Goal: Task Accomplishment & Management: Manage account settings

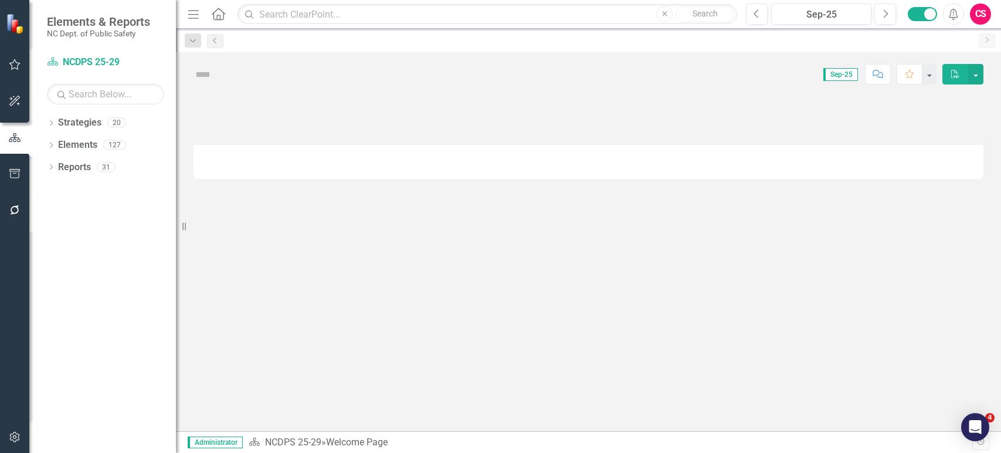
click at [52, 120] on div "Dropdown" at bounding box center [51, 124] width 8 height 10
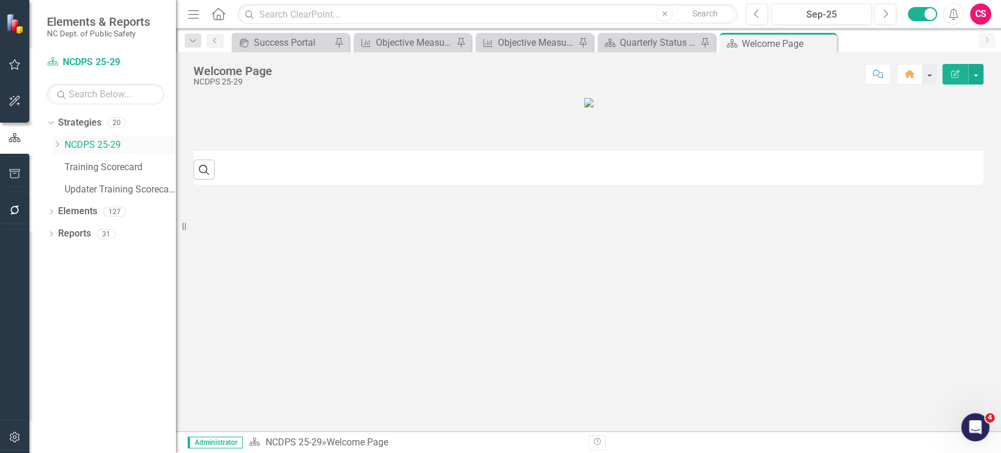
click at [59, 145] on icon "Dropdown" at bounding box center [57, 144] width 9 height 7
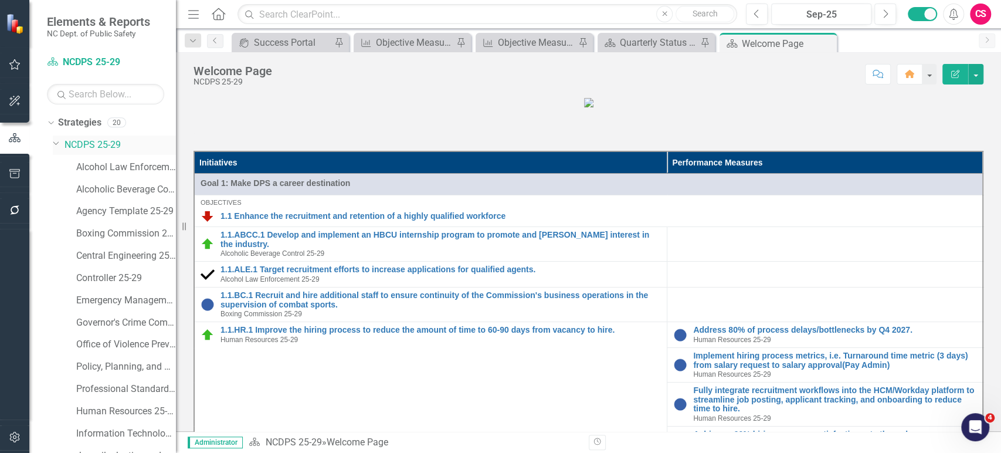
click at [57, 145] on icon "Dropdown" at bounding box center [56, 142] width 7 height 9
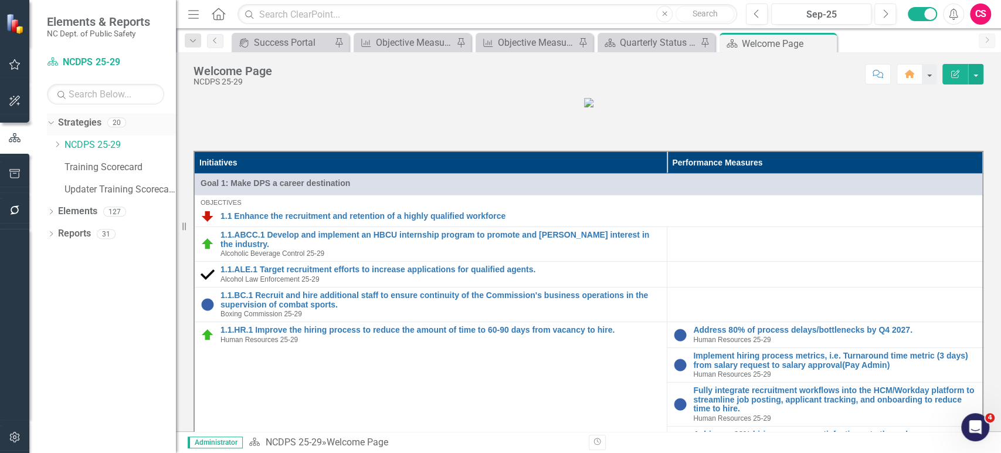
click at [81, 122] on link "Strategies" at bounding box center [79, 122] width 43 height 13
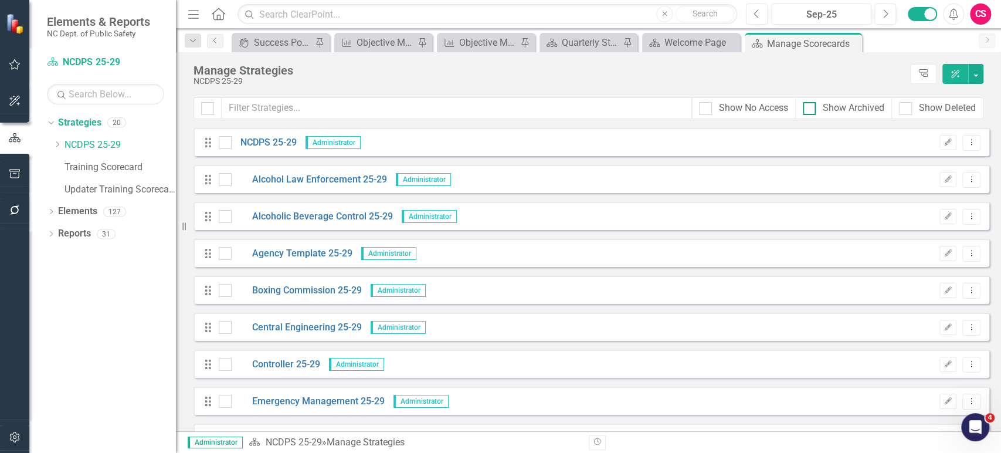
click at [806, 109] on input "Show Archived" at bounding box center [807, 106] width 8 height 8
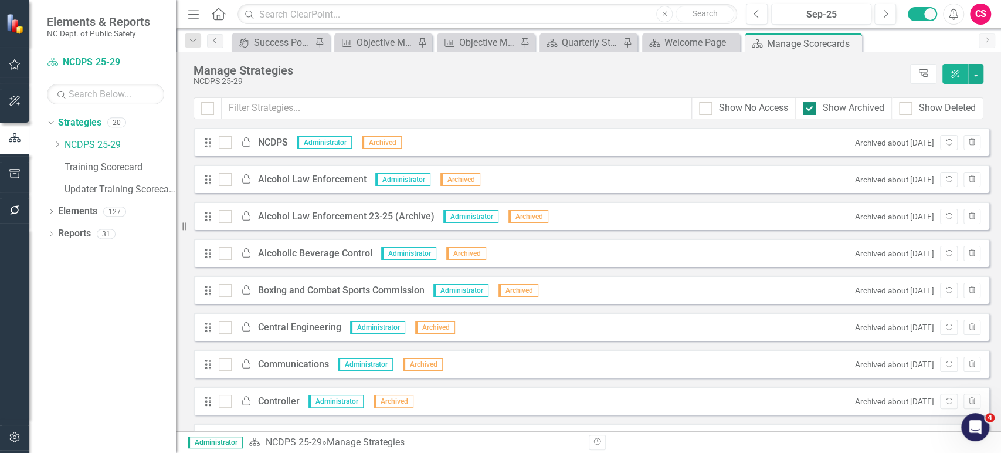
click at [806, 111] on div at bounding box center [809, 108] width 13 height 13
click at [806, 110] on input "Show Archived" at bounding box center [807, 106] width 8 height 8
checkbox input "false"
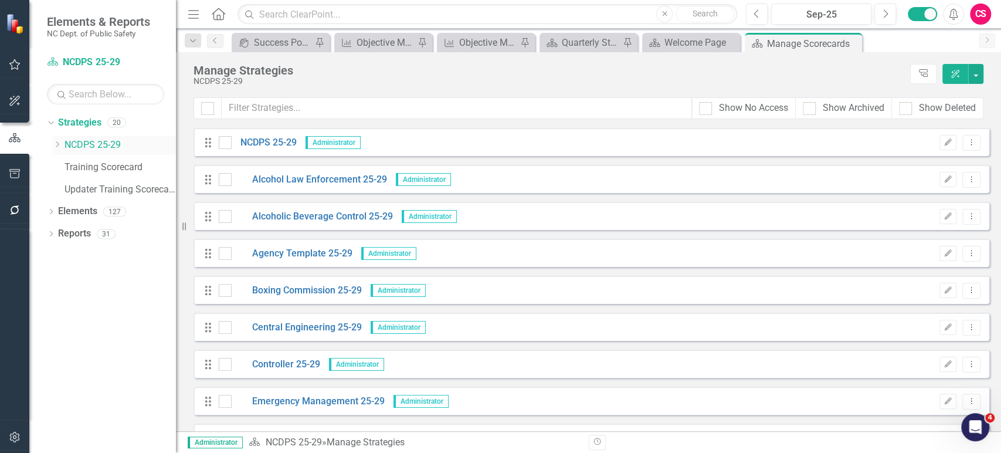
click at [98, 141] on link "NCDPS 25-29" at bounding box center [119, 144] width 111 height 13
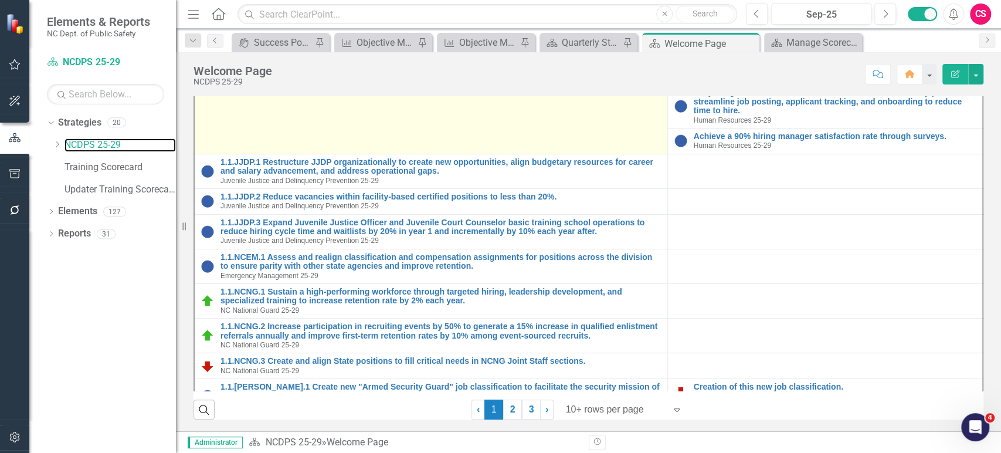
scroll to position [198, 0]
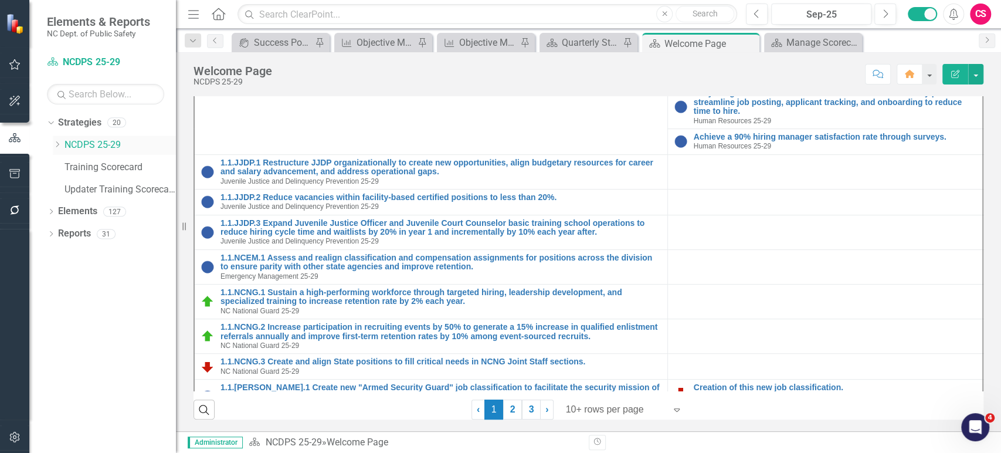
click at [55, 147] on icon "Dropdown" at bounding box center [57, 144] width 9 height 7
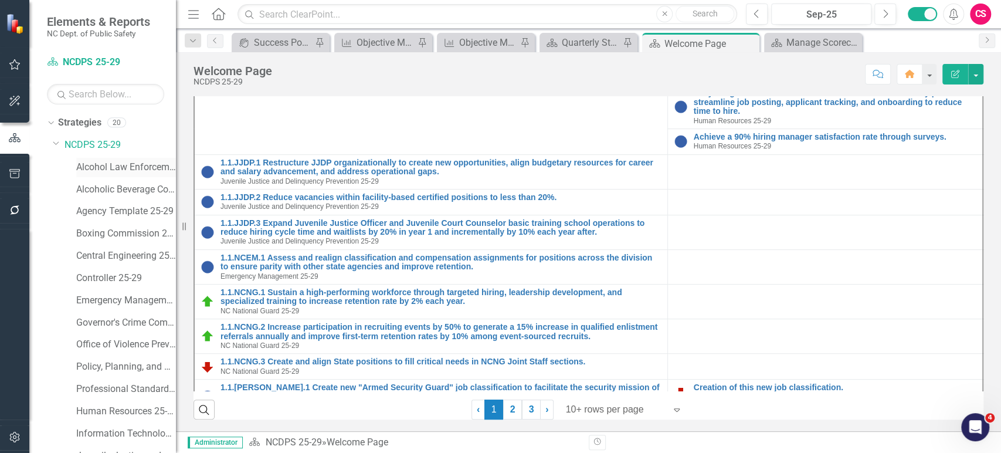
click at [82, 161] on link "Alcohol Law Enforcement 25-29" at bounding box center [126, 167] width 100 height 13
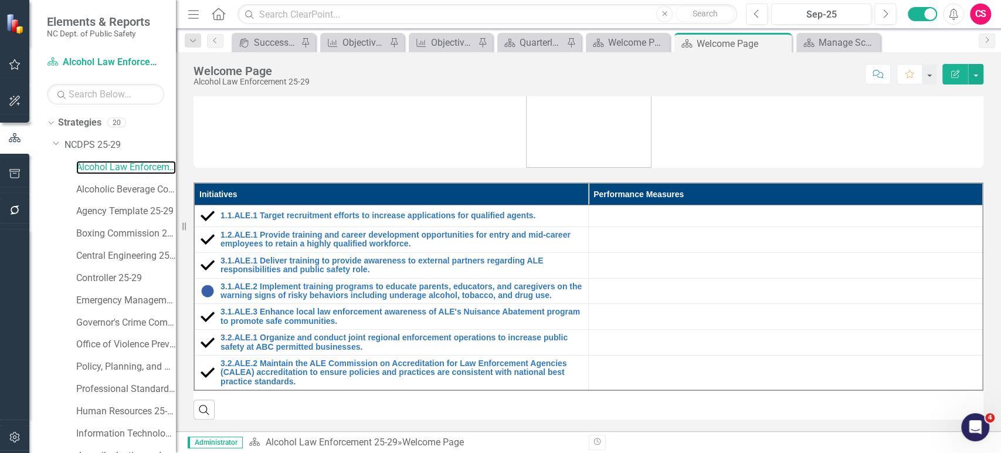
scroll to position [61, 0]
click at [109, 305] on link "Emergency Management 25-29" at bounding box center [126, 300] width 100 height 13
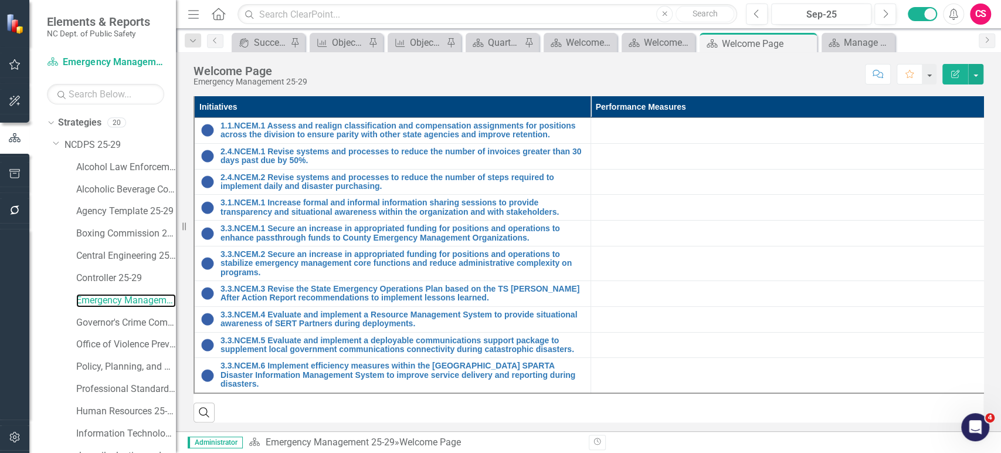
scroll to position [107, 0]
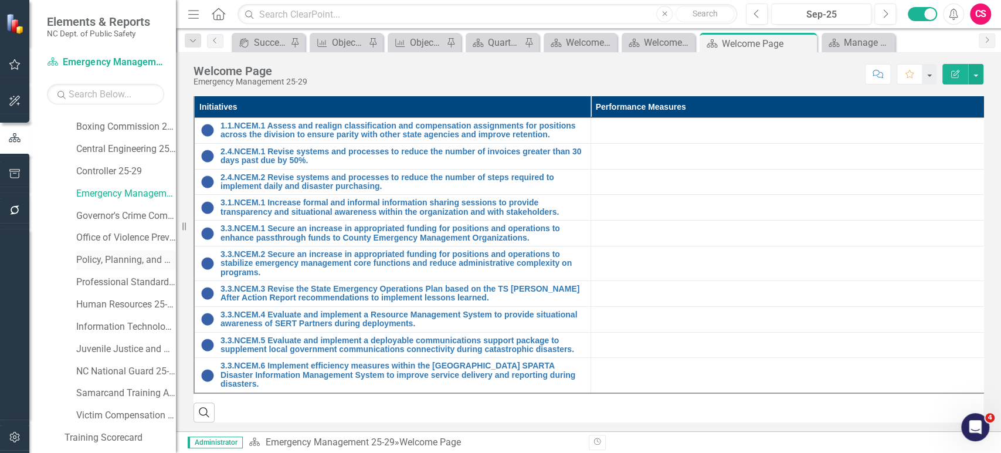
click at [121, 257] on link "Policy, Planning, and Programs 25-29" at bounding box center [126, 259] width 100 height 13
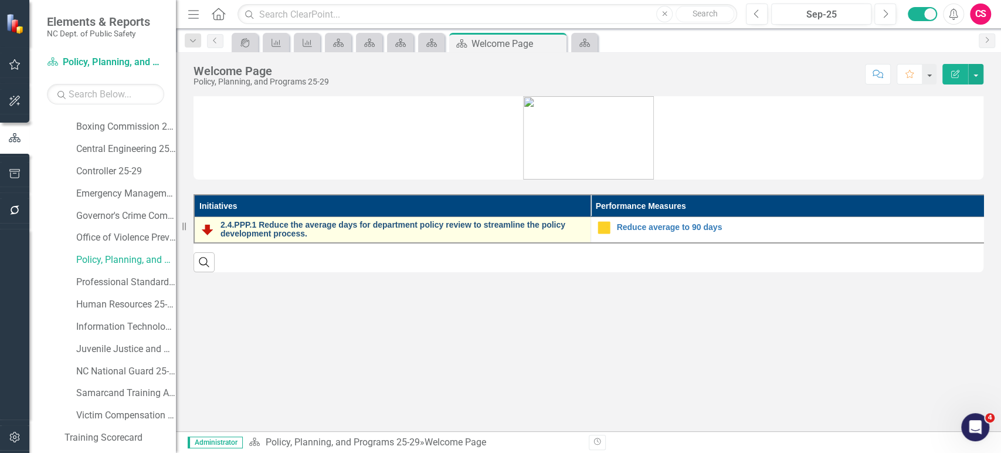
click at [418, 225] on link "2.4.PPP.1 Reduce the average days for department policy review to streamline th…" at bounding box center [402, 229] width 364 height 18
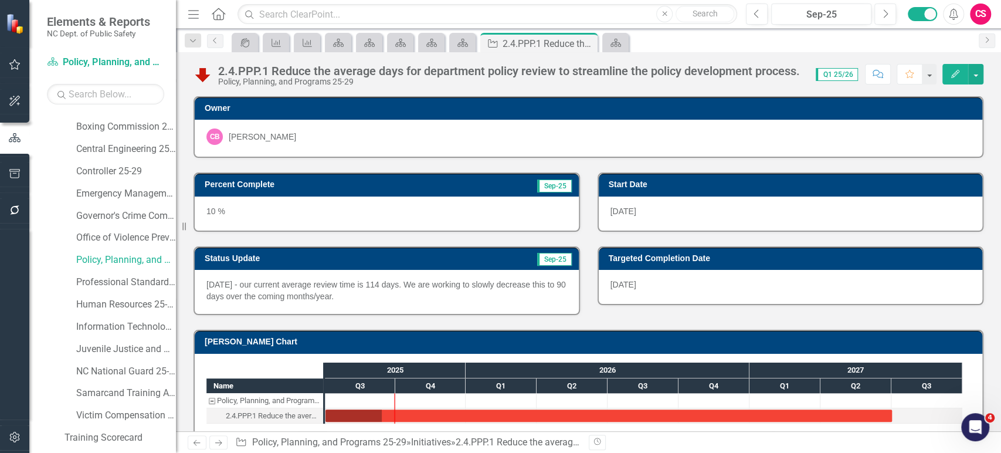
scroll to position [106, 0]
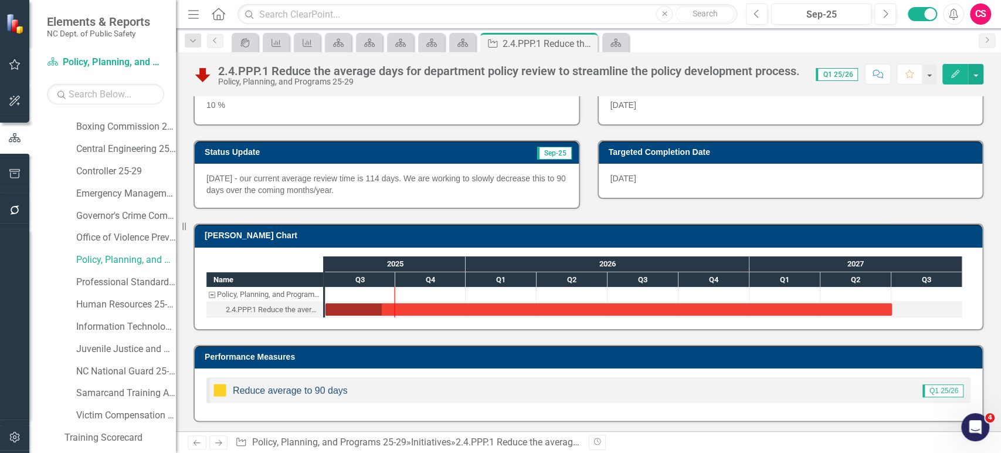
click at [283, 390] on link "Reduce average to 90 days" at bounding box center [290, 390] width 115 height 10
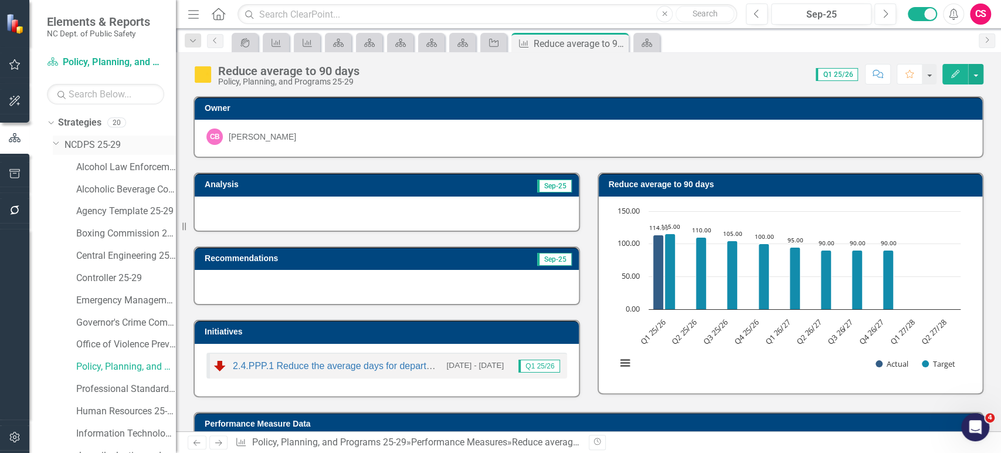
click at [87, 142] on link "NCDPS 25-29" at bounding box center [119, 144] width 111 height 13
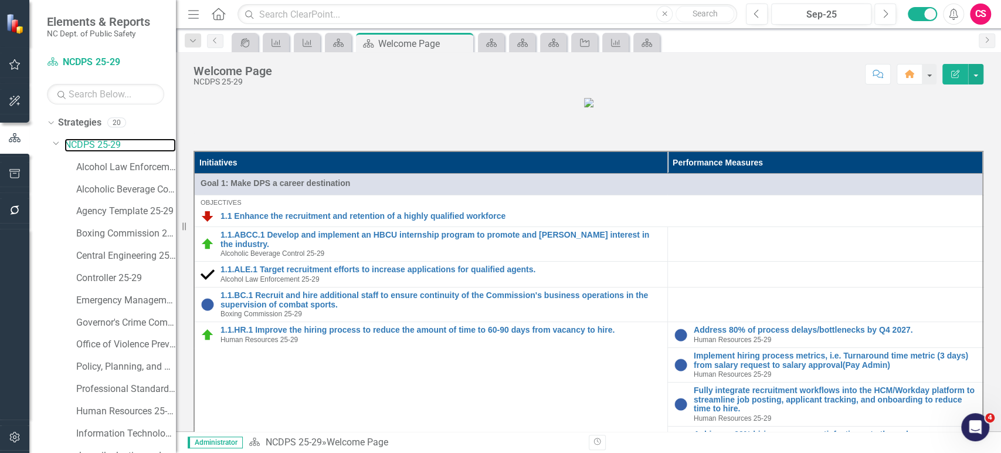
scroll to position [170, 0]
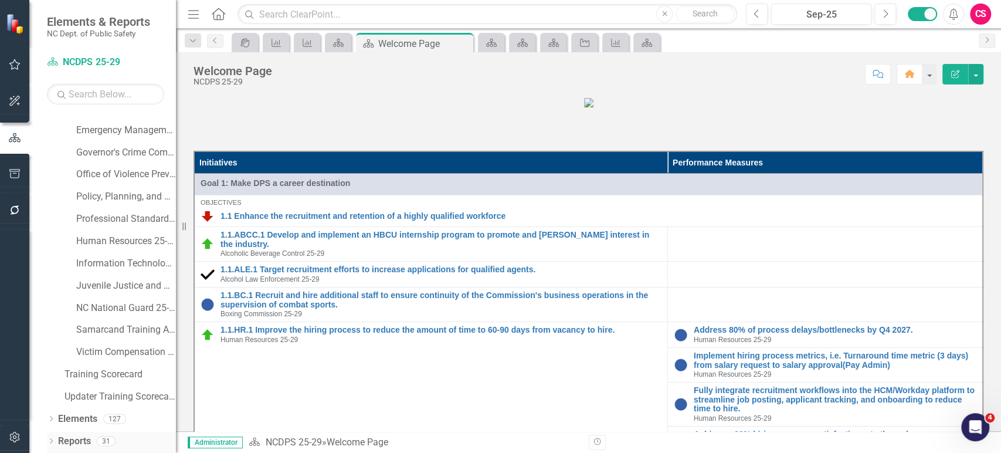
click at [49, 447] on div "Dropdown Reports 31" at bounding box center [111, 443] width 129 height 22
click at [50, 444] on icon "Dropdown" at bounding box center [51, 442] width 8 height 6
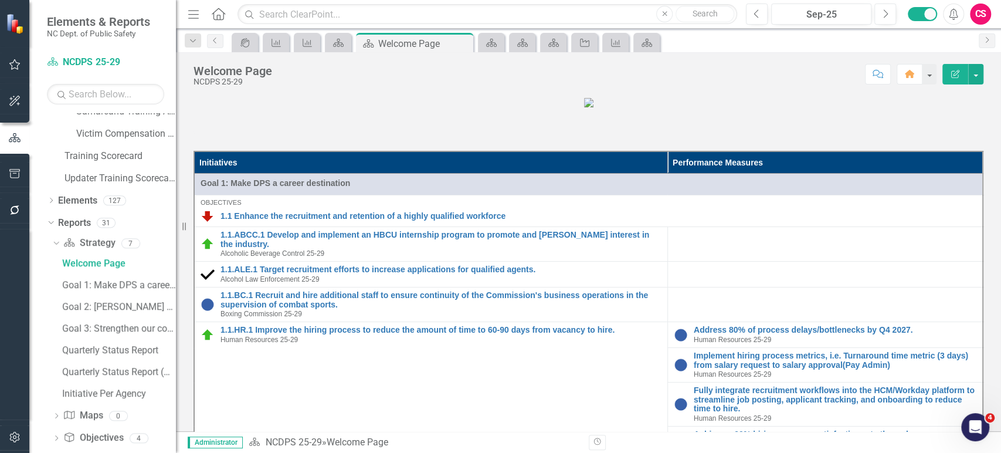
scroll to position [469, 0]
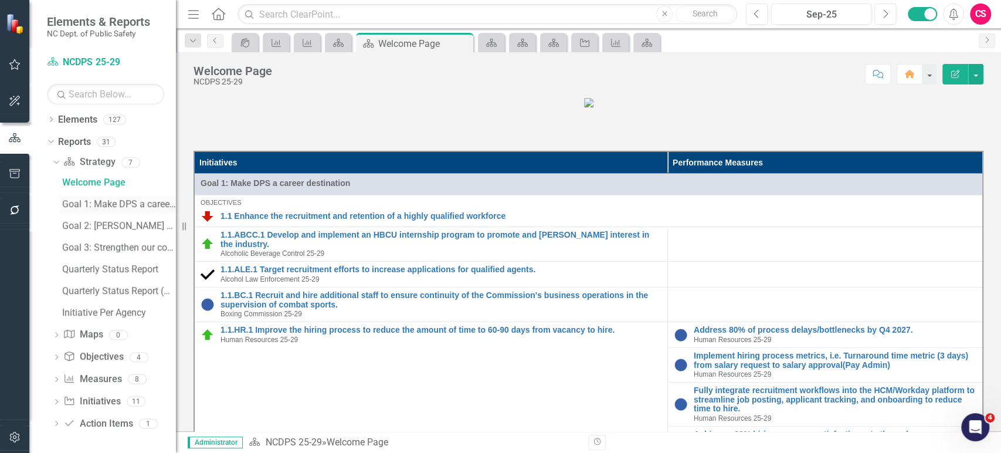
click at [126, 196] on link "Goal 1: Make DPS a career destination" at bounding box center [117, 204] width 117 height 19
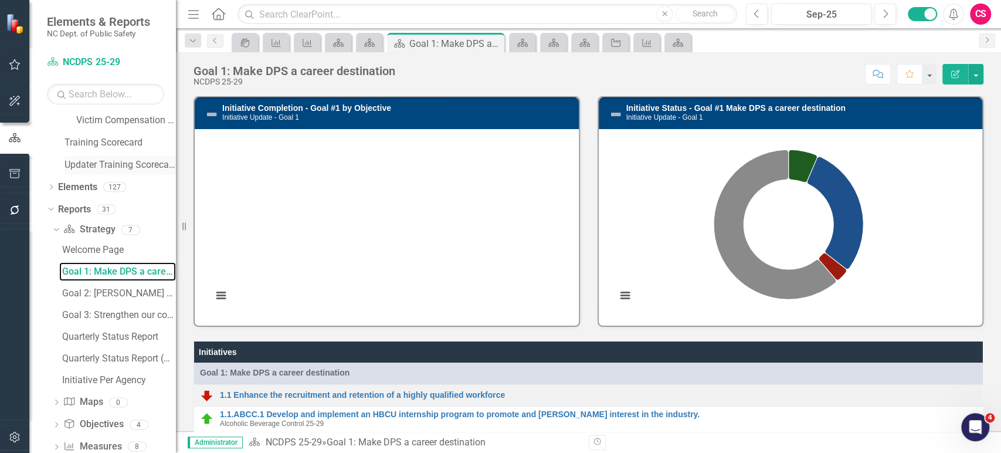
scroll to position [402, 0]
click at [106, 295] on div "Goal 2: [PERSON_NAME] a culture of excellent service, safety, and innovation" at bounding box center [119, 292] width 114 height 11
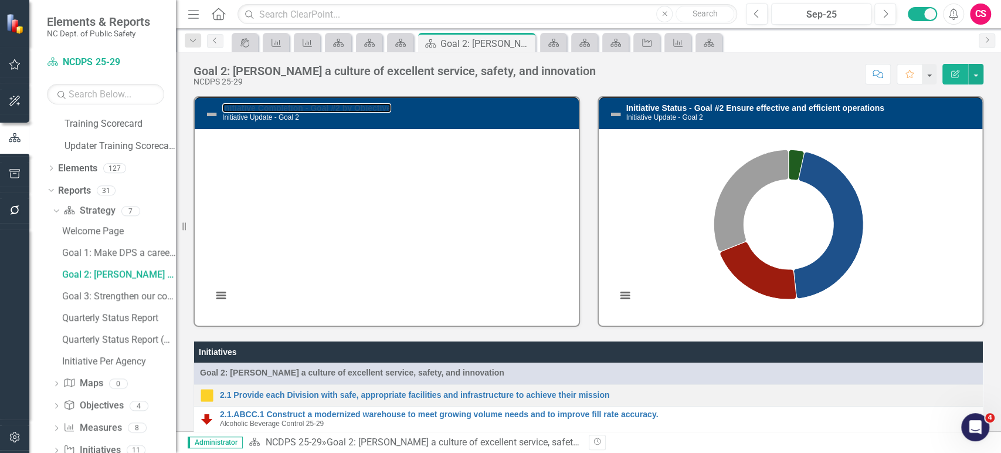
scroll to position [464, 0]
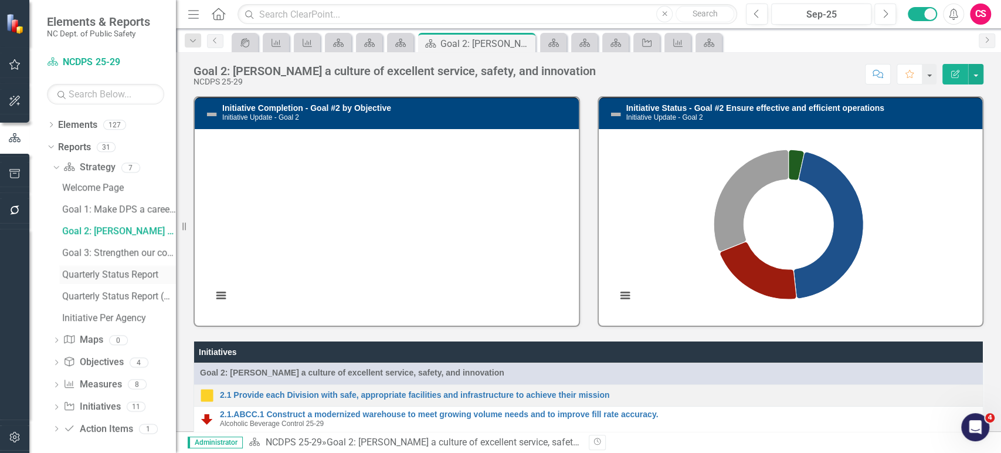
click at [126, 270] on div "Quarterly Status Report" at bounding box center [119, 274] width 114 height 11
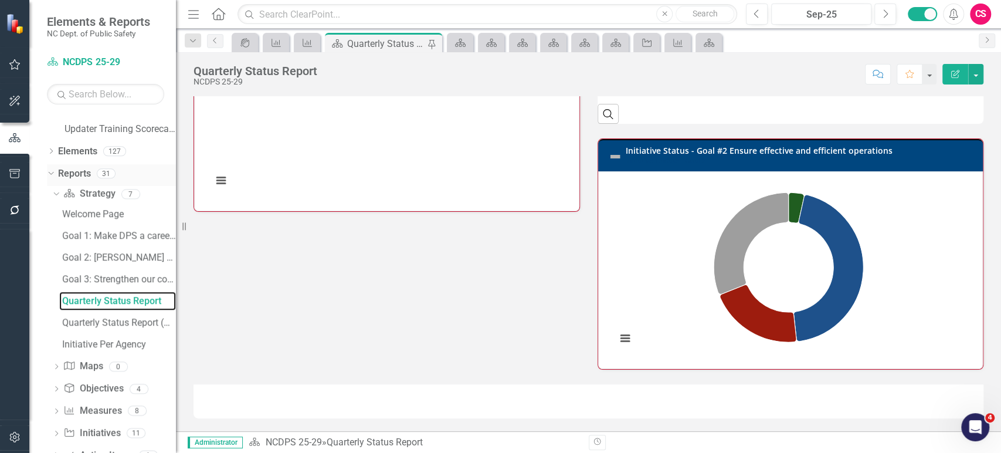
scroll to position [438, 0]
click at [107, 346] on div "Initiative Per Agency" at bounding box center [119, 343] width 114 height 11
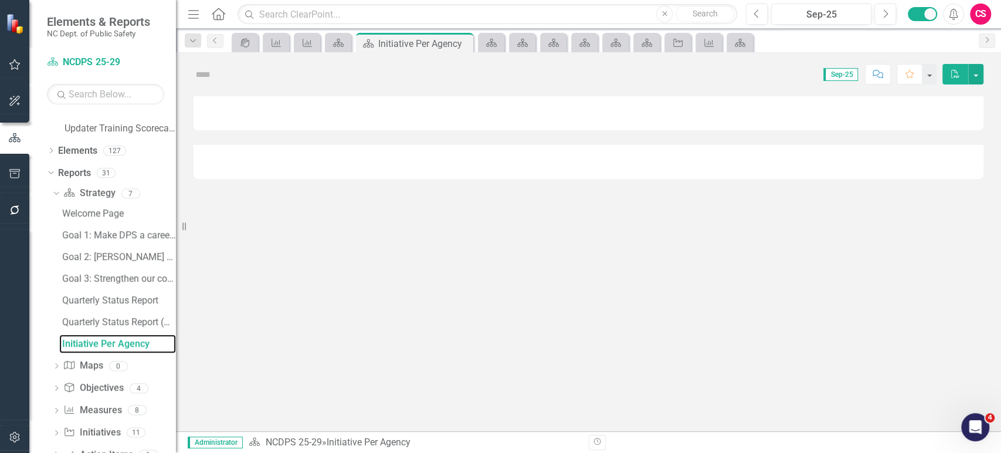
scroll to position [338, 0]
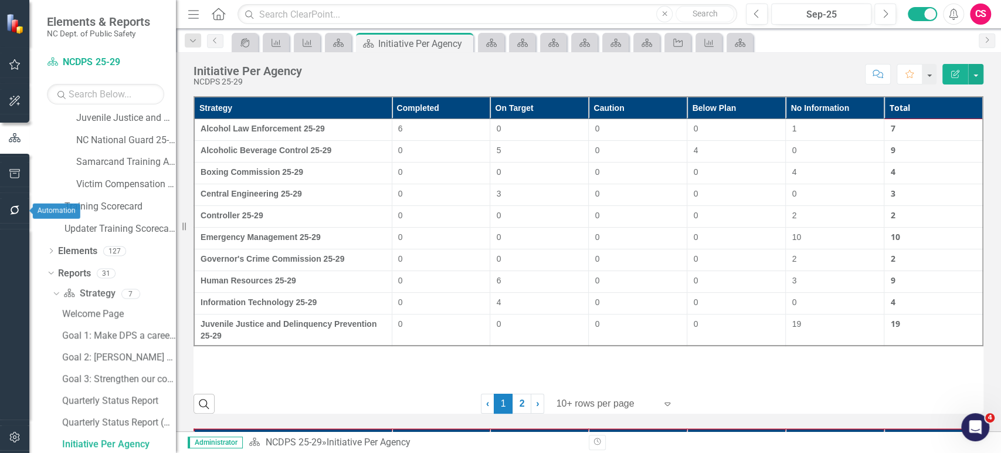
click at [11, 208] on icon "button" at bounding box center [14, 209] width 9 height 9
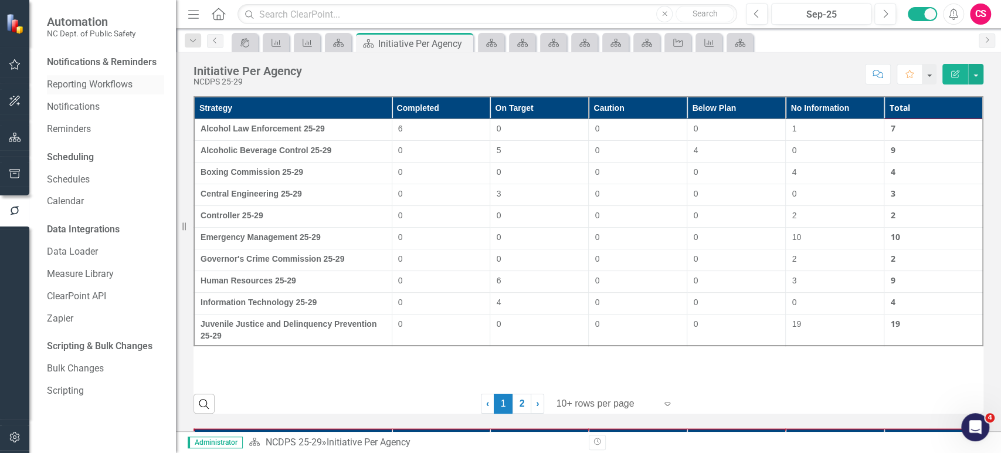
click at [107, 88] on link "Reporting Workflows" at bounding box center [105, 84] width 117 height 13
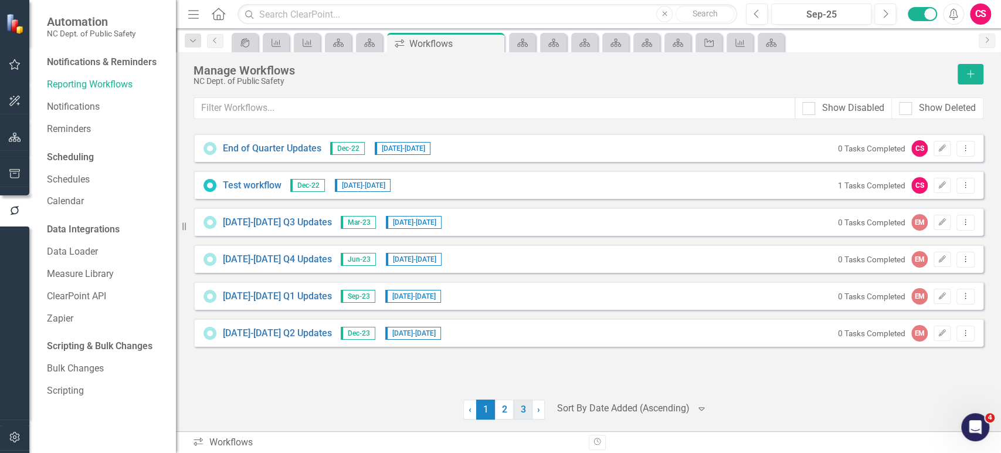
click at [516, 416] on link "3" at bounding box center [523, 409] width 19 height 20
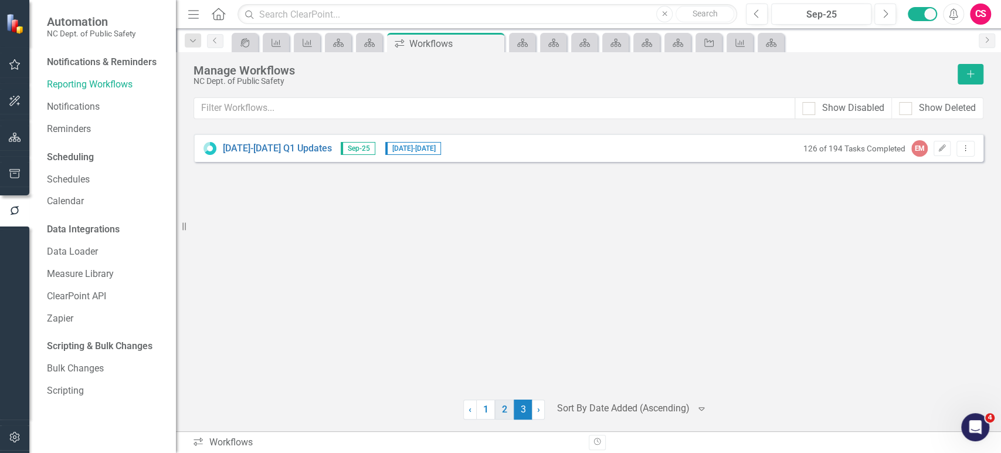
click at [504, 412] on link "2" at bounding box center [504, 409] width 19 height 20
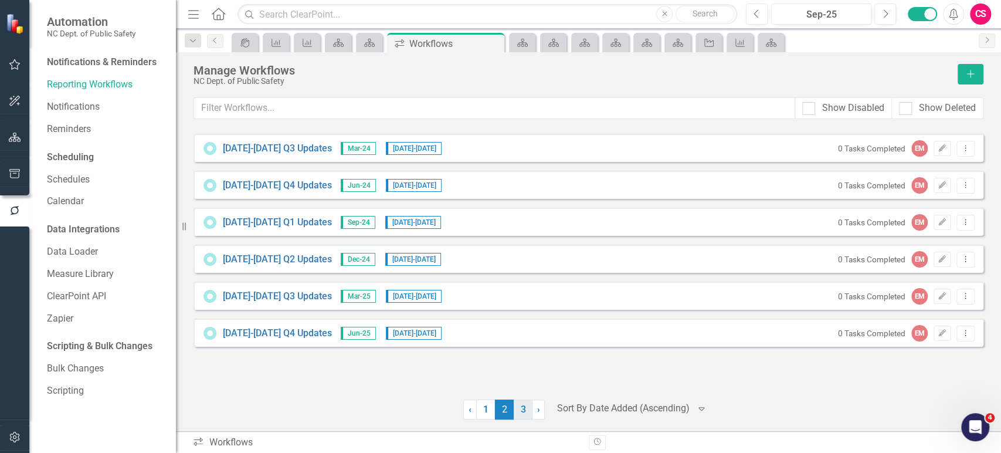
click at [517, 413] on link "3" at bounding box center [523, 409] width 19 height 20
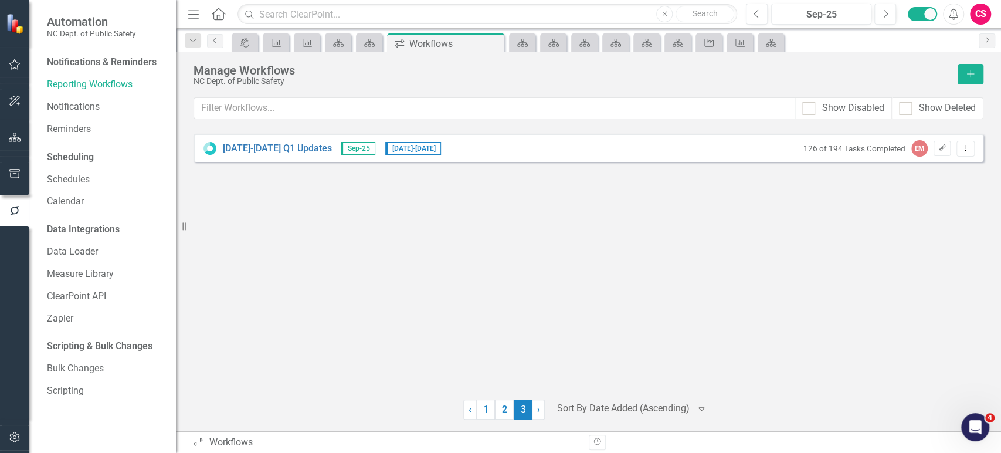
click at [219, 17] on icon "Home" at bounding box center [217, 14] width 15 height 12
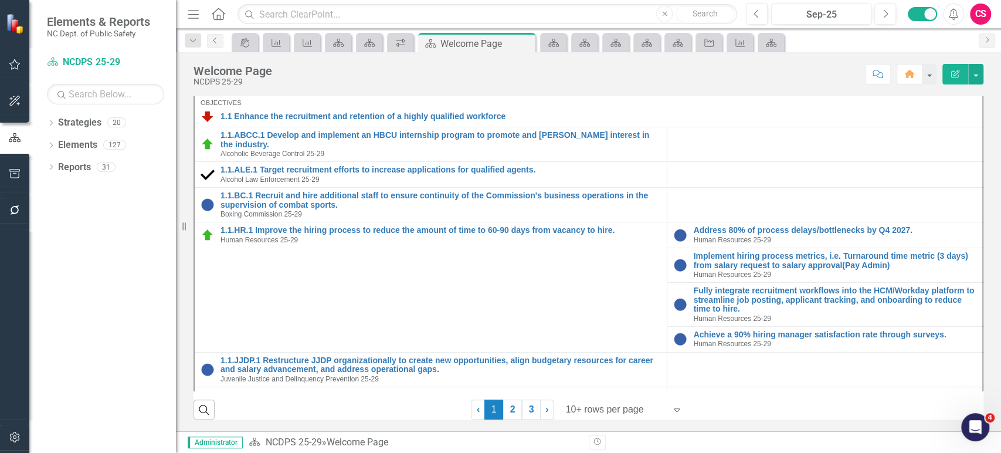
scroll to position [432, 0]
click at [133, 315] on div "Dropdown Strategies 20 Dropdown NCDPS 25-29 Alcohol Law Enforcement 25-29 Alcoh…" at bounding box center [102, 282] width 147 height 339
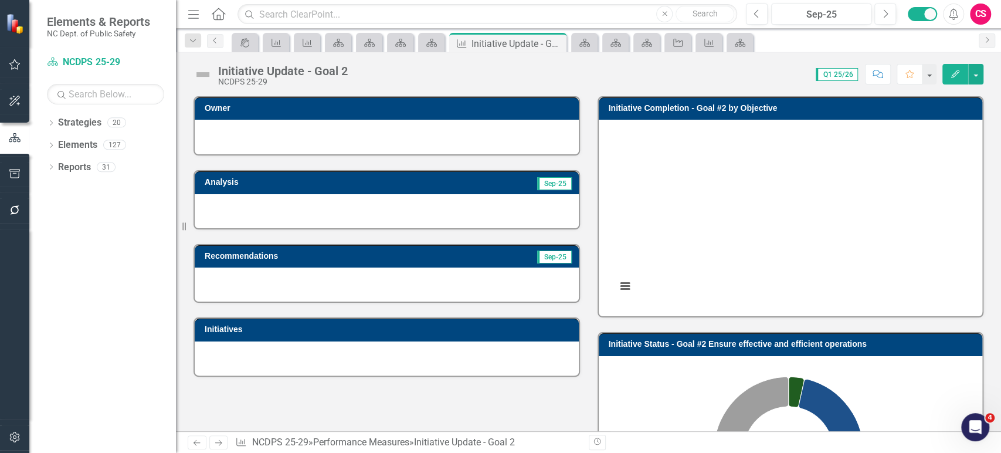
click at [730, 111] on h3 "Initiative Completion - Goal #2 by Objective" at bounding box center [793, 108] width 368 height 9
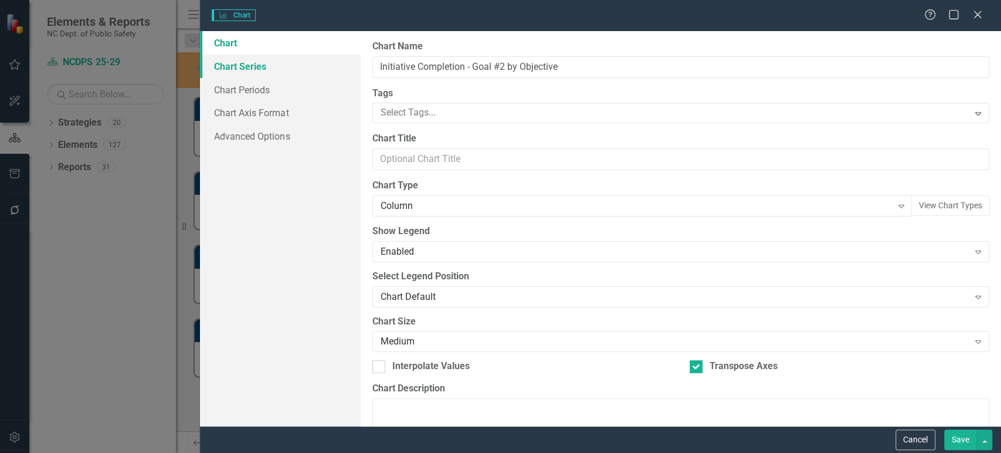
click at [290, 73] on link "Chart Series" at bounding box center [280, 66] width 160 height 23
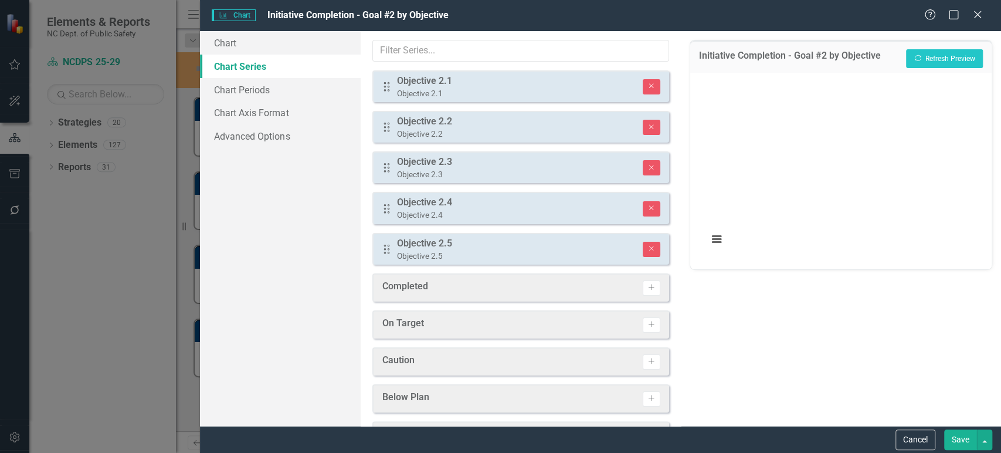
drag, startPoint x: 908, startPoint y: 432, endPoint x: 673, endPoint y: 368, distance: 242.9
click at [908, 432] on button "Cancel" at bounding box center [915, 439] width 40 height 21
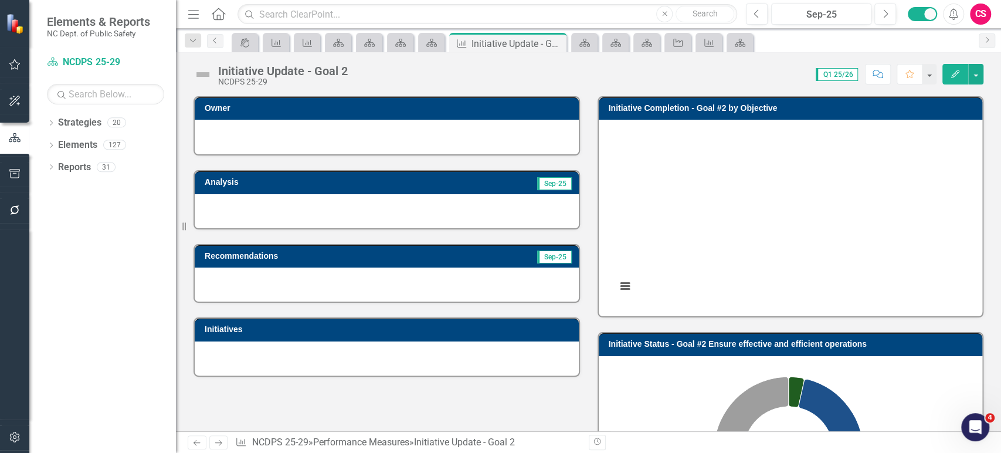
click at [711, 271] on rect "Interactive chart" at bounding box center [788, 216] width 356 height 176
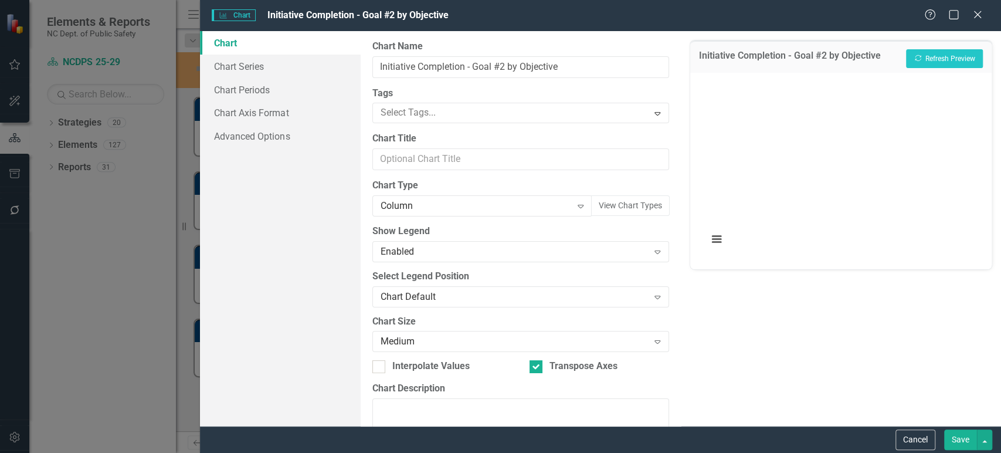
click at [272, 52] on link "Chart" at bounding box center [280, 42] width 160 height 23
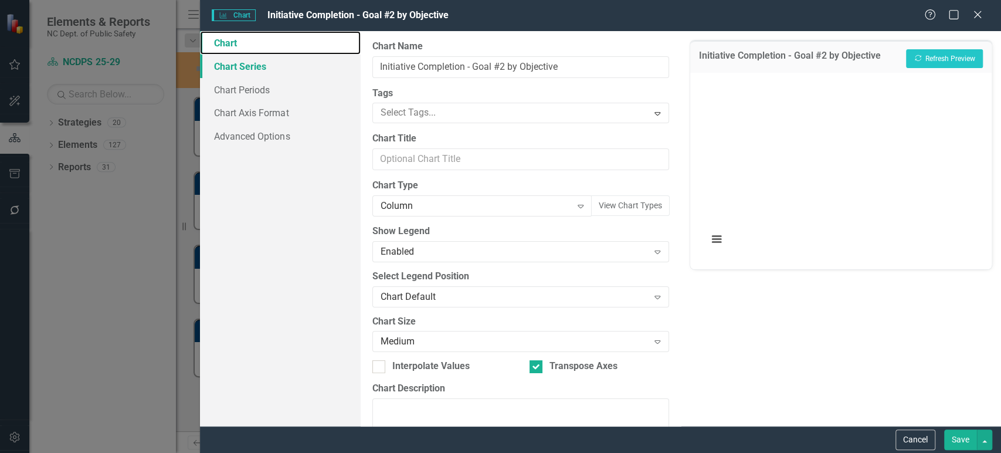
scroll to position [12, 0]
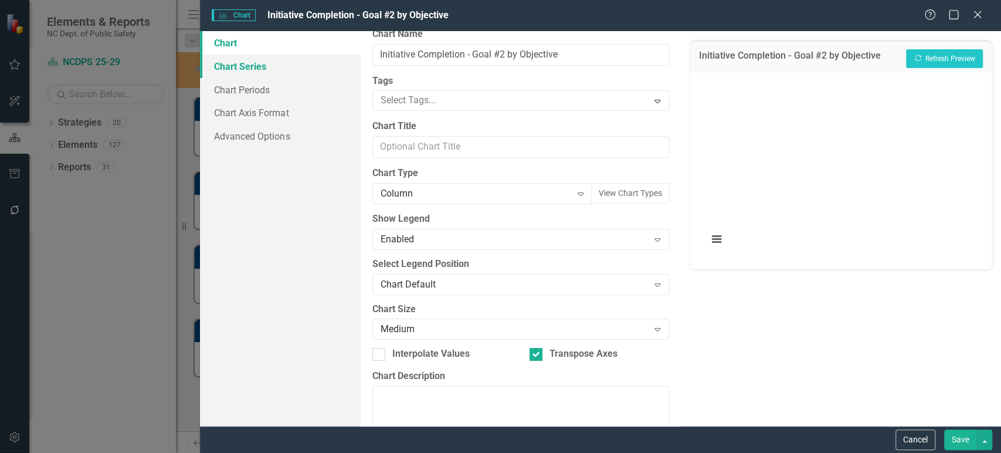
click at [272, 61] on link "Chart Series" at bounding box center [280, 66] width 160 height 23
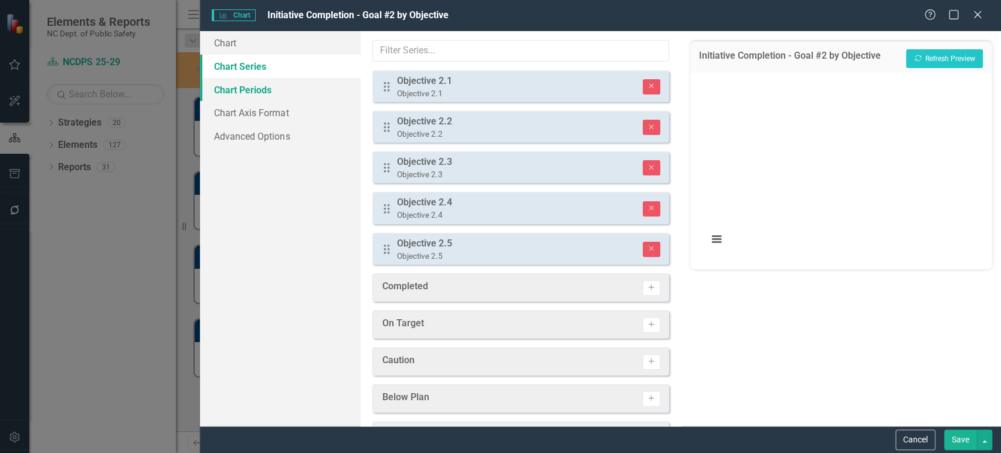
click at [271, 87] on link "Chart Periods" at bounding box center [280, 89] width 160 height 23
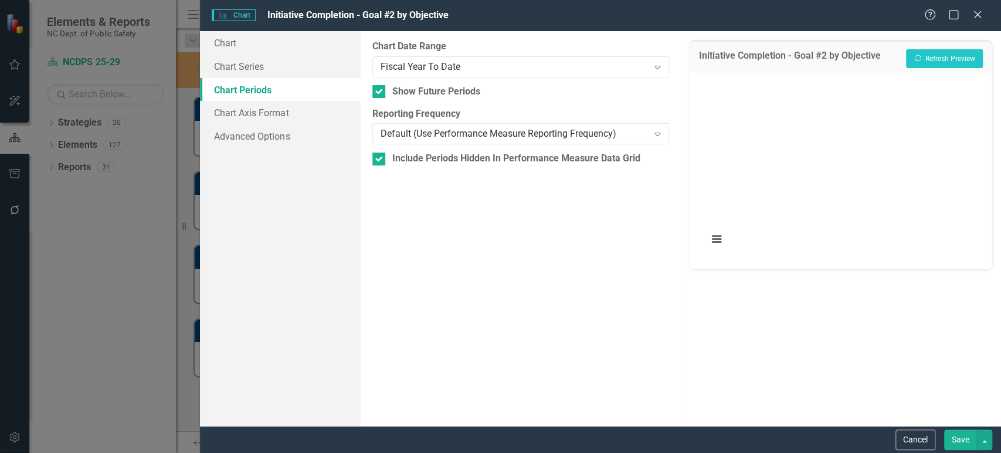
drag, startPoint x: 908, startPoint y: 431, endPoint x: 36, endPoint y: 195, distance: 903.3
click at [908, 432] on button "Cancel" at bounding box center [915, 439] width 40 height 21
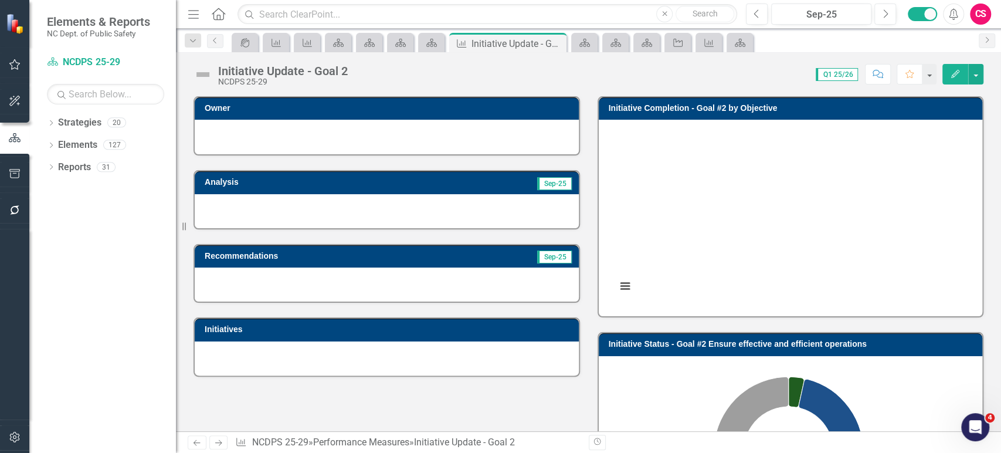
click at [11, 428] on button "button" at bounding box center [15, 437] width 26 height 25
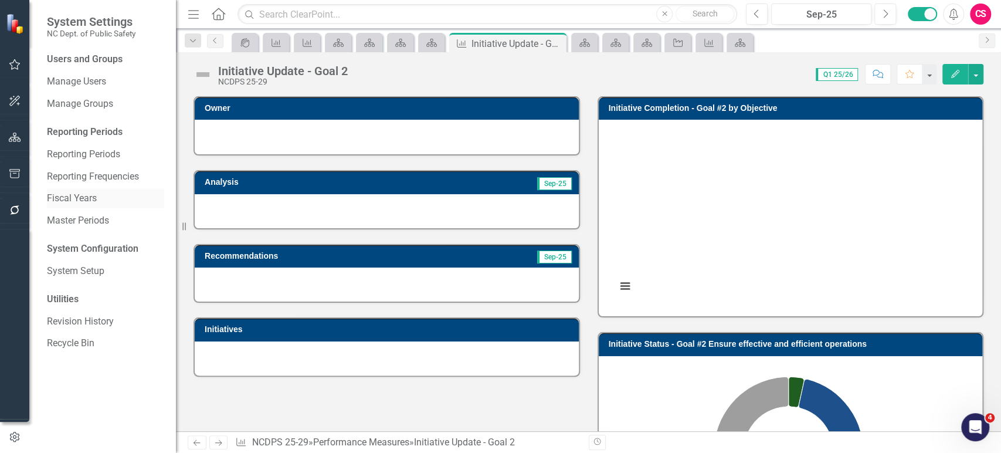
click at [91, 196] on link "Fiscal Years" at bounding box center [105, 198] width 117 height 13
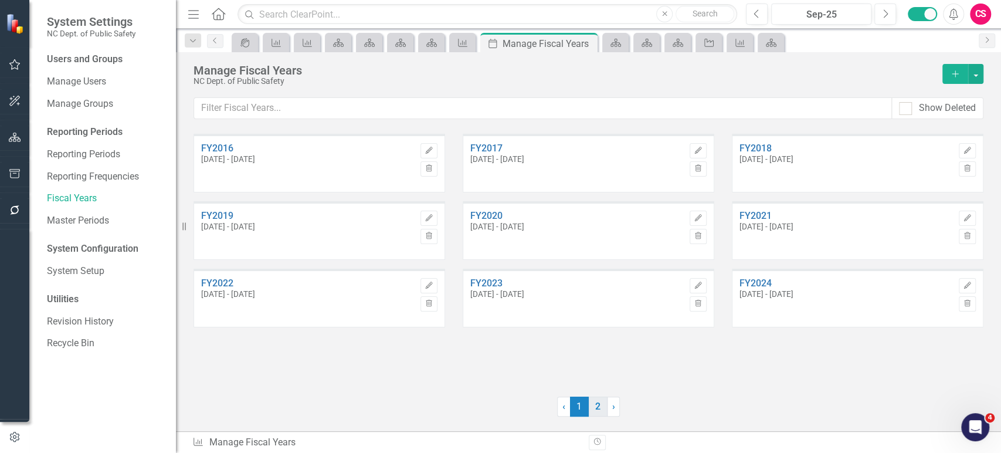
click at [604, 407] on link "2" at bounding box center [598, 406] width 19 height 20
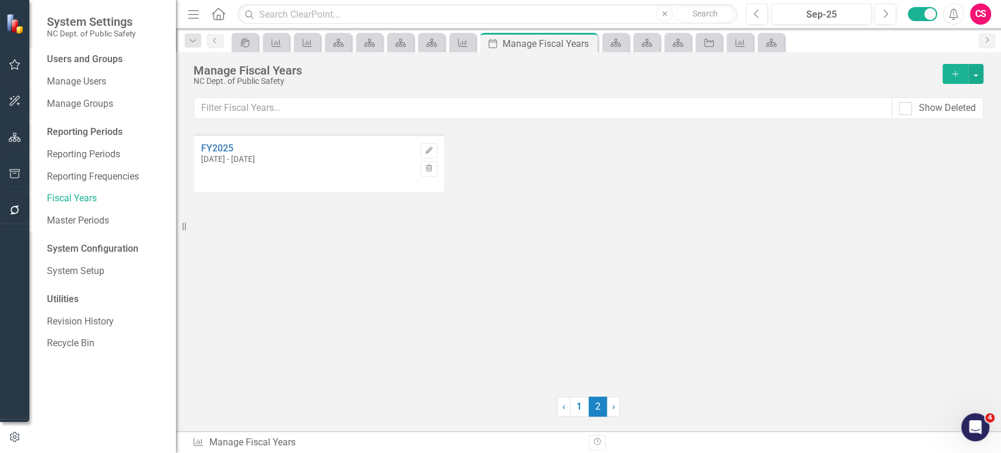
click at [957, 73] on icon "Add" at bounding box center [955, 74] width 11 height 8
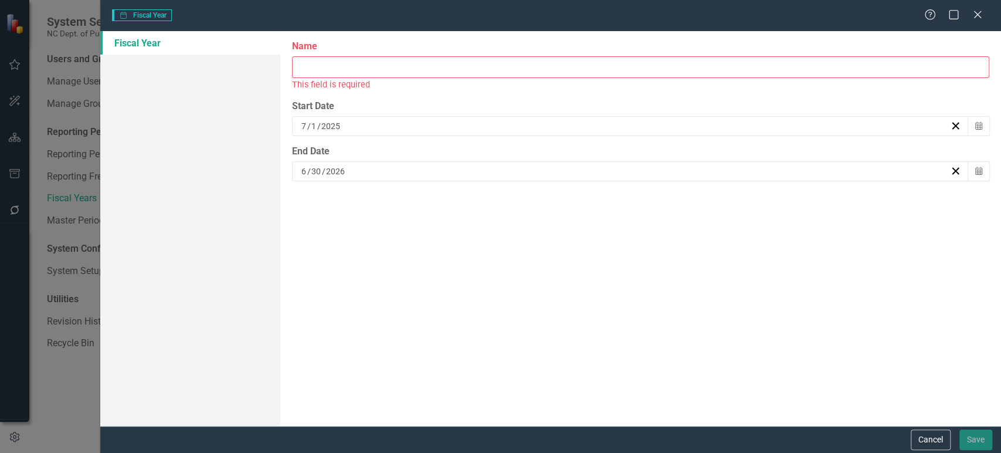
click at [402, 69] on input "Name" at bounding box center [640, 67] width 697 height 22
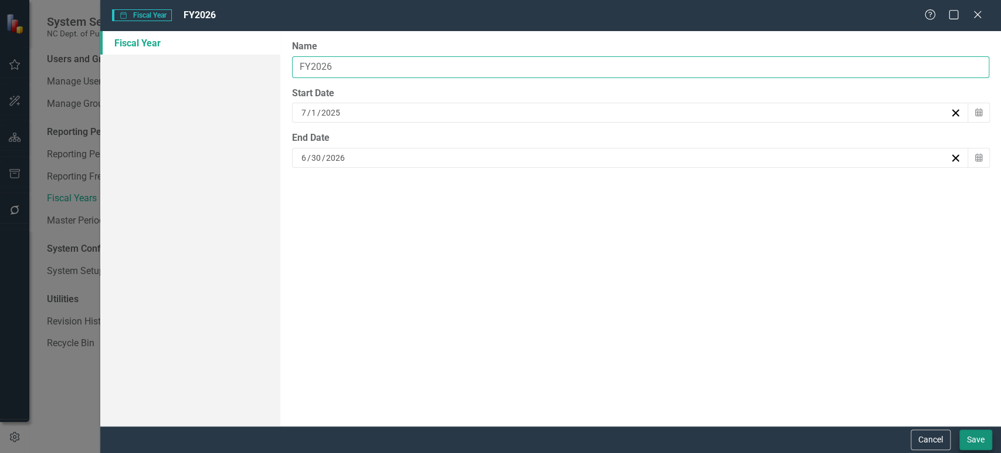
type input "FY2026"
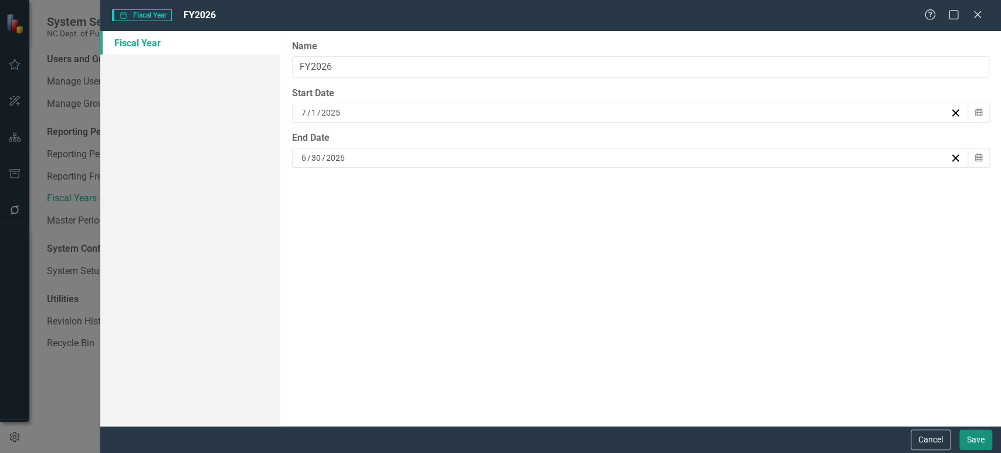
click at [966, 439] on button "Save" at bounding box center [975, 439] width 33 height 21
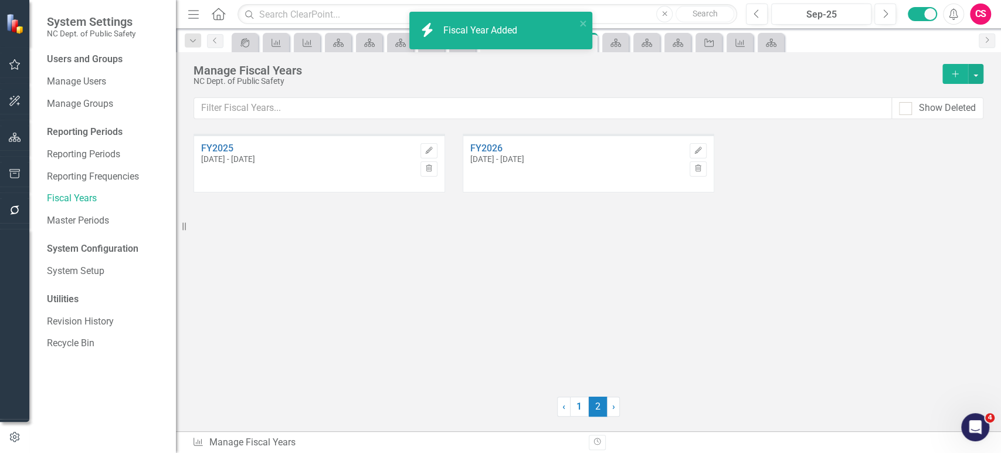
click at [951, 76] on icon "Add" at bounding box center [955, 74] width 11 height 8
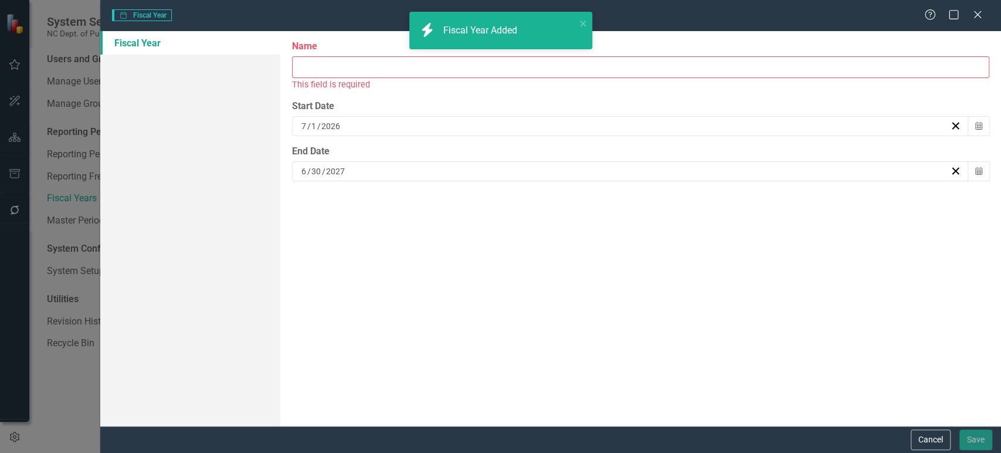
click at [331, 76] on input "Name" at bounding box center [640, 67] width 697 height 22
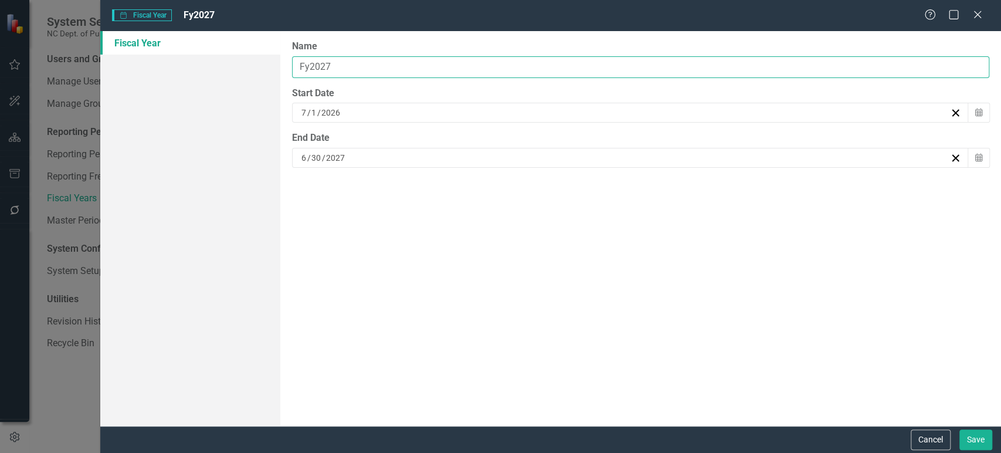
click at [308, 71] on input "Fy2027" at bounding box center [640, 67] width 697 height 22
type input "FY2027"
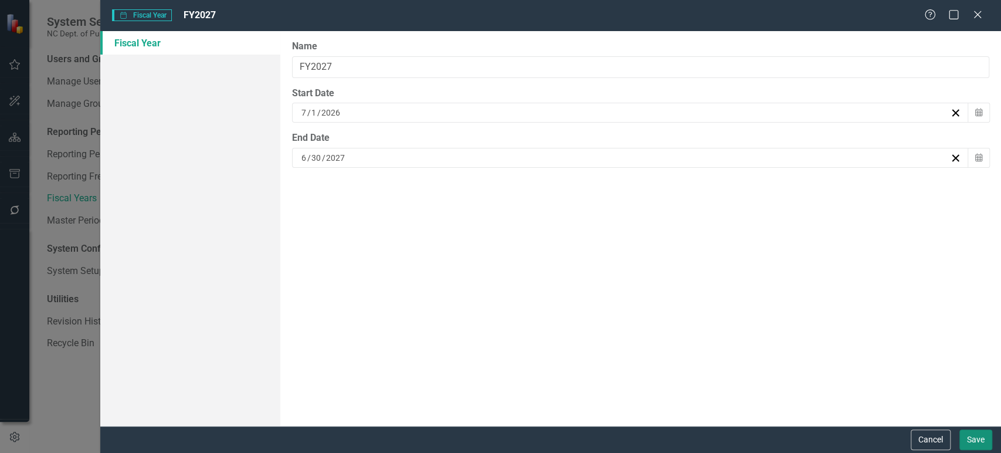
click at [971, 439] on button "Save" at bounding box center [975, 439] width 33 height 21
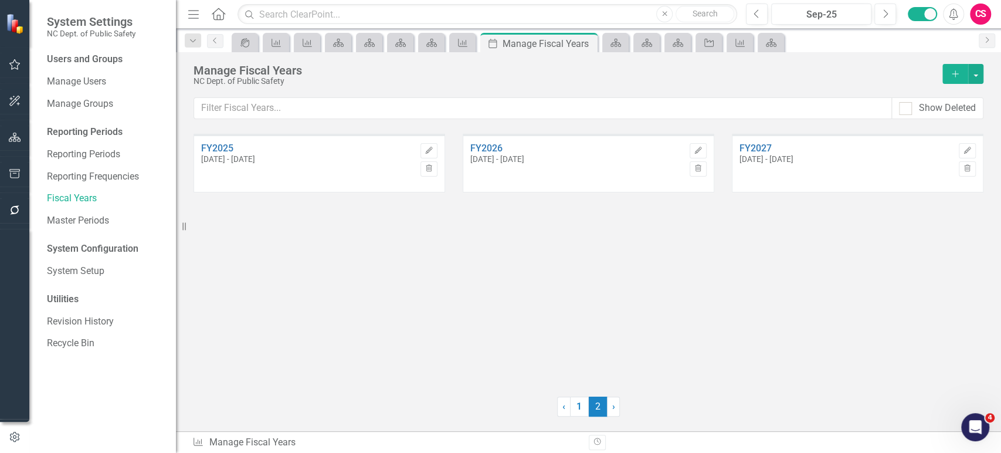
click at [956, 77] on icon "Add" at bounding box center [955, 74] width 11 height 8
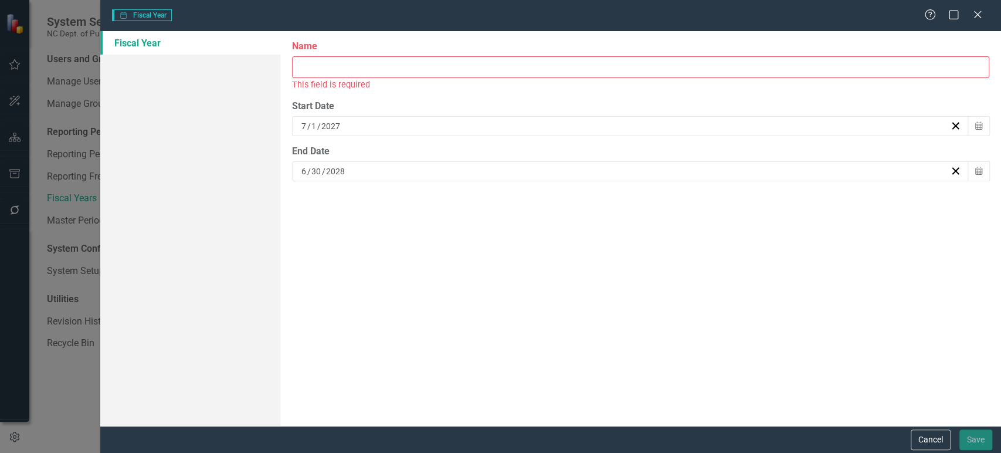
click at [354, 59] on input "Name" at bounding box center [640, 67] width 697 height 22
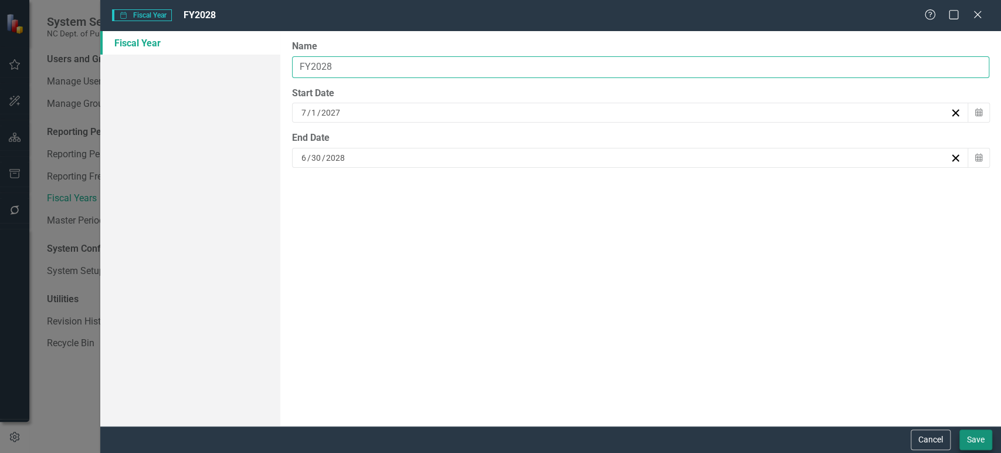
type input "FY2028"
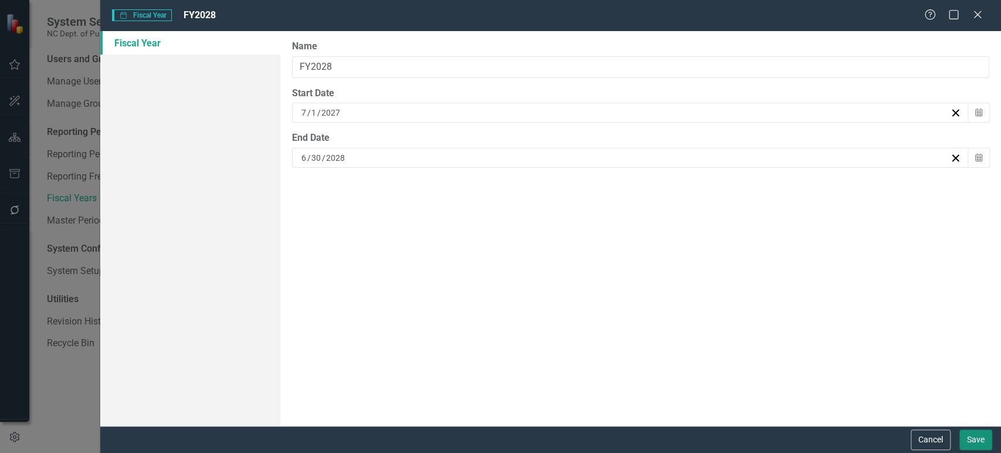
click at [978, 434] on button "Save" at bounding box center [975, 439] width 33 height 21
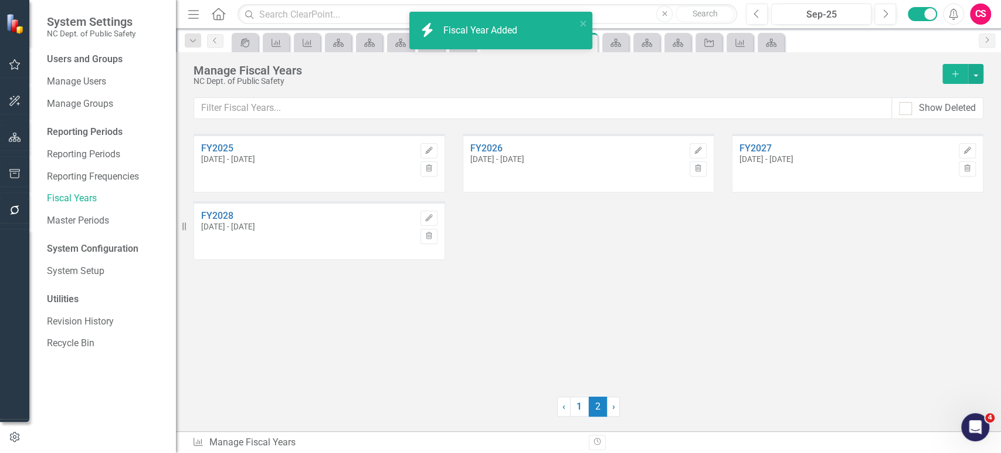
click at [956, 74] on icon "Add" at bounding box center [955, 74] width 11 height 8
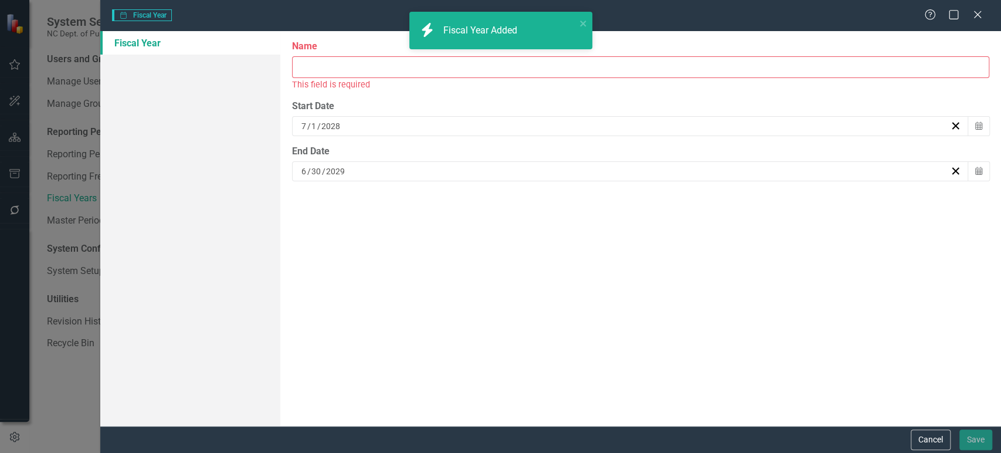
click at [324, 71] on input "Name" at bounding box center [640, 67] width 697 height 22
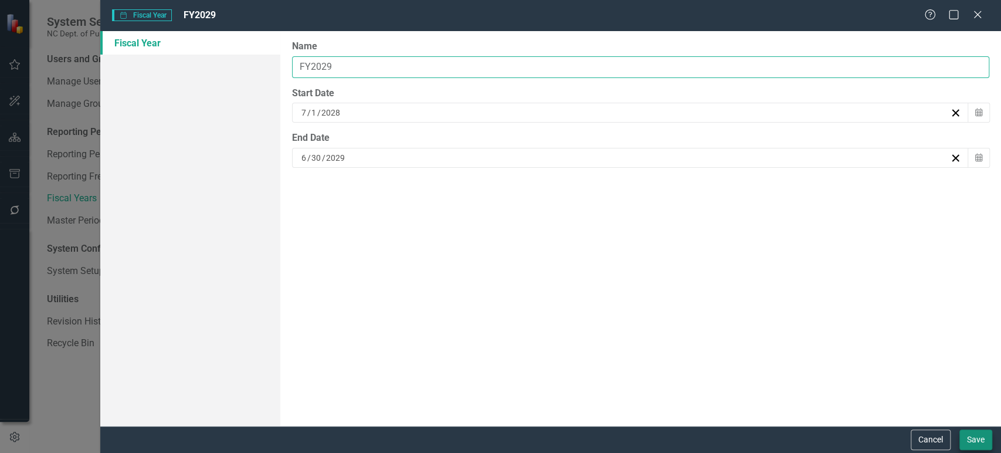
type input "FY2029"
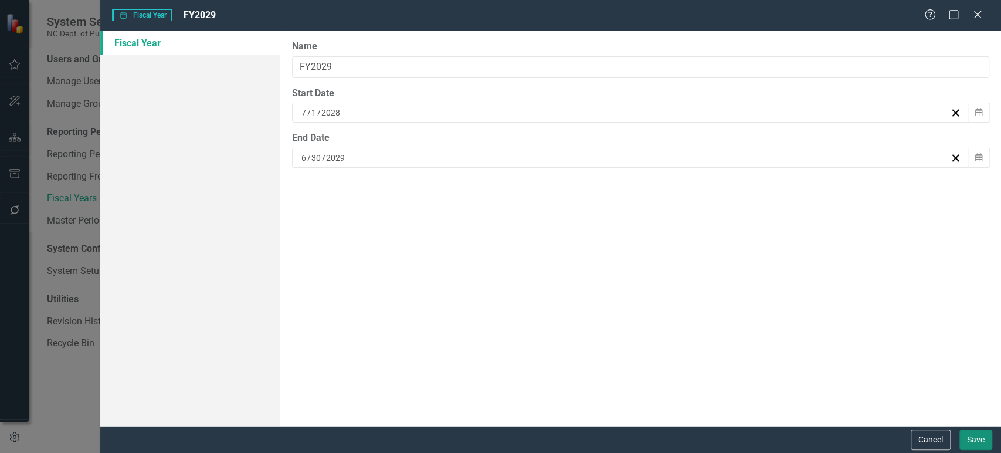
click at [983, 441] on button "Save" at bounding box center [975, 439] width 33 height 21
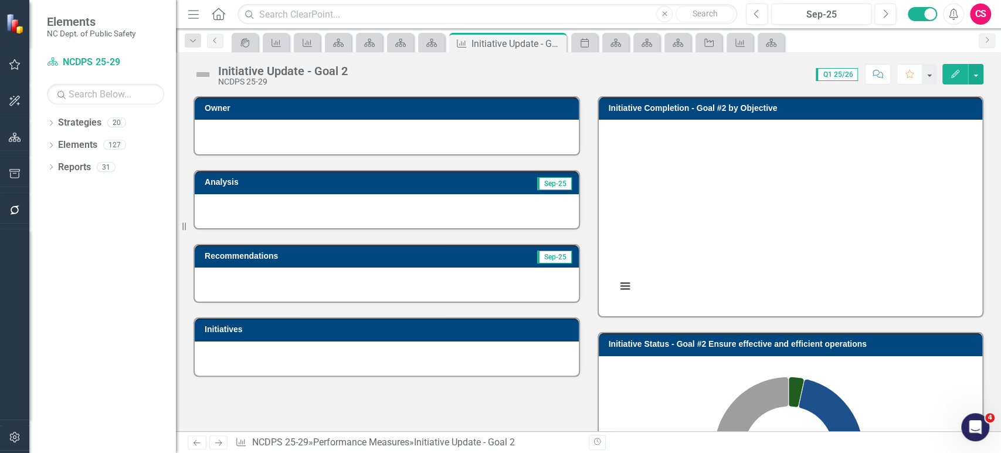
click at [938, 176] on rect "Interactive chart" at bounding box center [788, 216] width 356 height 176
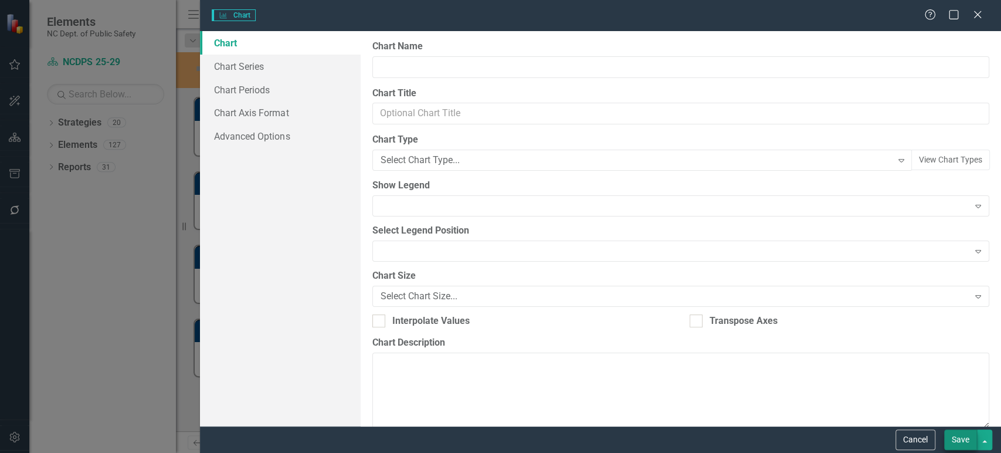
type input "Initiative Completion - Goal #2 by Objective"
checkbox input "true"
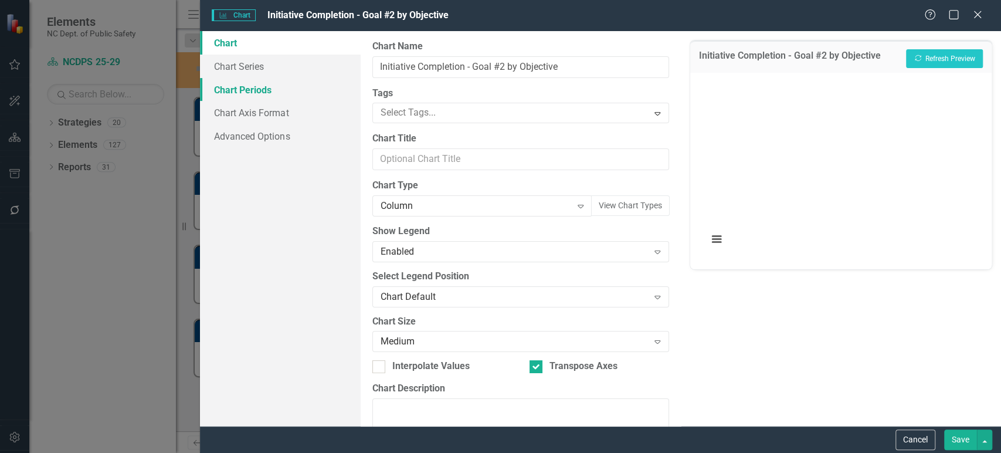
click at [283, 83] on link "Chart Periods" at bounding box center [280, 89] width 160 height 23
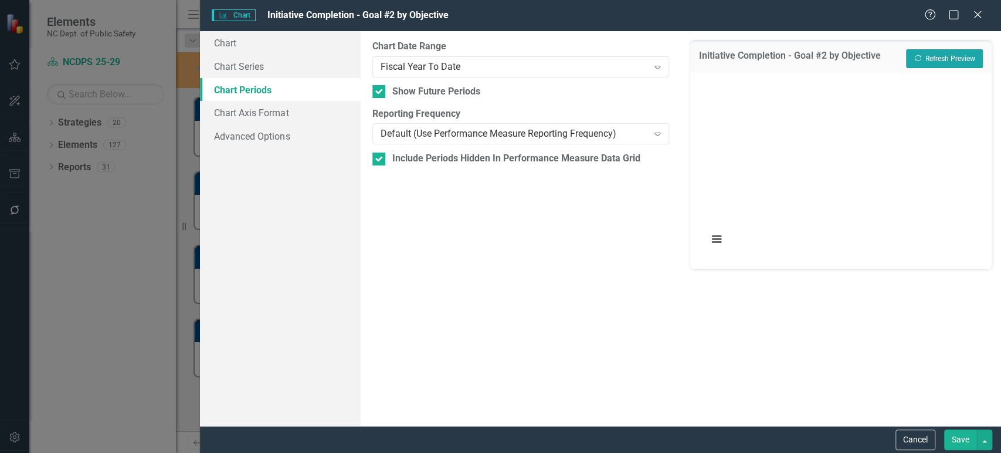
click at [959, 49] on button "Recalculate Refresh Preview" at bounding box center [944, 58] width 77 height 19
click at [950, 60] on button "Please wait; refreshing..." at bounding box center [941, 56] width 84 height 13
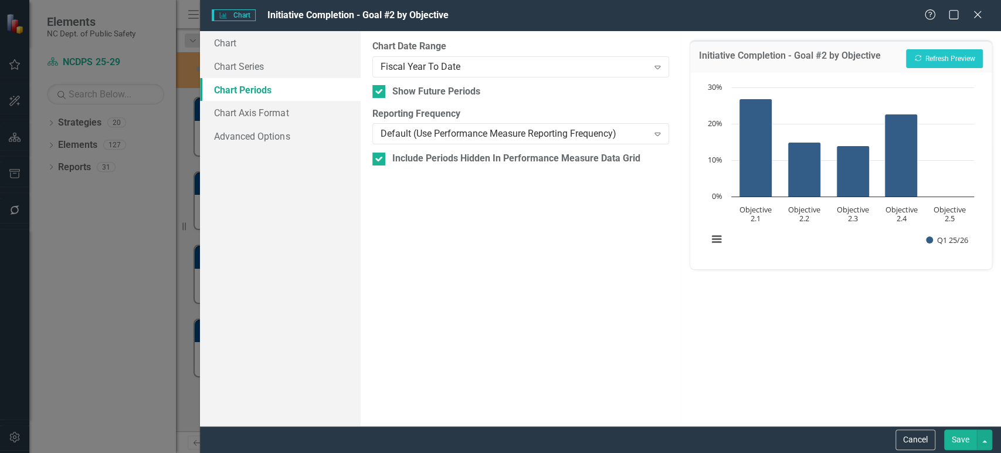
click at [964, 440] on button "Save" at bounding box center [960, 439] width 33 height 21
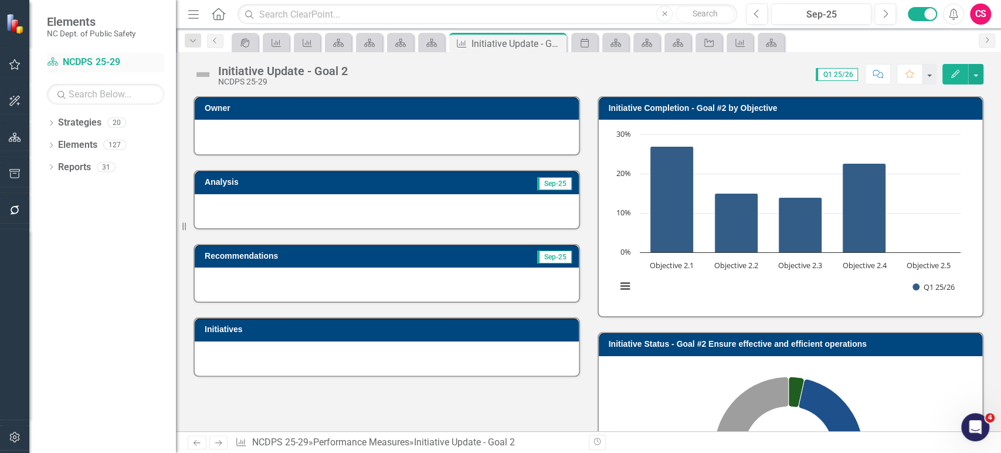
click at [89, 64] on link "Strategy NCDPS 25-29" at bounding box center [105, 62] width 117 height 13
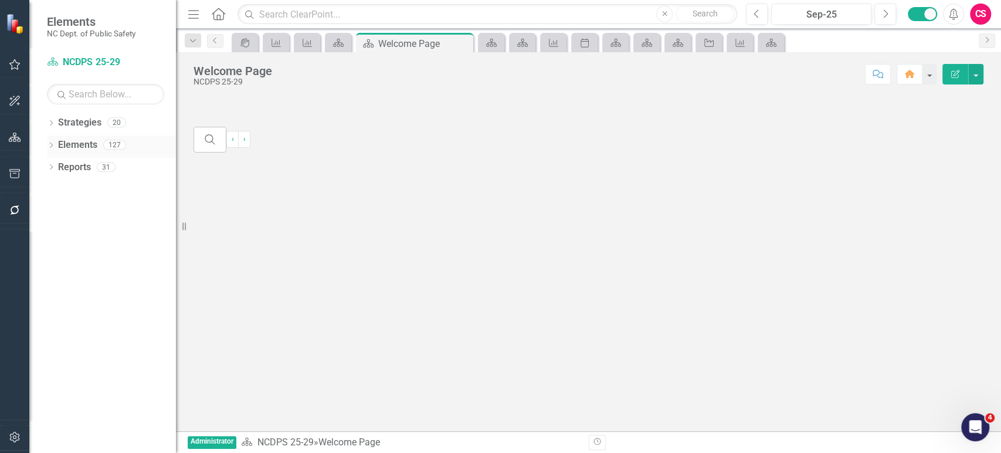
click at [79, 150] on link "Elements" at bounding box center [77, 144] width 39 height 13
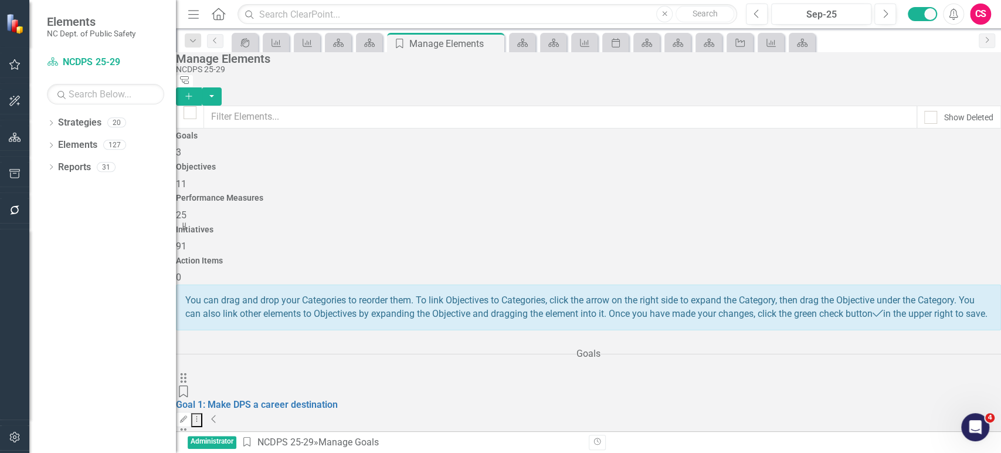
click at [424, 162] on h4 "Objectives" at bounding box center [588, 166] width 825 height 9
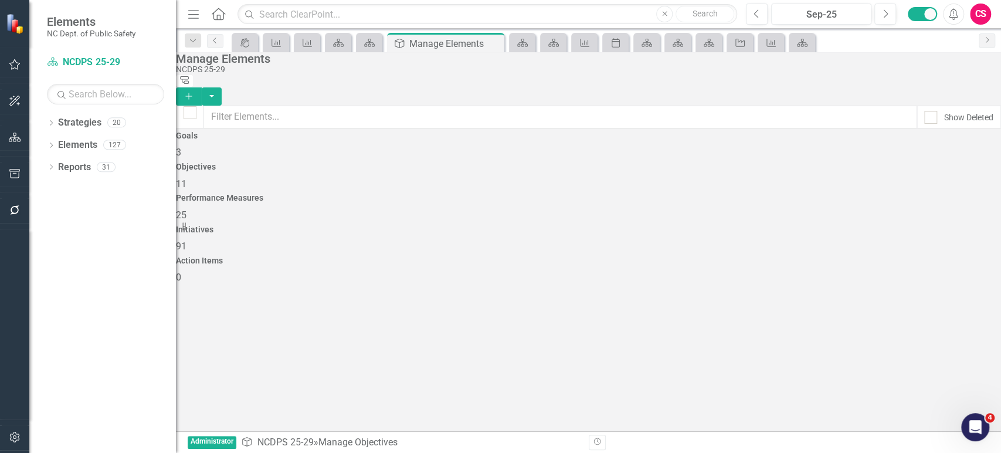
click at [186, 209] on span "25" at bounding box center [181, 214] width 11 height 11
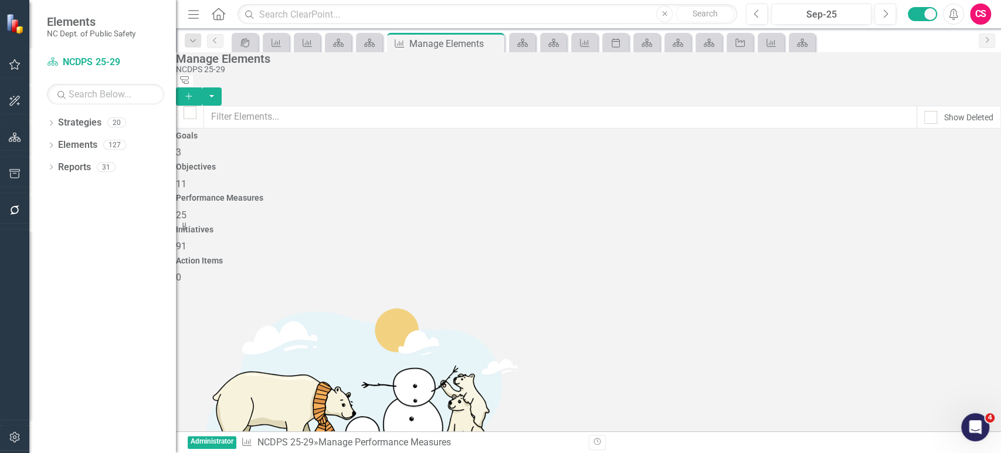
scroll to position [703, 0]
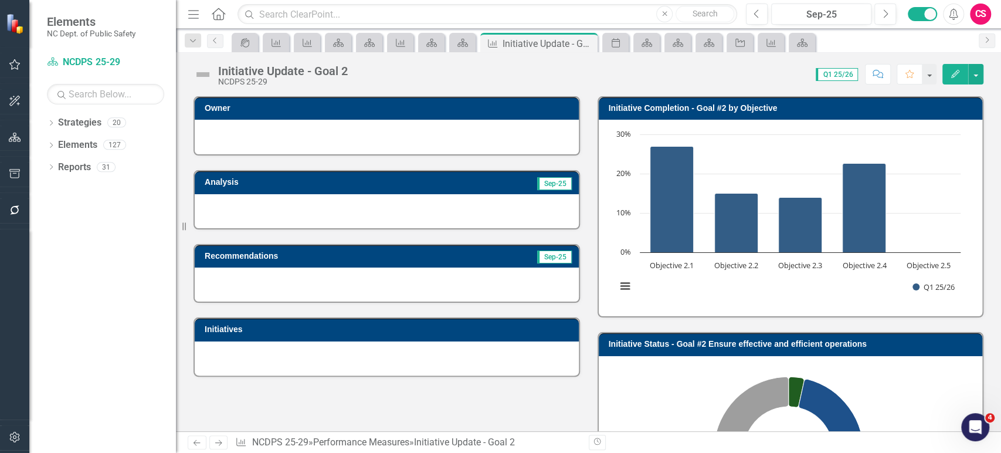
click at [195, 440] on icon "Previous" at bounding box center [197, 443] width 10 height 8
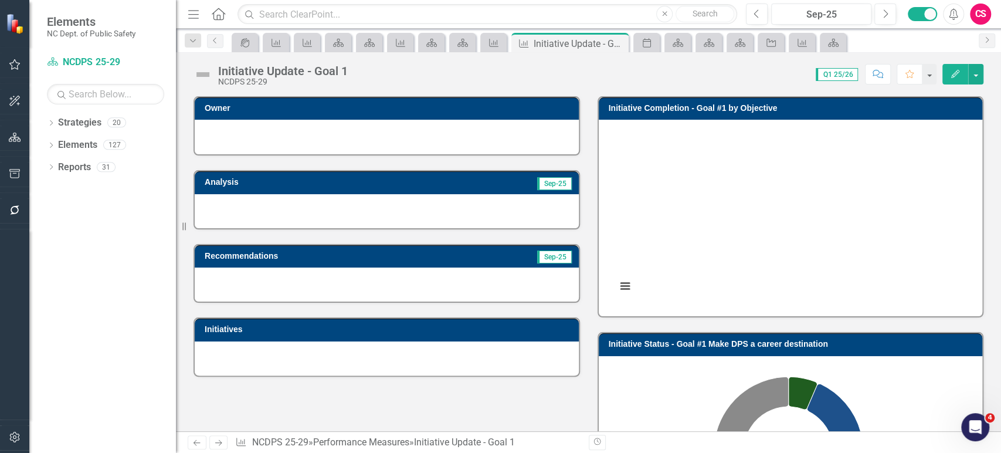
click at [749, 259] on rect "Interactive chart" at bounding box center [788, 216] width 356 height 176
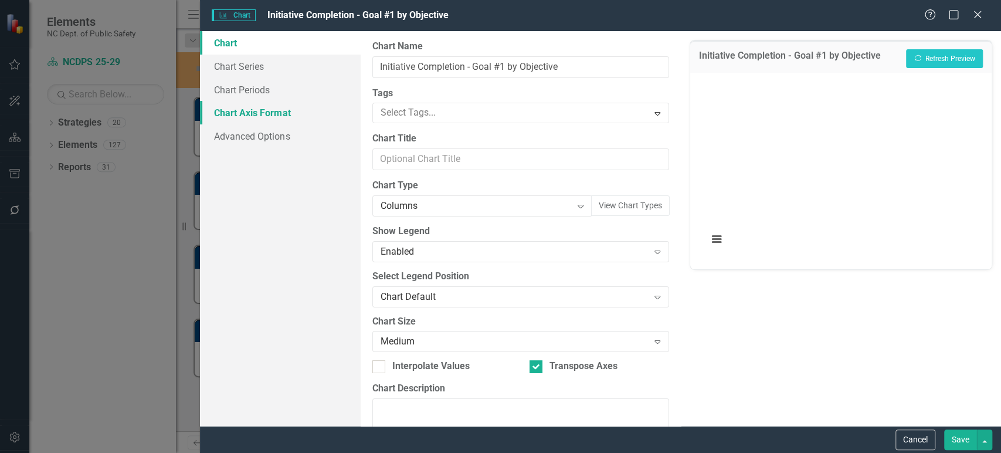
click at [237, 114] on link "Chart Axis Format" at bounding box center [280, 112] width 160 height 23
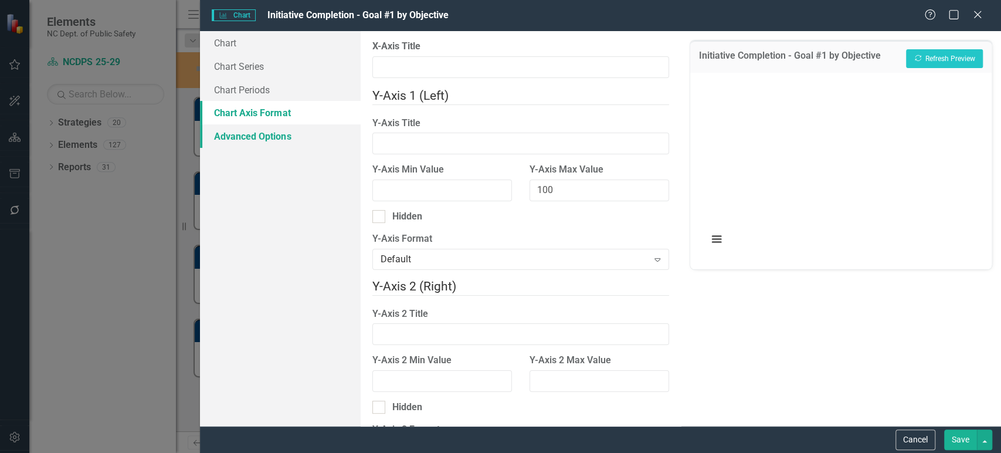
click at [243, 133] on link "Advanced Options" at bounding box center [280, 135] width 160 height 23
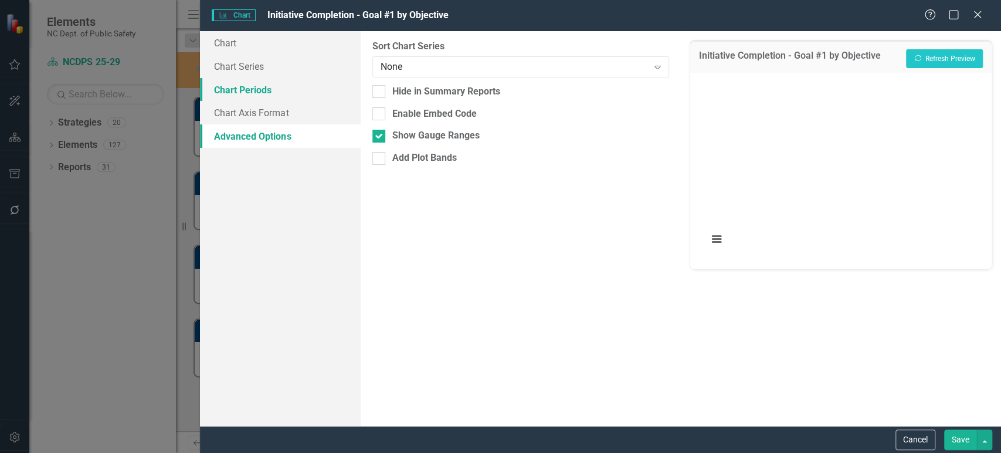
click at [274, 93] on link "Chart Periods" at bounding box center [280, 89] width 160 height 23
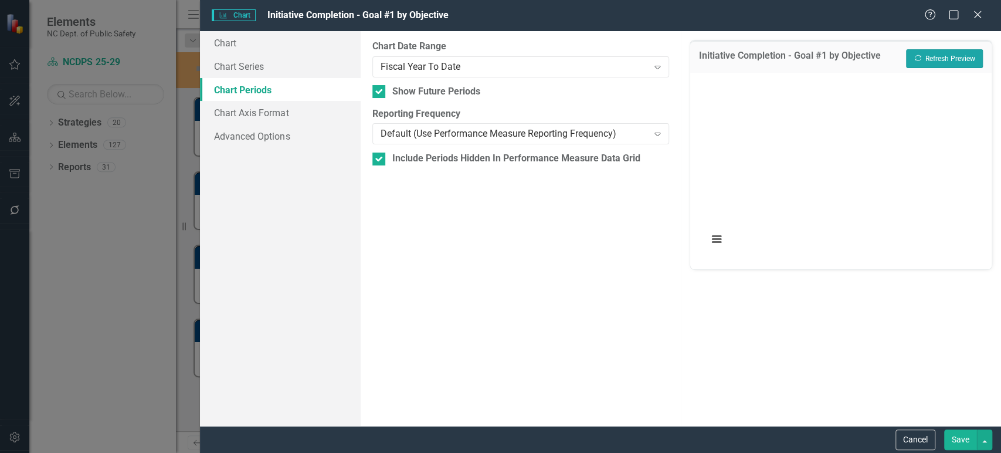
click at [955, 61] on button "Recalculate Refresh Preview" at bounding box center [944, 58] width 77 height 19
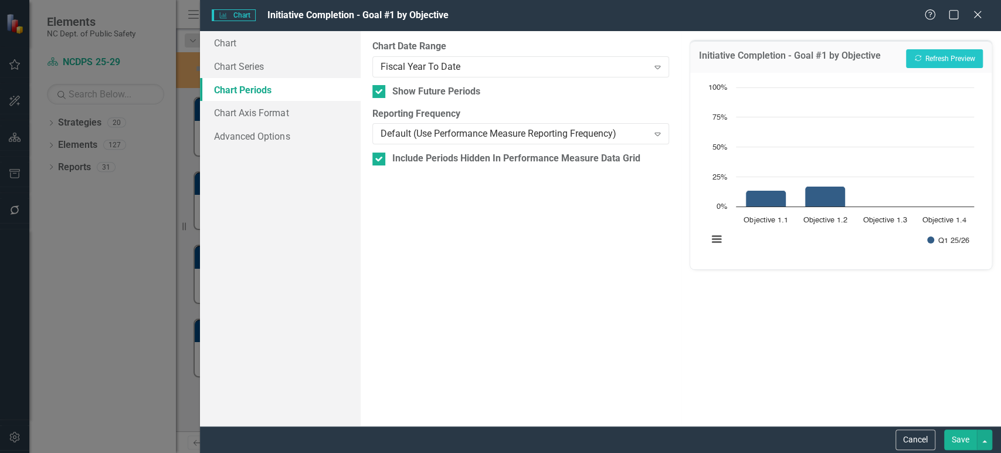
click at [965, 436] on button "Save" at bounding box center [960, 439] width 33 height 21
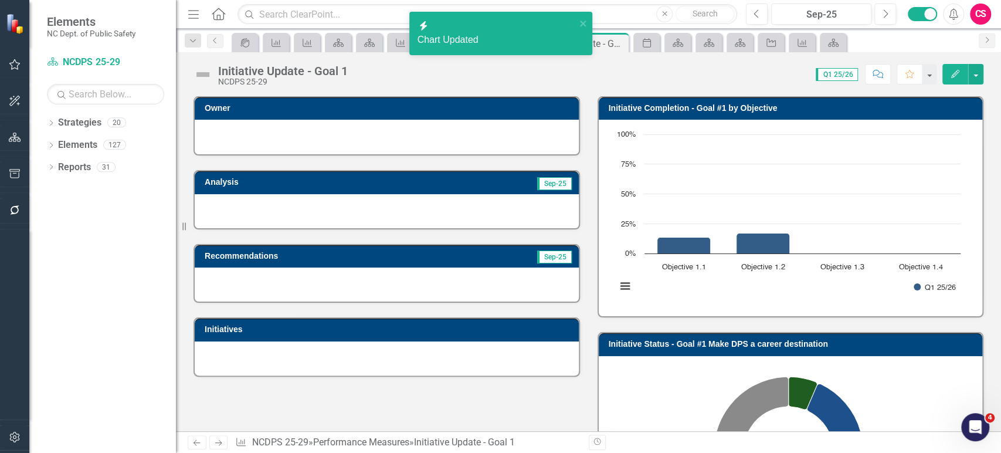
click at [222, 446] on icon "Next" at bounding box center [218, 443] width 10 height 8
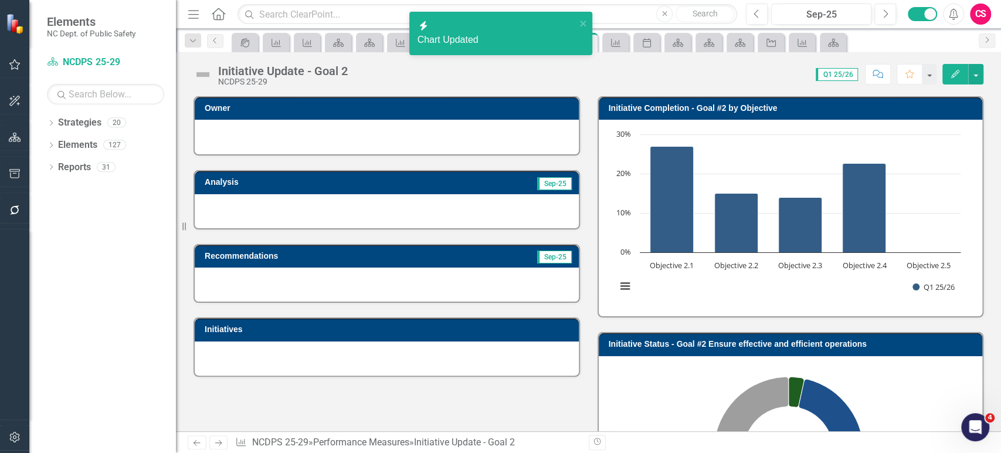
click at [222, 446] on icon "Next" at bounding box center [218, 443] width 10 height 8
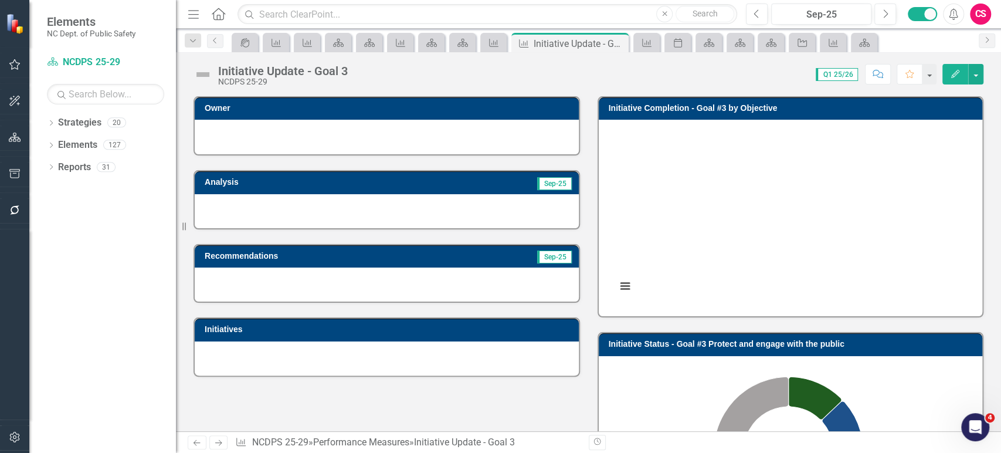
click at [722, 287] on rect "Interactive chart" at bounding box center [788, 216] width 356 height 176
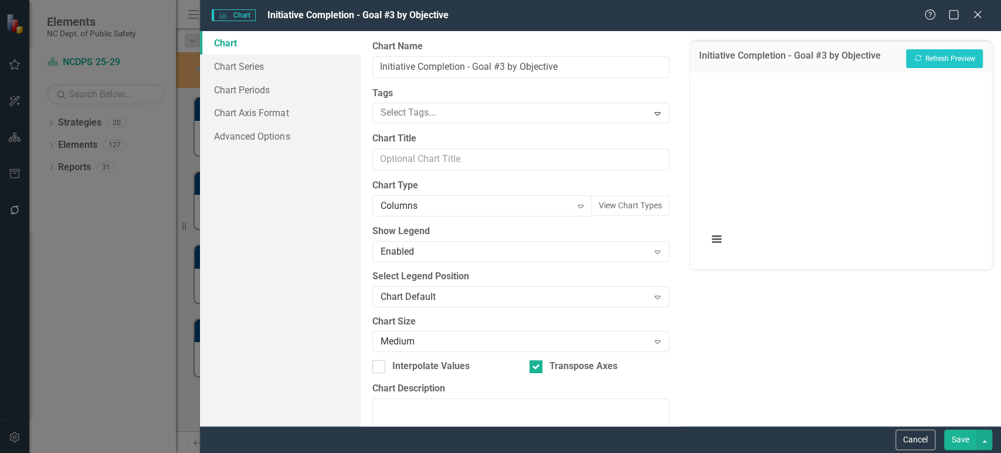
click at [970, 441] on button "Save" at bounding box center [960, 439] width 33 height 21
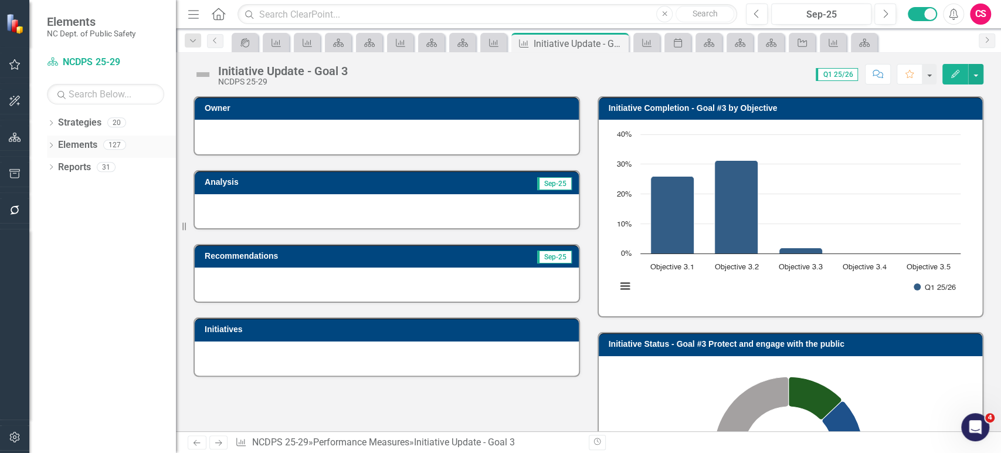
click at [52, 146] on icon "Dropdown" at bounding box center [51, 146] width 8 height 6
click at [43, 191] on icon "Dropdown" at bounding box center [39, 190] width 8 height 6
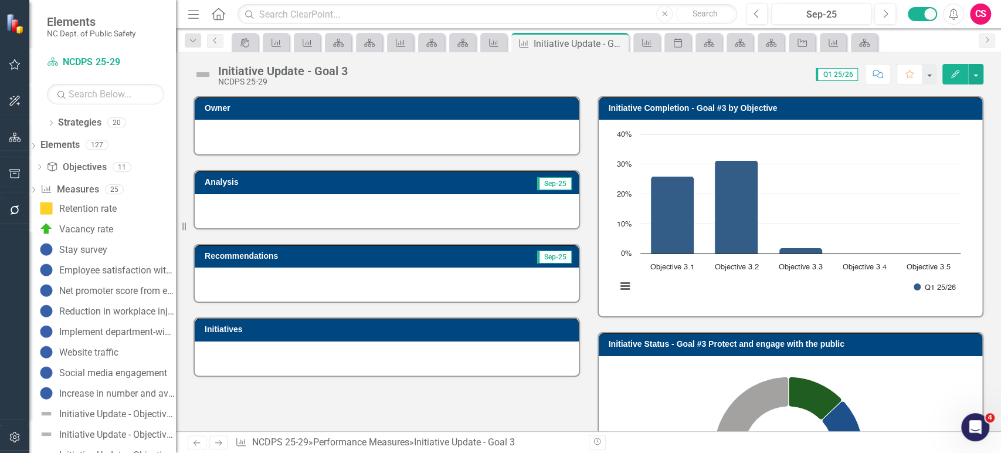
scroll to position [155, 0]
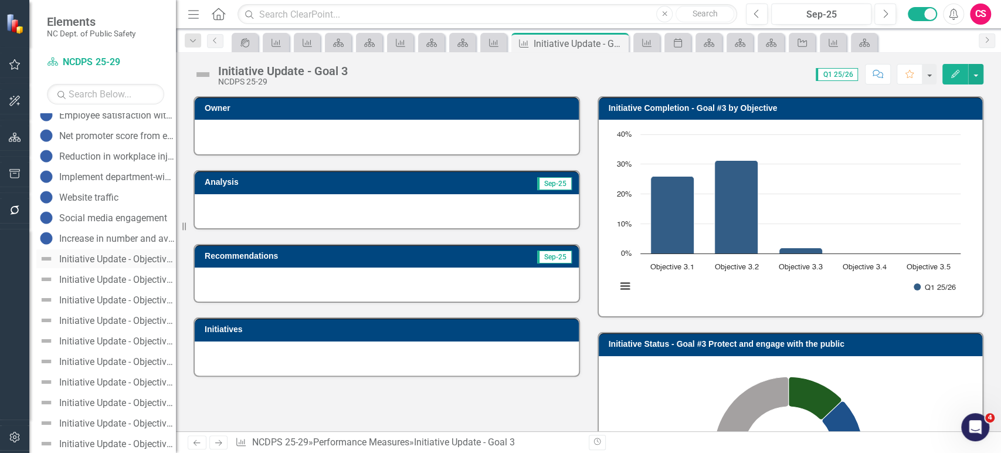
click at [128, 261] on div "Initiative Update - Objective 1.1" at bounding box center [117, 259] width 117 height 11
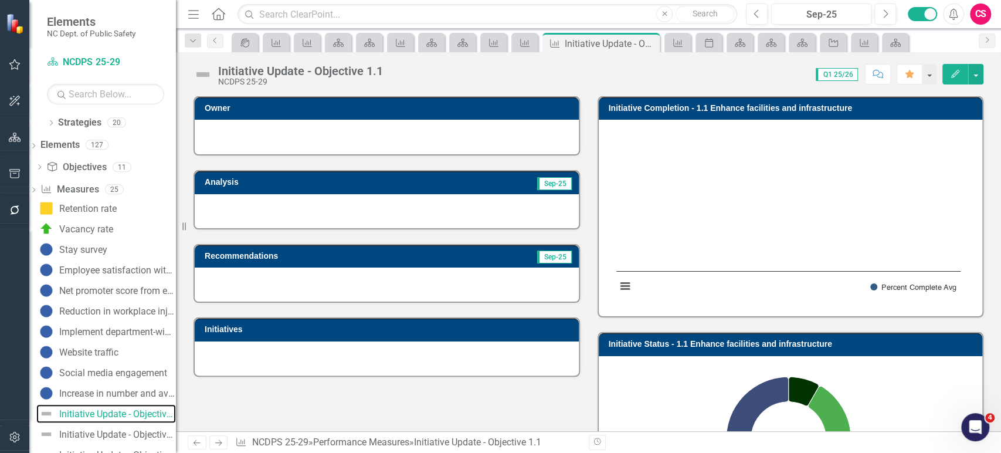
click at [746, 209] on rect "Interactive chart" at bounding box center [788, 216] width 356 height 176
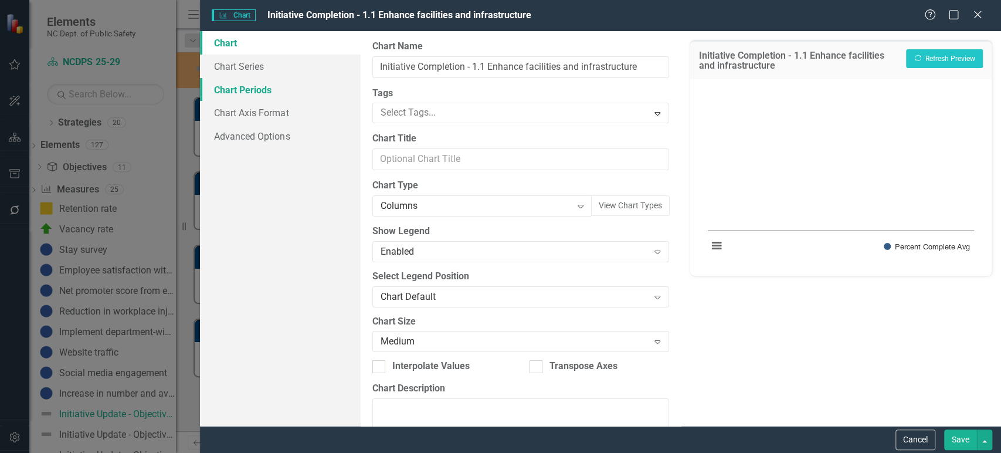
click at [288, 94] on link "Chart Periods" at bounding box center [280, 89] width 160 height 23
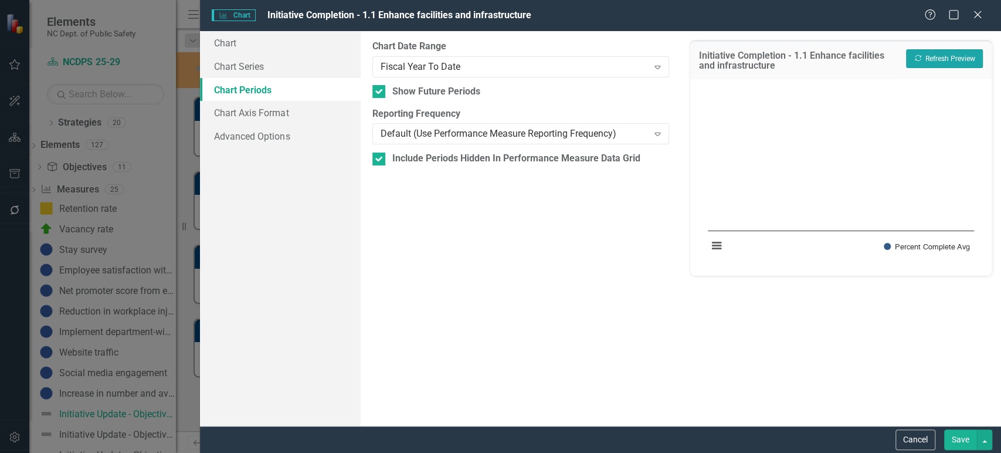
click at [947, 59] on button "Recalculate Refresh Preview" at bounding box center [944, 58] width 77 height 19
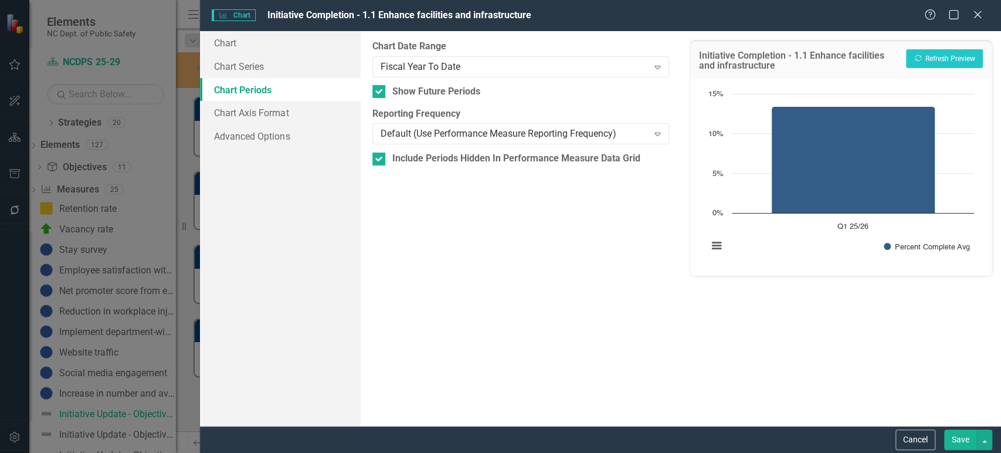
click at [971, 431] on button "Save" at bounding box center [960, 439] width 33 height 21
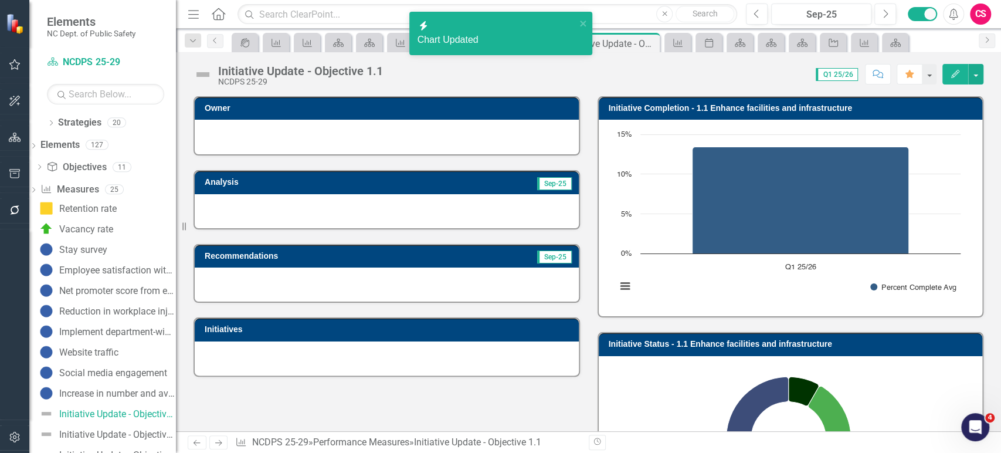
click at [219, 440] on icon "Next" at bounding box center [218, 443] width 10 height 8
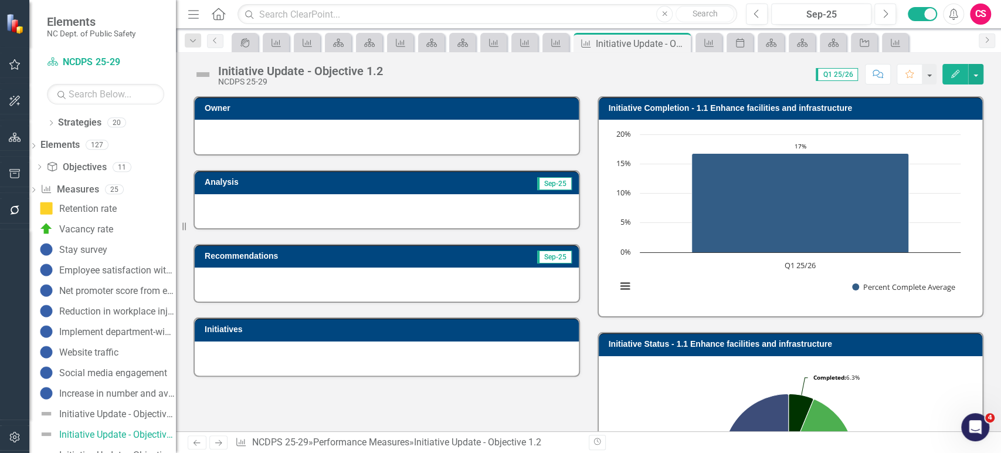
click at [223, 447] on link "Next" at bounding box center [218, 442] width 19 height 14
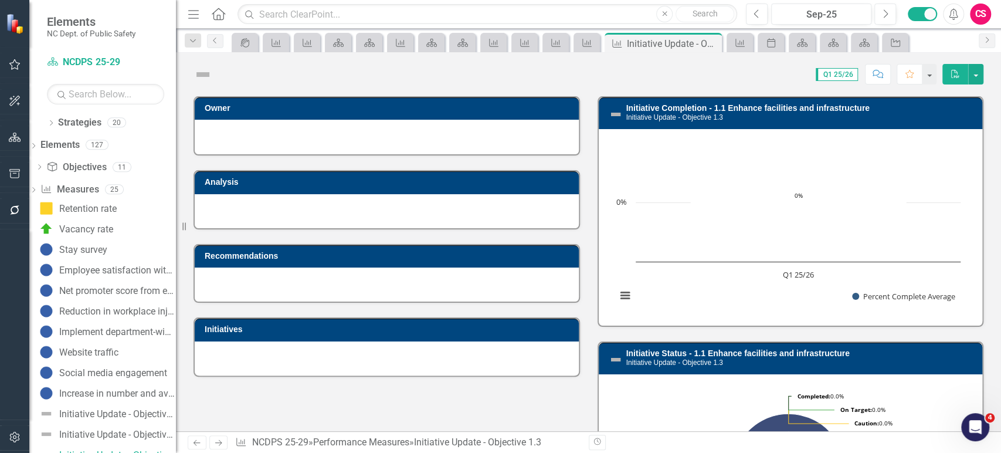
scroll to position [11, 0]
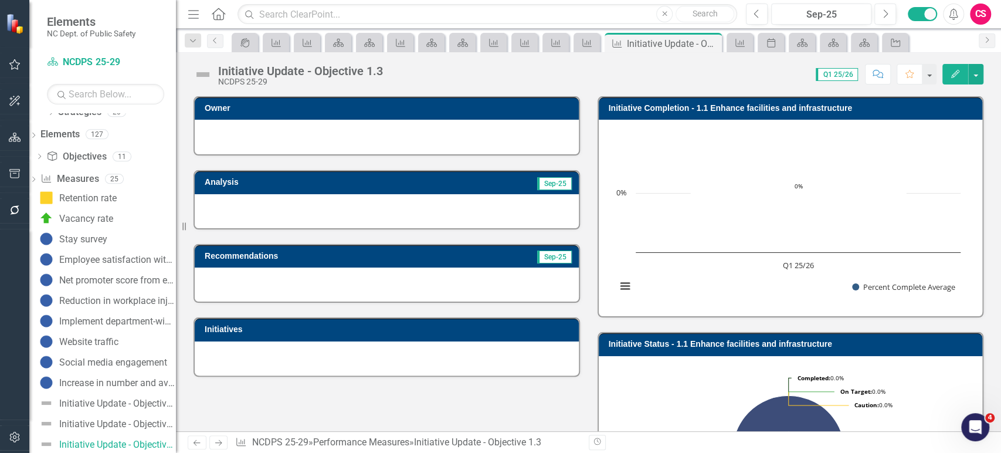
click at [223, 447] on link "Next" at bounding box center [218, 442] width 19 height 14
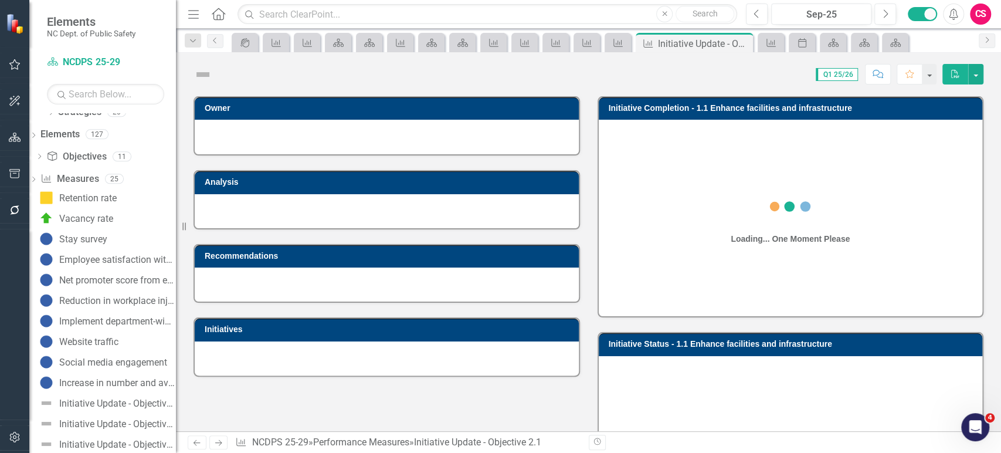
scroll to position [31, 0]
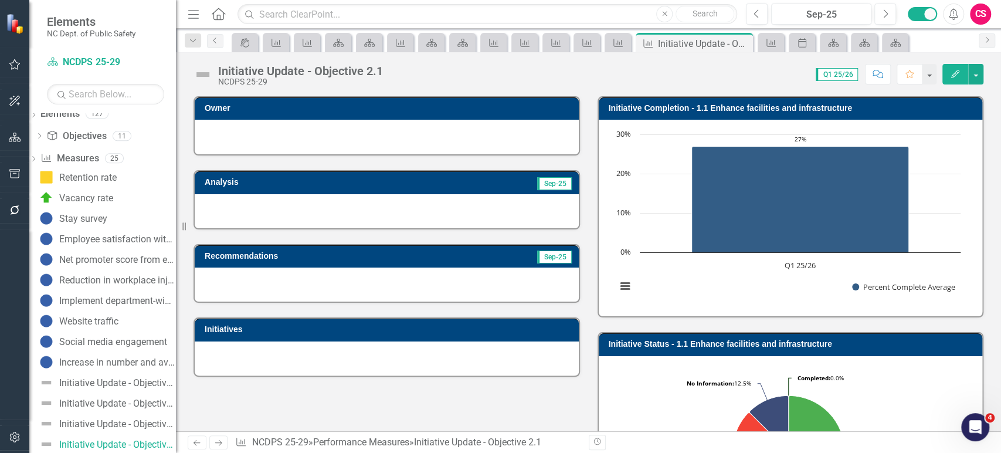
click at [223, 447] on link "Next" at bounding box center [218, 442] width 19 height 14
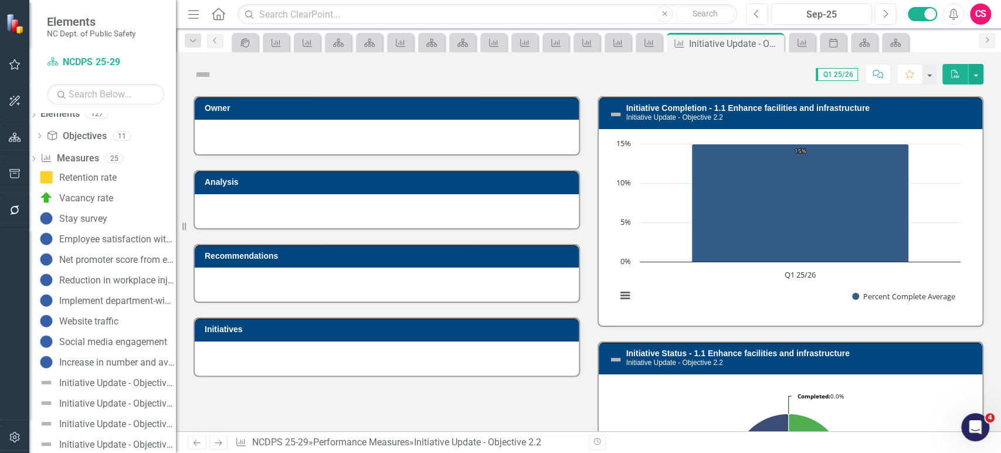
scroll to position [52, 0]
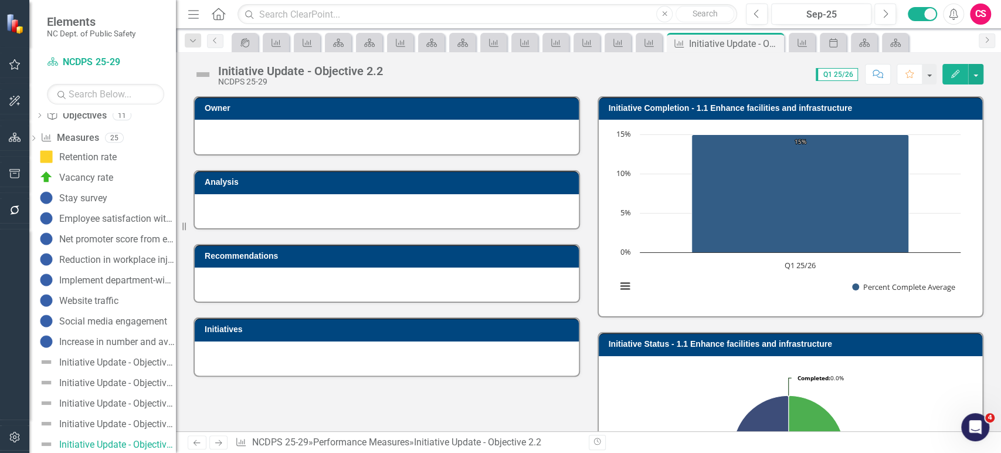
click at [223, 447] on link "Next" at bounding box center [218, 442] width 19 height 14
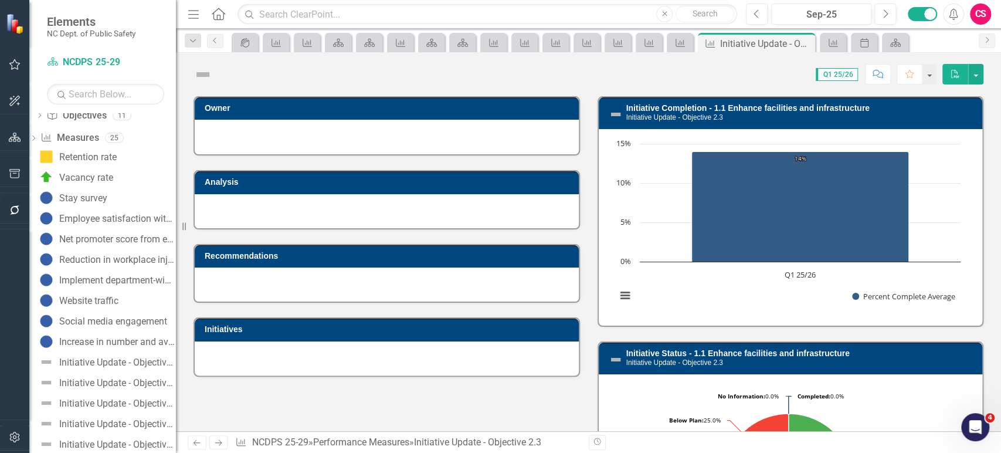
scroll to position [72, 0]
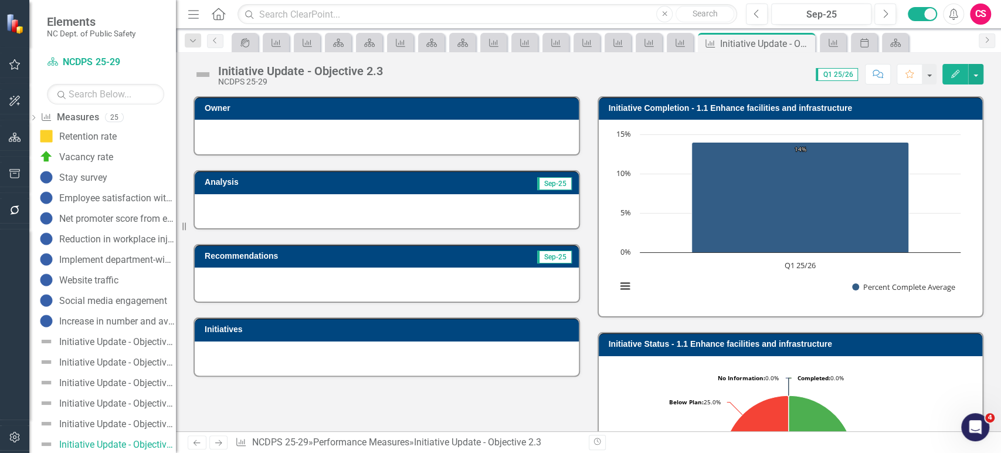
click at [223, 447] on link "Next" at bounding box center [218, 442] width 19 height 14
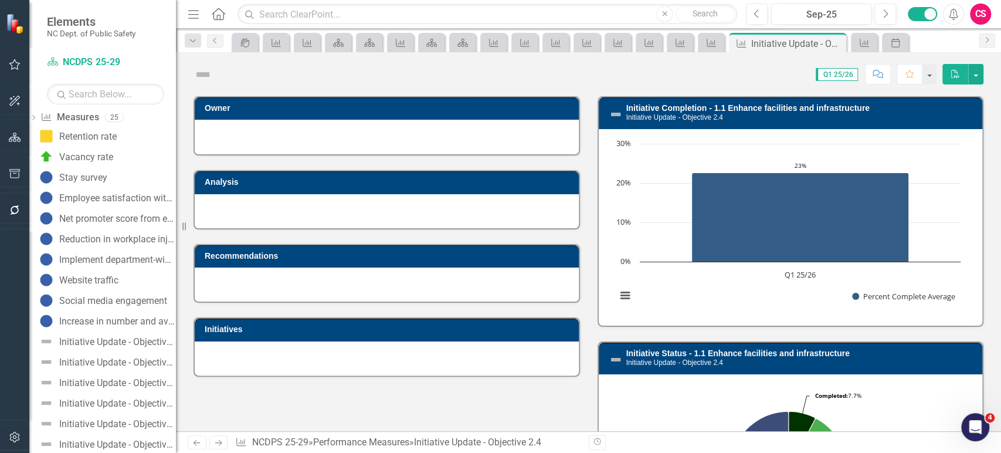
scroll to position [93, 0]
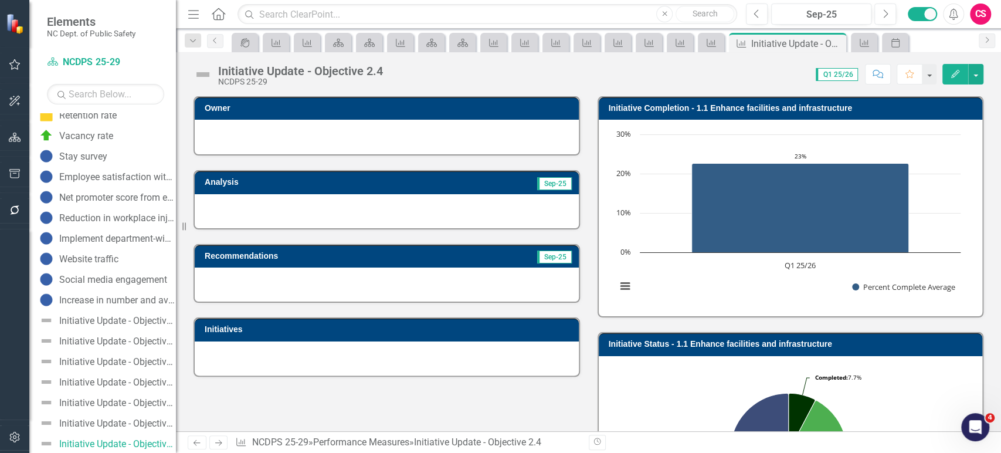
click at [223, 447] on link "Next" at bounding box center [218, 442] width 19 height 14
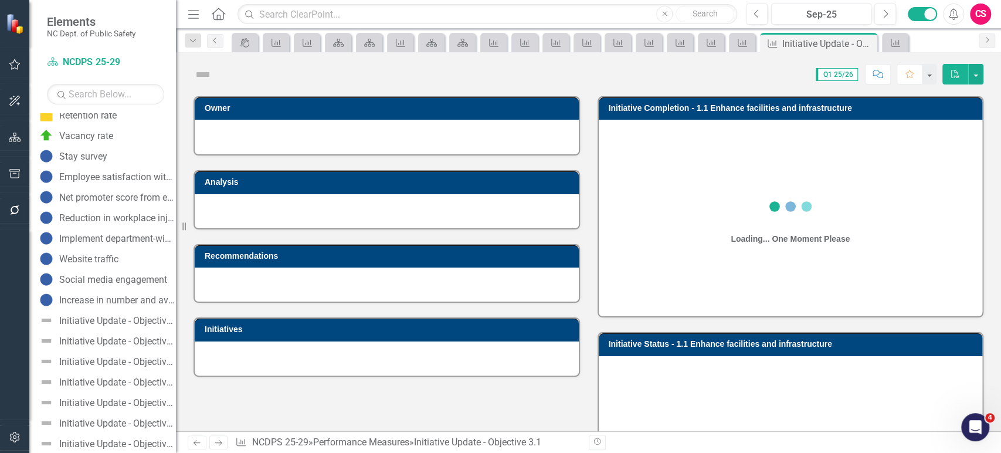
scroll to position [113, 0]
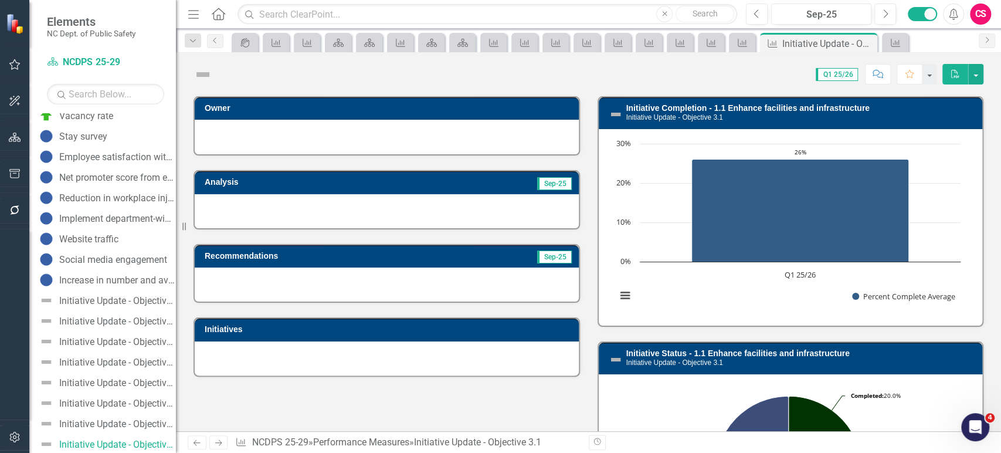
click at [223, 447] on link "Next" at bounding box center [218, 442] width 19 height 14
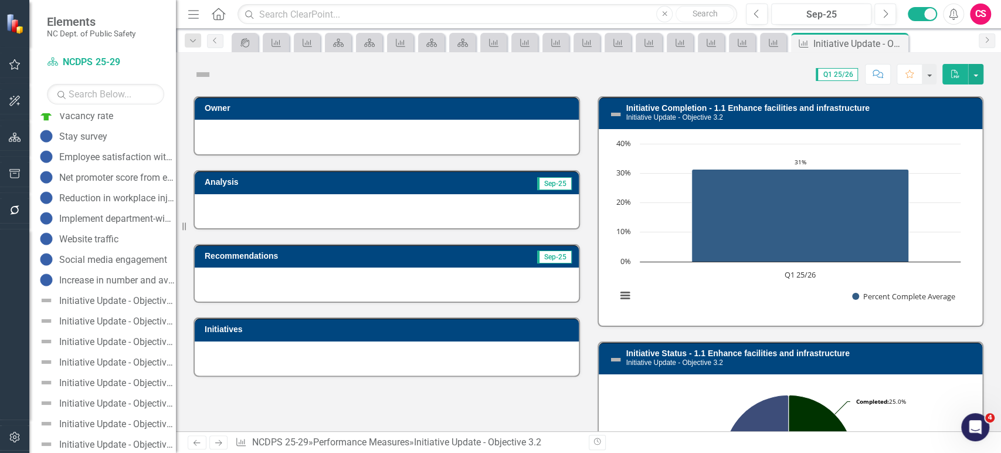
scroll to position [134, 0]
click at [223, 447] on link "Next" at bounding box center [218, 442] width 19 height 14
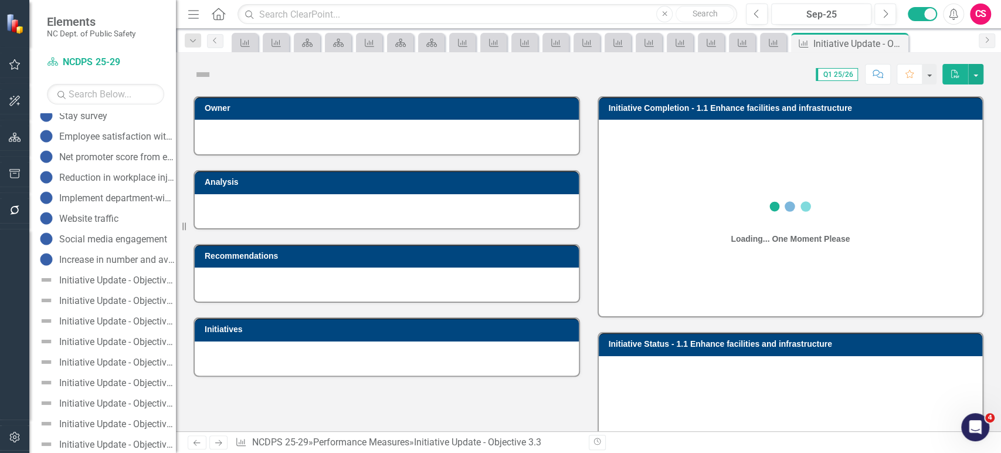
scroll to position [155, 0]
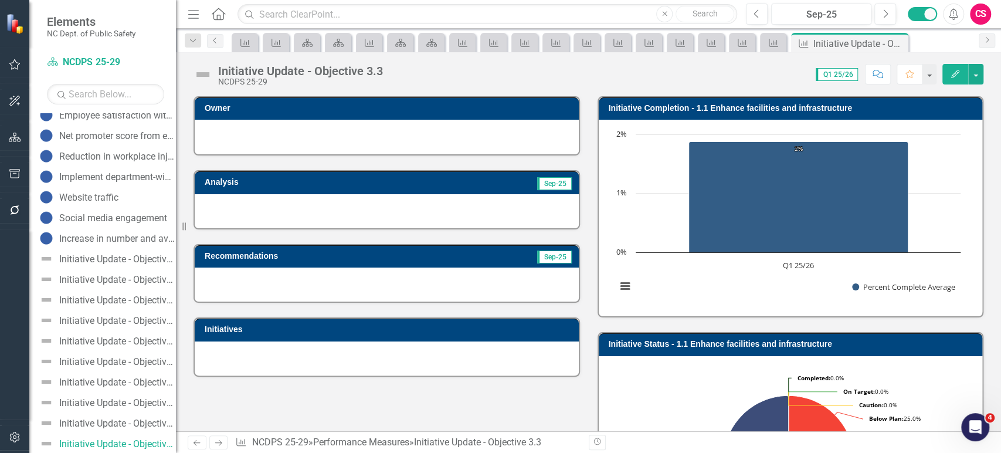
click at [223, 447] on link "Next" at bounding box center [218, 442] width 19 height 14
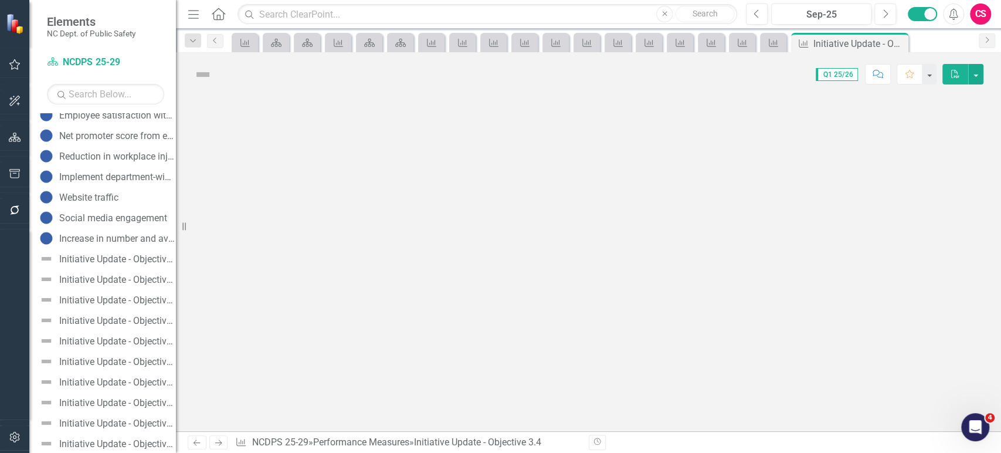
scroll to position [175, 0]
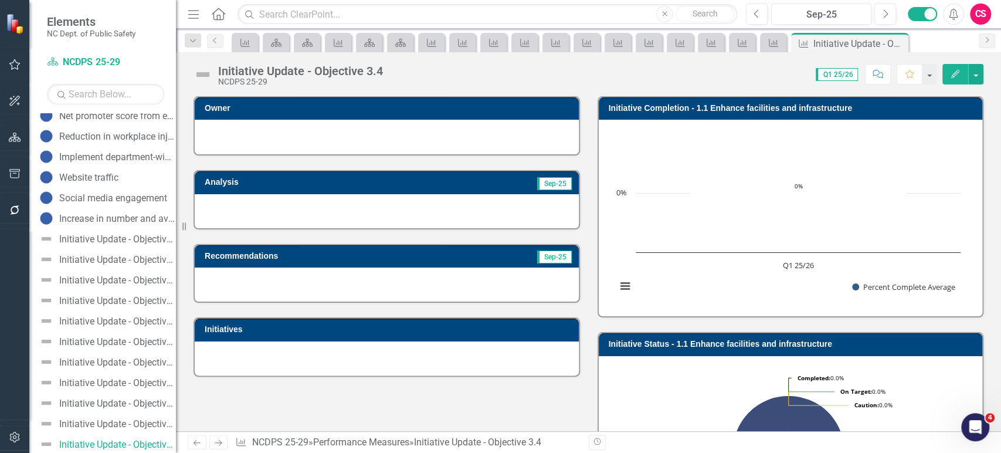
click at [223, 447] on link "Next" at bounding box center [218, 442] width 19 height 14
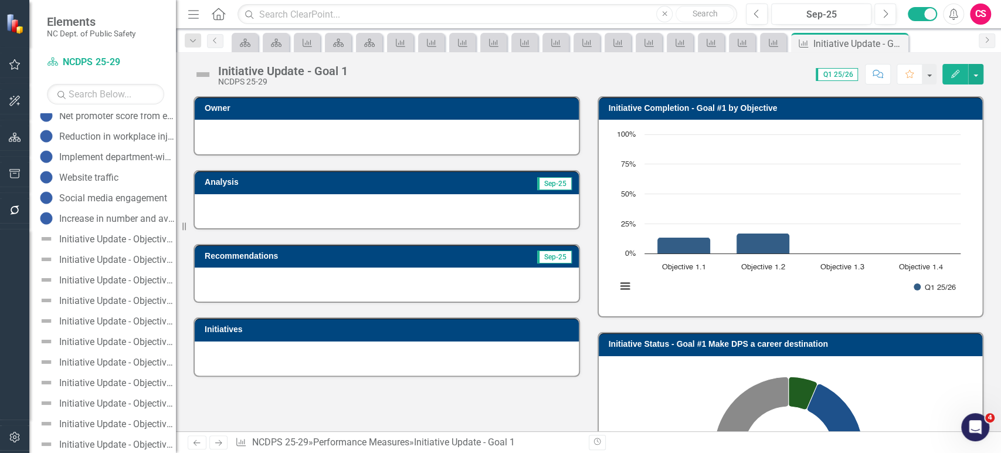
scroll to position [195, 0]
click at [223, 447] on link "Next" at bounding box center [218, 442] width 19 height 14
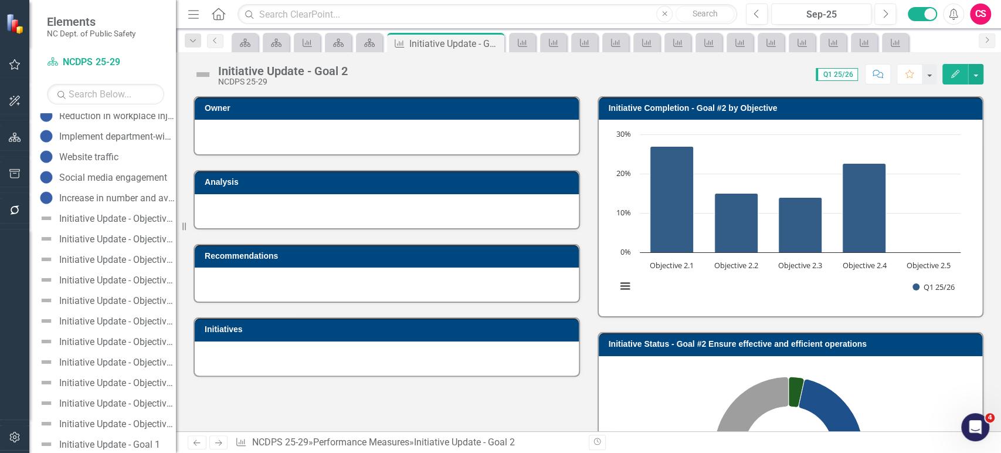
click at [223, 447] on link "Next" at bounding box center [218, 442] width 19 height 14
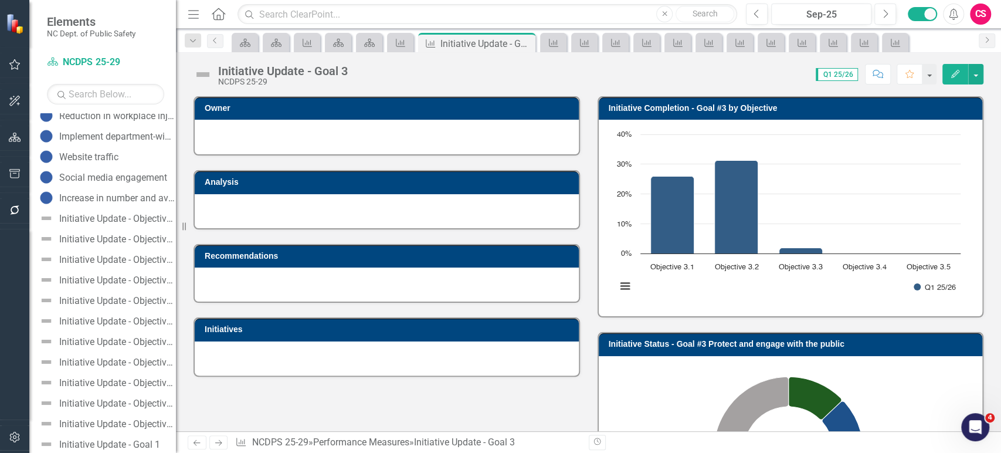
scroll to position [236, 0]
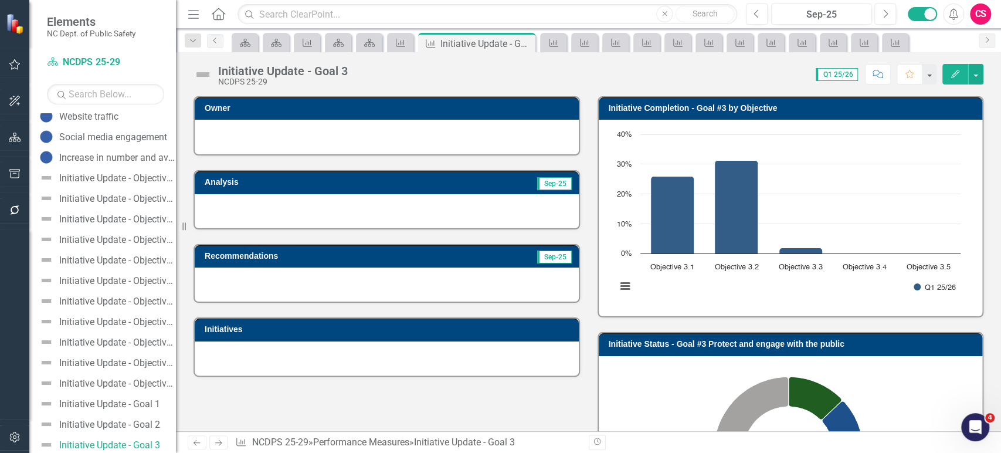
click at [223, 447] on link "Next" at bounding box center [218, 442] width 19 height 14
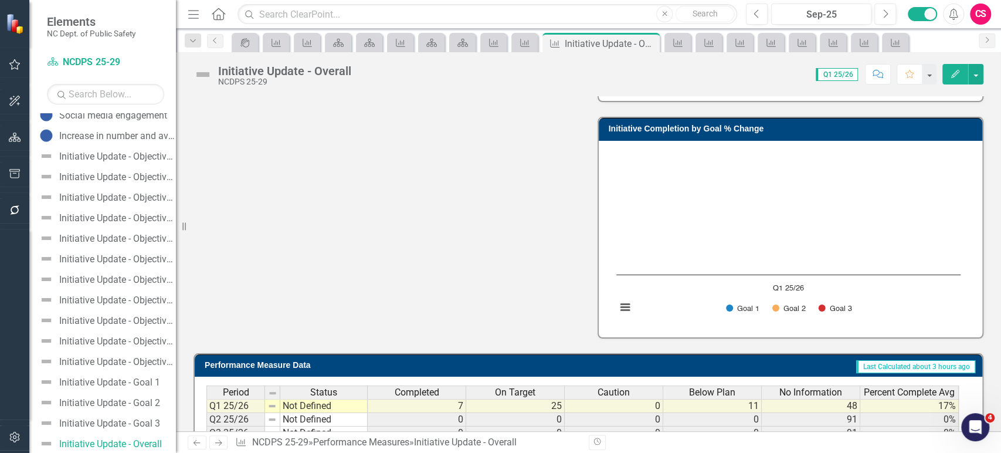
scroll to position [688, 0]
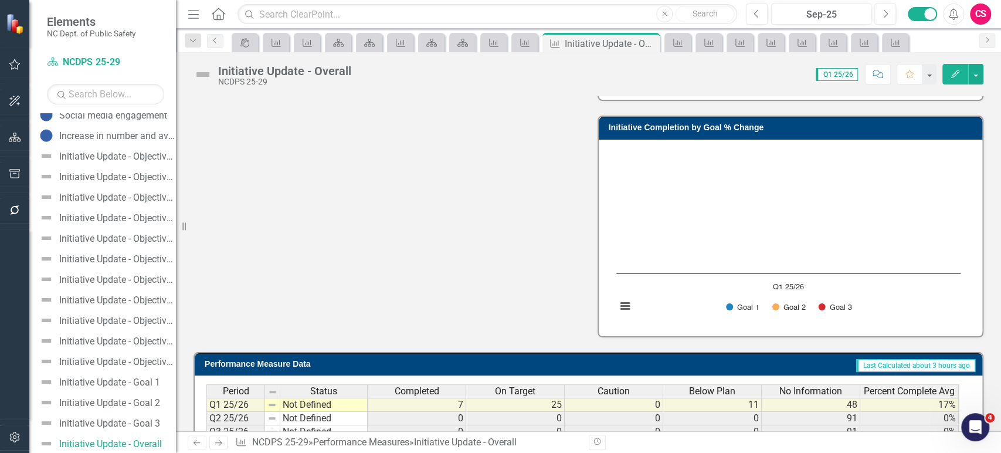
click at [698, 308] on rect "Interactive chart" at bounding box center [788, 236] width 356 height 176
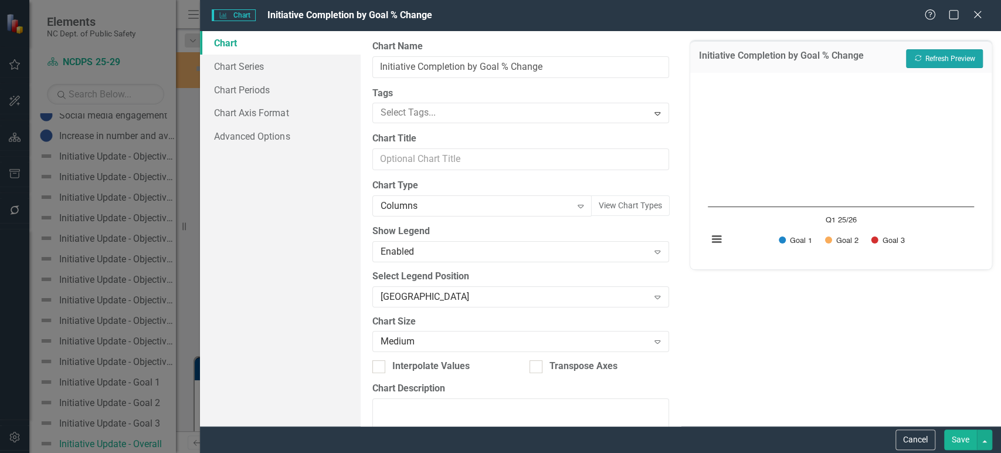
click at [950, 56] on button "Recalculate Refresh Preview" at bounding box center [944, 58] width 77 height 19
click at [957, 439] on button "Save" at bounding box center [960, 439] width 33 height 21
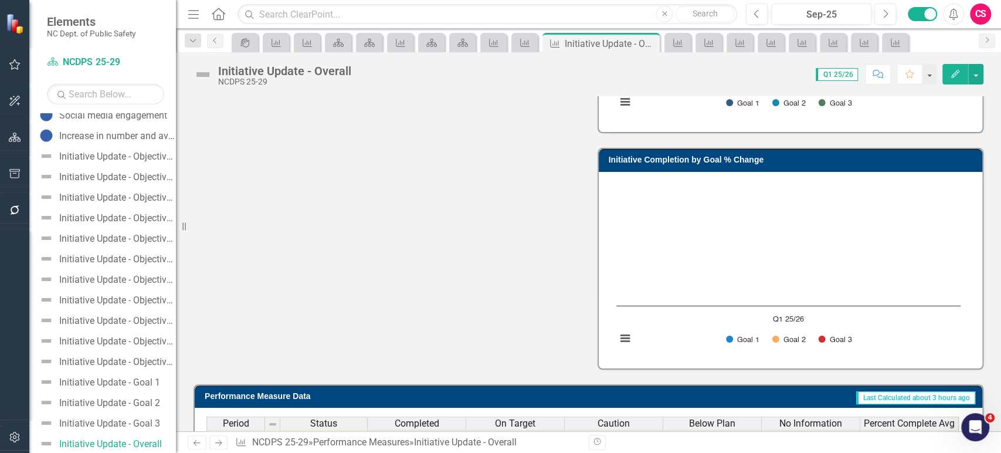
scroll to position [791, 0]
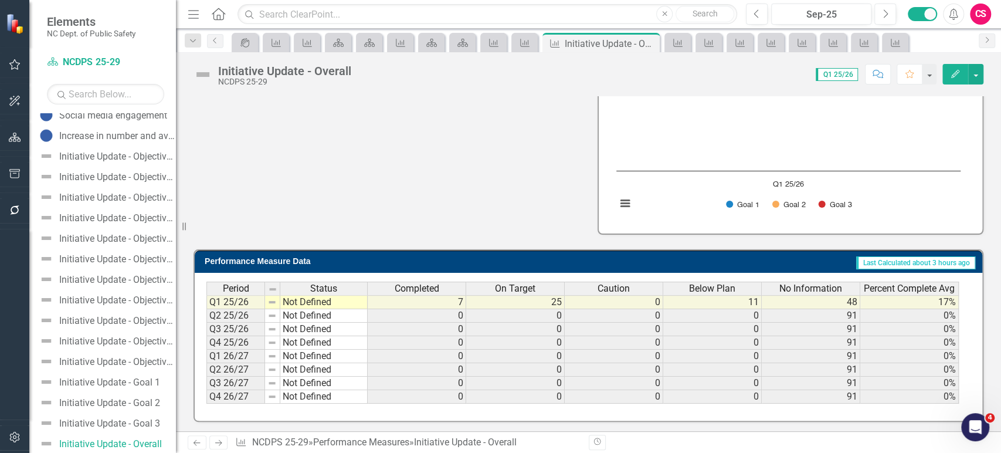
click at [949, 76] on button "Edit" at bounding box center [955, 74] width 26 height 21
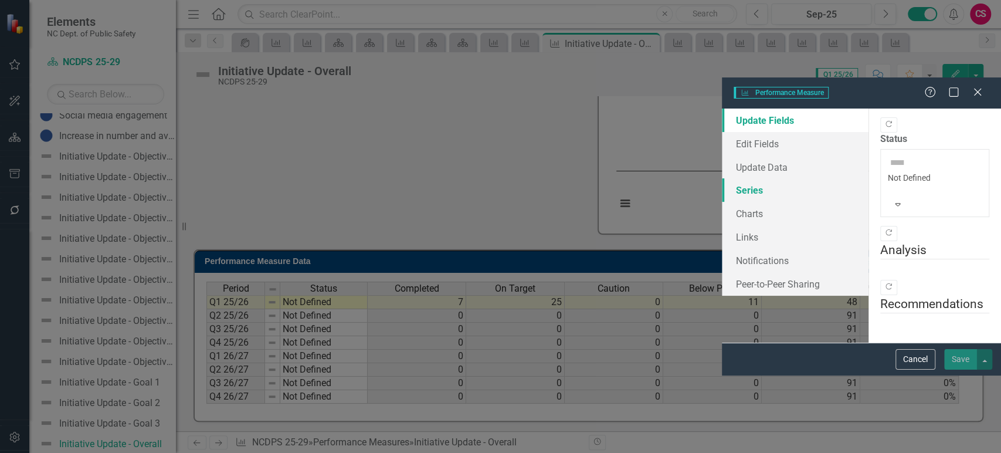
click at [722, 178] on link "Series" at bounding box center [795, 189] width 147 height 23
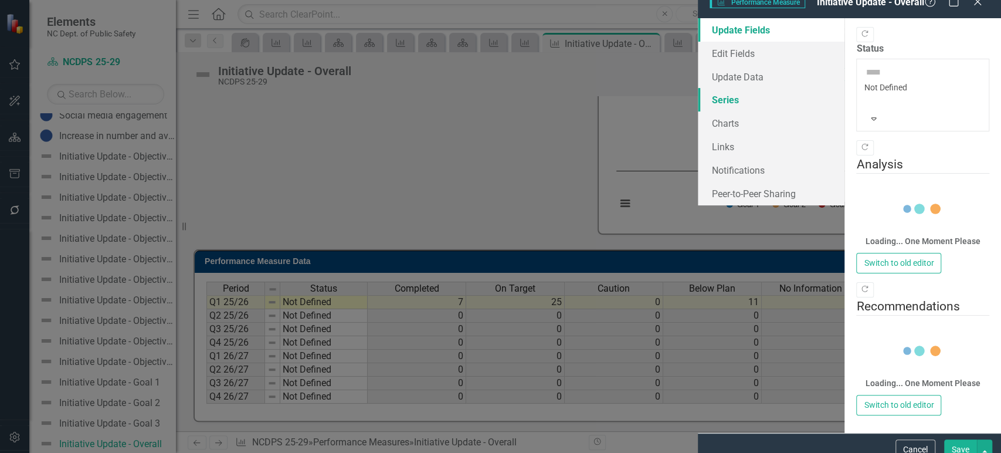
click at [698, 111] on link "Series" at bounding box center [771, 99] width 147 height 23
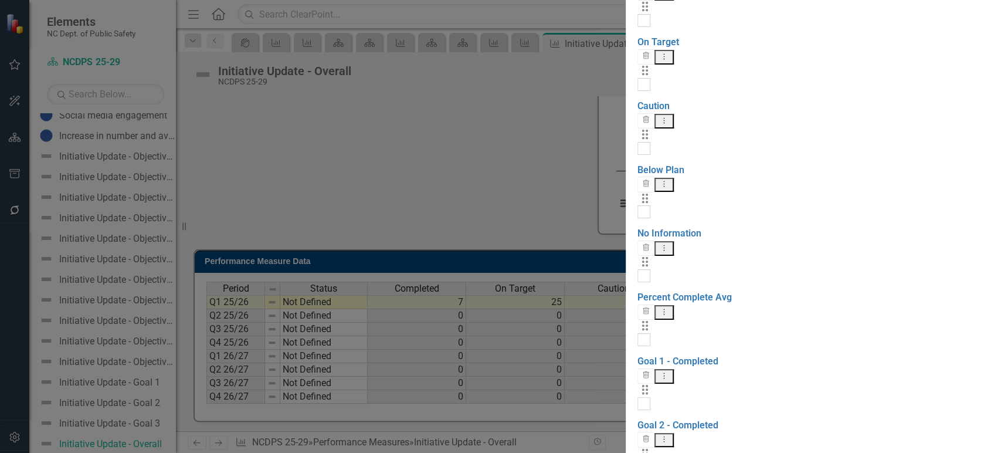
checkbox input "false"
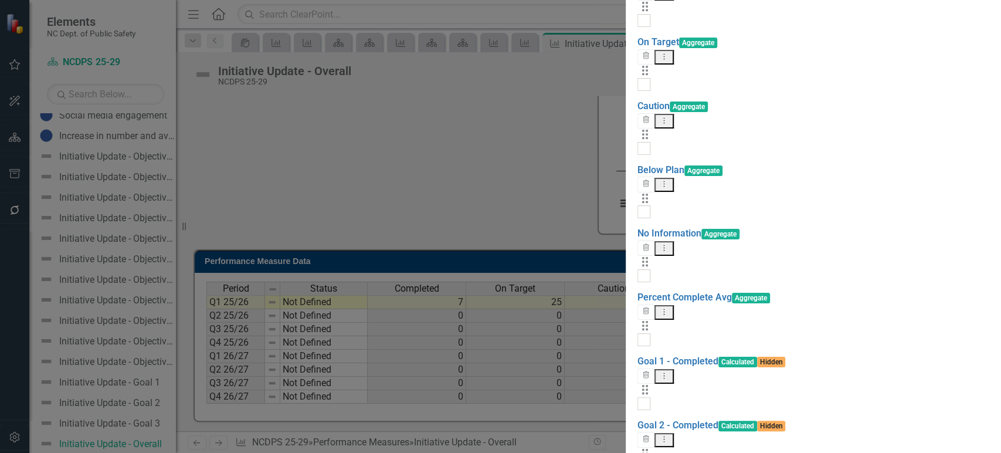
scroll to position [215, 0]
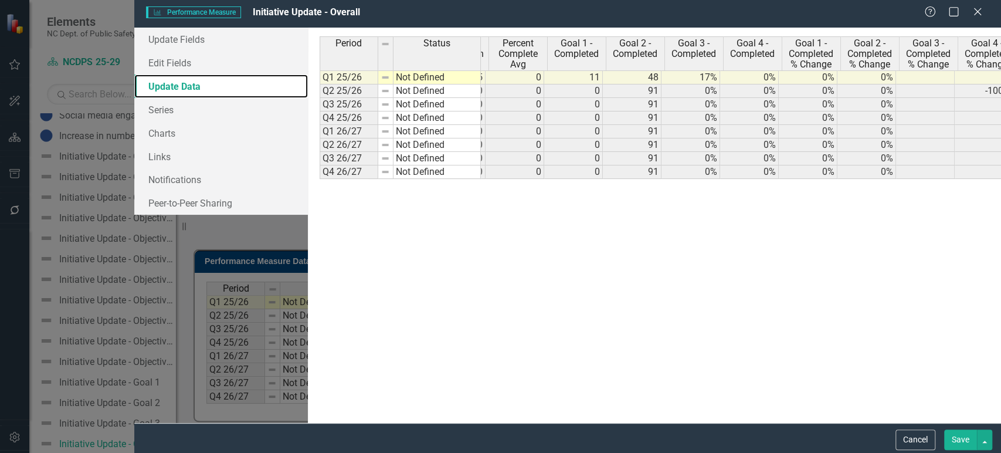
scroll to position [0, 0]
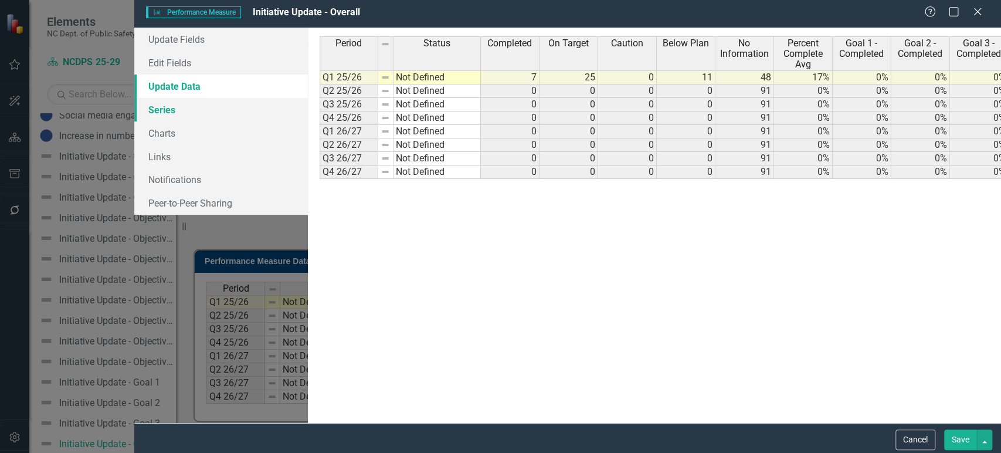
click at [192, 118] on link "Series" at bounding box center [221, 109] width 174 height 23
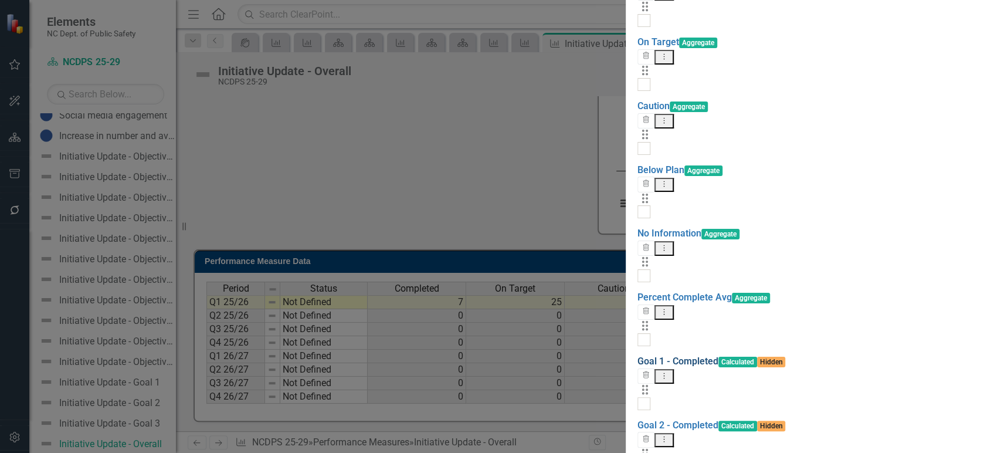
click at [637, 355] on link "Goal 1 - Completed" at bounding box center [677, 360] width 81 height 11
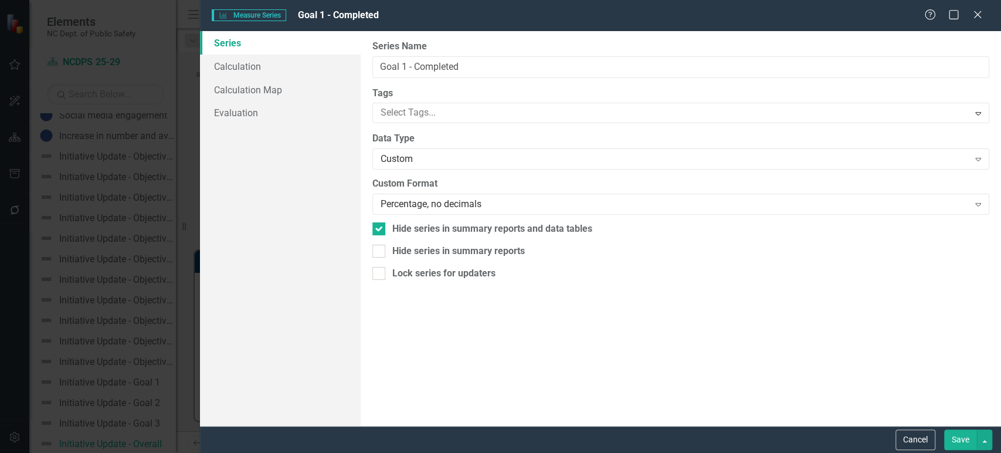
click at [288, 53] on link "Series" at bounding box center [280, 42] width 160 height 23
click at [288, 62] on link "Calculation" at bounding box center [280, 66] width 160 height 23
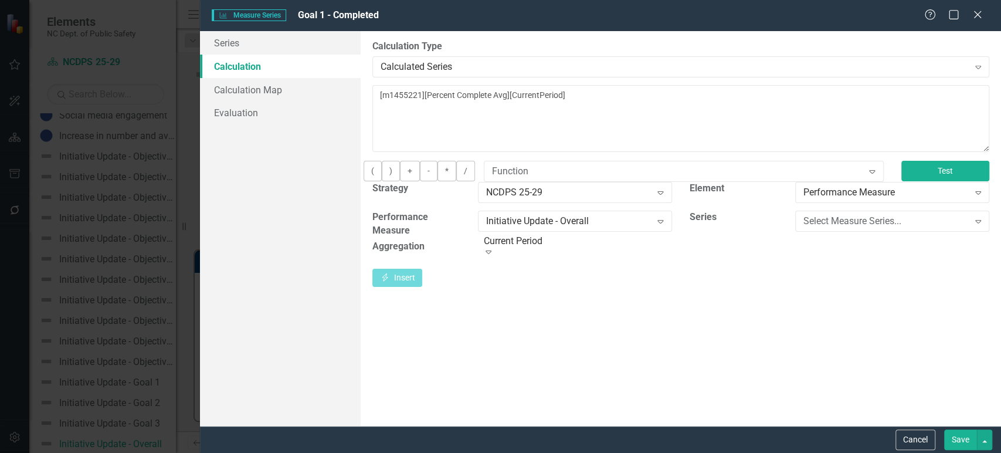
click at [912, 181] on button "Test" at bounding box center [945, 171] width 88 height 21
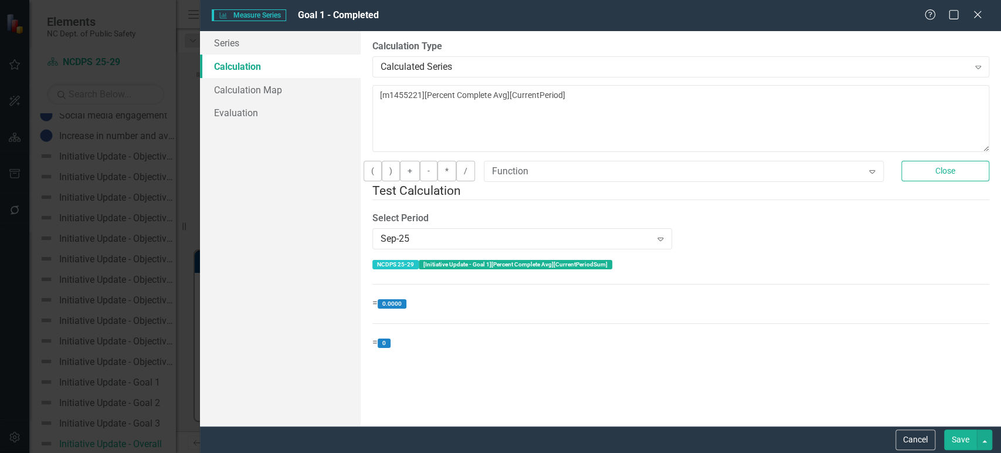
click at [957, 435] on button "Save" at bounding box center [960, 439] width 33 height 21
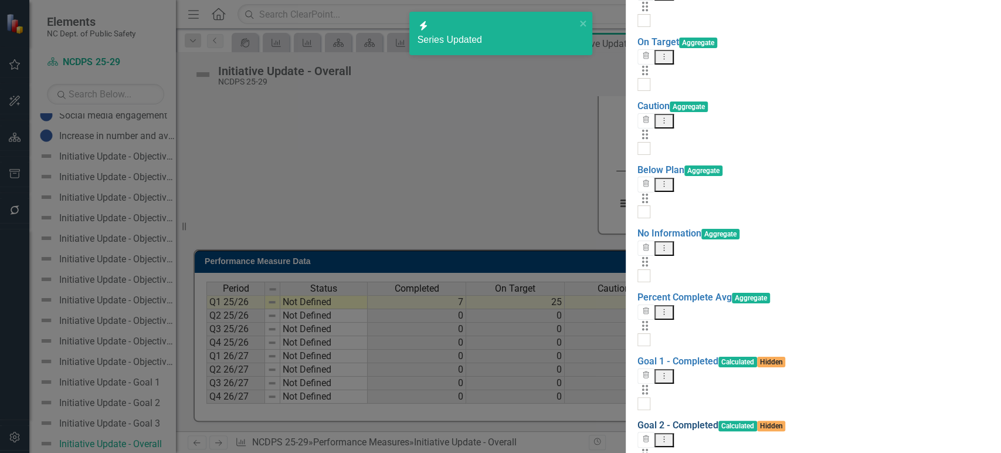
click at [637, 419] on link "Goal 2 - Completed" at bounding box center [677, 424] width 81 height 11
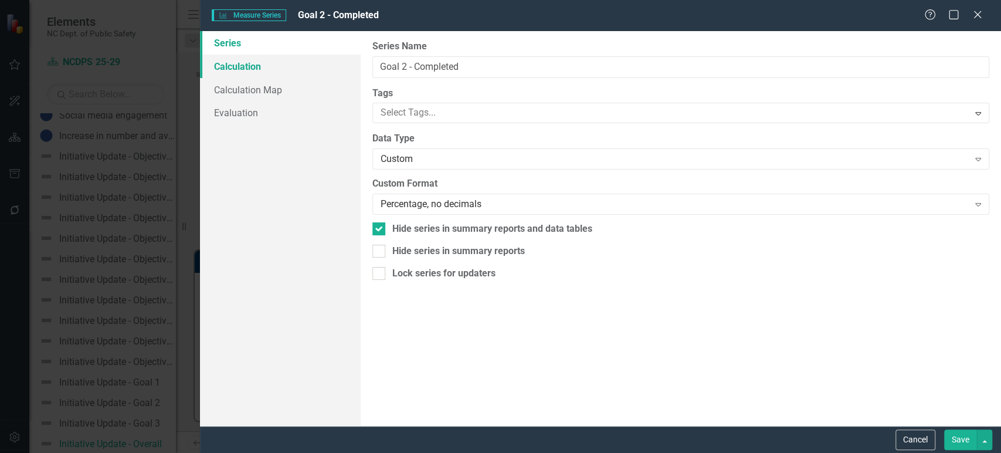
click at [274, 63] on link "Calculation" at bounding box center [280, 66] width 160 height 23
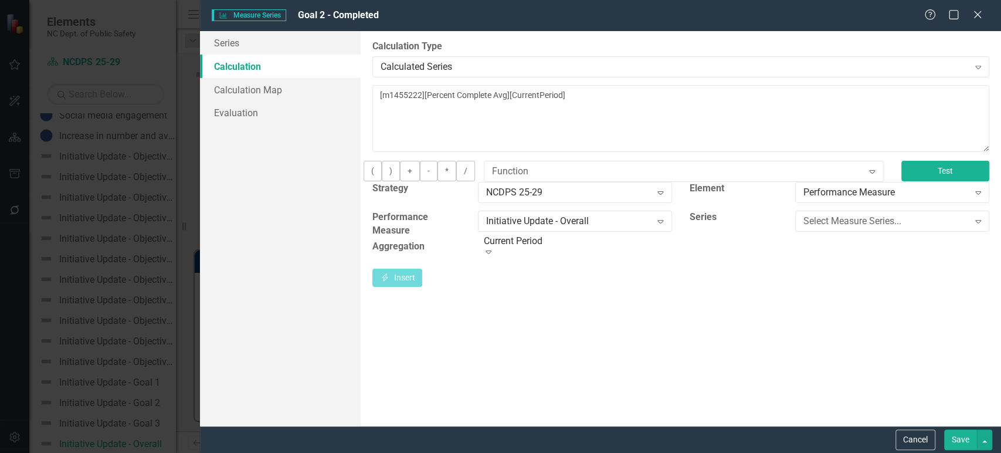
click at [946, 177] on button "Test" at bounding box center [945, 171] width 88 height 21
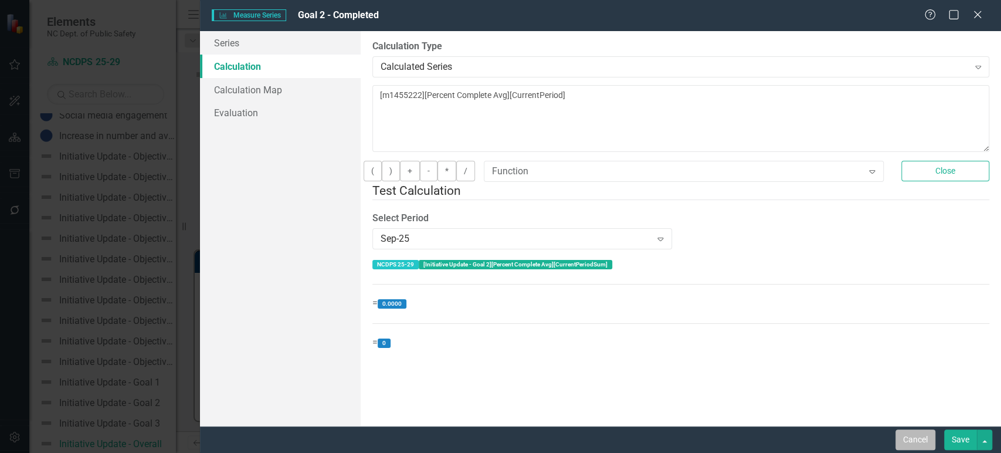
click at [914, 436] on button "Cancel" at bounding box center [915, 439] width 40 height 21
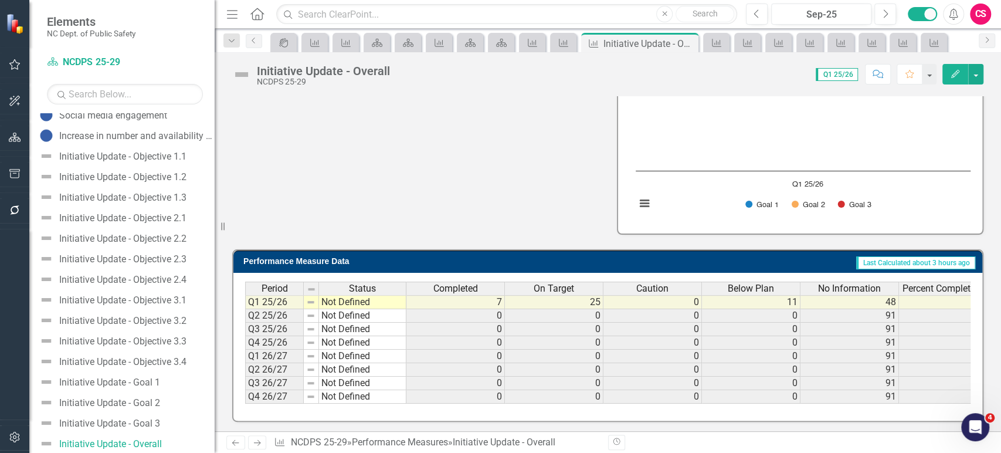
drag, startPoint x: 178, startPoint y: 314, endPoint x: 217, endPoint y: 311, distance: 38.8
click at [217, 311] on div "Resize" at bounding box center [219, 226] width 9 height 453
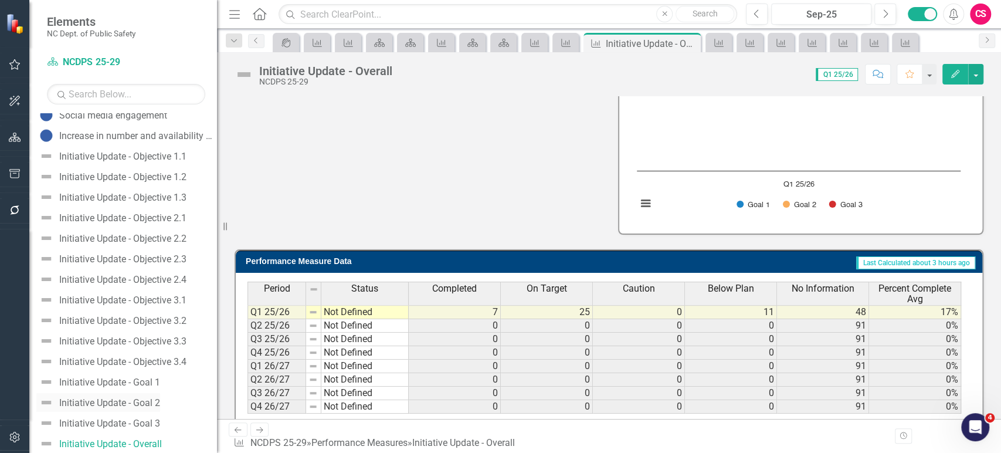
click at [160, 403] on div "Initiative Update - Goal 2" at bounding box center [109, 403] width 101 height 11
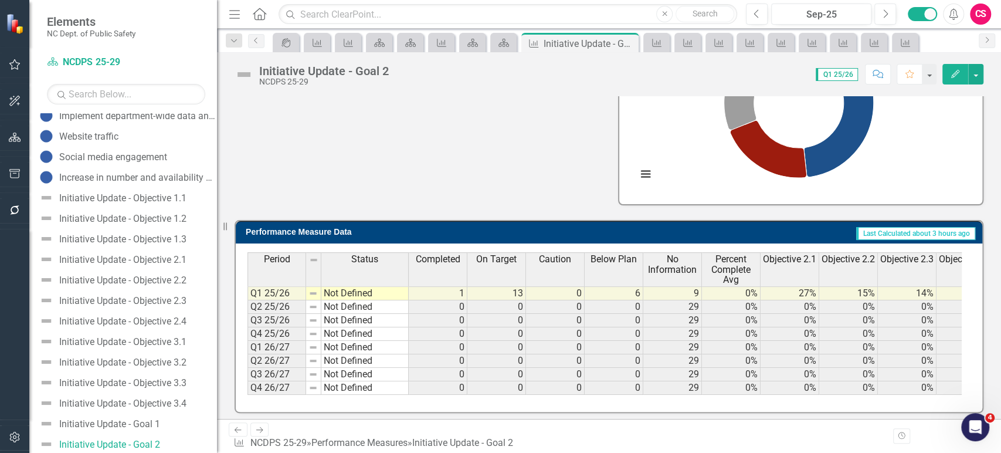
click at [732, 276] on span "Percent Complete Avg" at bounding box center [730, 269] width 53 height 31
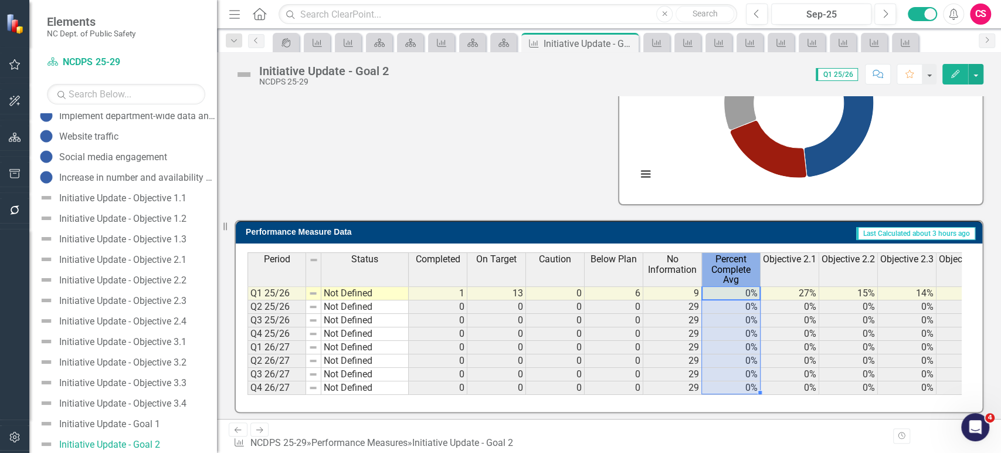
click at [732, 276] on span "Percent Complete Avg" at bounding box center [730, 269] width 53 height 31
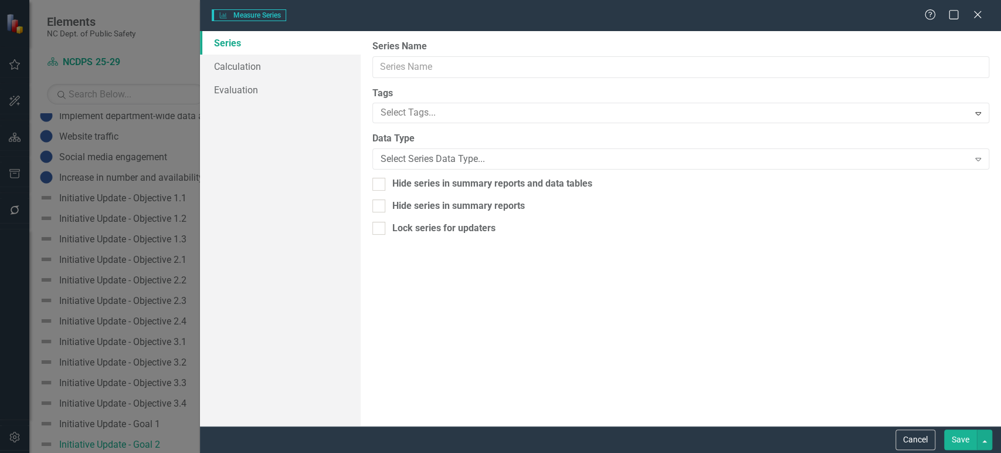
type input "Percent Complete Avg"
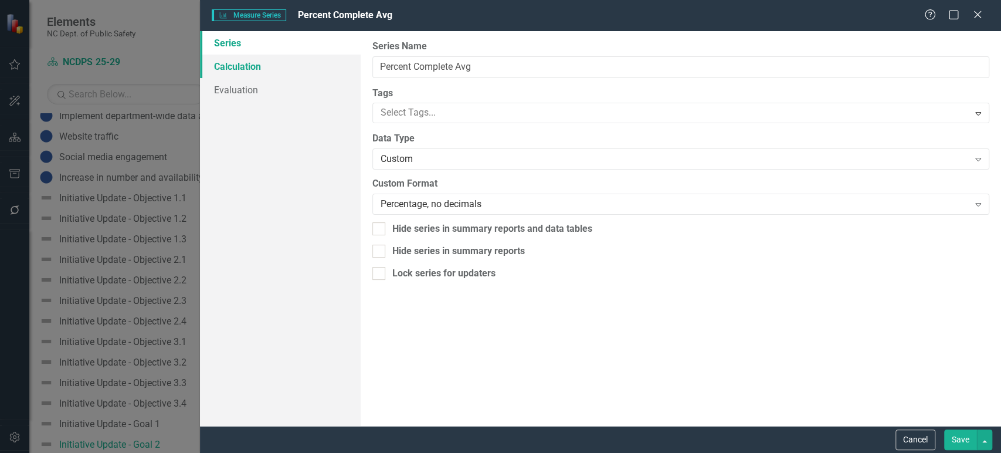
click at [262, 62] on link "Calculation" at bounding box center [280, 66] width 160 height 23
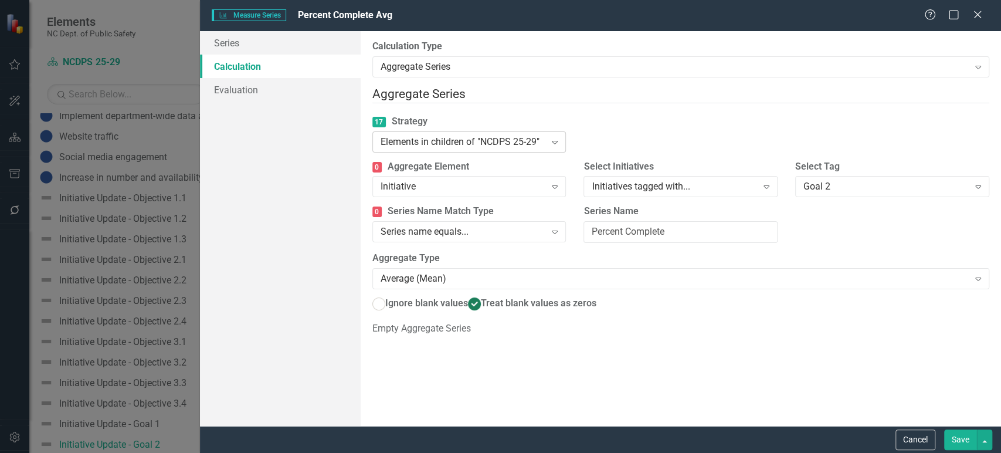
click at [536, 135] on div "Elements in children of "NCDPS 25-29"" at bounding box center [463, 141] width 165 height 13
click at [685, 223] on input "Percent Complete" at bounding box center [680, 232] width 194 height 22
click at [917, 442] on button "Cancel" at bounding box center [915, 439] width 40 height 21
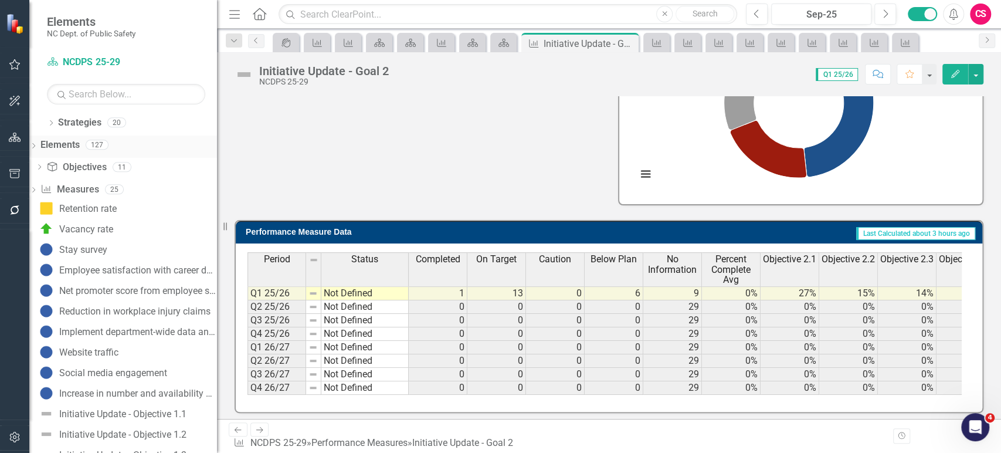
click at [38, 149] on div "Dropdown" at bounding box center [33, 146] width 8 height 13
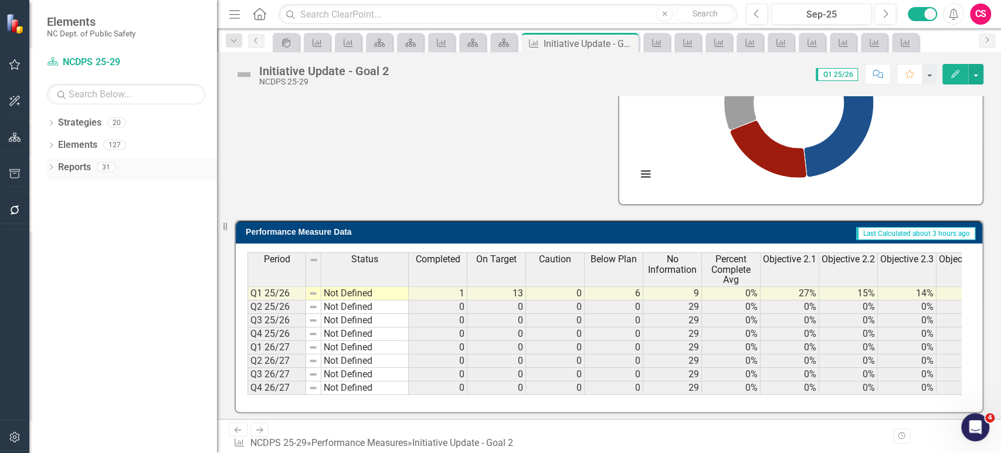
click at [50, 169] on icon at bounding box center [51, 166] width 3 height 5
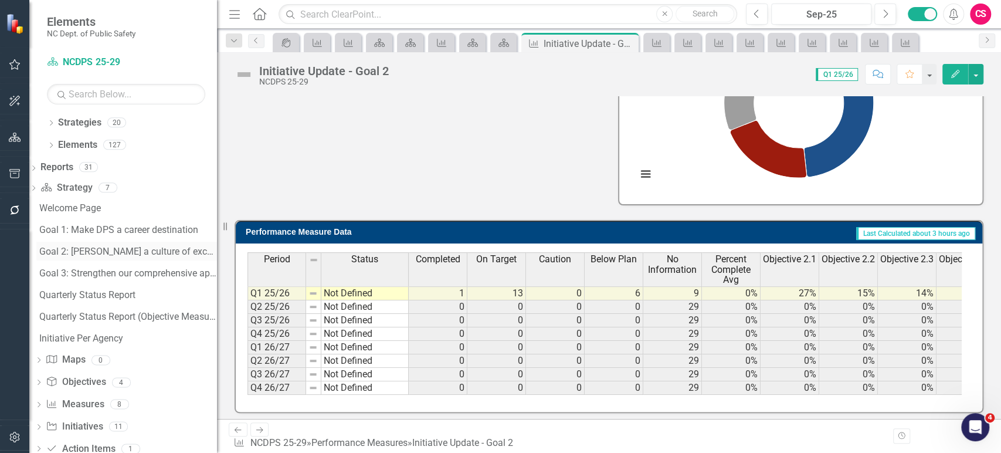
click at [82, 247] on div "Goal 2: [PERSON_NAME] a culture of excellent service, safety, and innovation" at bounding box center [128, 251] width 178 height 11
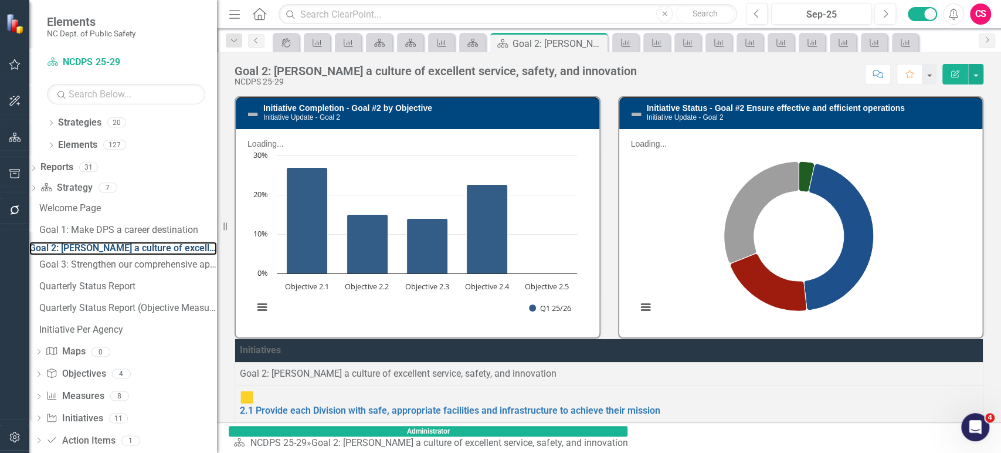
scroll to position [125, 0]
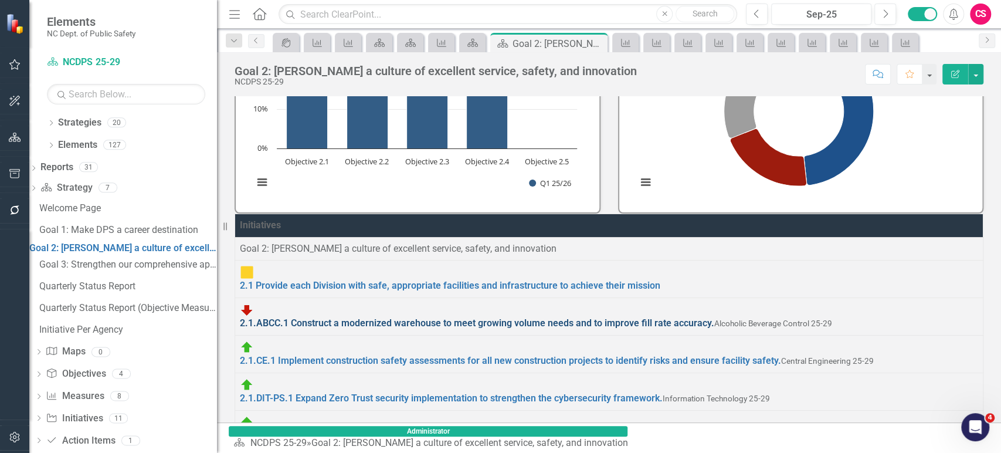
click at [488, 317] on link "2.1.ABCC.1 Construct a modernized warehouse to meet growing volume needs and to…" at bounding box center [477, 322] width 474 height 11
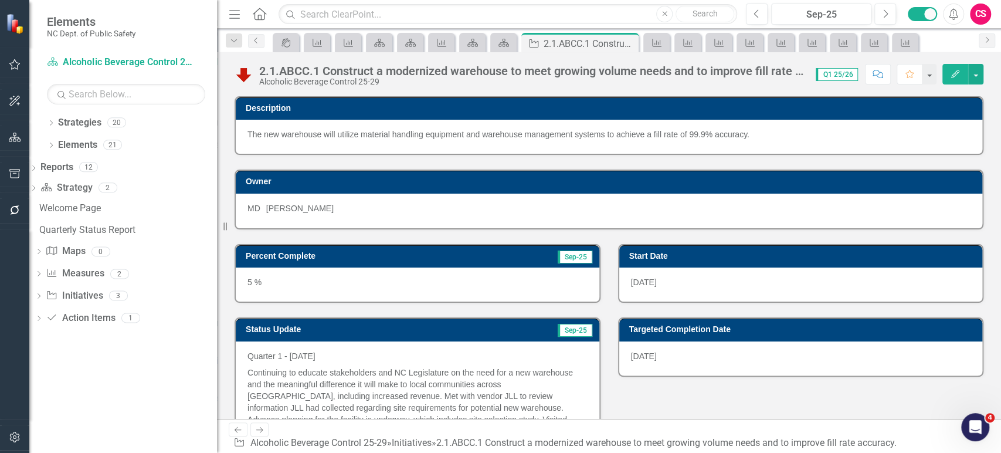
click at [954, 78] on button "Edit" at bounding box center [955, 74] width 26 height 21
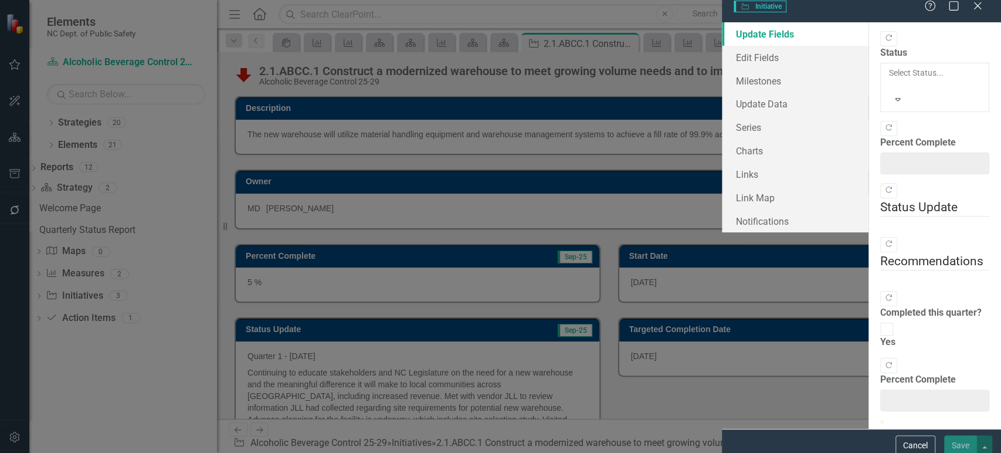
type input "5"
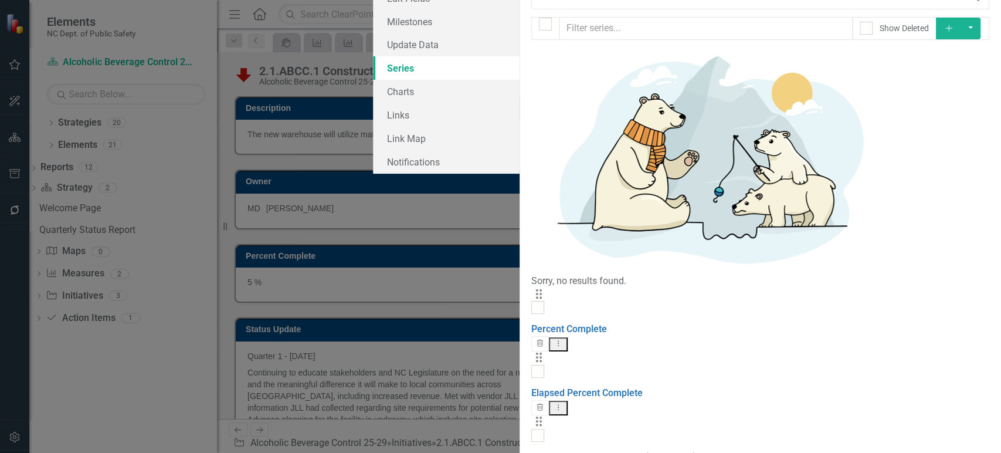
checkbox input "false"
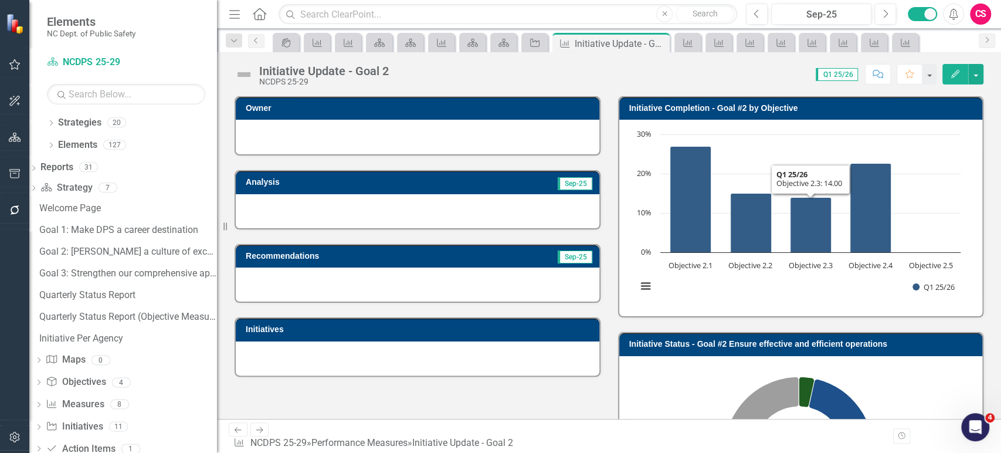
scroll to position [348, 0]
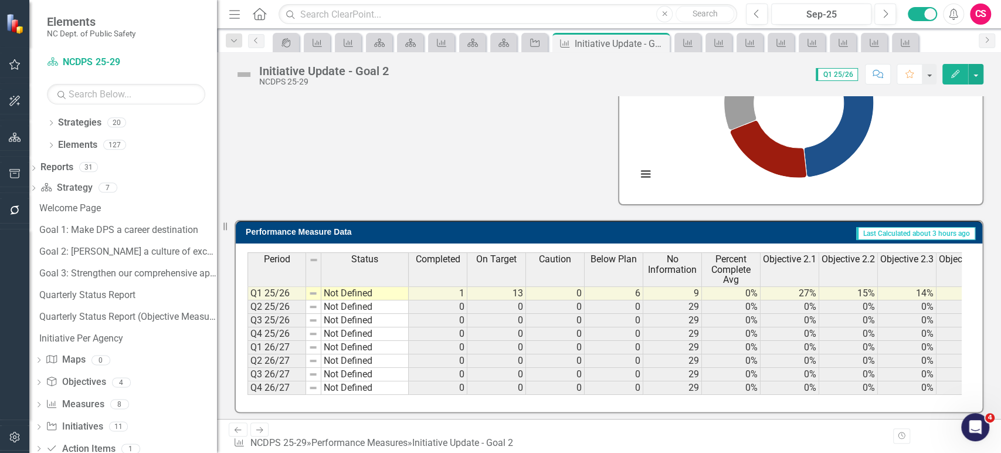
click at [950, 84] on div "Initiative Update - Goal 2 NCDPS 25-29 Score: N/A Q1 25/26 Completed Comment Fa…" at bounding box center [609, 69] width 784 height 35
click at [959, 73] on icon "Edit" at bounding box center [955, 74] width 11 height 8
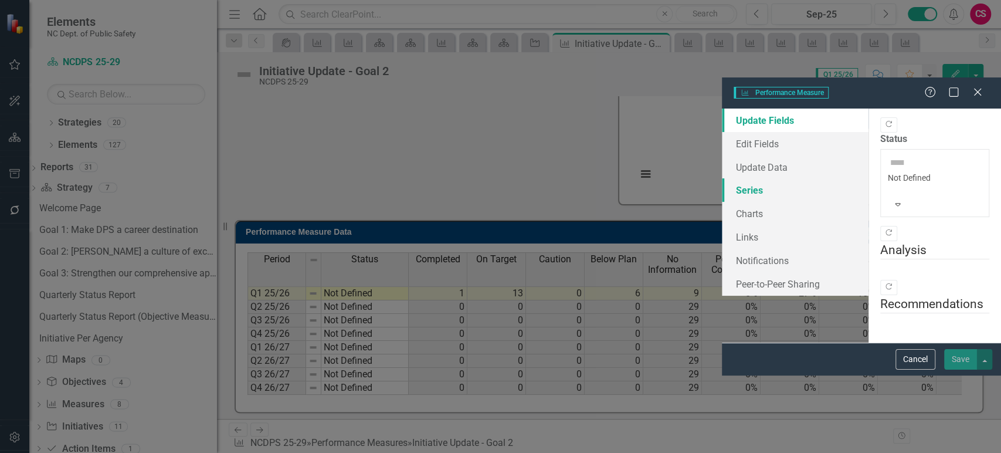
click at [722, 178] on link "Series" at bounding box center [795, 189] width 147 height 23
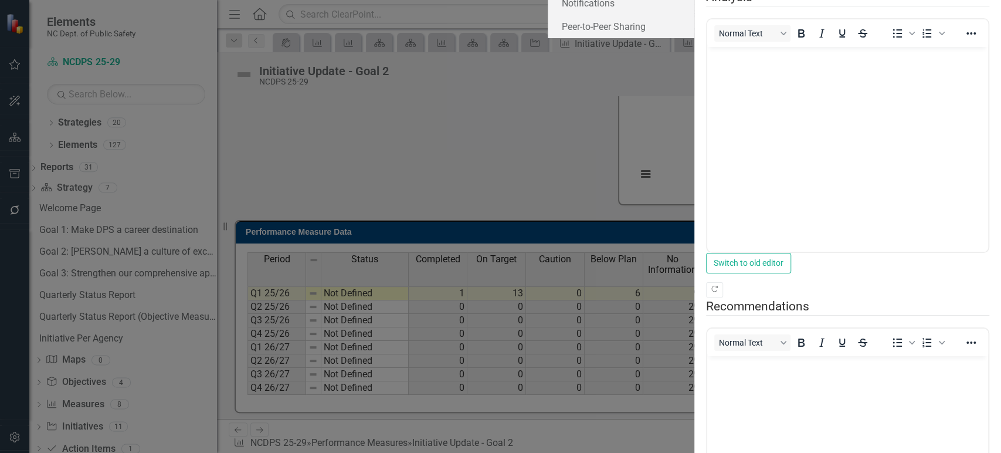
scroll to position [0, 0]
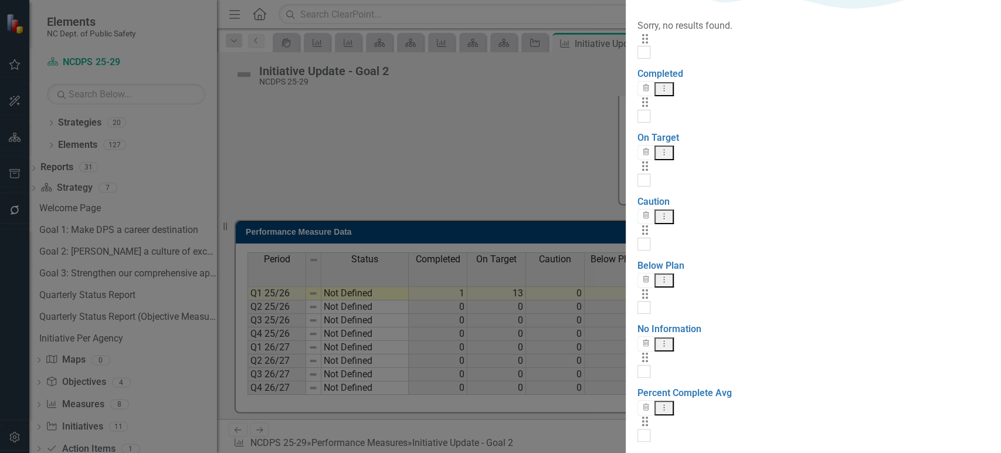
checkbox input "false"
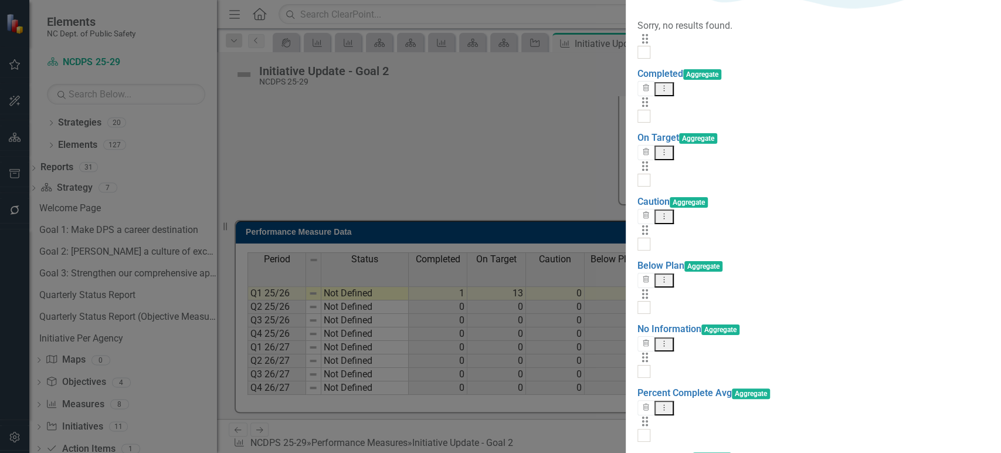
scroll to position [104, 0]
click at [637, 451] on link "Objective 2.1" at bounding box center [664, 456] width 55 height 11
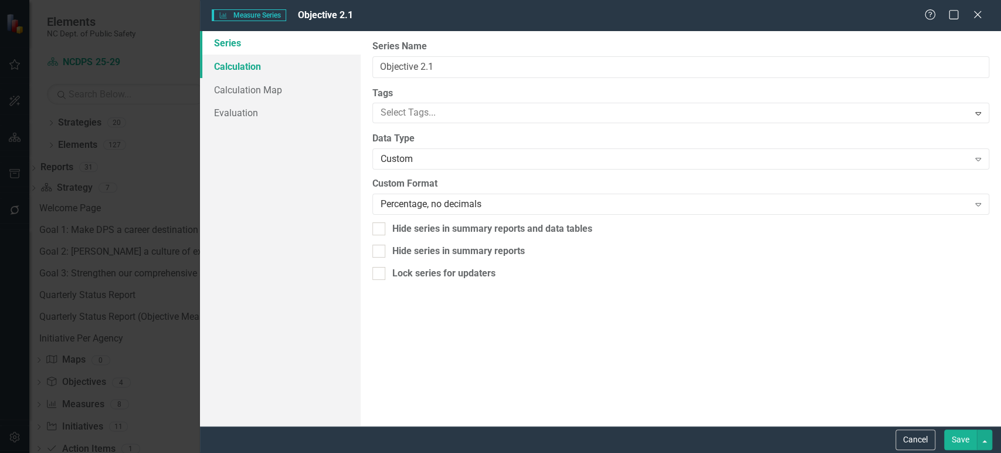
click at [274, 66] on link "Calculation" at bounding box center [280, 66] width 160 height 23
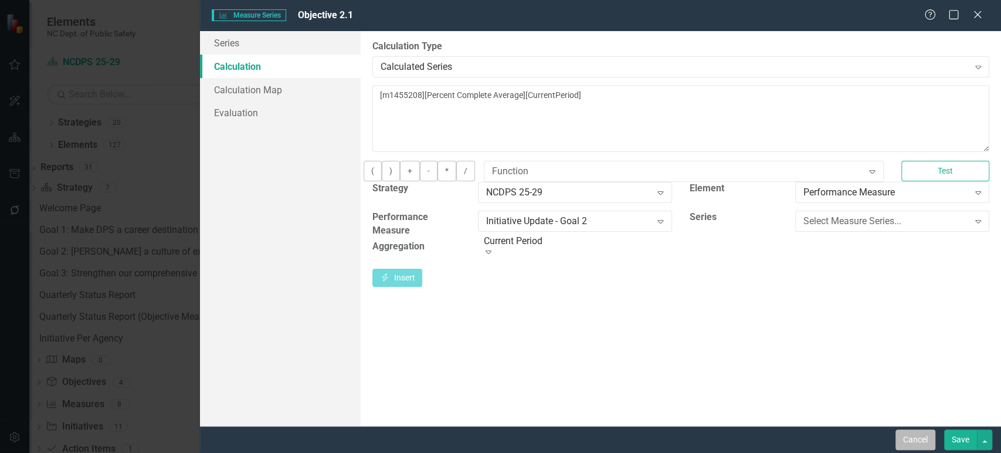
click at [905, 437] on button "Cancel" at bounding box center [915, 439] width 40 height 21
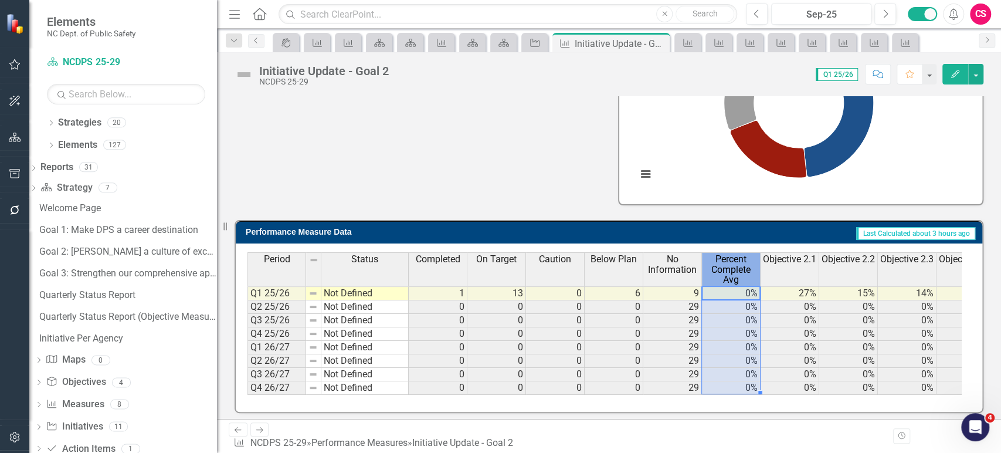
click at [746, 264] on span "Percent Complete Avg" at bounding box center [730, 269] width 53 height 31
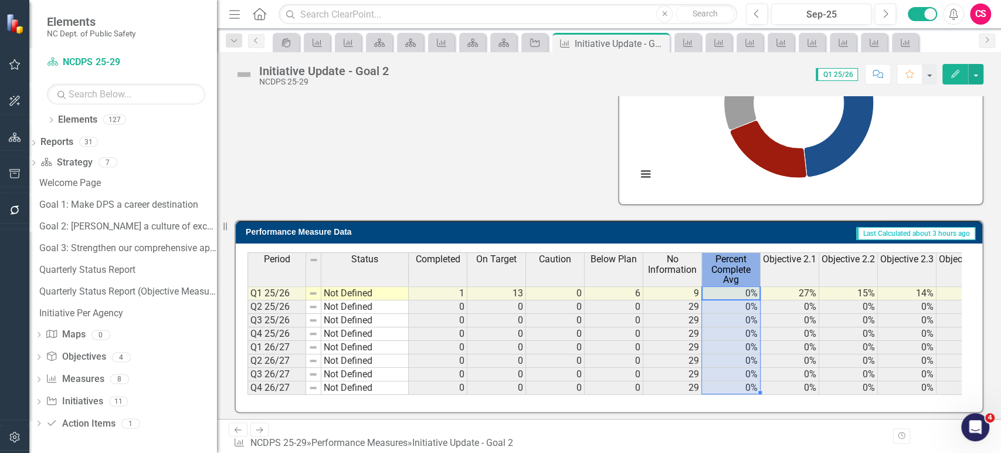
click at [746, 264] on span "Percent Complete Avg" at bounding box center [730, 269] width 53 height 31
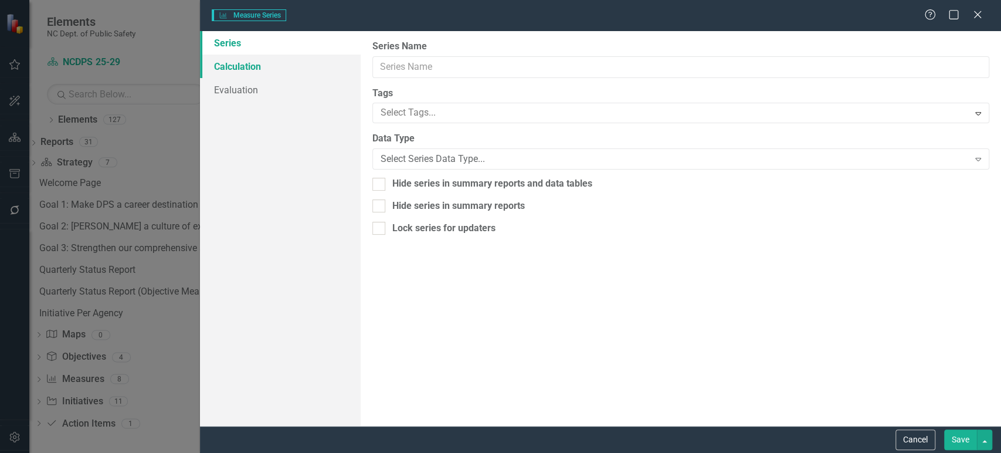
type input "Percent Complete Avg"
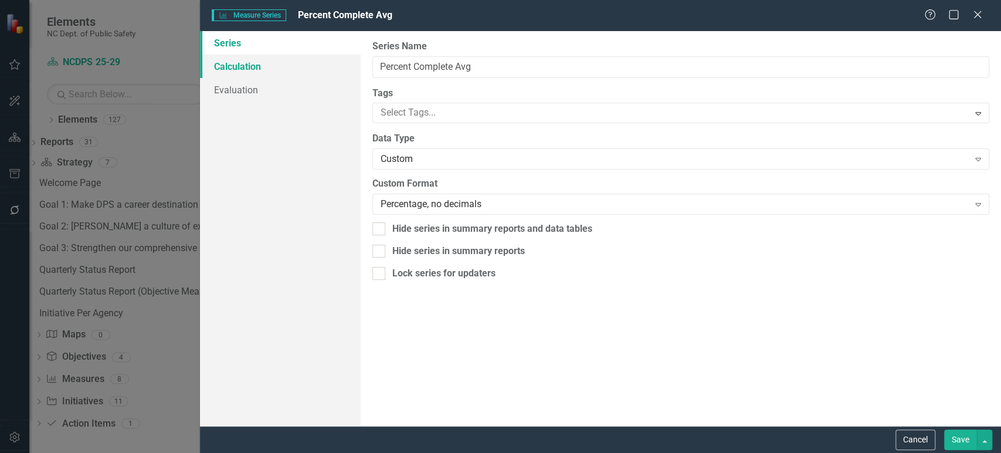
click at [264, 64] on link "Calculation" at bounding box center [280, 66] width 160 height 23
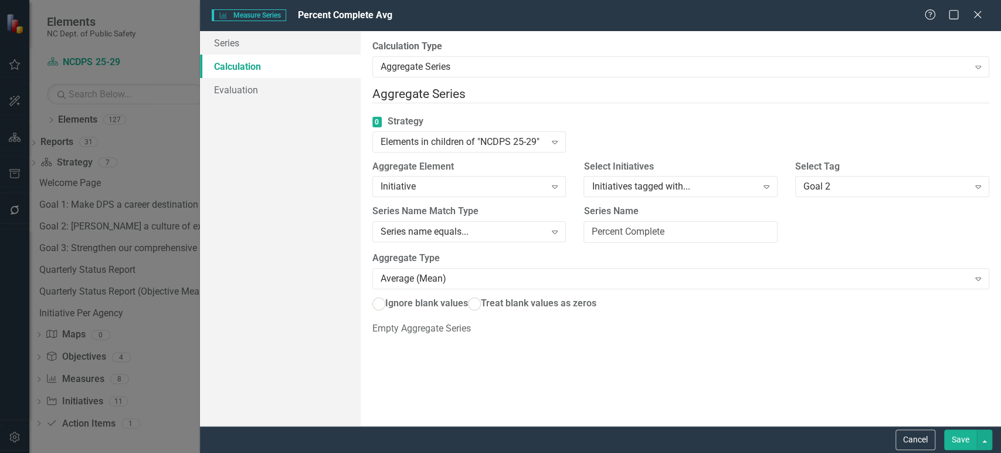
radio input "true"
click at [680, 176] on div "Initiatives tagged with... Expand" at bounding box center [680, 186] width 194 height 21
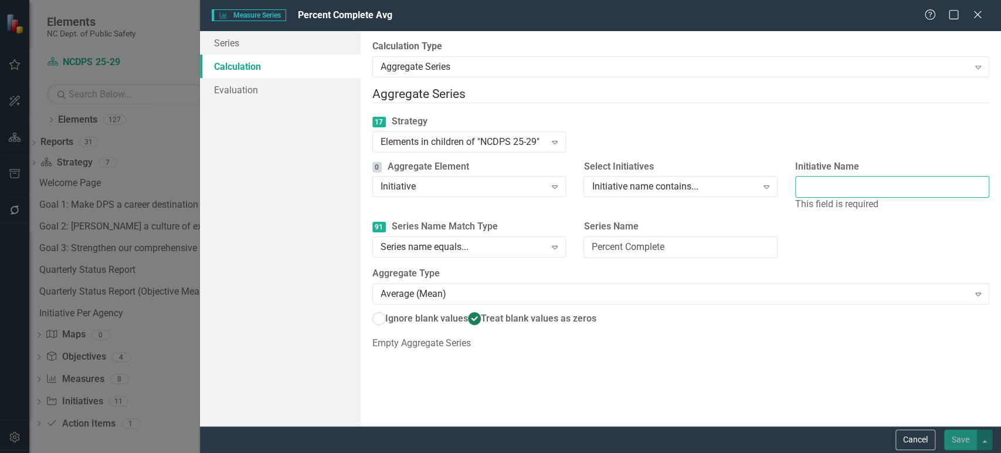
click at [830, 186] on input "Initiative Name" at bounding box center [892, 187] width 194 height 22
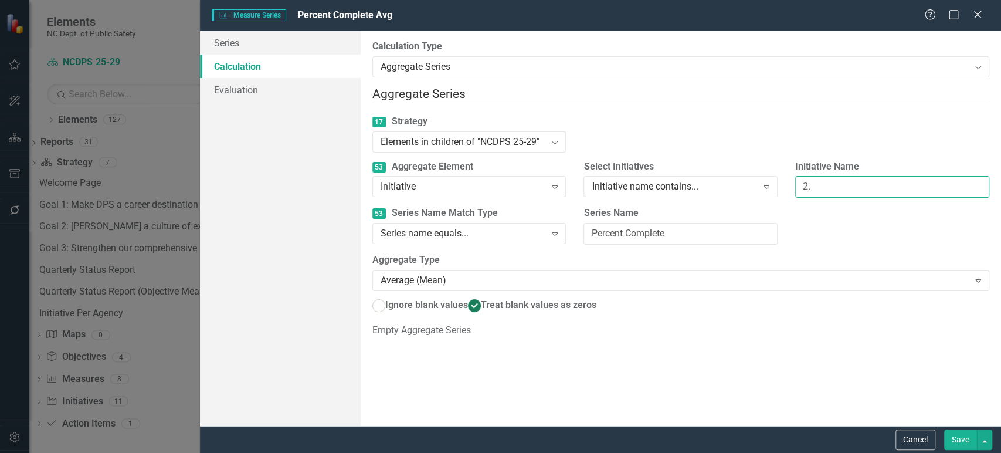
type input "2."
click at [960, 440] on button "Save" at bounding box center [960, 439] width 33 height 21
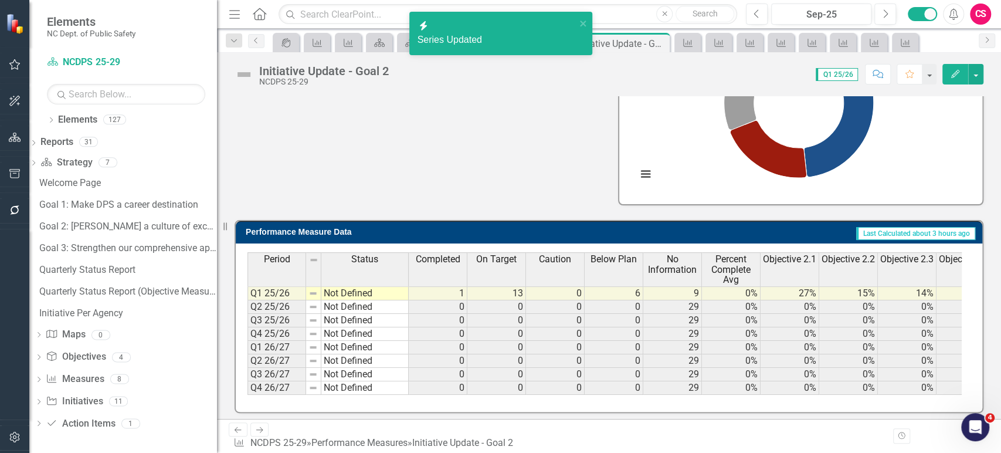
click at [443, 266] on th "Completed" at bounding box center [438, 269] width 59 height 34
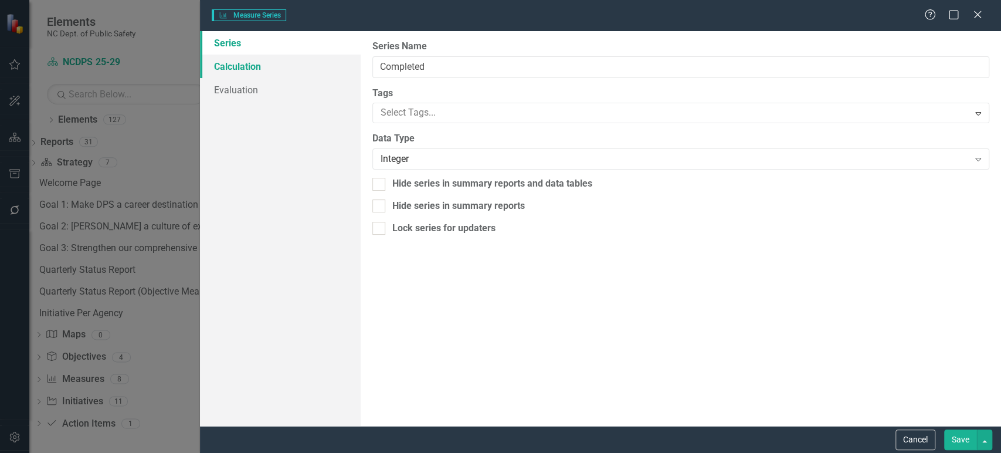
click at [276, 69] on link "Calculation" at bounding box center [280, 66] width 160 height 23
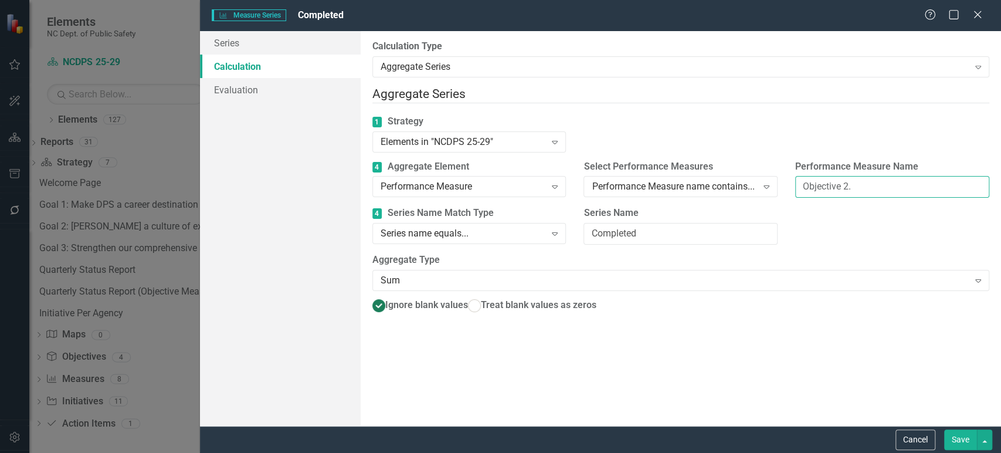
click at [828, 177] on input "Objective 2." at bounding box center [892, 187] width 194 height 22
click at [913, 437] on button "Cancel" at bounding box center [915, 439] width 40 height 21
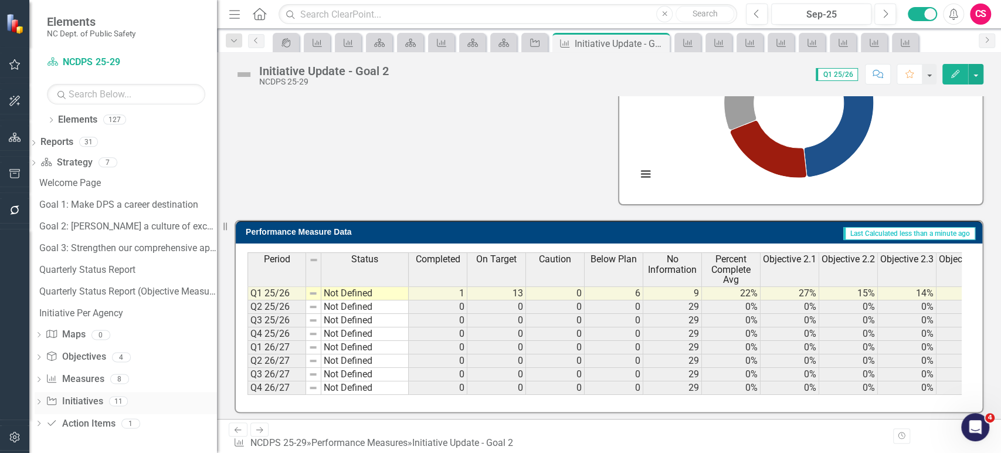
click at [43, 402] on icon "Dropdown" at bounding box center [39, 402] width 8 height 6
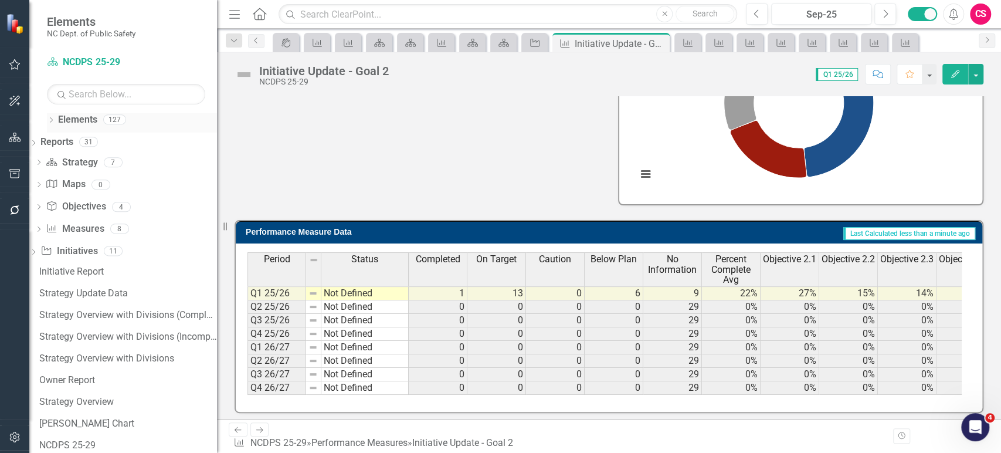
click at [52, 121] on icon "Dropdown" at bounding box center [51, 121] width 8 height 6
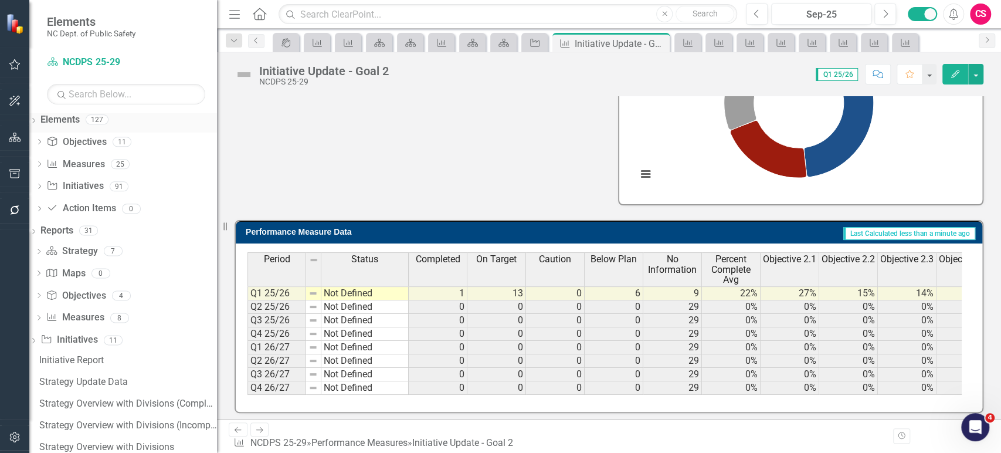
scroll to position [28, 0]
click at [43, 184] on icon "Dropdown" at bounding box center [39, 185] width 8 height 6
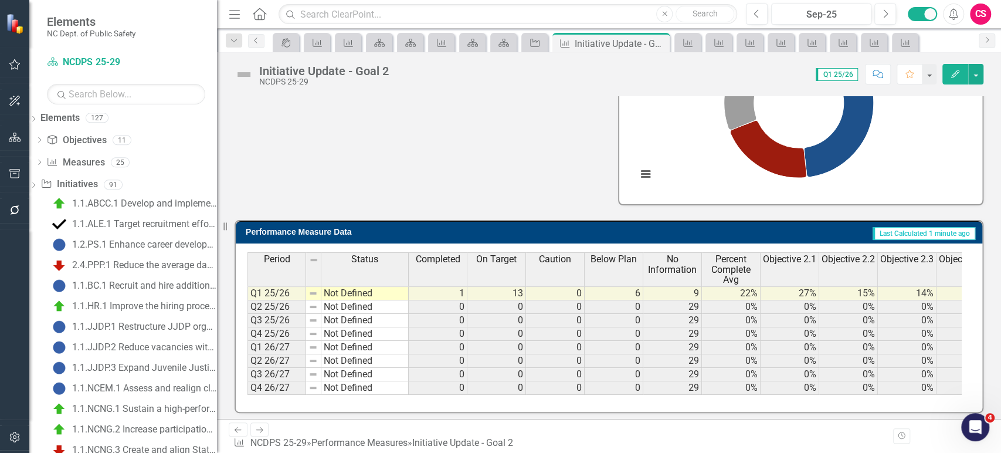
scroll to position [0, 0]
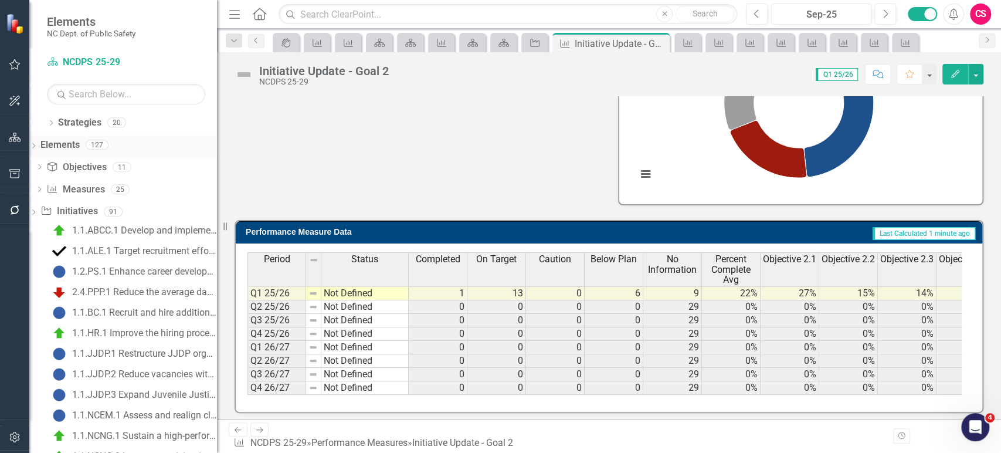
click at [76, 142] on link "Elements" at bounding box center [59, 144] width 39 height 13
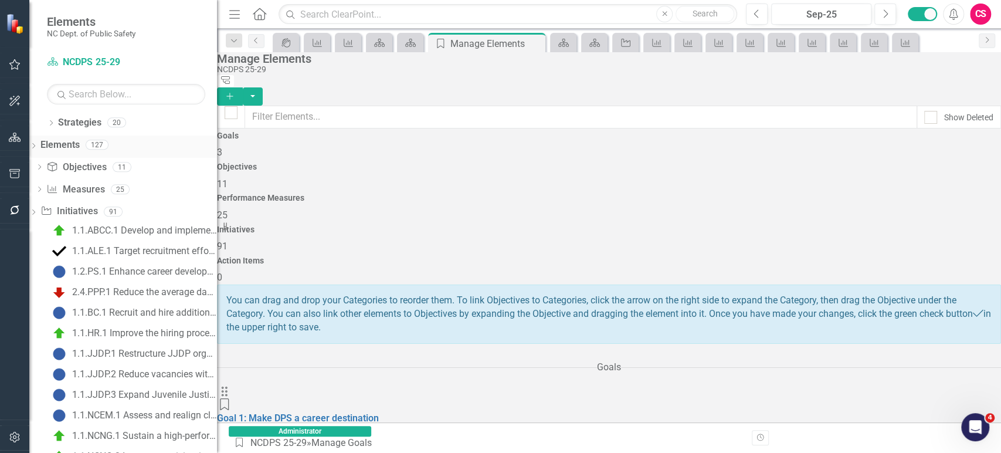
click at [38, 146] on icon "Dropdown" at bounding box center [33, 147] width 8 height 6
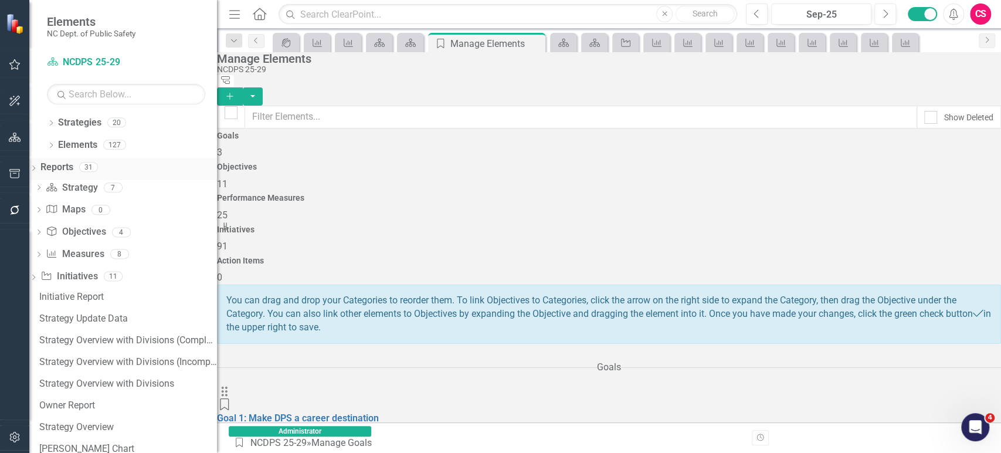
click at [73, 164] on link "Reports" at bounding box center [56, 167] width 33 height 13
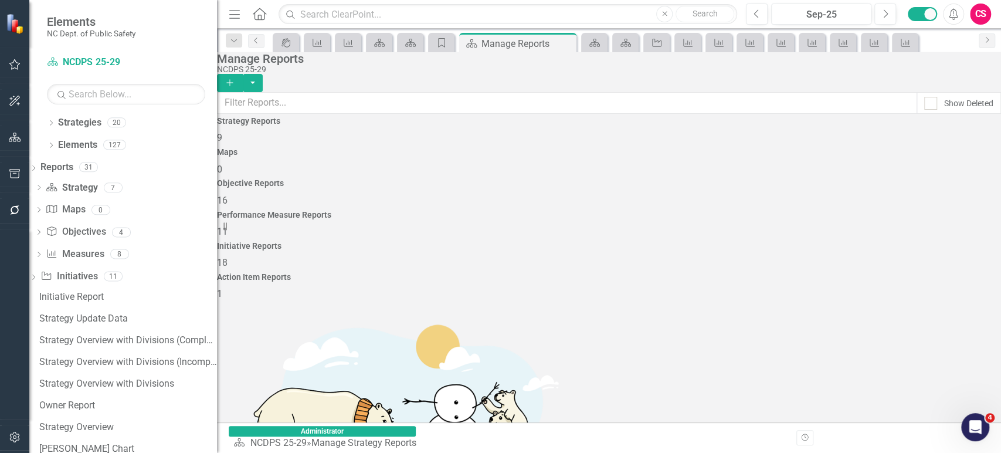
click at [835, 242] on div "Initiative Reports 18" at bounding box center [609, 256] width 784 height 28
click at [235, 79] on icon "Add" at bounding box center [230, 83] width 11 height 8
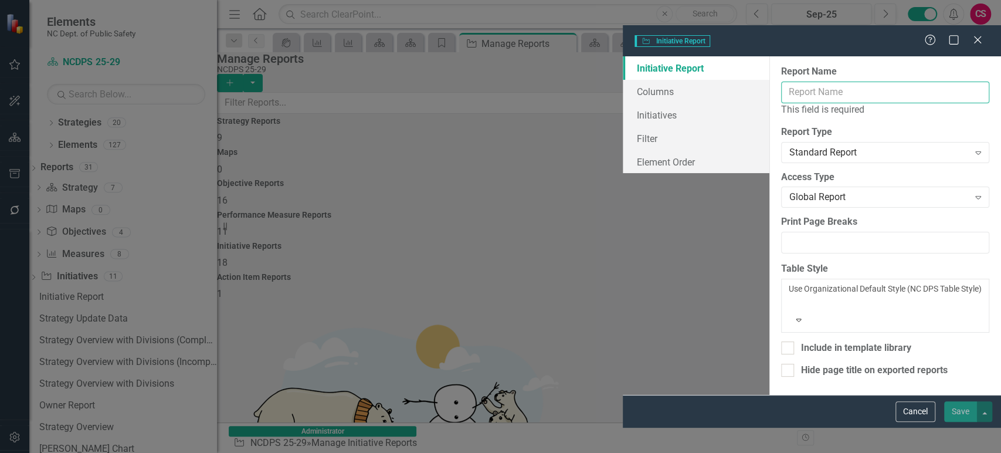
click at [781, 81] on input "Report Name" at bounding box center [885, 92] width 208 height 22
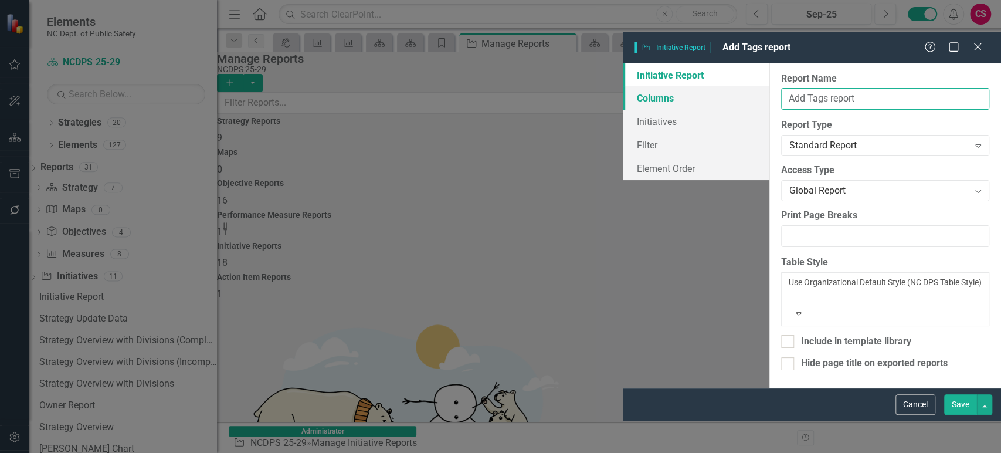
type input "Add Tags report"
click at [623, 86] on link "Columns" at bounding box center [696, 97] width 147 height 23
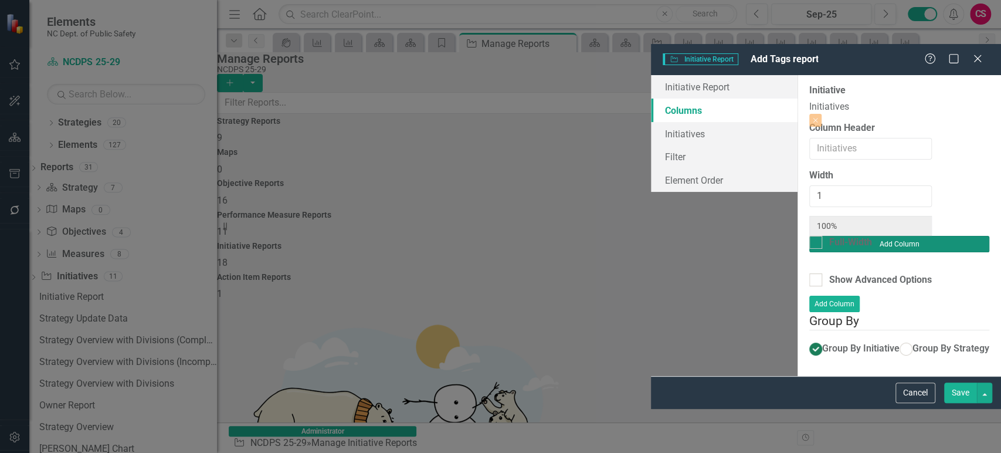
click at [923, 236] on button "Add Column" at bounding box center [899, 244] width 180 height 16
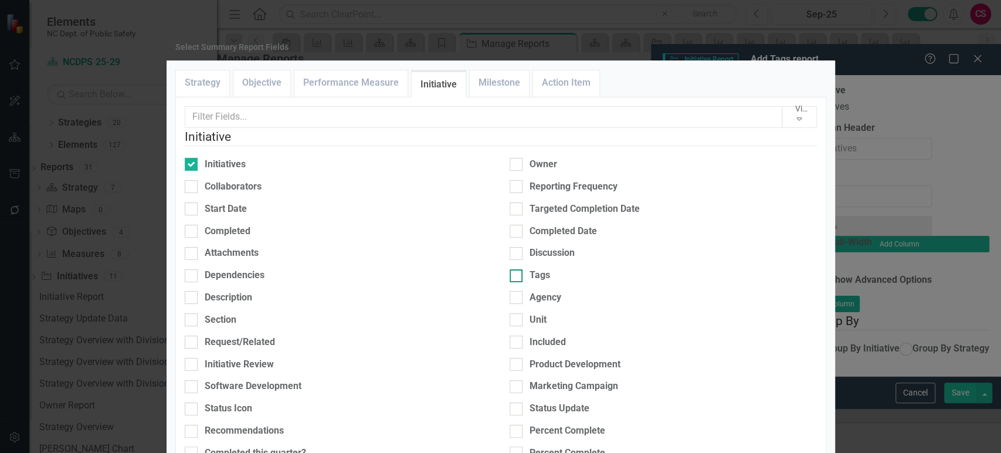
click at [518, 282] on div "Tags" at bounding box center [662, 275] width 307 height 13
click at [517, 277] on input "Tags" at bounding box center [513, 273] width 8 height 8
checkbox input "true"
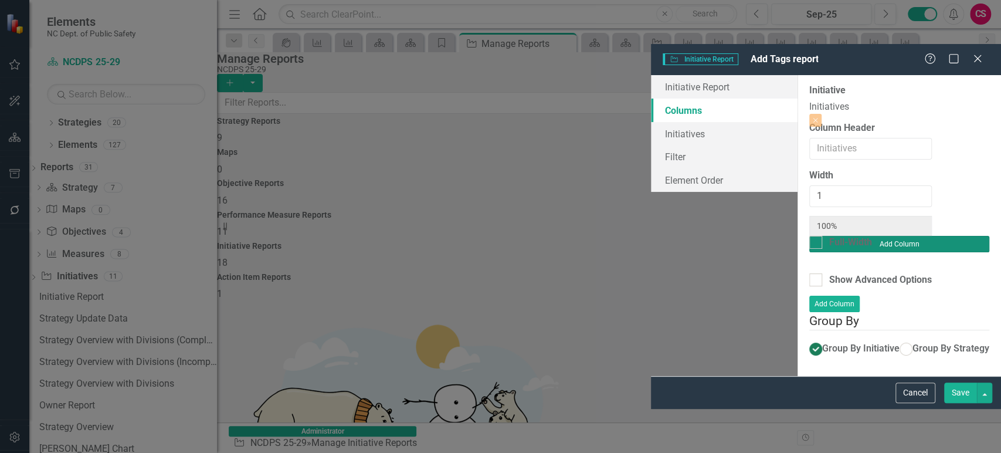
type input "50%"
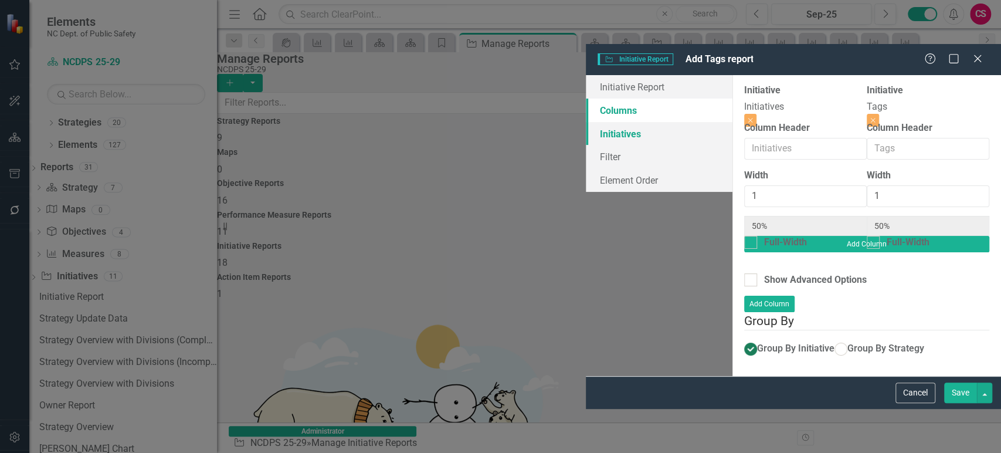
click at [586, 122] on link "Initiatives" at bounding box center [659, 133] width 147 height 23
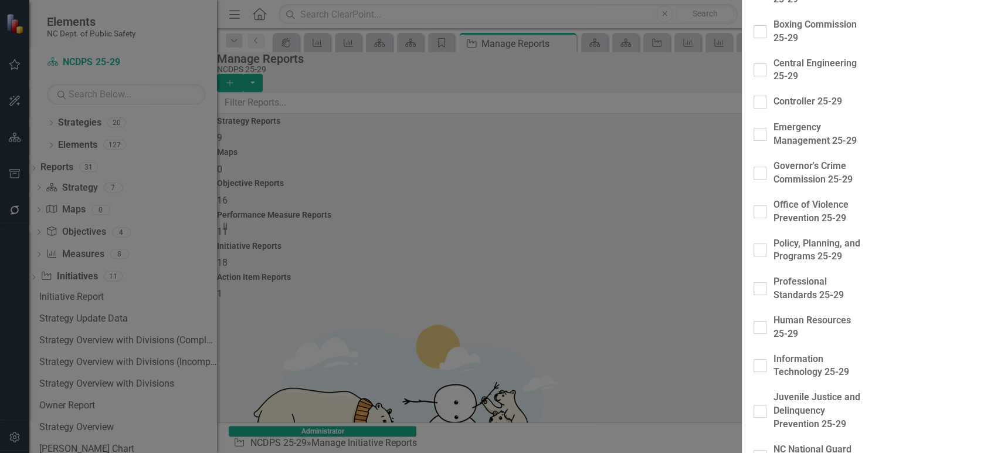
checkbox input "true"
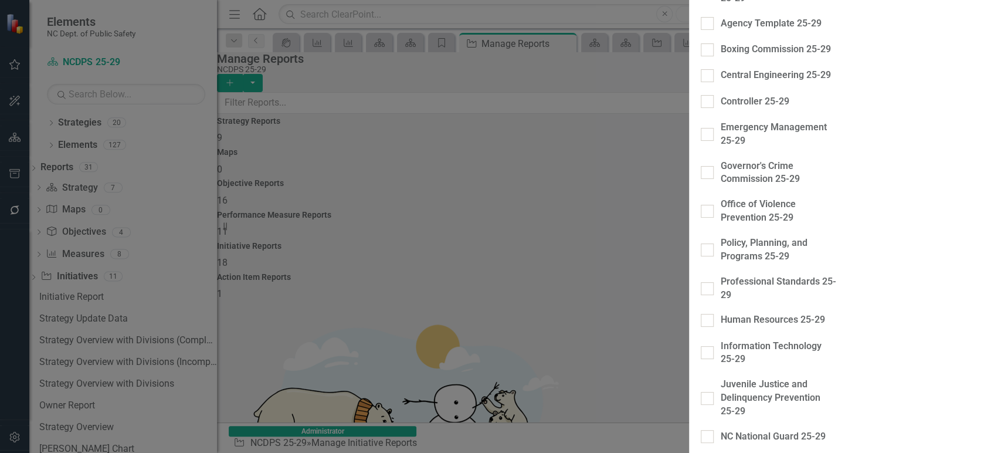
drag, startPoint x: 304, startPoint y: 154, endPoint x: 304, endPoint y: 166, distance: 12.3
checkbox input "true"
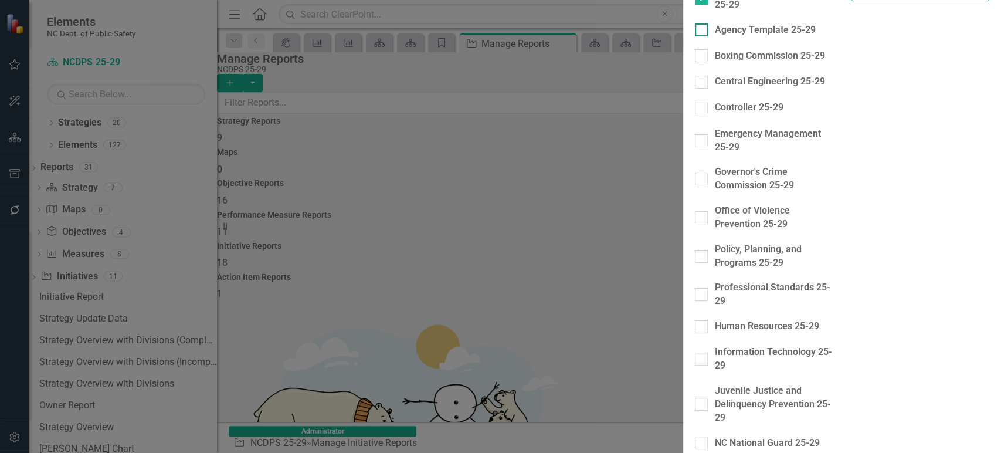
click at [695, 31] on input "Agency Template 25-29" at bounding box center [699, 27] width 8 height 8
checkbox input "true"
click at [695, 57] on input "Boxing Commission 25-29" at bounding box center [699, 53] width 8 height 8
checkbox input "true"
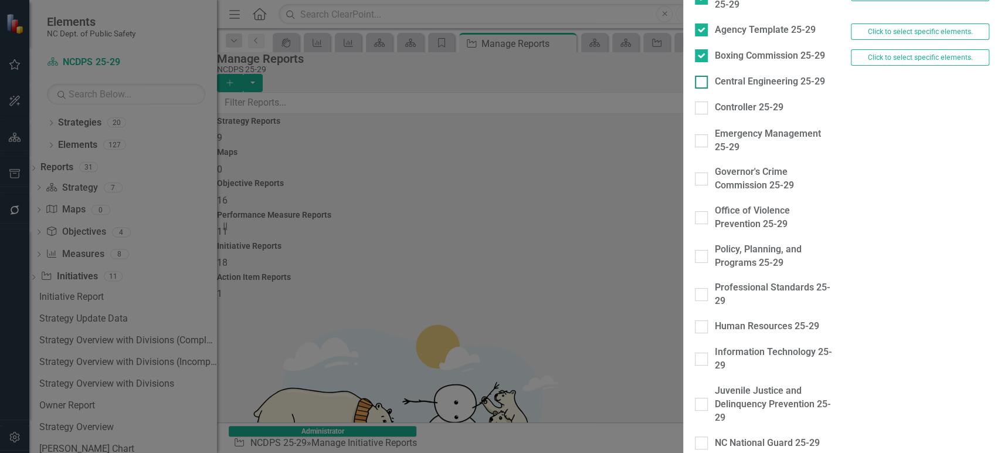
click at [695, 83] on input "Central Engineering 25-29" at bounding box center [699, 80] width 8 height 8
checkbox input "true"
click at [686, 101] on div "Central Engineering 25-29 Click to select specific elements." at bounding box center [842, 88] width 312 height 26
click at [686, 127] on div "Controller 25-29" at bounding box center [764, 114] width 156 height 26
drag, startPoint x: 305, startPoint y: 259, endPoint x: 307, endPoint y: 270, distance: 11.3
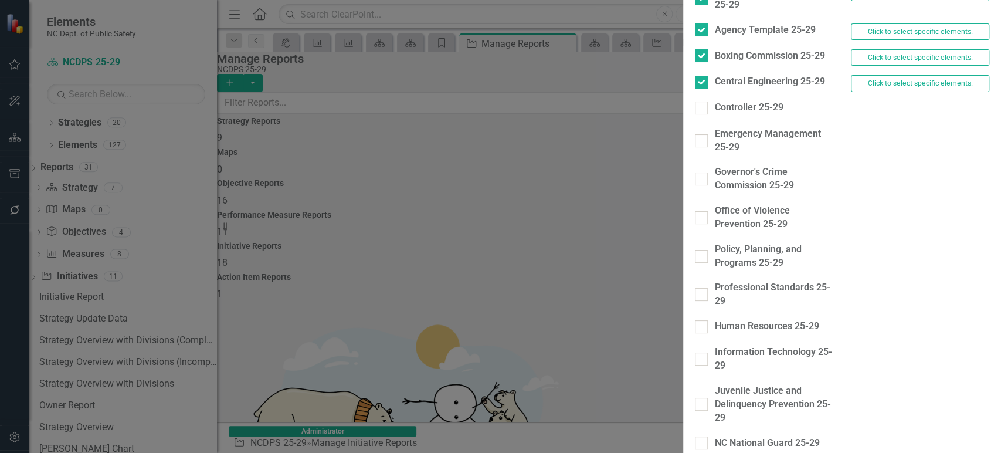
click at [695, 114] on div at bounding box center [701, 107] width 13 height 13
click at [695, 109] on input "Controller 25-29" at bounding box center [699, 105] width 8 height 8
checkbox input "true"
click at [695, 147] on div at bounding box center [701, 140] width 13 height 13
click at [695, 142] on input "Emergency Management 25-29" at bounding box center [699, 138] width 8 height 8
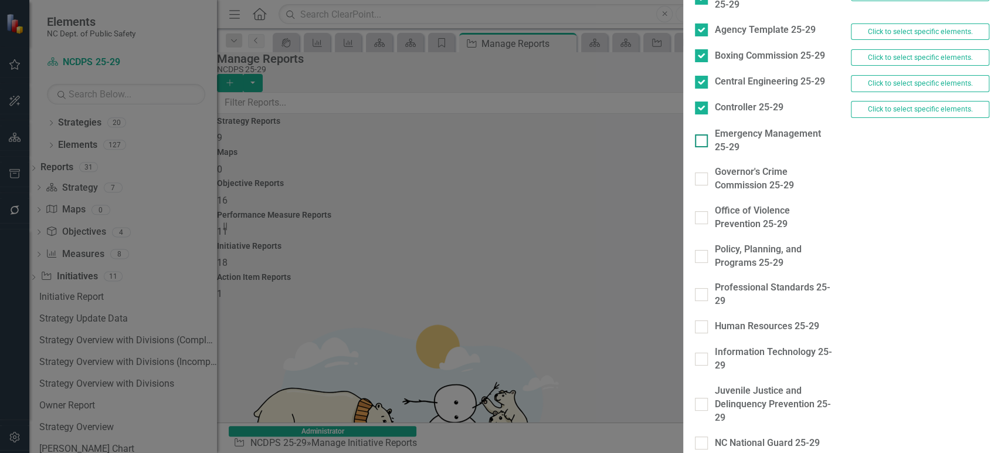
checkbox input "true"
drag, startPoint x: 307, startPoint y: 308, endPoint x: 308, endPoint y: 317, distance: 8.2
click at [686, 204] on div "Governor's Crime Commission 25-29" at bounding box center [764, 184] width 156 height 39
click at [695, 224] on div at bounding box center [701, 217] width 13 height 13
click at [695, 219] on input "Office of Violence Prevention 25-29" at bounding box center [699, 215] width 8 height 8
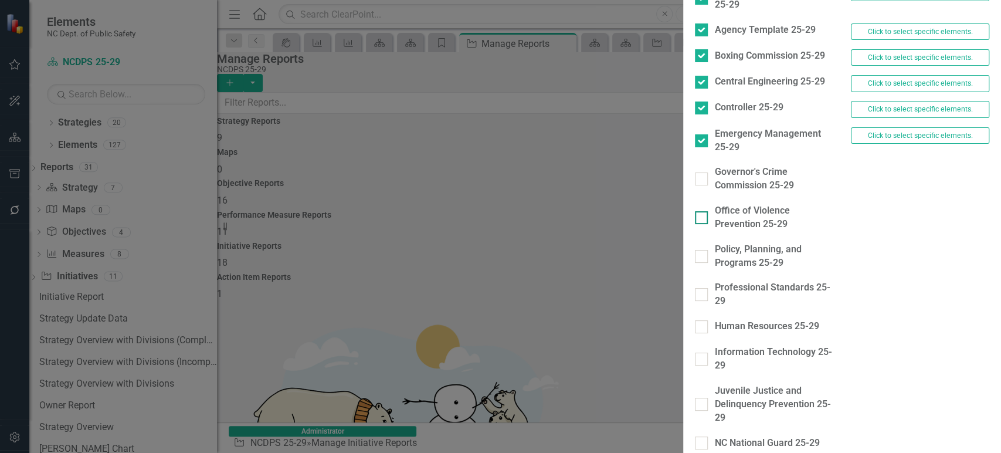
checkbox input "true"
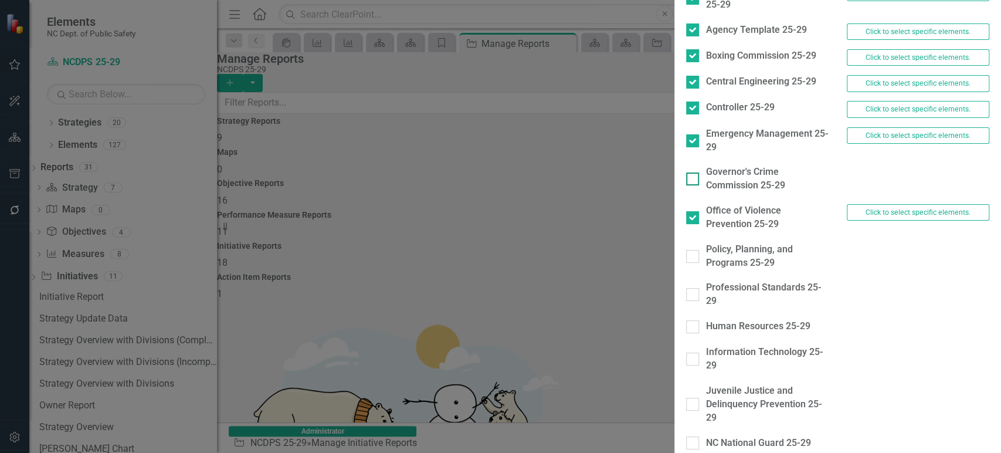
click at [677, 204] on div "Governor's Crime Commission 25-29" at bounding box center [757, 184] width 161 height 39
click at [686, 185] on div at bounding box center [692, 178] width 13 height 13
click at [686, 180] on input "Governor's Crime Commission 25-29" at bounding box center [690, 176] width 8 height 8
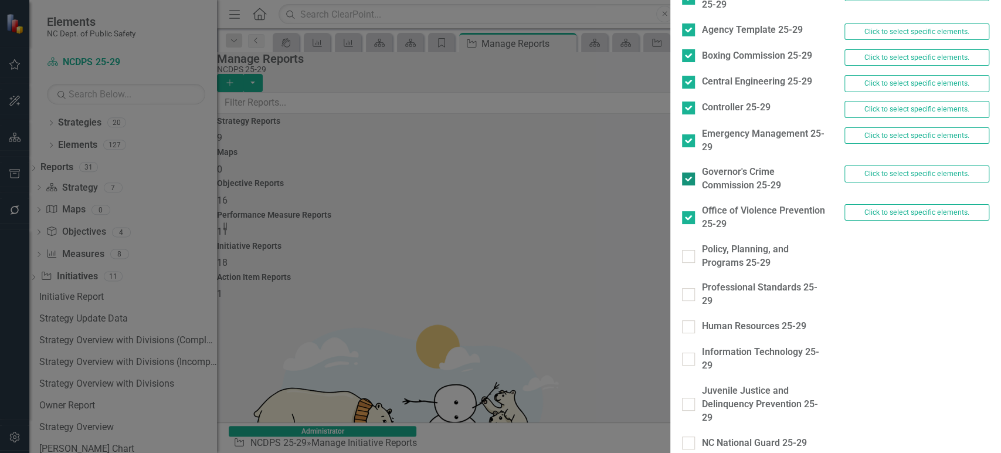
checkbox input "true"
drag, startPoint x: 310, startPoint y: 229, endPoint x: 309, endPoint y: 252, distance: 23.5
click at [682, 250] on div at bounding box center [688, 256] width 13 height 13
click at [682, 250] on input "Policy, Planning, and Programs 25-29" at bounding box center [686, 254] width 8 height 8
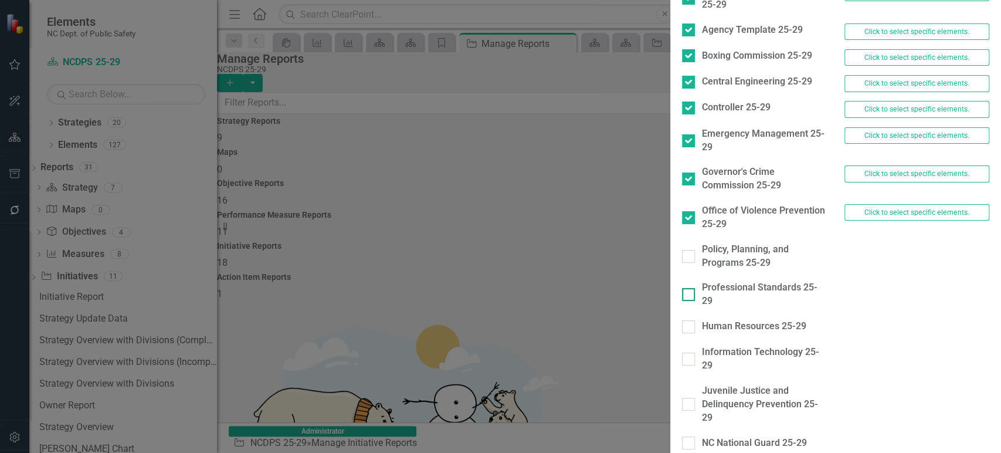
checkbox input "true"
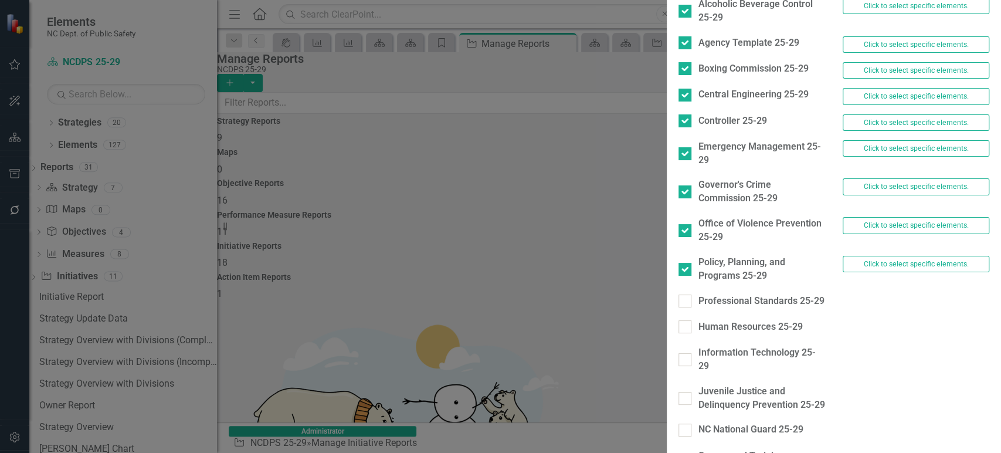
click at [670, 294] on div "Professional Standards 25-29" at bounding box center [752, 307] width 164 height 26
click at [678, 320] on div at bounding box center [684, 326] width 13 height 13
click at [678, 320] on input "Human Resources 25-29" at bounding box center [682, 324] width 8 height 8
checkbox input "true"
click at [678, 294] on div at bounding box center [684, 300] width 13 height 13
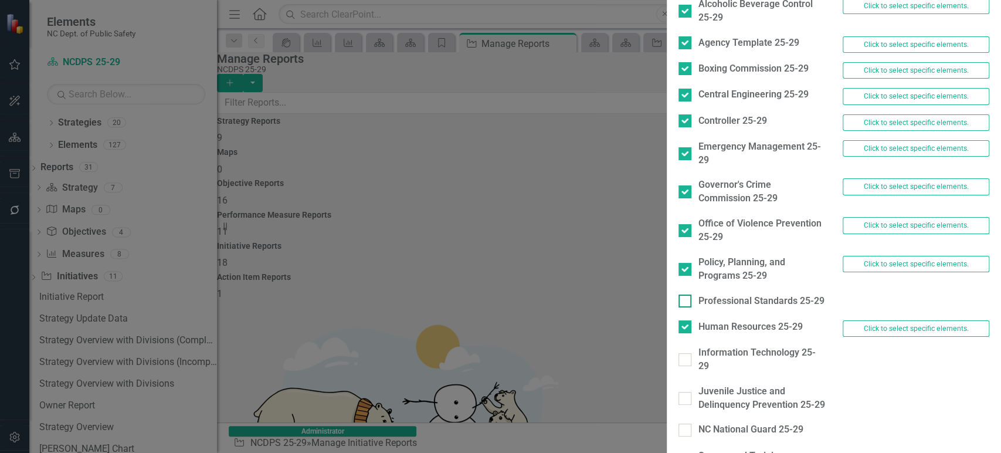
click at [678, 294] on input "Professional Standards 25-29" at bounding box center [682, 298] width 8 height 8
checkbox input "true"
click at [670, 346] on div "Information Technology 25-29" at bounding box center [752, 365] width 164 height 39
click at [670, 385] on div "Juvenile Justice and Delinquency Prevention 25-29" at bounding box center [752, 404] width 164 height 39
click at [678, 353] on div at bounding box center [684, 359] width 13 height 13
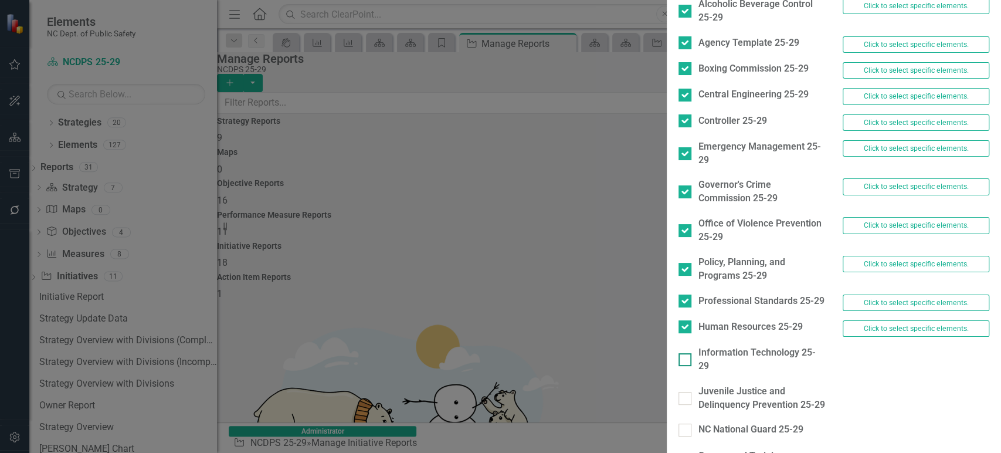
click at [678, 353] on input "Information Technology 25-29" at bounding box center [682, 357] width 8 height 8
checkbox input "true"
click at [678, 392] on div at bounding box center [684, 398] width 13 height 13
click at [678, 392] on input "Juvenile Justice and Delinquency Prevention 25-29" at bounding box center [682, 396] width 8 height 8
checkbox input "true"
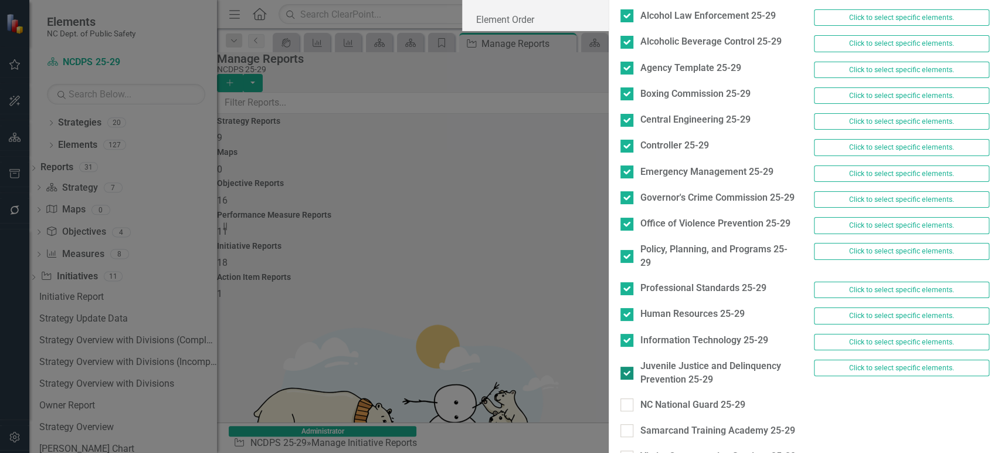
scroll to position [148, 0]
drag, startPoint x: 311, startPoint y: 325, endPoint x: 311, endPoint y: 341, distance: 16.4
click at [620, 398] on div at bounding box center [626, 404] width 13 height 13
click at [620, 398] on input "NC National Guard 25-29" at bounding box center [624, 402] width 8 height 8
checkbox input "true"
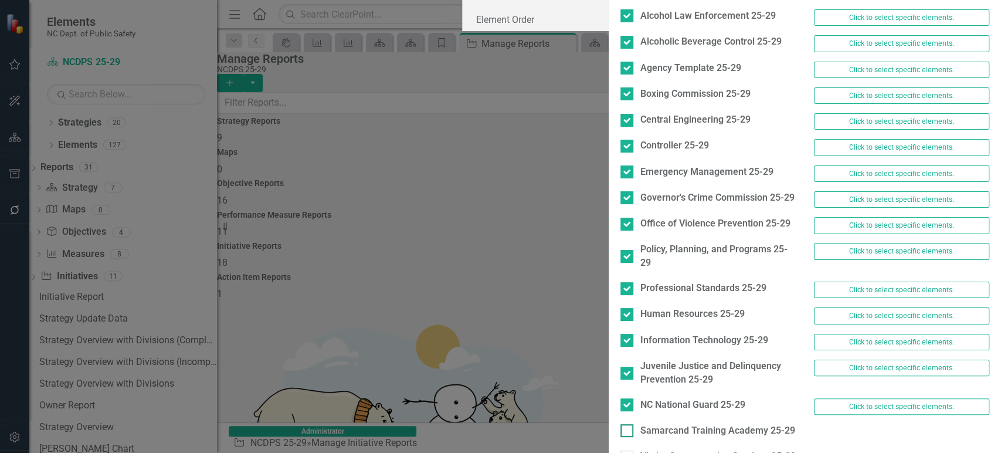
click at [620, 424] on div at bounding box center [626, 430] width 13 height 13
click at [620, 424] on input "Samarcand Training Academy 25-29" at bounding box center [624, 428] width 8 height 8
checkbox input "true"
click at [620, 450] on div at bounding box center [626, 456] width 13 height 13
click at [620, 450] on input "Victim Compensation Services 25-29" at bounding box center [624, 454] width 8 height 8
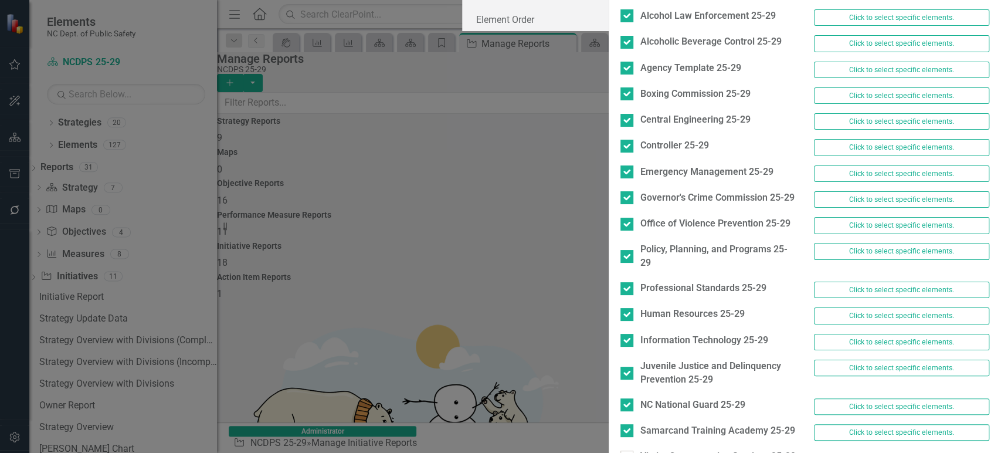
checkbox input "true"
checkbox input "false"
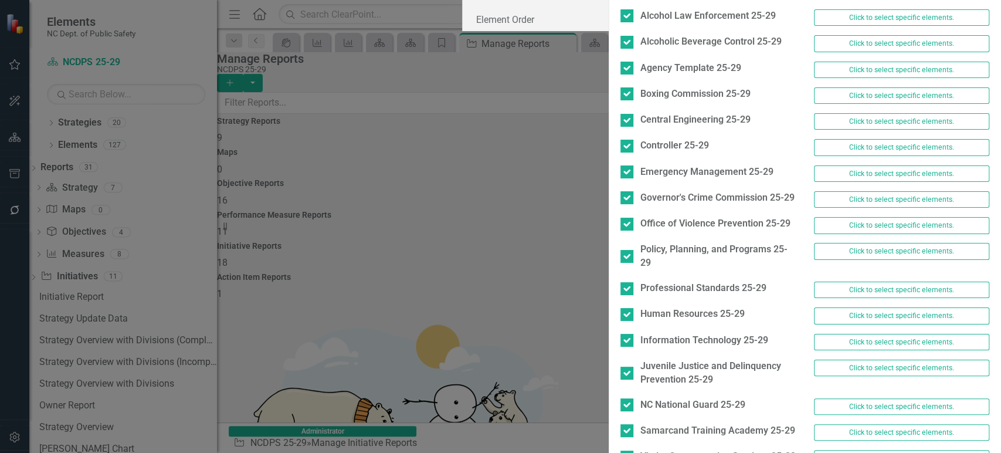
scroll to position [0, 0]
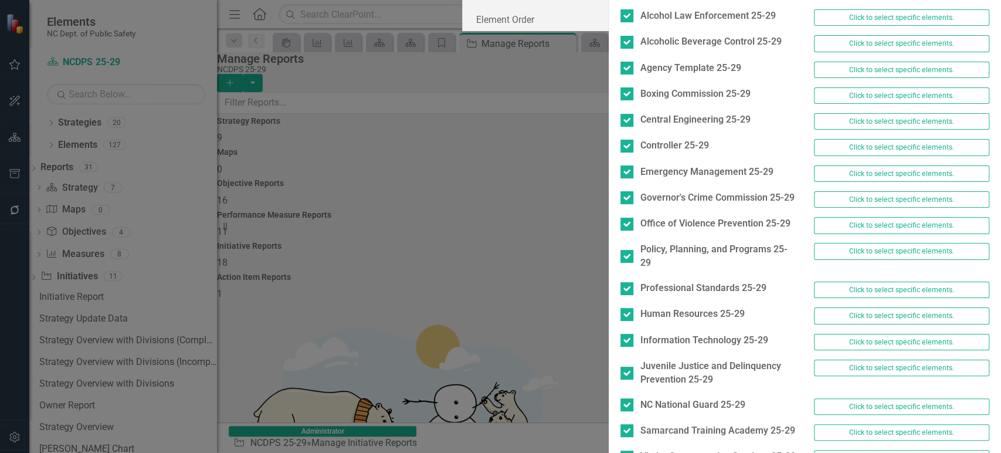
checkbox input "true"
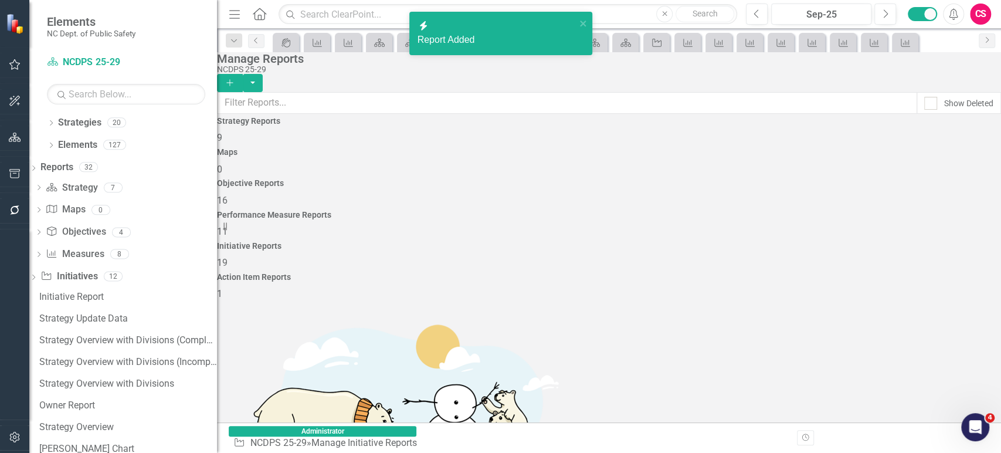
scroll to position [483, 0]
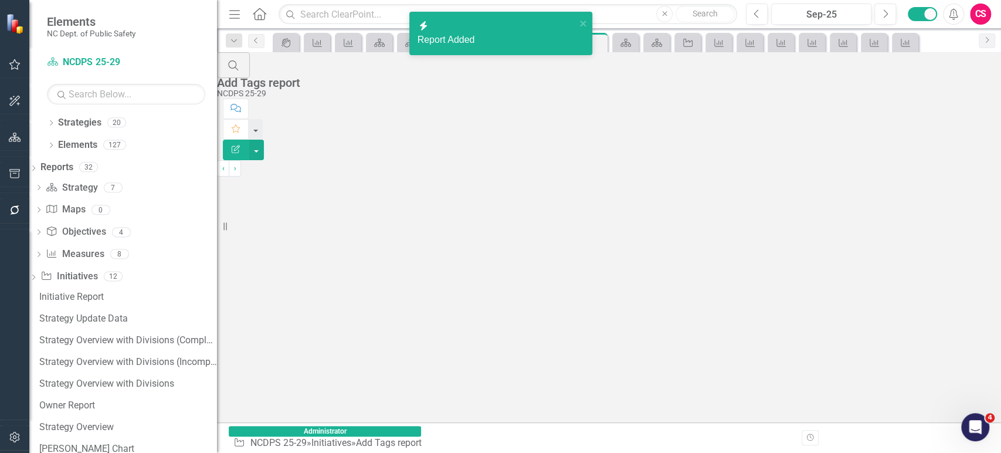
scroll to position [91, 0]
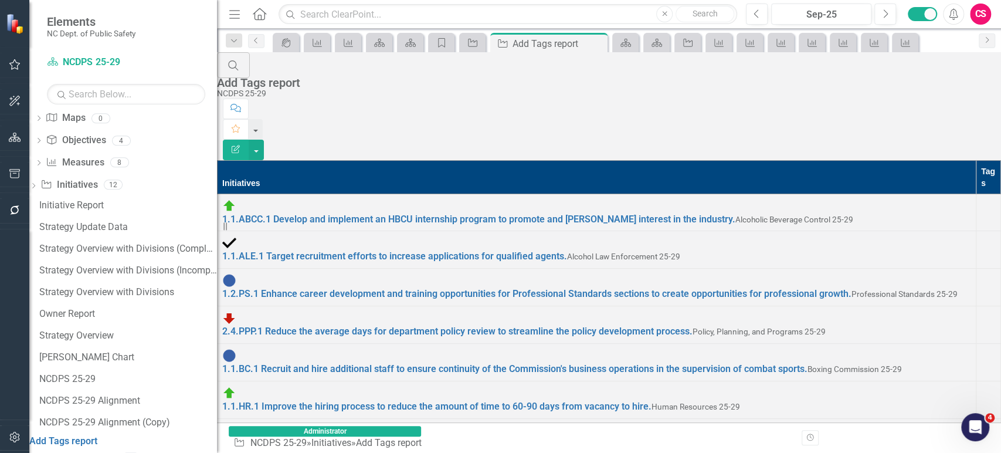
click at [976, 193] on td at bounding box center [988, 212] width 25 height 38
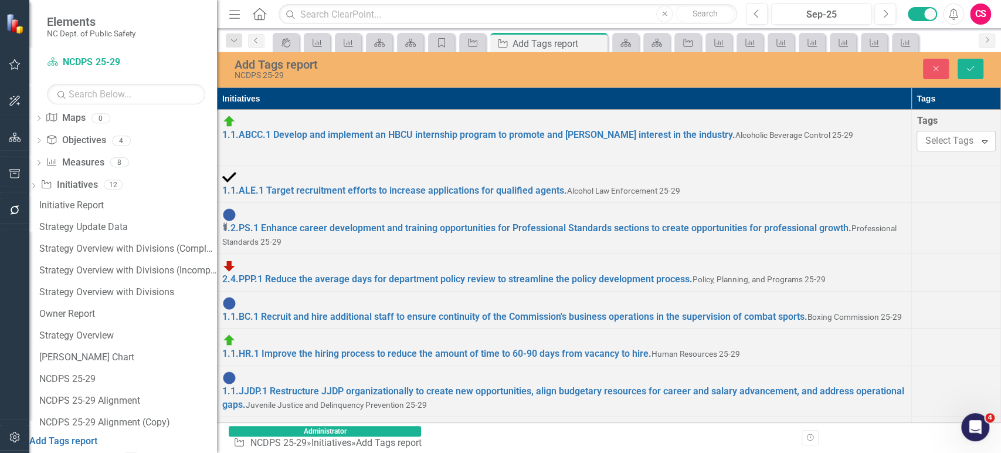
click at [920, 143] on div at bounding box center [951, 141] width 62 height 16
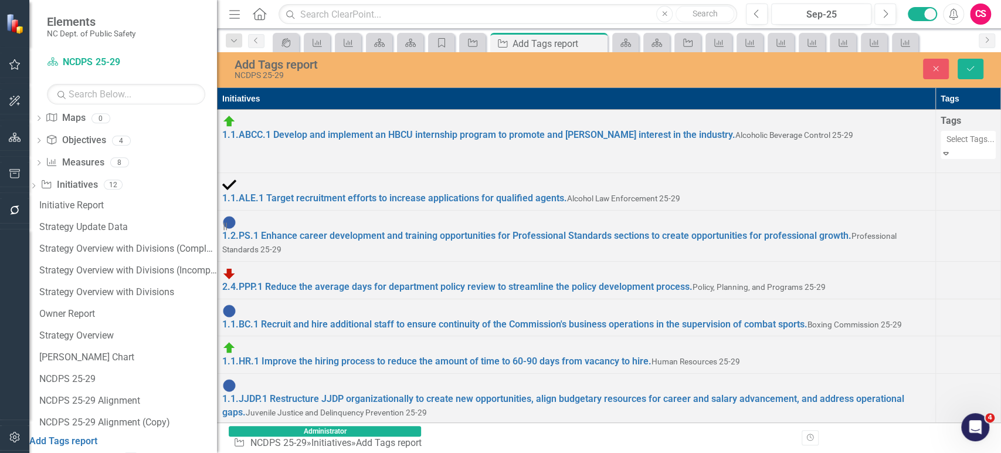
click at [661, 452] on div "Goal 1" at bounding box center [500, 459] width 1001 height 13
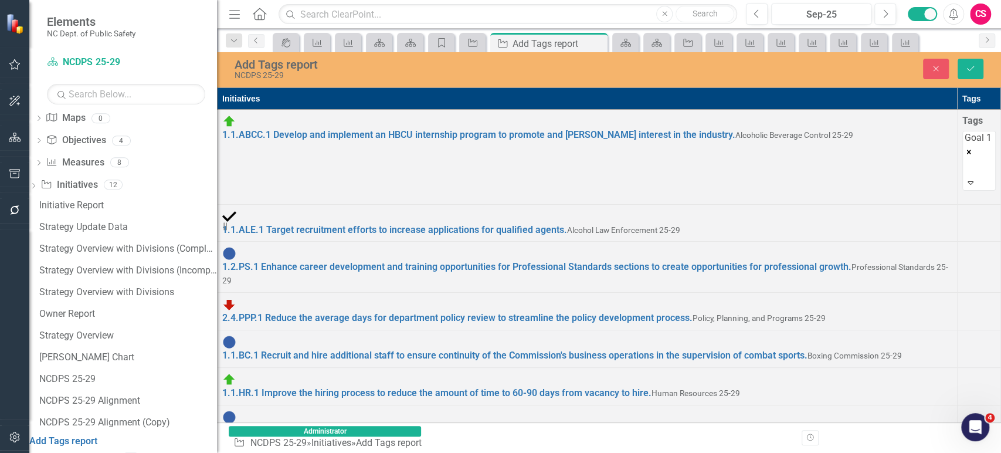
click at [962, 209] on div at bounding box center [978, 209] width 33 height 0
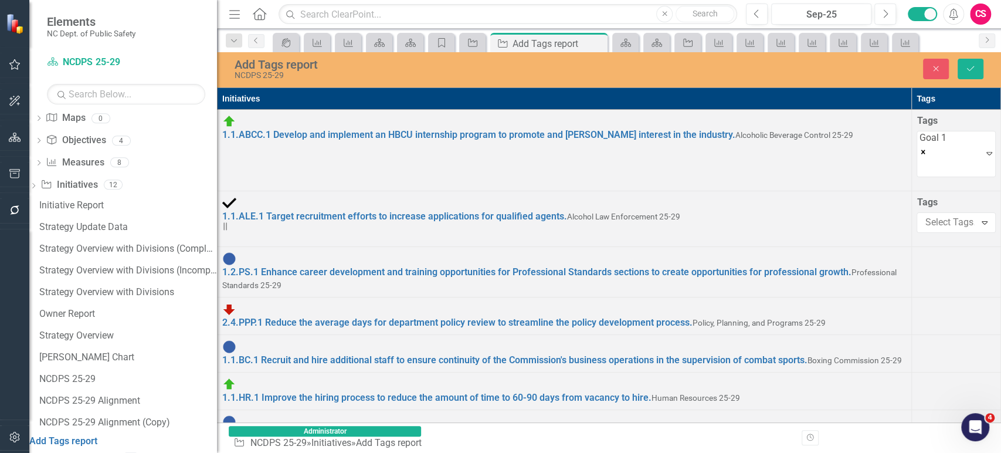
click at [916, 210] on div "Tags Select Tags... Expand" at bounding box center [955, 214] width 79 height 37
click at [920, 224] on div at bounding box center [951, 223] width 62 height 16
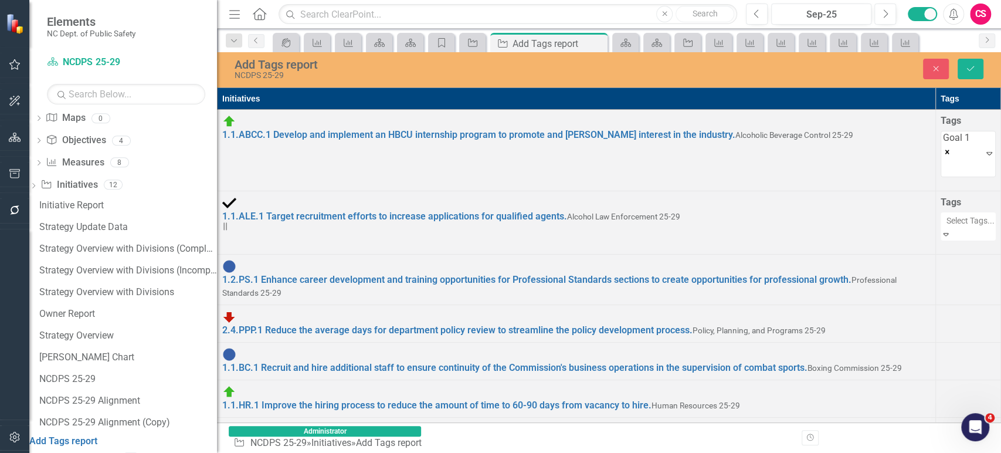
click at [27, 452] on span "Goal 1" at bounding box center [13, 458] width 27 height 11
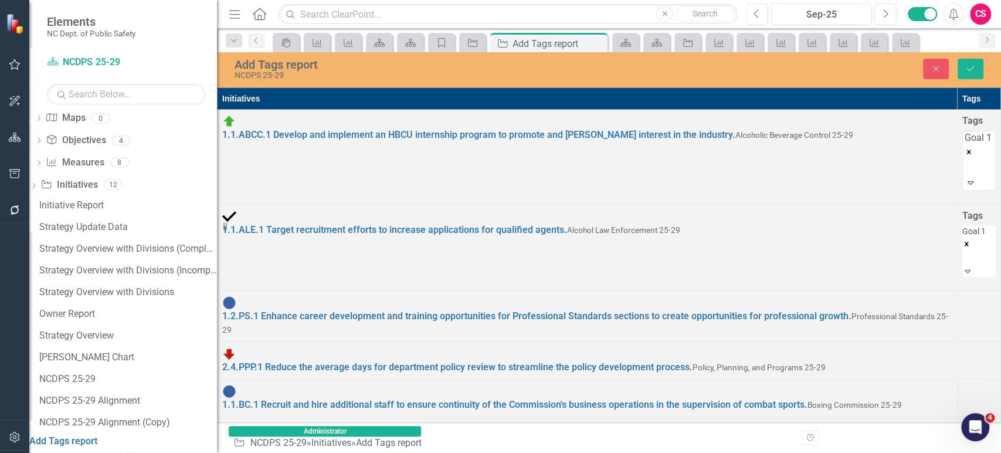
scroll to position [42, 0]
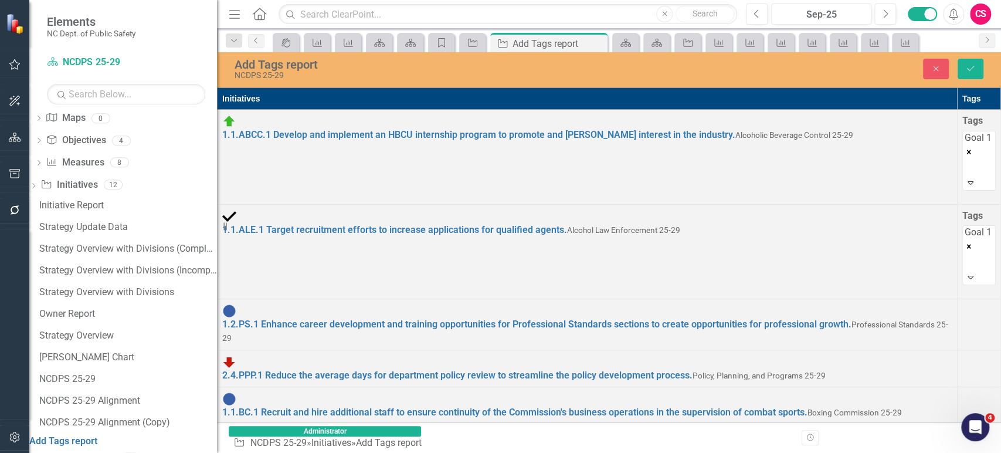
click at [957, 298] on td at bounding box center [978, 323] width 43 height 51
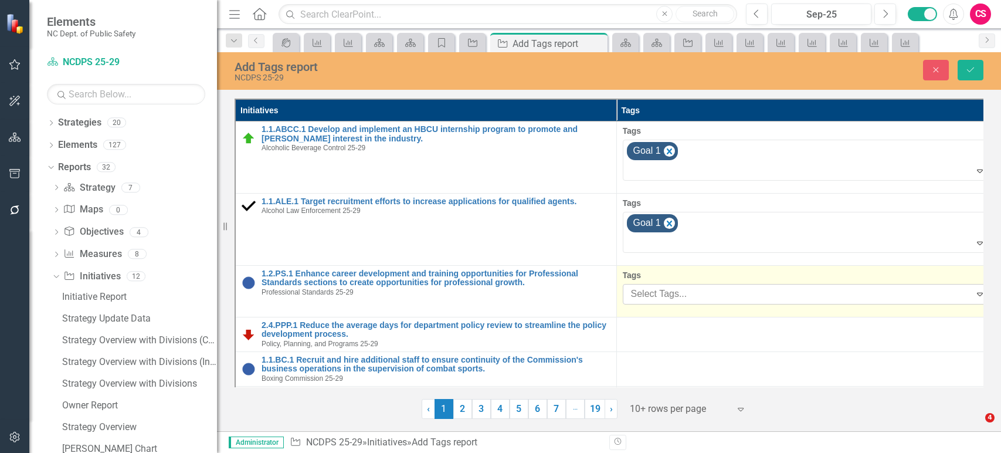
click at [654, 286] on div at bounding box center [798, 294] width 344 height 16
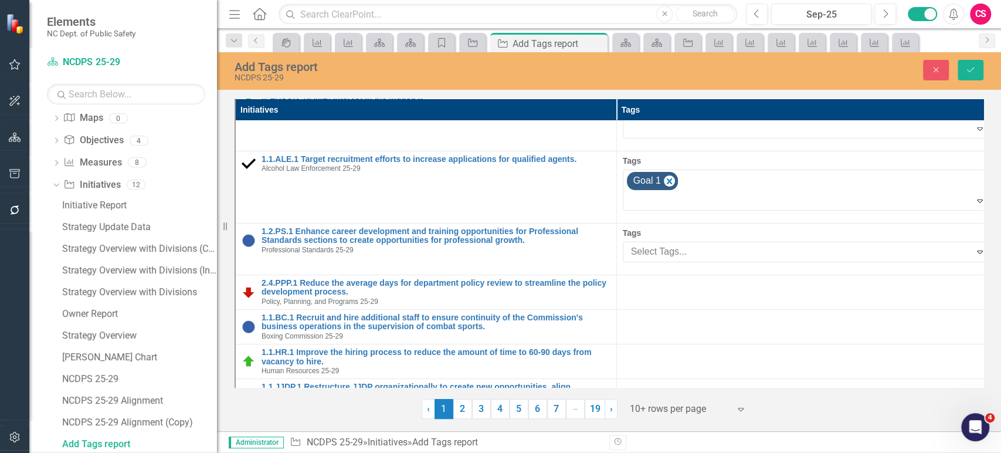
click at [39, 452] on span "Goal 1" at bounding box center [25, 461] width 27 height 11
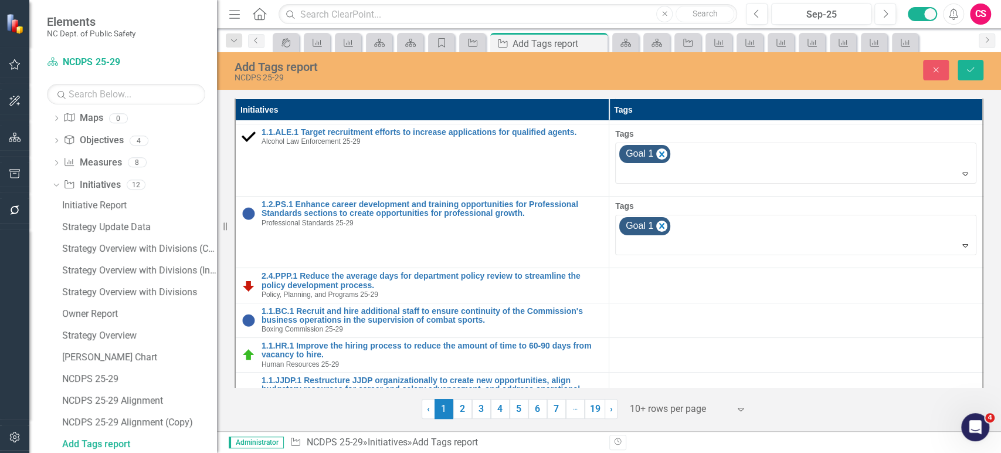
scroll to position [96, 0]
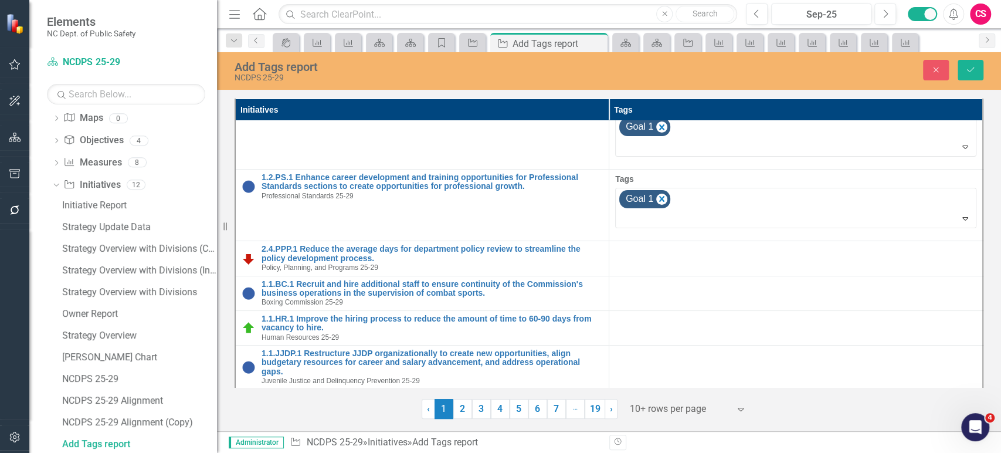
click at [654, 267] on td at bounding box center [796, 258] width 374 height 35
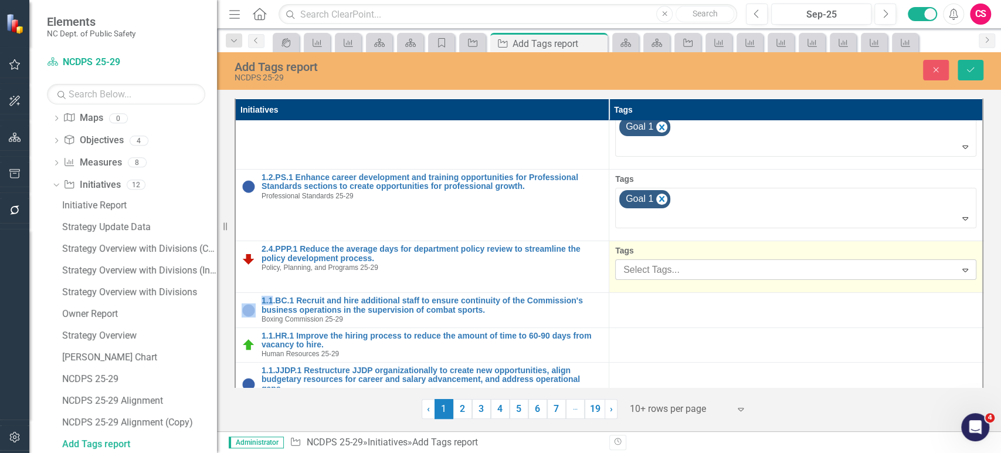
click at [661, 262] on div at bounding box center [787, 270] width 337 height 16
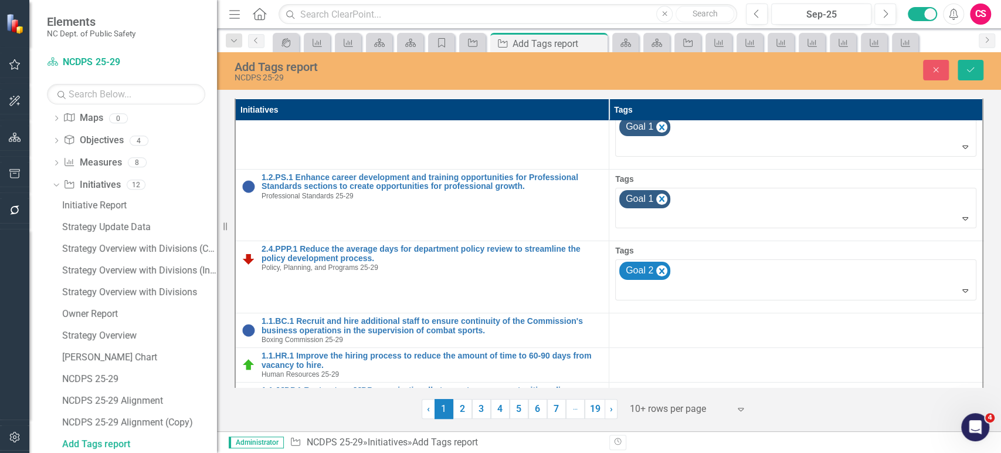
scroll to position [182, 0]
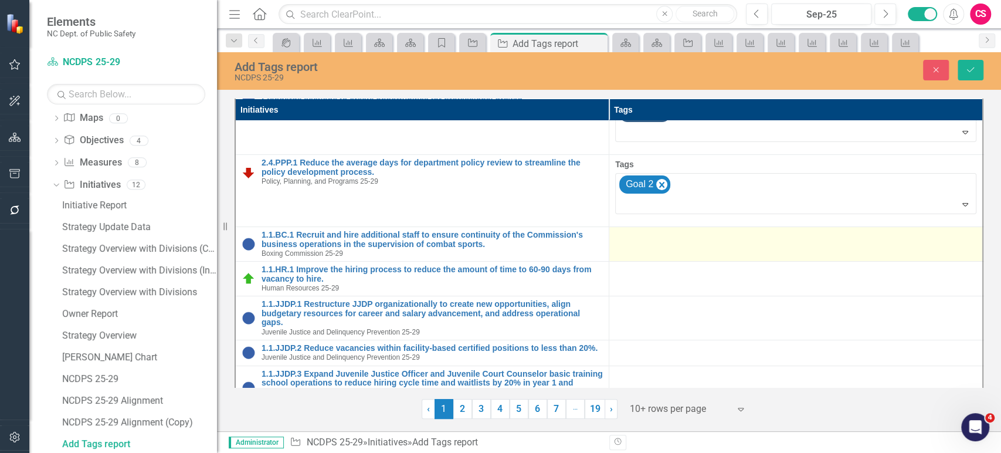
click at [663, 240] on div at bounding box center [795, 237] width 361 height 14
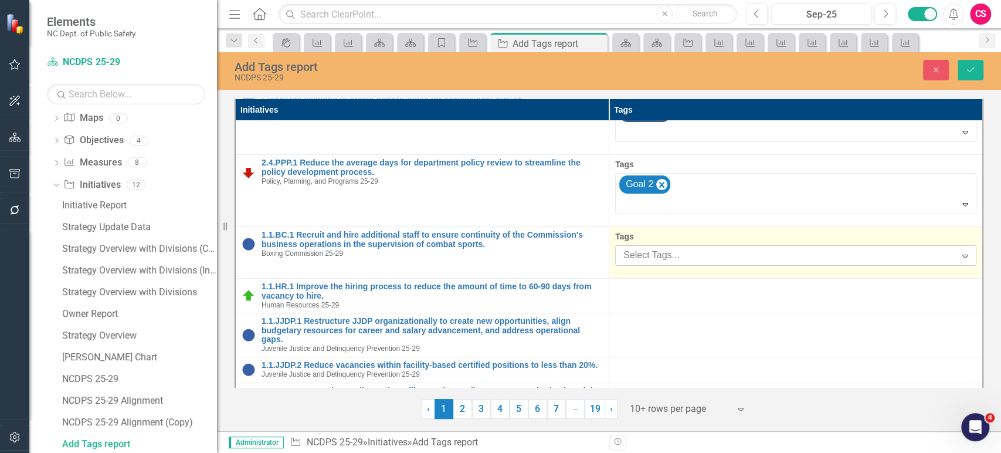
click at [663, 246] on div "Select Tags..." at bounding box center [785, 255] width 337 height 18
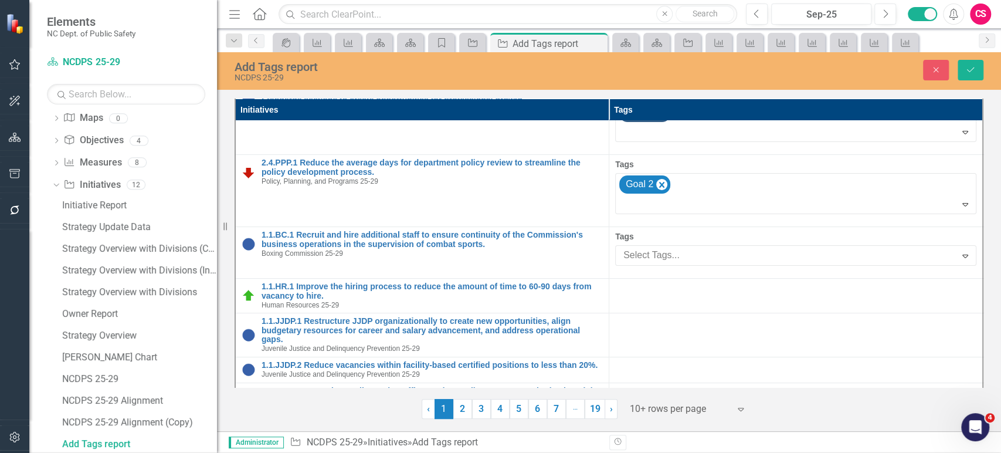
click at [39, 452] on span "Goal 1" at bounding box center [25, 461] width 27 height 11
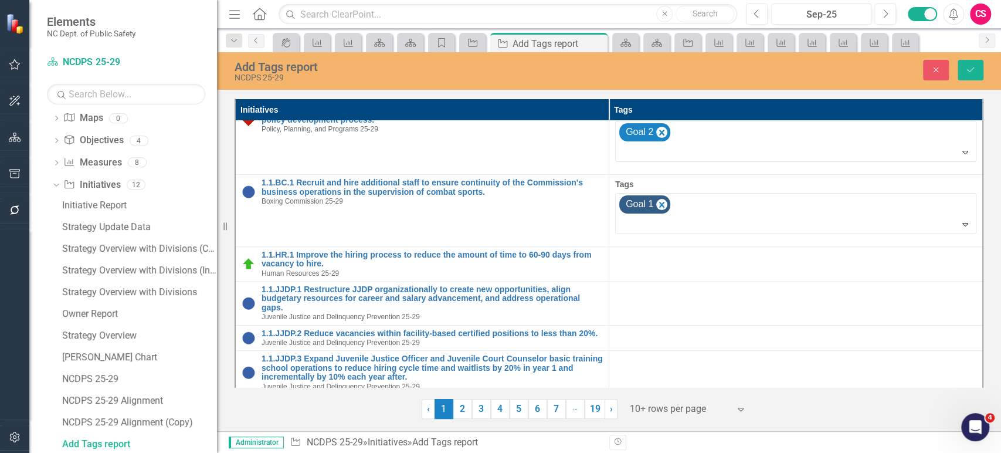
scroll to position [260, 0]
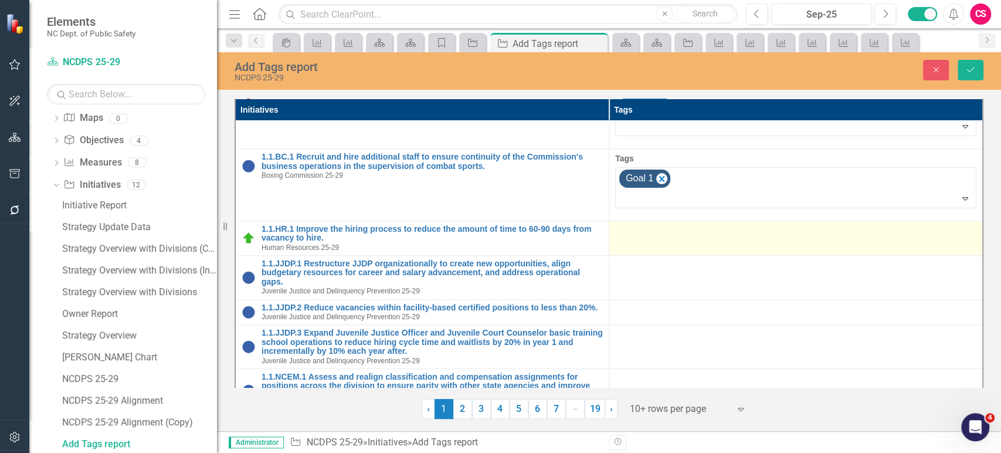
click at [663, 244] on td at bounding box center [796, 237] width 374 height 35
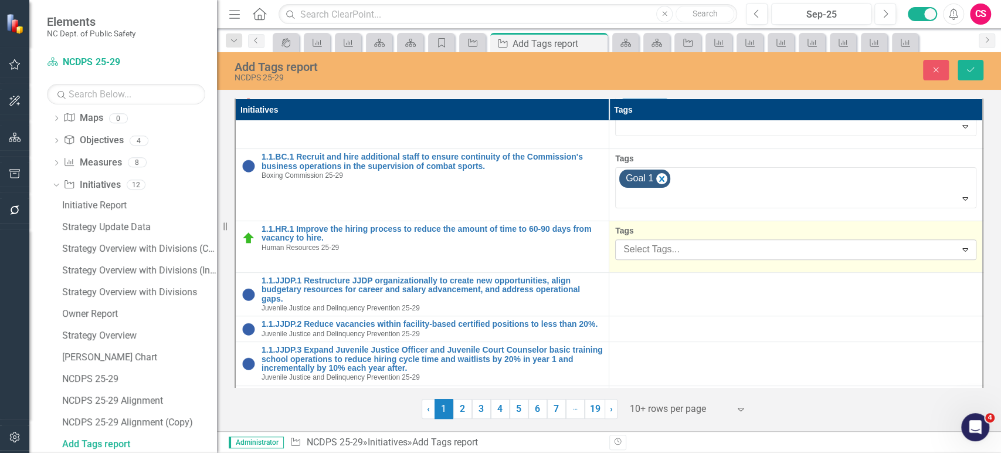
click at [663, 243] on div at bounding box center [787, 250] width 337 height 16
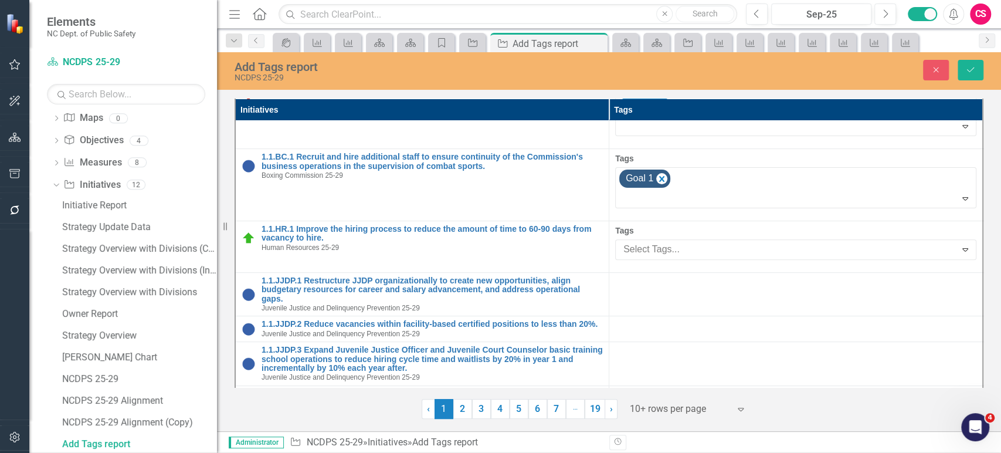
click at [39, 452] on span "Goal 1" at bounding box center [25, 461] width 27 height 11
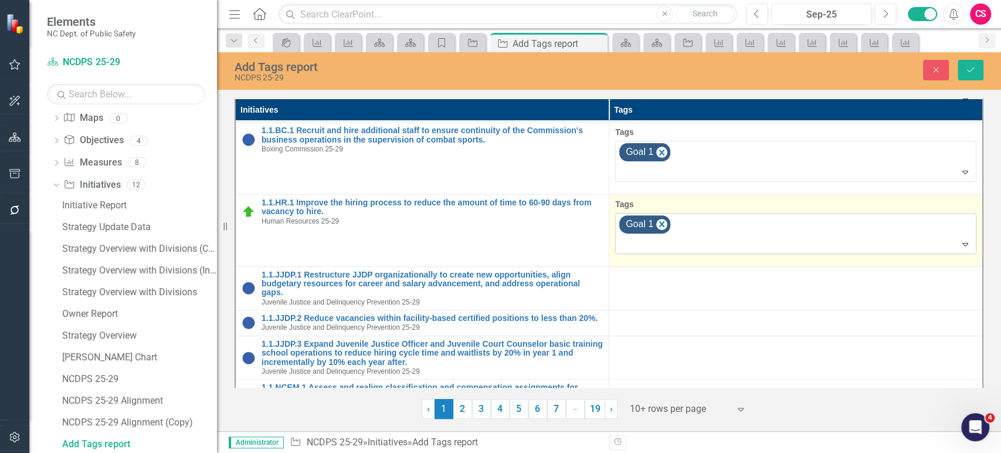
scroll to position [321, 0]
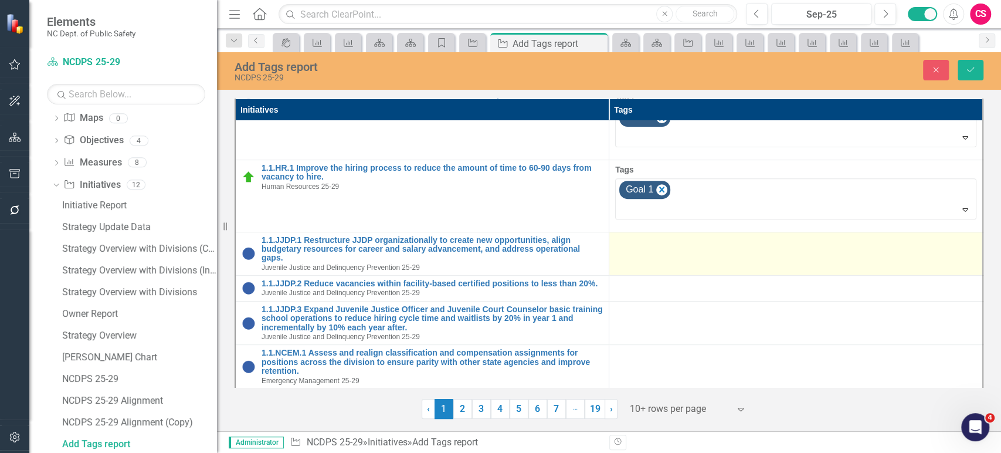
click at [664, 232] on td at bounding box center [796, 254] width 374 height 44
click at [663, 257] on td at bounding box center [796, 254] width 374 height 44
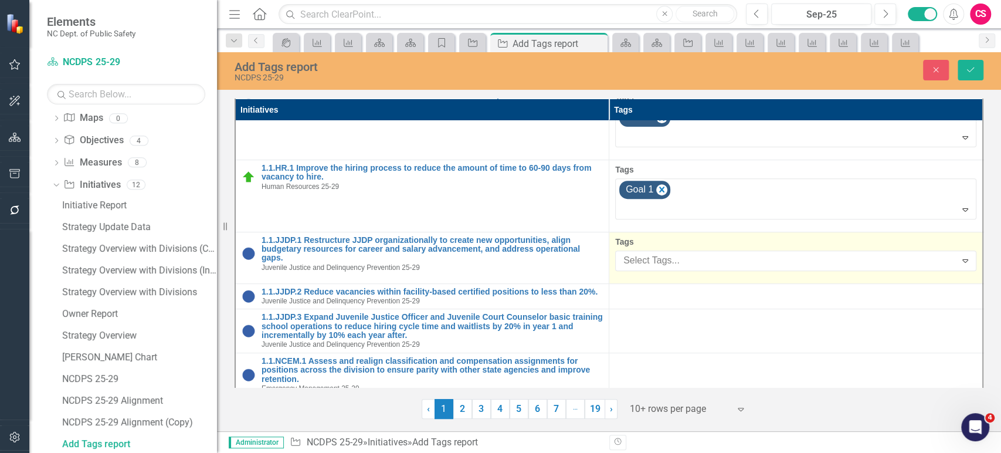
click at [663, 254] on div at bounding box center [787, 261] width 337 height 16
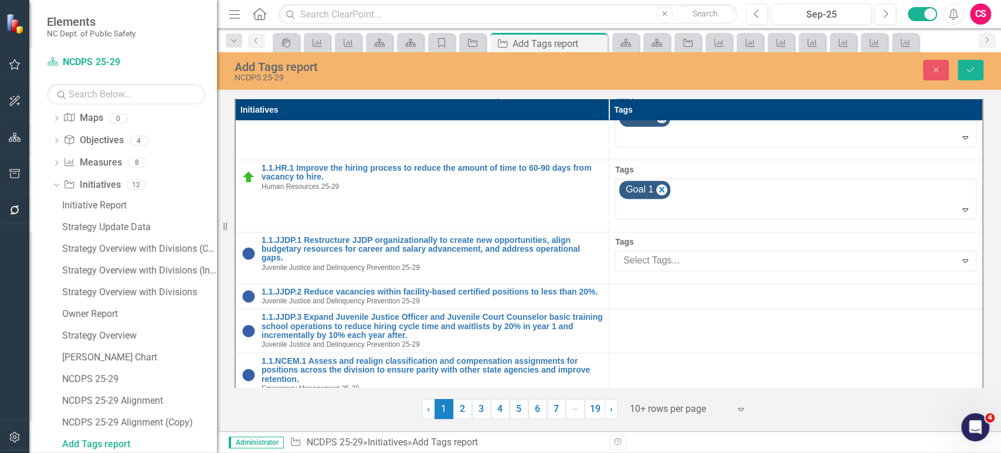
click at [39, 452] on span "Goal 1" at bounding box center [25, 461] width 27 height 11
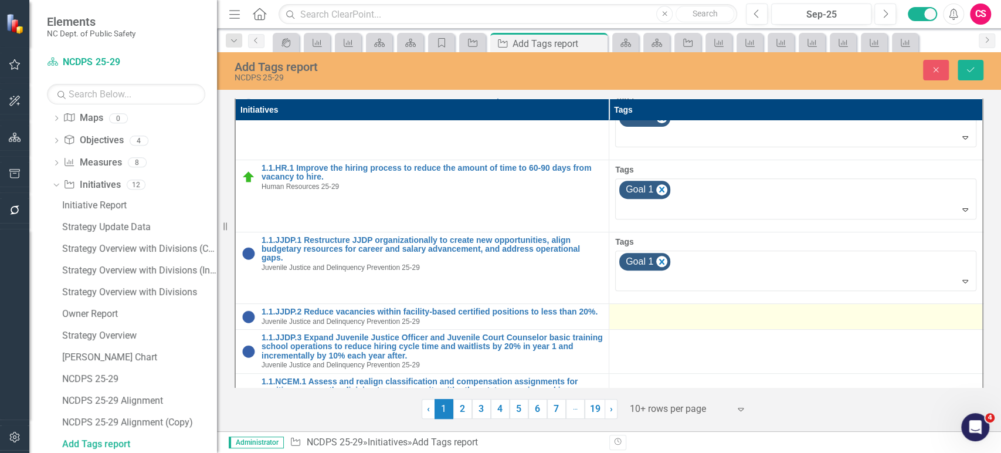
click at [654, 307] on div at bounding box center [795, 314] width 361 height 14
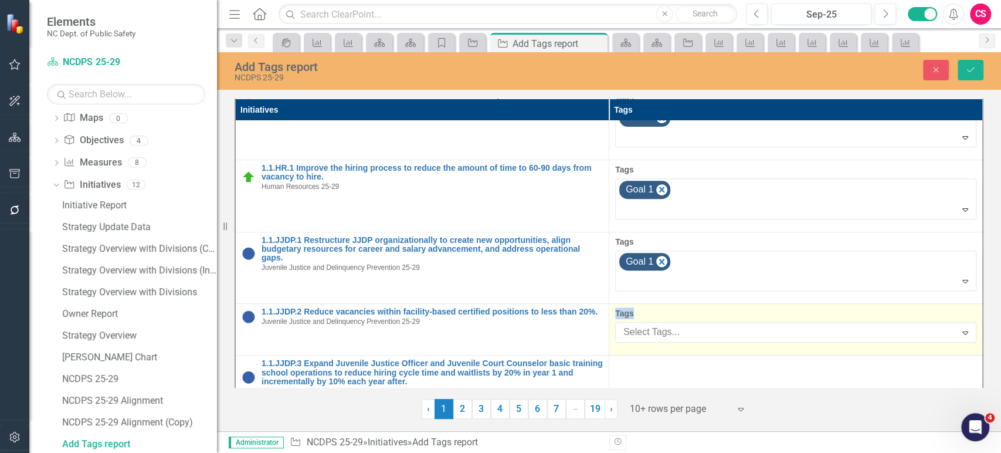
click at [654, 307] on label "Tags" at bounding box center [795, 313] width 361 height 12
click at [654, 337] on div at bounding box center [787, 332] width 337 height 16
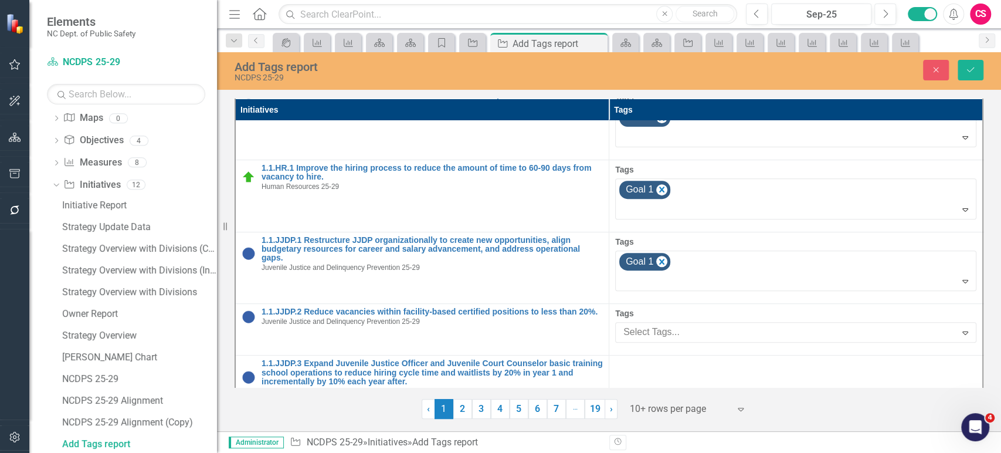
click at [694, 452] on div "Goal 1" at bounding box center [503, 462] width 982 height 13
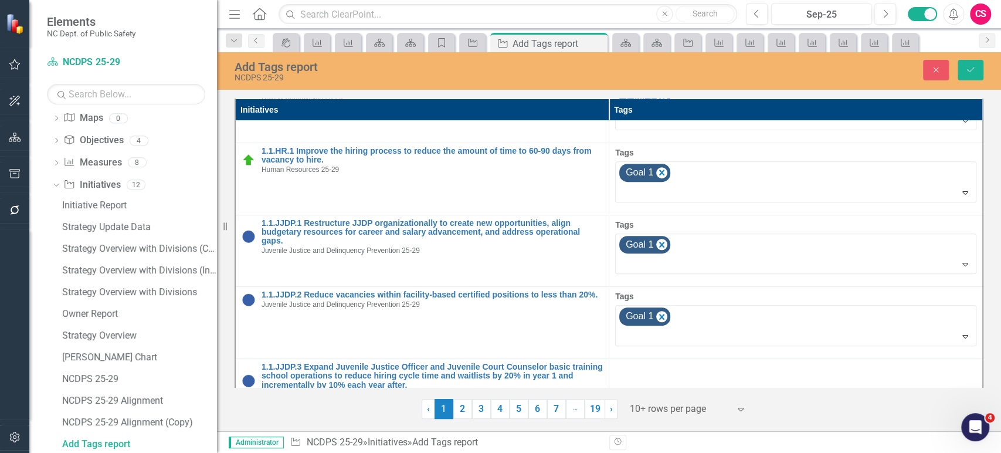
scroll to position [395, 0]
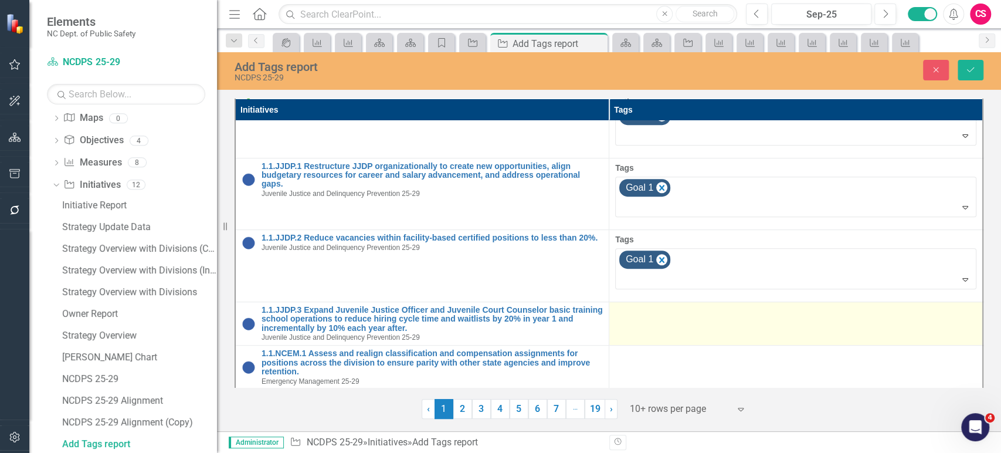
click at [678, 309] on div at bounding box center [795, 312] width 361 height 14
click at [678, 310] on div at bounding box center [795, 312] width 361 height 14
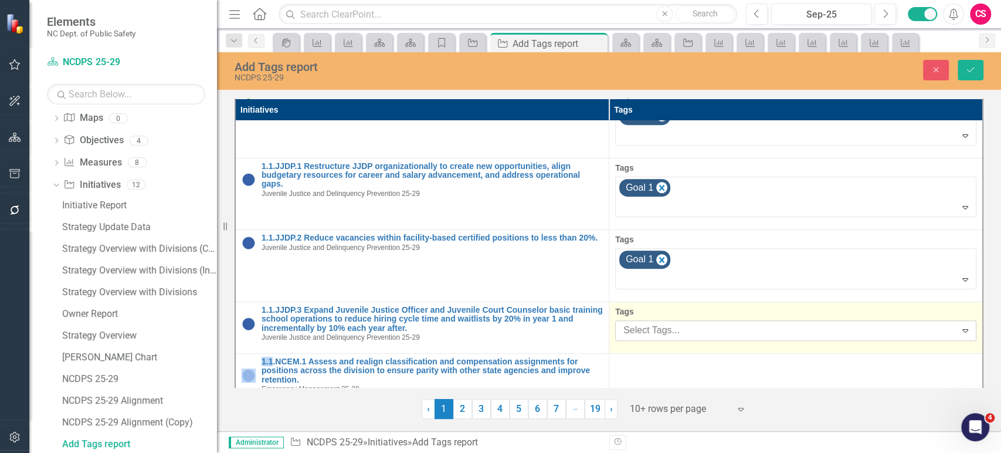
click at [672, 322] on div at bounding box center [787, 330] width 337 height 16
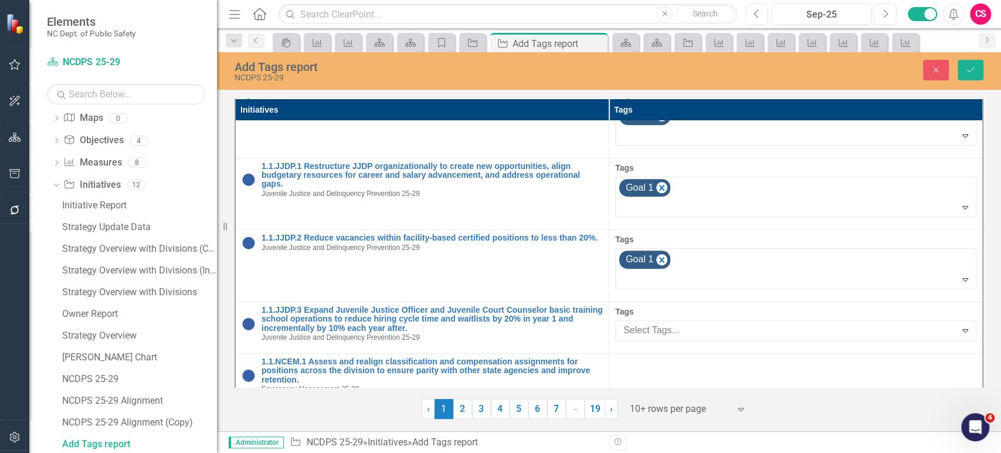
drag, startPoint x: 679, startPoint y: 224, endPoint x: 678, endPoint y: 215, distance: 8.9
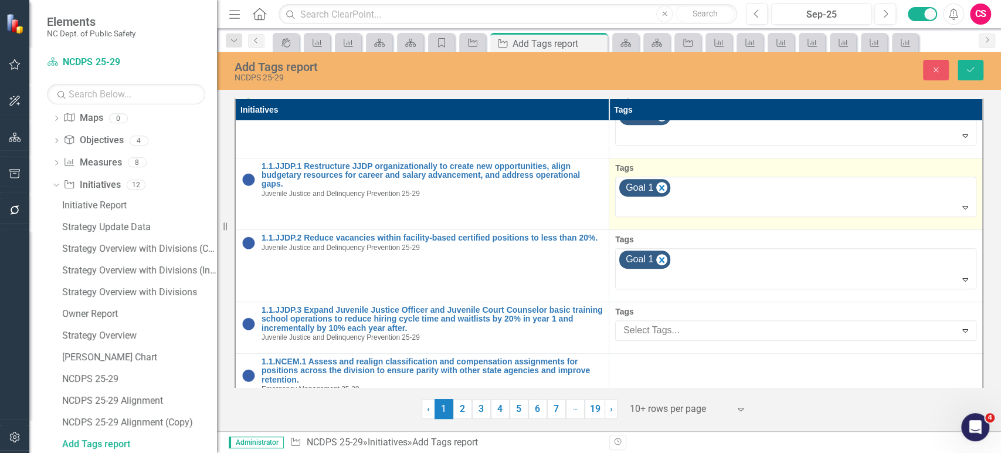
click at [678, 452] on div "Goal 1" at bounding box center [503, 462] width 982 height 13
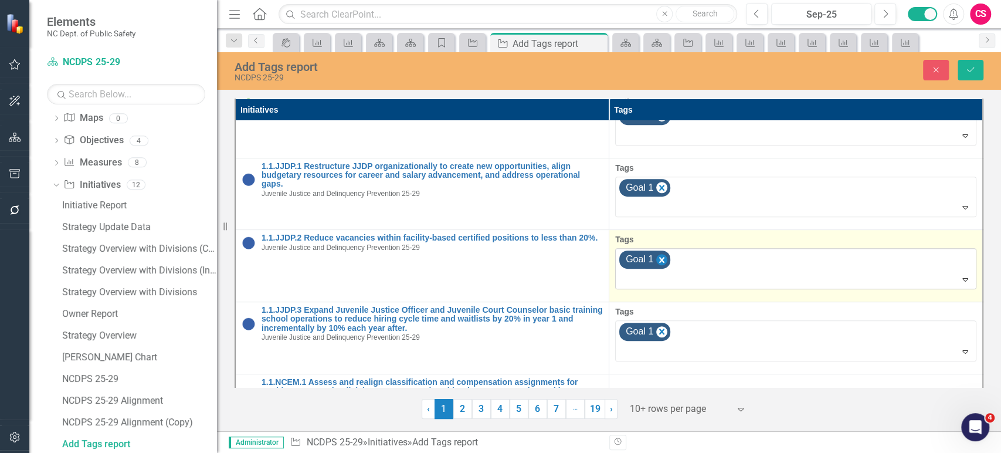
scroll to position [423, 0]
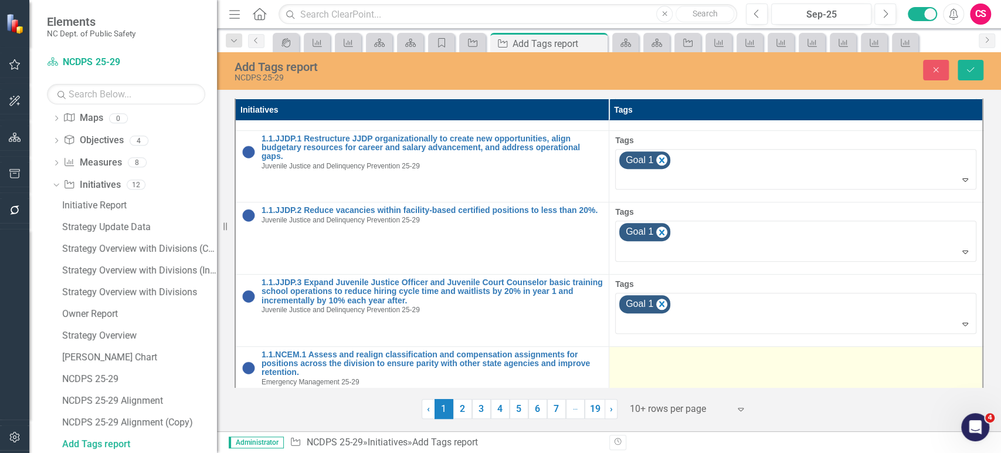
drag, startPoint x: 672, startPoint y: 348, endPoint x: 670, endPoint y: 356, distance: 8.0
click at [672, 350] on div at bounding box center [795, 357] width 361 height 14
click at [669, 358] on div at bounding box center [795, 357] width 361 height 14
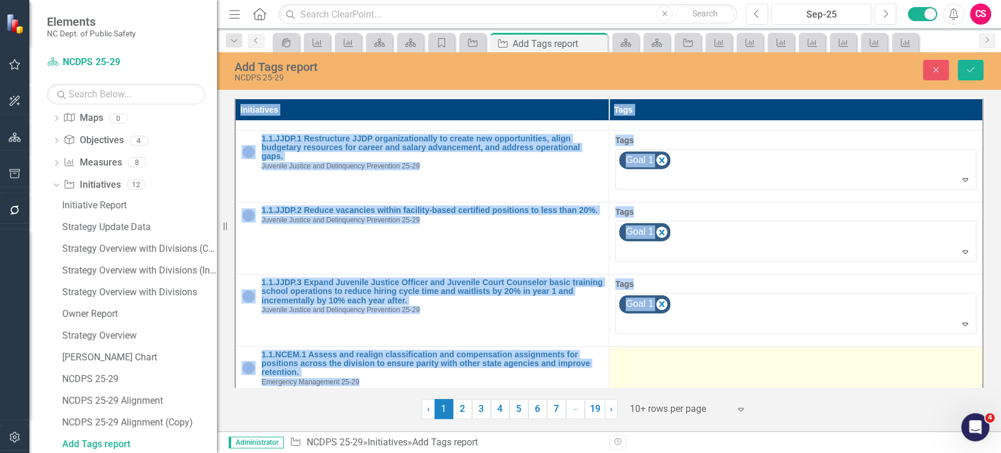
click at [669, 358] on div at bounding box center [795, 357] width 361 height 14
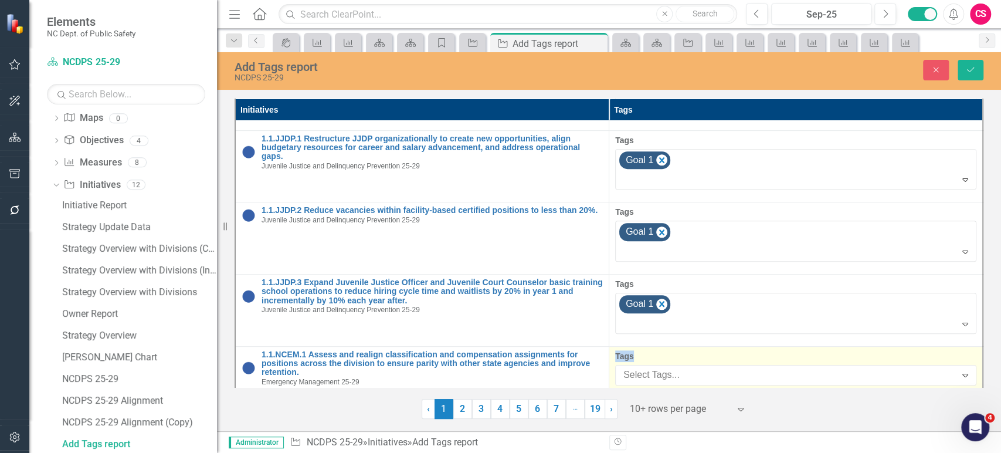
click at [669, 359] on div "Tags Select Tags... Expand" at bounding box center [795, 367] width 361 height 35
click at [669, 369] on div at bounding box center [787, 375] width 337 height 16
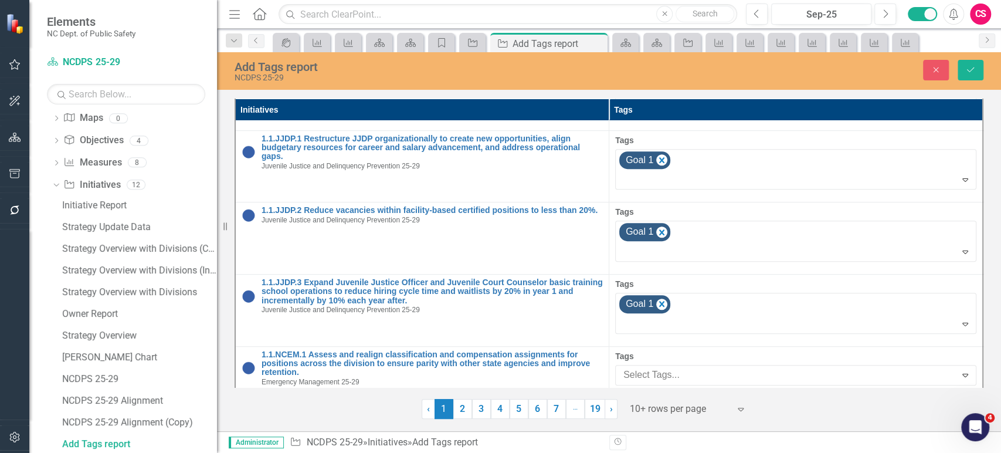
click at [39, 452] on span "Goal 1" at bounding box center [25, 461] width 27 height 11
click at [969, 77] on button "Save" at bounding box center [970, 70] width 26 height 21
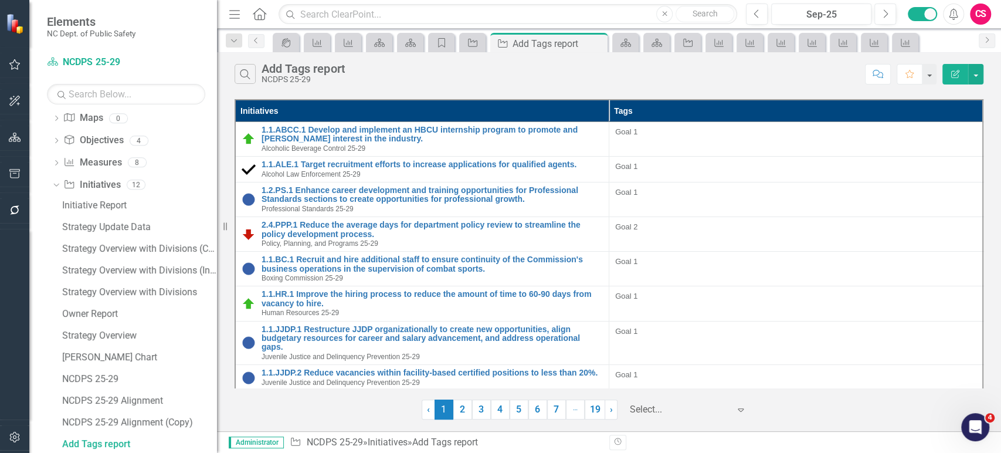
click at [650, 405] on div at bounding box center [680, 410] width 100 height 16
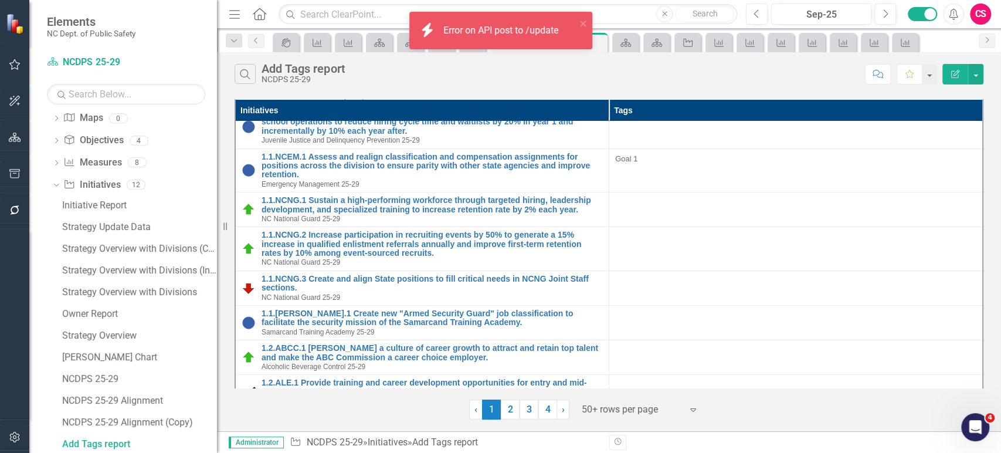
scroll to position [286, 0]
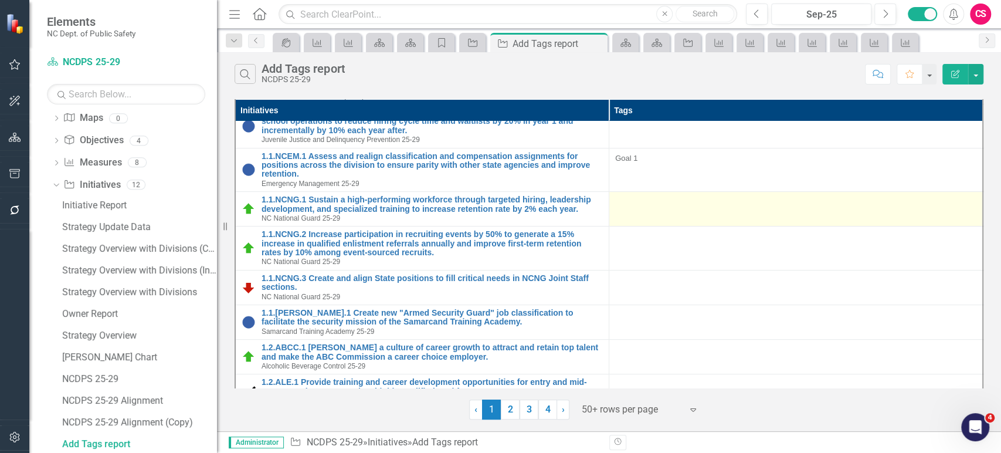
click at [689, 196] on div at bounding box center [795, 202] width 361 height 14
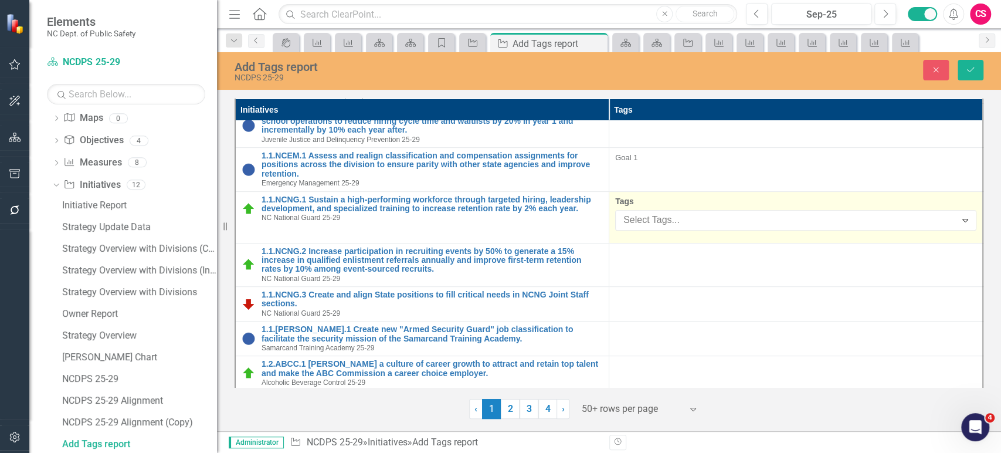
click at [679, 201] on div "Tags Select Tags... Expand" at bounding box center [795, 212] width 361 height 35
click at [668, 219] on div "Select Tags..." at bounding box center [785, 220] width 337 height 18
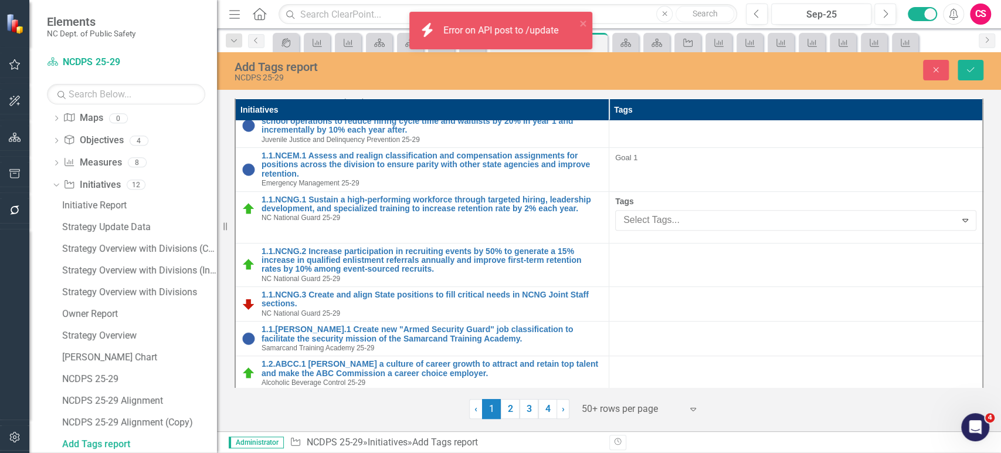
click at [663, 452] on div "Goal 1" at bounding box center [503, 462] width 982 height 13
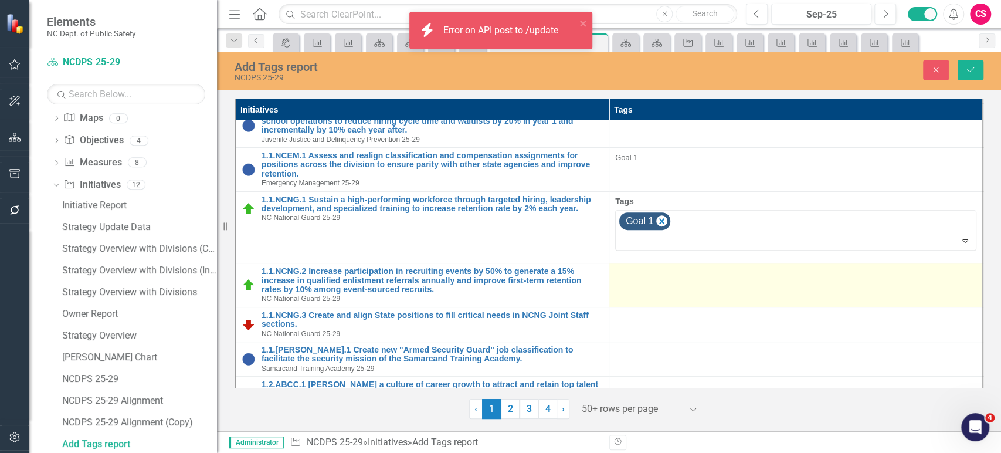
click at [657, 275] on td at bounding box center [796, 285] width 374 height 44
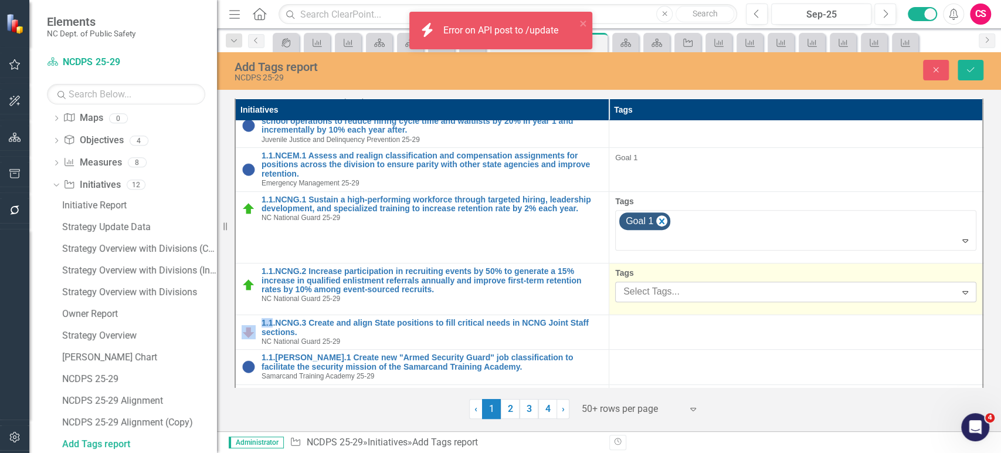
click at [660, 284] on div at bounding box center [787, 292] width 337 height 16
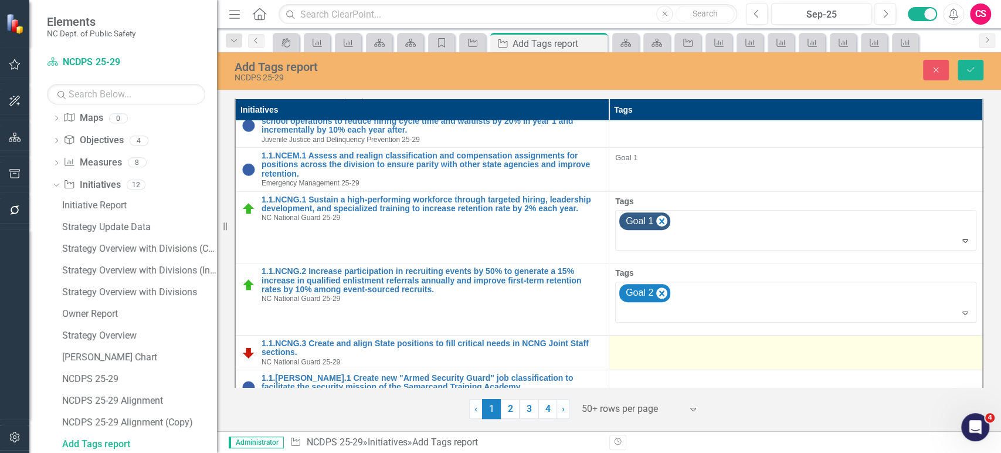
click at [664, 339] on div at bounding box center [795, 346] width 361 height 14
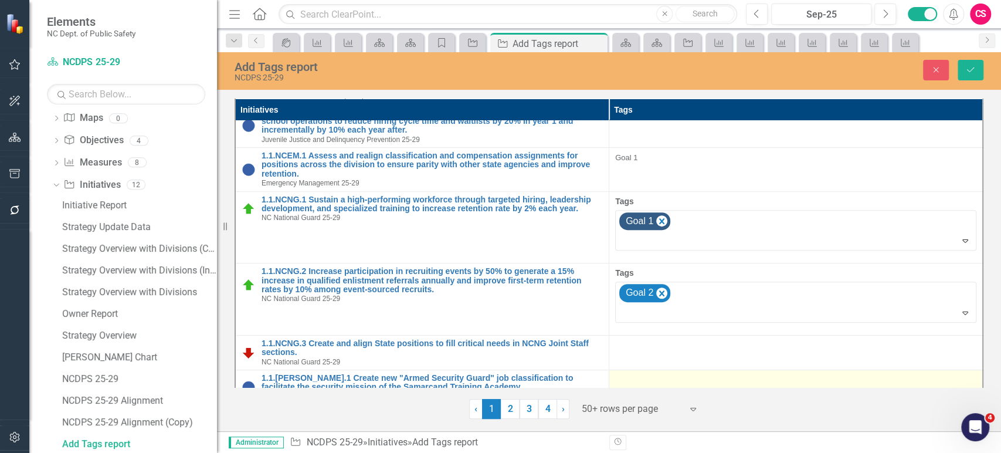
scroll to position [440, 0]
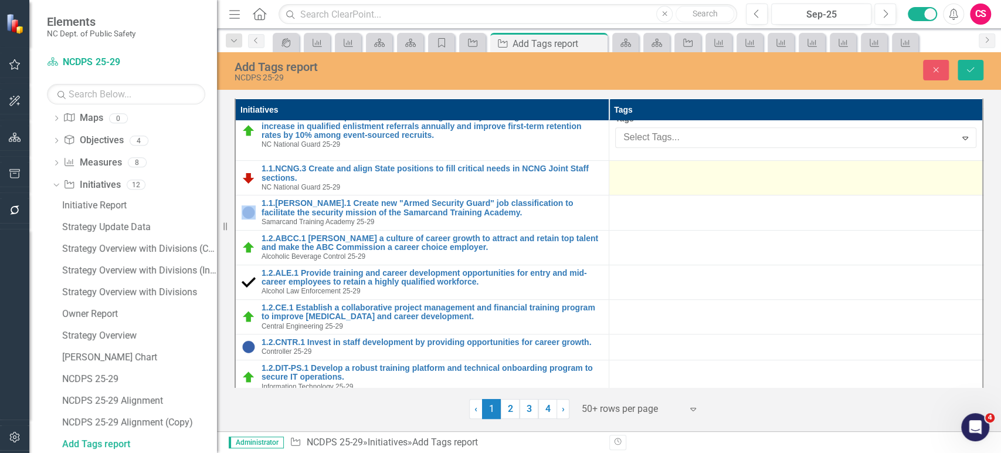
click at [665, 199] on div at bounding box center [795, 206] width 361 height 14
click at [672, 164] on div at bounding box center [795, 171] width 361 height 14
click at [677, 164] on div at bounding box center [795, 171] width 361 height 14
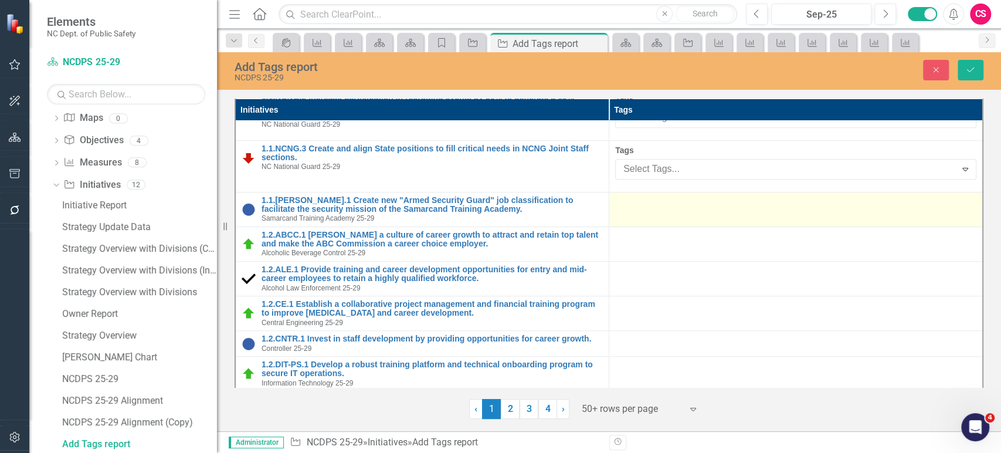
click at [675, 196] on div at bounding box center [795, 203] width 361 height 14
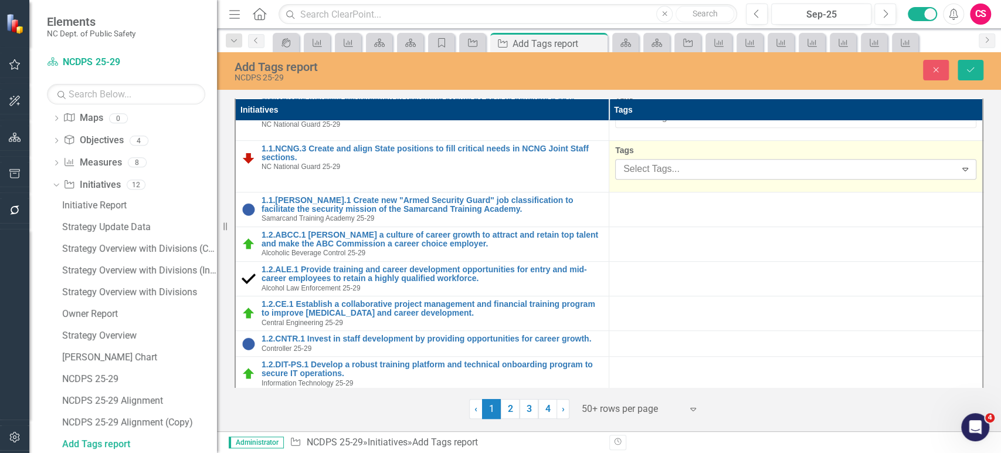
click at [678, 159] on div "Select Tags... Expand" at bounding box center [795, 169] width 361 height 21
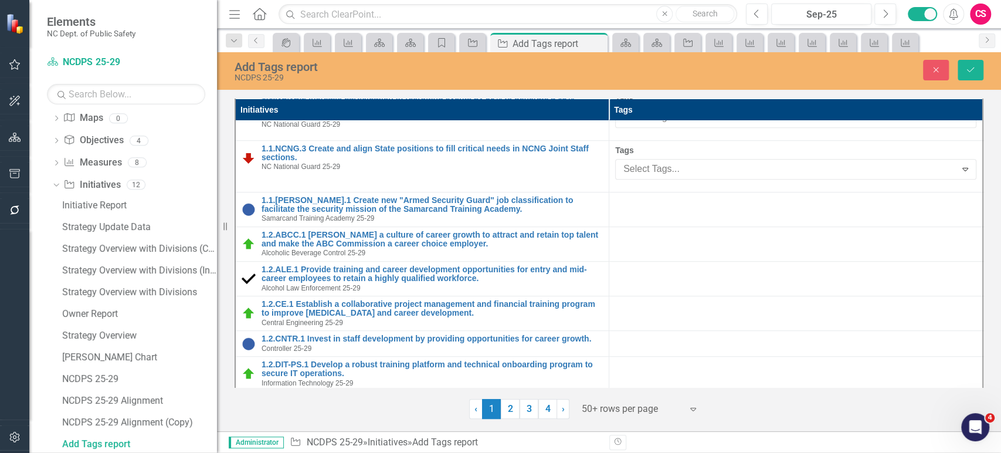
click at [675, 452] on div "Goal 1" at bounding box center [503, 462] width 982 height 13
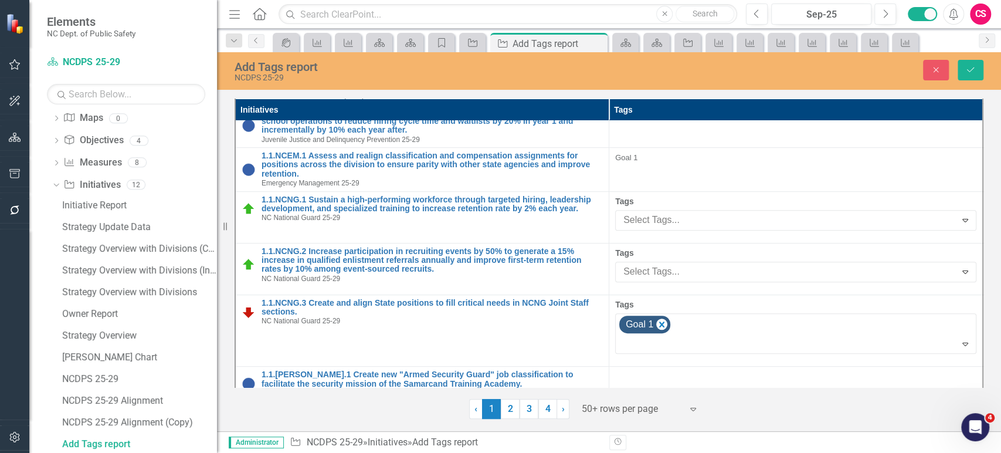
scroll to position [286, 0]
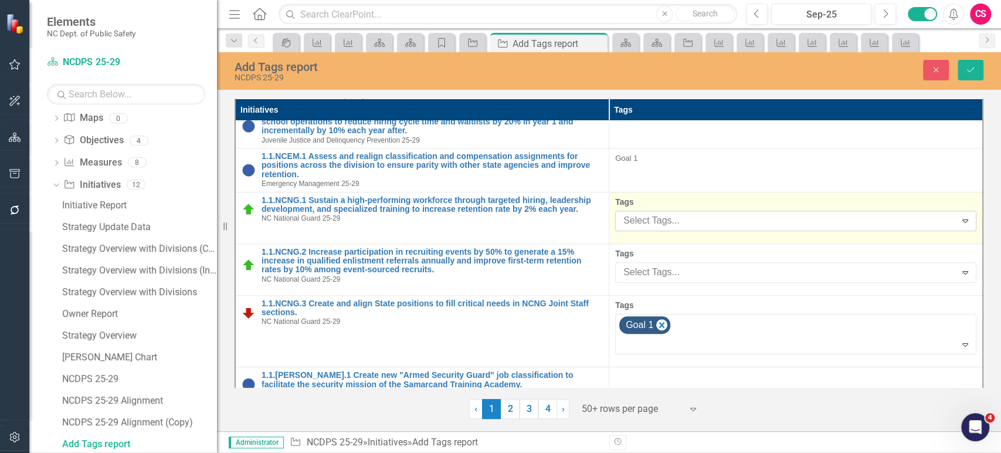
click at [678, 213] on div at bounding box center [787, 221] width 337 height 16
click at [39, 452] on span "Goal 1" at bounding box center [25, 461] width 27 height 11
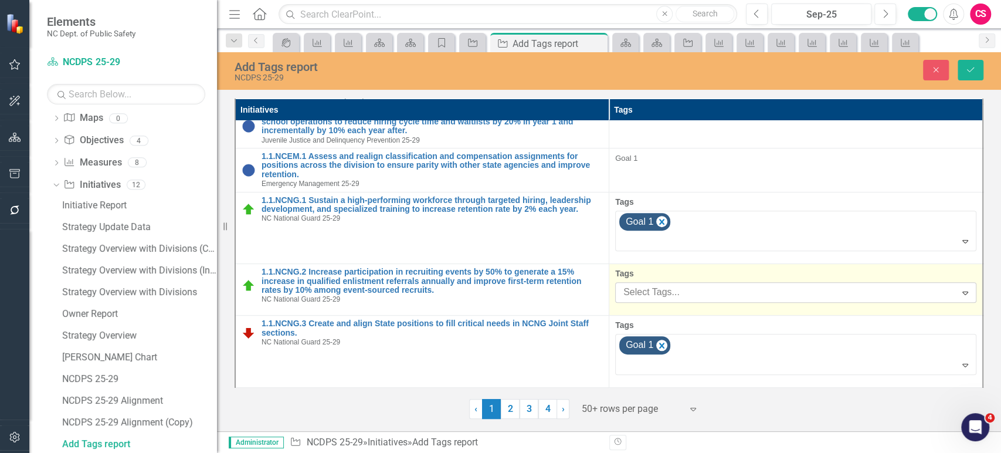
click at [665, 284] on div at bounding box center [787, 292] width 337 height 16
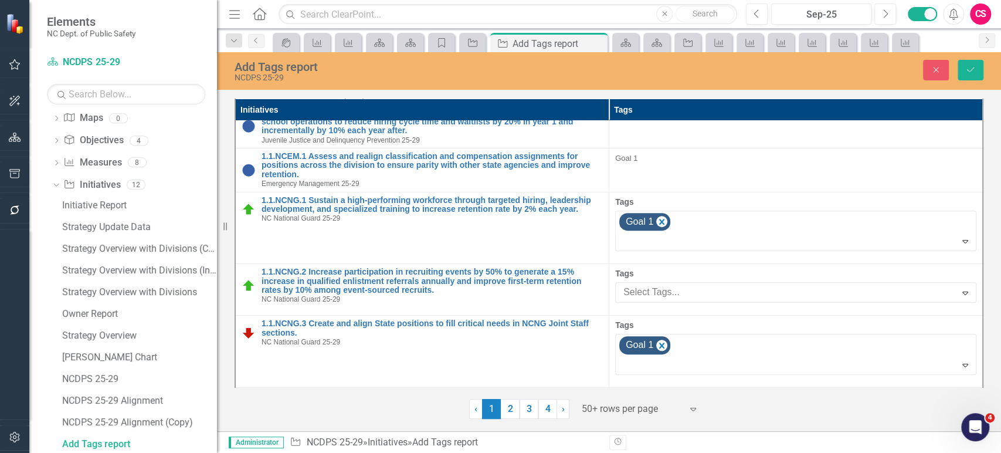
click at [39, 452] on span "Goal 1" at bounding box center [25, 461] width 27 height 11
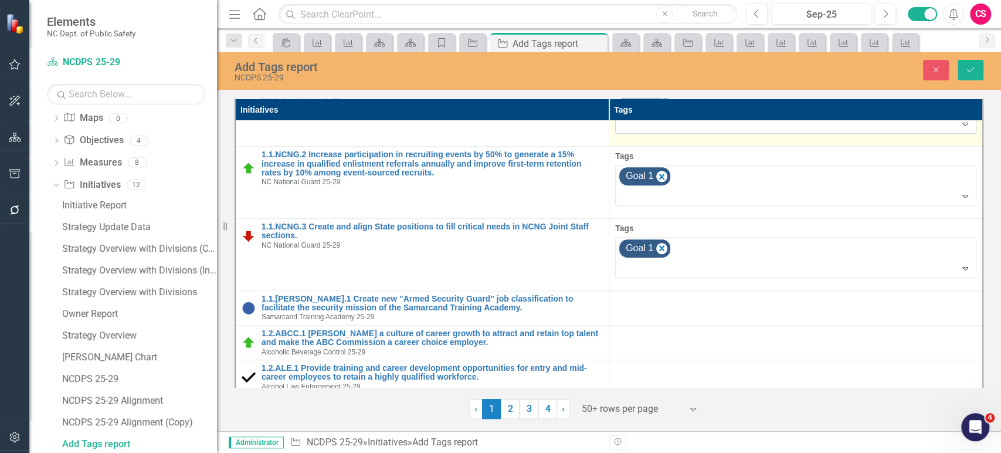
scroll to position [406, 0]
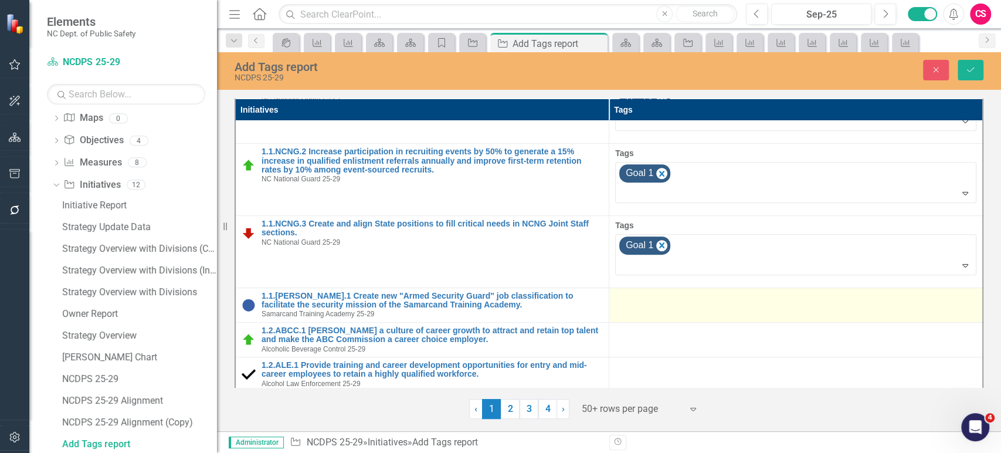
click at [682, 291] on div at bounding box center [795, 298] width 361 height 14
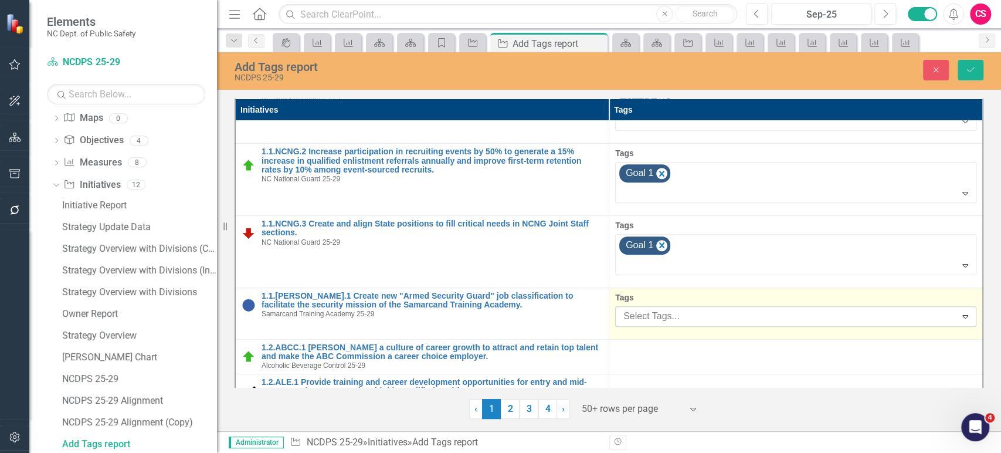
click at [682, 308] on div at bounding box center [787, 316] width 337 height 16
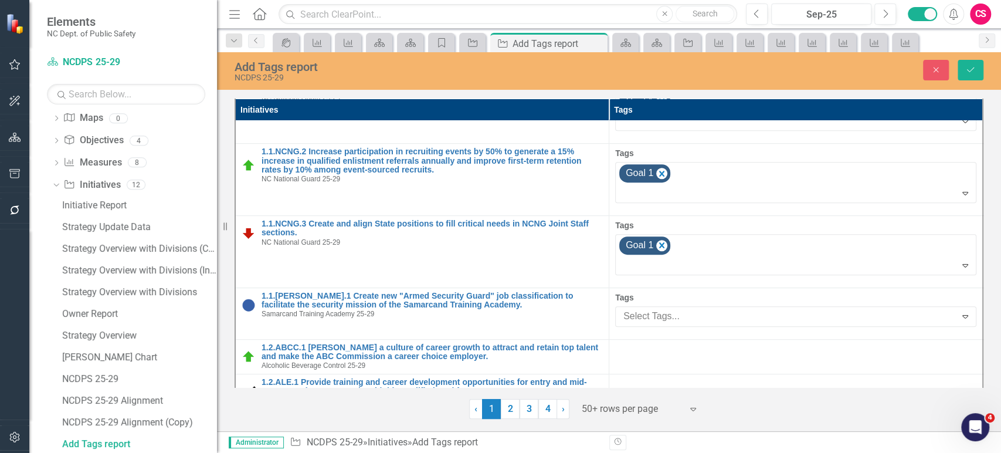
click at [677, 452] on div "Goal 1" at bounding box center [503, 462] width 982 height 13
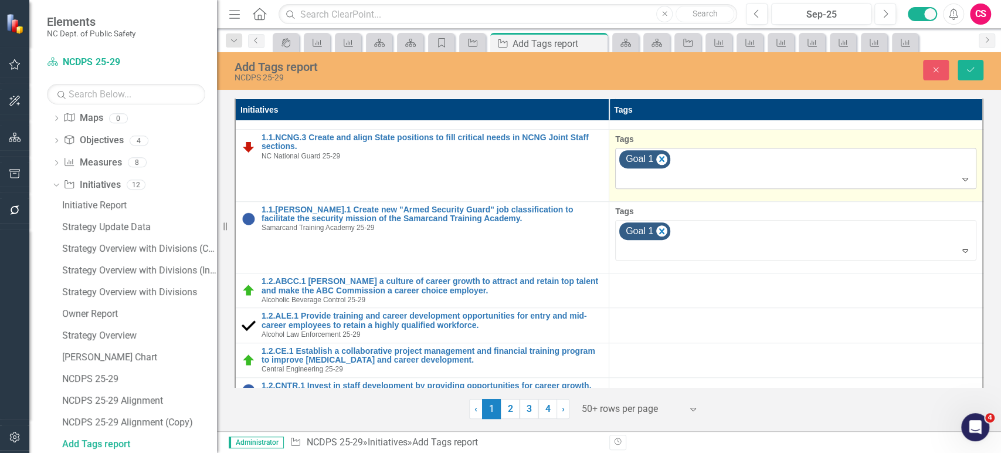
scroll to position [531, 0]
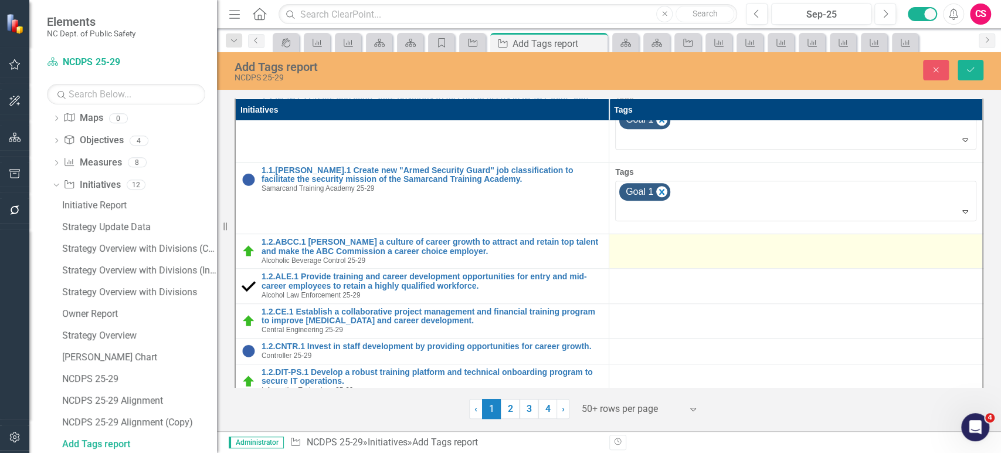
click at [686, 234] on td at bounding box center [796, 251] width 374 height 35
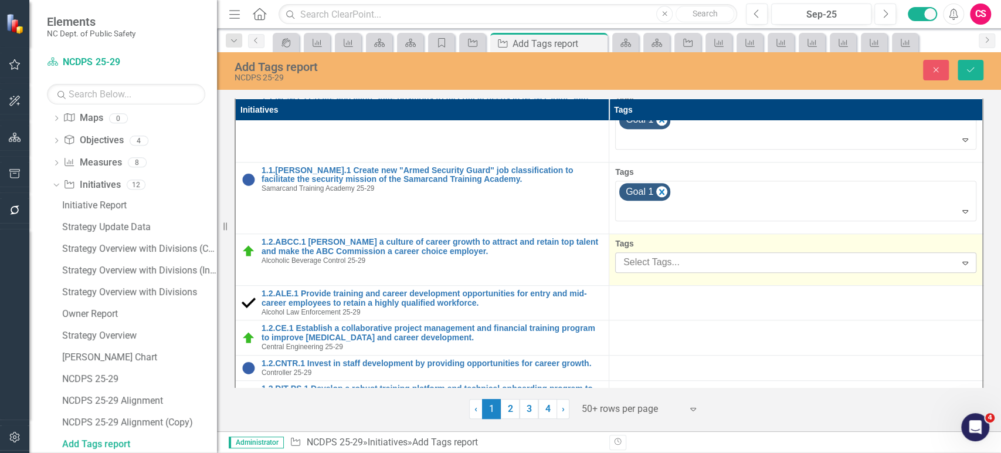
click at [684, 252] on div "Select Tags... Expand" at bounding box center [795, 262] width 361 height 21
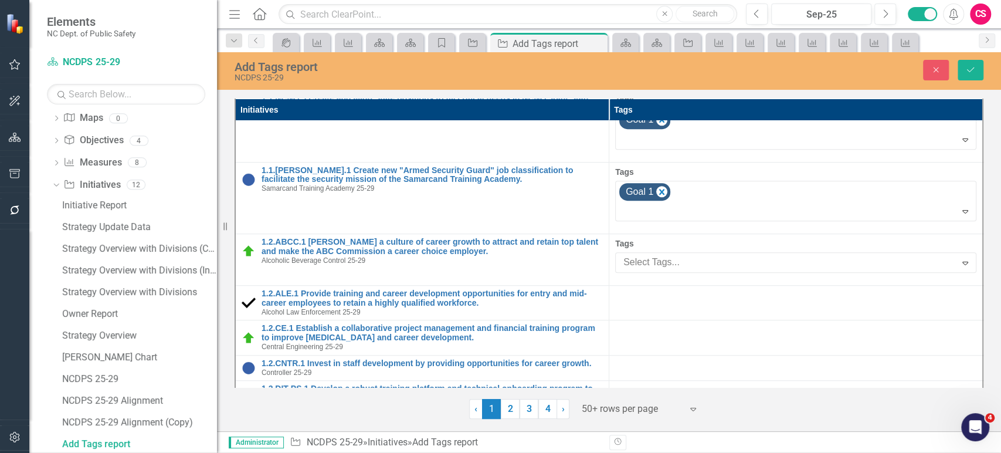
click at [39, 452] on span "Goal 1" at bounding box center [25, 461] width 27 height 11
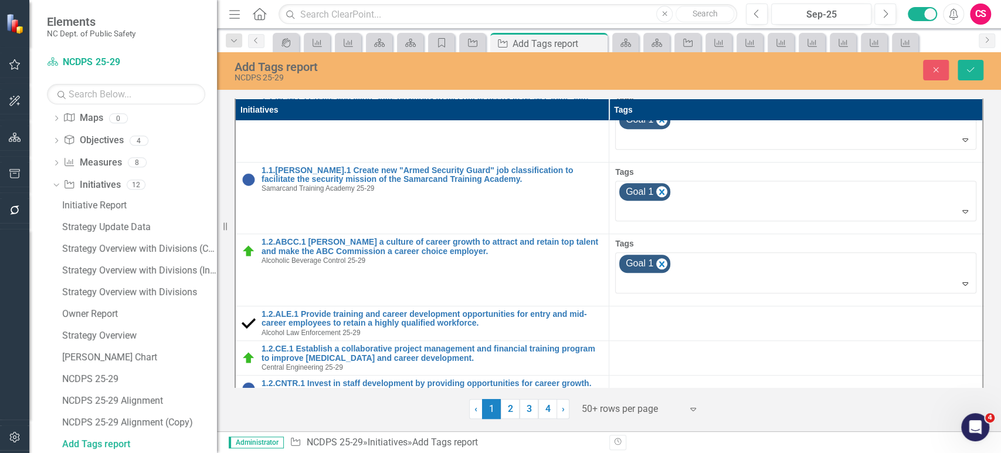
scroll to position [570, 0]
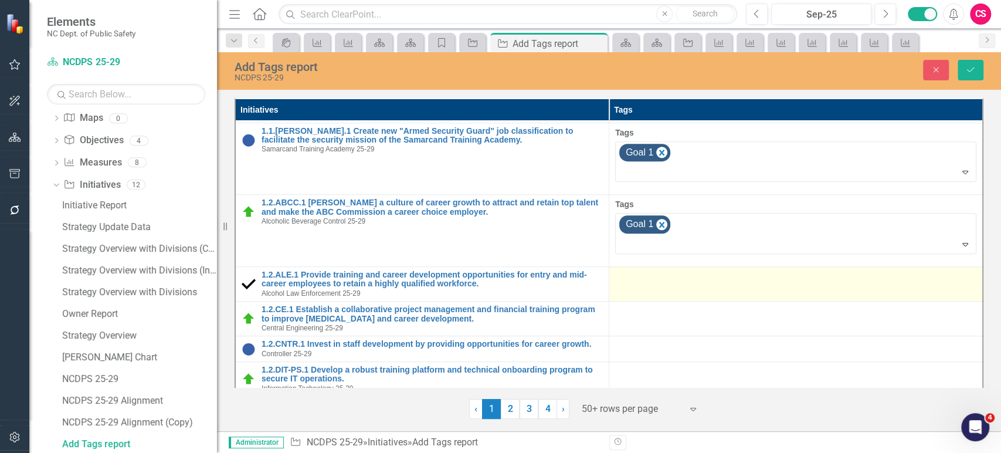
click at [679, 266] on td at bounding box center [796, 283] width 374 height 35
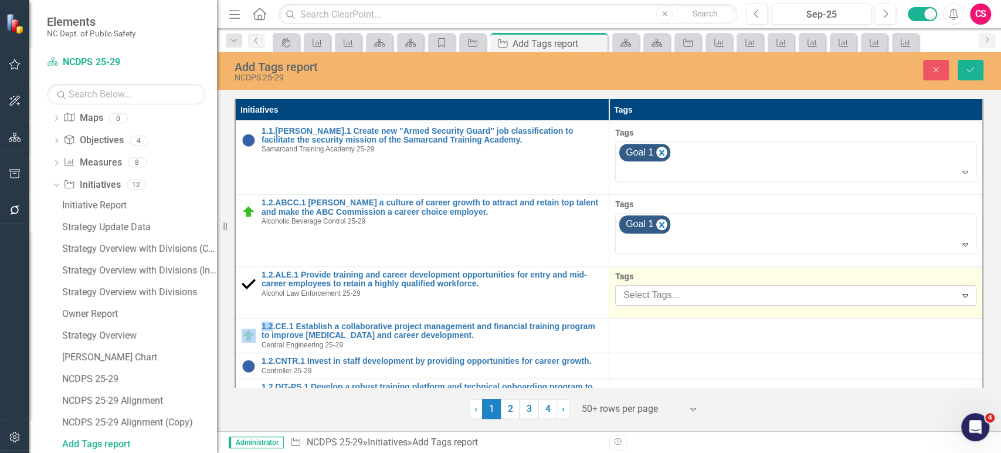
click at [680, 286] on div "Select Tags..." at bounding box center [785, 295] width 337 height 18
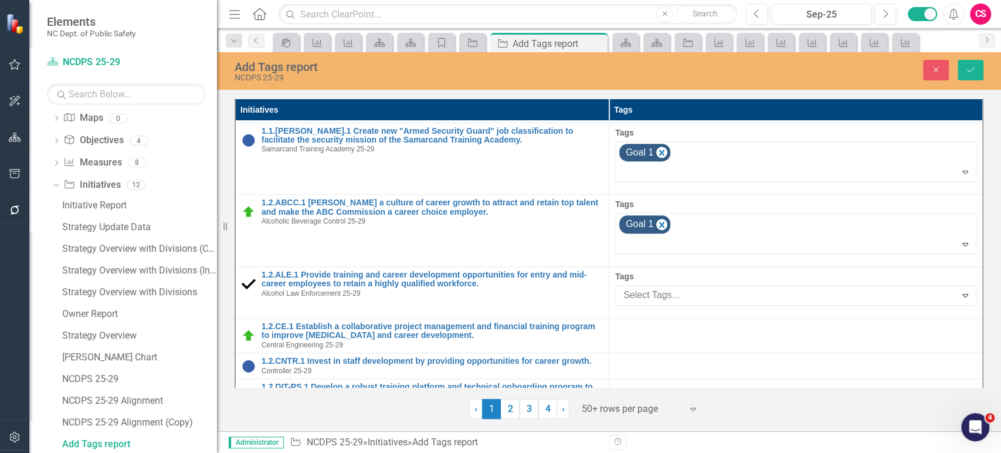
click at [680, 452] on div "Goal 1" at bounding box center [500, 462] width 1001 height 19
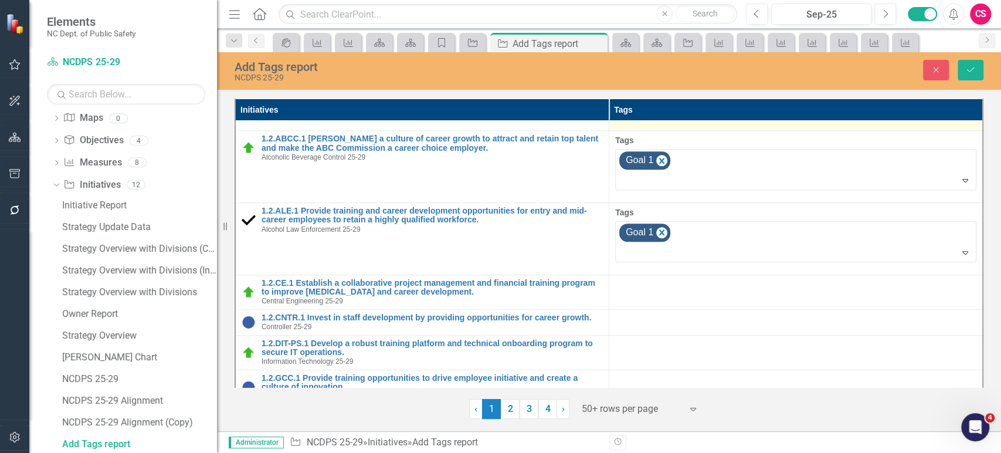
scroll to position [679, 0]
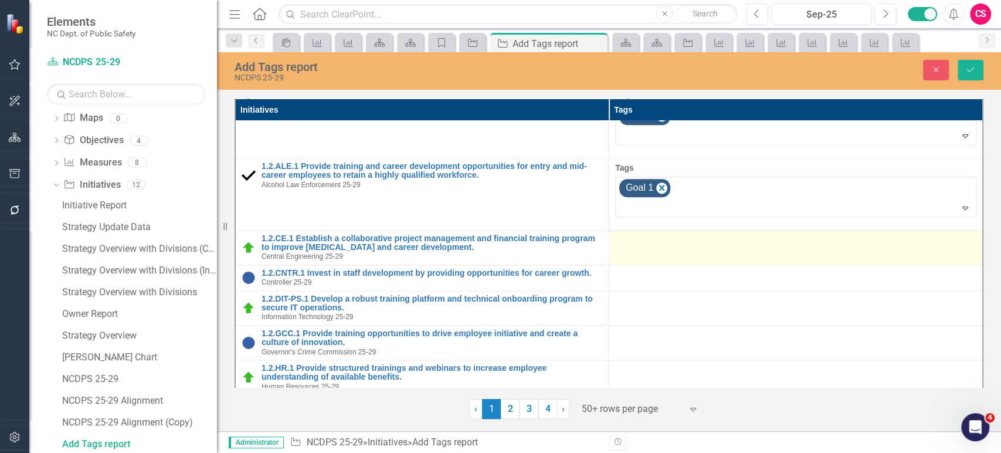
click at [677, 241] on td at bounding box center [796, 247] width 374 height 35
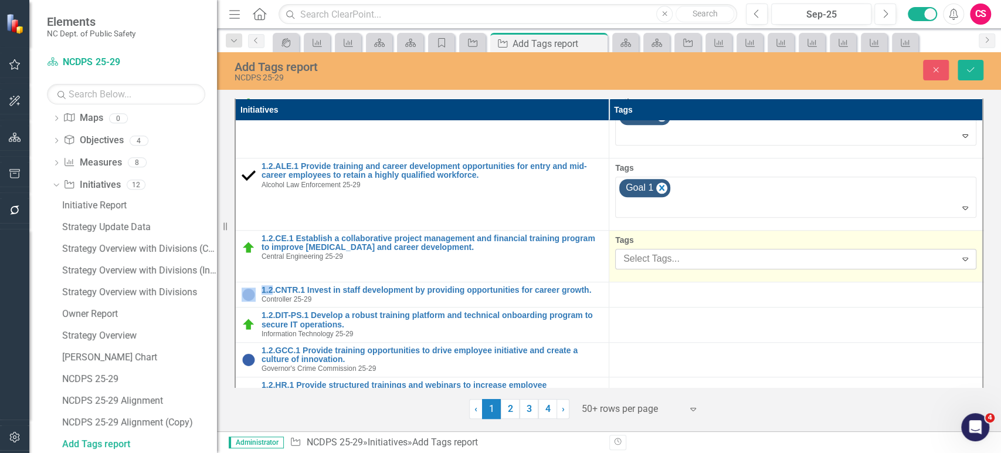
click at [680, 251] on div at bounding box center [787, 259] width 337 height 16
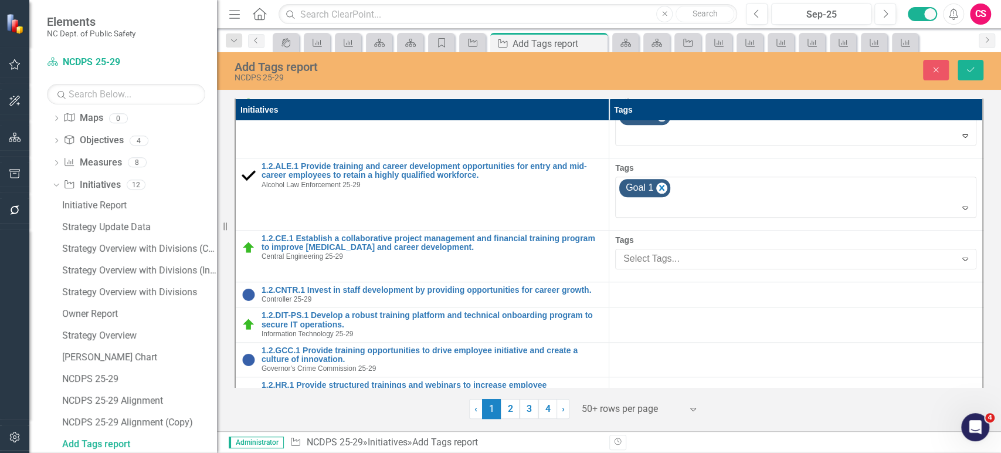
click at [670, 452] on div "Goal 1" at bounding box center [500, 462] width 1001 height 19
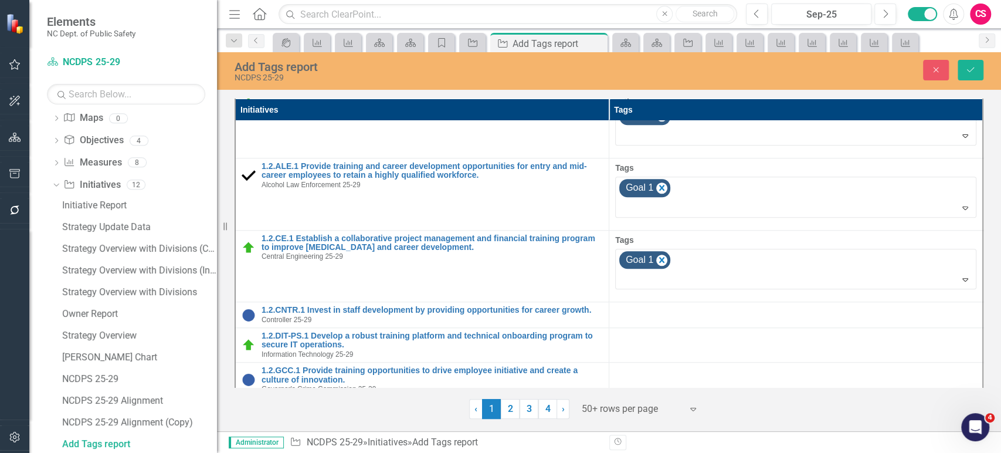
scroll to position [775, 0]
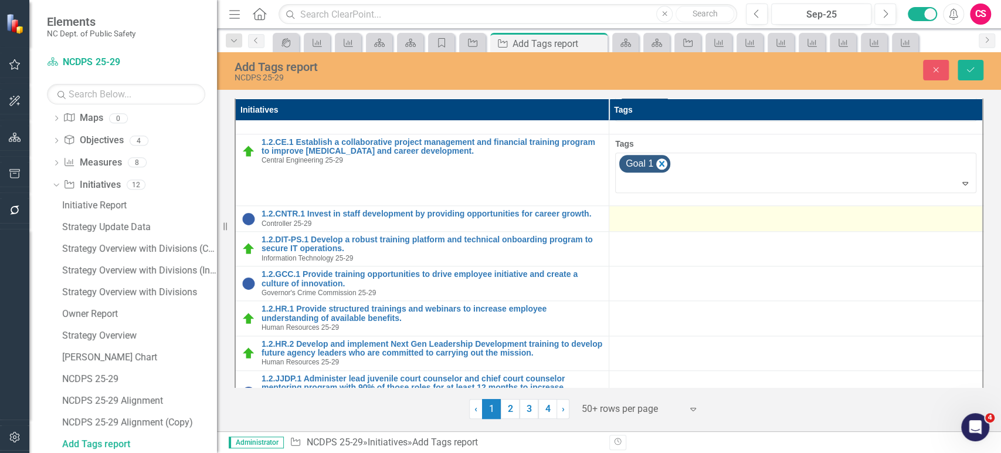
click at [695, 209] on div at bounding box center [795, 216] width 361 height 14
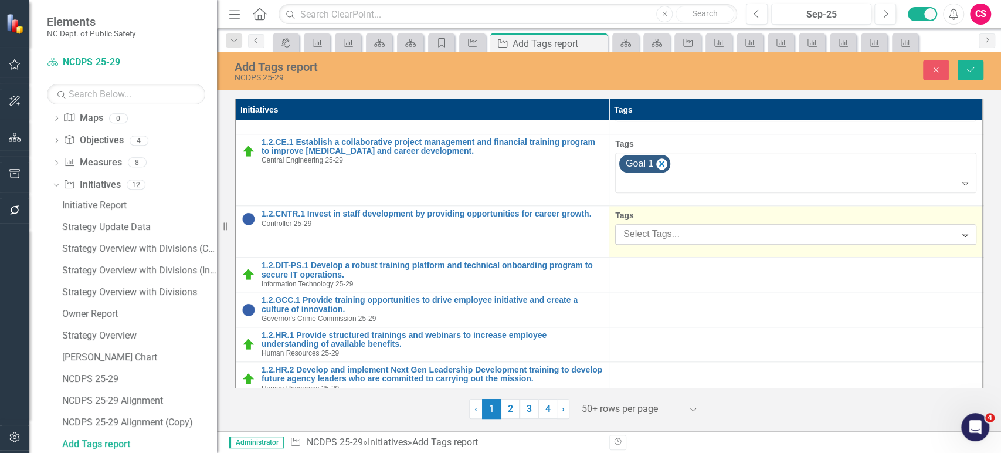
click at [693, 226] on div at bounding box center [787, 234] width 337 height 16
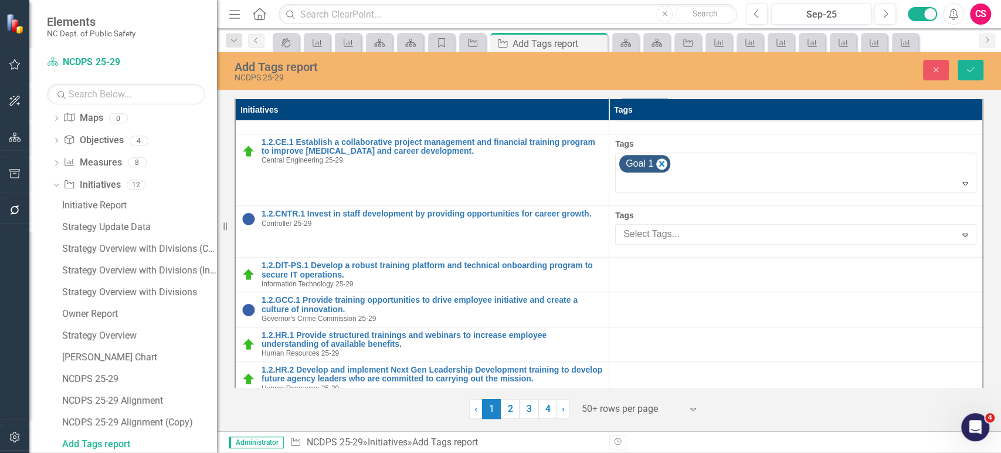
click at [688, 452] on div "Goal 1" at bounding box center [503, 462] width 982 height 13
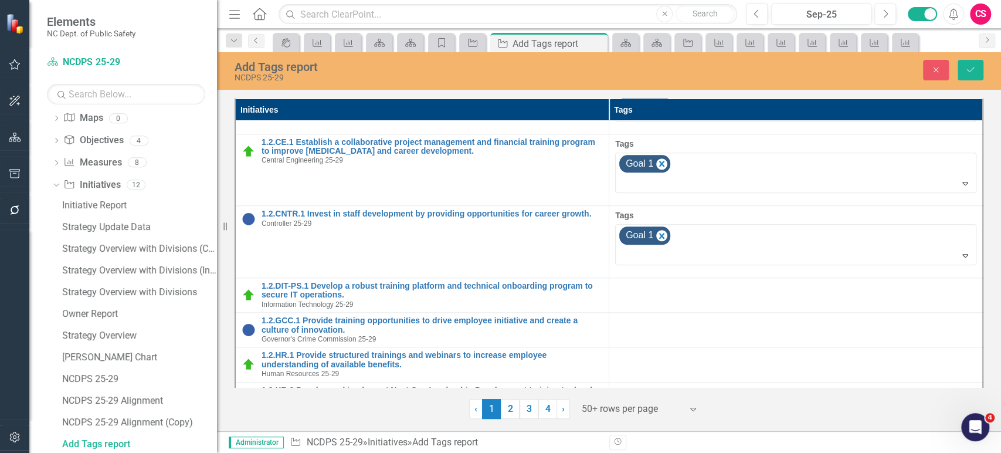
scroll to position [833, 0]
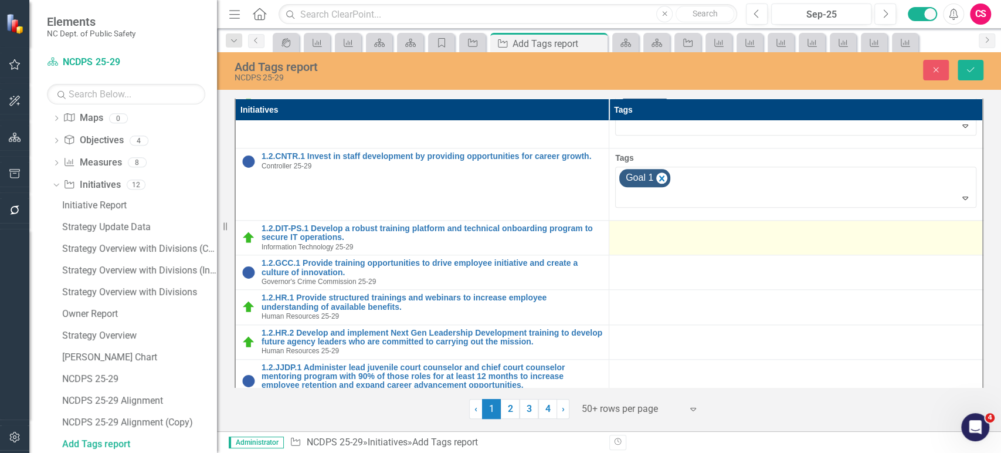
click at [687, 229] on td at bounding box center [796, 237] width 374 height 35
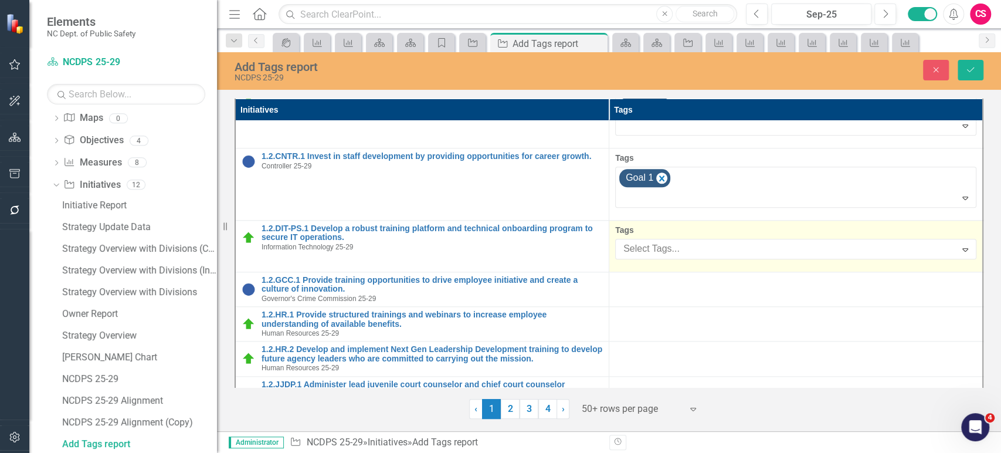
click at [687, 241] on div at bounding box center [787, 249] width 337 height 16
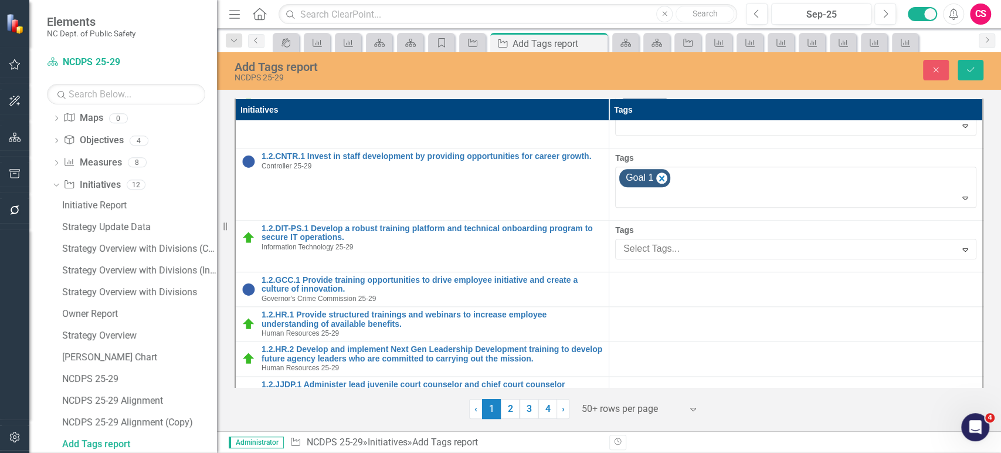
click at [39, 452] on span "Goal 1" at bounding box center [25, 461] width 27 height 11
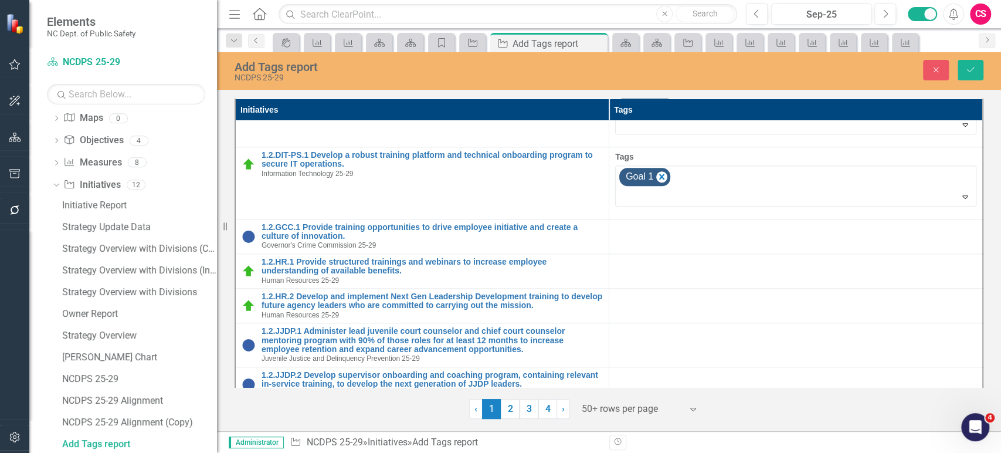
scroll to position [906, 0]
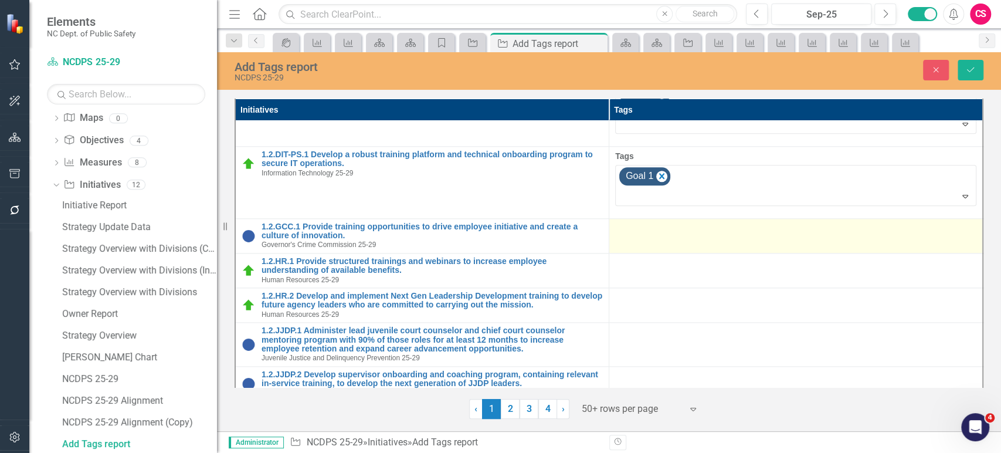
click at [698, 227] on td at bounding box center [796, 235] width 374 height 35
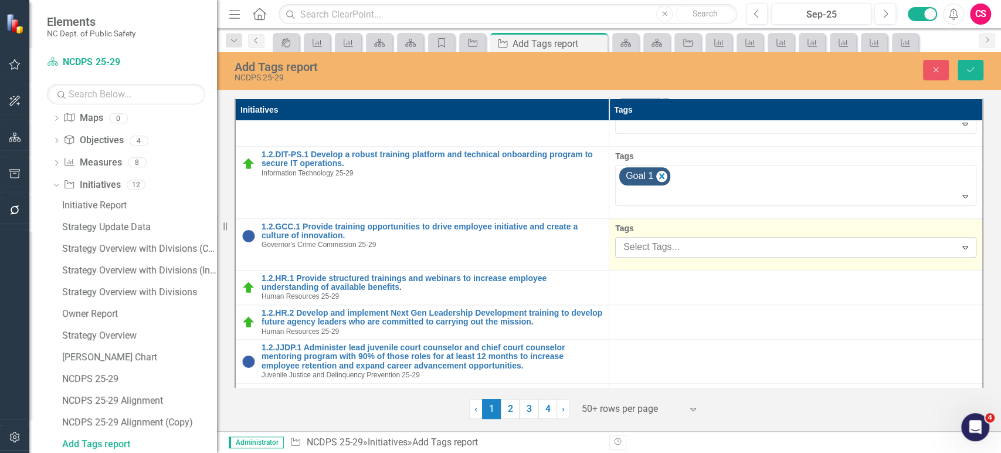
click at [698, 239] on div at bounding box center [787, 247] width 337 height 16
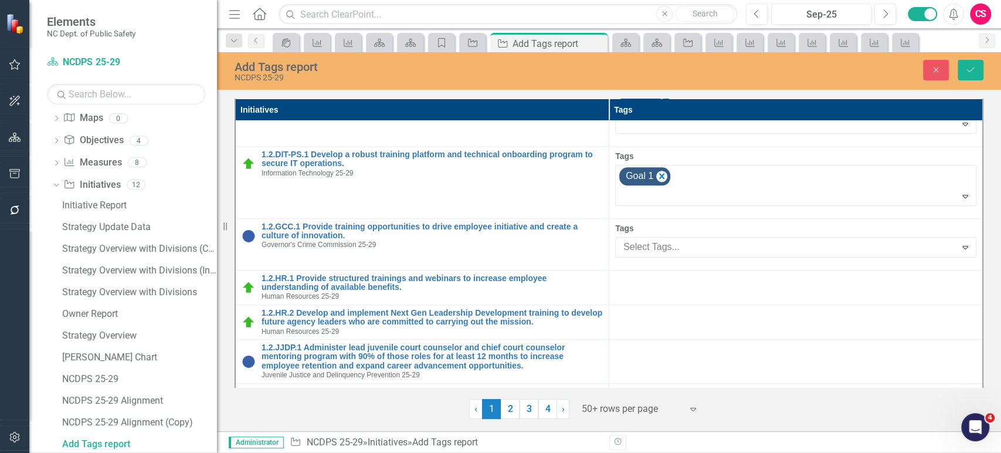
click at [695, 452] on div "Goal 1" at bounding box center [503, 462] width 982 height 13
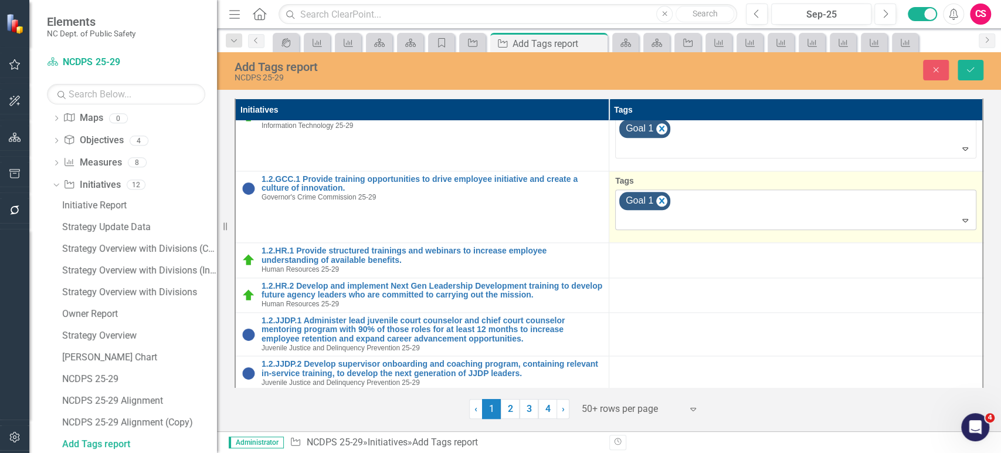
scroll to position [974, 0]
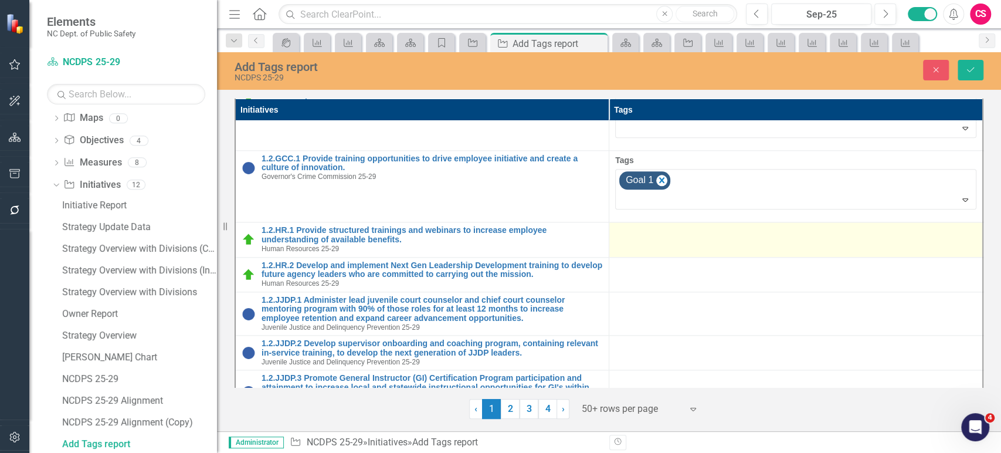
click at [694, 224] on td at bounding box center [796, 239] width 374 height 35
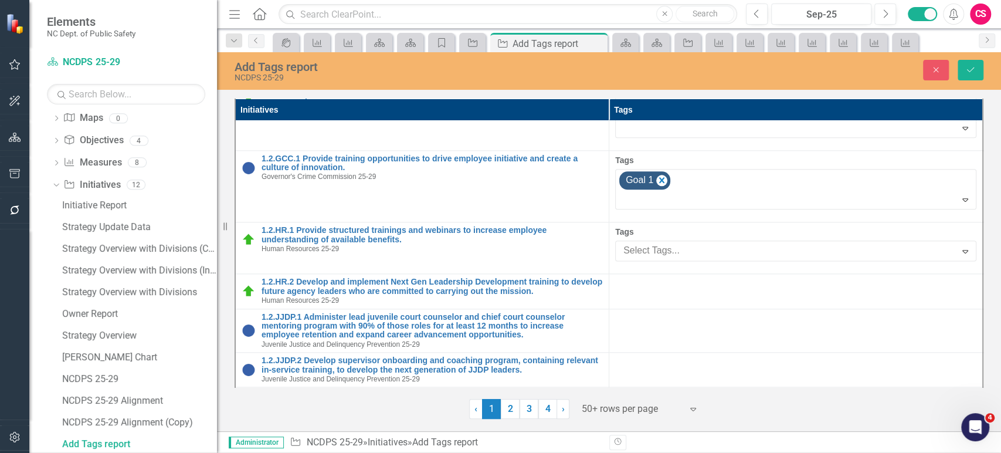
click at [687, 452] on div "Goal 1" at bounding box center [503, 462] width 982 height 13
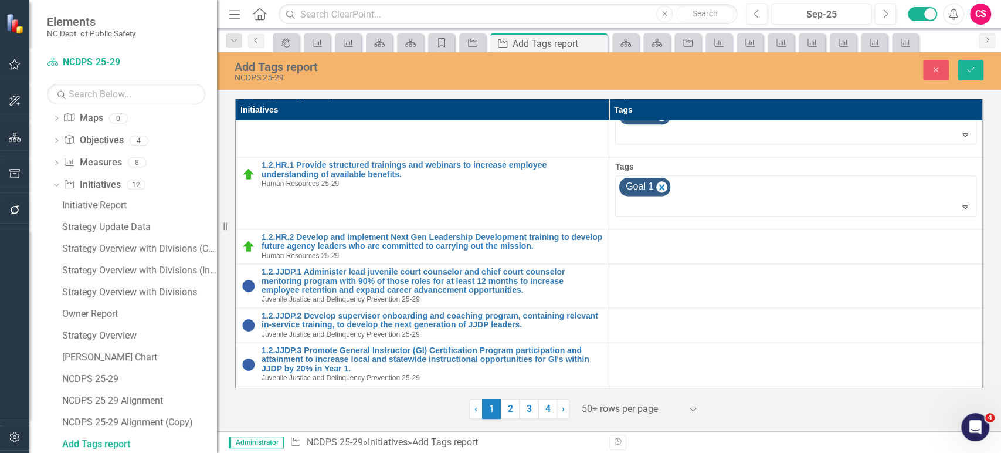
scroll to position [1052, 0]
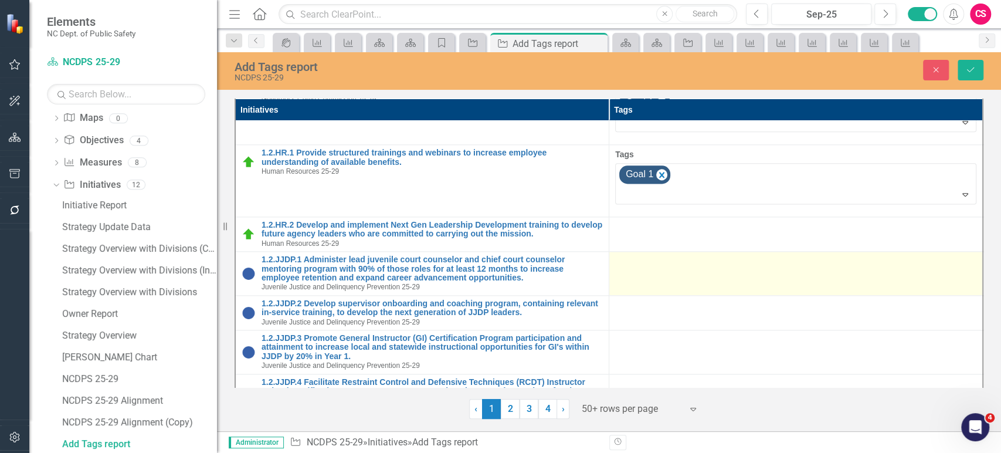
click at [691, 231] on td at bounding box center [796, 234] width 374 height 35
click at [691, 252] on td at bounding box center [796, 274] width 374 height 44
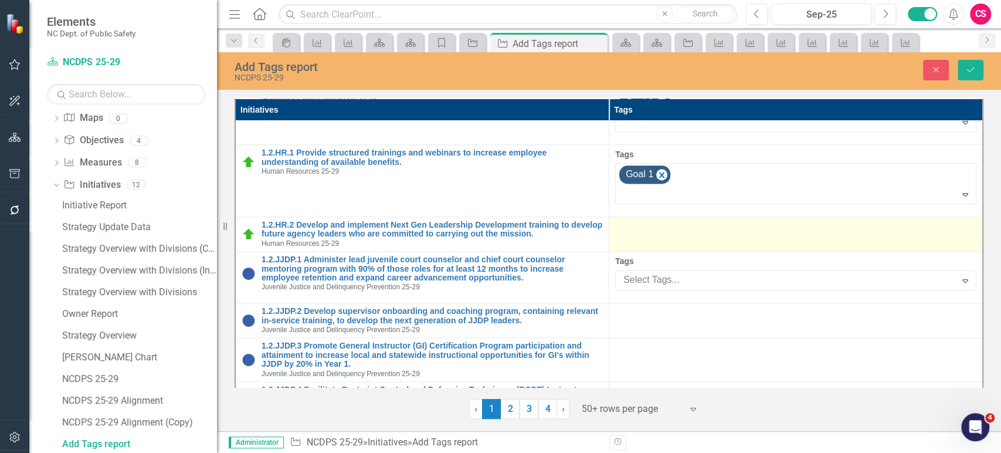
click at [694, 217] on td at bounding box center [796, 234] width 374 height 35
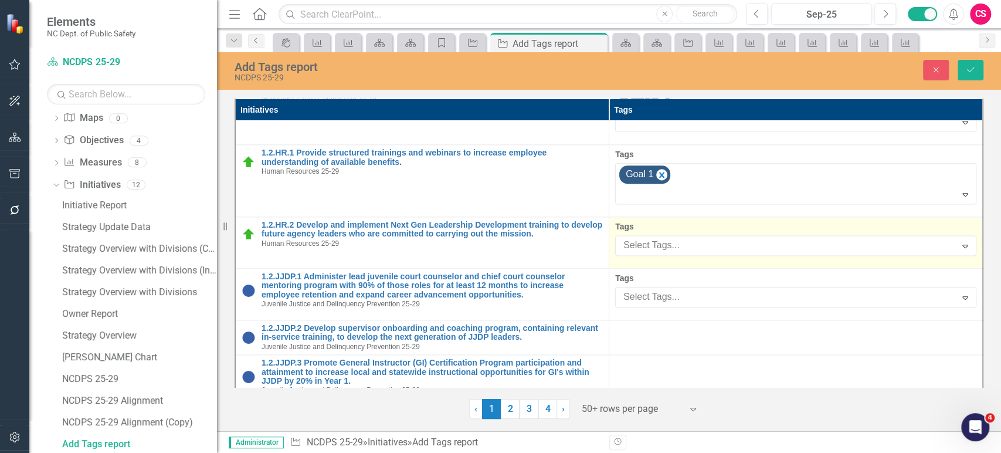
click at [694, 235] on div "Select Tags... Expand" at bounding box center [795, 245] width 361 height 21
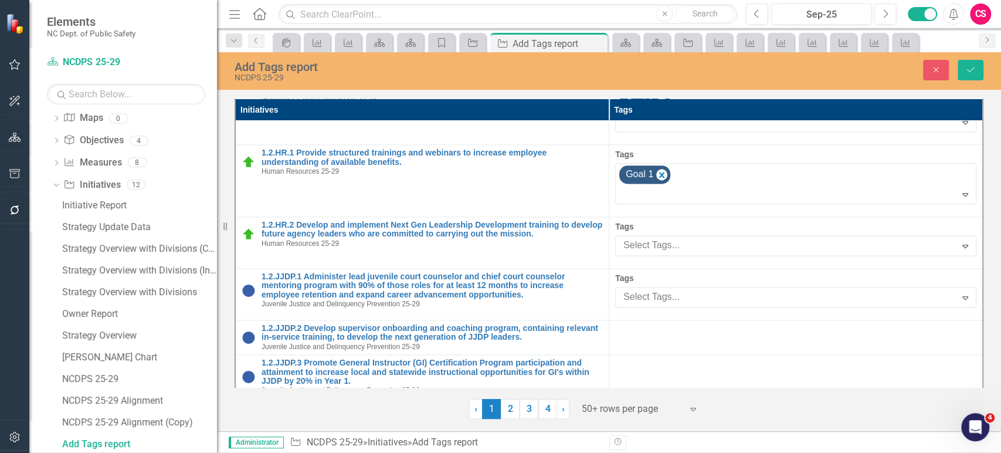
click at [39, 452] on span "Goal 1" at bounding box center [25, 461] width 27 height 11
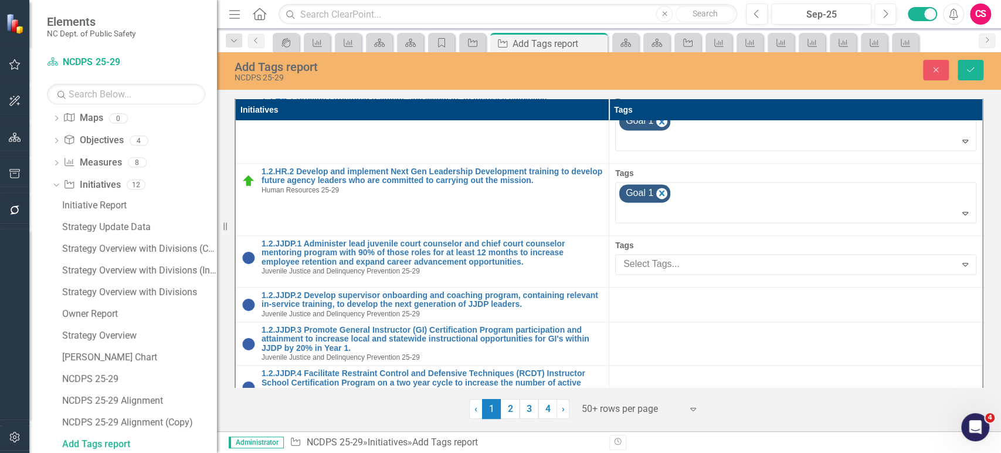
scroll to position [1122, 0]
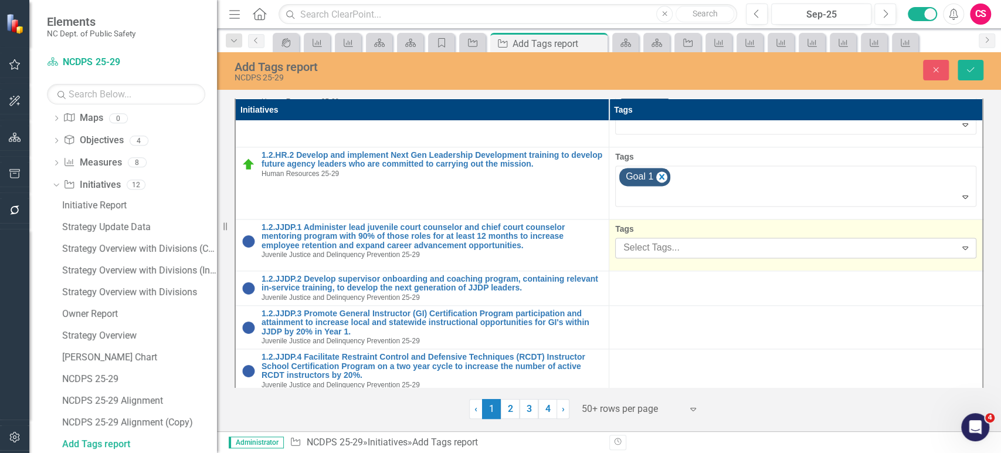
click at [691, 240] on div at bounding box center [787, 248] width 337 height 16
click at [689, 240] on div at bounding box center [787, 248] width 337 height 16
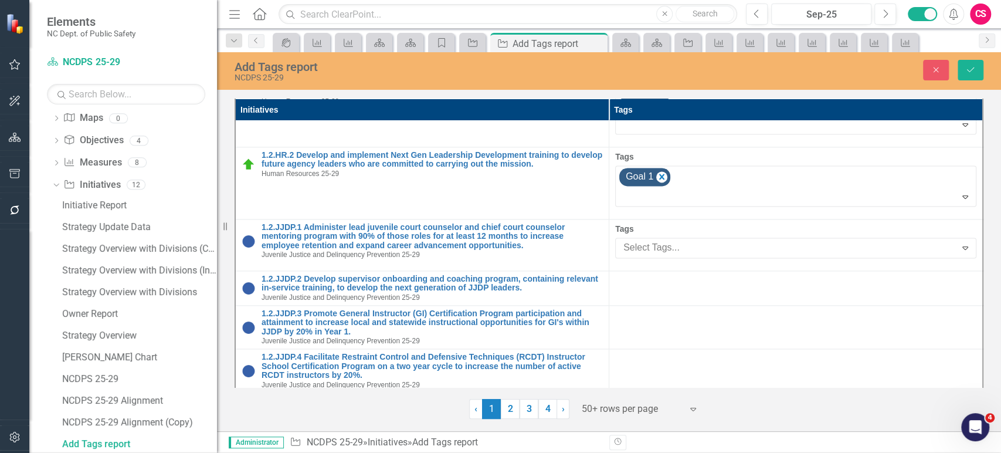
click at [39, 452] on span "Goal 1" at bounding box center [25, 461] width 27 height 11
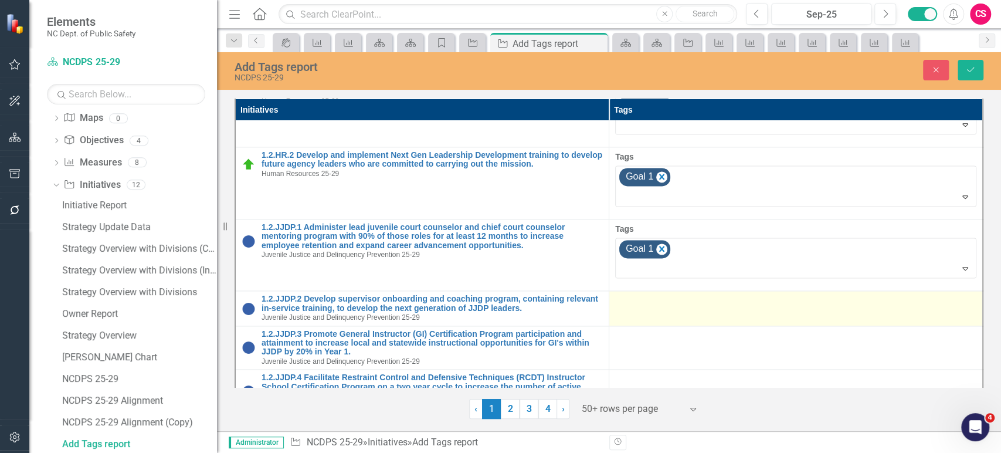
click at [679, 291] on td at bounding box center [796, 308] width 374 height 35
click at [678, 297] on td at bounding box center [796, 308] width 374 height 35
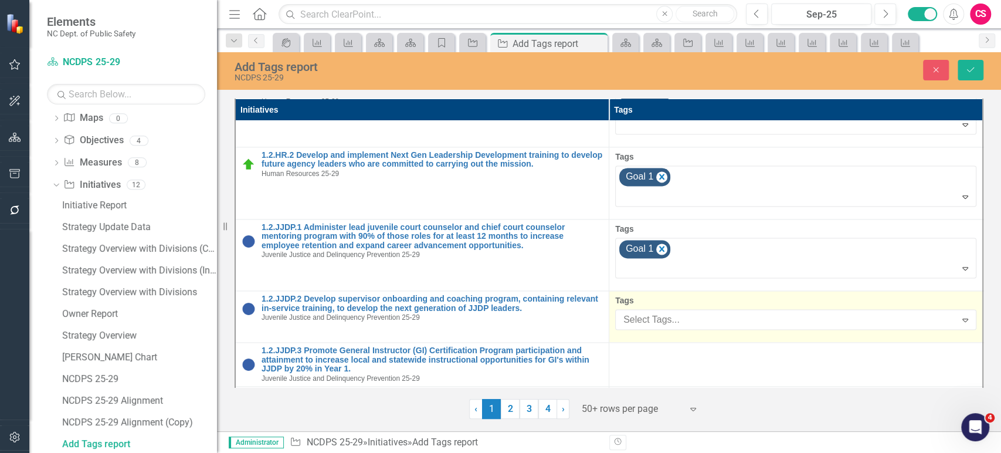
click at [678, 312] on div at bounding box center [787, 320] width 337 height 16
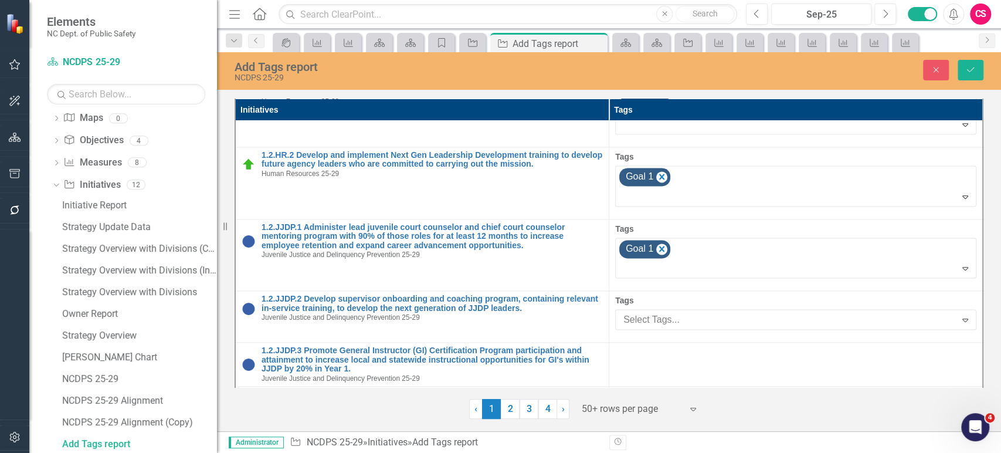
click at [39, 452] on span "Goal 1" at bounding box center [25, 461] width 27 height 11
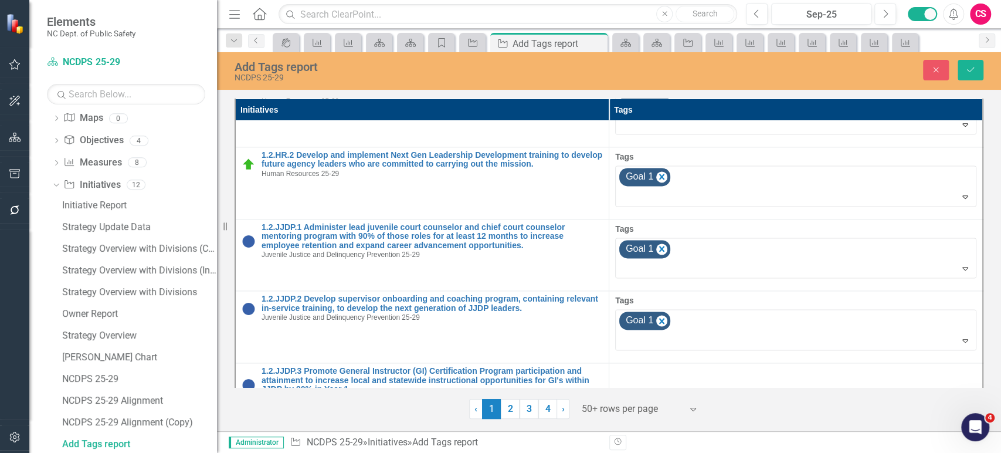
scroll to position [1274, 0]
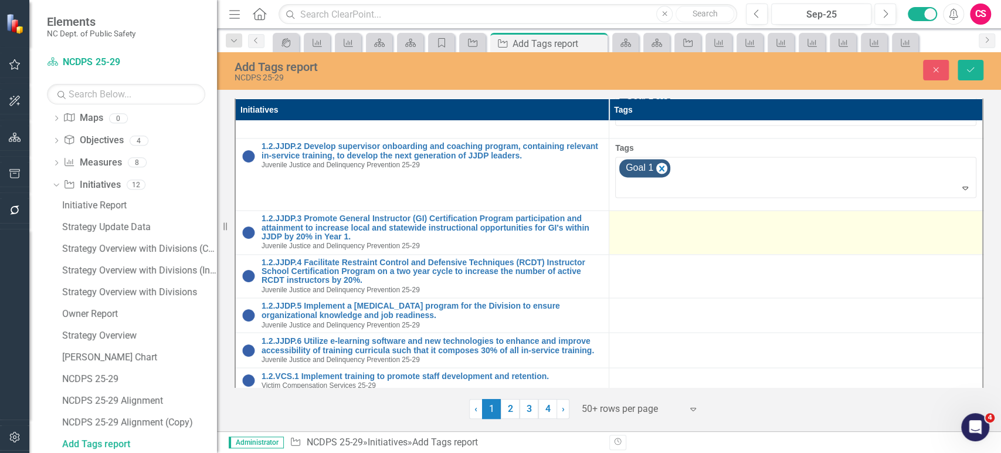
click at [687, 214] on div at bounding box center [795, 221] width 361 height 14
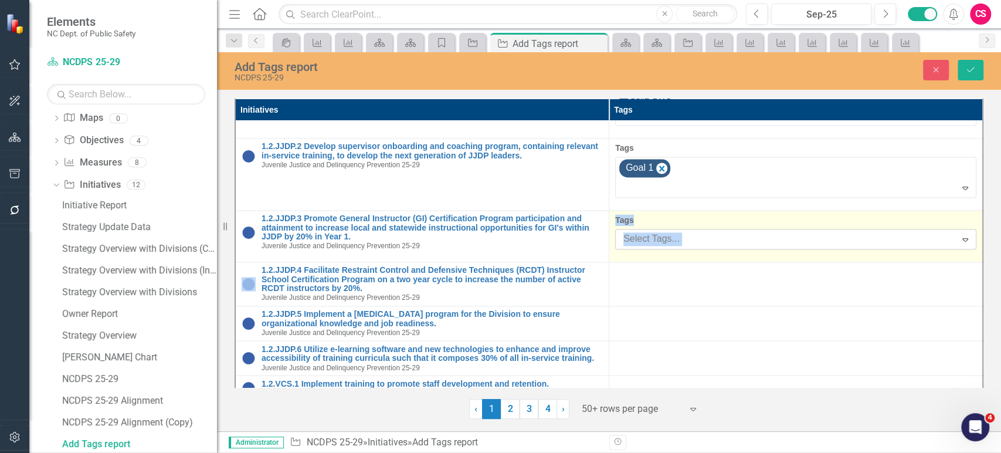
click at [685, 231] on div at bounding box center [787, 239] width 337 height 16
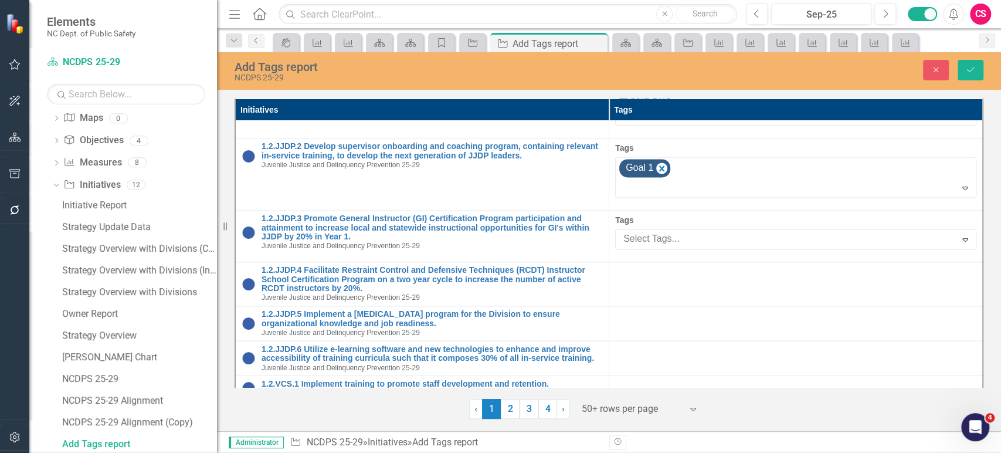
click at [39, 452] on span "Goal 1" at bounding box center [25, 461] width 27 height 11
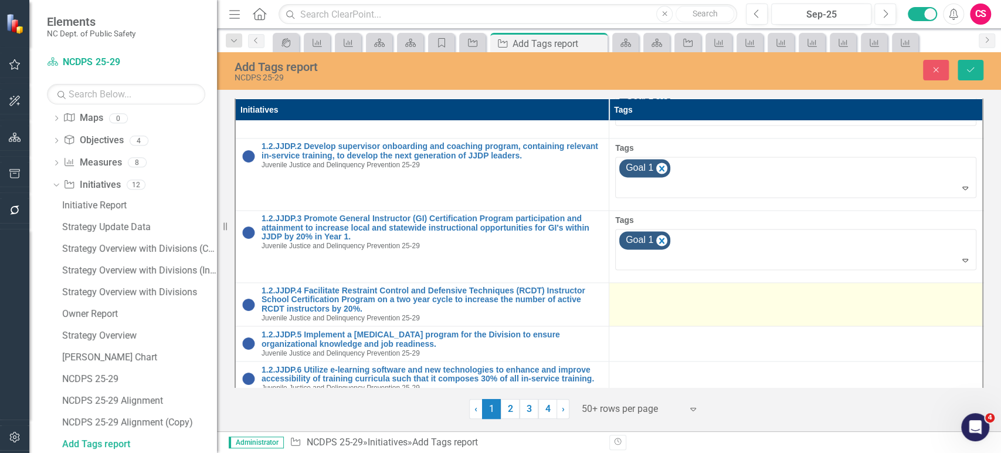
click at [682, 286] on div at bounding box center [795, 293] width 361 height 14
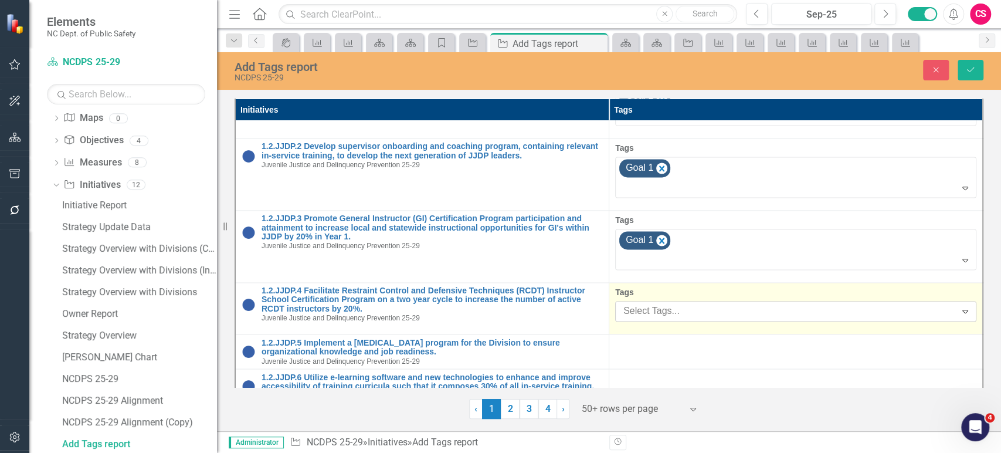
click at [683, 302] on div "Select Tags..." at bounding box center [785, 311] width 337 height 18
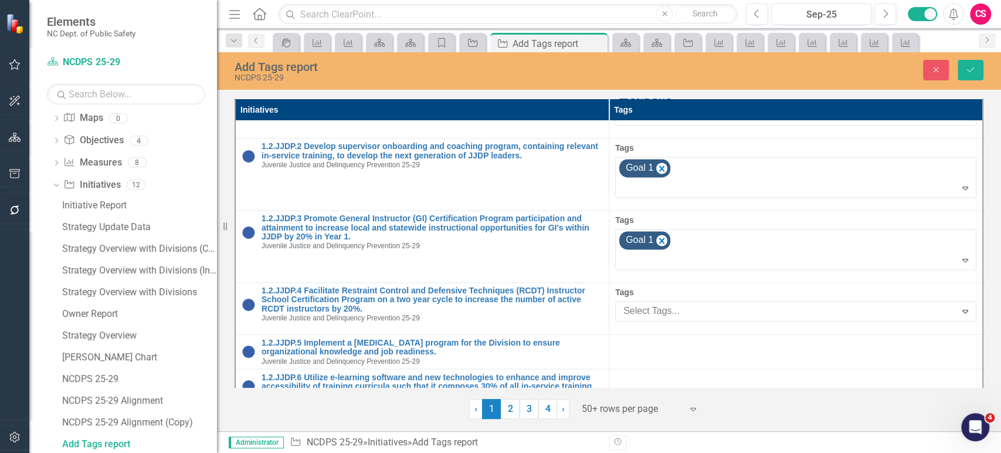
click at [681, 452] on div "Goal 1" at bounding box center [500, 462] width 1001 height 19
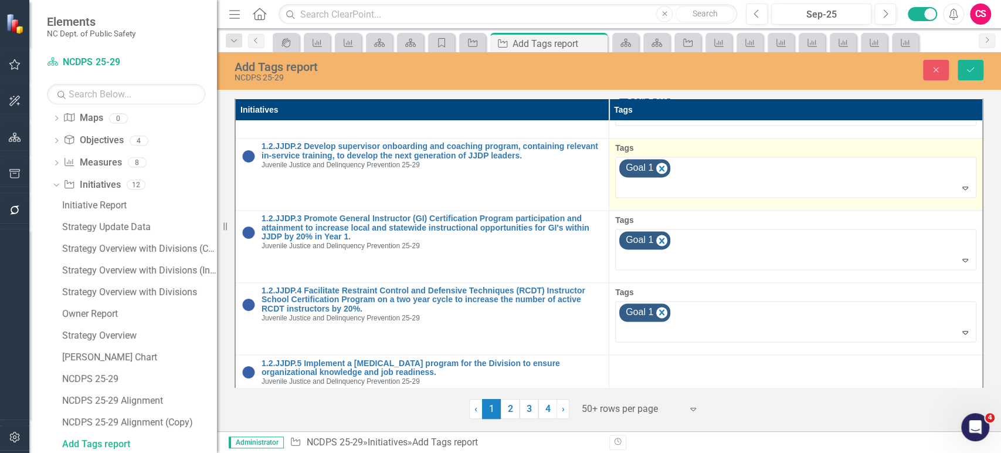
scroll to position [1412, 0]
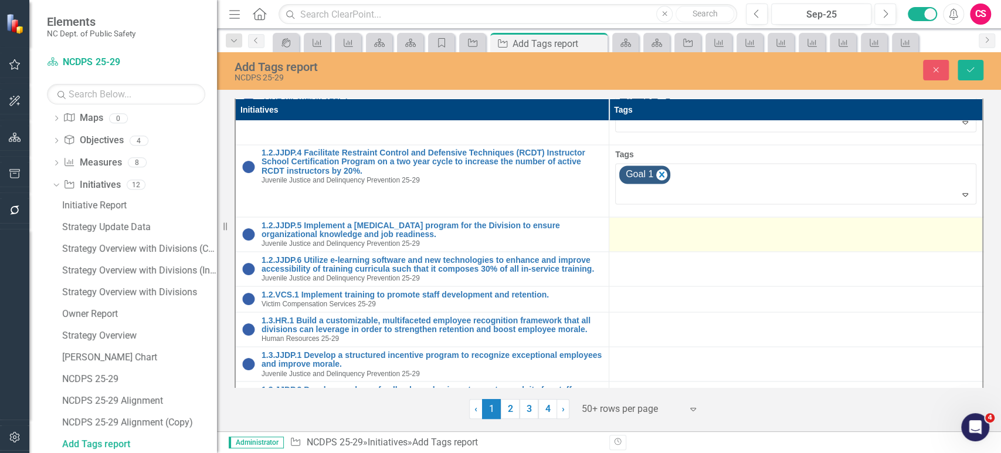
click at [684, 216] on td at bounding box center [796, 233] width 374 height 35
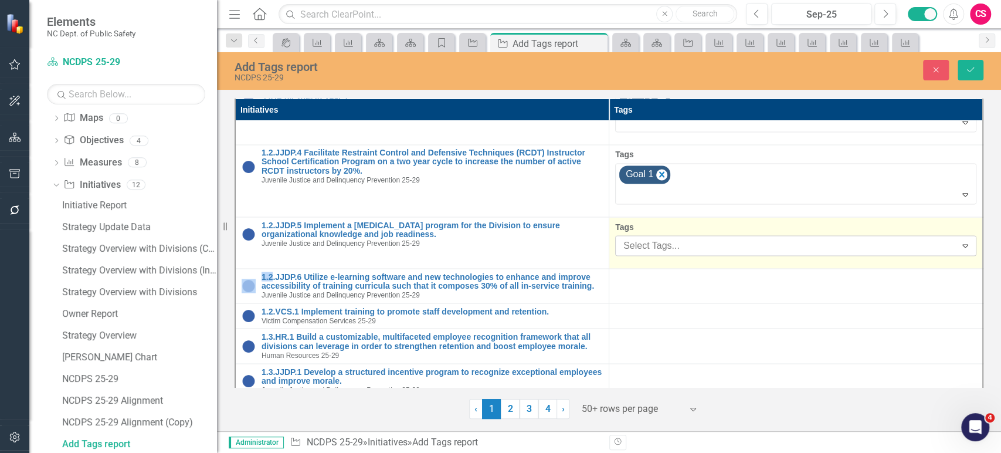
click at [682, 237] on div at bounding box center [787, 245] width 337 height 16
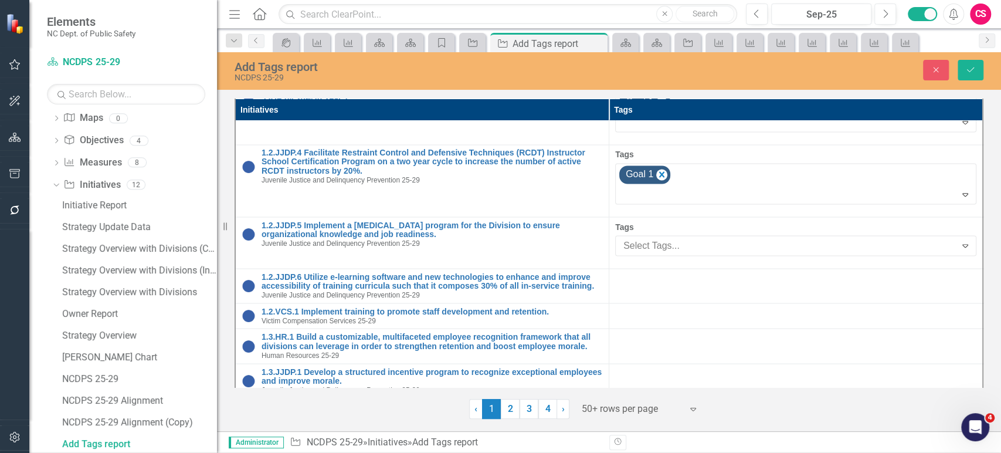
click at [39, 452] on span "Goal 1" at bounding box center [25, 461] width 27 height 11
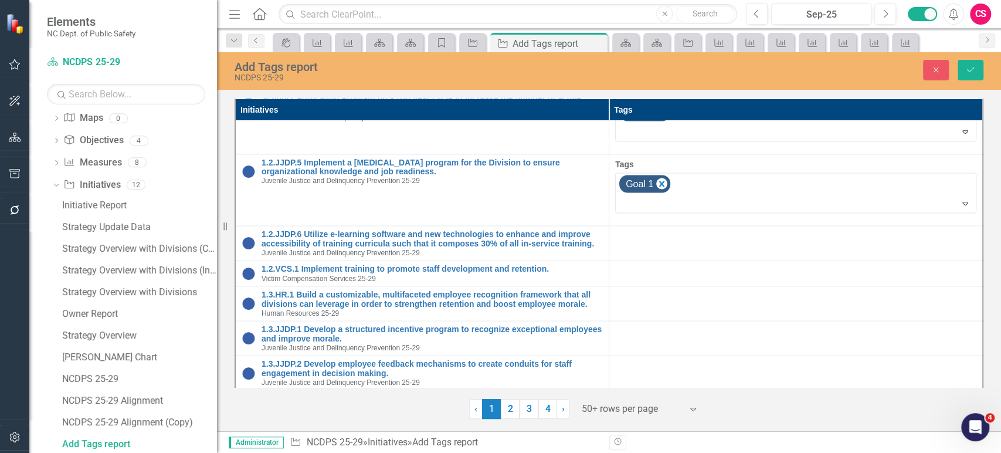
scroll to position [1475, 0]
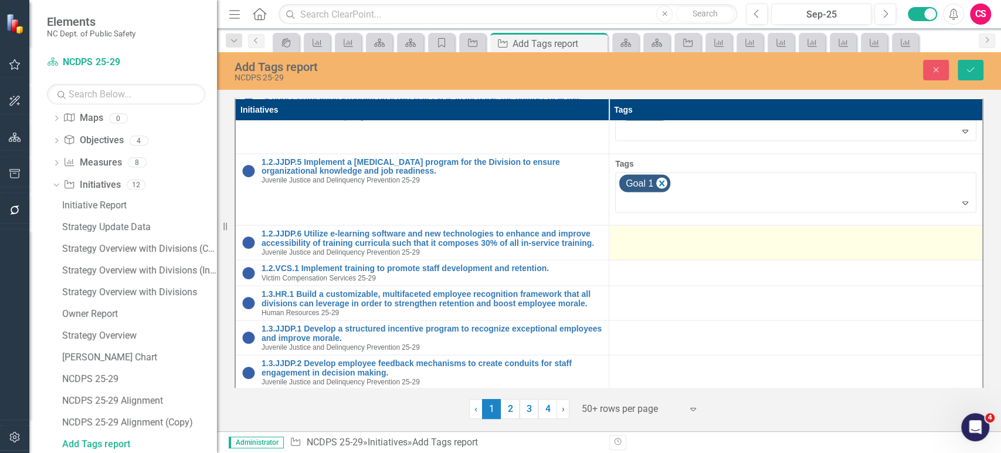
click at [695, 229] on div at bounding box center [795, 236] width 361 height 14
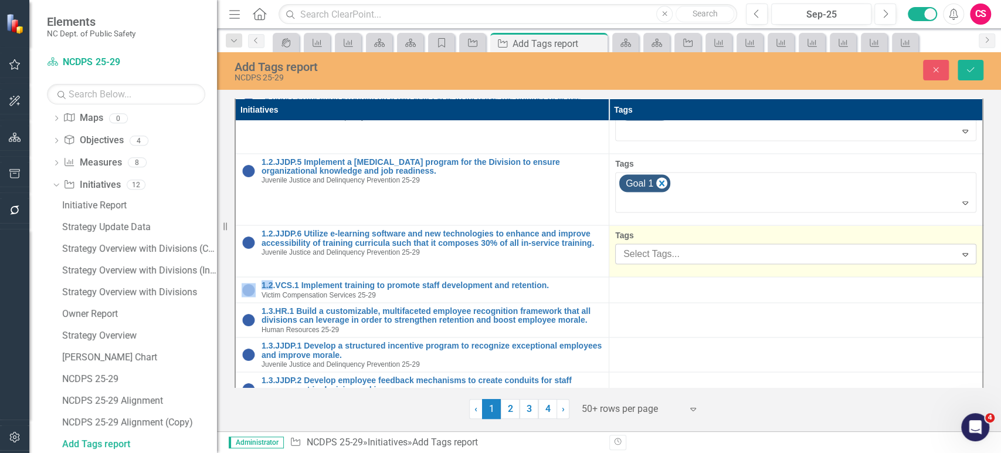
click at [695, 229] on div "Tags Select Tags... Expand" at bounding box center [795, 246] width 361 height 35
click at [694, 246] on div at bounding box center [787, 254] width 337 height 16
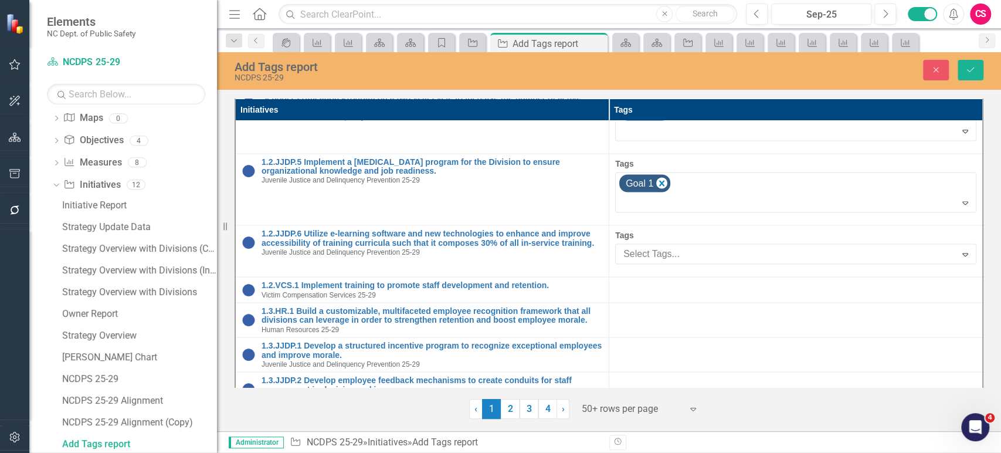
click at [696, 452] on div "Goal 1" at bounding box center [503, 462] width 982 height 13
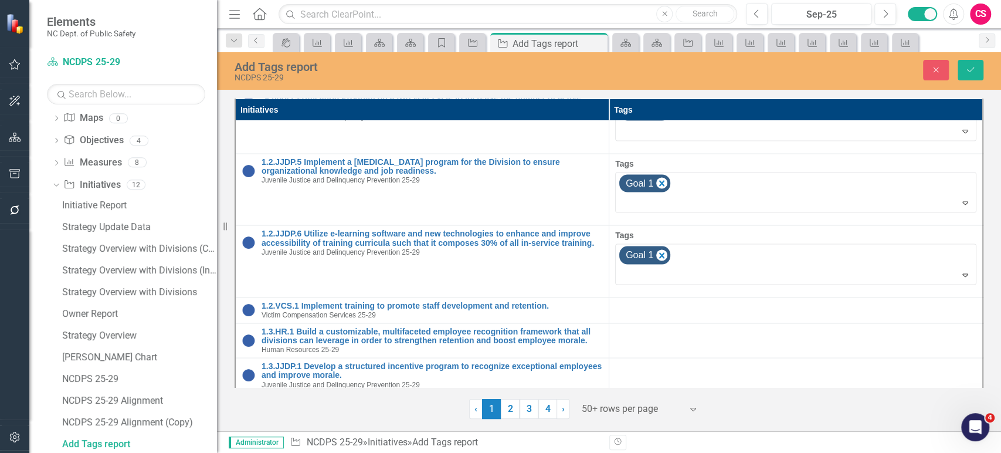
scroll to position [1568, 0]
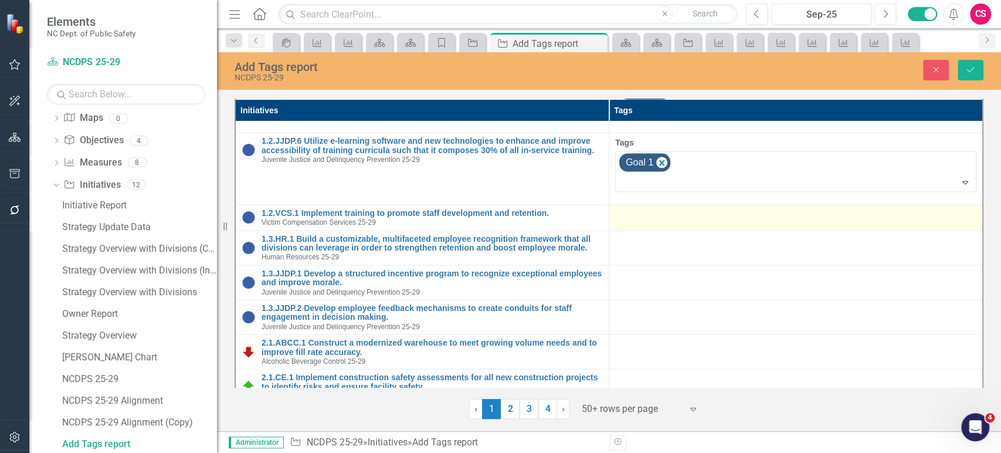
click at [705, 208] on div at bounding box center [795, 215] width 361 height 14
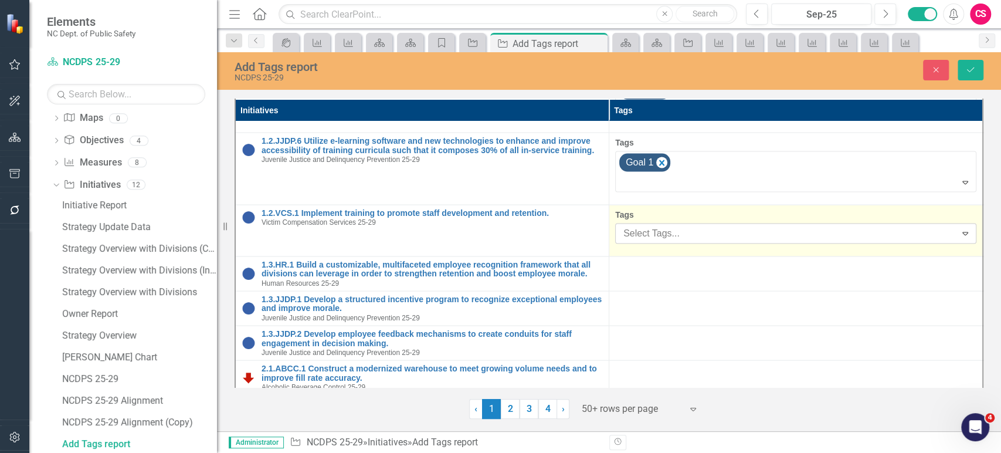
click at [704, 223] on div "Select Tags... Expand" at bounding box center [795, 233] width 361 height 21
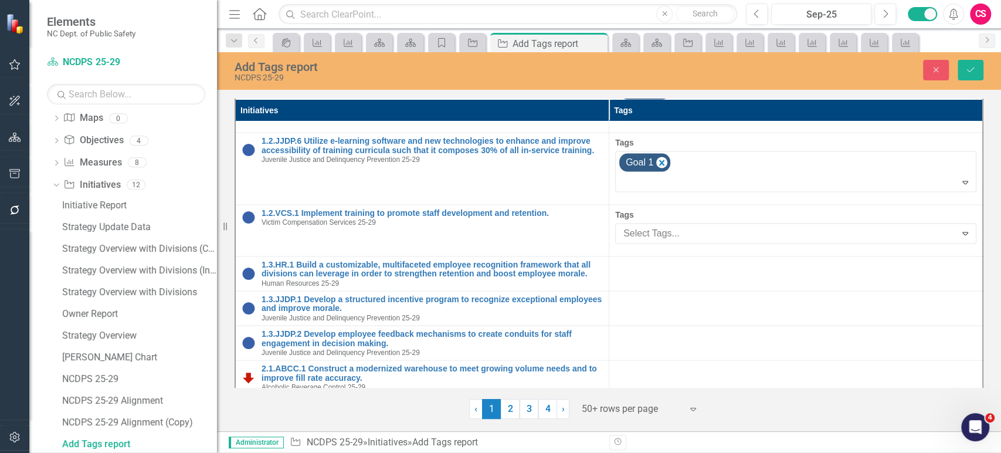
click at [697, 452] on div "Goal 1" at bounding box center [503, 462] width 982 height 13
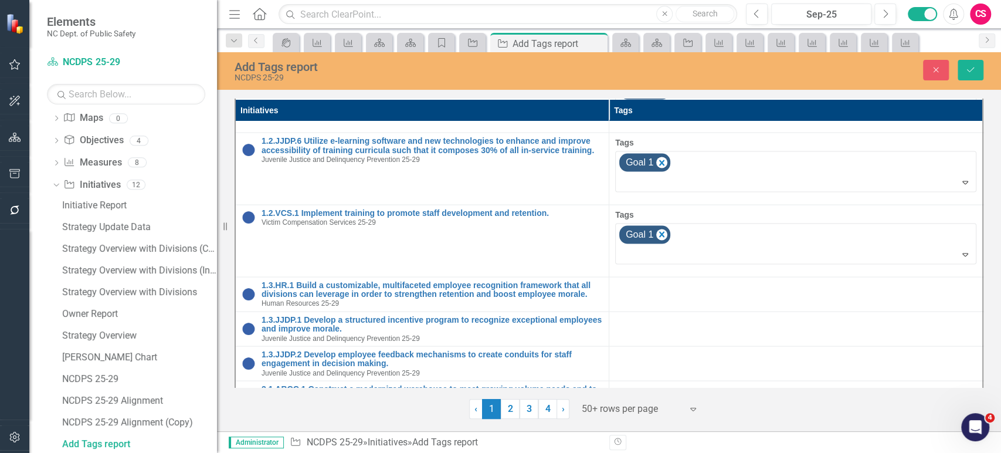
scroll to position [1630, 0]
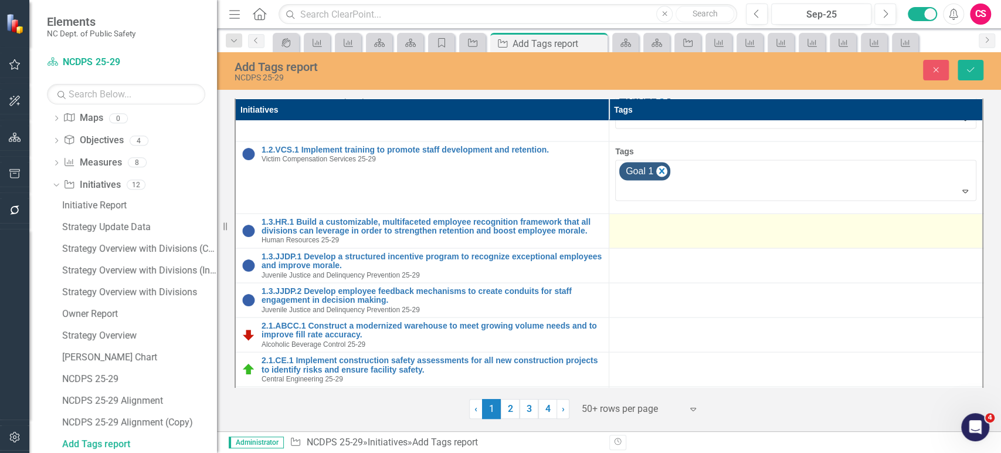
click at [698, 213] on td at bounding box center [796, 230] width 374 height 35
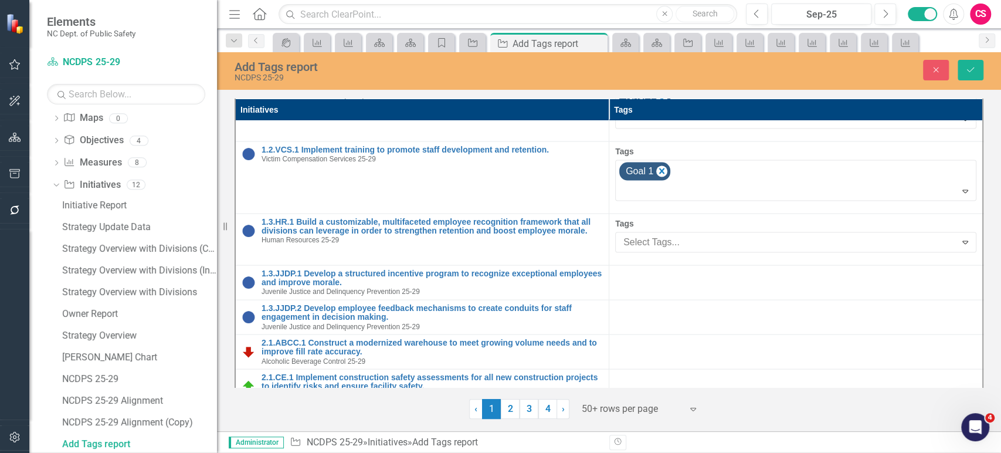
click at [695, 452] on div "Goal 1" at bounding box center [503, 462] width 982 height 13
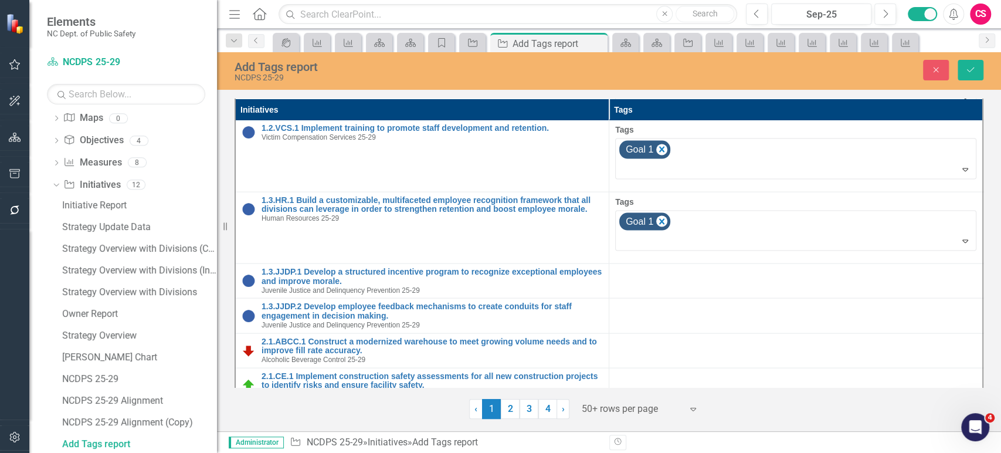
scroll to position [1673, 0]
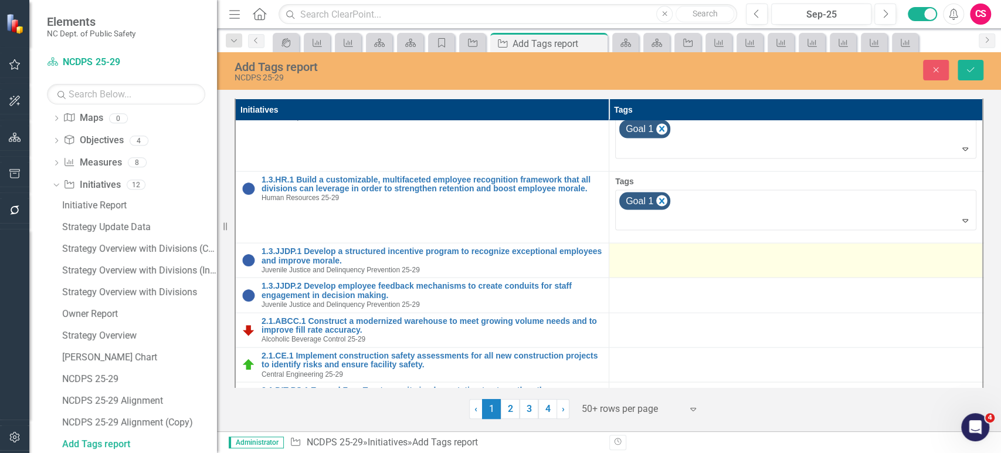
click at [694, 247] on td at bounding box center [796, 260] width 374 height 35
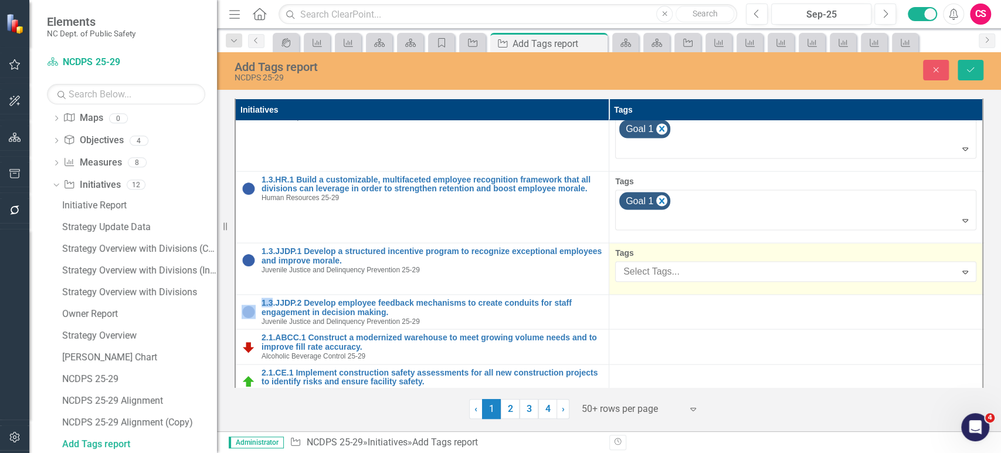
click at [694, 264] on div at bounding box center [787, 272] width 337 height 16
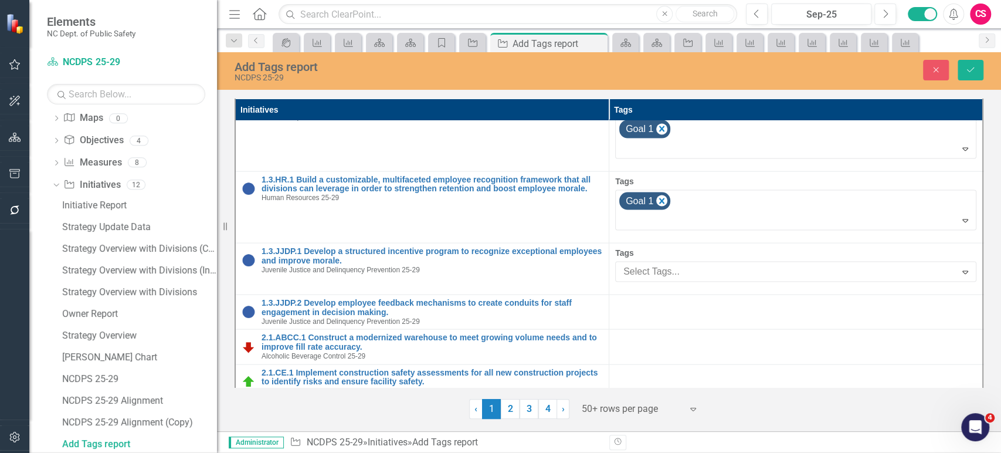
click at [39, 452] on span "Goal 1" at bounding box center [25, 461] width 27 height 11
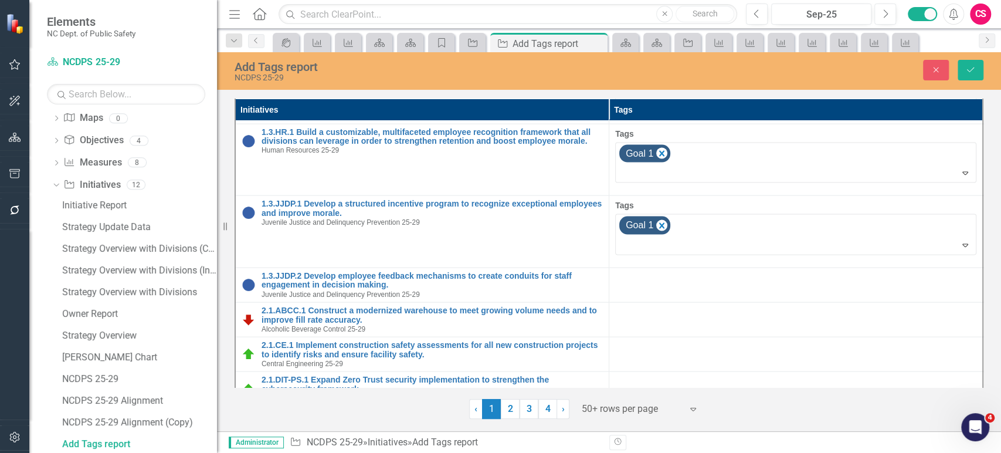
scroll to position [1721, 0]
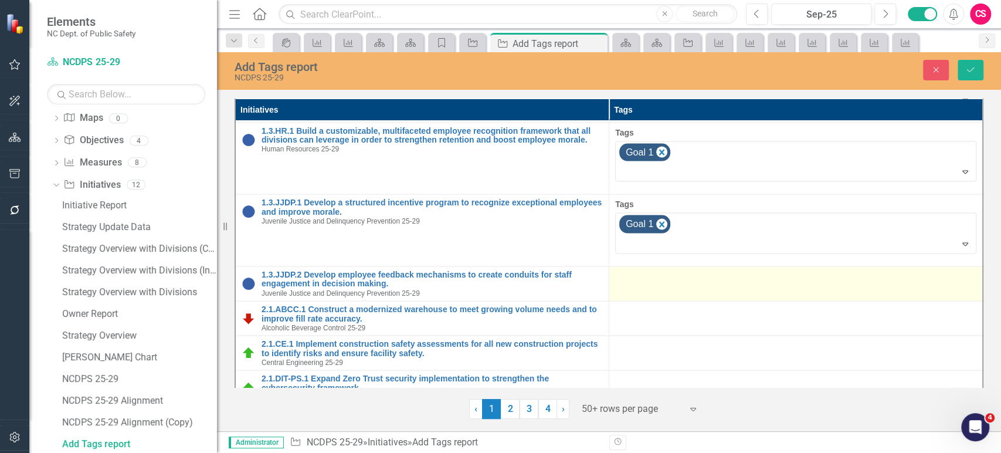
click at [689, 270] on div at bounding box center [795, 277] width 361 height 14
click at [689, 275] on td at bounding box center [796, 283] width 374 height 35
click at [693, 268] on td at bounding box center [796, 283] width 374 height 35
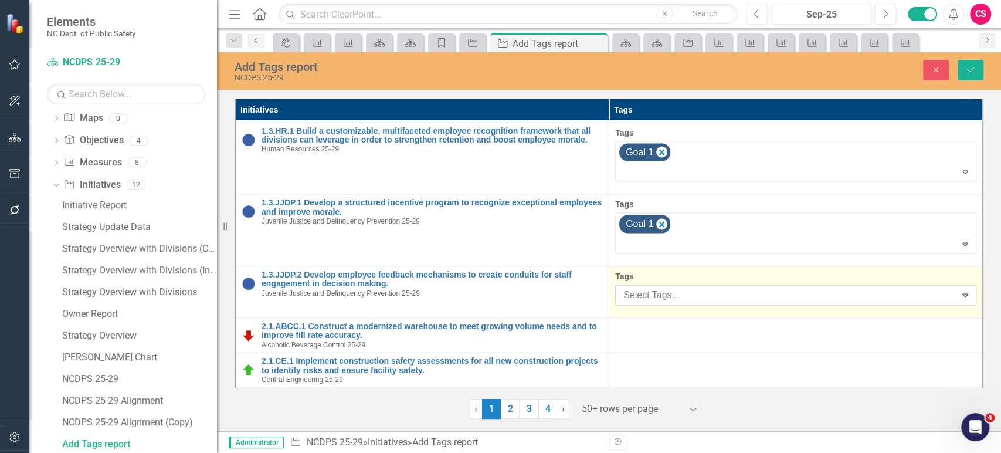
click at [694, 287] on div at bounding box center [787, 295] width 337 height 16
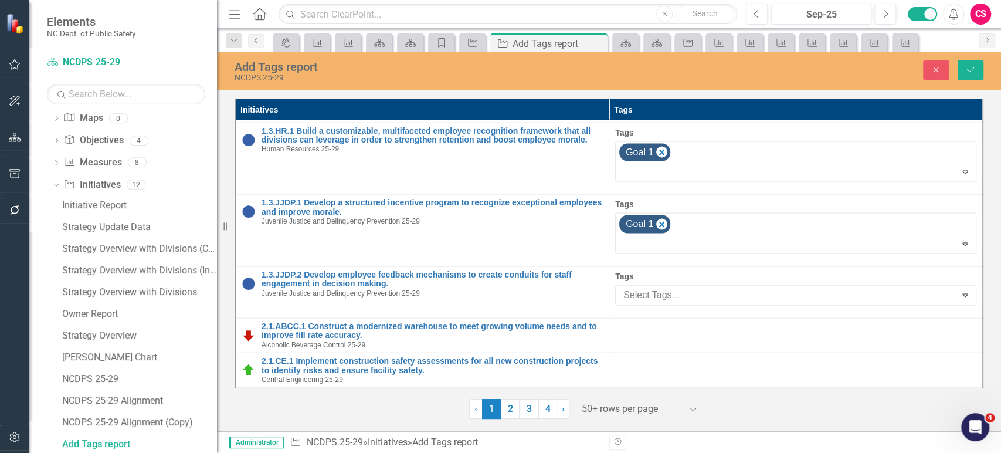
click at [39, 452] on span "Goal 1" at bounding box center [25, 461] width 27 height 11
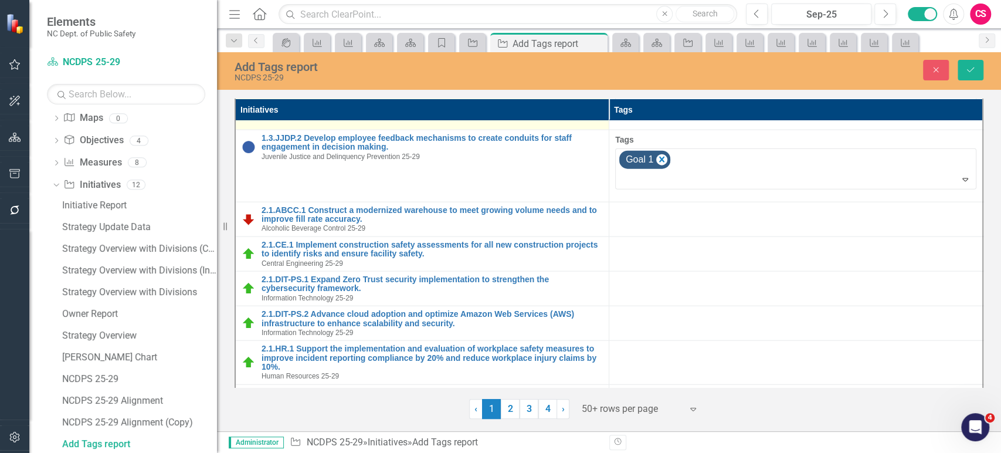
scroll to position [1886, 0]
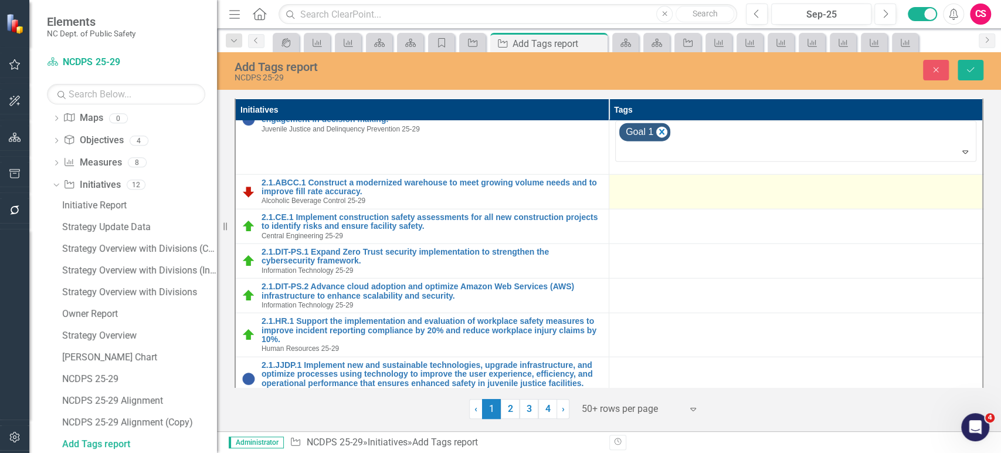
click at [723, 178] on div at bounding box center [795, 185] width 361 height 14
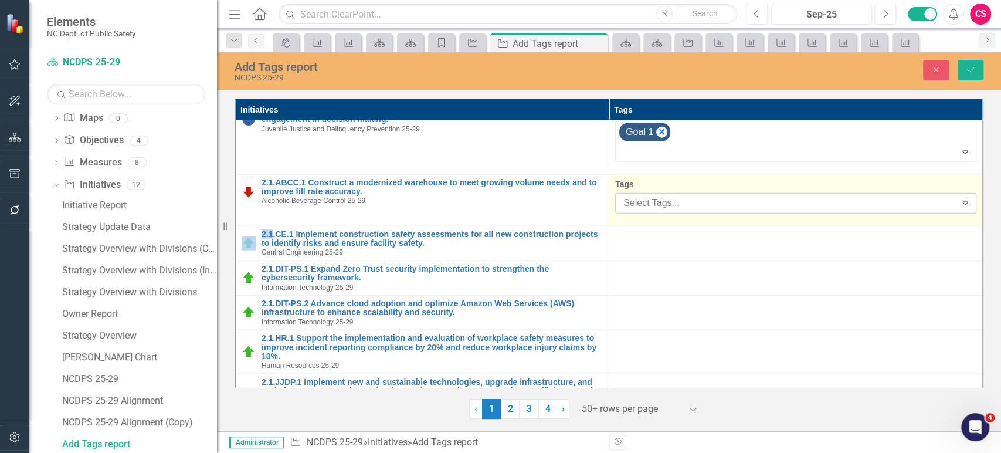
click at [716, 195] on div at bounding box center [787, 203] width 337 height 16
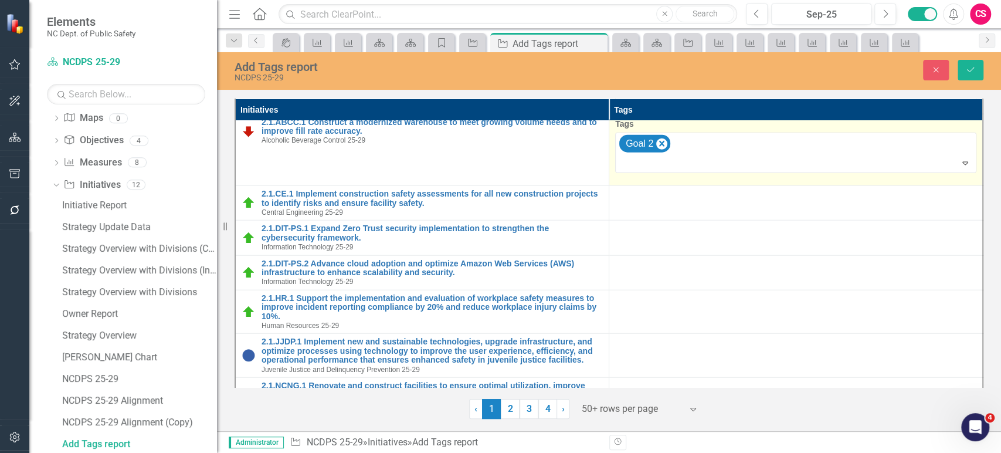
scroll to position [1965, 0]
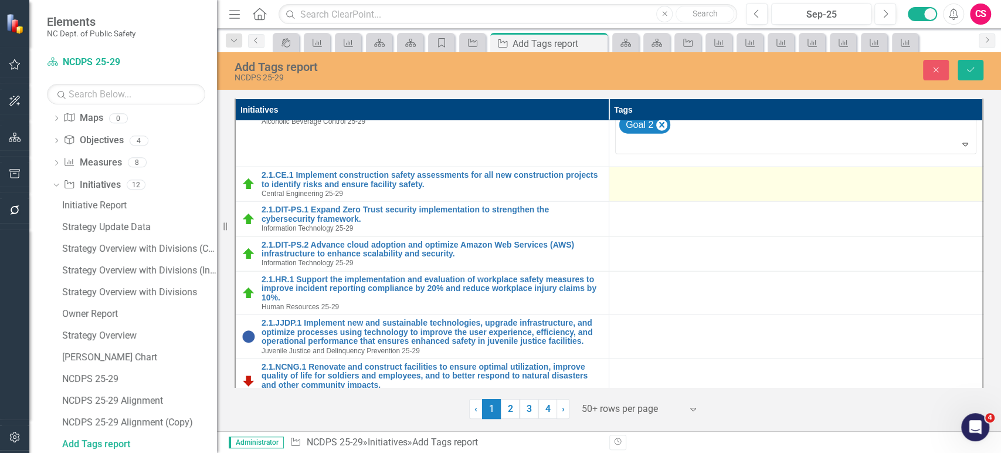
click at [699, 177] on td at bounding box center [796, 184] width 374 height 35
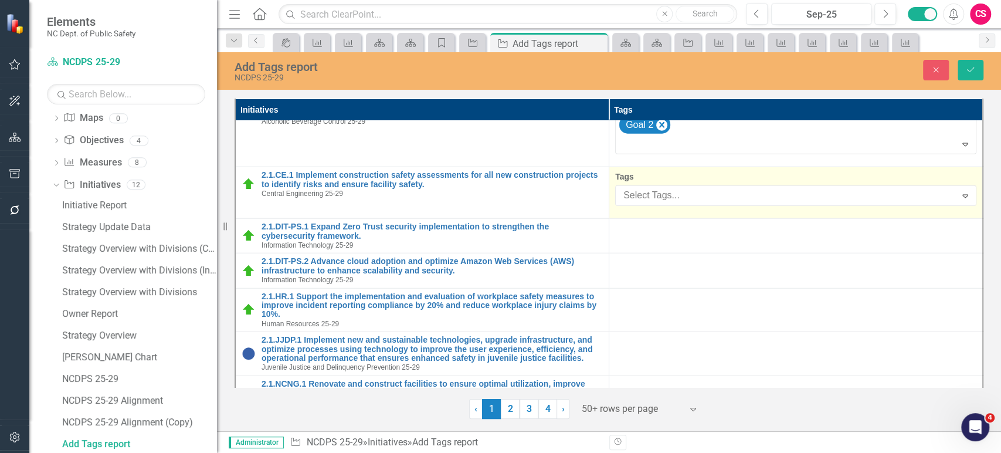
click at [699, 188] on div at bounding box center [787, 196] width 337 height 16
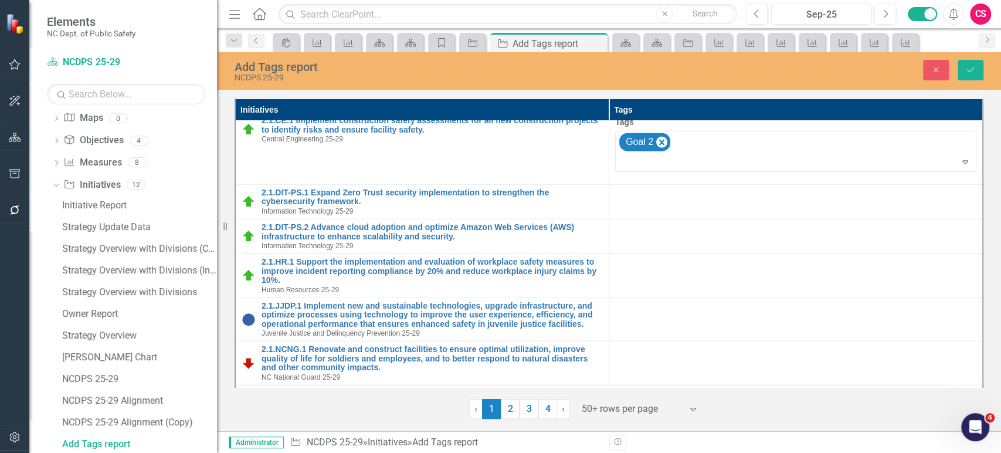
scroll to position [2022, 0]
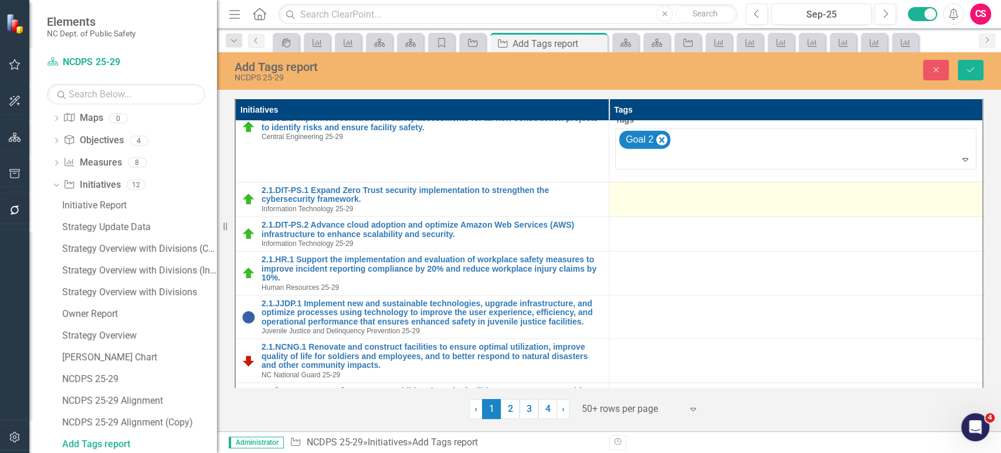
click at [699, 186] on div at bounding box center [795, 193] width 361 height 14
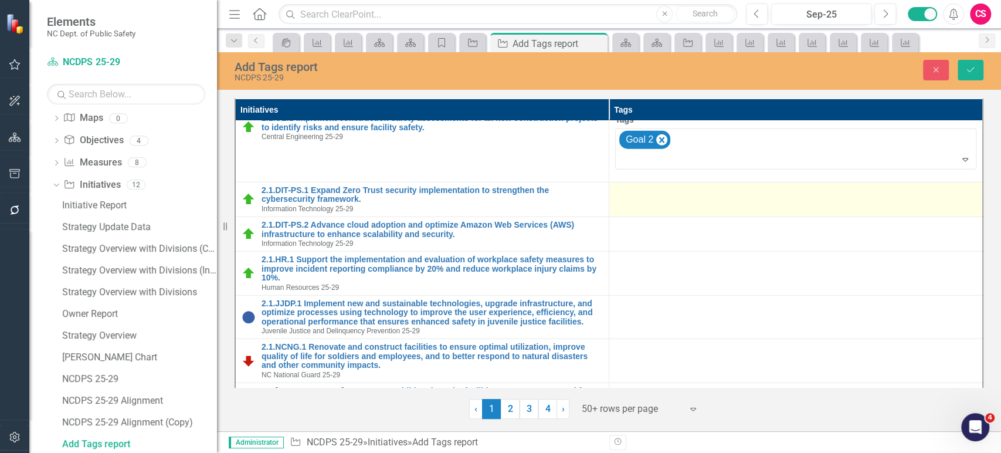
click at [698, 186] on div at bounding box center [795, 193] width 361 height 14
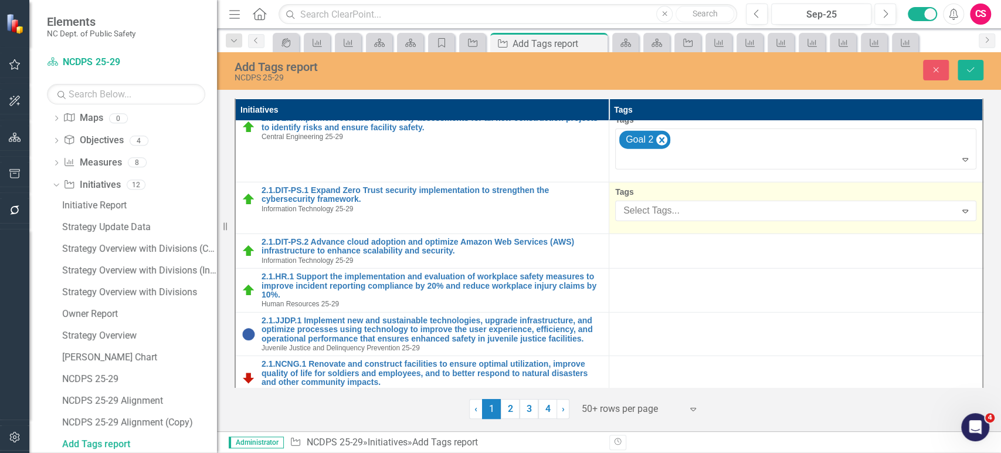
click at [695, 203] on div at bounding box center [787, 211] width 337 height 16
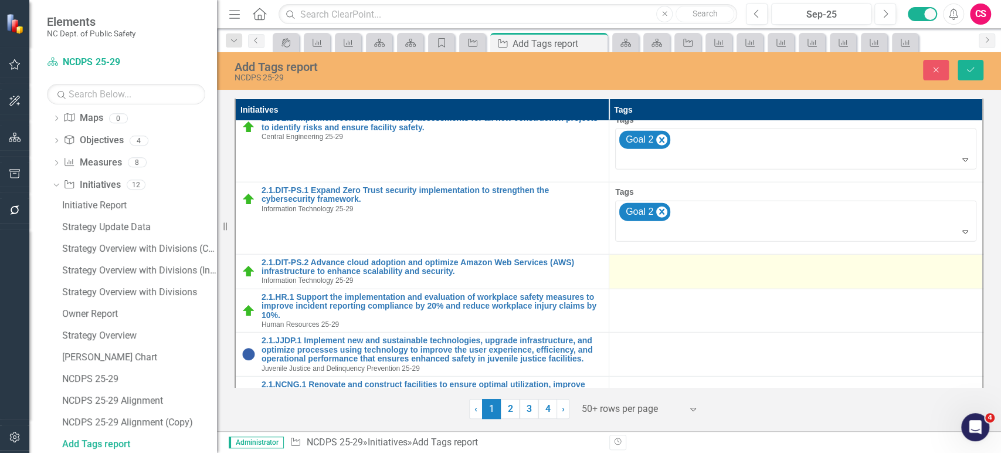
click at [693, 259] on td at bounding box center [796, 271] width 374 height 35
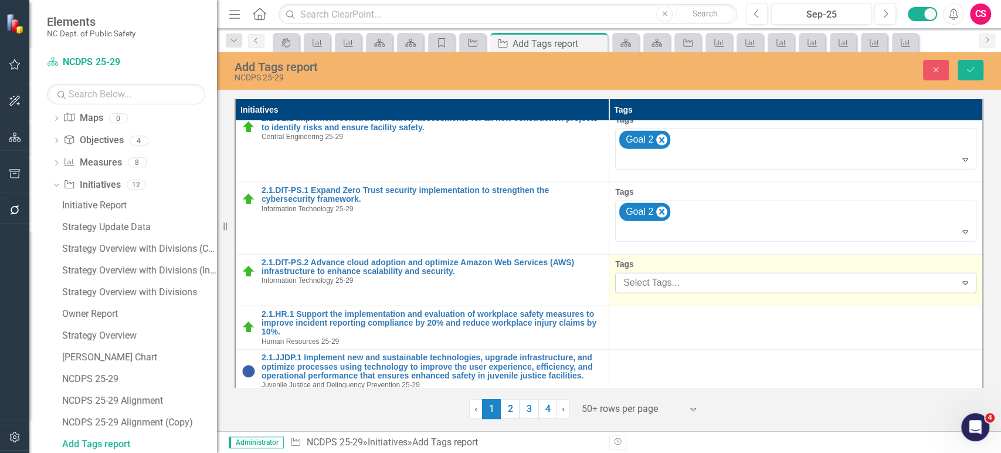
click at [696, 275] on div at bounding box center [787, 283] width 337 height 16
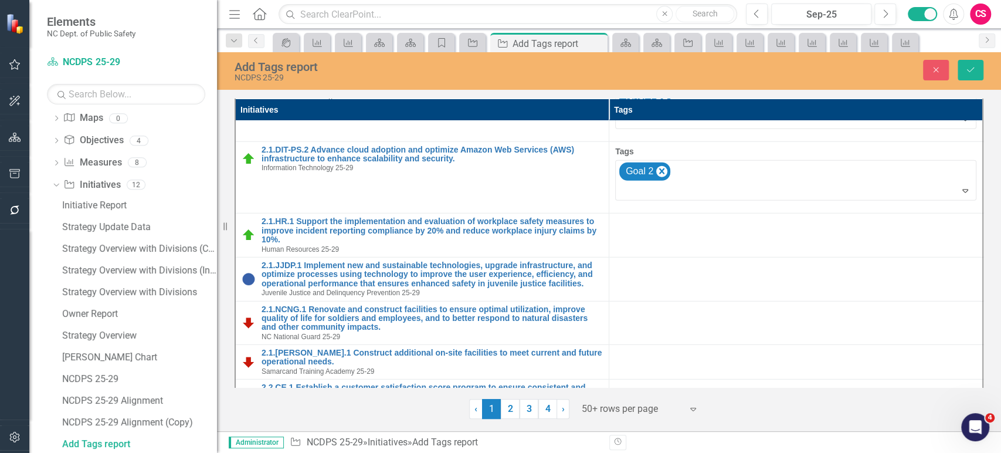
scroll to position [2134, 0]
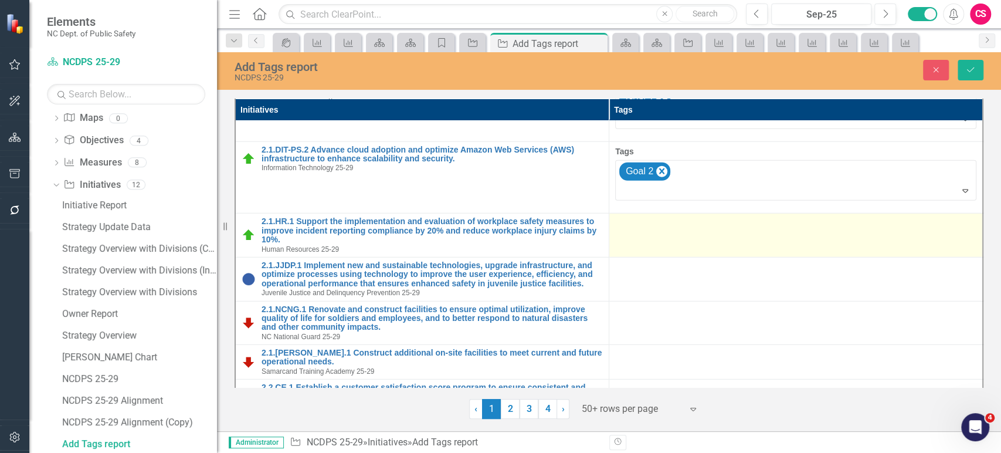
click at [702, 217] on div at bounding box center [795, 224] width 361 height 14
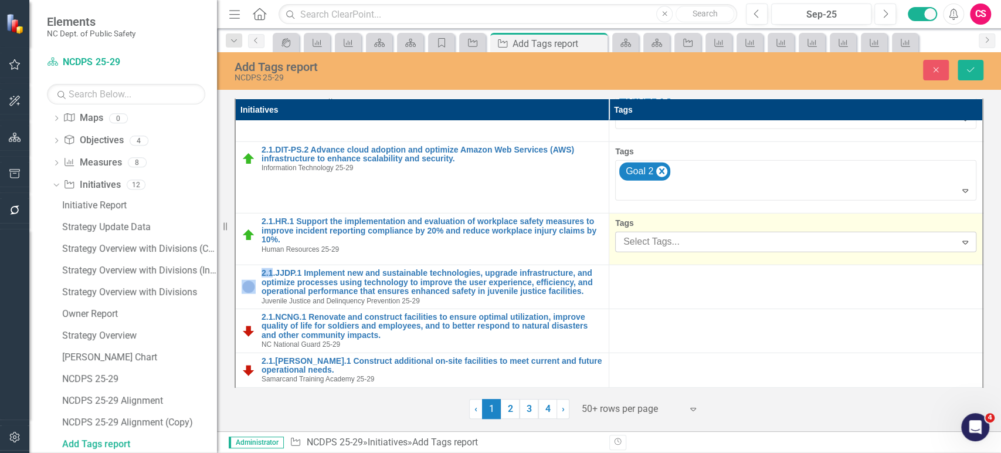
click at [702, 233] on div "Select Tags..." at bounding box center [785, 242] width 337 height 18
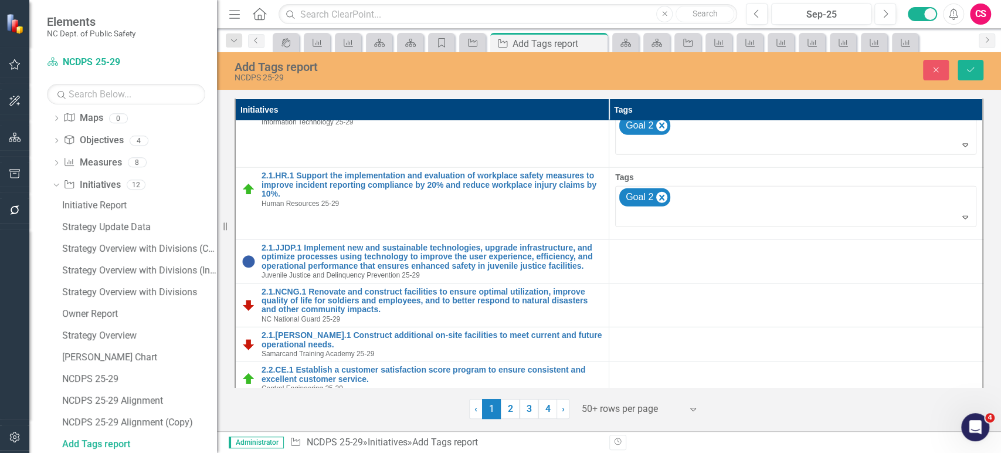
scroll to position [2244, 0]
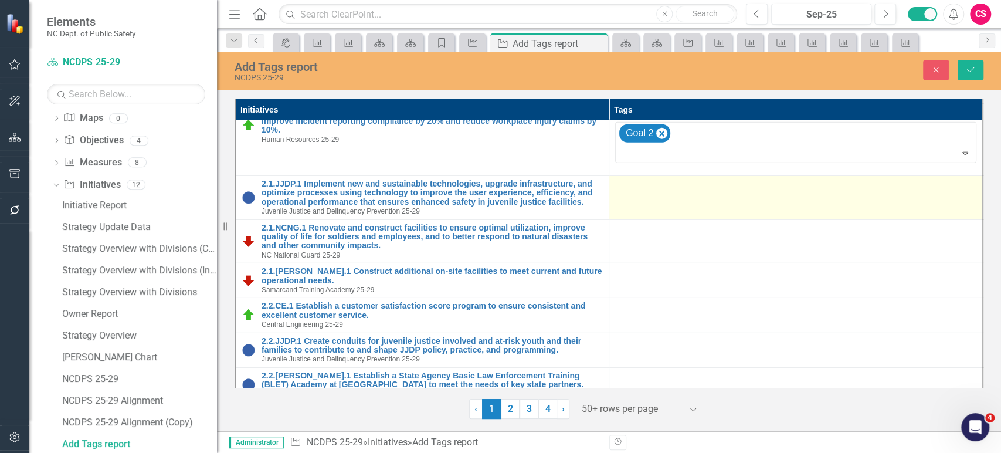
click at [718, 176] on td at bounding box center [796, 198] width 374 height 44
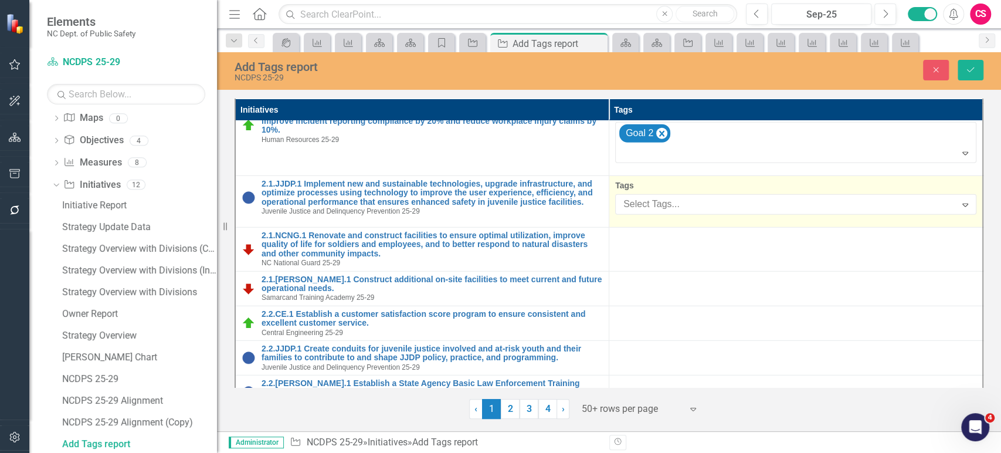
click at [718, 196] on div at bounding box center [787, 204] width 337 height 16
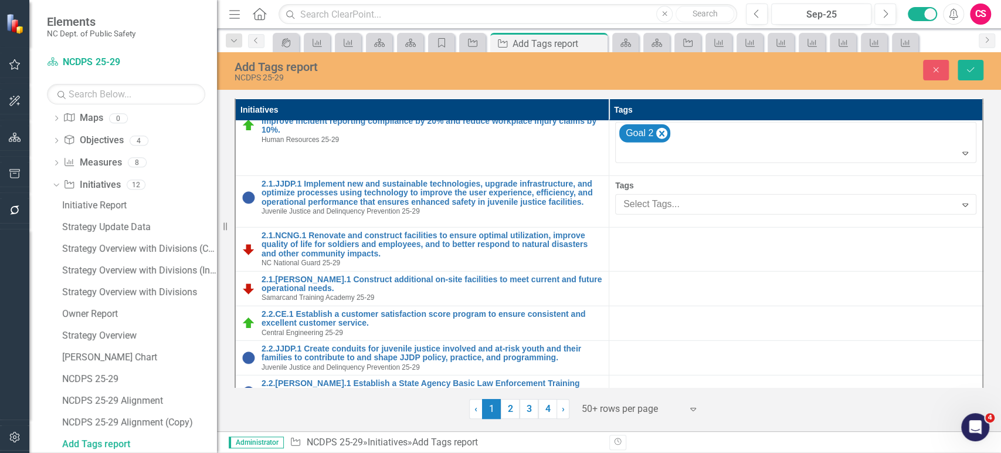
drag, startPoint x: 712, startPoint y: 233, endPoint x: 712, endPoint y: 217, distance: 16.4
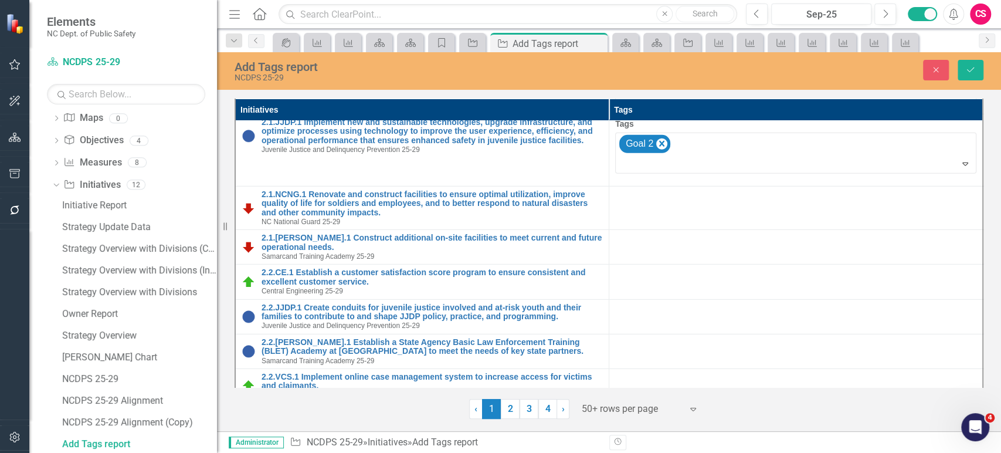
scroll to position [2306, 0]
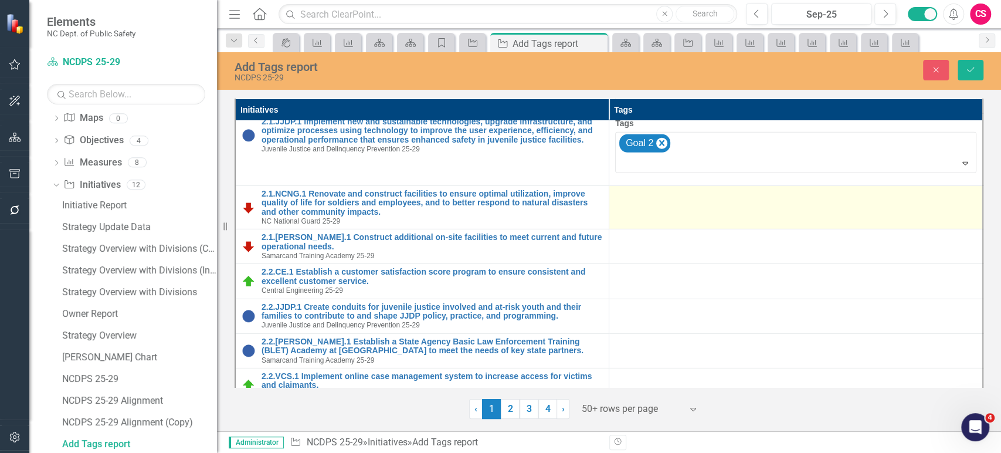
click at [704, 189] on div at bounding box center [795, 196] width 361 height 14
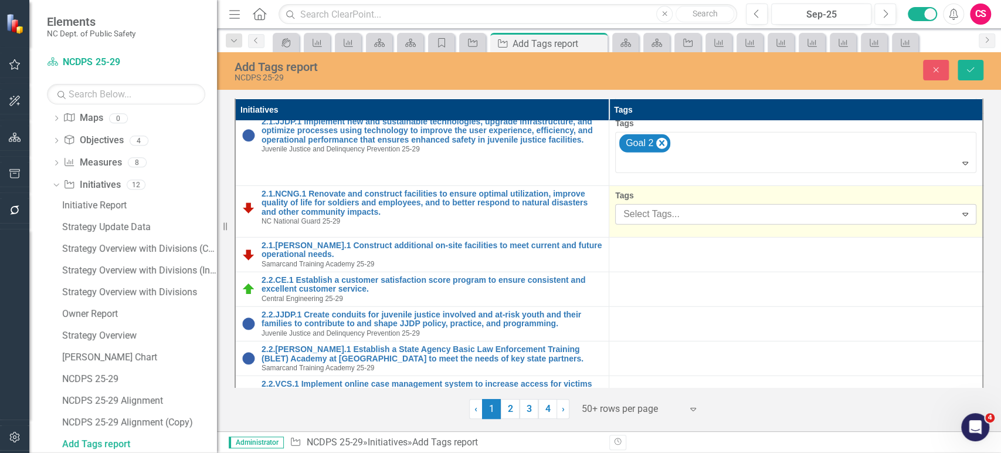
click at [705, 206] on div at bounding box center [787, 214] width 337 height 16
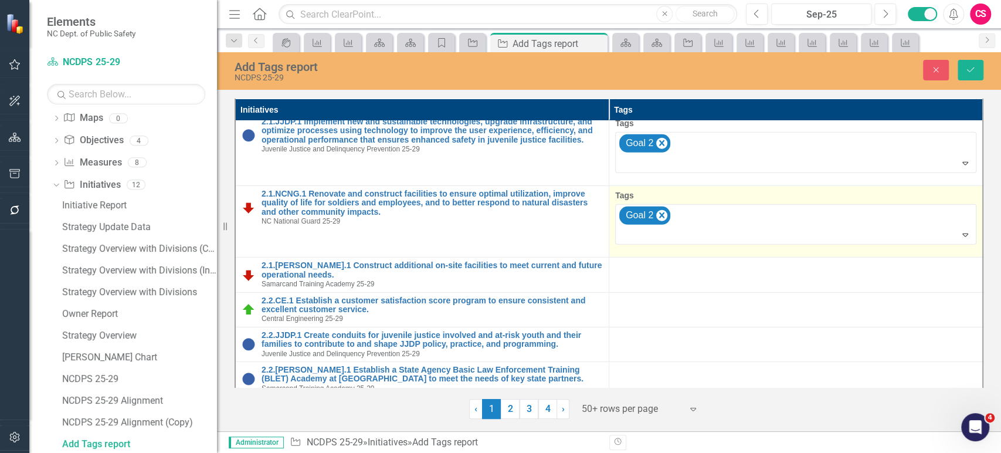
scroll to position [2364, 0]
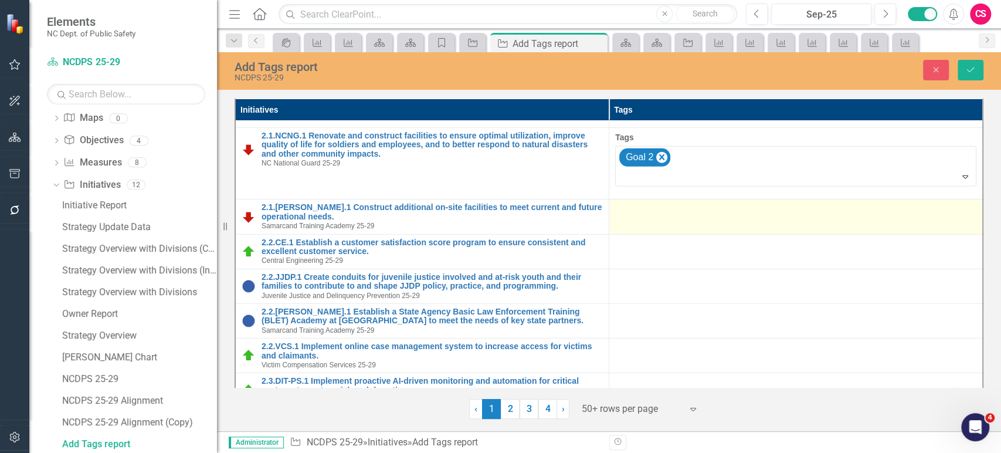
click at [689, 203] on div at bounding box center [795, 210] width 361 height 14
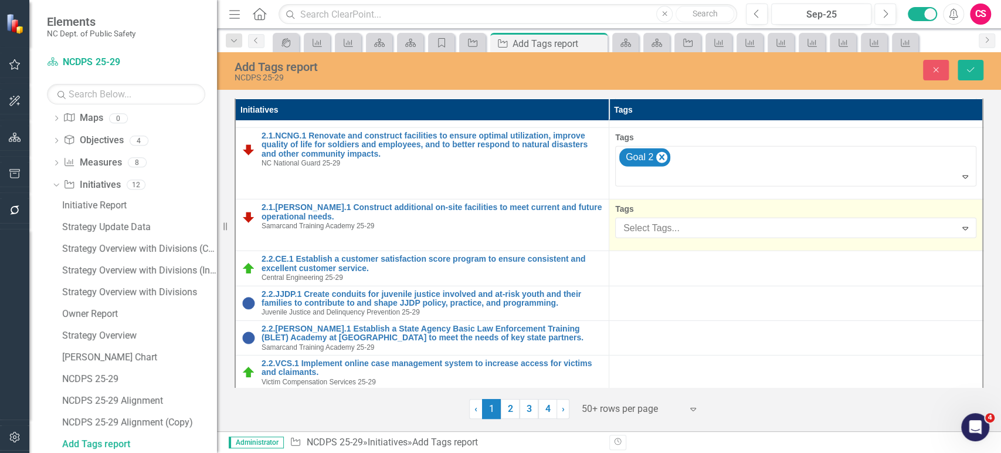
click at [695, 203] on div "Tags Select Tags... Expand" at bounding box center [795, 220] width 361 height 35
click at [695, 220] on div at bounding box center [787, 228] width 337 height 16
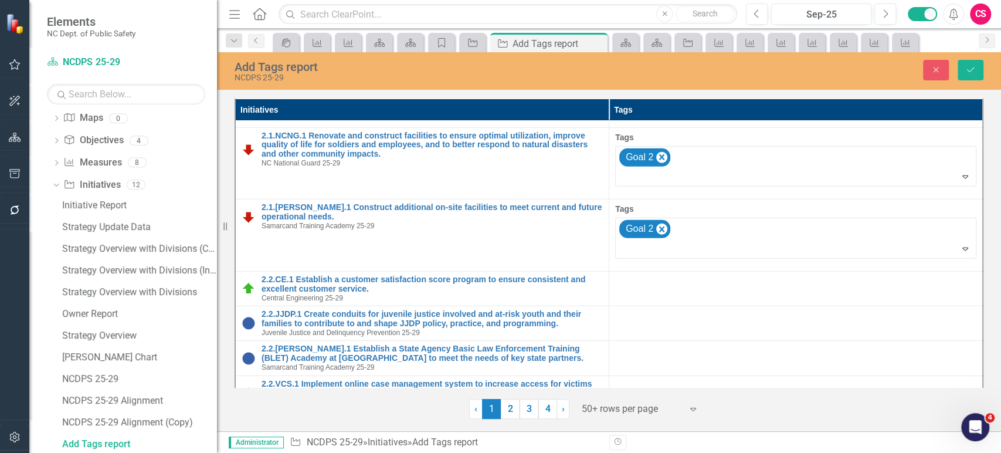
scroll to position [2414, 0]
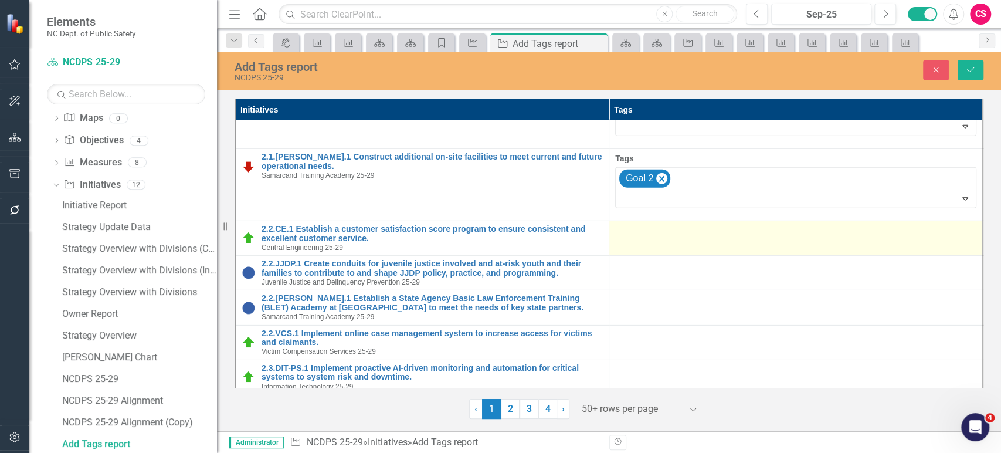
click at [697, 221] on td at bounding box center [796, 238] width 374 height 35
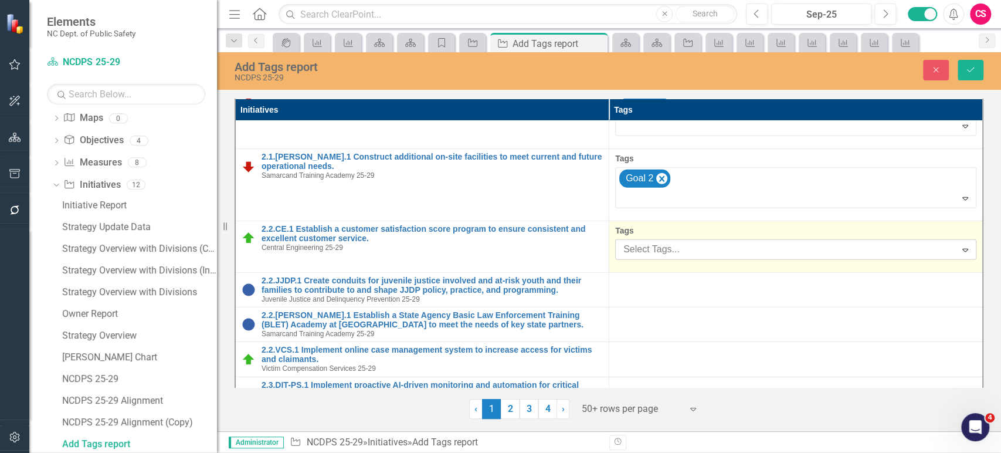
click at [703, 240] on div "Select Tags..." at bounding box center [785, 249] width 337 height 18
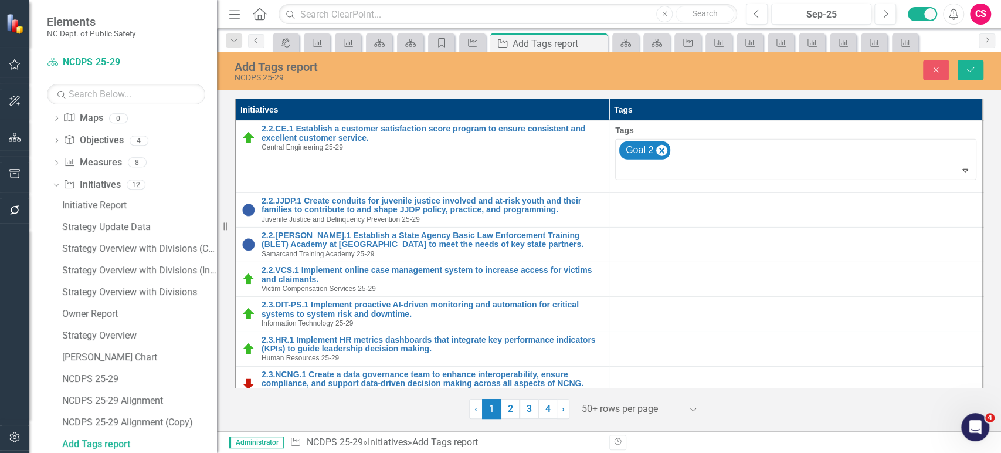
scroll to position [2516, 0]
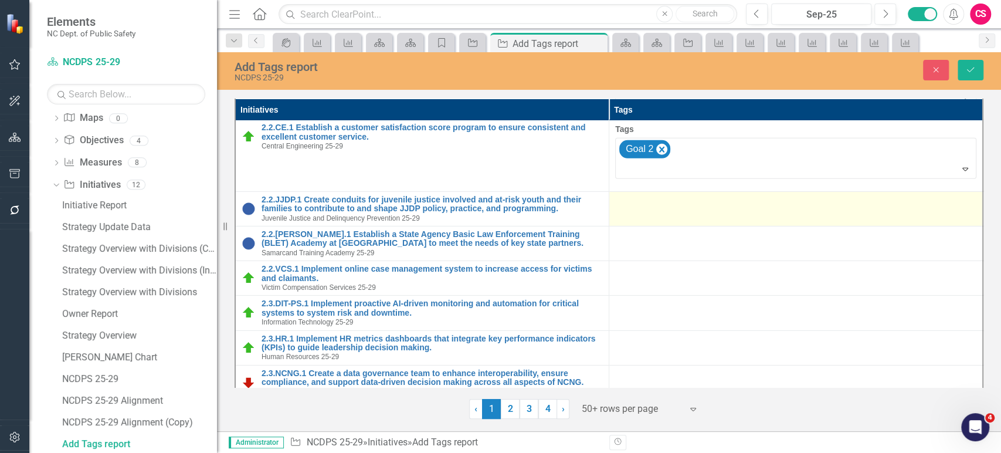
click at [706, 191] on td at bounding box center [796, 208] width 374 height 35
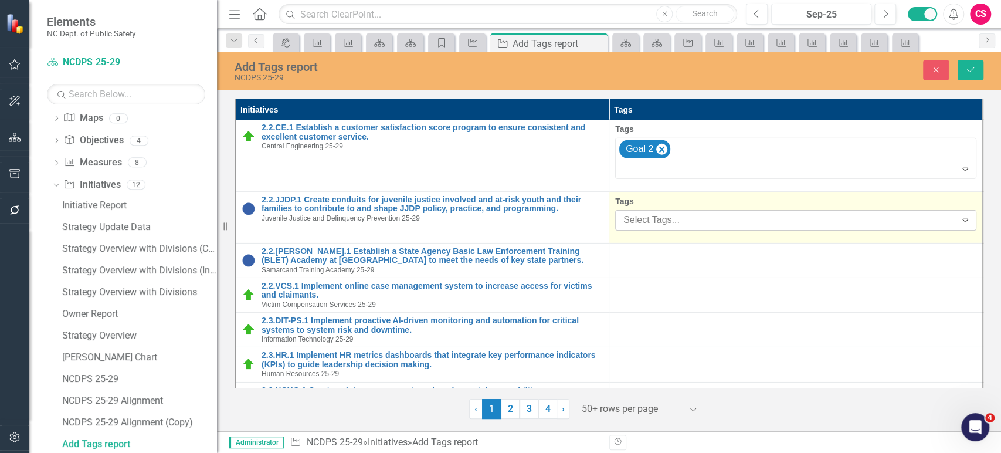
click at [706, 212] on div at bounding box center [787, 220] width 337 height 16
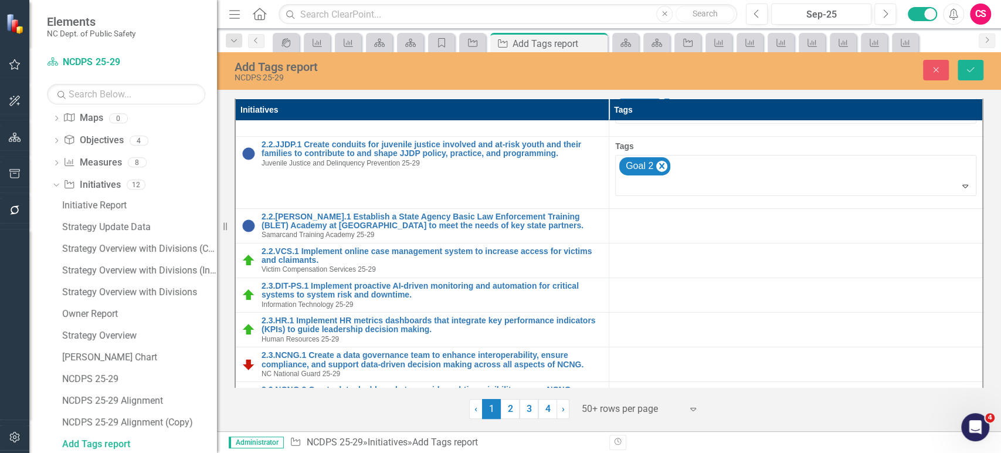
scroll to position [2571, 0]
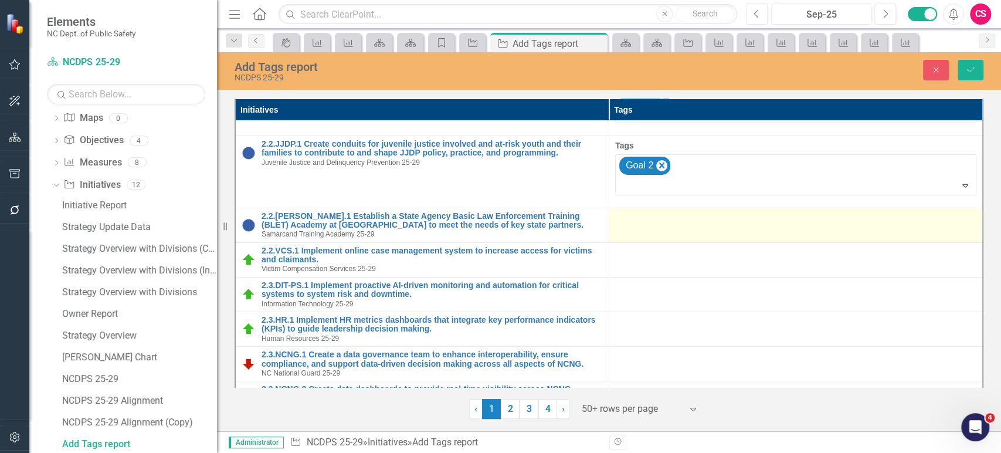
click at [707, 212] on div at bounding box center [795, 219] width 361 height 14
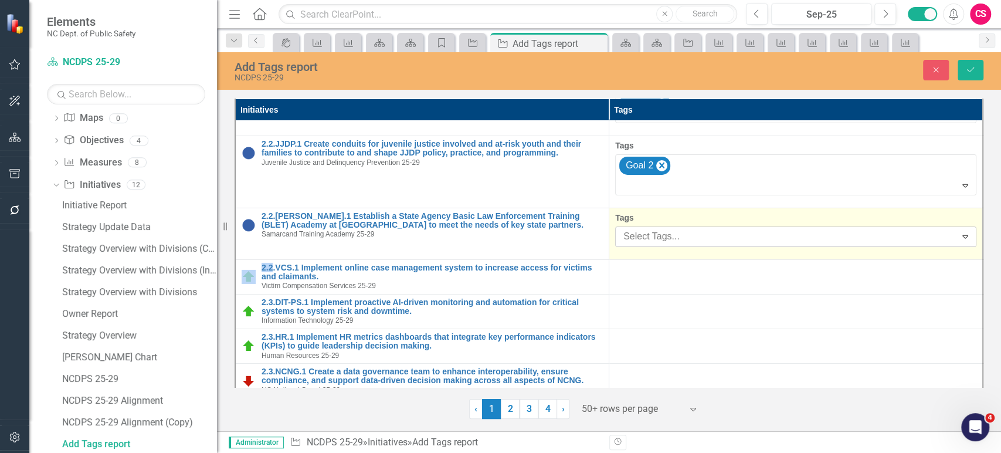
click at [707, 229] on div at bounding box center [787, 237] width 337 height 16
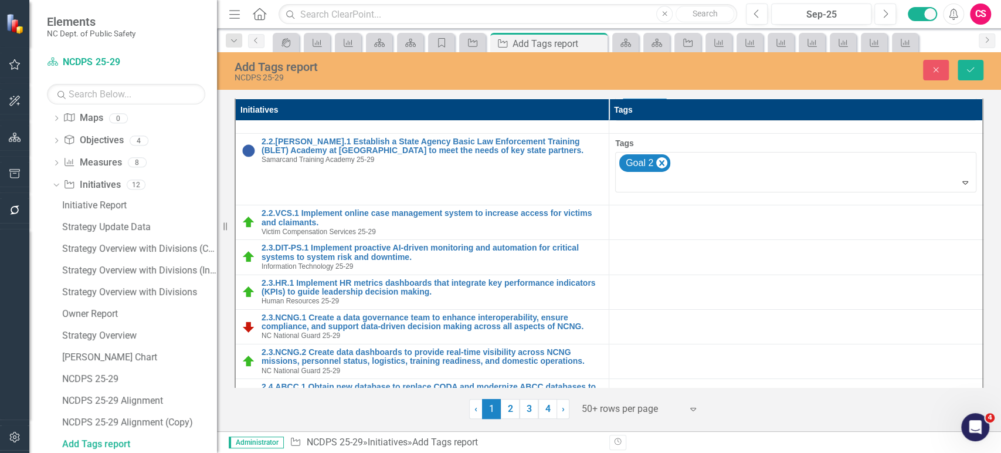
scroll to position [2664, 0]
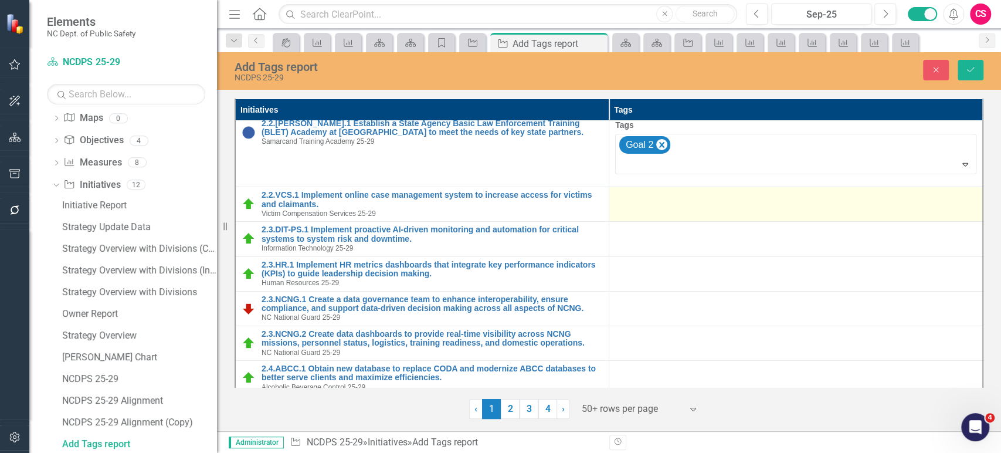
click at [708, 187] on td at bounding box center [796, 204] width 374 height 35
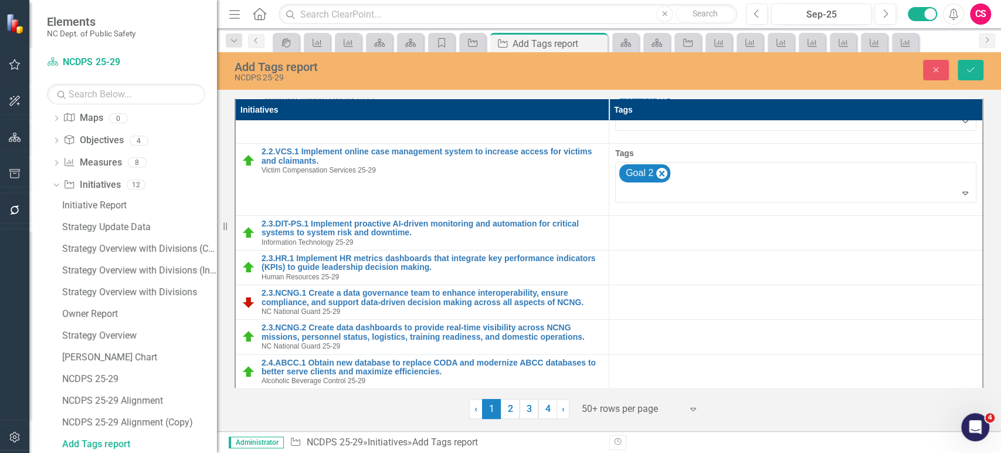
scroll to position [2717, 0]
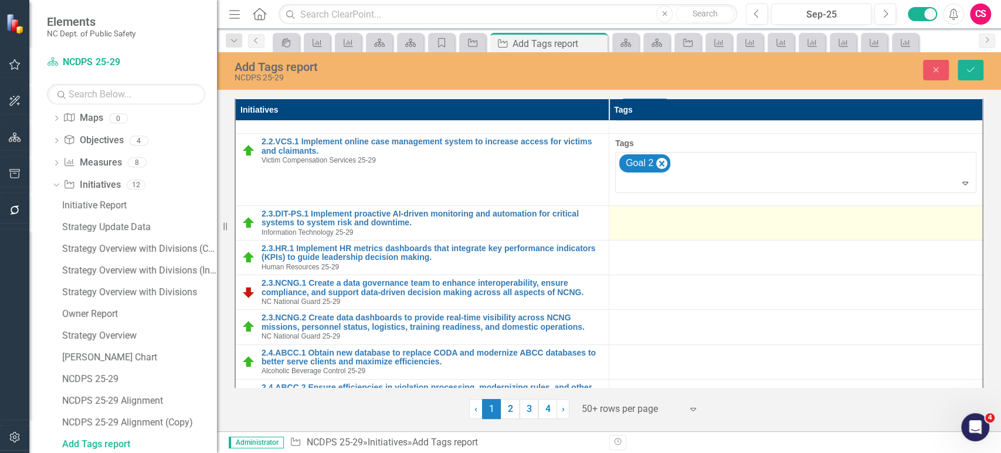
click at [710, 205] on td at bounding box center [796, 222] width 374 height 35
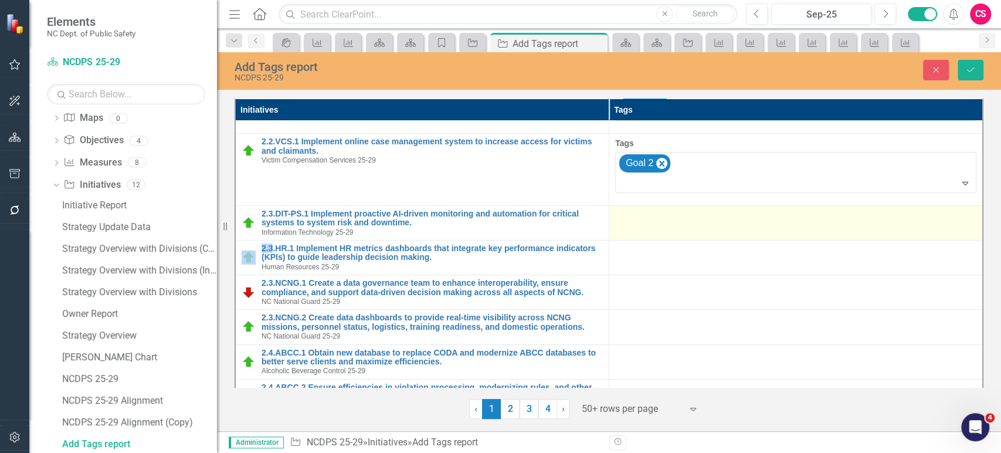
click at [710, 205] on td at bounding box center [796, 222] width 374 height 35
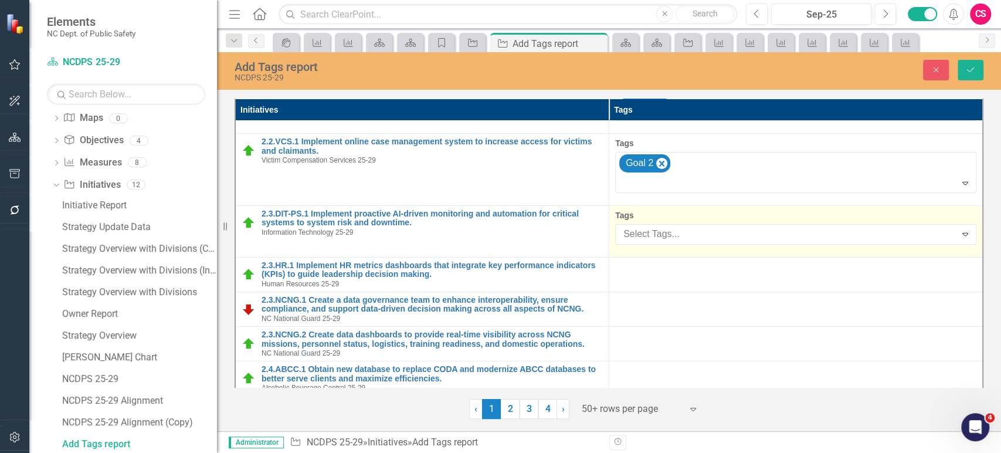
click at [710, 224] on div "Select Tags... Expand" at bounding box center [795, 234] width 361 height 21
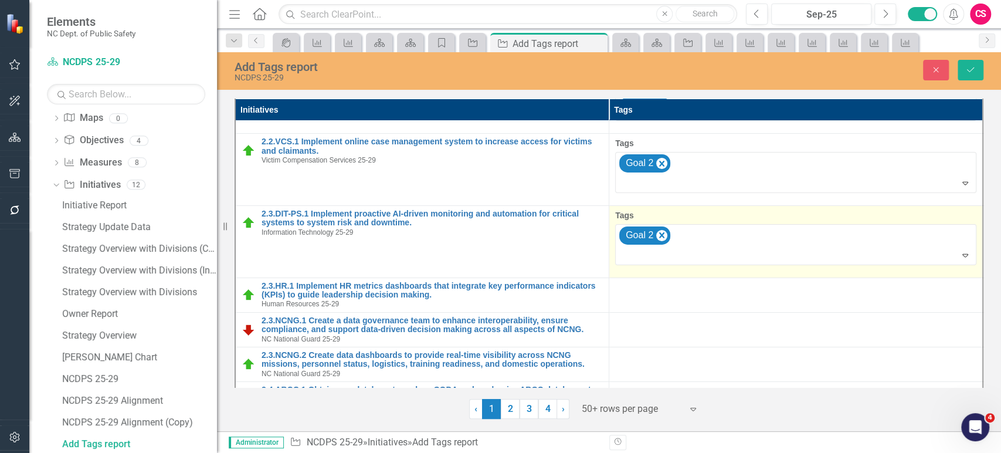
scroll to position [2758, 0]
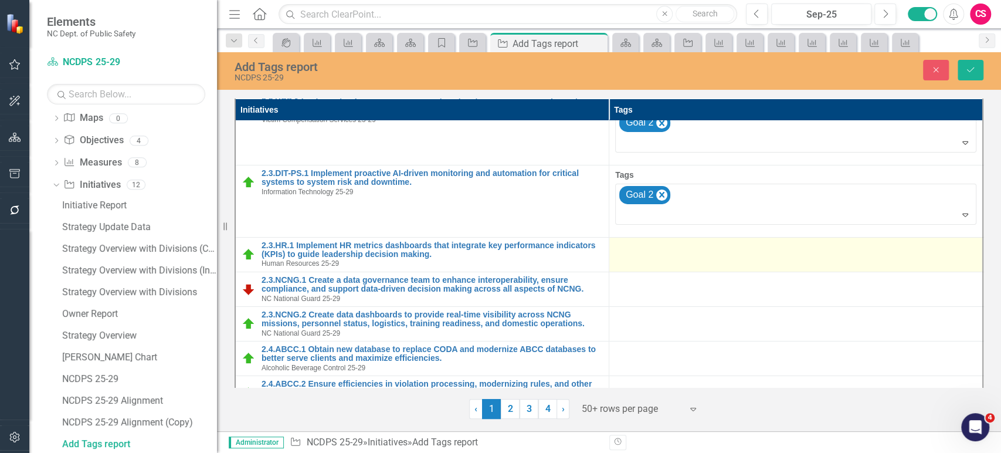
click at [712, 241] on div at bounding box center [795, 248] width 361 height 14
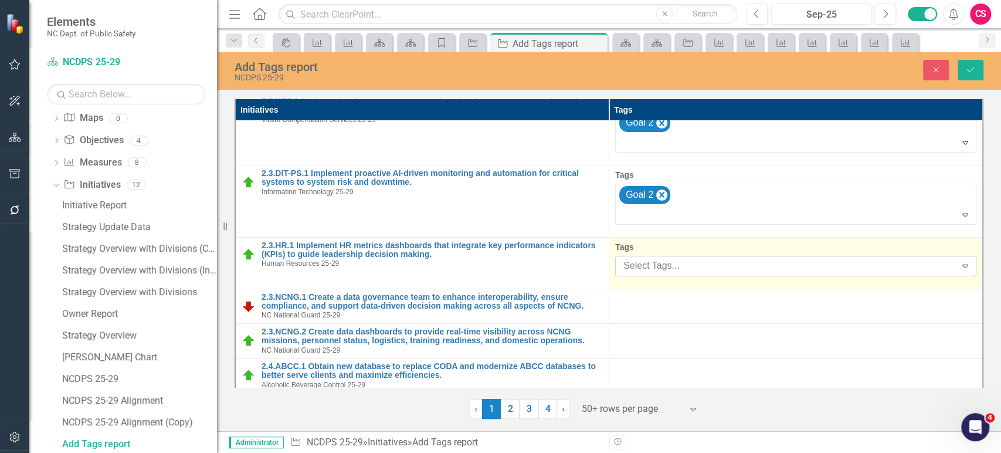
click at [718, 257] on div "Select Tags..." at bounding box center [785, 266] width 337 height 18
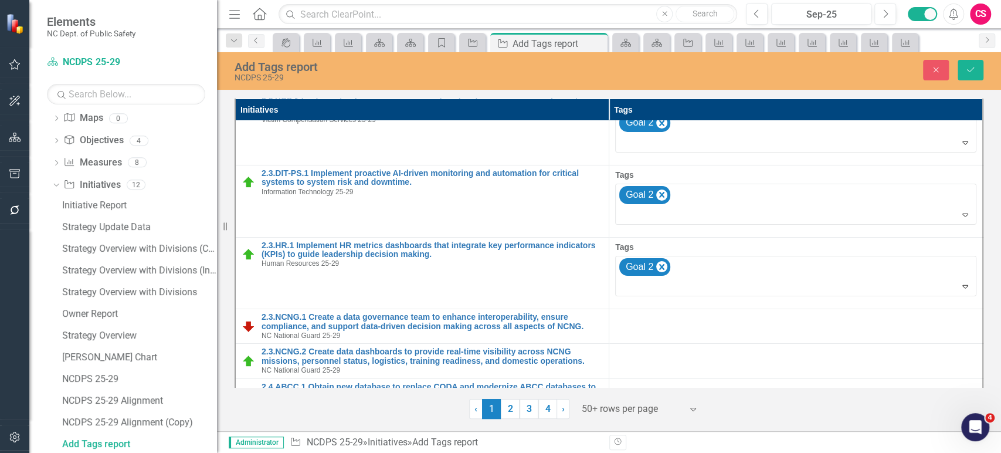
scroll to position [2795, 0]
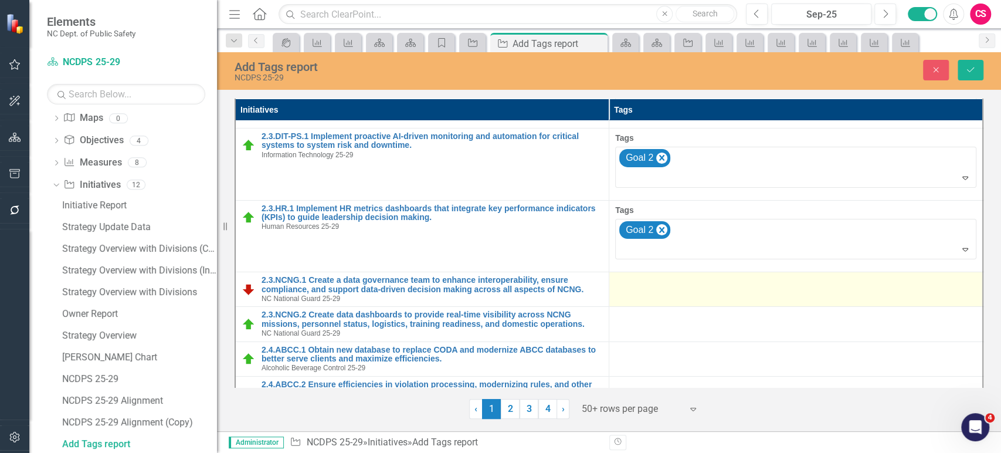
click at [712, 276] on div at bounding box center [795, 283] width 361 height 14
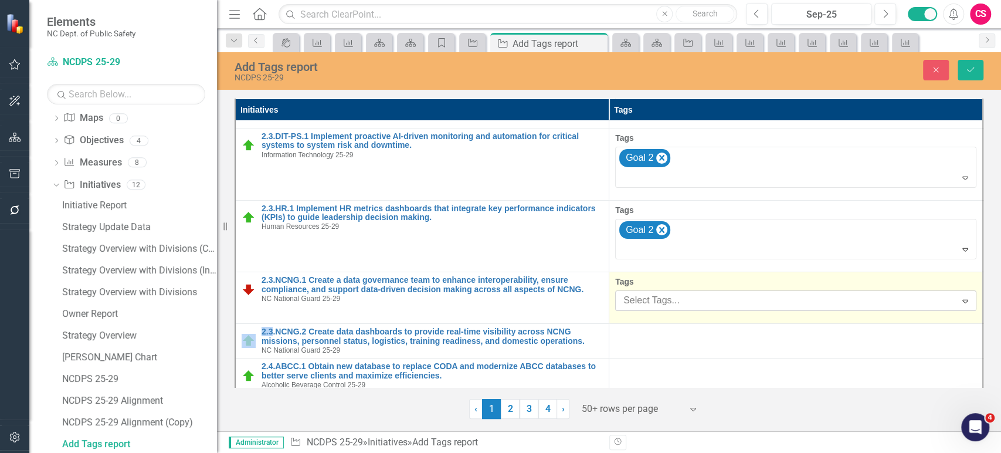
click at [713, 293] on div at bounding box center [787, 301] width 337 height 16
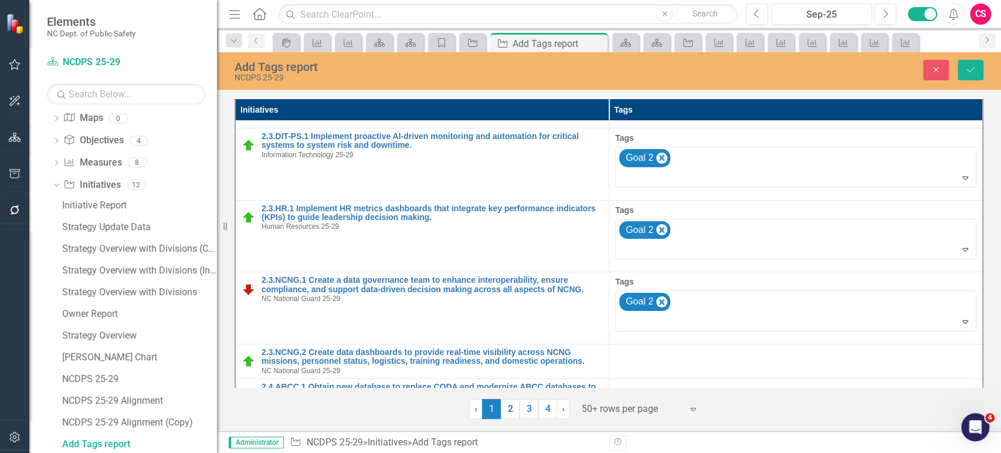
scroll to position [2832, 0]
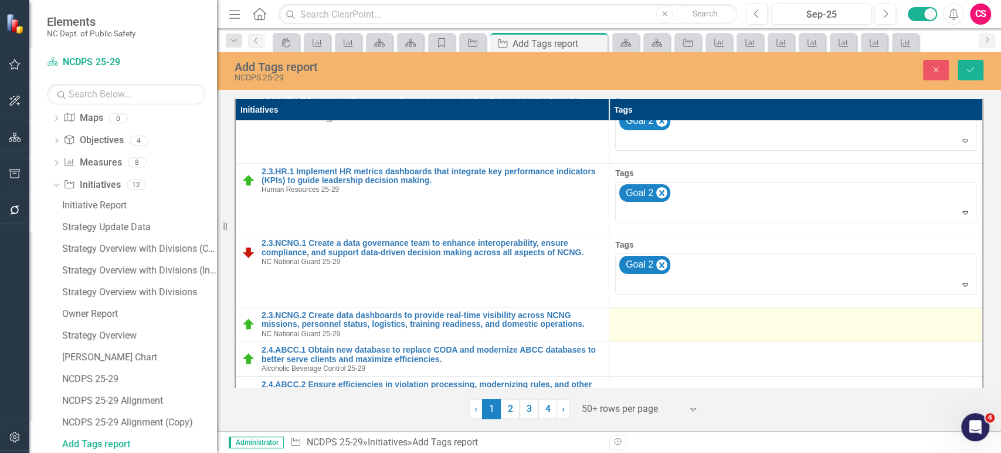
click at [728, 311] on div at bounding box center [795, 318] width 361 height 14
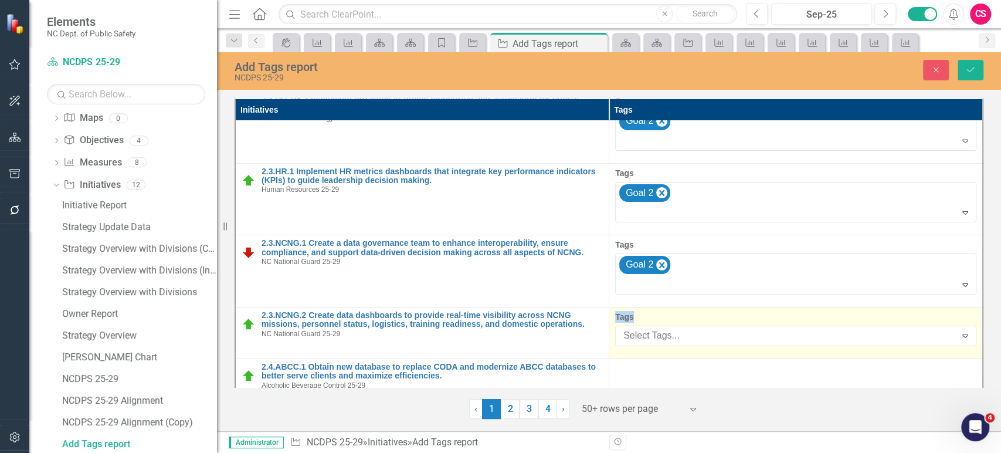
click at [728, 311] on label "Tags" at bounding box center [795, 317] width 361 height 12
click at [728, 328] on div at bounding box center [787, 336] width 337 height 16
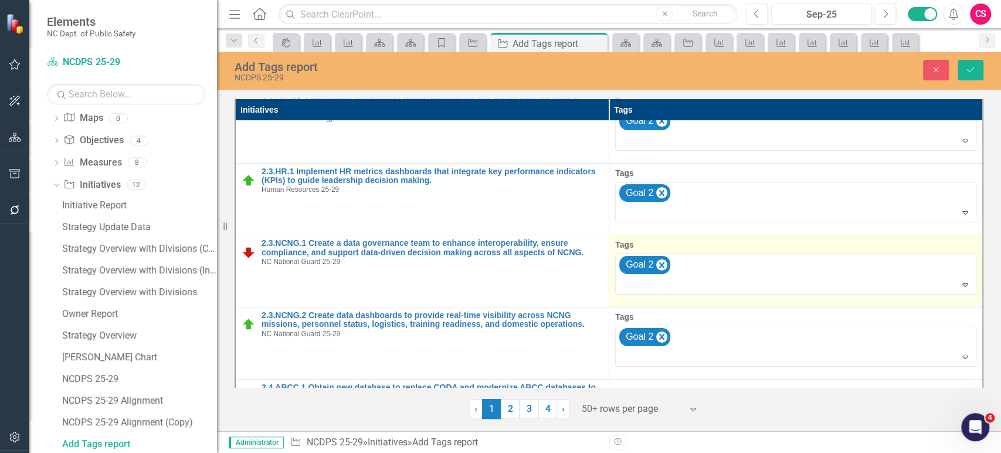
scroll to position [2869, 0]
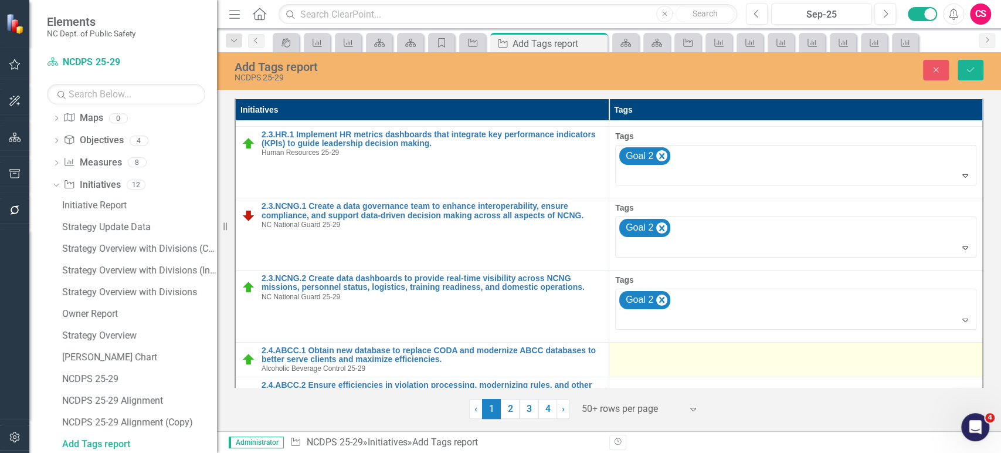
click at [726, 346] on div at bounding box center [795, 353] width 361 height 14
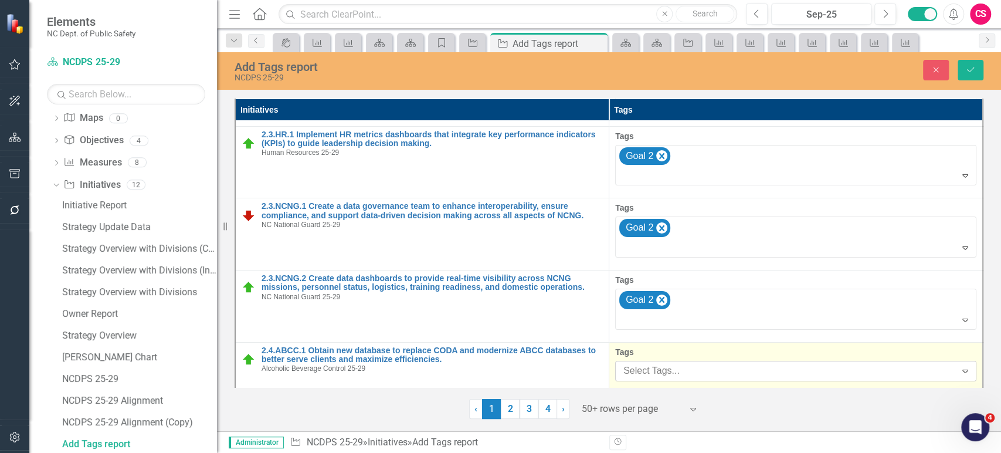
click at [724, 363] on div at bounding box center [787, 371] width 337 height 16
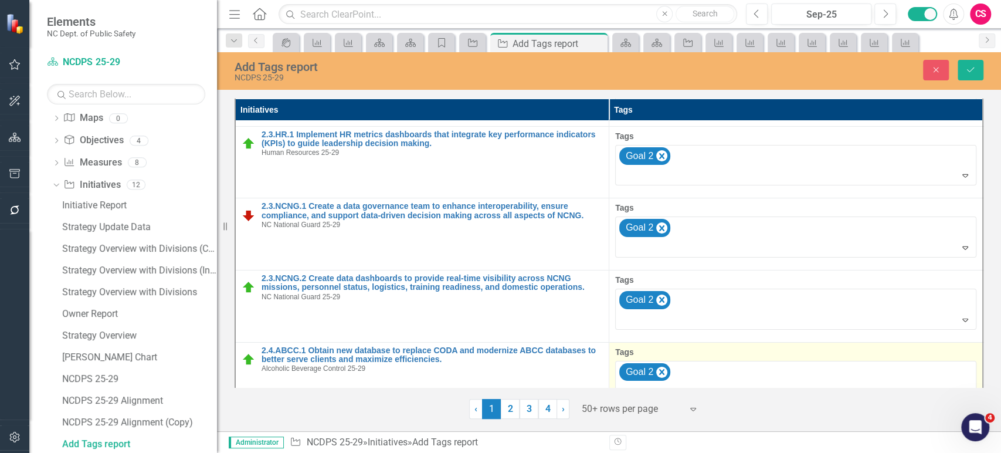
scroll to position [2906, 0]
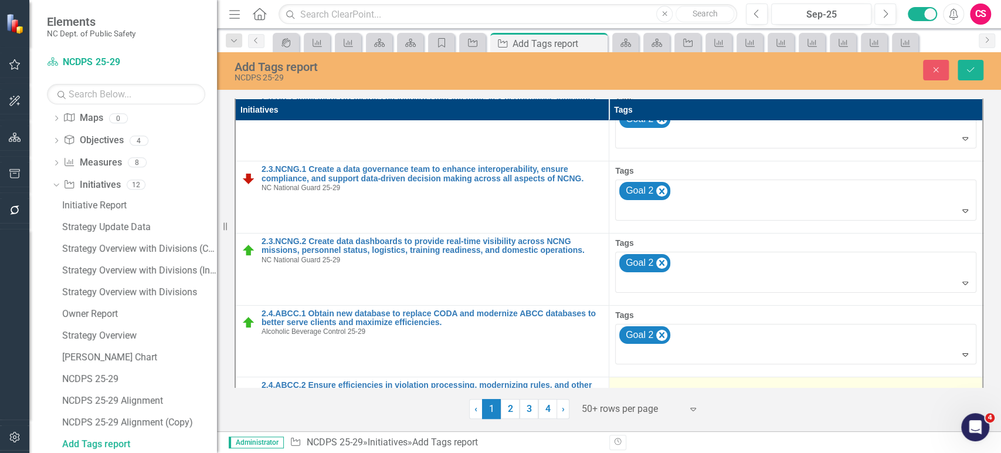
click at [719, 377] on td at bounding box center [796, 394] width 374 height 35
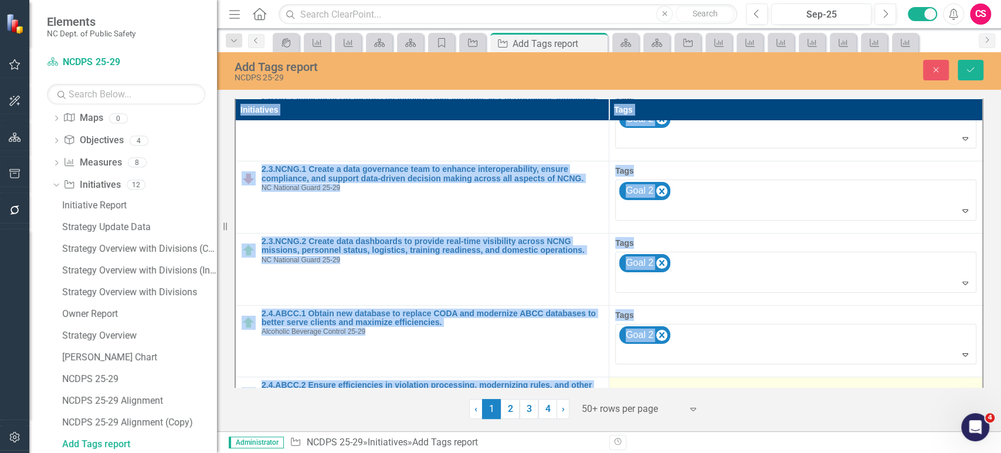
click at [719, 377] on td at bounding box center [796, 394] width 374 height 35
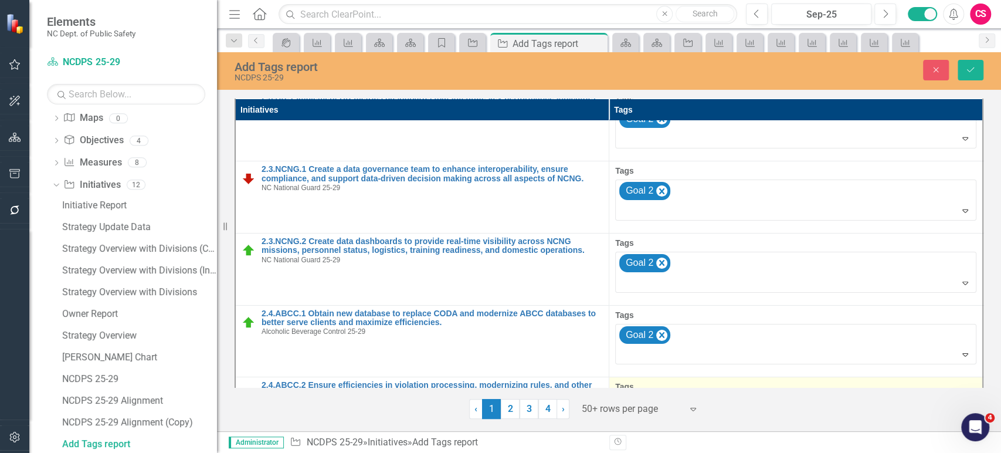
click at [722, 396] on div "Select Tags..." at bounding box center [785, 405] width 337 height 18
click at [973, 69] on icon "Save" at bounding box center [970, 70] width 11 height 8
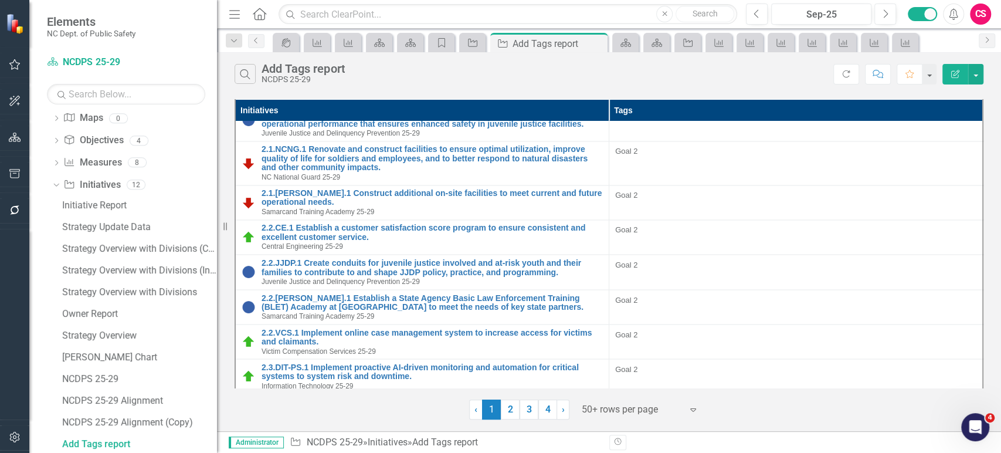
scroll to position [1493, 0]
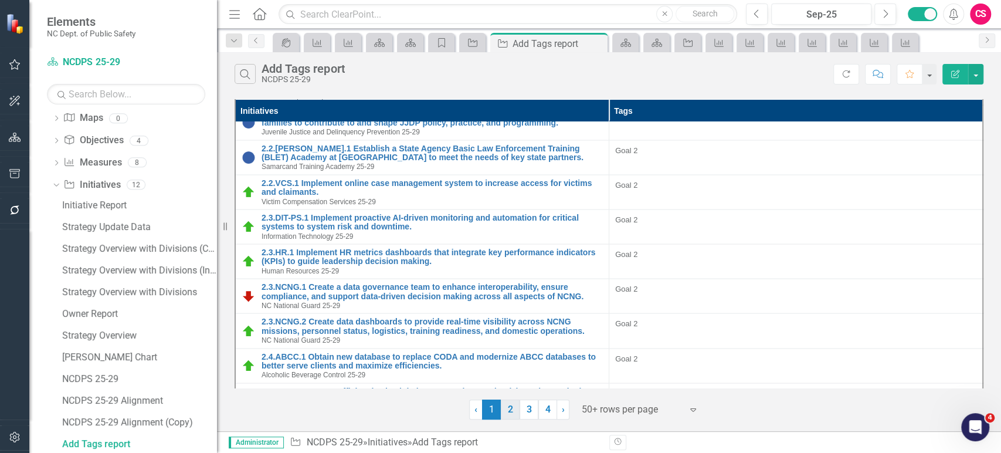
click at [501, 408] on link "2" at bounding box center [510, 409] width 19 height 20
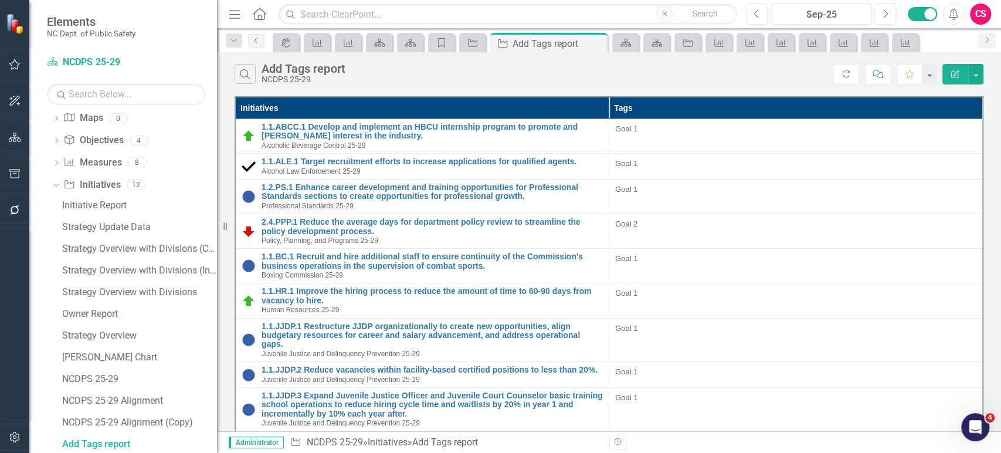
scroll to position [0, 0]
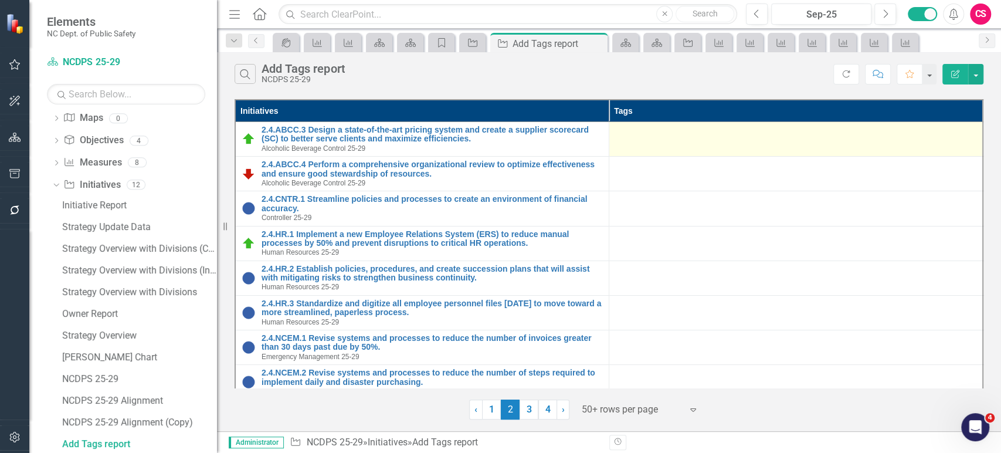
click at [762, 145] on td at bounding box center [796, 139] width 374 height 35
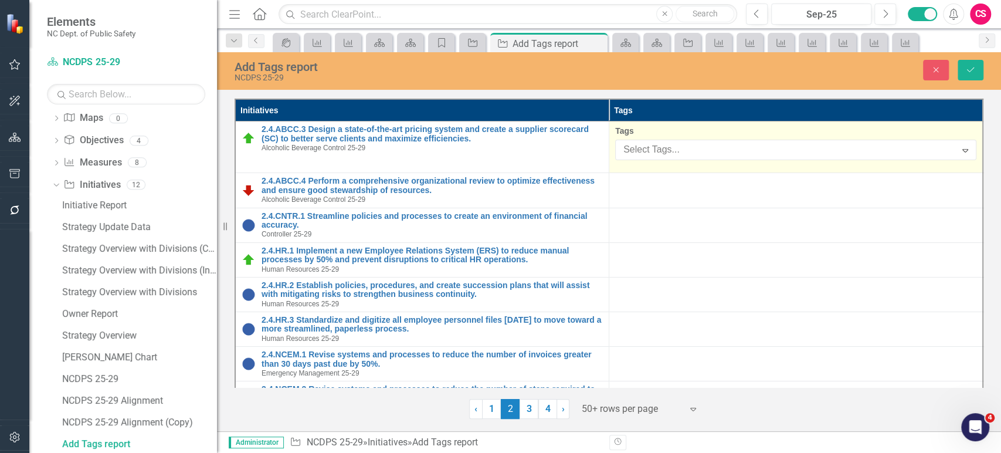
click at [762, 145] on div at bounding box center [787, 150] width 337 height 16
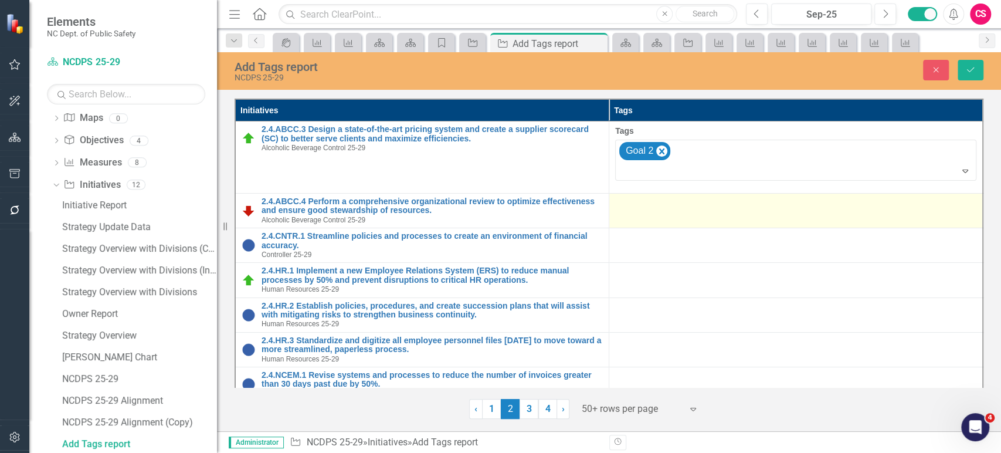
click at [709, 195] on td at bounding box center [796, 210] width 374 height 35
click at [709, 194] on td at bounding box center [796, 210] width 374 height 35
click at [708, 215] on td at bounding box center [796, 210] width 374 height 35
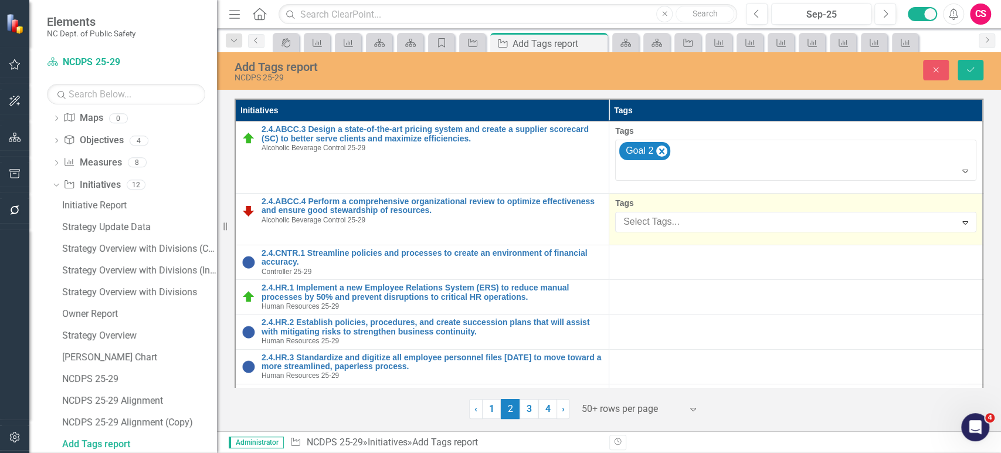
click at [708, 215] on div at bounding box center [787, 222] width 337 height 16
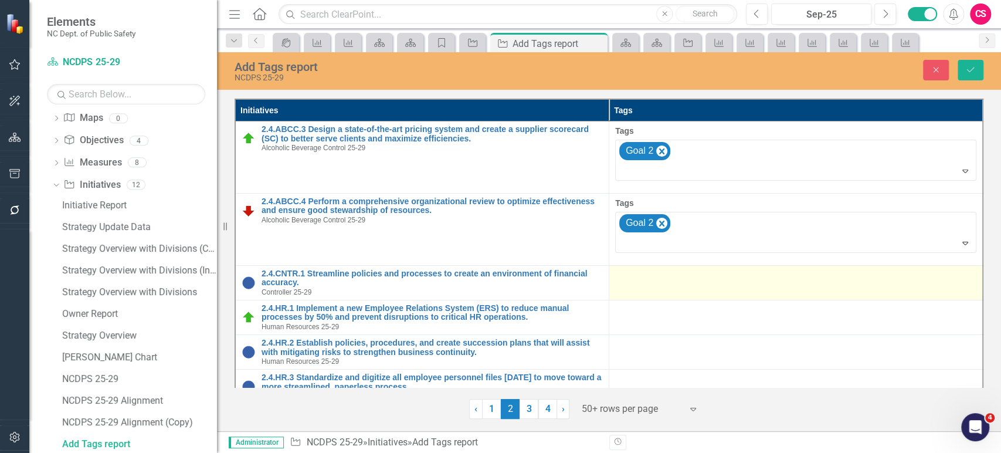
click at [691, 283] on td at bounding box center [796, 282] width 374 height 35
click at [691, 283] on div "Elements NC Dept. of Public Safety Strategy NCDPS 25-29 Search Dropdown Strateg…" at bounding box center [500, 226] width 1001 height 453
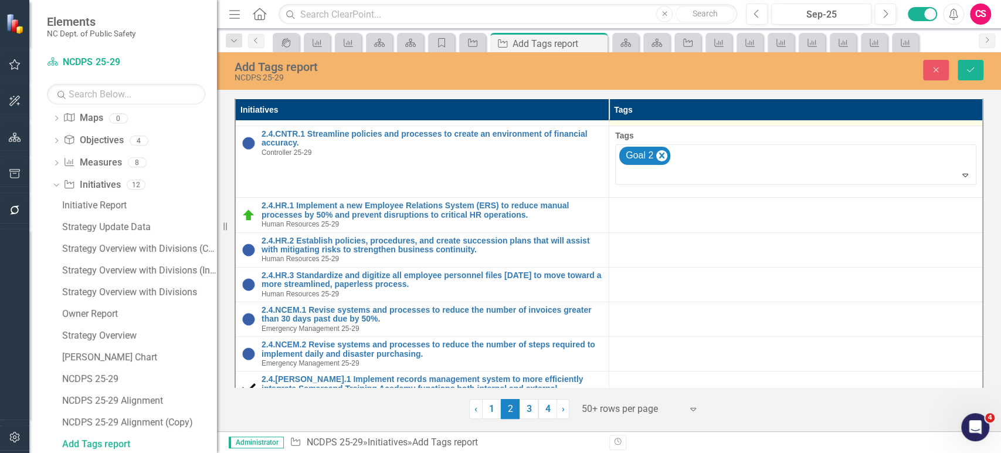
scroll to position [140, 0]
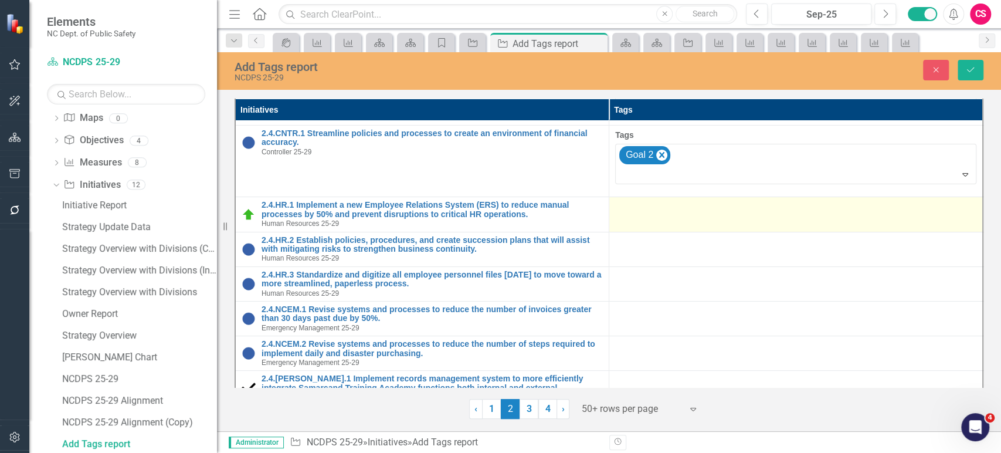
click at [695, 209] on div at bounding box center [795, 208] width 361 height 14
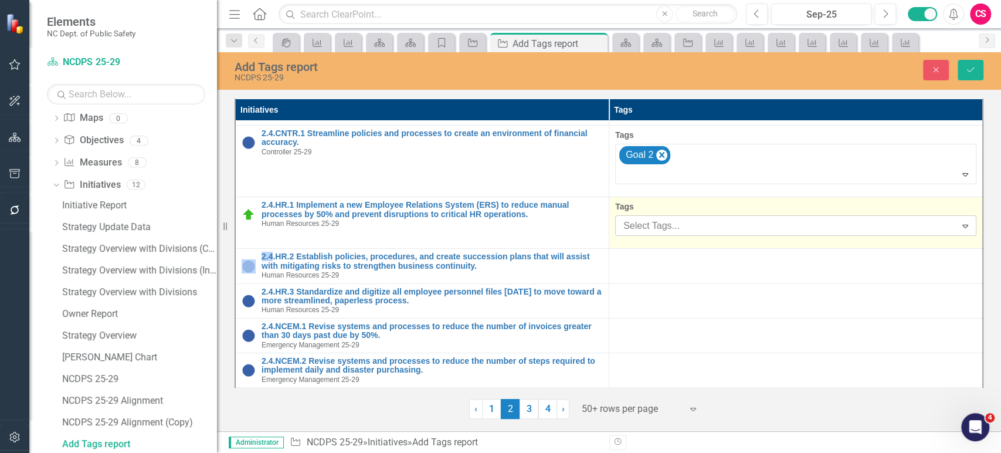
click at [694, 224] on div at bounding box center [787, 226] width 337 height 16
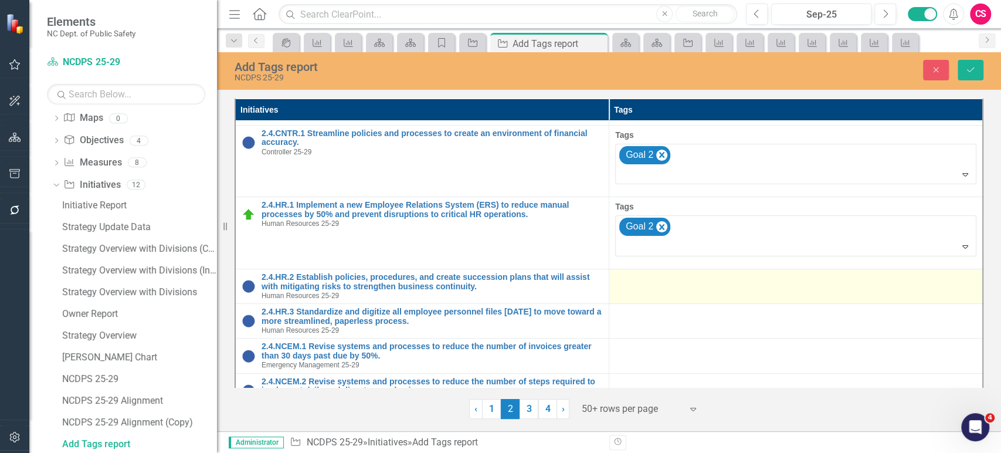
click at [692, 269] on td at bounding box center [796, 286] width 374 height 35
click at [691, 283] on div at bounding box center [795, 280] width 361 height 14
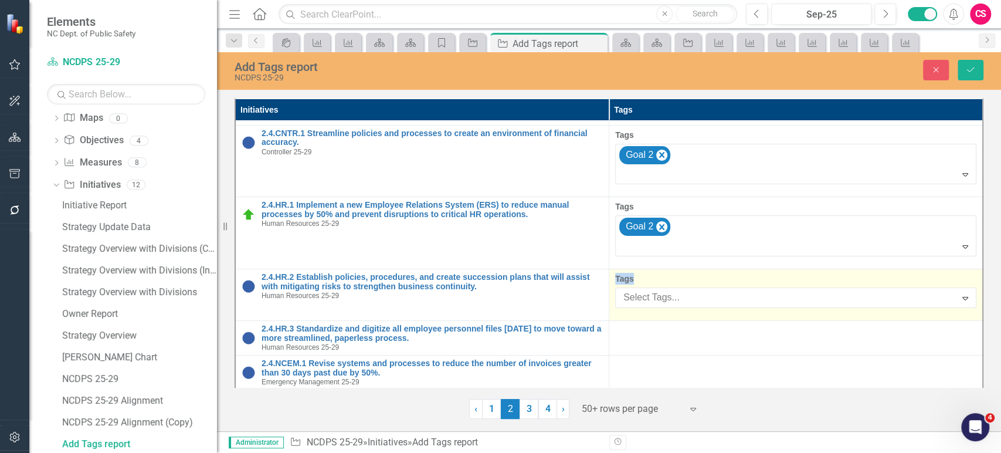
click at [691, 283] on label "Tags" at bounding box center [795, 279] width 361 height 12
click at [690, 295] on div at bounding box center [787, 298] width 337 height 16
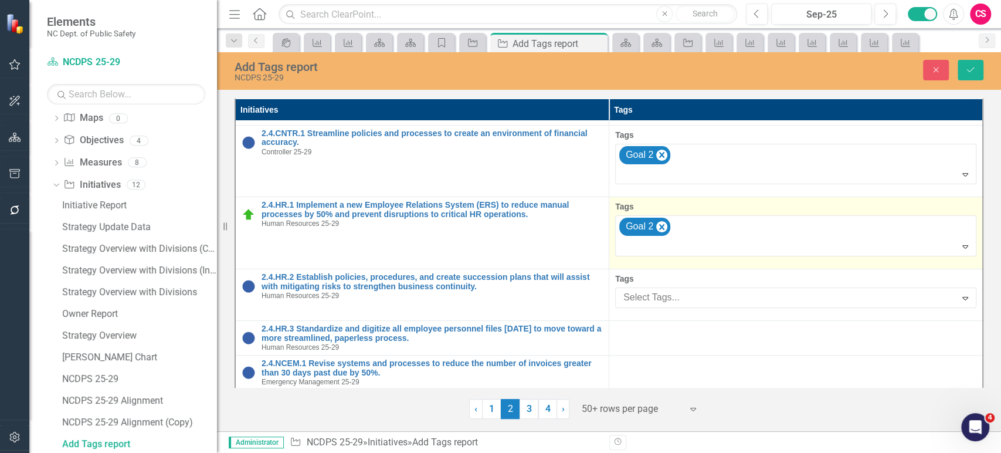
drag, startPoint x: 703, startPoint y: 190, endPoint x: 702, endPoint y: 203, distance: 12.9
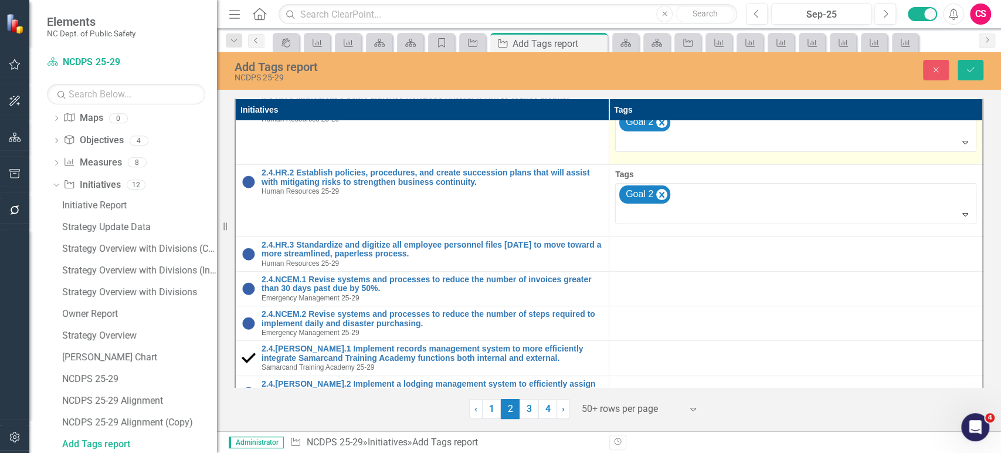
scroll to position [247, 0]
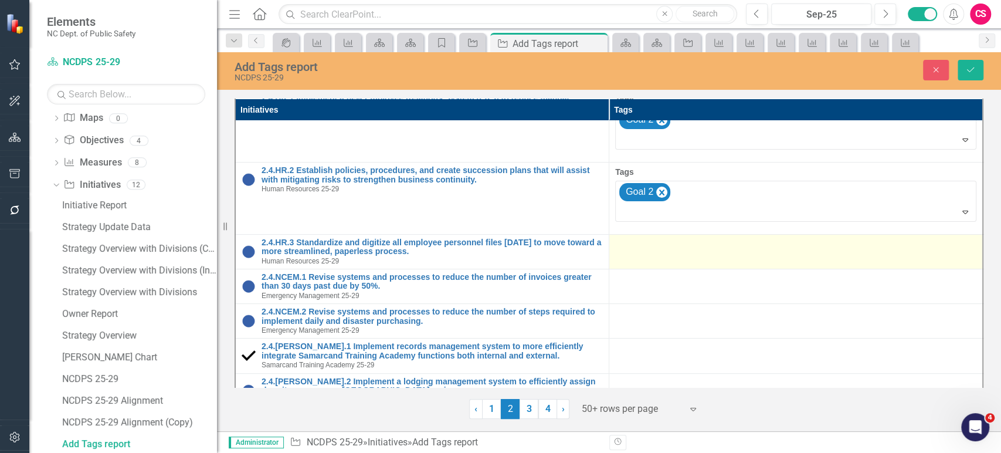
click at [702, 247] on div at bounding box center [795, 245] width 361 height 14
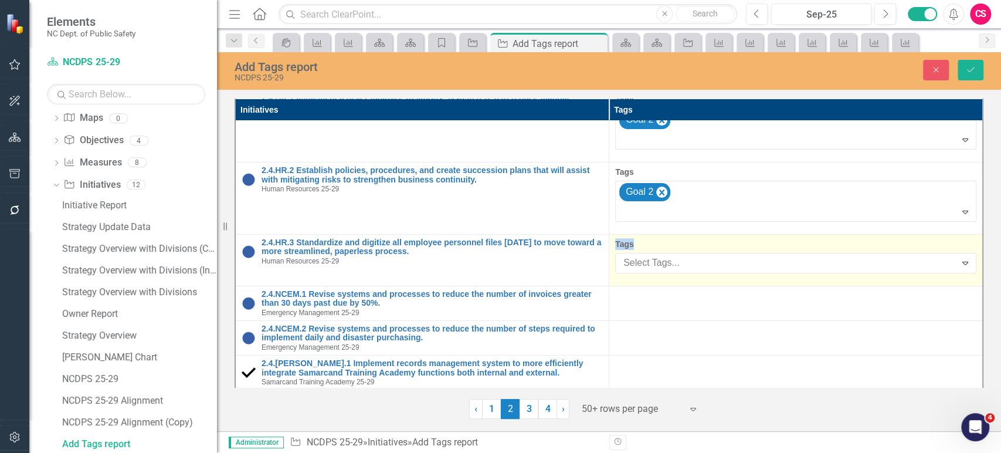
click at [702, 247] on label "Tags" at bounding box center [795, 244] width 361 height 12
click at [702, 256] on div at bounding box center [787, 263] width 337 height 16
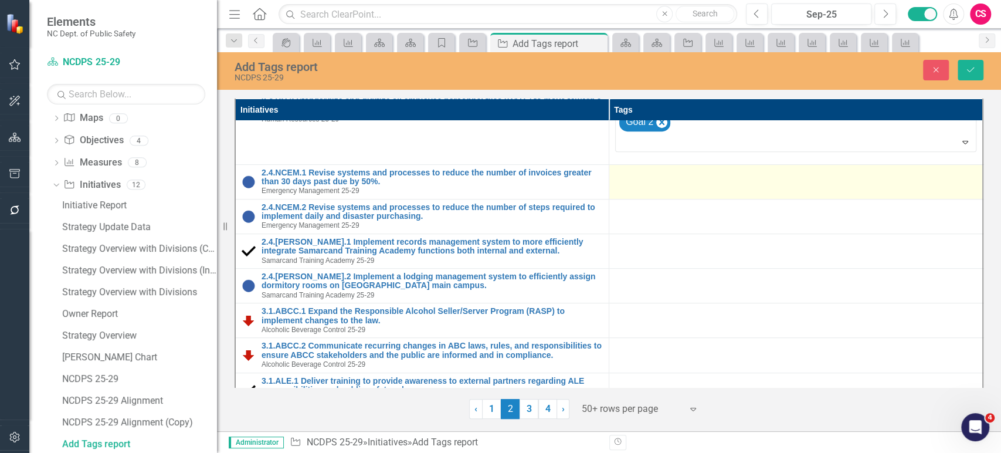
scroll to position [399, 0]
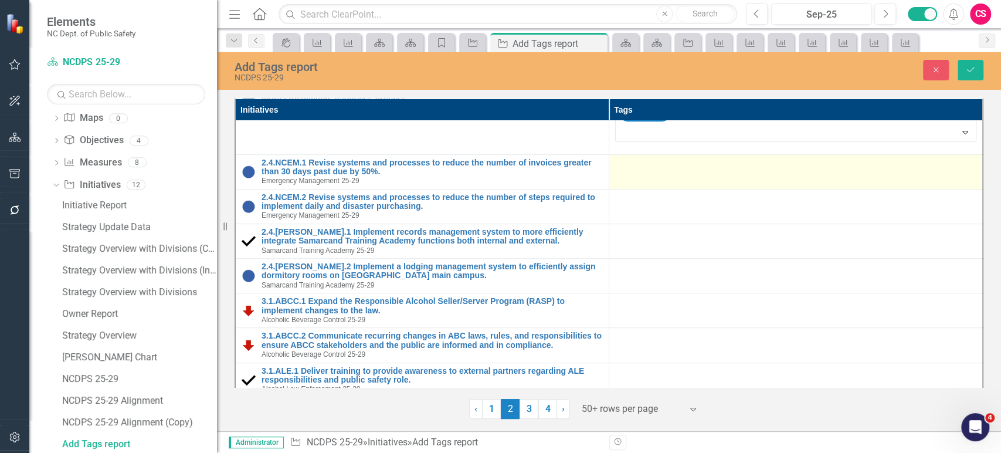
click at [698, 174] on td at bounding box center [796, 171] width 374 height 35
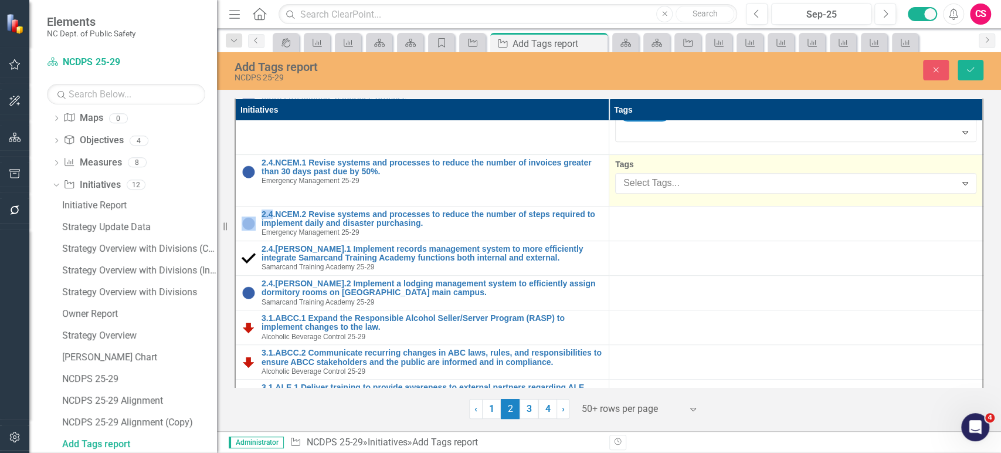
click at [698, 175] on div at bounding box center [787, 183] width 337 height 16
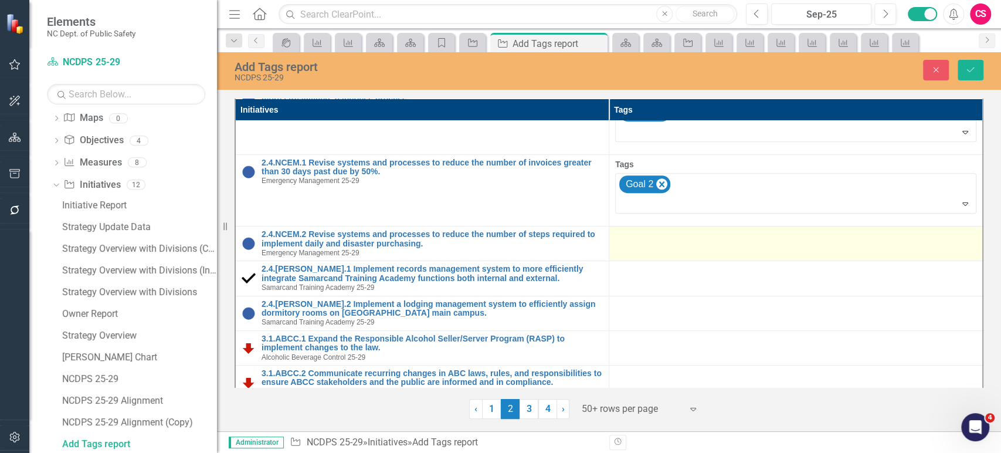
click at [691, 233] on div at bounding box center [795, 237] width 361 height 14
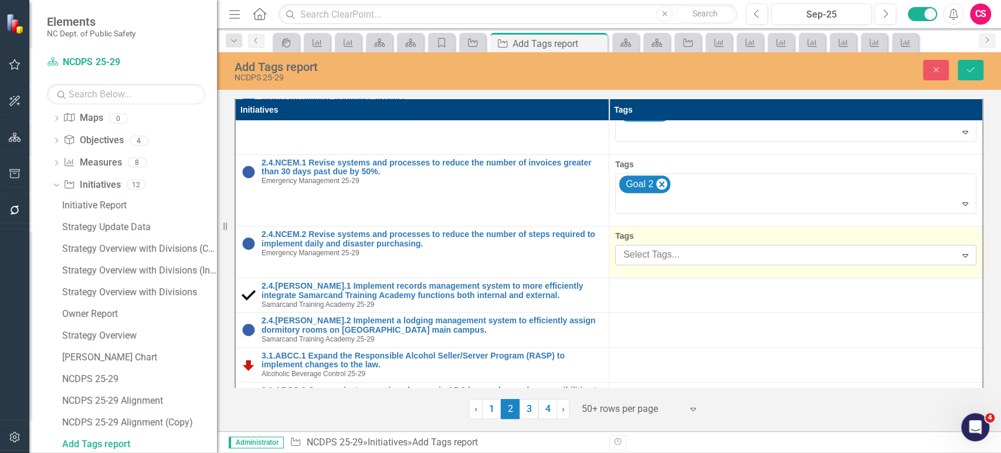
click at [690, 256] on div at bounding box center [787, 255] width 337 height 16
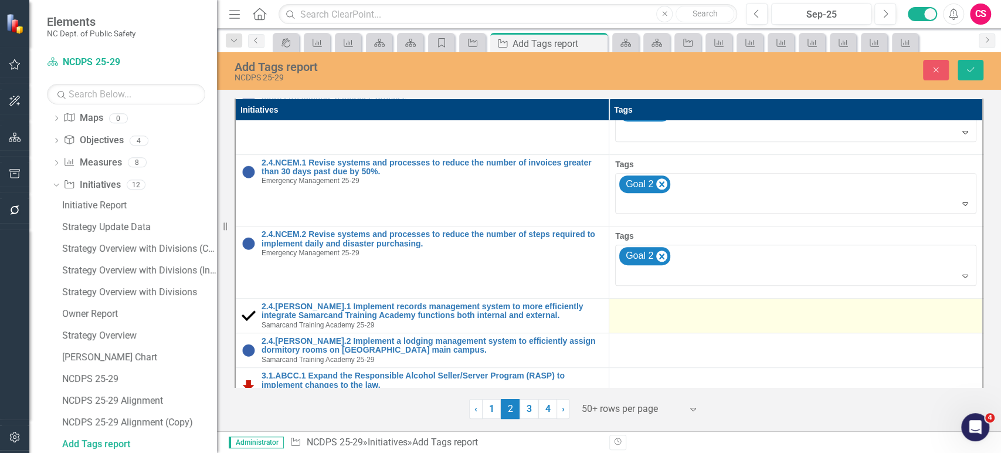
click at [687, 308] on div at bounding box center [795, 309] width 361 height 14
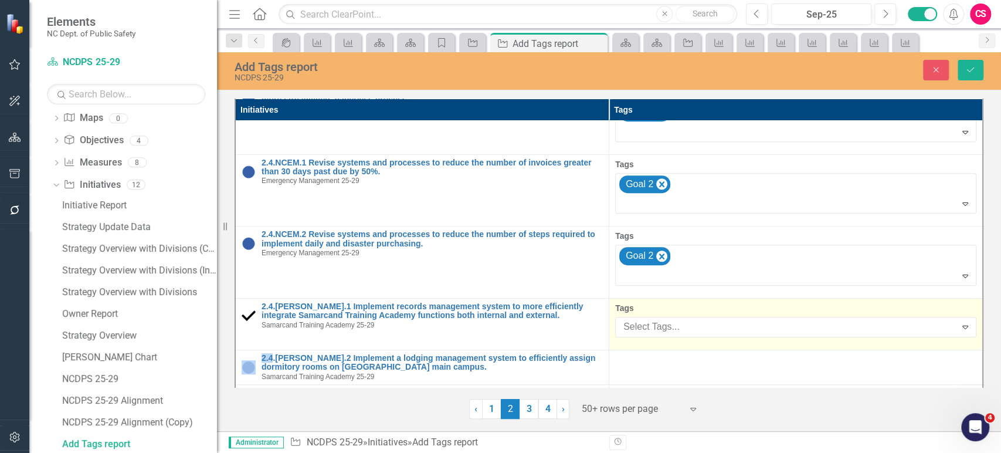
click at [687, 308] on label "Tags" at bounding box center [795, 308] width 361 height 12
click at [688, 326] on div at bounding box center [787, 327] width 337 height 16
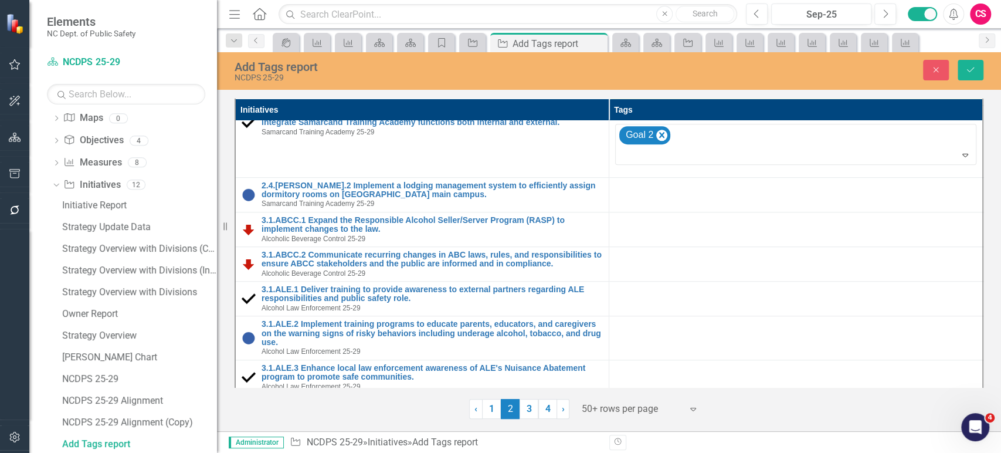
scroll to position [593, 0]
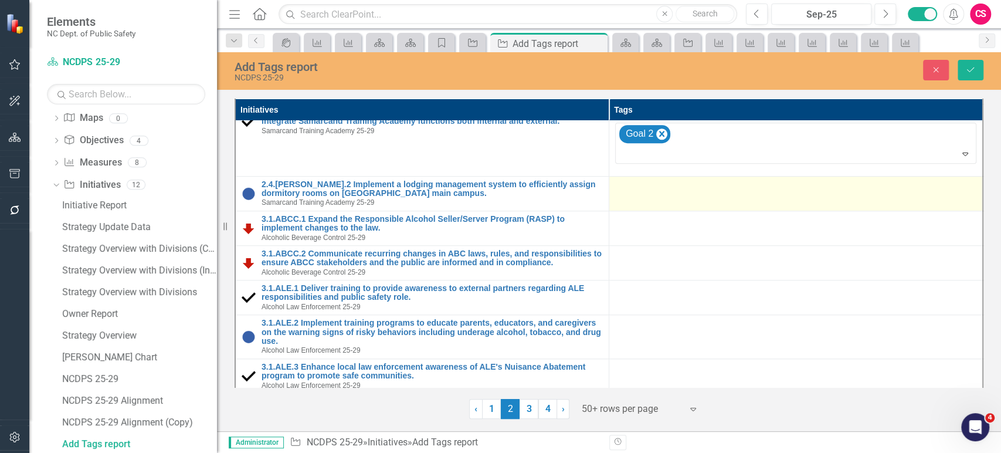
click at [701, 189] on div at bounding box center [795, 187] width 361 height 14
click at [701, 190] on div at bounding box center [795, 187] width 361 height 14
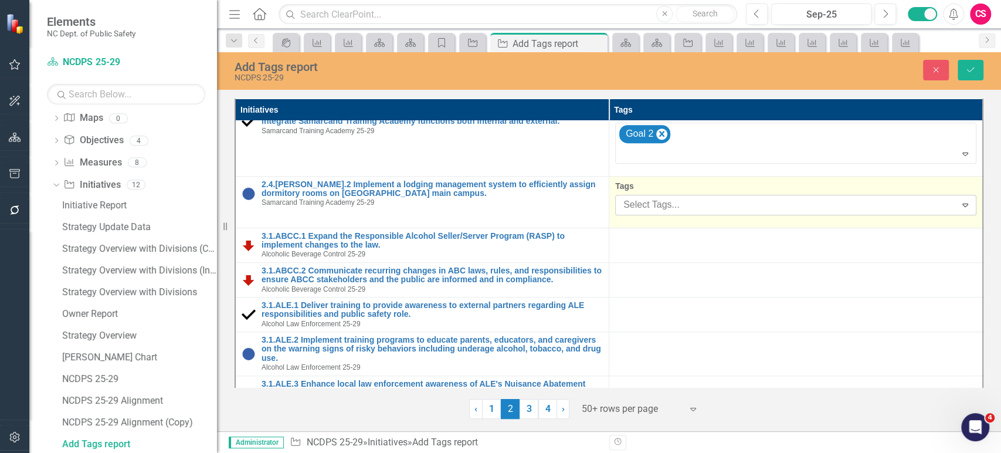
click at [701, 195] on div "Select Tags... Expand" at bounding box center [795, 205] width 361 height 21
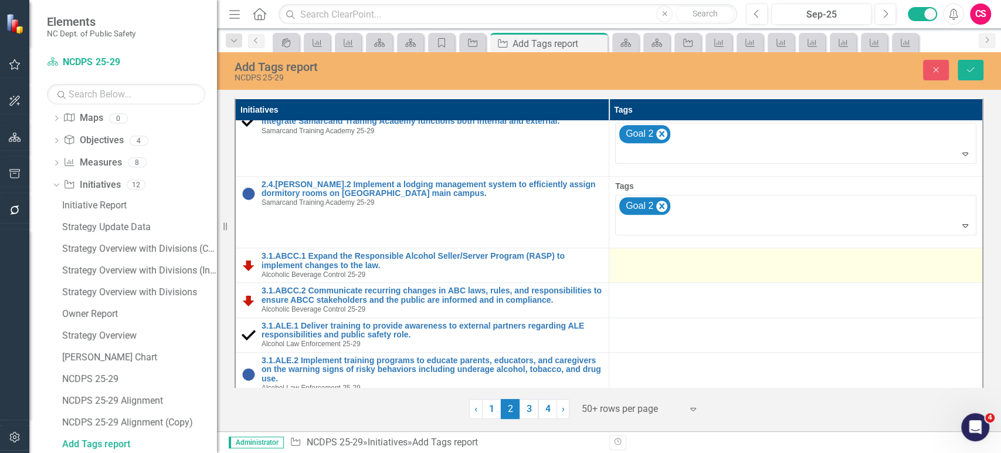
click at [699, 264] on td at bounding box center [796, 265] width 374 height 35
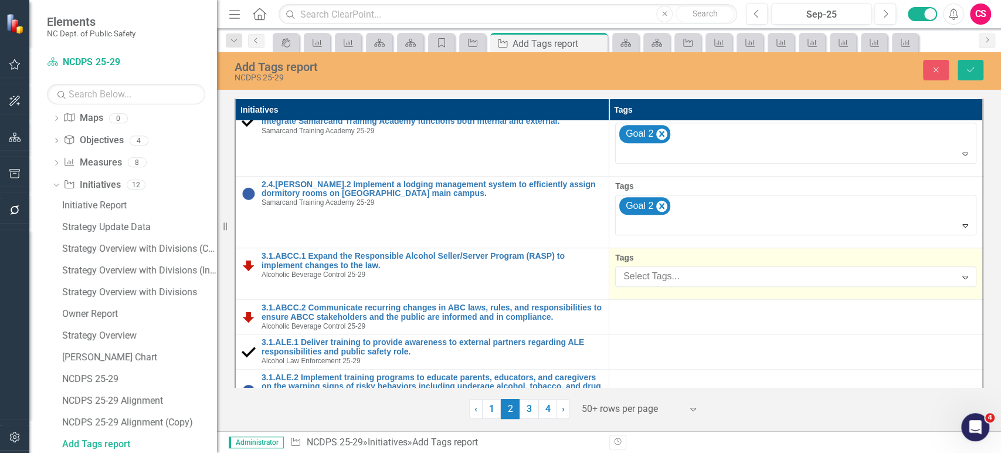
click at [699, 266] on div "Select Tags... Expand" at bounding box center [795, 276] width 361 height 21
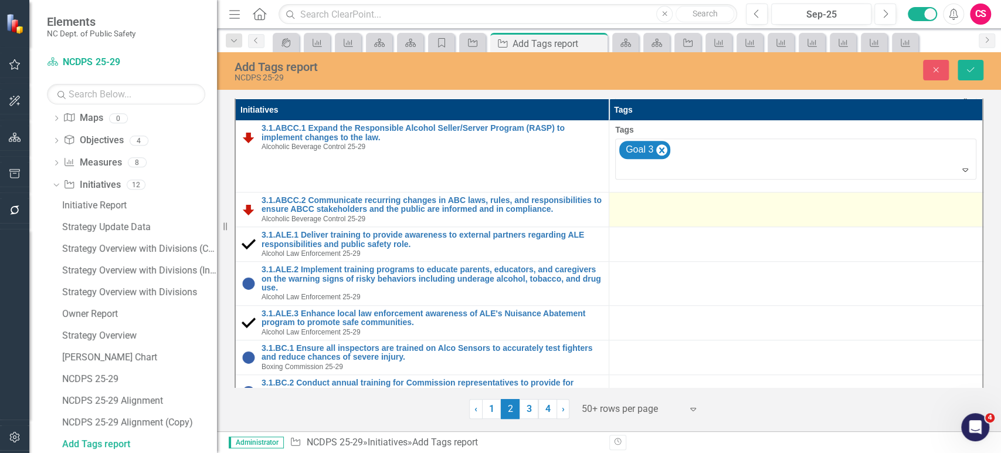
scroll to position [725, 0]
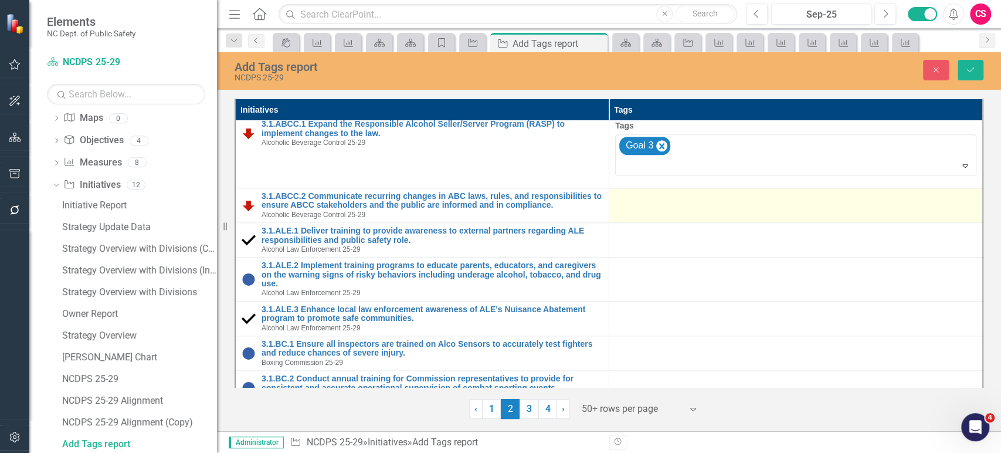
click at [697, 198] on div at bounding box center [795, 199] width 361 height 14
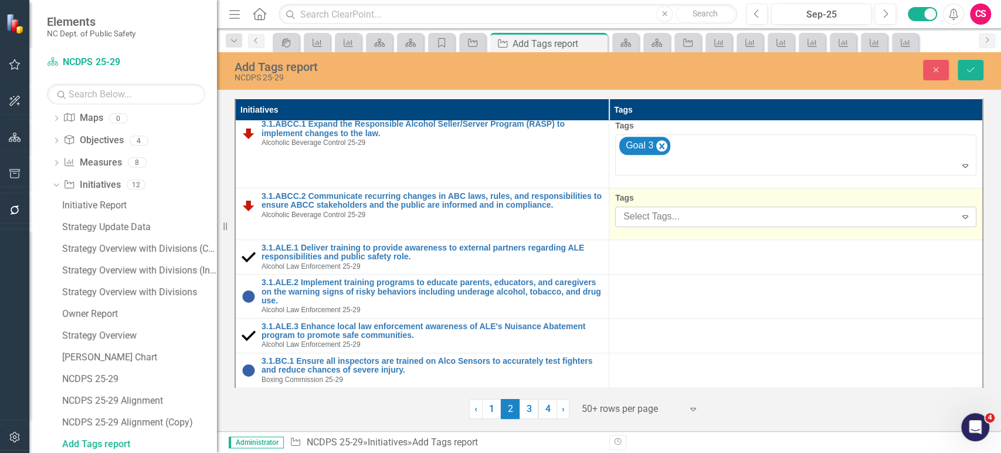
click at [698, 209] on div at bounding box center [787, 217] width 337 height 16
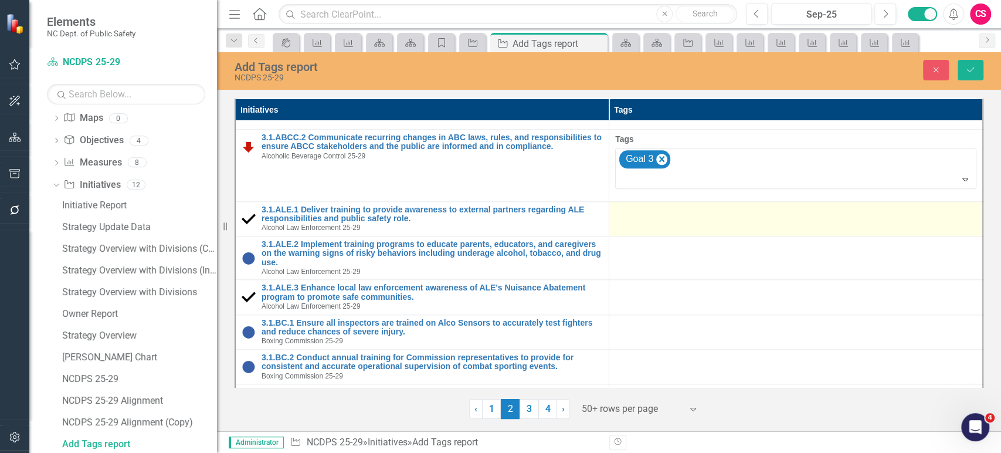
scroll to position [800, 0]
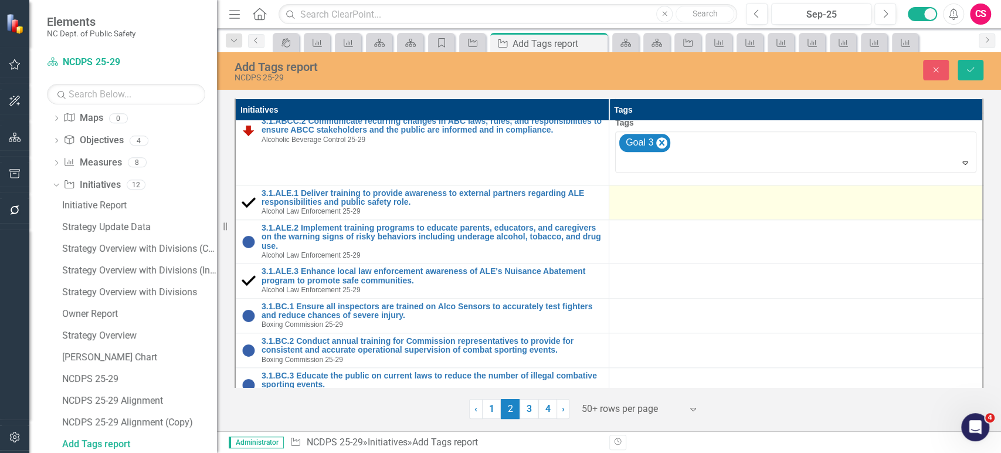
click at [693, 210] on td at bounding box center [796, 202] width 374 height 35
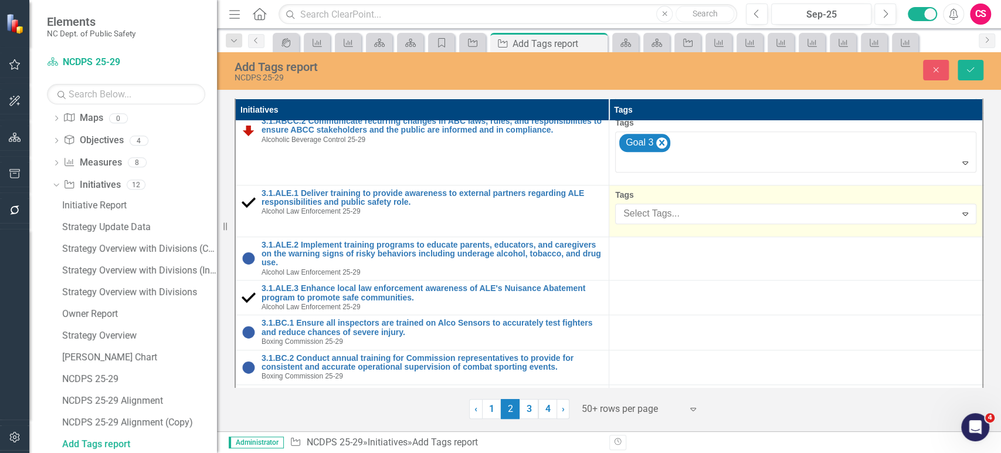
click at [693, 210] on div at bounding box center [787, 214] width 337 height 16
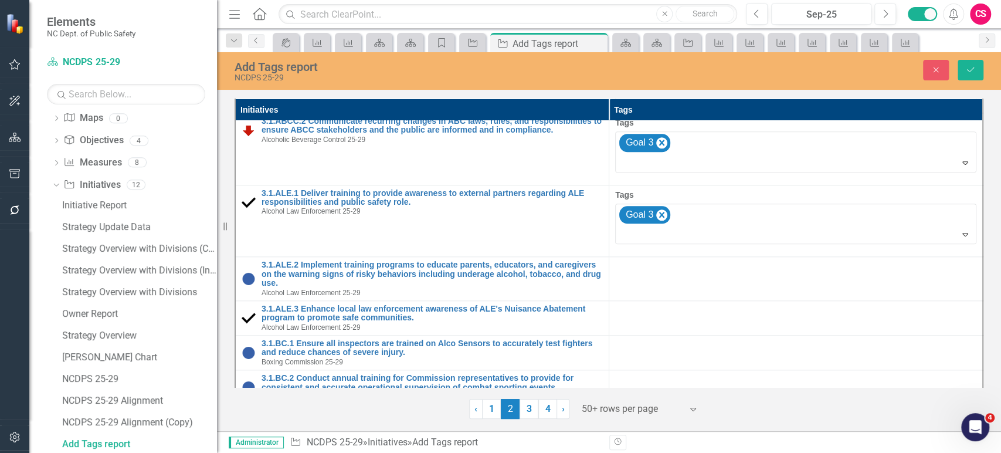
scroll to position [868, 0]
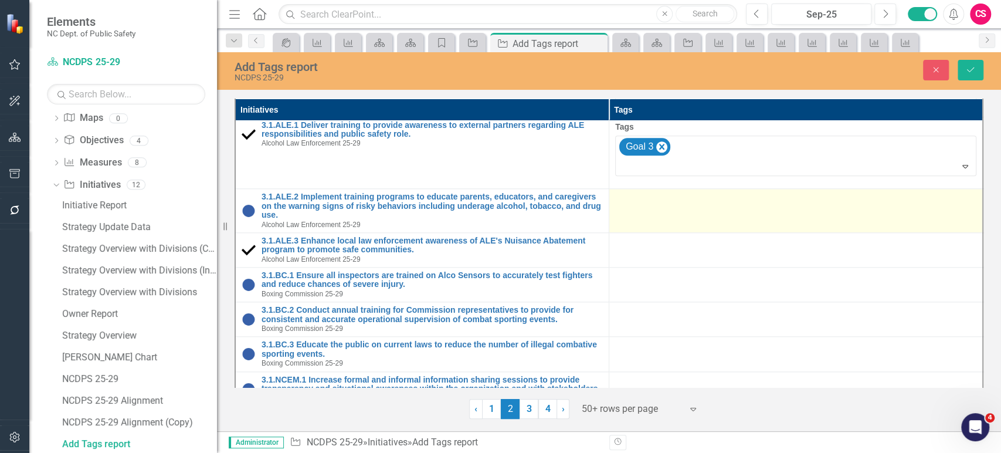
click at [689, 208] on td at bounding box center [796, 211] width 374 height 44
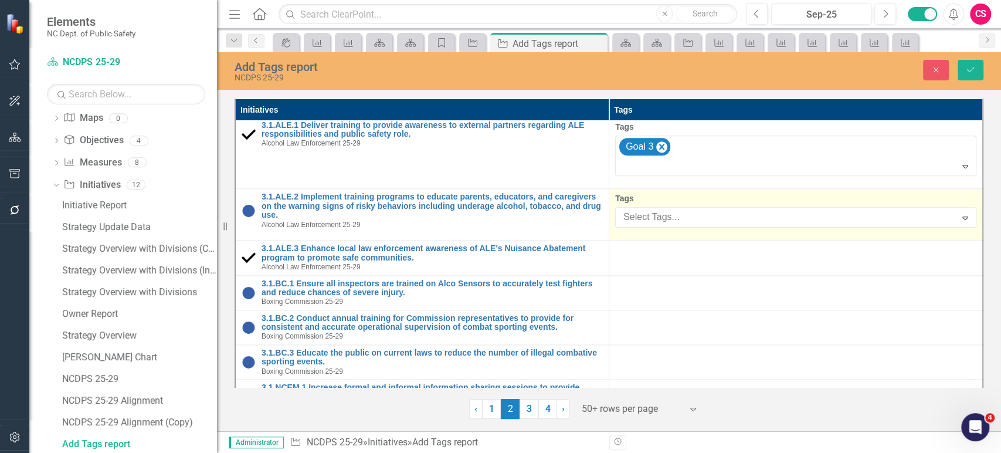
click at [689, 209] on div at bounding box center [787, 217] width 337 height 16
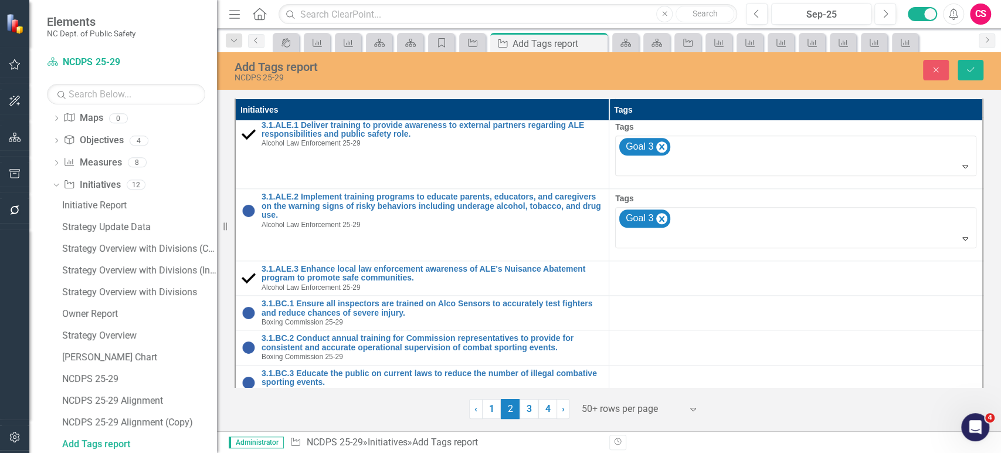
scroll to position [943, 0]
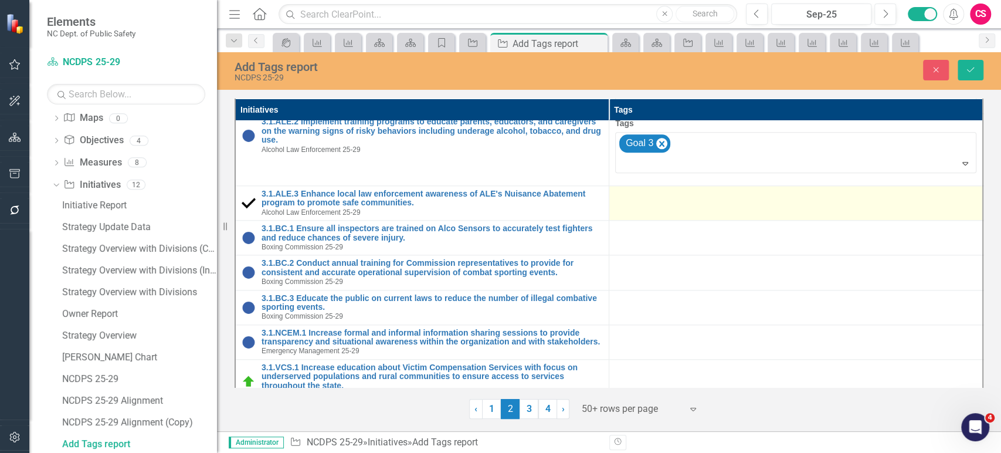
click at [688, 193] on div at bounding box center [795, 196] width 361 height 14
click at [688, 195] on div at bounding box center [795, 196] width 361 height 14
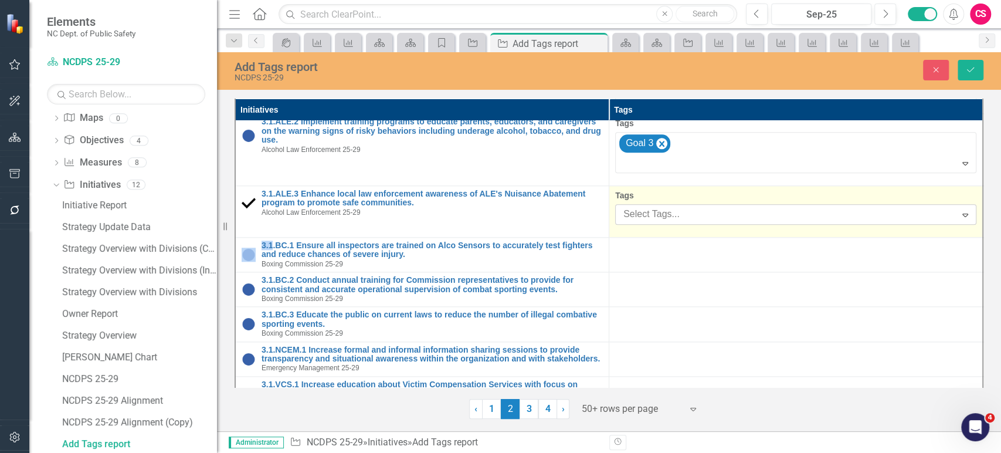
click at [694, 214] on div at bounding box center [787, 214] width 337 height 16
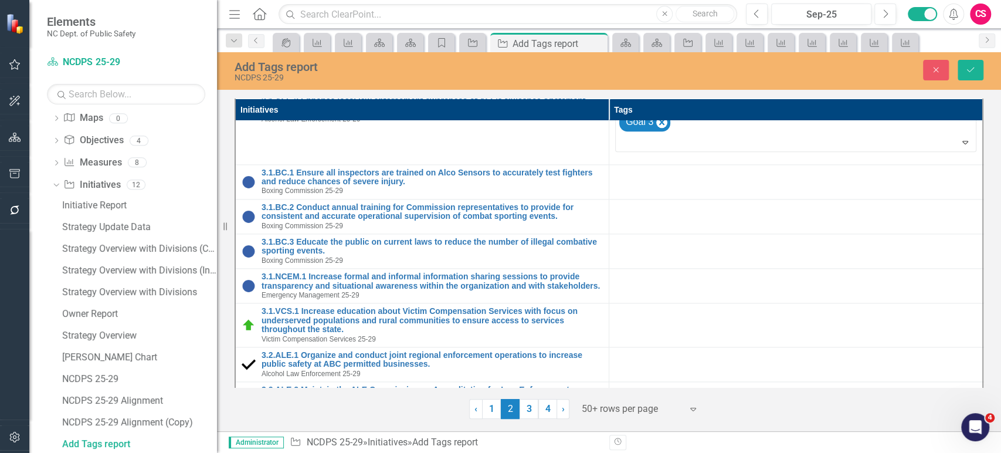
scroll to position [1037, 0]
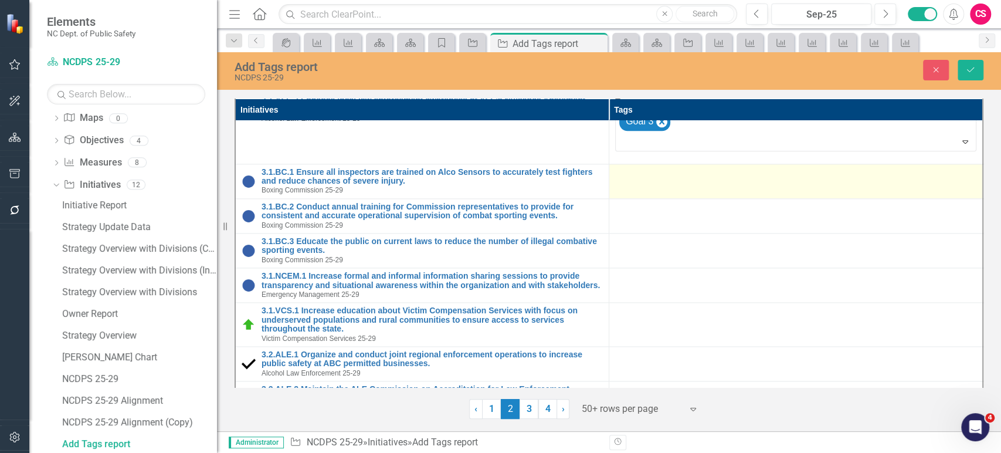
click at [695, 172] on div at bounding box center [795, 175] width 361 height 14
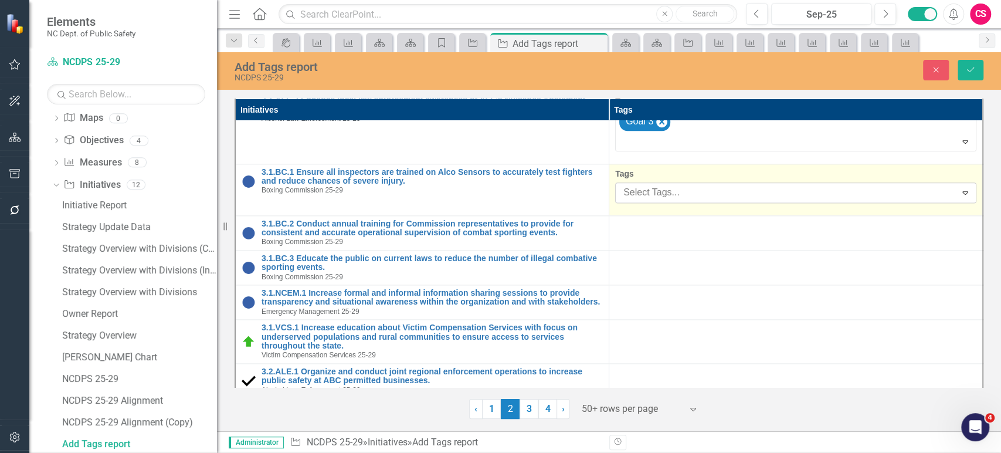
click at [698, 185] on div at bounding box center [787, 193] width 337 height 16
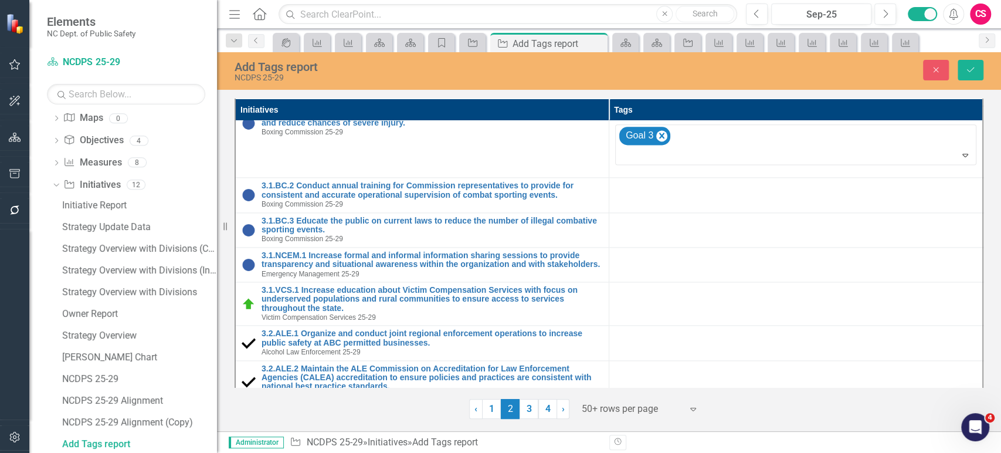
scroll to position [1132, 0]
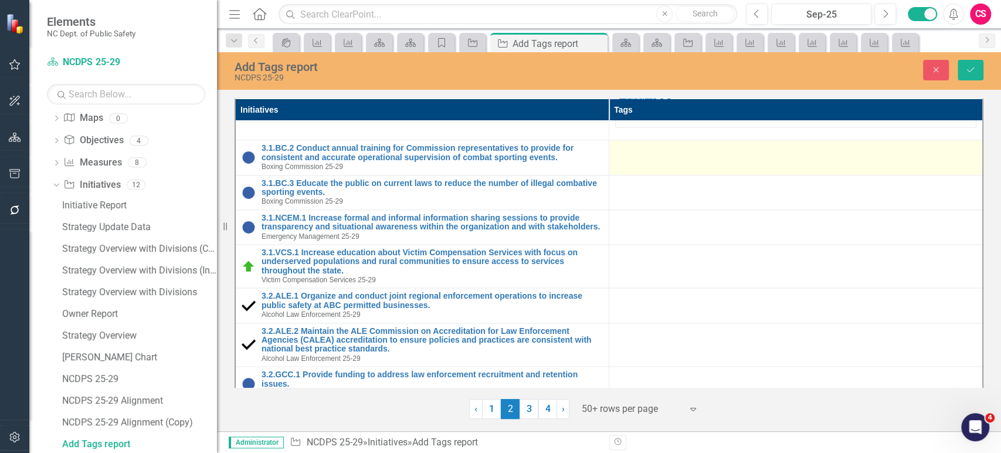
click at [692, 158] on td at bounding box center [796, 157] width 374 height 35
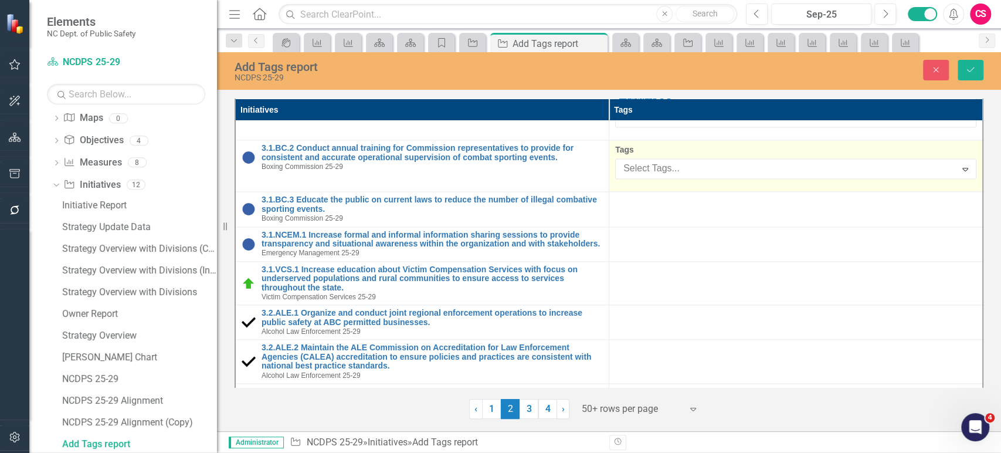
click at [692, 161] on div at bounding box center [787, 169] width 337 height 16
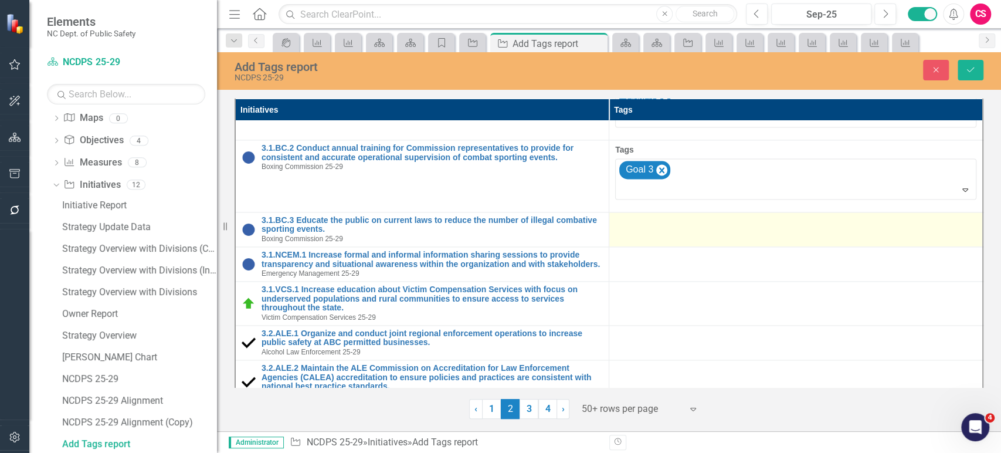
click at [695, 219] on div at bounding box center [795, 223] width 361 height 14
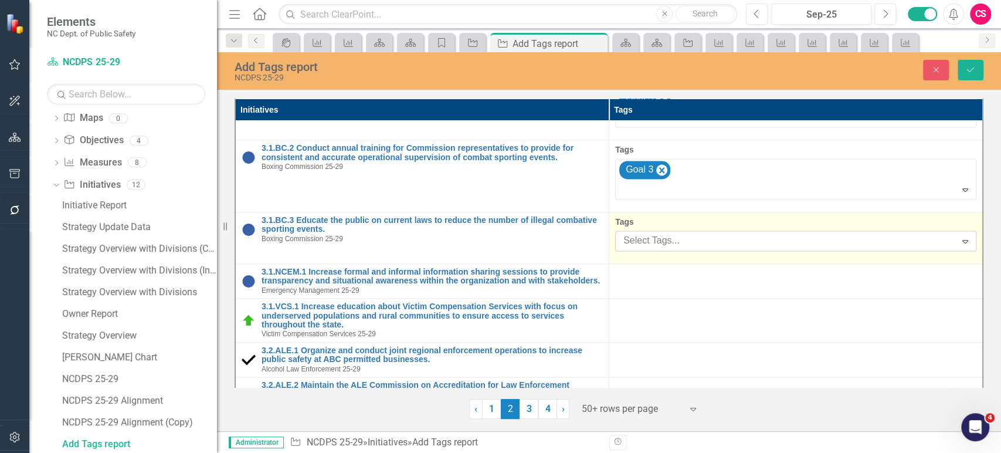
click at [692, 232] on div "Select Tags..." at bounding box center [785, 241] width 337 height 18
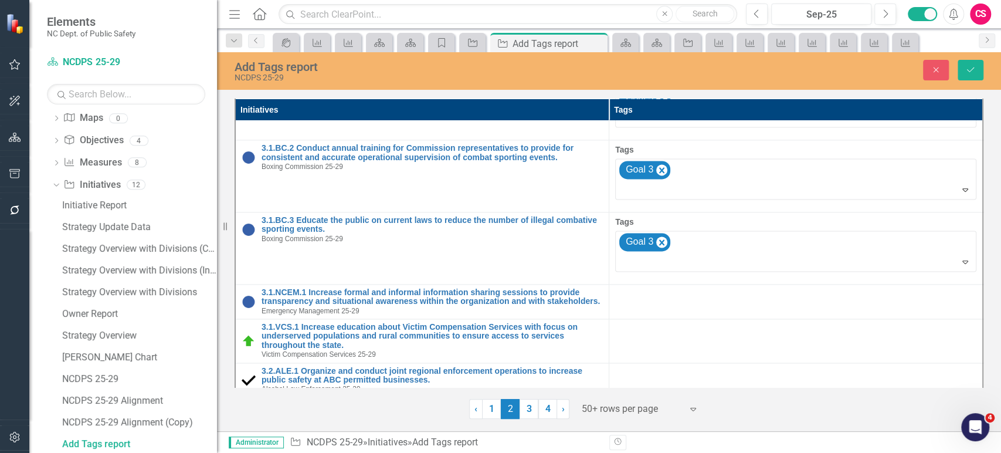
scroll to position [1229, 0]
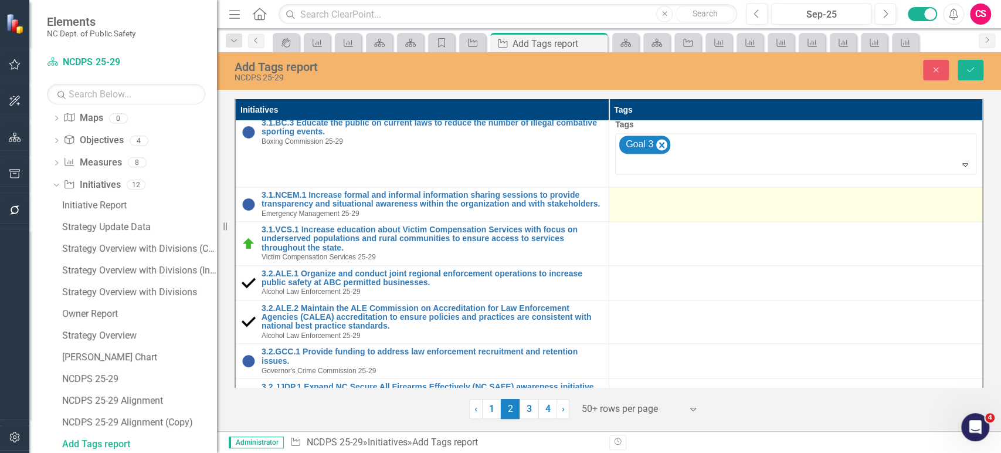
click at [702, 202] on td at bounding box center [796, 203] width 374 height 35
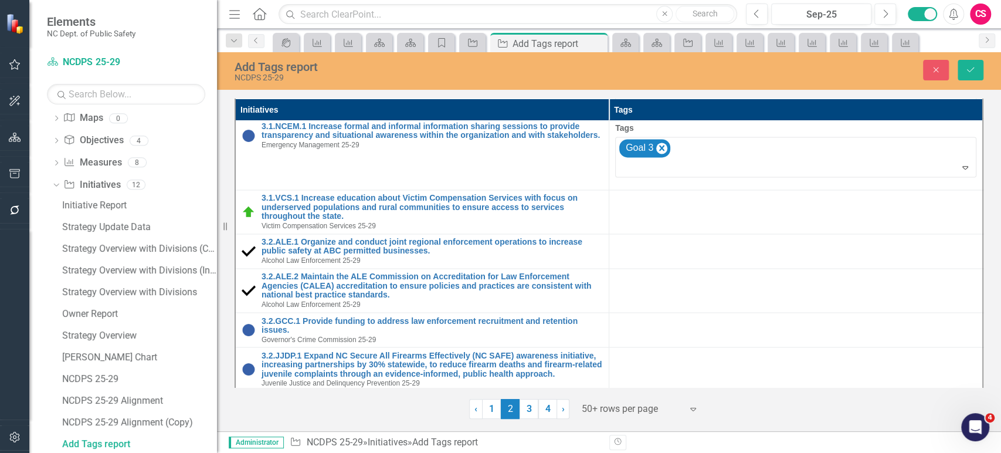
scroll to position [1316, 0]
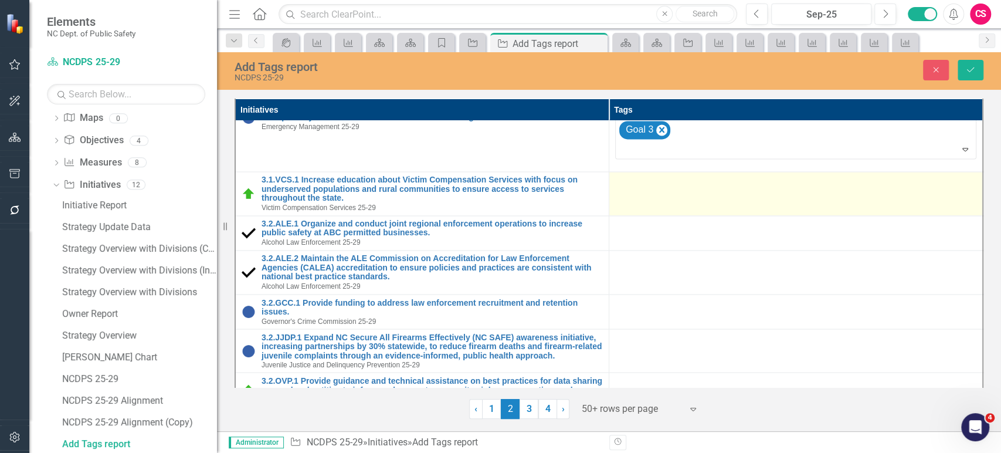
click at [699, 186] on td at bounding box center [796, 194] width 374 height 44
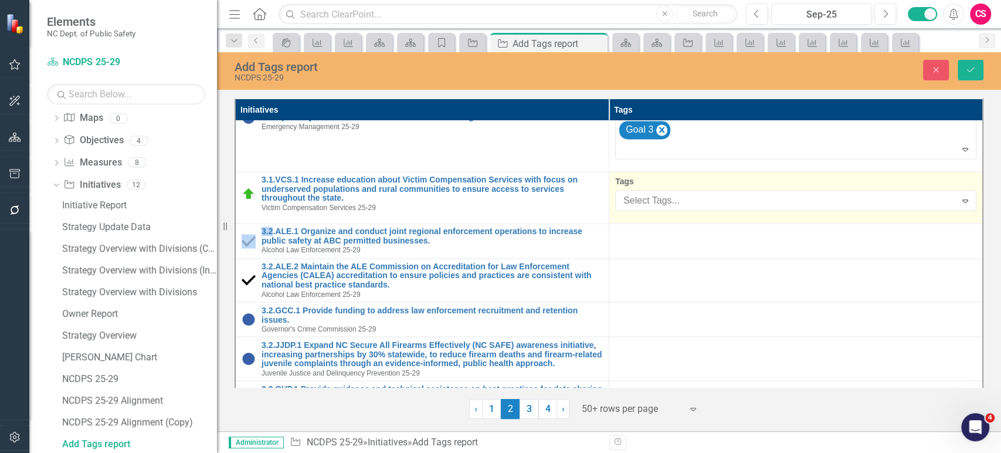
click at [699, 192] on div "Select Tags..." at bounding box center [785, 201] width 337 height 18
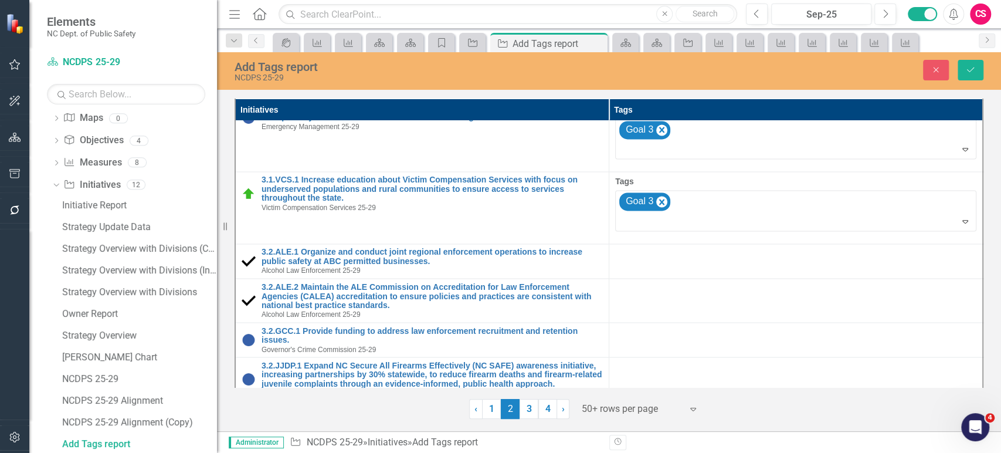
scroll to position [1398, 0]
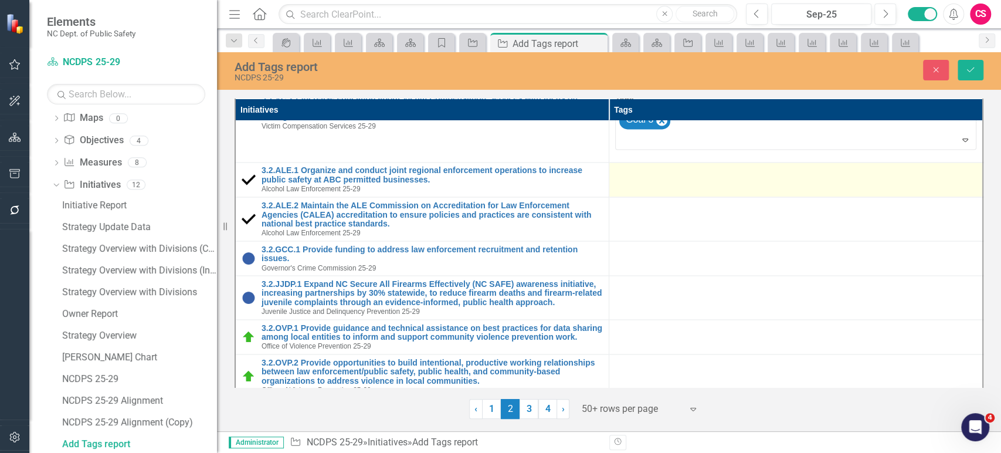
click at [695, 182] on td at bounding box center [796, 179] width 374 height 35
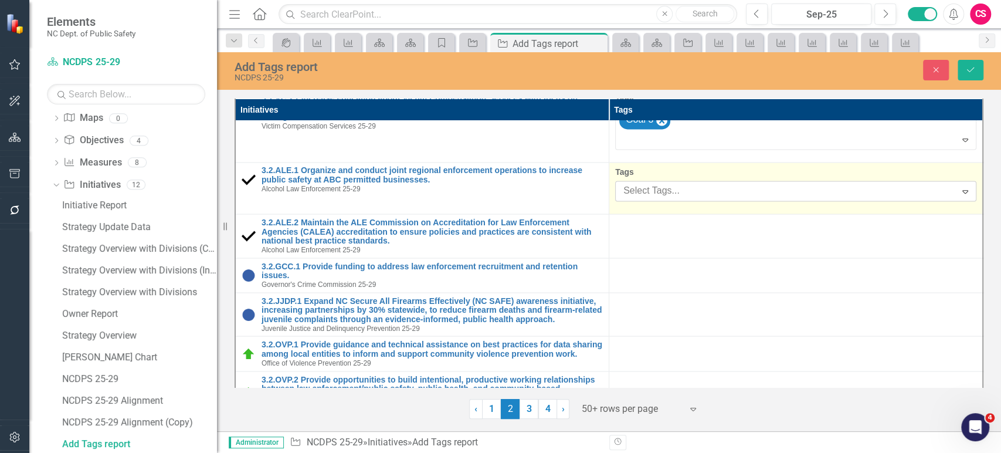
click at [695, 184] on div at bounding box center [787, 191] width 337 height 16
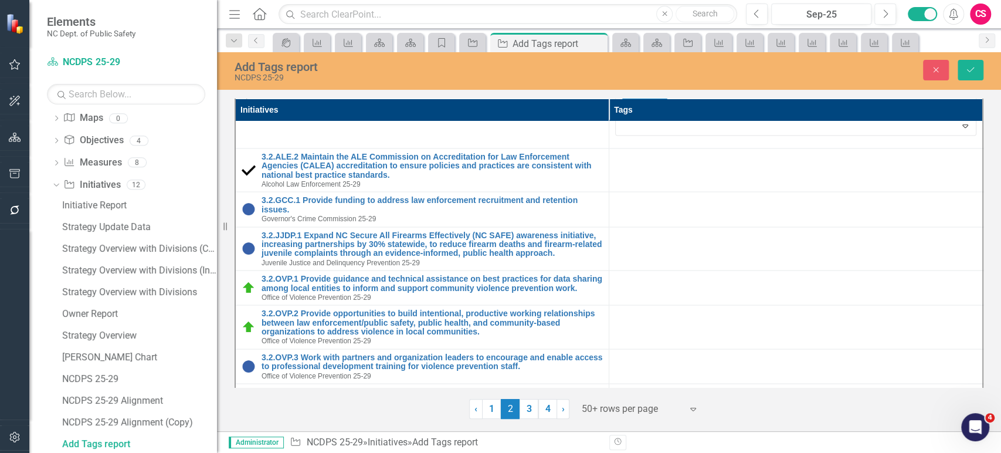
scroll to position [1484, 0]
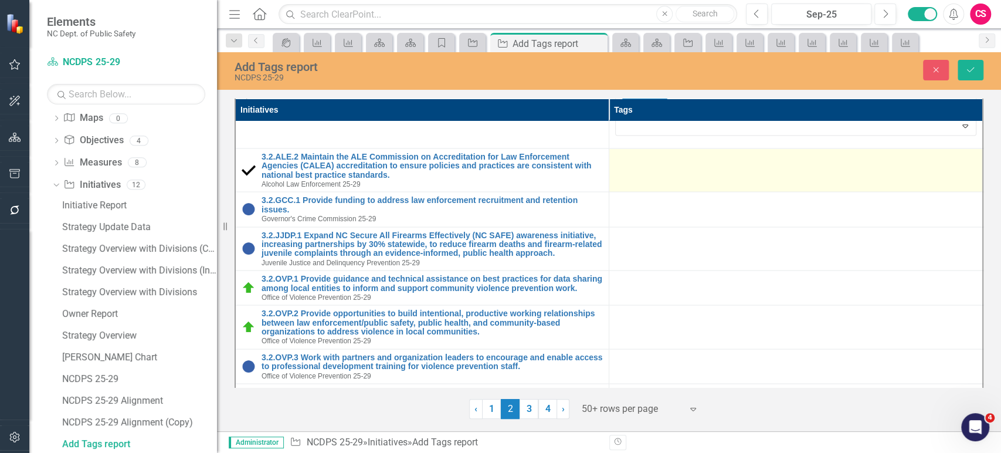
click at [700, 166] on td at bounding box center [796, 170] width 374 height 44
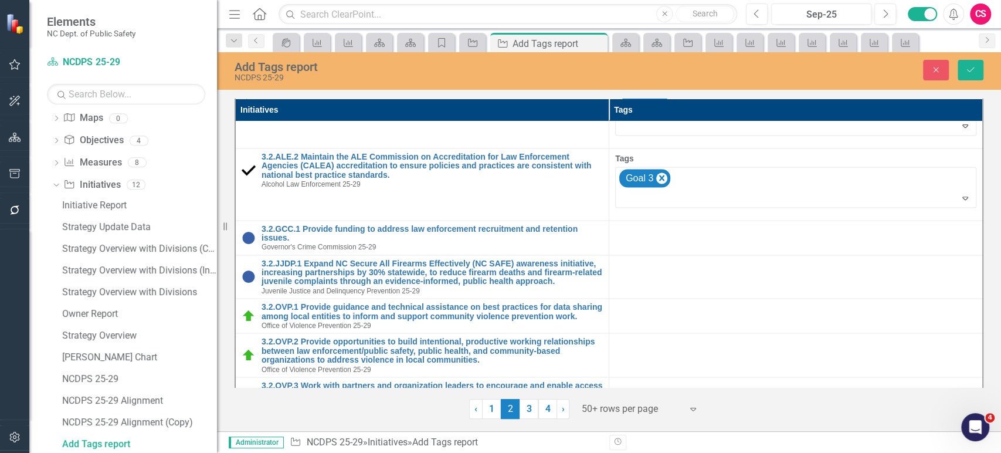
scroll to position [1538, 0]
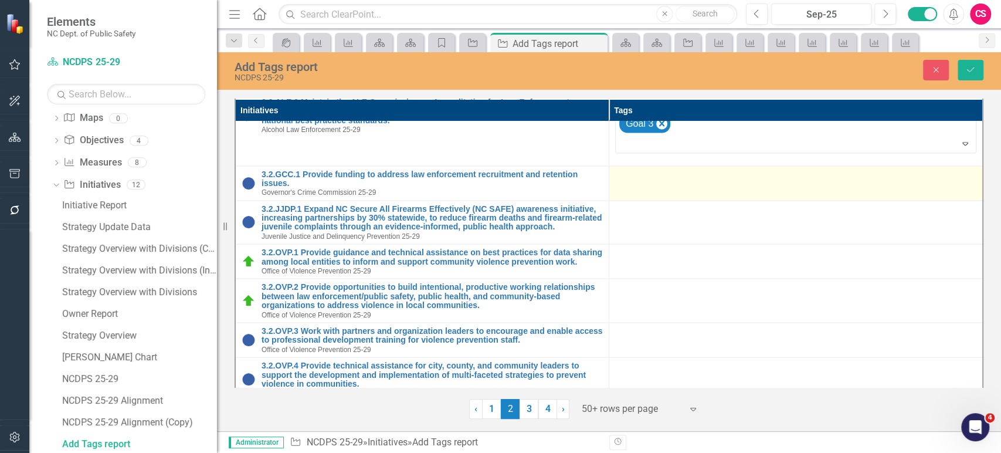
click at [702, 169] on div at bounding box center [795, 176] width 361 height 14
click at [702, 172] on div at bounding box center [795, 176] width 361 height 14
click at [702, 175] on div at bounding box center [795, 176] width 361 height 14
click at [702, 177] on div at bounding box center [795, 176] width 361 height 14
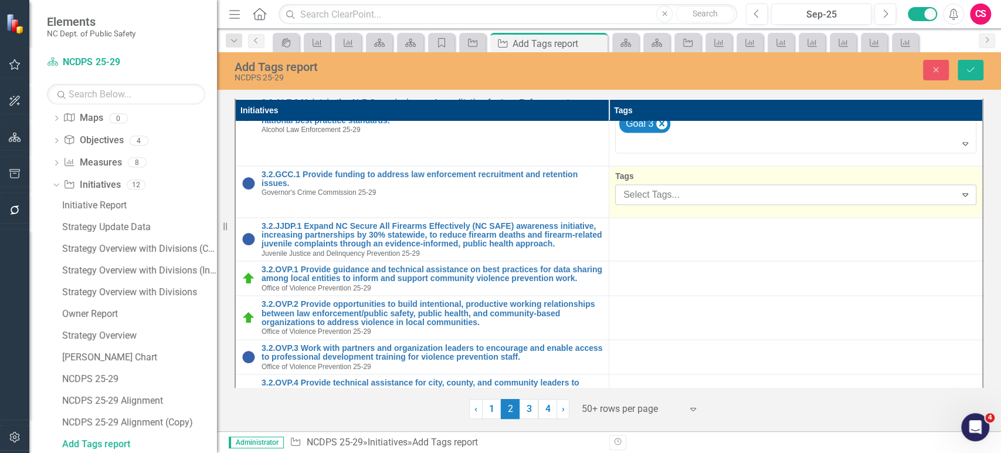
click at [703, 190] on div at bounding box center [787, 194] width 337 height 16
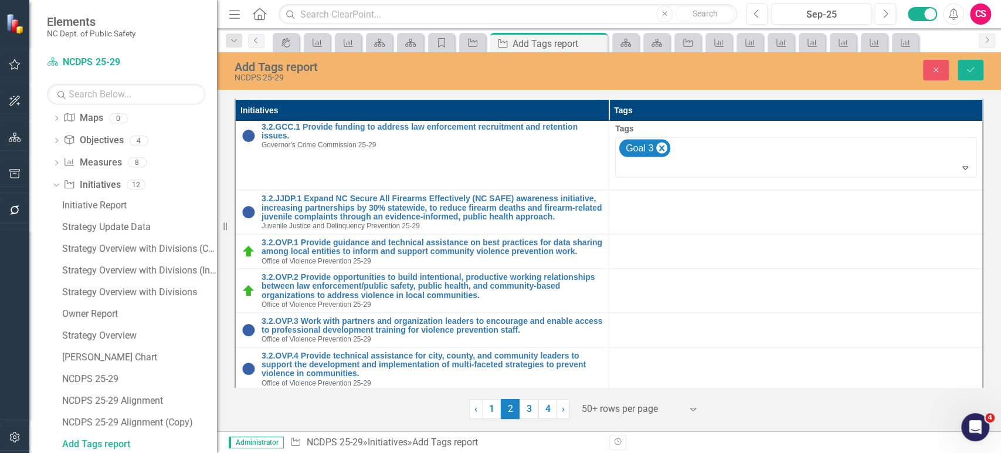
scroll to position [1608, 0]
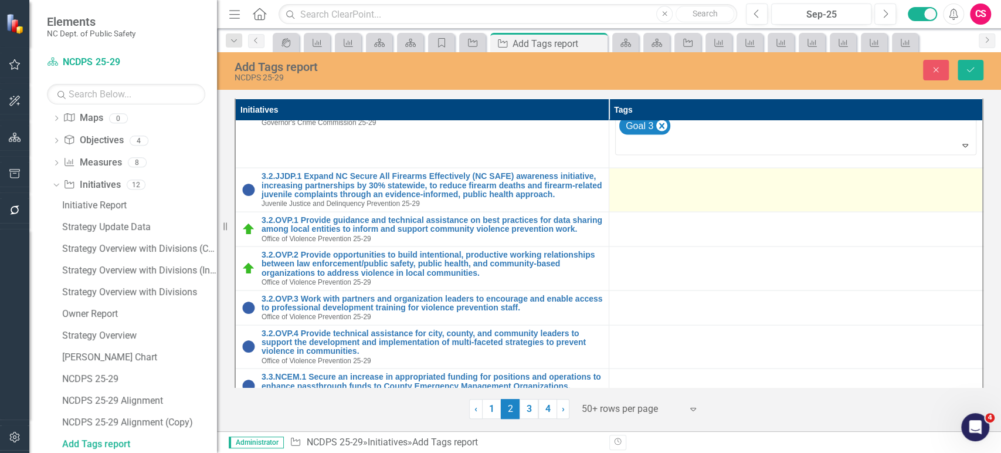
click at [700, 181] on td at bounding box center [796, 190] width 374 height 44
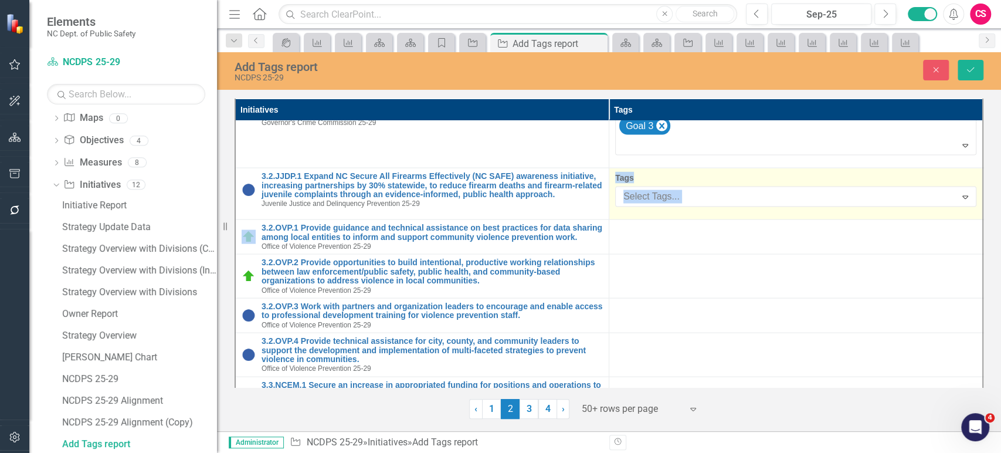
click at [700, 181] on div "Tags Select Tags... Expand" at bounding box center [795, 189] width 361 height 35
click at [699, 191] on div at bounding box center [787, 197] width 337 height 16
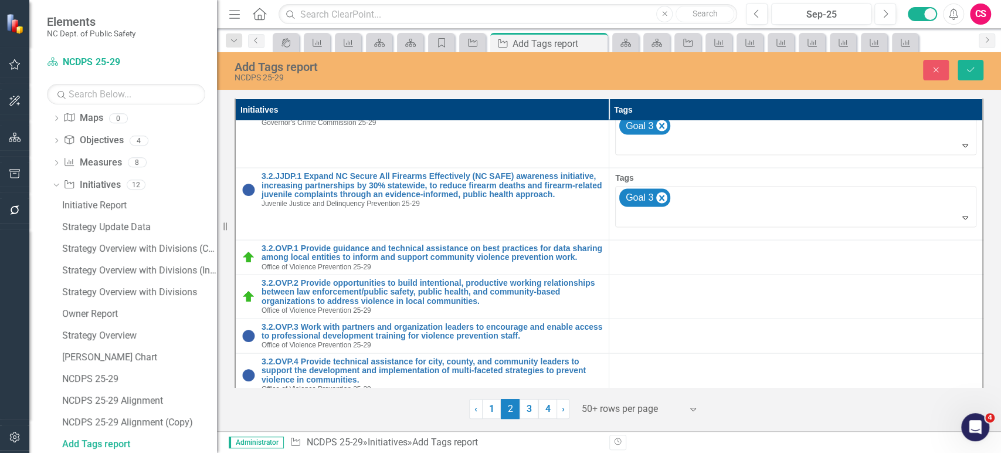
scroll to position [1678, 0]
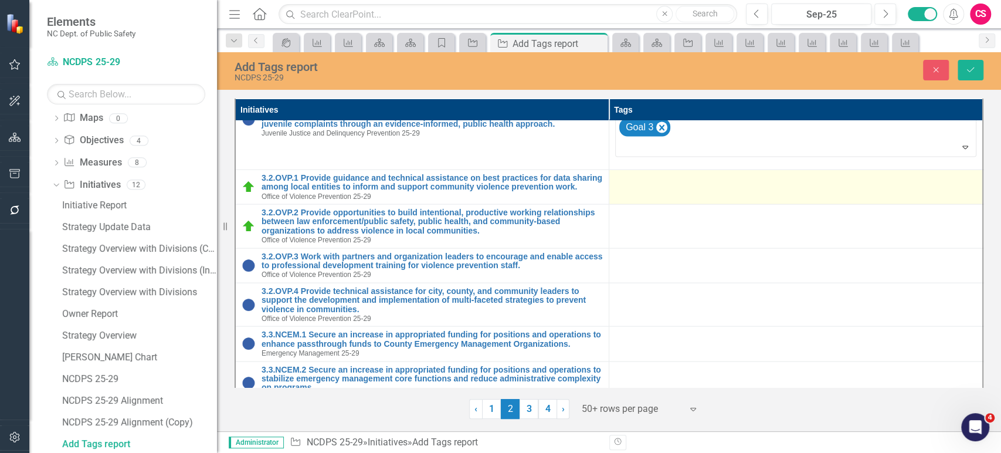
click at [703, 189] on td at bounding box center [796, 186] width 374 height 35
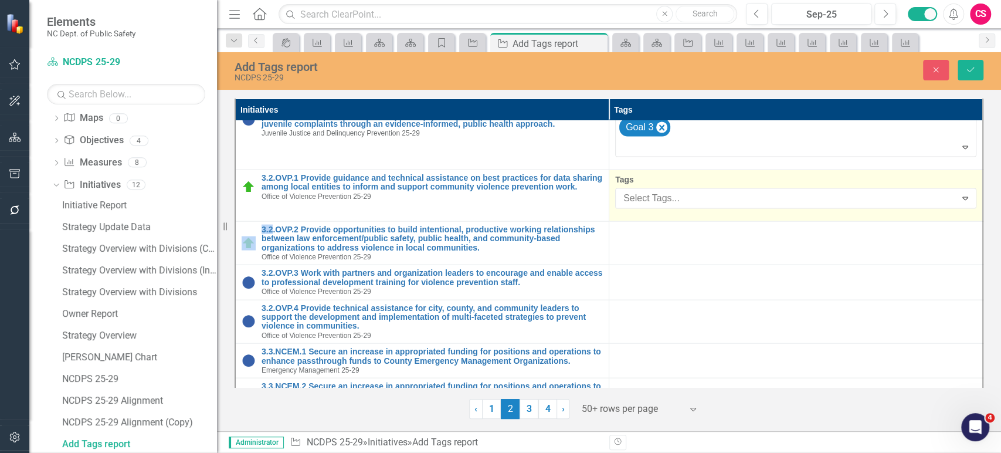
click at [703, 191] on div at bounding box center [787, 199] width 337 height 16
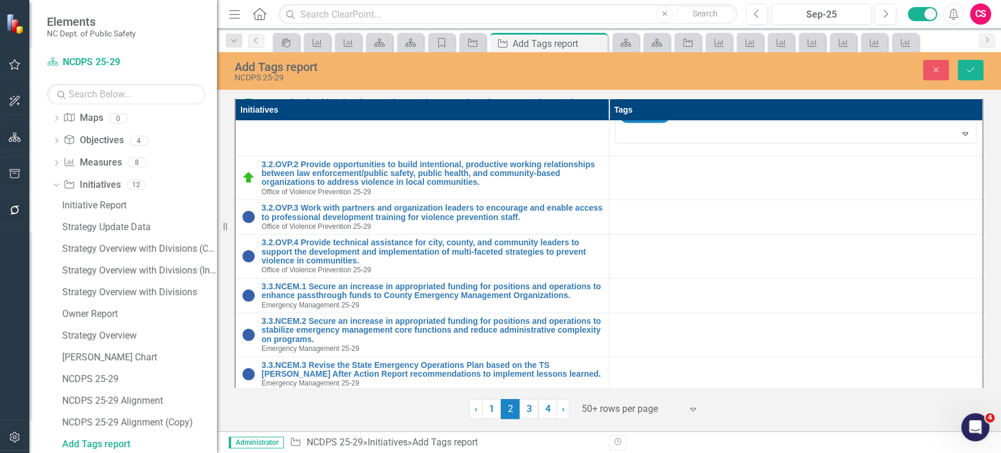
scroll to position [1766, 0]
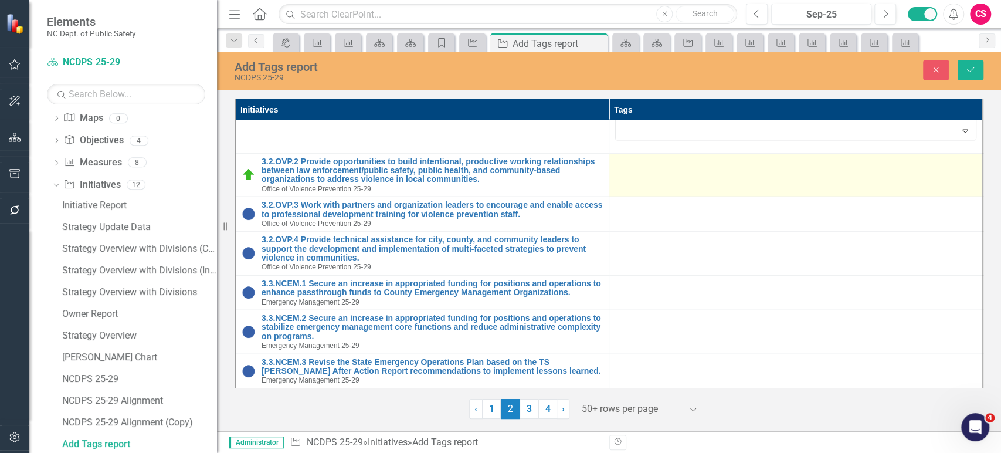
click at [703, 173] on td at bounding box center [796, 175] width 374 height 44
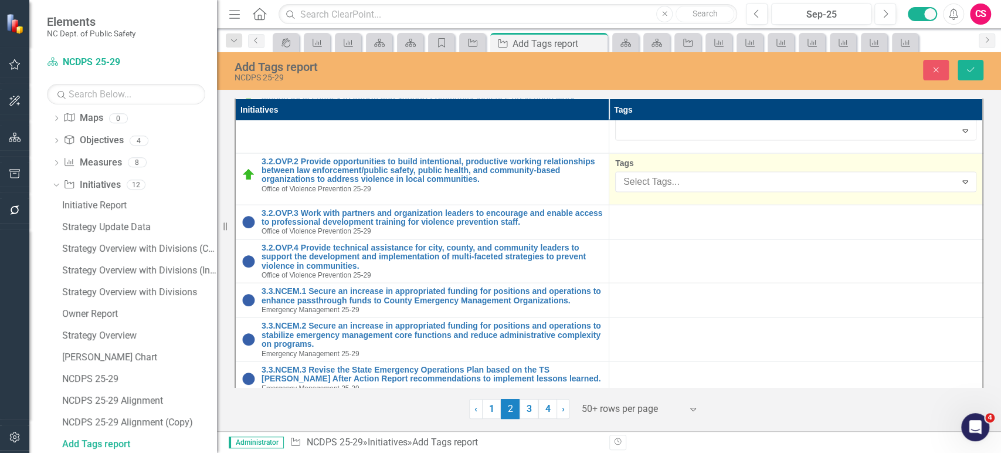
click at [703, 174] on div at bounding box center [787, 182] width 337 height 16
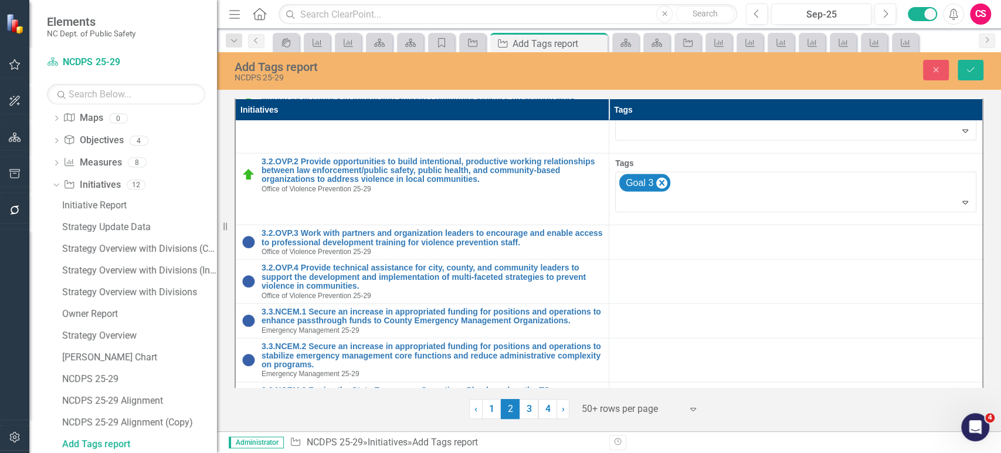
scroll to position [1842, 0]
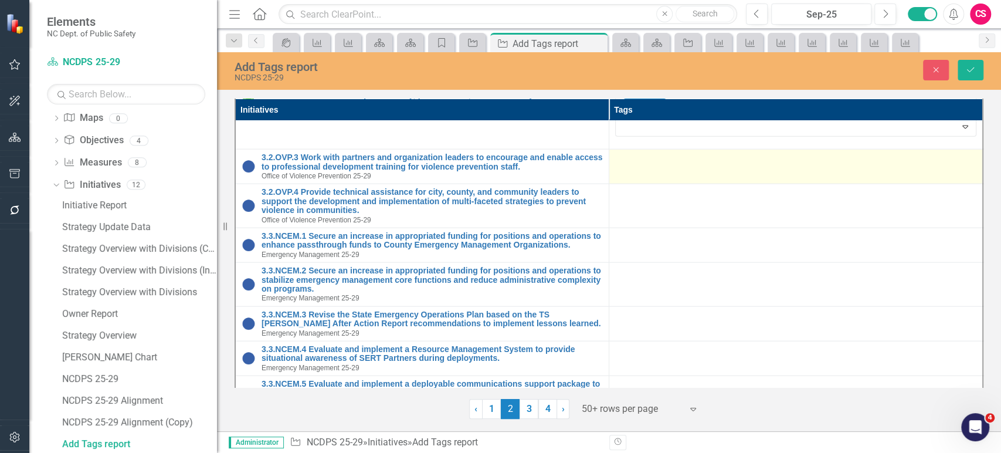
click at [704, 165] on td at bounding box center [796, 167] width 374 height 35
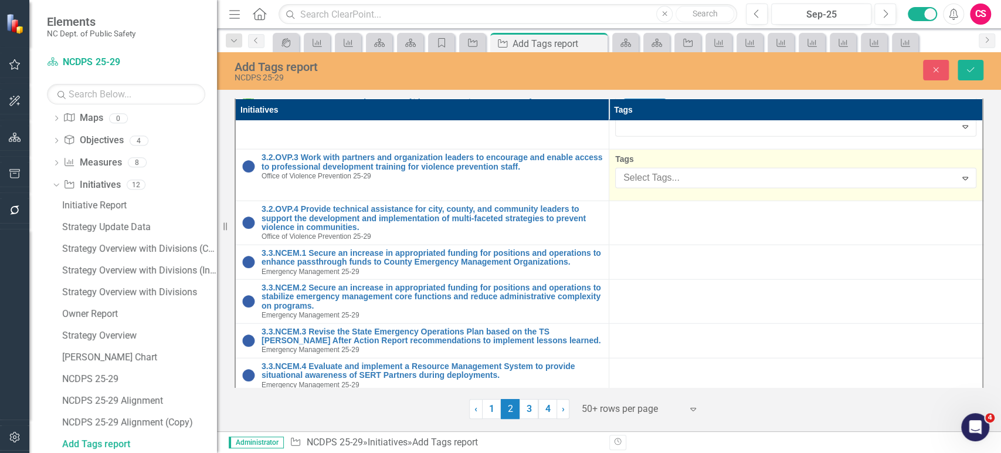
click at [704, 170] on div at bounding box center [787, 178] width 337 height 16
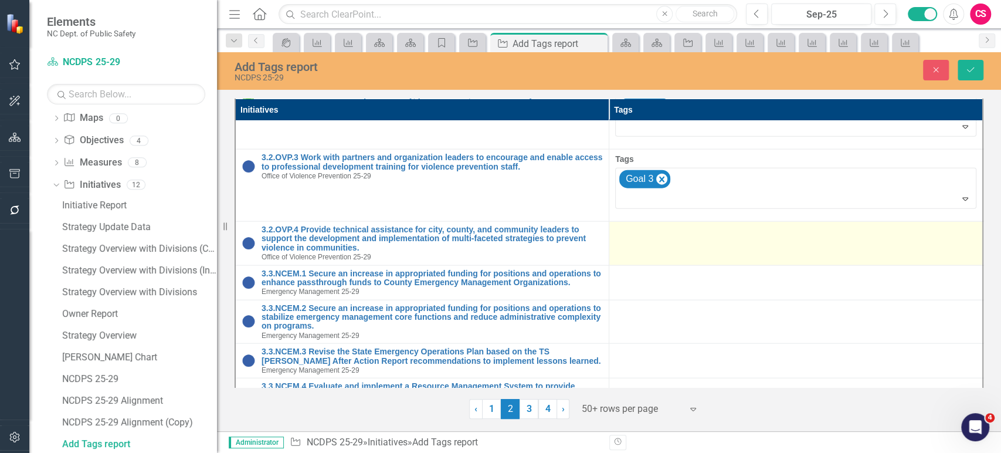
click at [709, 225] on div at bounding box center [795, 232] width 361 height 14
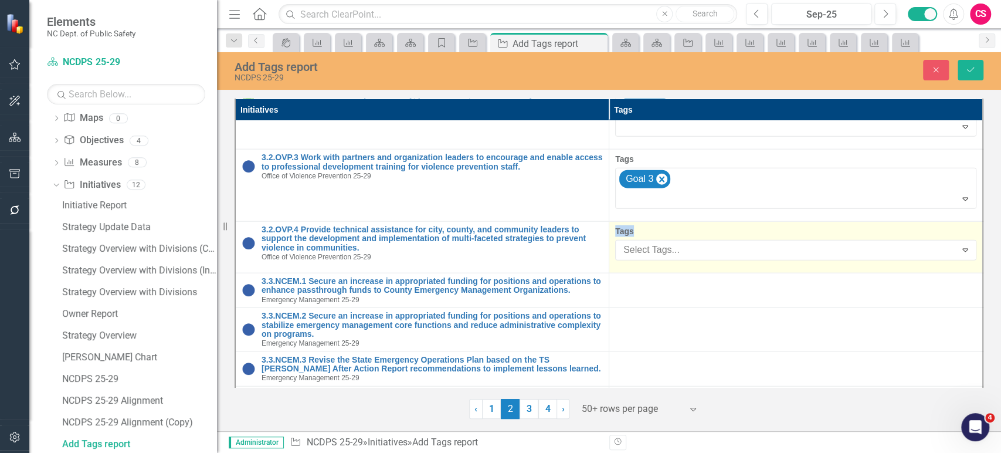
click at [709, 225] on label "Tags" at bounding box center [795, 231] width 361 height 12
click at [709, 244] on div at bounding box center [787, 250] width 337 height 16
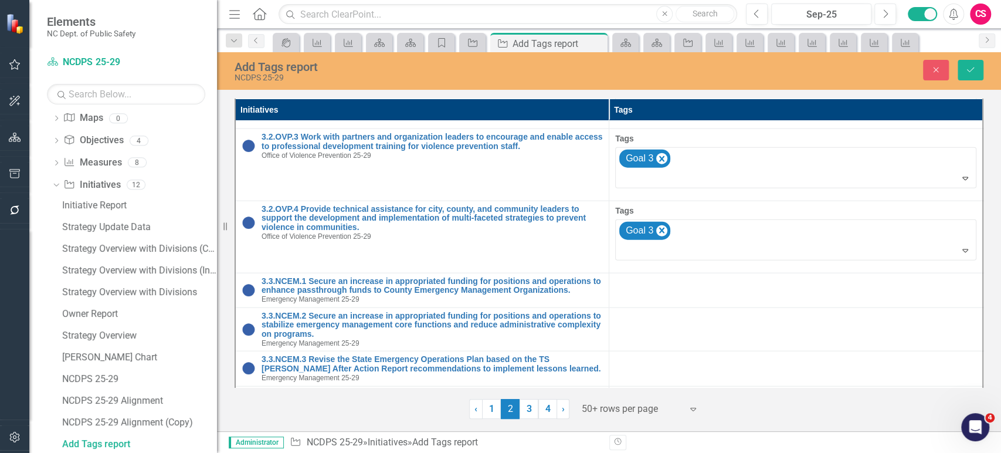
scroll to position [1922, 0]
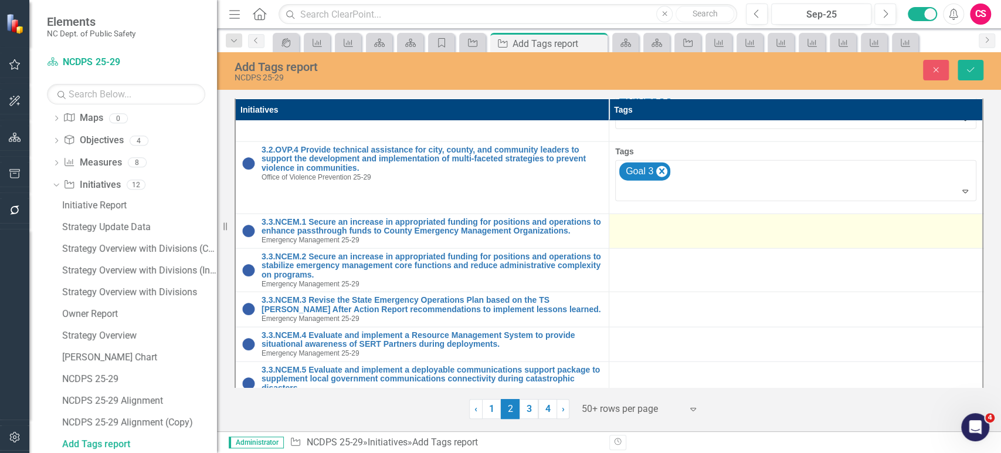
click at [714, 226] on td at bounding box center [796, 230] width 374 height 35
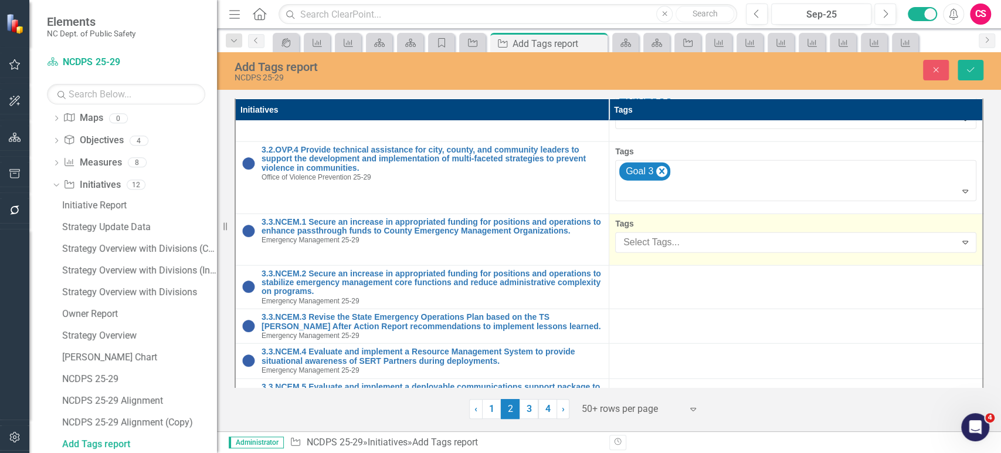
click at [714, 232] on div "Select Tags... Expand" at bounding box center [795, 242] width 361 height 21
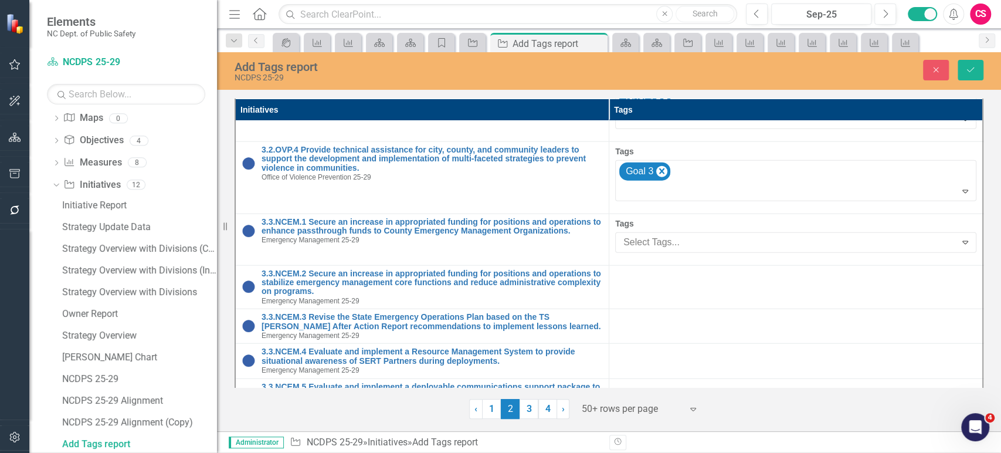
drag, startPoint x: 715, startPoint y: 282, endPoint x: 715, endPoint y: 288, distance: 6.4
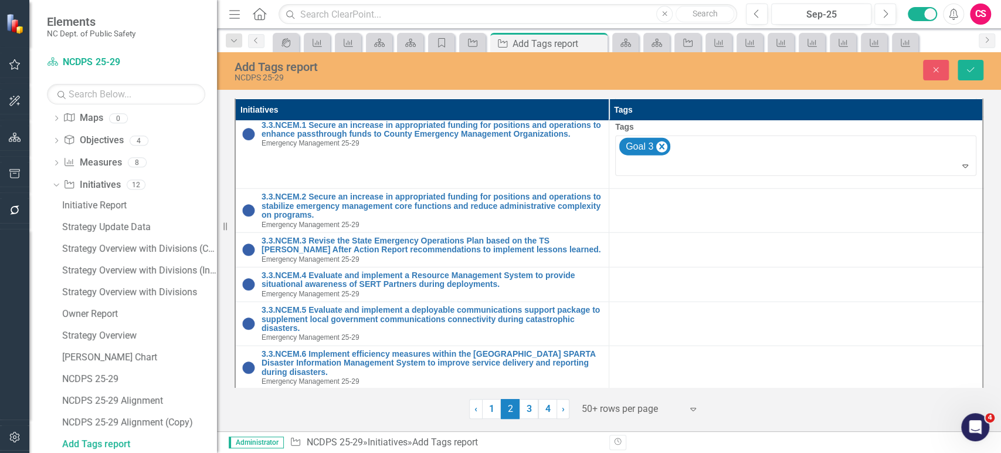
scroll to position [2027, 0]
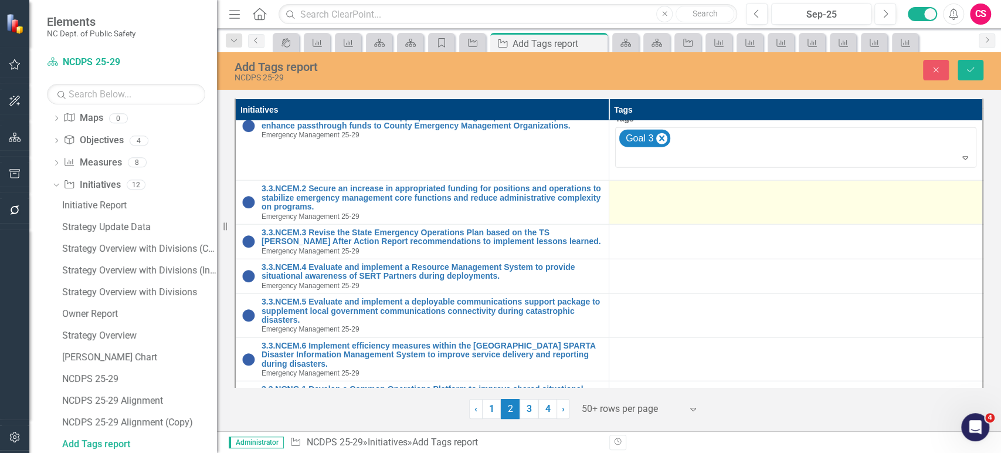
click at [711, 196] on td at bounding box center [796, 203] width 374 height 44
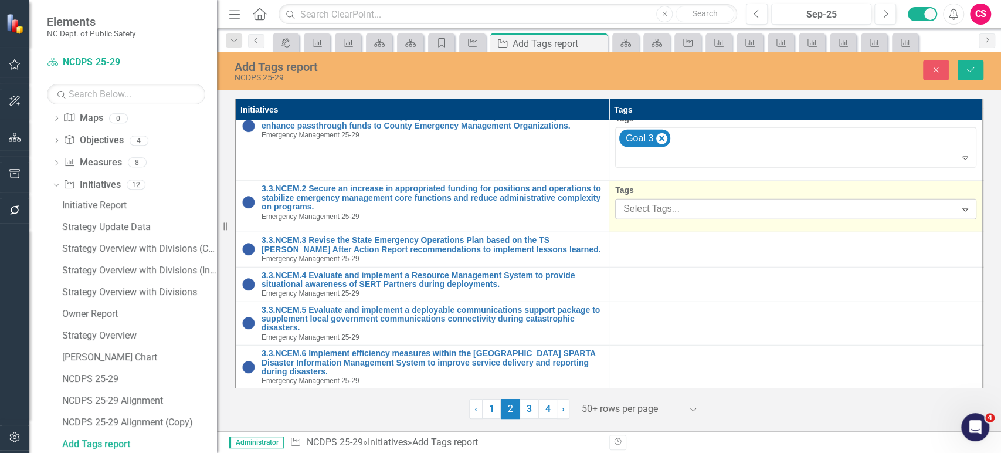
click at [713, 203] on div at bounding box center [787, 209] width 337 height 16
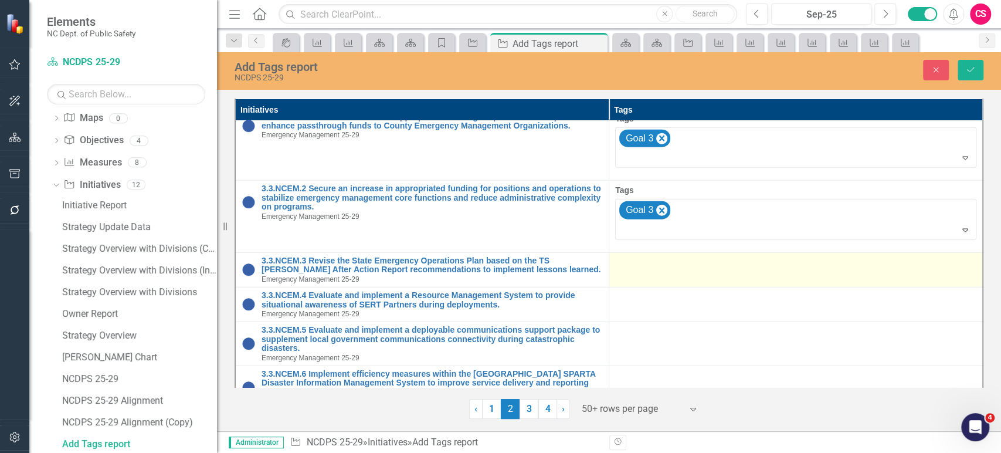
click at [713, 261] on div at bounding box center [795, 263] width 361 height 14
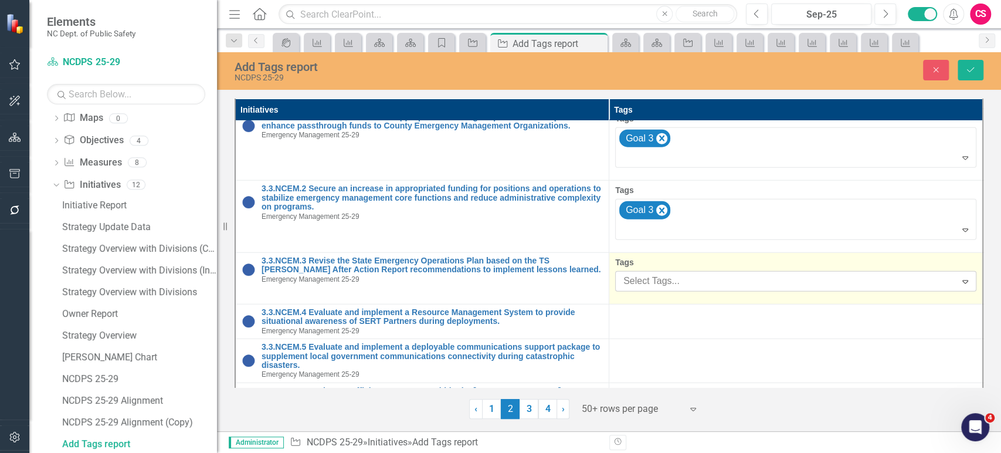
click at [718, 273] on div at bounding box center [787, 281] width 337 height 16
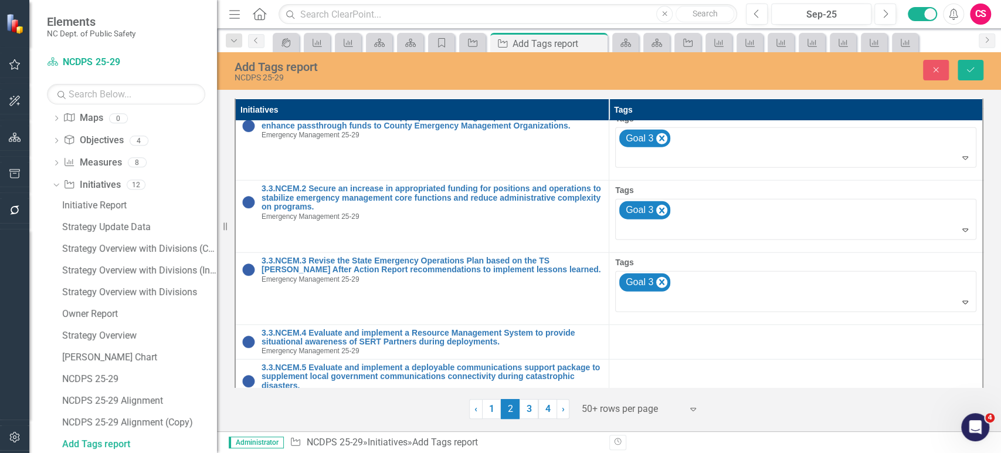
scroll to position [2118, 0]
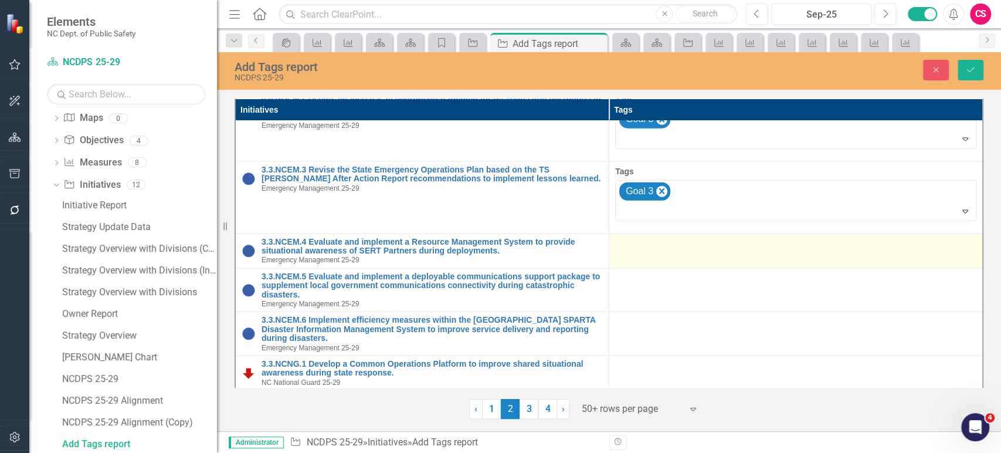
click at [722, 237] on div at bounding box center [795, 244] width 361 height 14
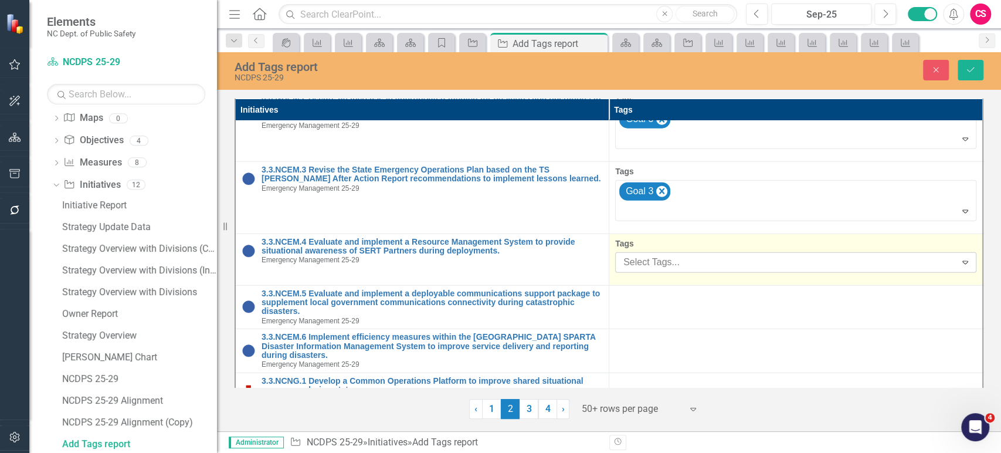
click at [722, 254] on div at bounding box center [787, 262] width 337 height 16
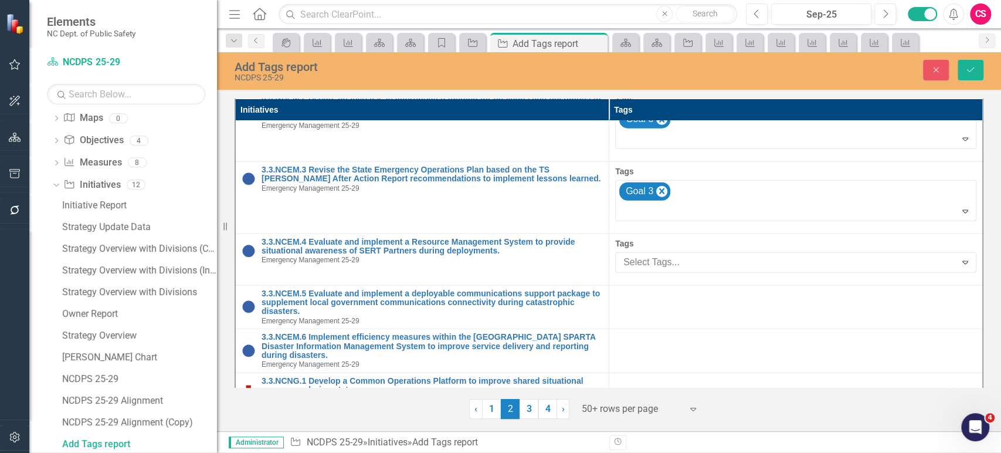
drag, startPoint x: 721, startPoint y: 301, endPoint x: 721, endPoint y: 311, distance: 10.0
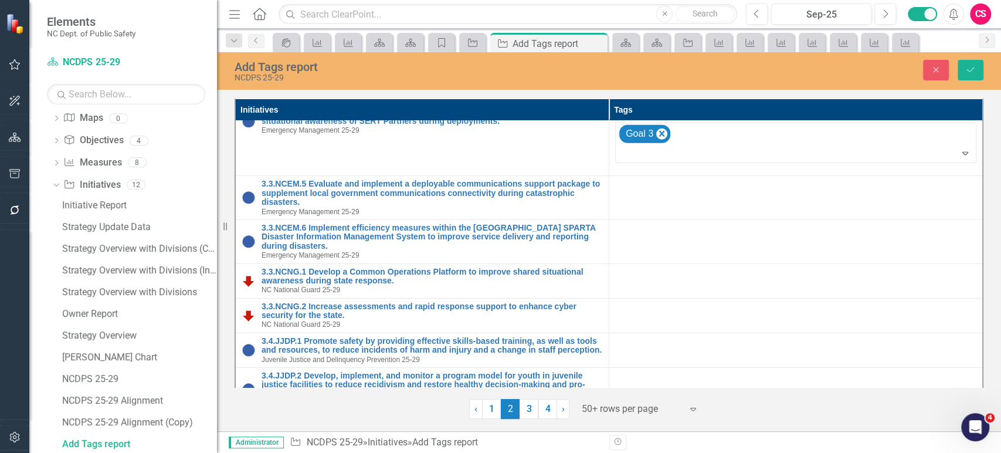
scroll to position [2248, 0]
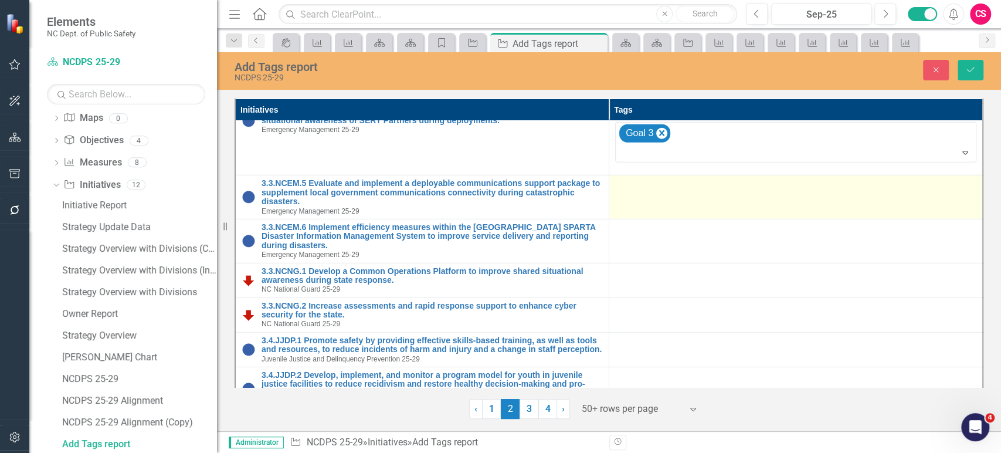
click at [716, 179] on div at bounding box center [795, 186] width 361 height 14
click at [716, 180] on div at bounding box center [795, 186] width 361 height 14
click at [716, 186] on td at bounding box center [796, 197] width 374 height 44
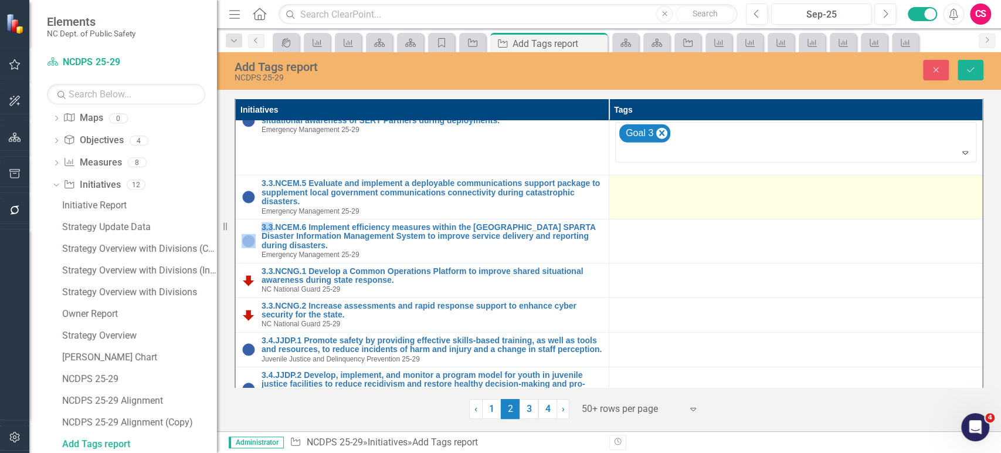
click at [716, 186] on td at bounding box center [796, 197] width 374 height 44
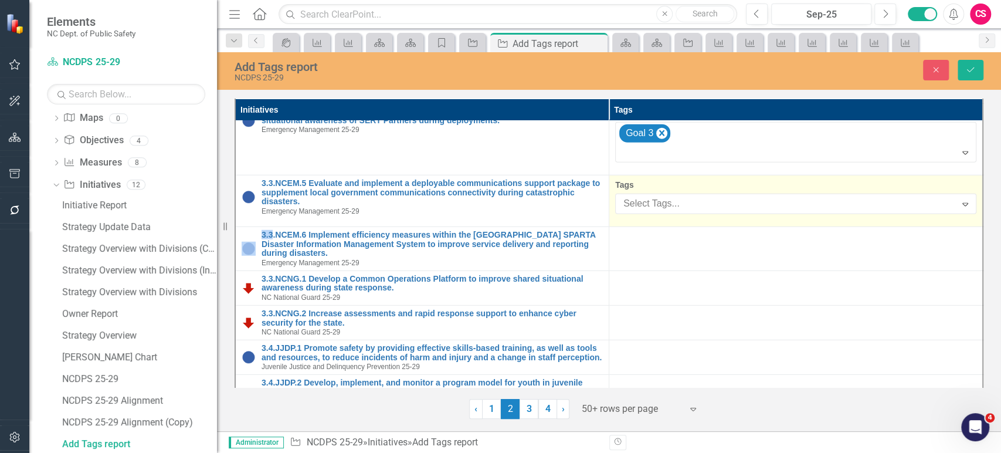
click at [716, 193] on span "Select Tags... Expand" at bounding box center [795, 203] width 361 height 21
click at [716, 196] on div at bounding box center [787, 204] width 337 height 16
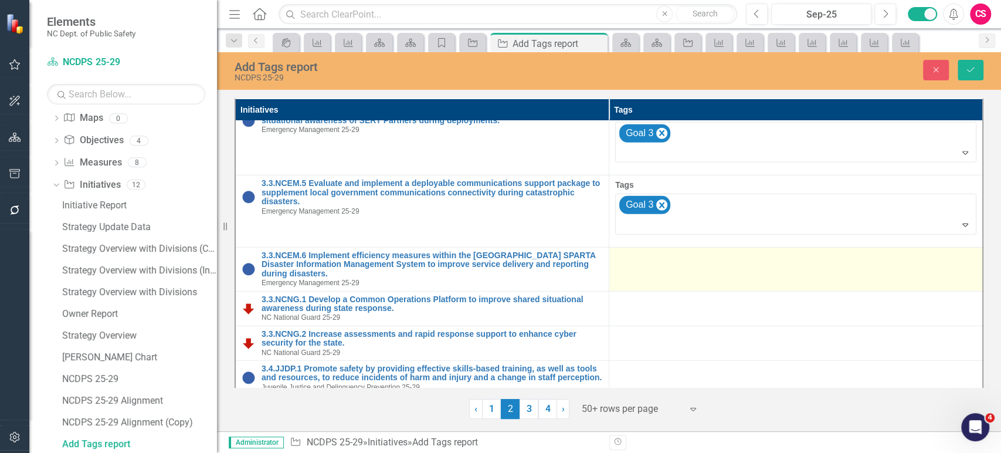
click at [725, 251] on div at bounding box center [795, 258] width 361 height 14
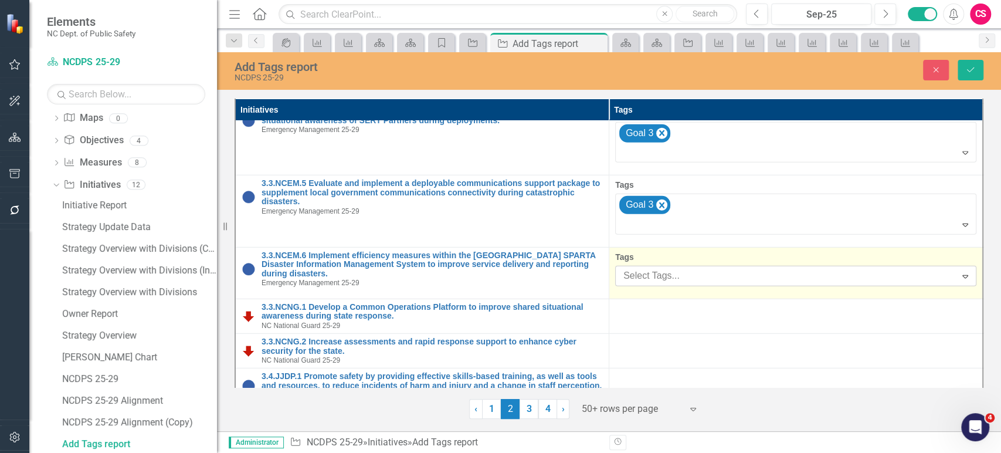
click at [725, 268] on div at bounding box center [787, 276] width 337 height 16
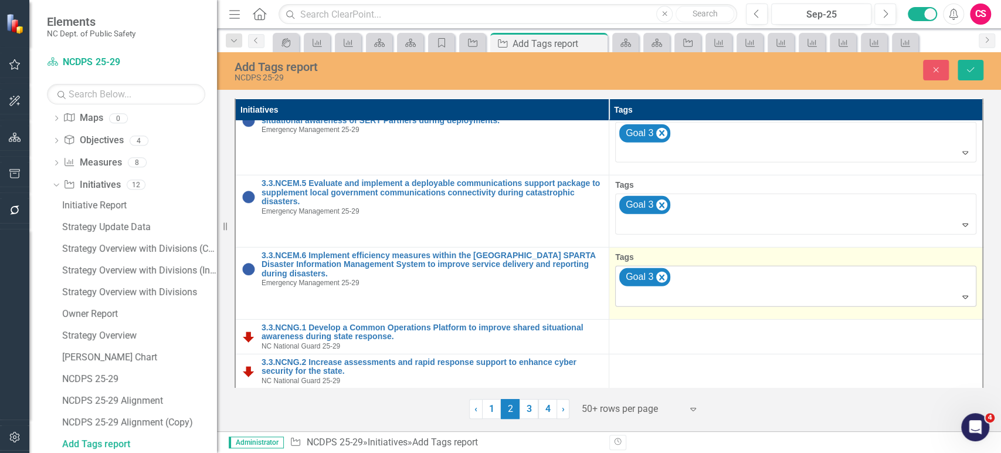
scroll to position [2397, 0]
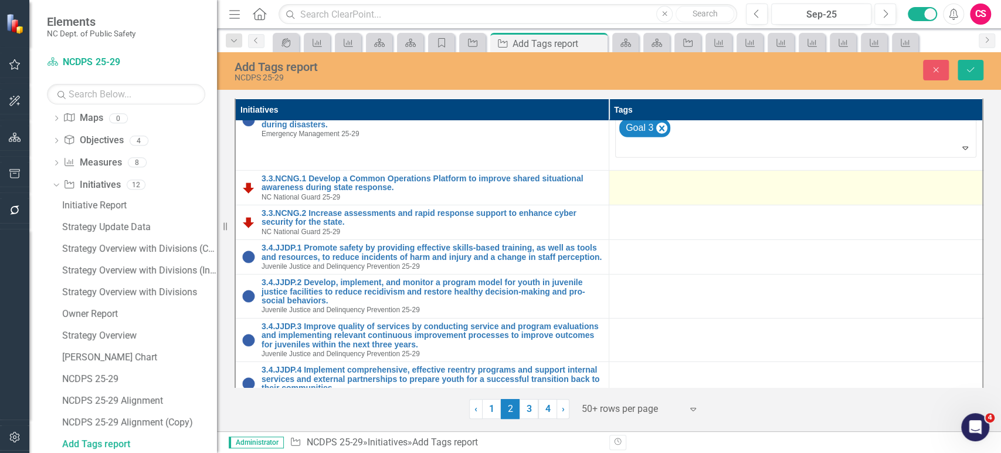
click at [719, 187] on td at bounding box center [796, 187] width 374 height 35
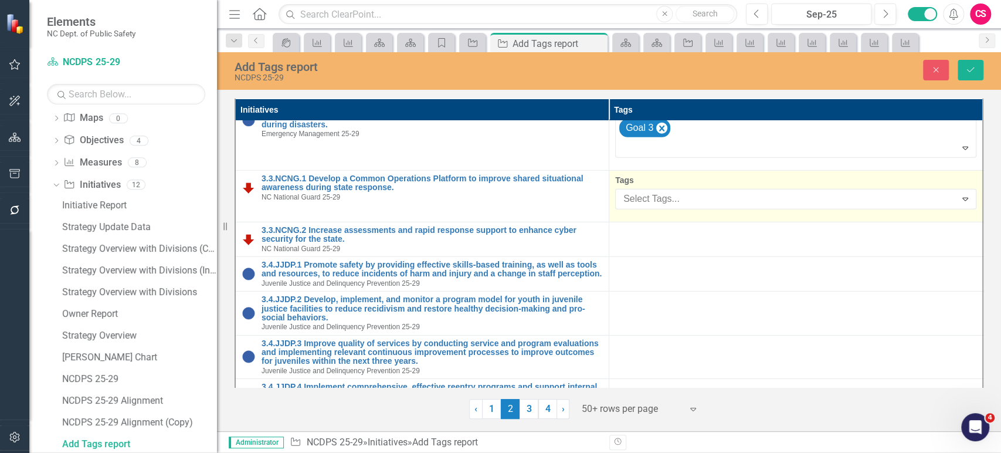
click at [719, 191] on div at bounding box center [787, 199] width 337 height 16
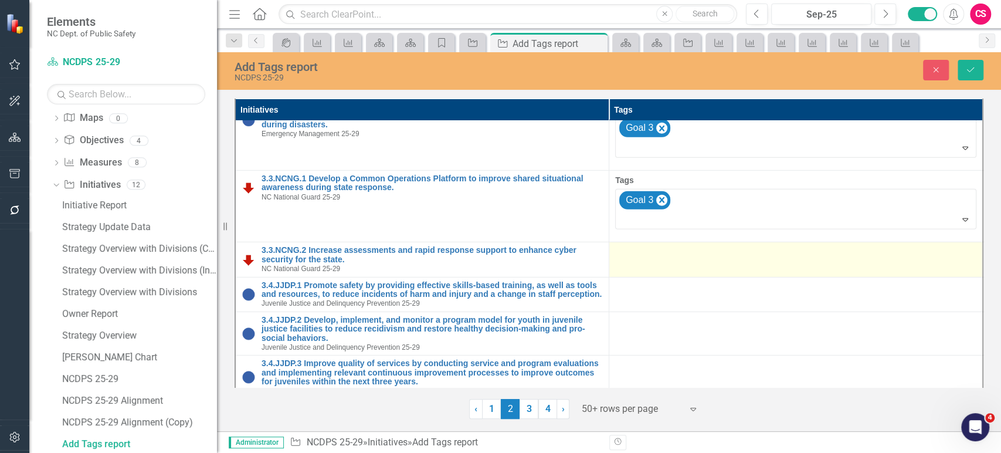
click at [722, 252] on div at bounding box center [795, 253] width 361 height 14
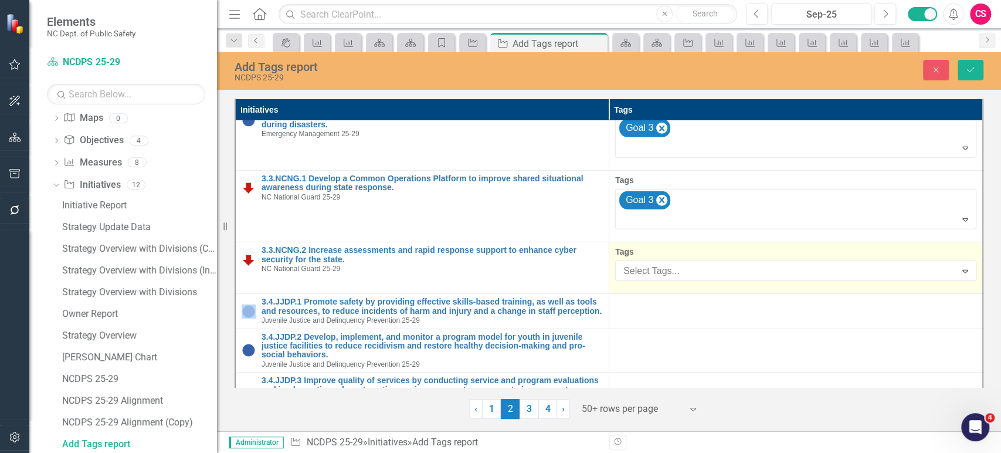
click at [722, 252] on div "Tags Select Tags... Expand" at bounding box center [795, 263] width 361 height 35
click at [722, 266] on div at bounding box center [787, 271] width 337 height 16
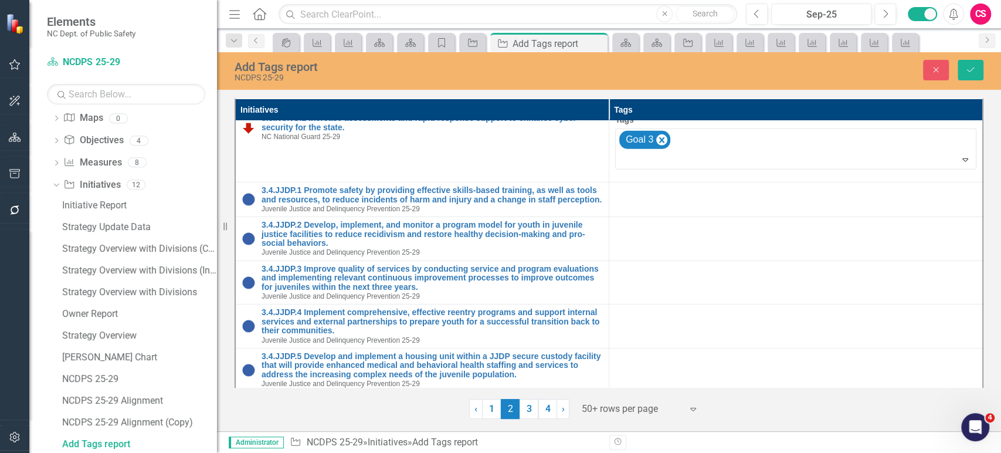
scroll to position [2541, 0]
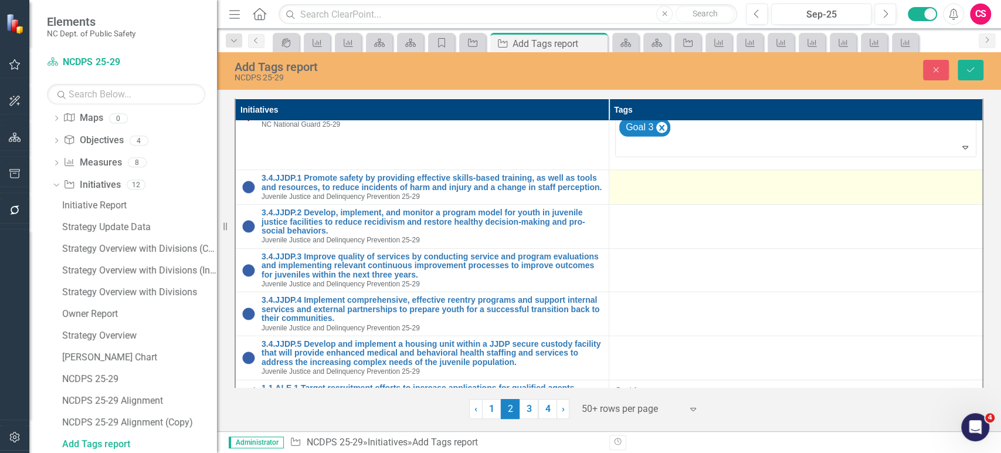
click at [724, 175] on div at bounding box center [795, 181] width 361 height 14
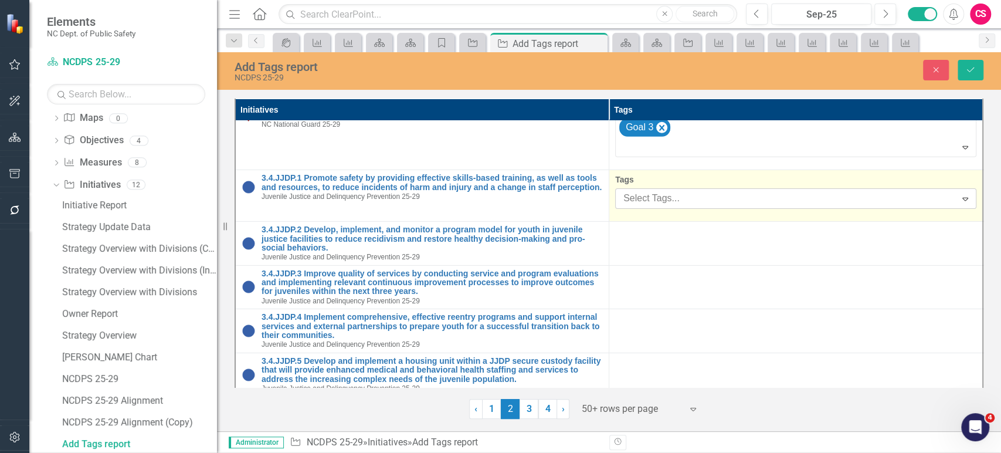
click at [725, 188] on div "Select Tags... Expand" at bounding box center [795, 198] width 361 height 21
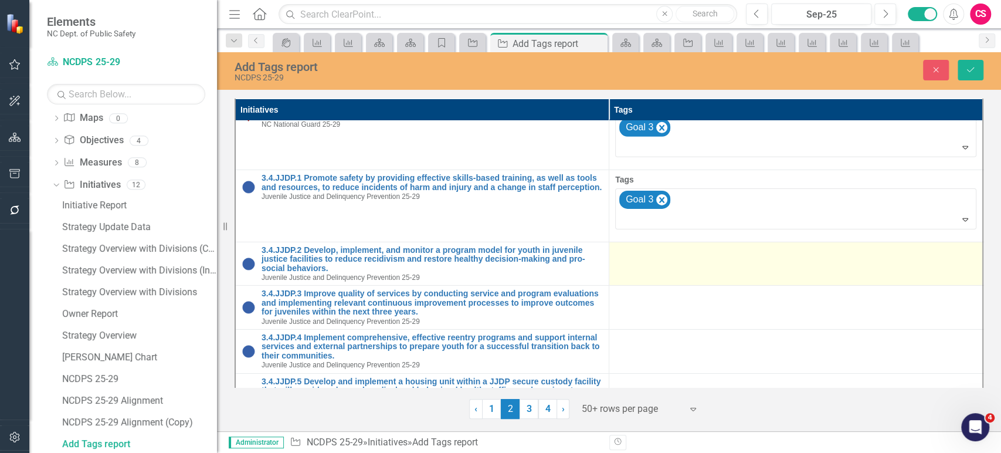
click at [729, 246] on div at bounding box center [795, 253] width 361 height 14
click at [728, 246] on div at bounding box center [795, 253] width 361 height 14
click at [727, 252] on div at bounding box center [795, 253] width 361 height 14
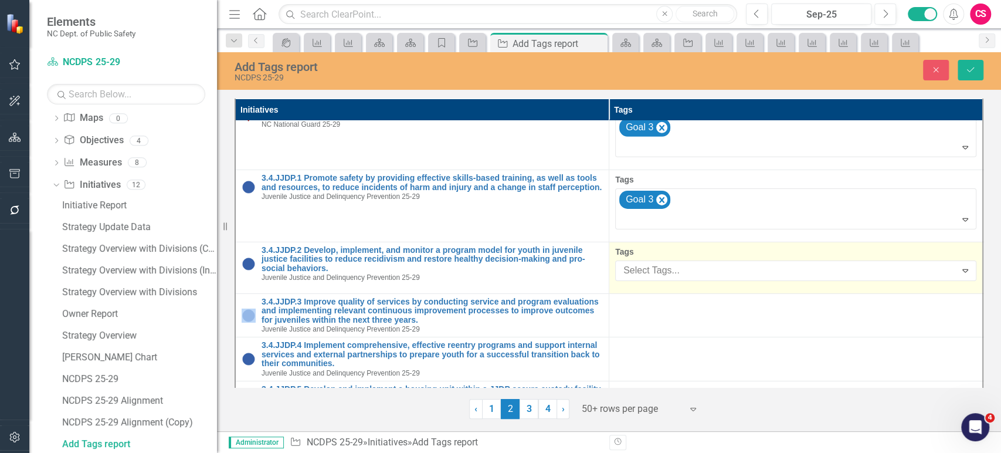
click at [727, 252] on div "Tags Select Tags... Expand" at bounding box center [795, 263] width 361 height 35
click at [727, 263] on div at bounding box center [787, 271] width 337 height 16
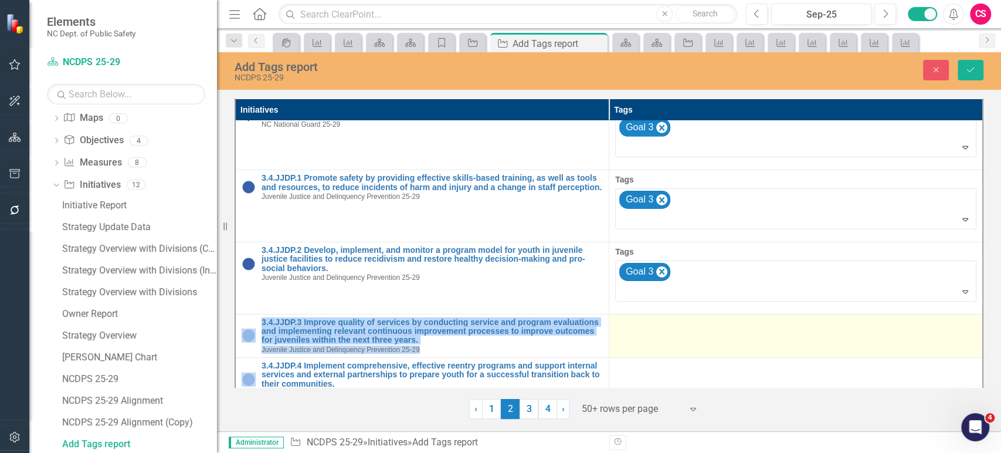
click at [729, 318] on div at bounding box center [795, 325] width 361 height 14
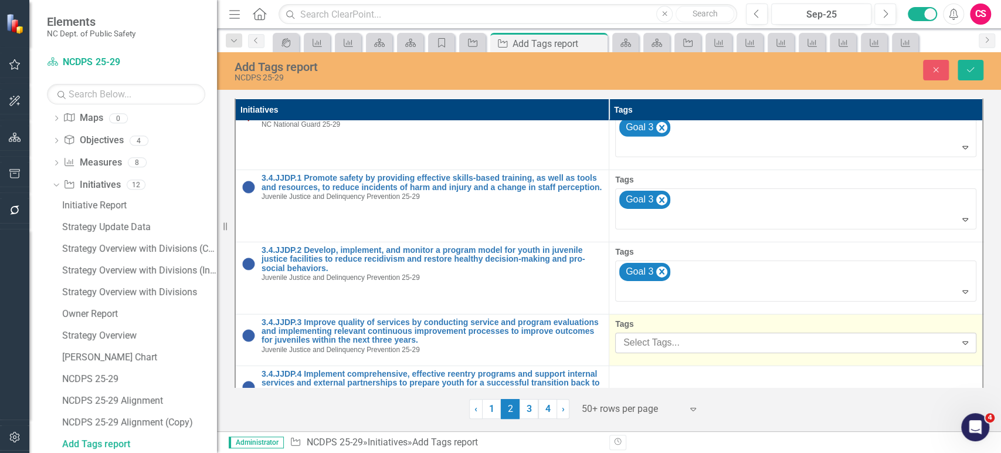
click at [739, 335] on div at bounding box center [787, 343] width 337 height 16
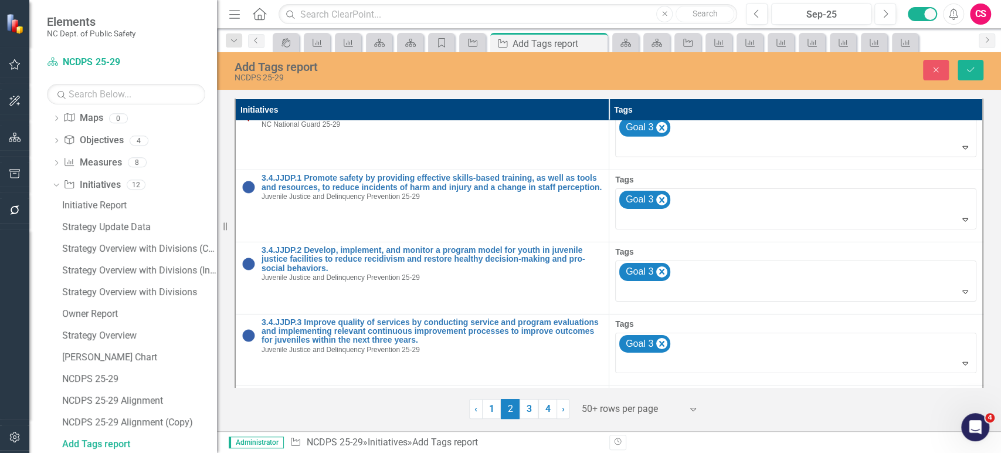
scroll to position [2668, 0]
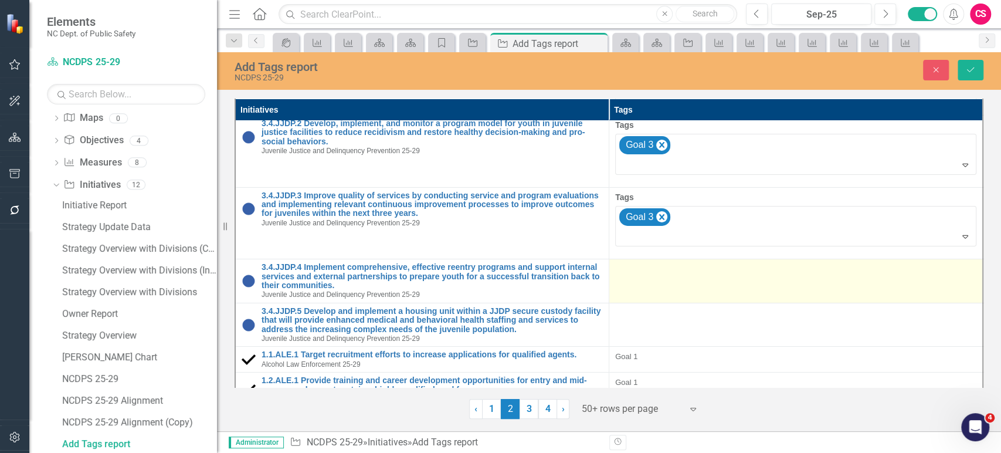
click at [742, 271] on td at bounding box center [796, 281] width 374 height 44
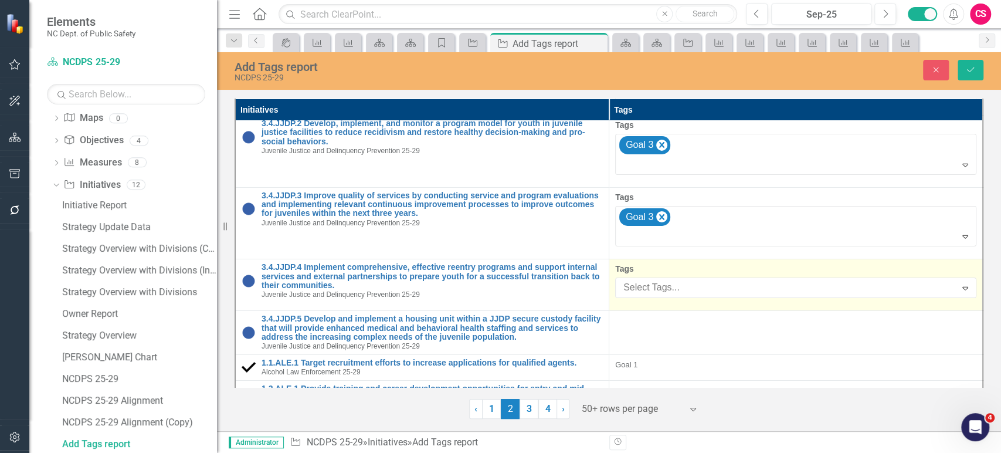
click at [742, 278] on div "Select Tags..." at bounding box center [785, 287] width 337 height 18
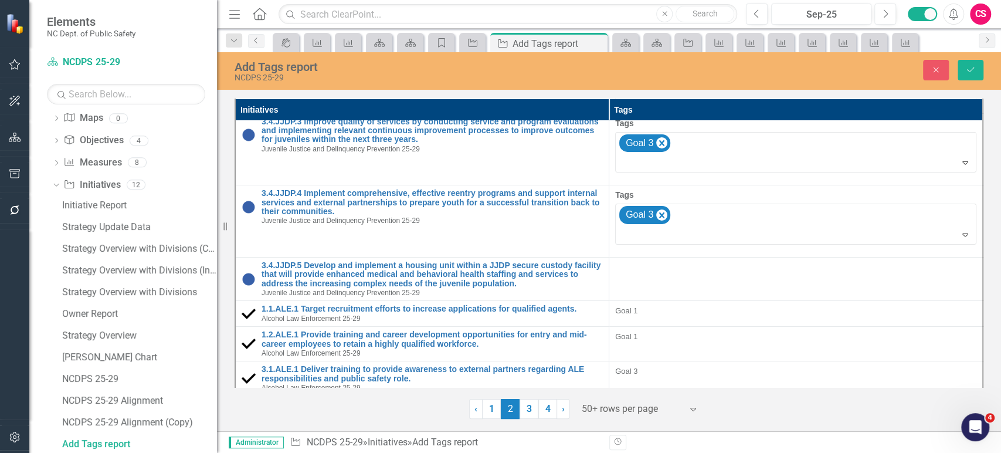
scroll to position [2774, 0]
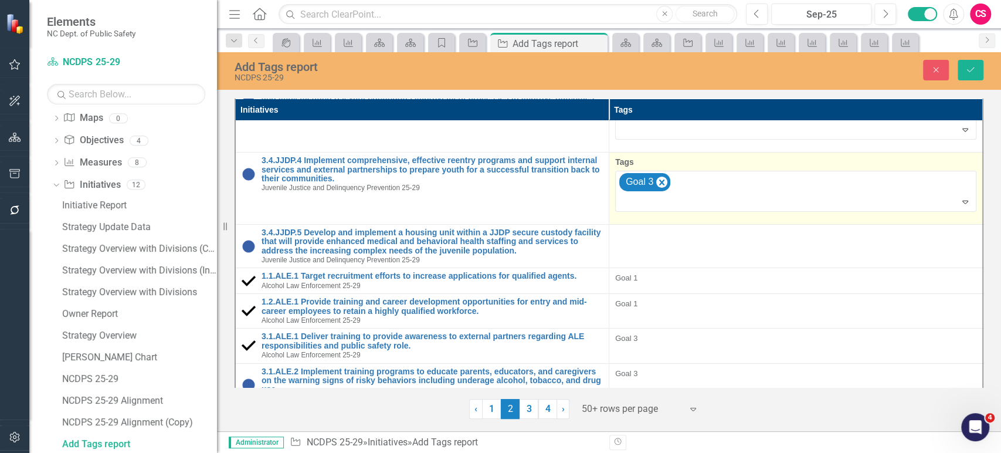
click at [737, 207] on td "Tags option <span class="tag-label">Goal 3</span>, selected. Goal 3 Expand" at bounding box center [796, 188] width 374 height 72
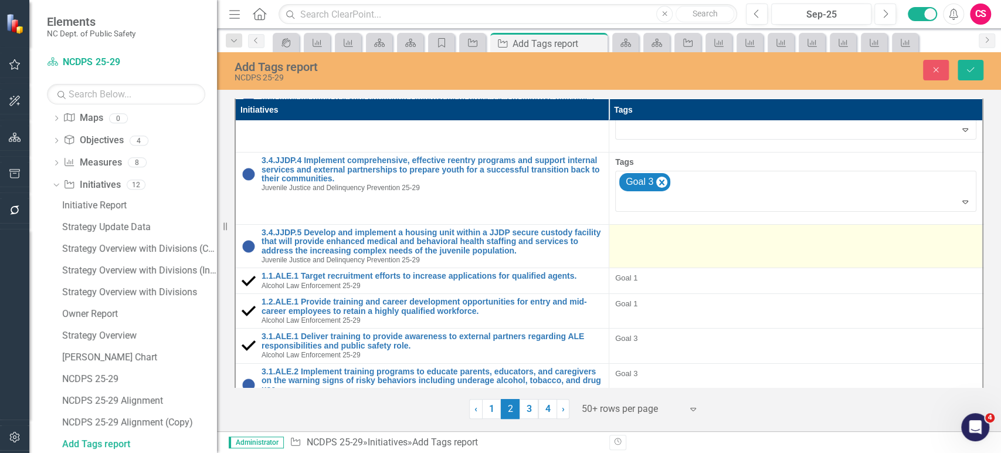
click at [734, 243] on td at bounding box center [796, 246] width 374 height 44
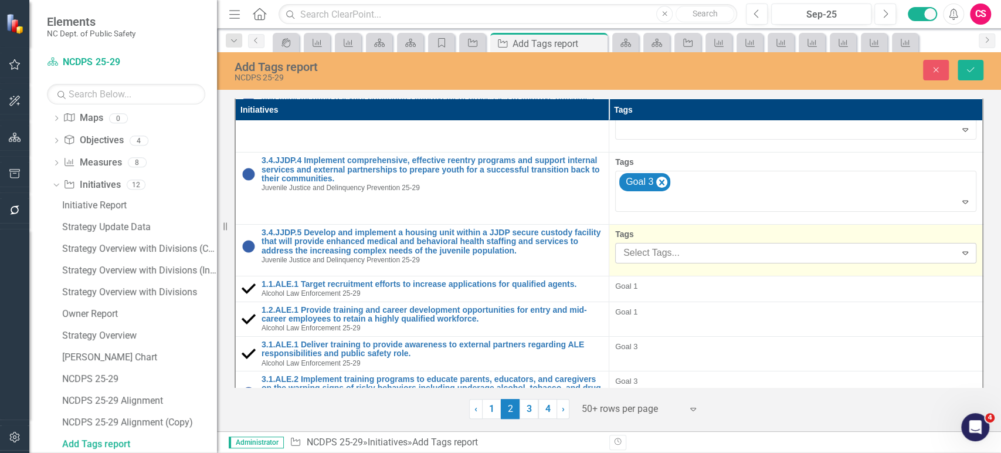
click at [736, 245] on div at bounding box center [787, 253] width 337 height 16
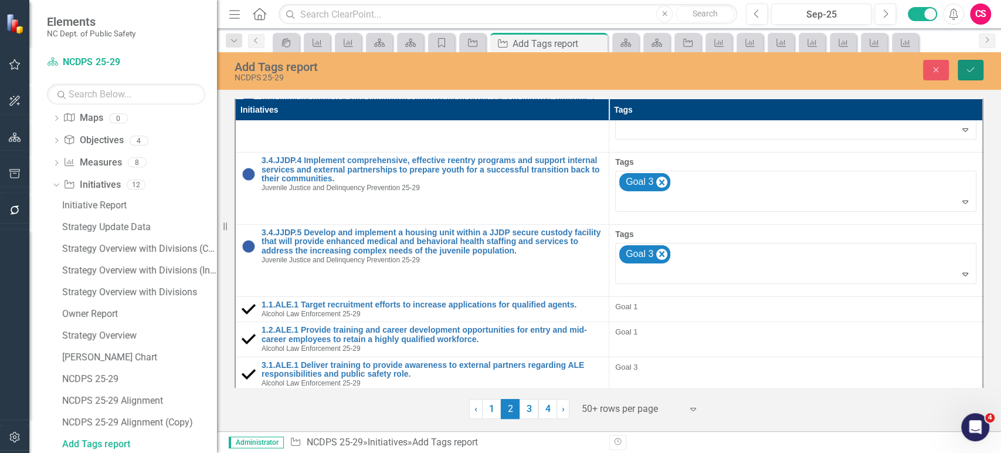
click at [967, 72] on icon "Save" at bounding box center [970, 70] width 11 height 8
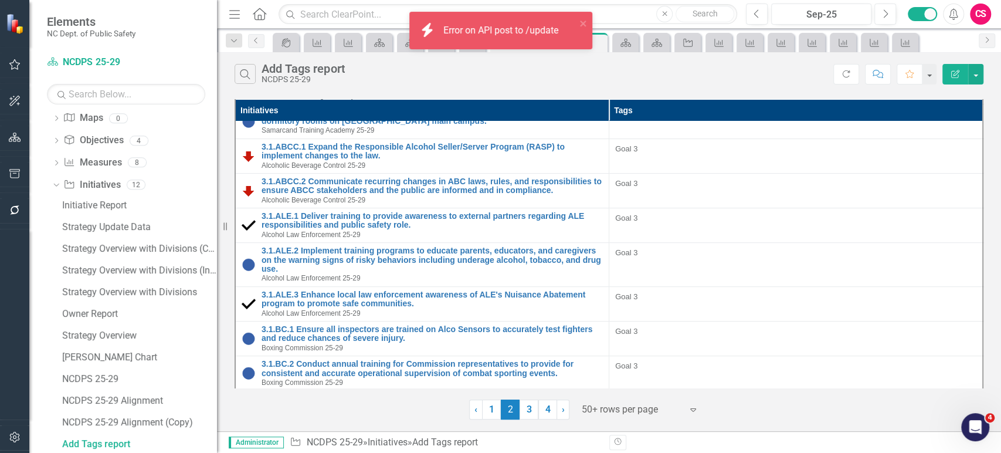
scroll to position [0, 0]
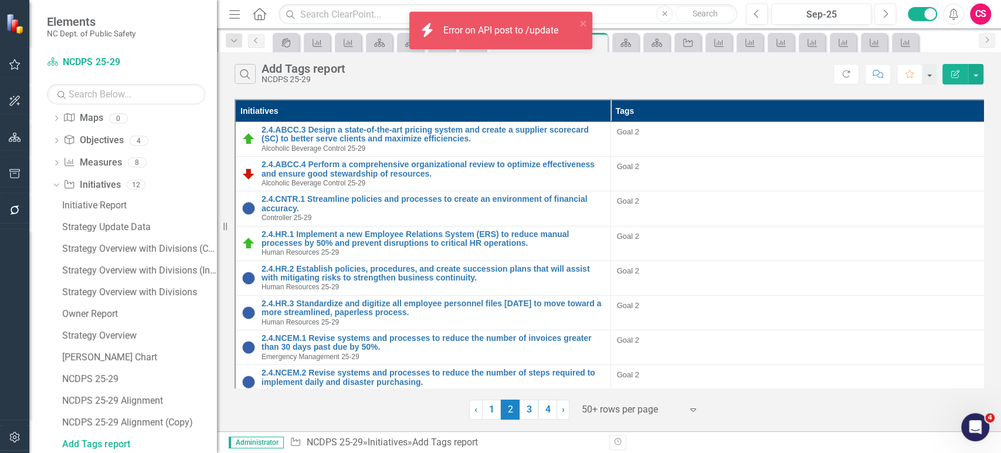
click at [669, 110] on th "Tags" at bounding box center [797, 111] width 375 height 22
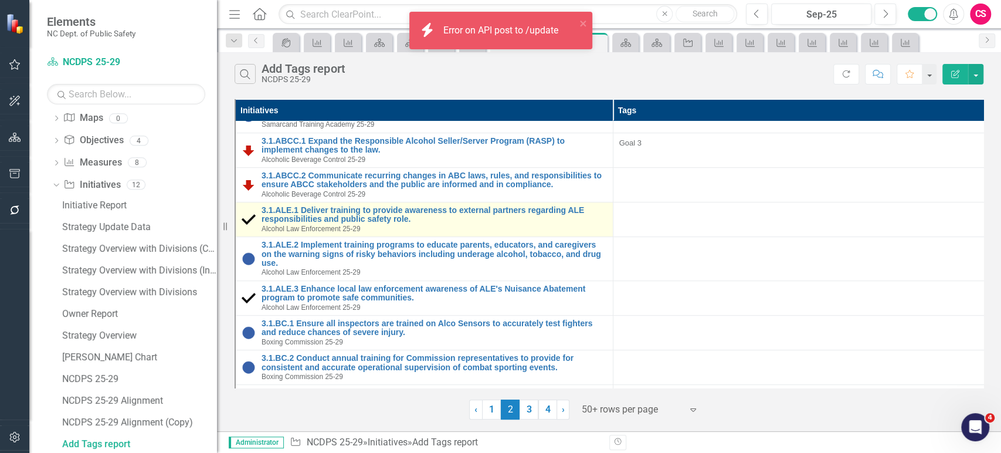
scroll to position [351, 0]
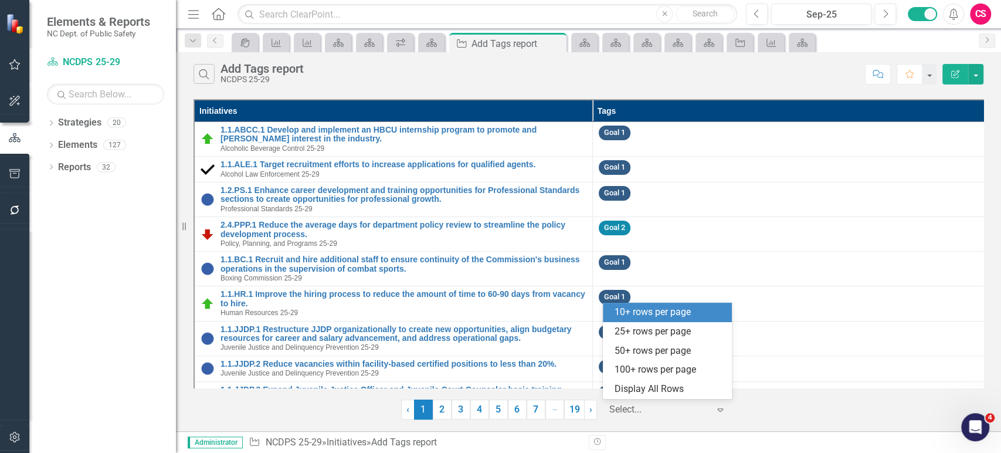
click at [631, 406] on div at bounding box center [659, 410] width 100 height 16
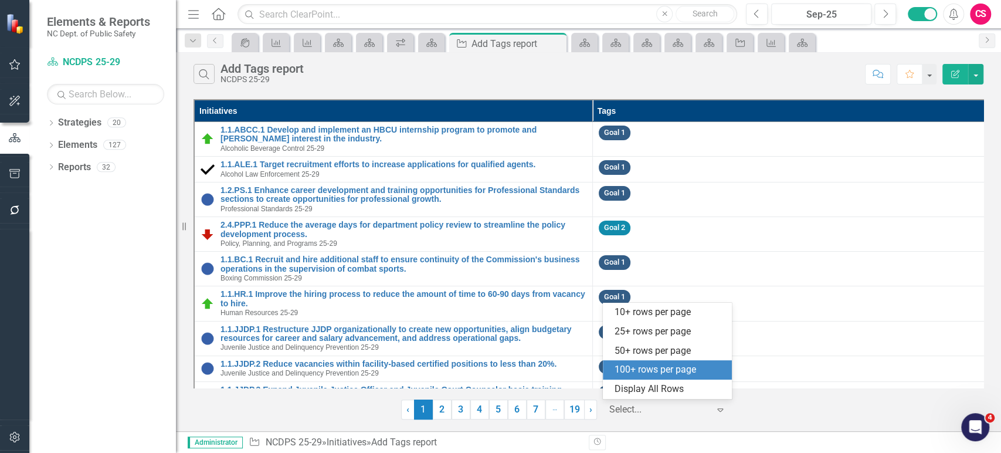
click at [637, 372] on div "100+ rows per page" at bounding box center [669, 369] width 110 height 13
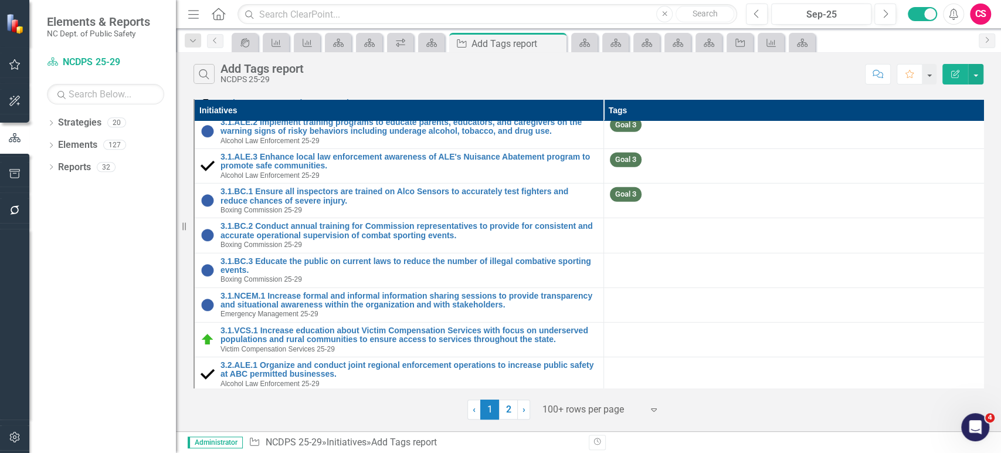
scroll to position [2190, 0]
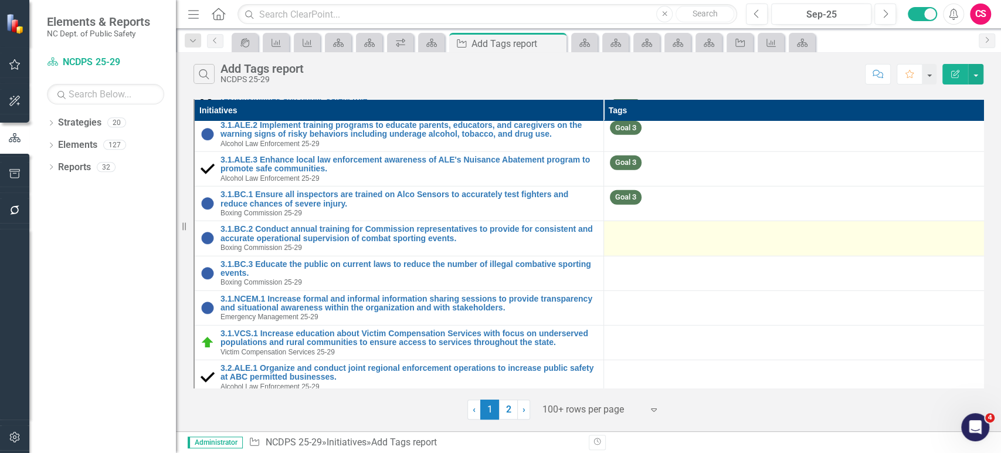
click at [671, 244] on td at bounding box center [807, 238] width 409 height 35
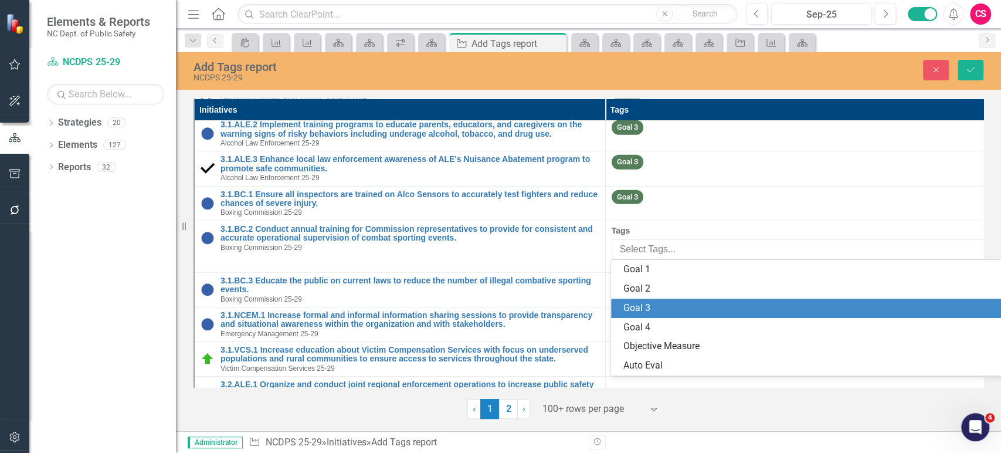
click at [653, 312] on div "Goal 3" at bounding box center [813, 307] width 380 height 13
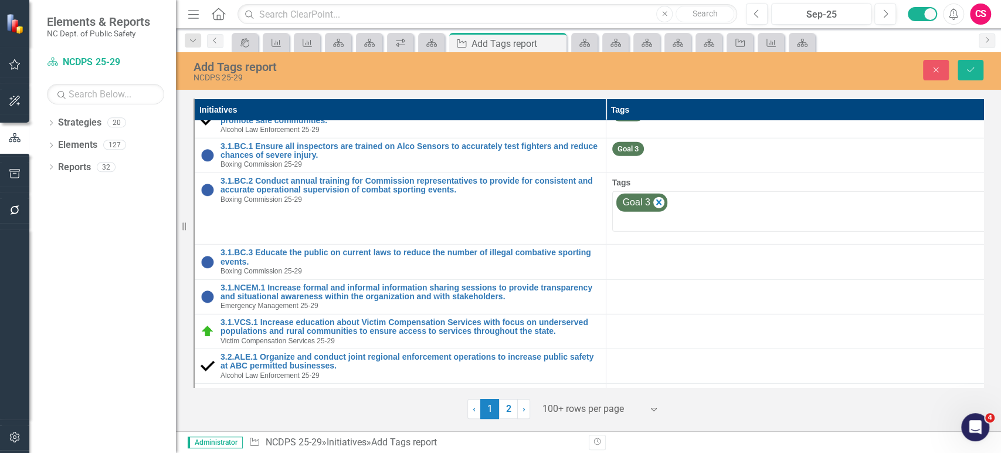
scroll to position [2265, 0]
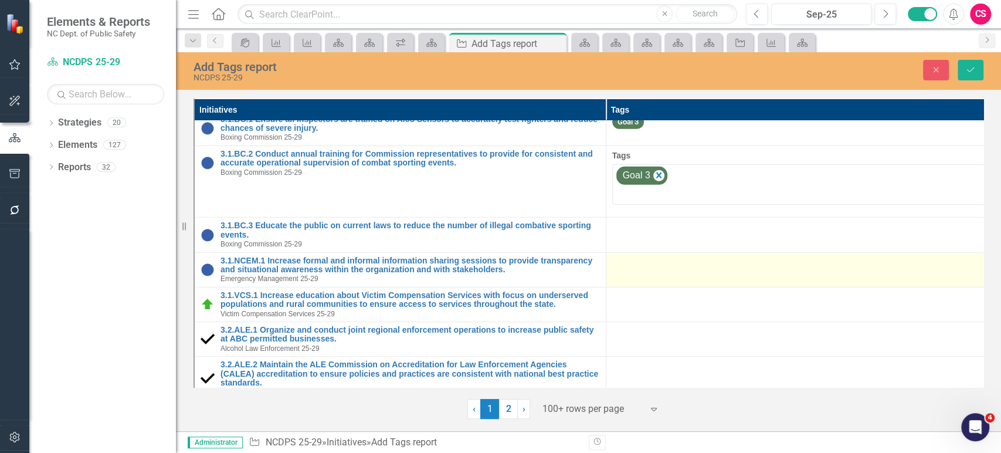
click at [652, 253] on td at bounding box center [812, 269] width 412 height 35
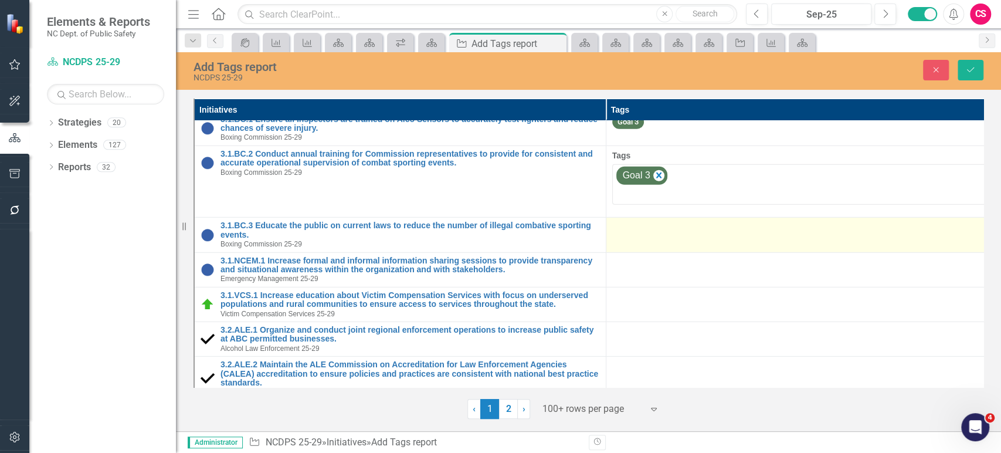
click at [653, 237] on td at bounding box center [812, 235] width 412 height 35
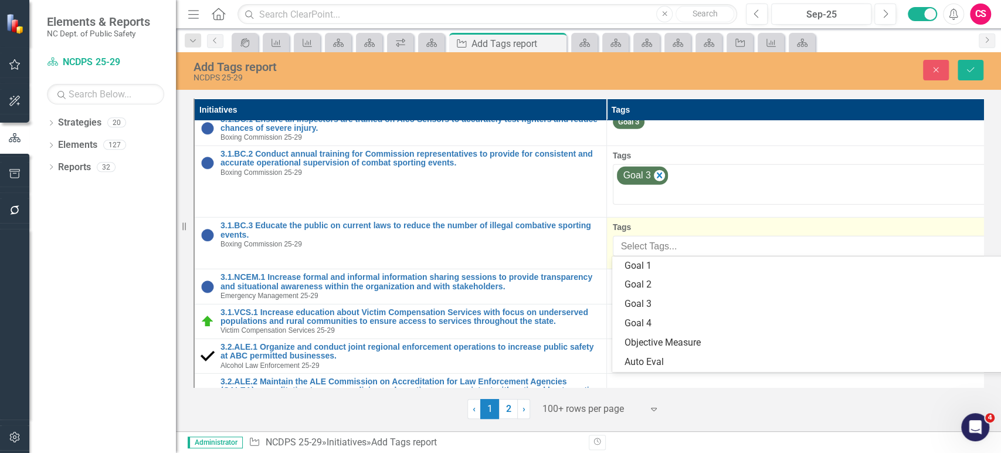
click at [653, 237] on div "Select Tags..." at bounding box center [802, 246] width 375 height 18
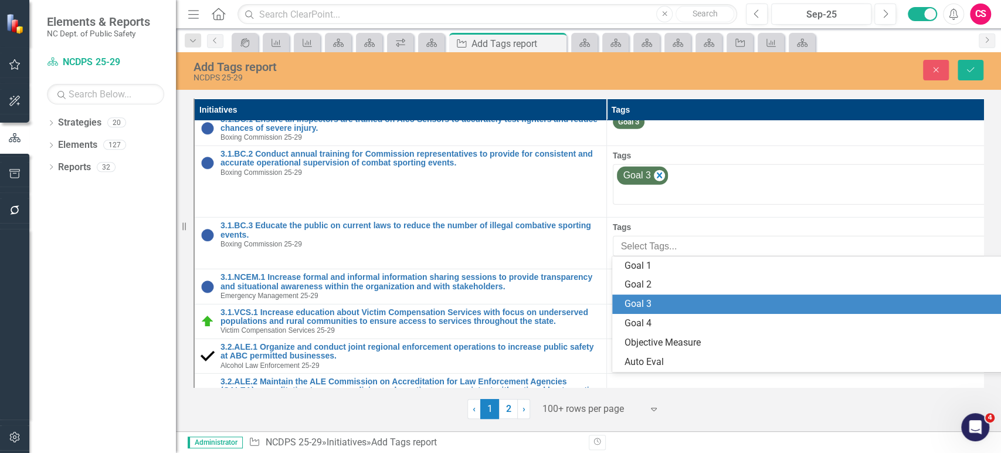
click at [657, 305] on div "Goal 3" at bounding box center [814, 303] width 381 height 13
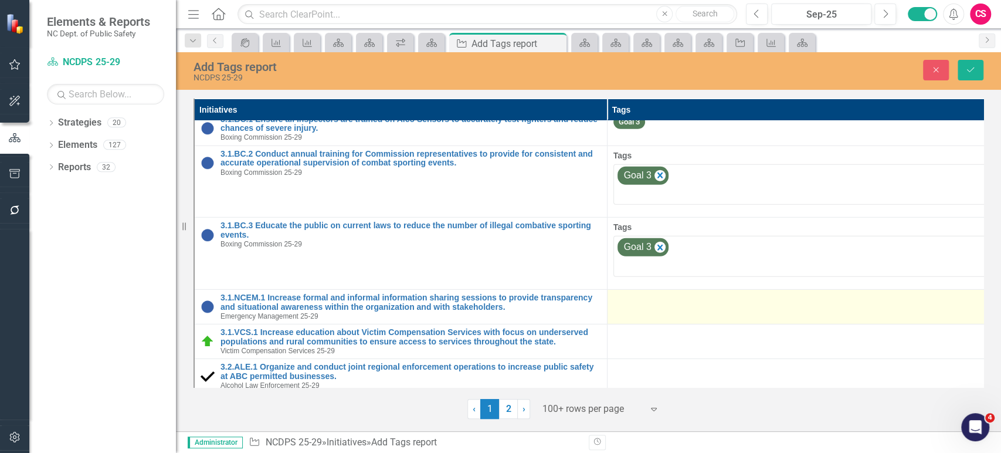
click at [657, 308] on td at bounding box center [813, 307] width 413 height 35
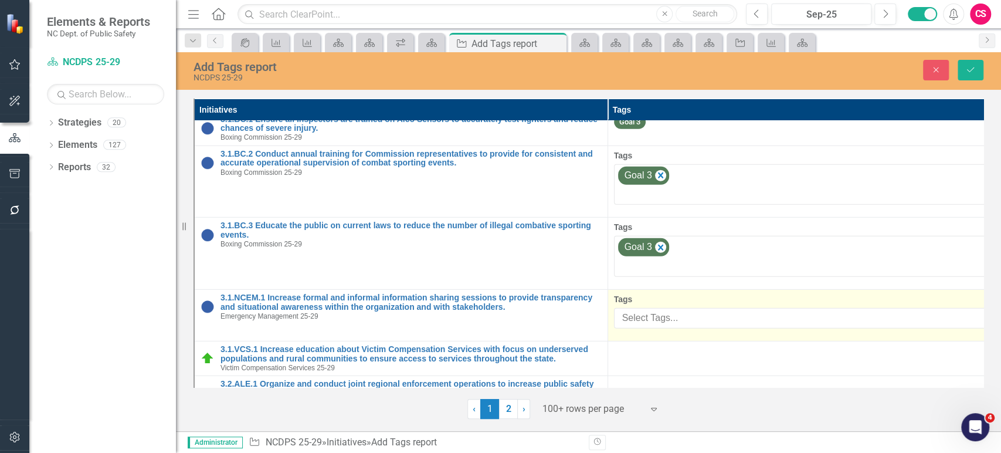
click at [657, 309] on div "Select Tags..." at bounding box center [804, 318] width 376 height 18
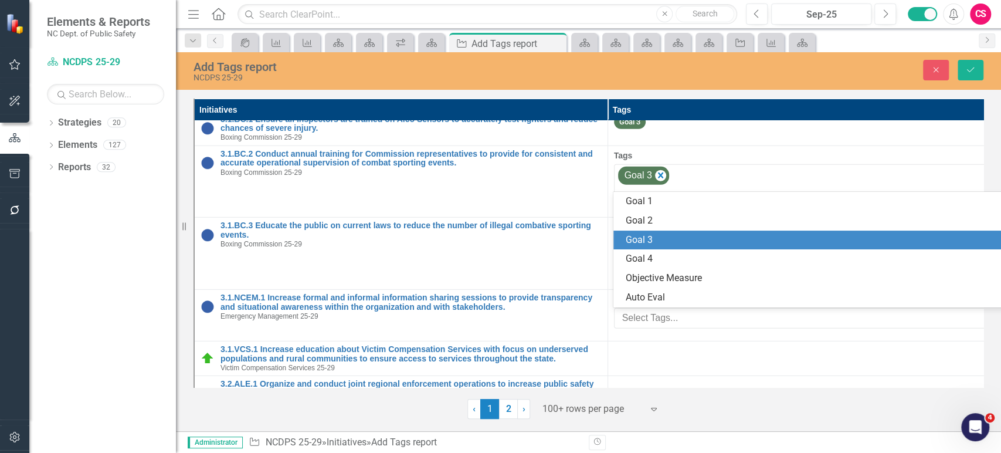
click at [671, 240] on div "Goal 3" at bounding box center [816, 239] width 382 height 13
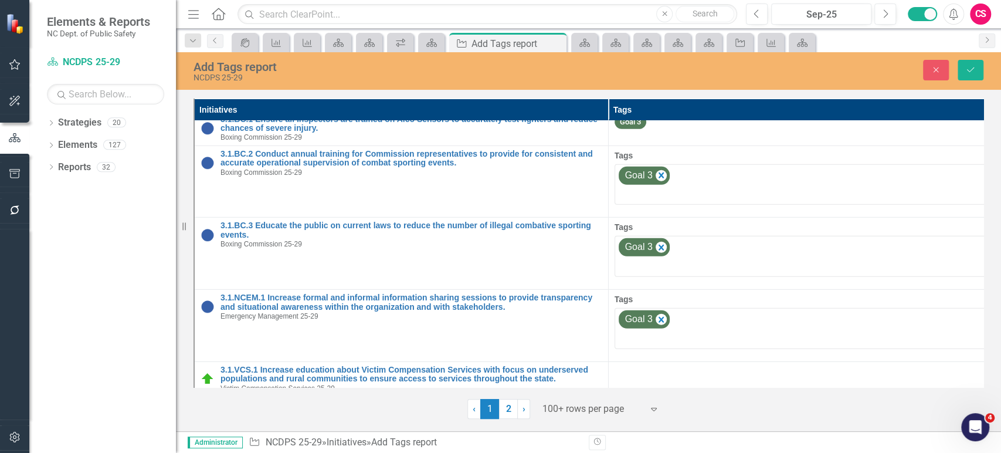
scroll to position [2390, 0]
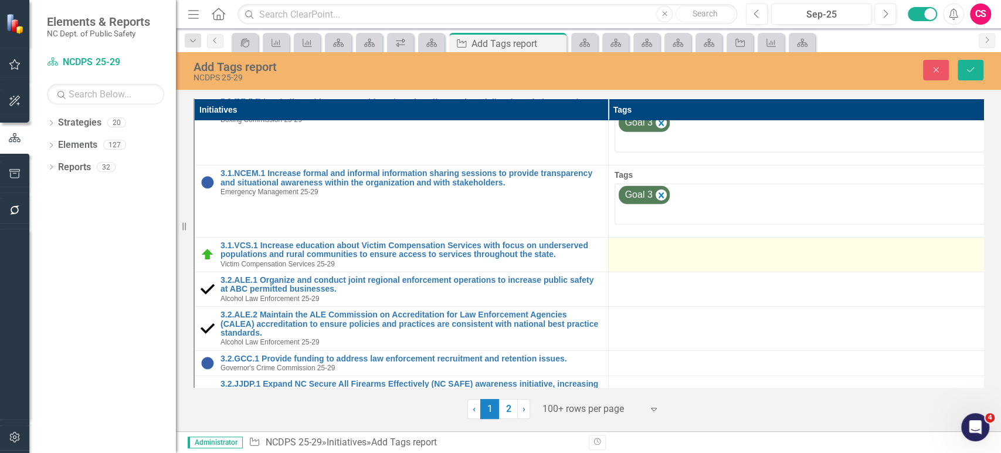
click at [666, 257] on td at bounding box center [815, 254] width 414 height 35
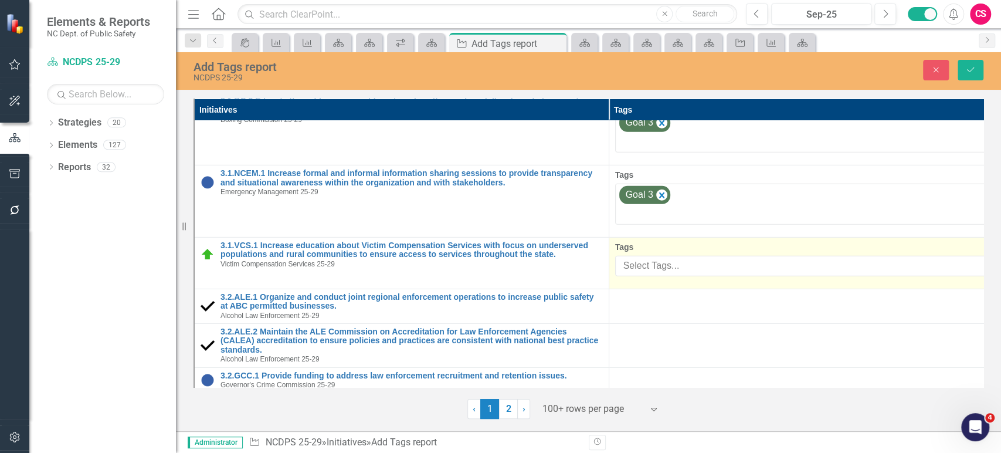
click at [666, 258] on div at bounding box center [808, 266] width 378 height 16
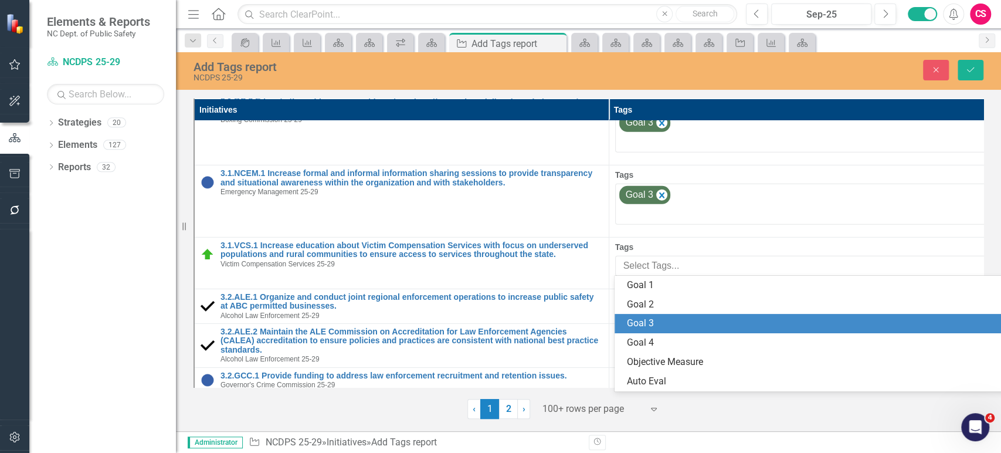
click at [657, 330] on div "Goal 3" at bounding box center [815, 323] width 402 height 19
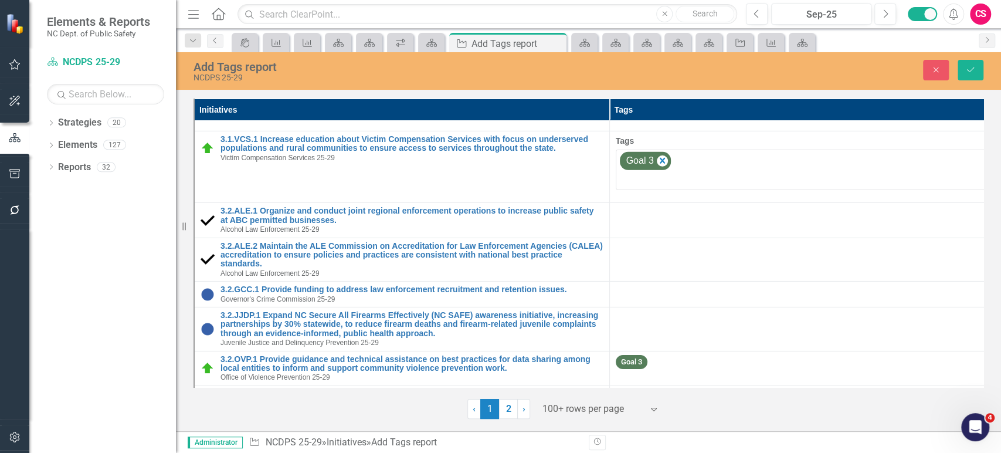
scroll to position [2496, 0]
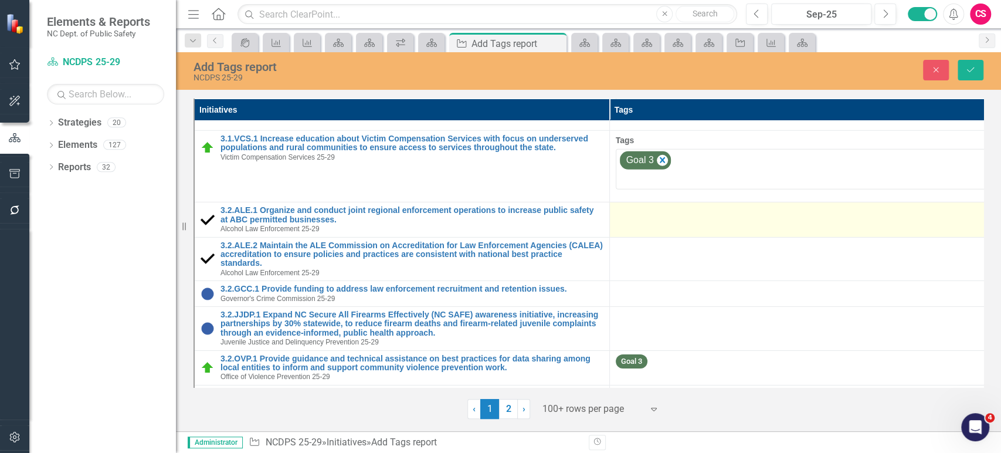
click at [671, 222] on td at bounding box center [816, 219] width 415 height 35
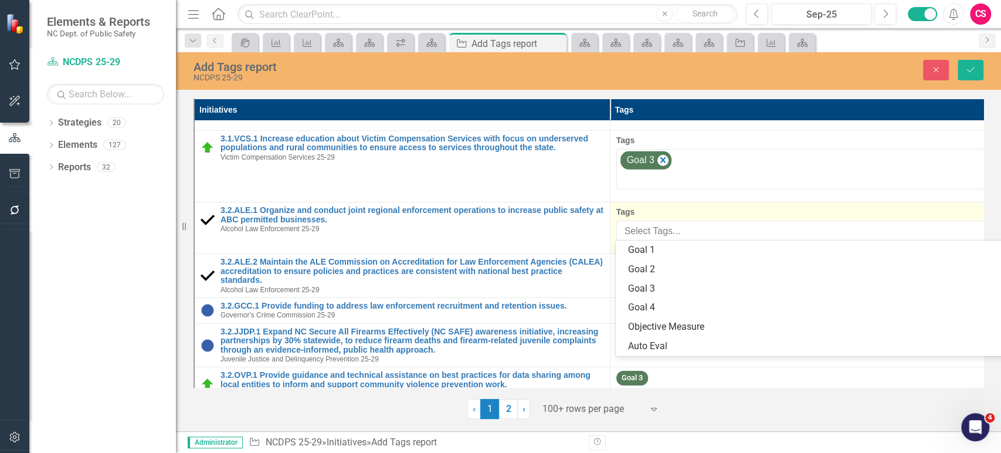
click at [671, 223] on div at bounding box center [809, 231] width 379 height 16
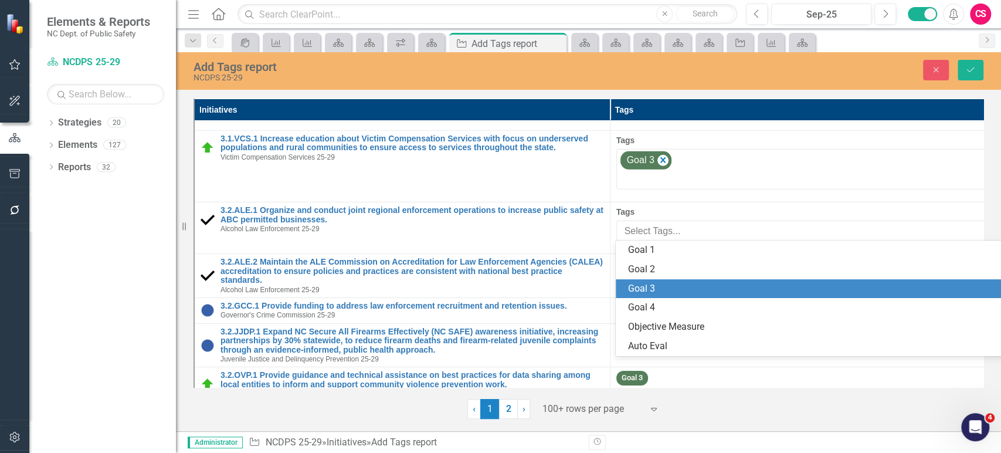
click at [665, 295] on div "Goal 3" at bounding box center [817, 288] width 403 height 19
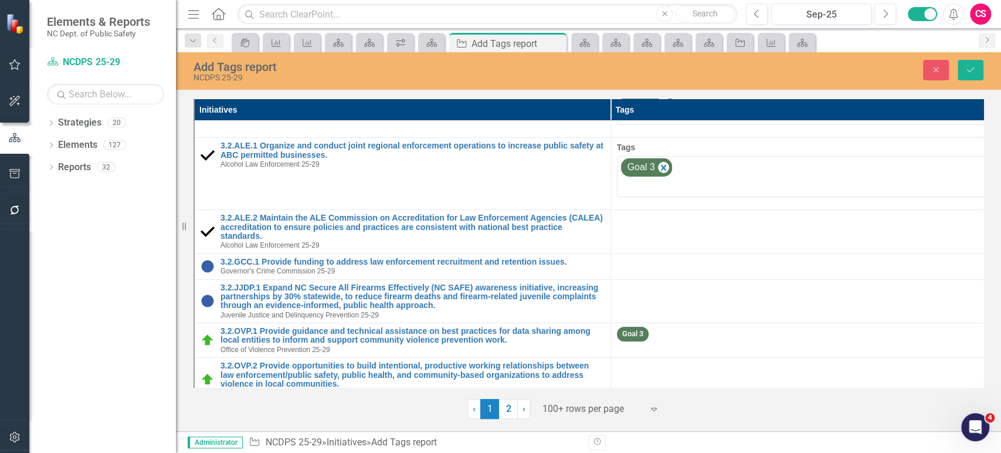
scroll to position [2564, 0]
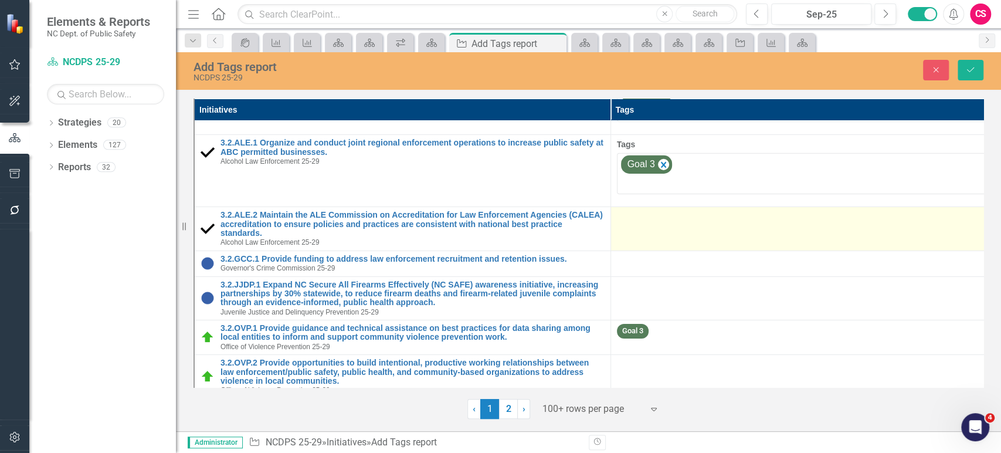
click at [654, 237] on td at bounding box center [818, 229] width 416 height 44
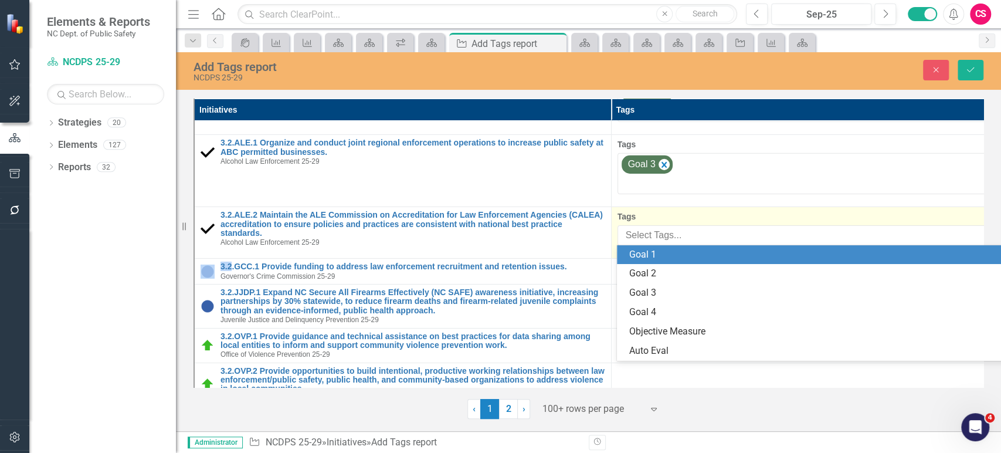
click at [654, 237] on div at bounding box center [811, 235] width 380 height 16
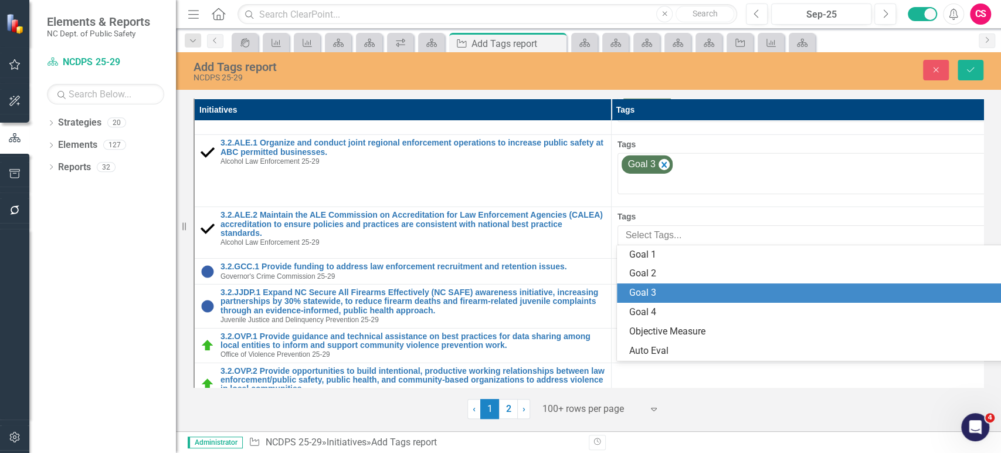
click at [655, 297] on div "Goal 3" at bounding box center [822, 292] width 386 height 13
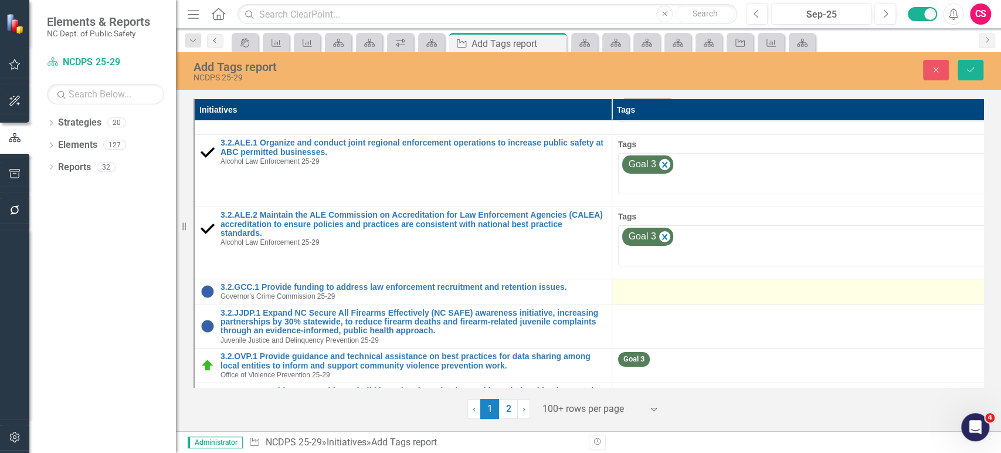
click at [655, 290] on div at bounding box center [820, 290] width 405 height 14
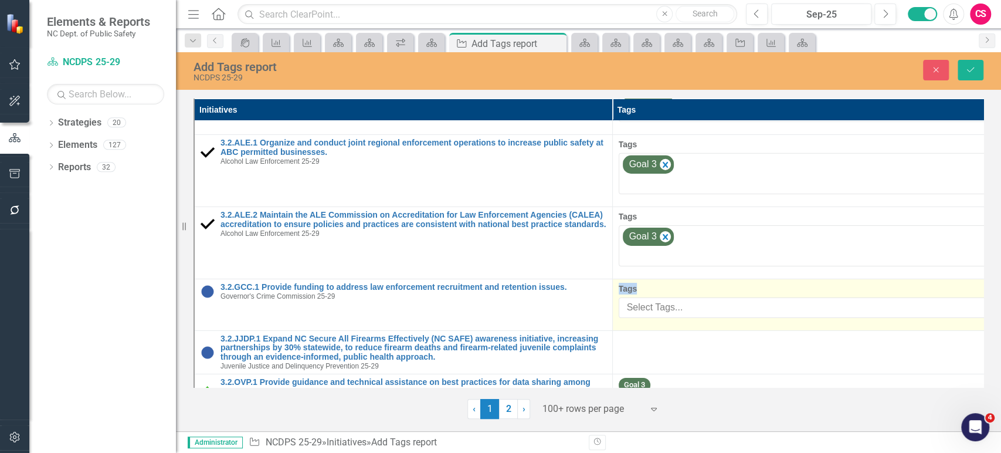
click at [655, 290] on label "Tags" at bounding box center [822, 289] width 406 height 12
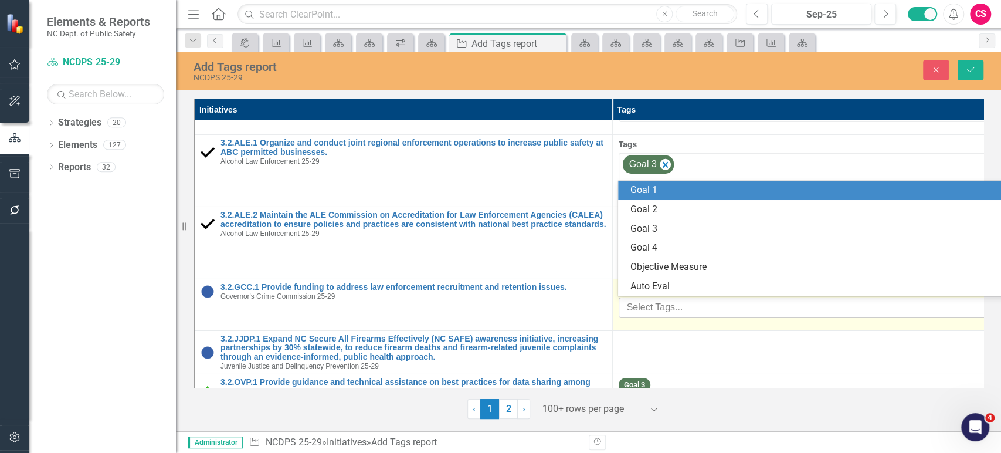
click at [656, 314] on div "Select Tags..." at bounding box center [811, 307] width 381 height 18
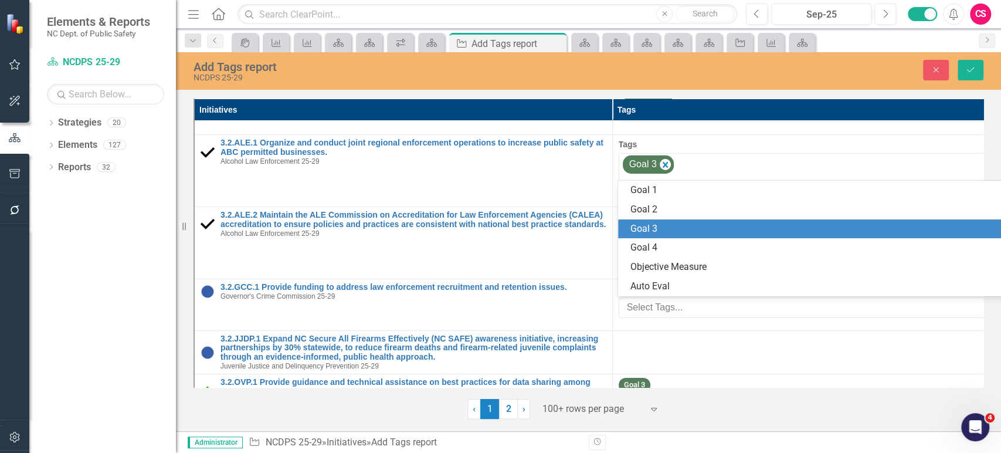
click at [674, 219] on div "Goal 3" at bounding box center [821, 228] width 406 height 19
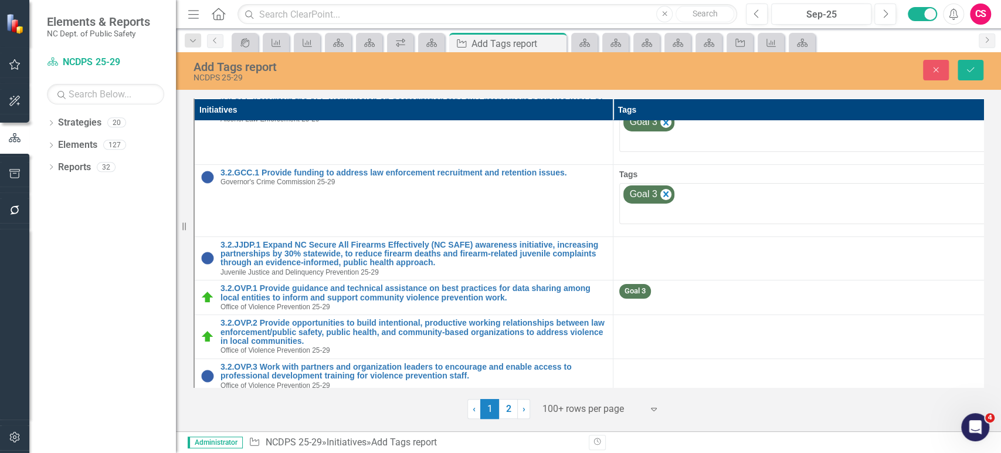
scroll to position [2683, 0]
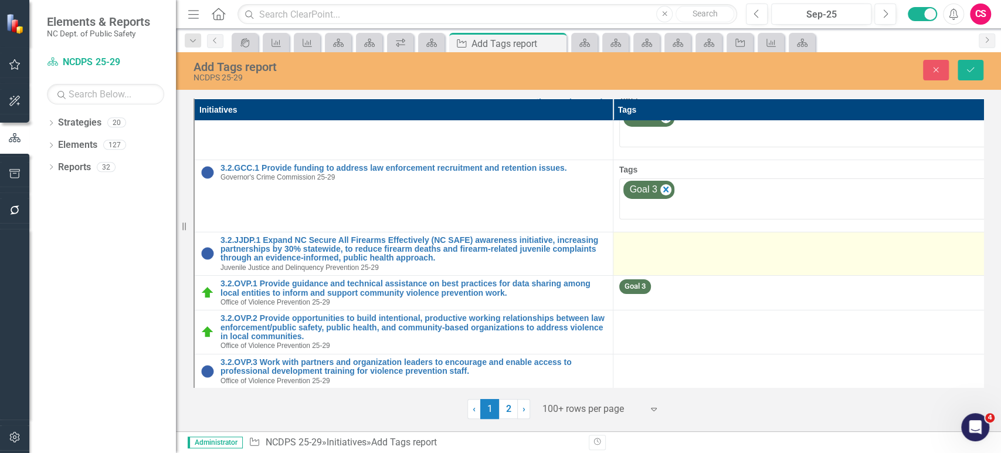
click at [672, 242] on div at bounding box center [822, 243] width 406 height 14
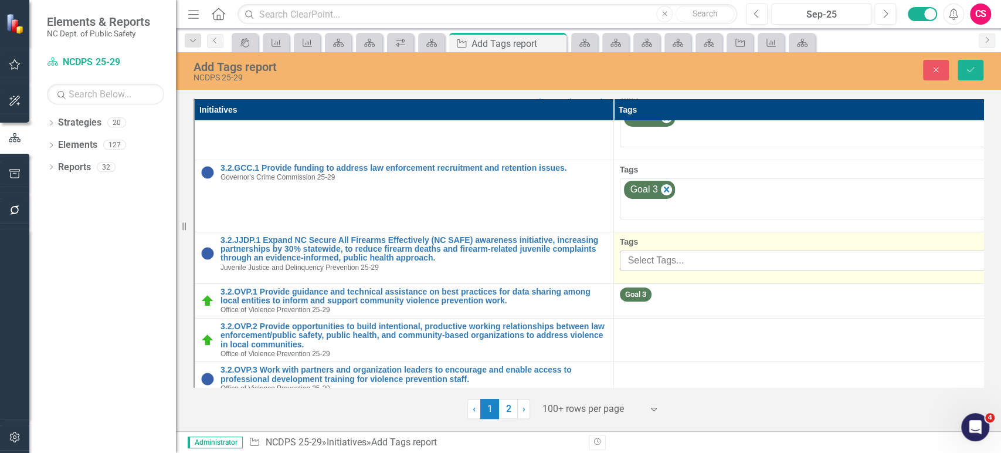
click at [672, 261] on div at bounding box center [814, 261] width 382 height 16
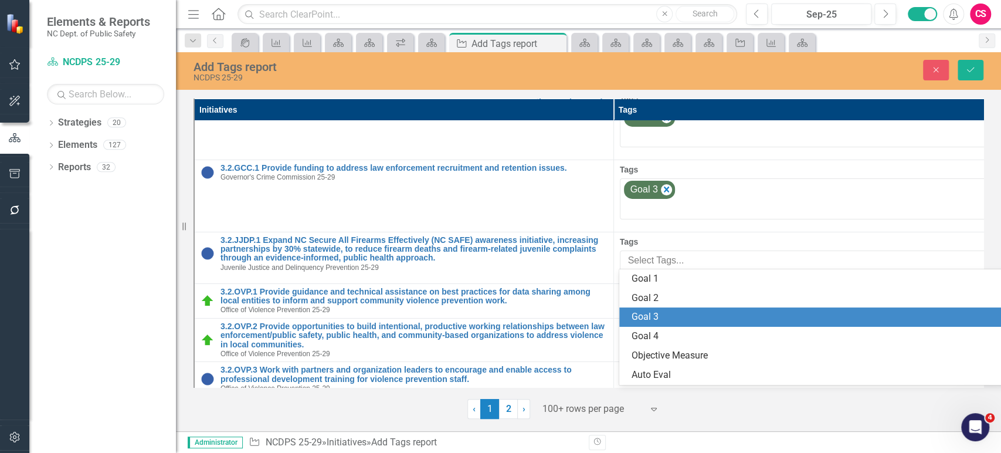
click at [658, 311] on div "Goal 3" at bounding box center [825, 316] width 388 height 13
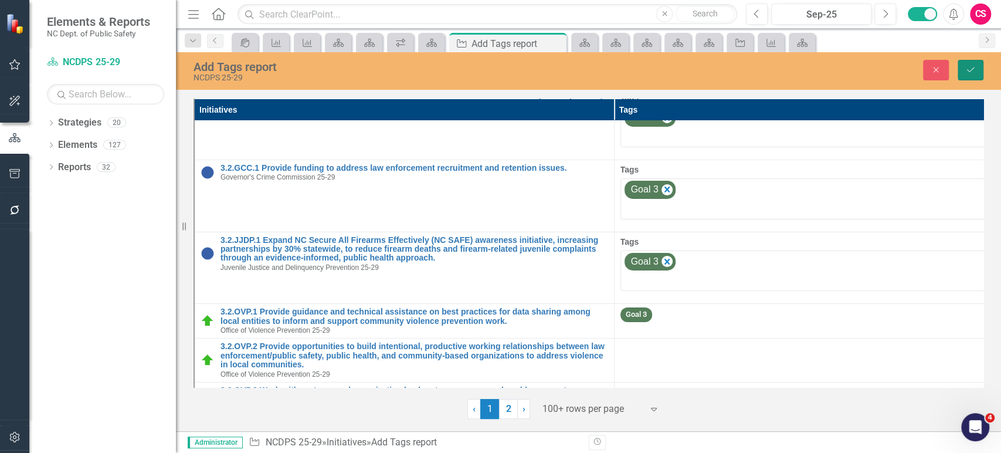
click at [974, 76] on button "Save" at bounding box center [970, 70] width 26 height 21
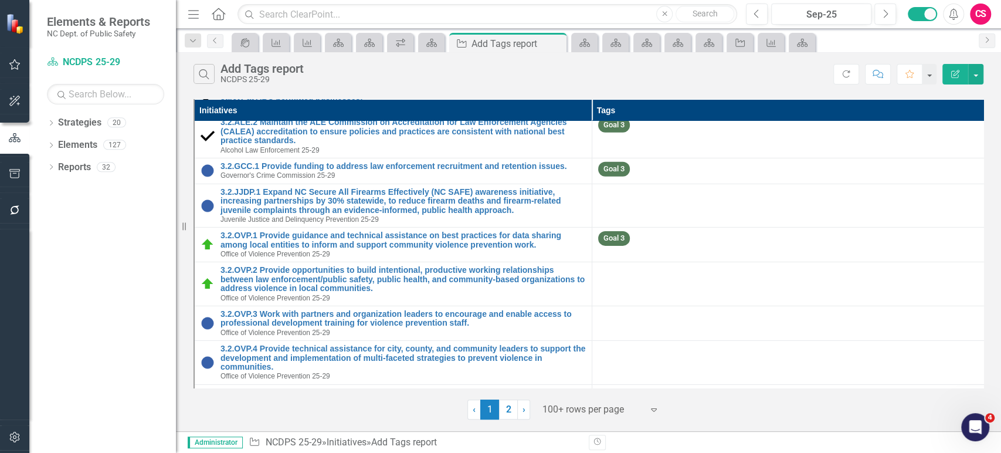
scroll to position [2498, 0]
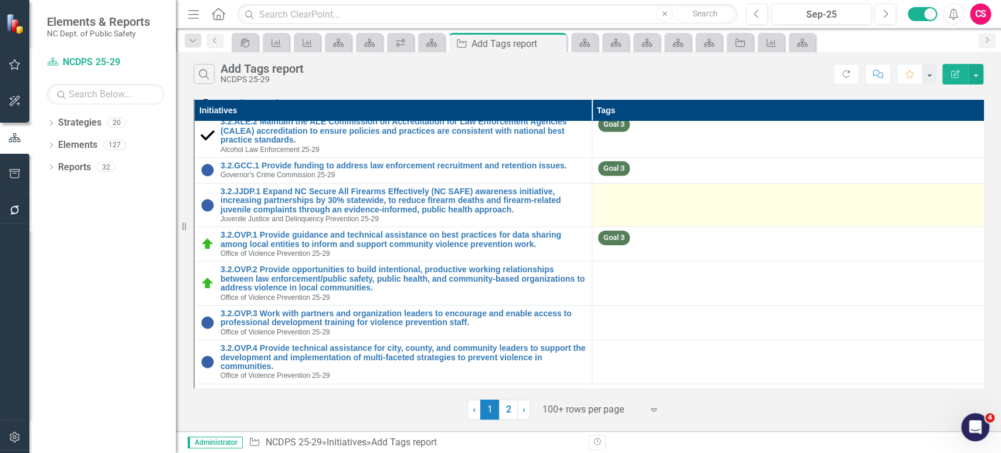
click at [714, 212] on td at bounding box center [791, 205] width 398 height 44
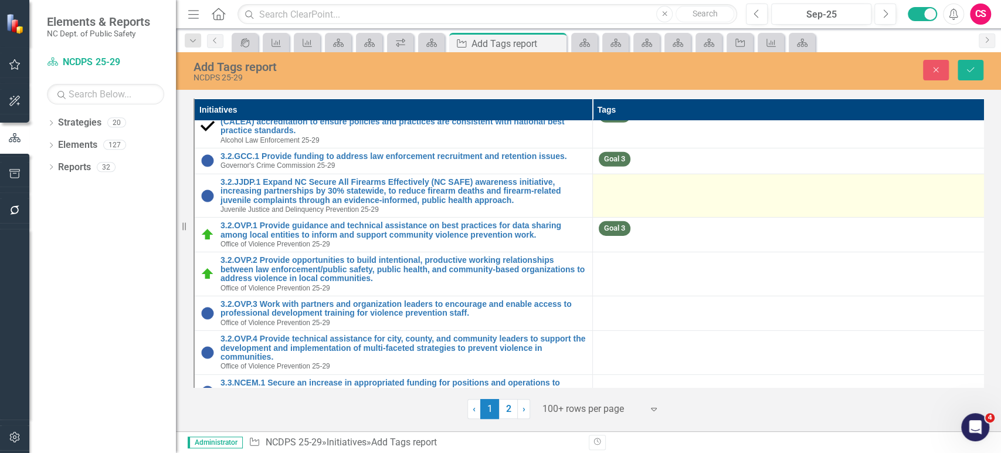
click at [668, 205] on td at bounding box center [791, 196] width 398 height 44
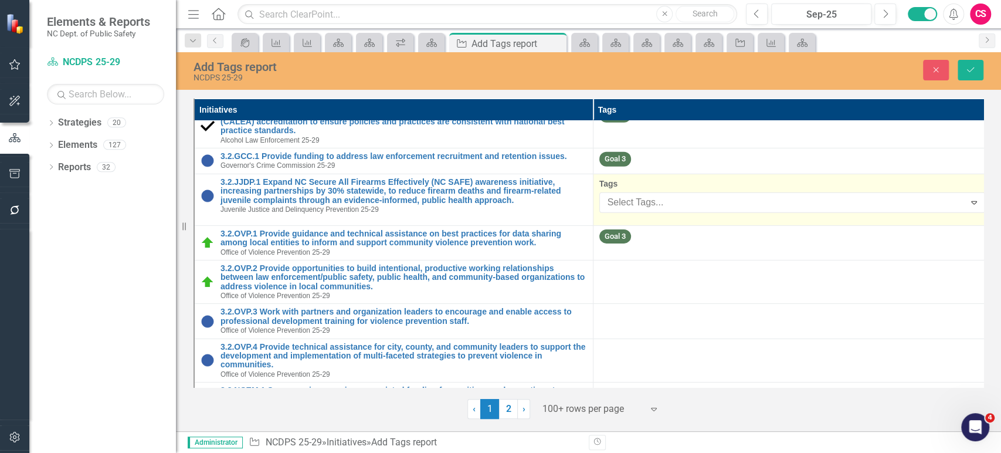
click at [668, 205] on div at bounding box center [784, 203] width 362 height 16
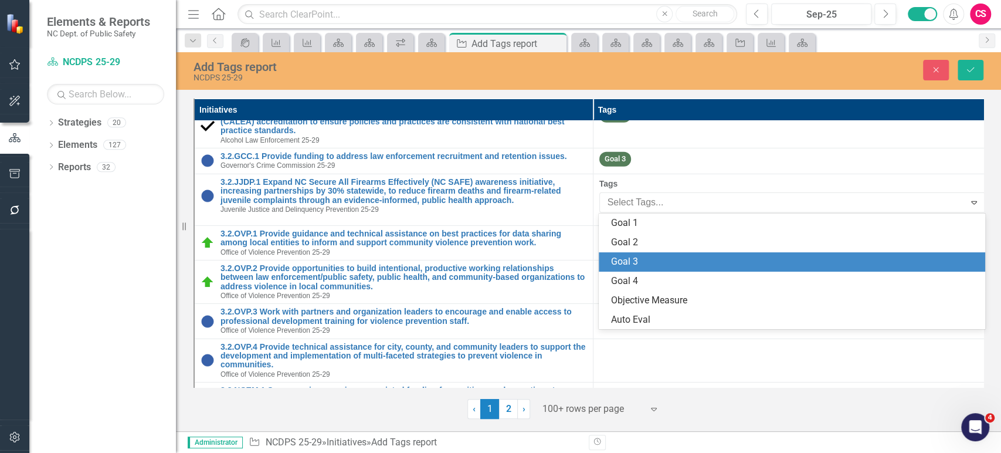
click at [646, 255] on div "Goal 3" at bounding box center [794, 261] width 368 height 13
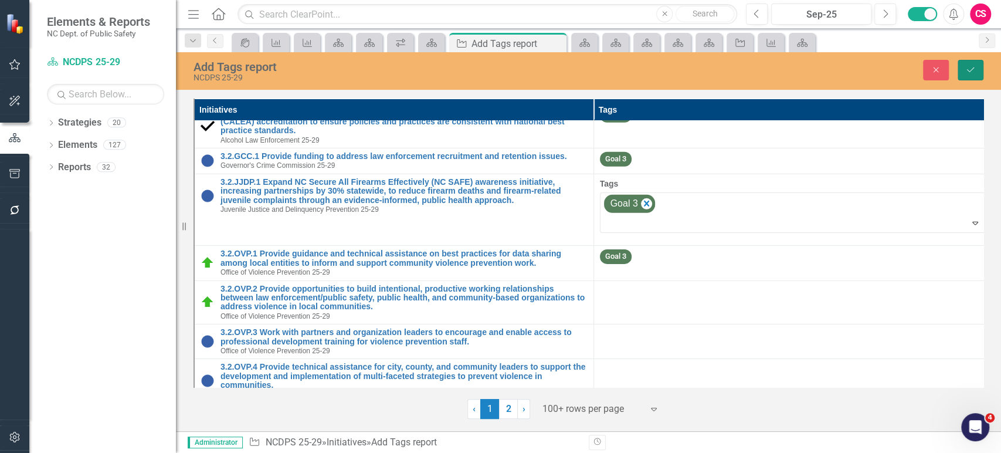
click at [959, 72] on button "Save" at bounding box center [970, 70] width 26 height 21
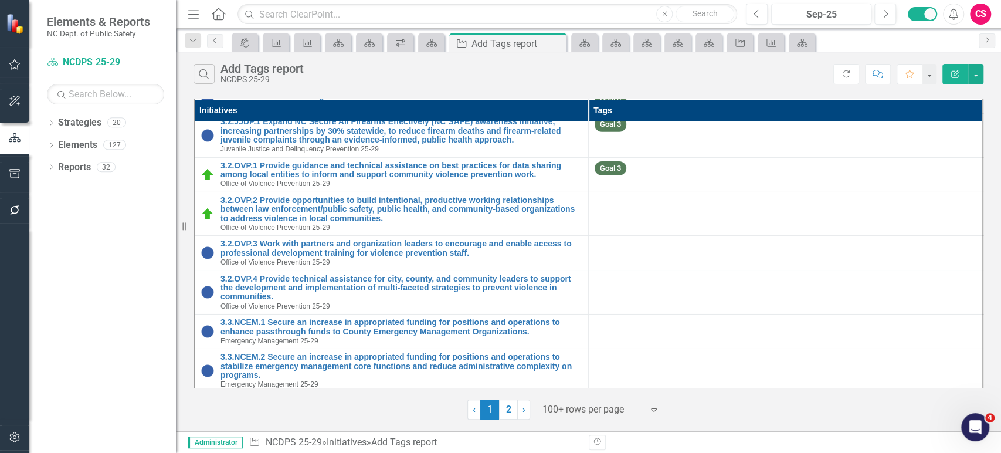
scroll to position [2555, 0]
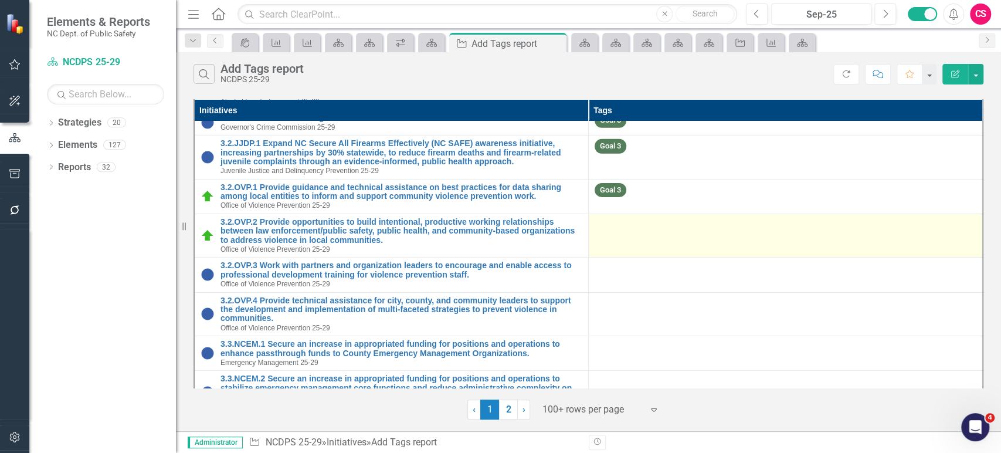
click at [664, 243] on td at bounding box center [786, 235] width 395 height 44
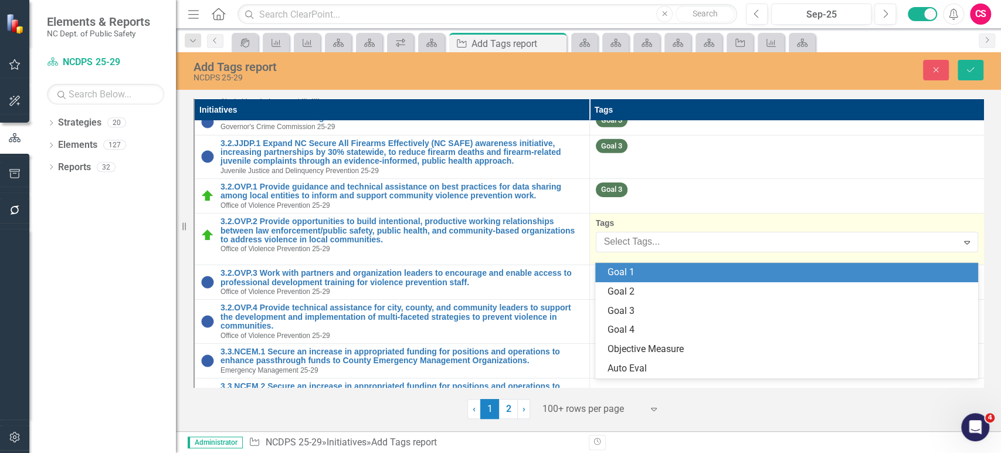
click at [660, 243] on div "Select Tags..." at bounding box center [777, 242] width 358 height 18
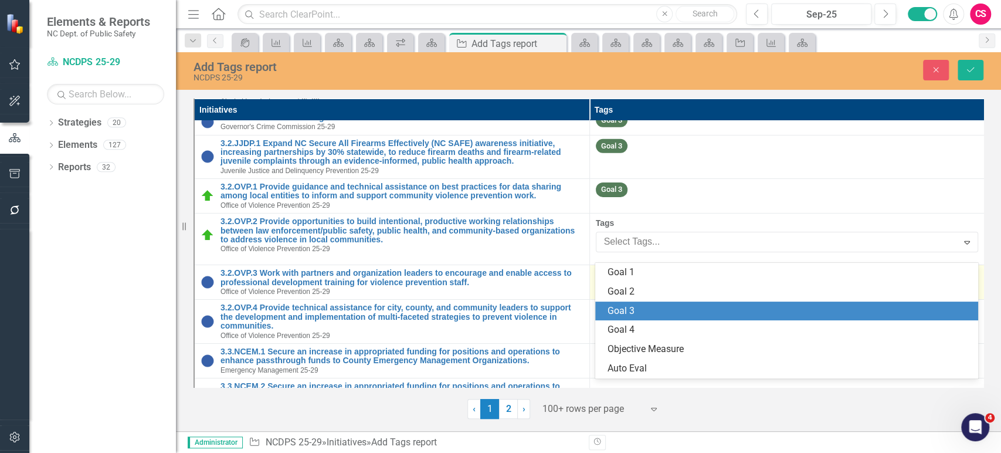
click at [645, 308] on div "Goal 3" at bounding box center [789, 310] width 364 height 13
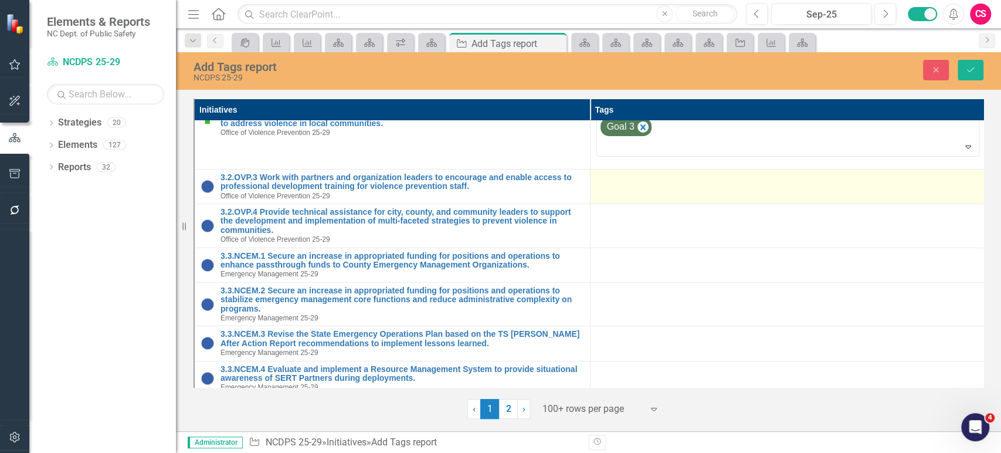
scroll to position [2672, 0]
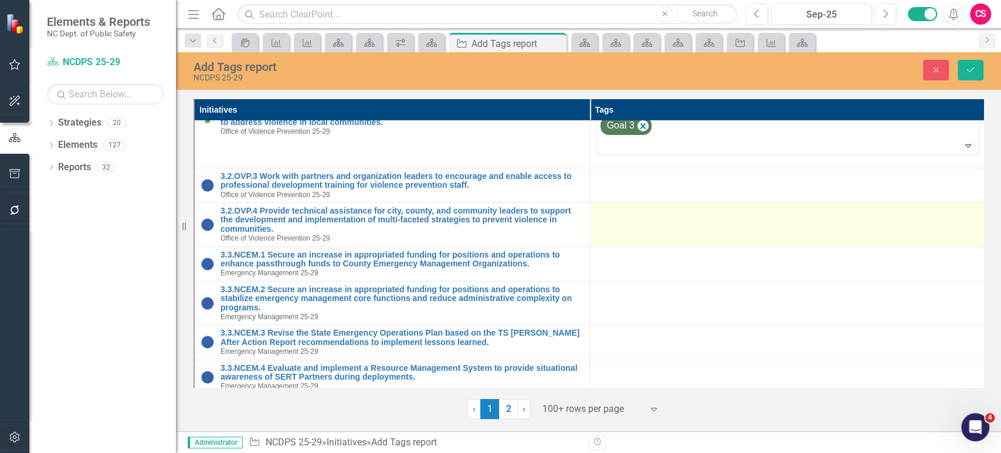
click at [638, 215] on td at bounding box center [788, 225] width 396 height 44
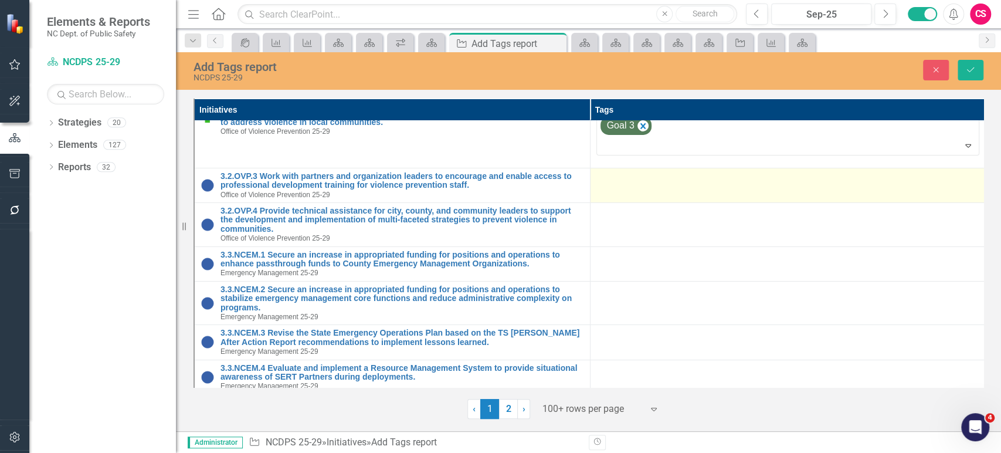
click at [641, 199] on td at bounding box center [788, 185] width 396 height 35
click at [641, 200] on td at bounding box center [788, 185] width 396 height 35
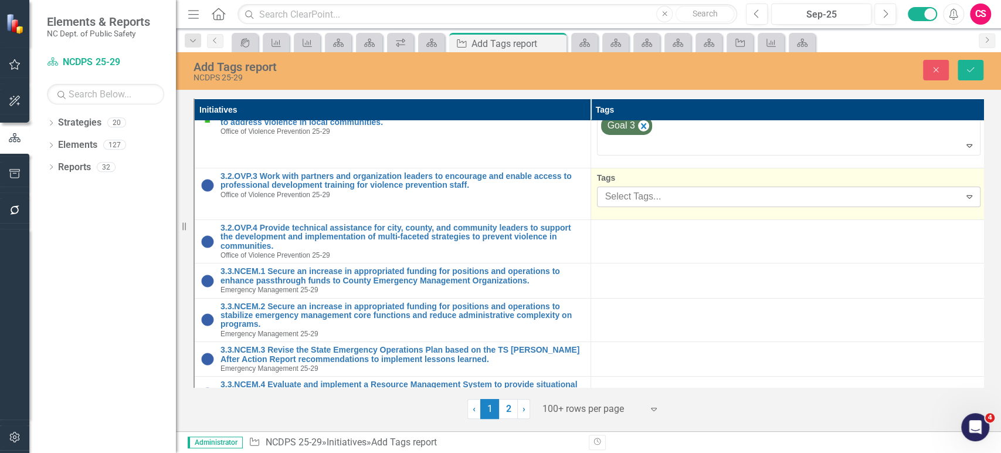
click at [641, 202] on div at bounding box center [779, 197] width 359 height 16
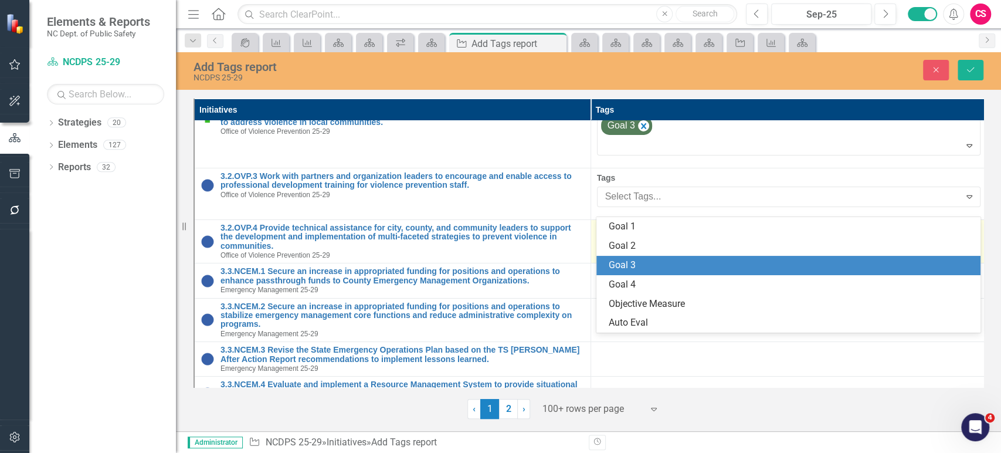
click at [638, 272] on div "Goal 3" at bounding box center [788, 265] width 384 height 19
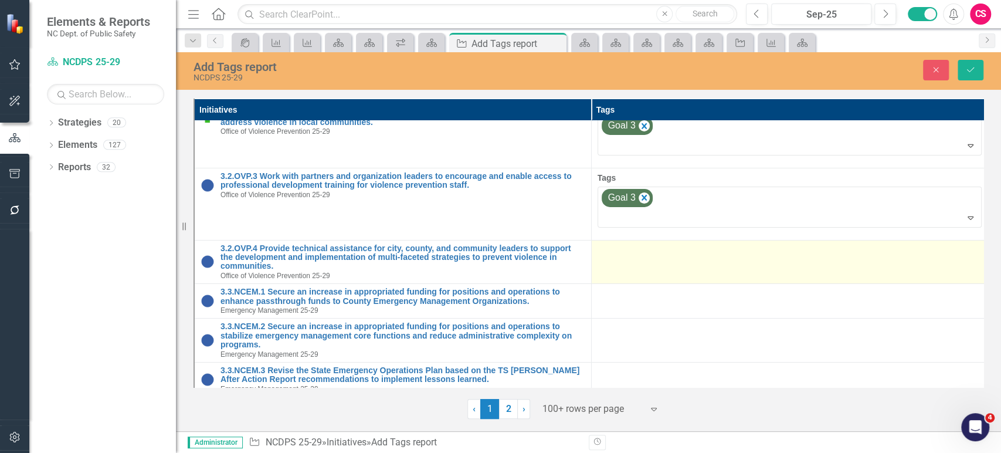
click at [638, 266] on td at bounding box center [789, 262] width 397 height 44
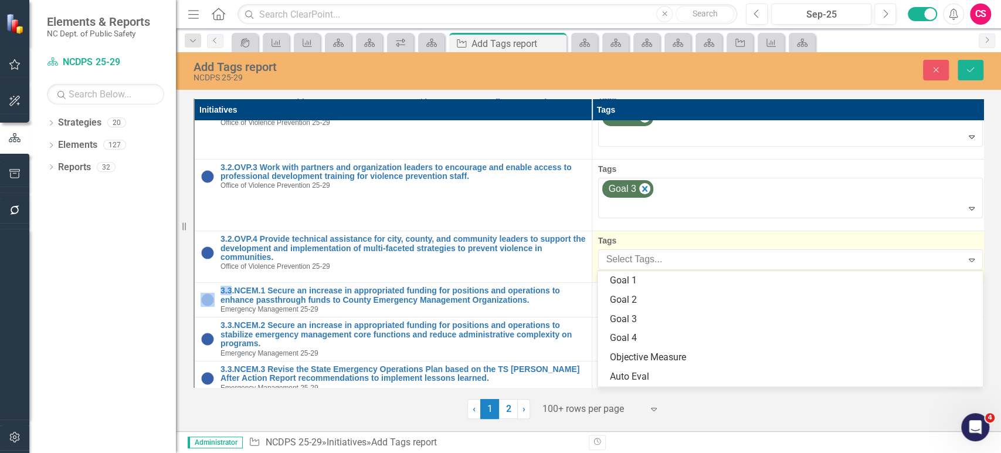
click at [638, 266] on div at bounding box center [782, 260] width 361 height 16
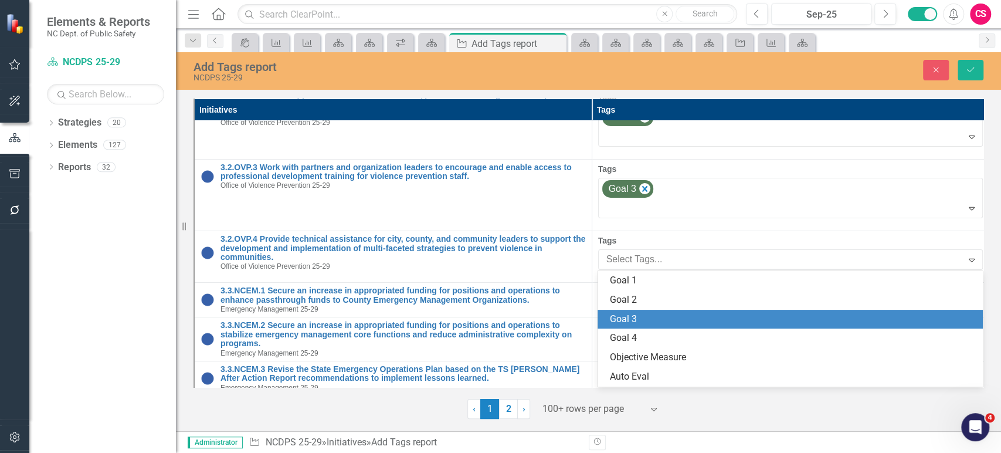
click at [643, 310] on div "Goal 3" at bounding box center [789, 319] width 385 height 19
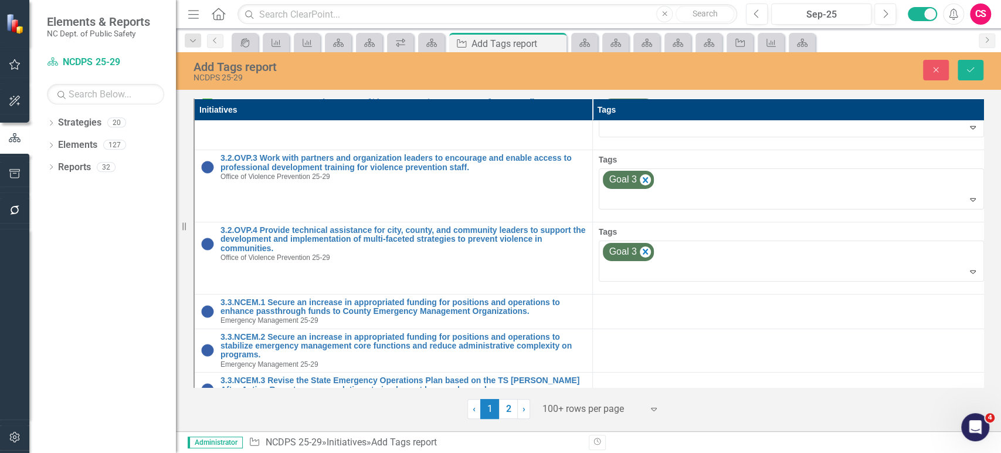
scroll to position [2785, 0]
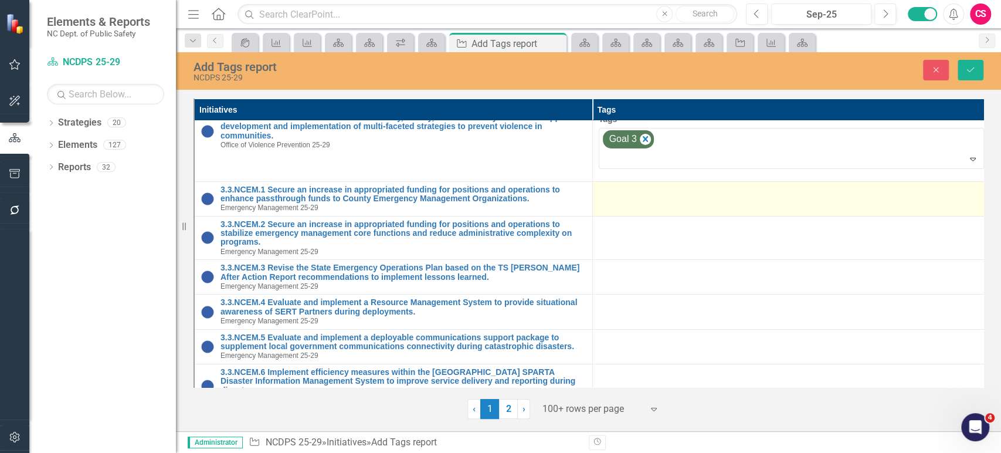
click at [640, 201] on td at bounding box center [791, 198] width 398 height 35
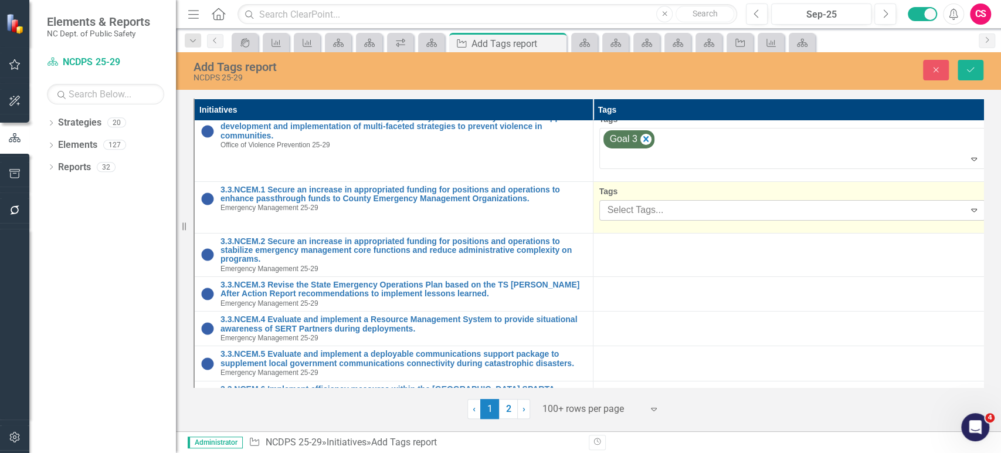
click at [643, 206] on div at bounding box center [784, 210] width 362 height 16
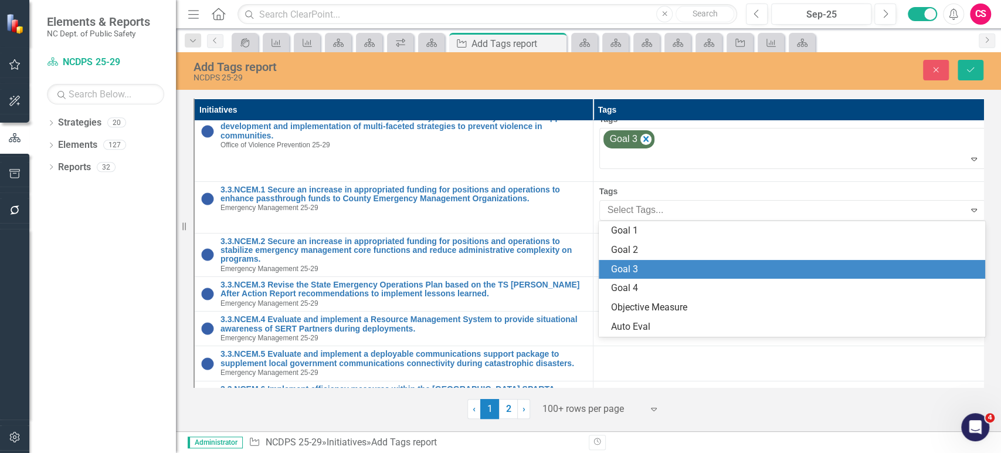
click at [648, 271] on div "Goal 3" at bounding box center [794, 269] width 368 height 13
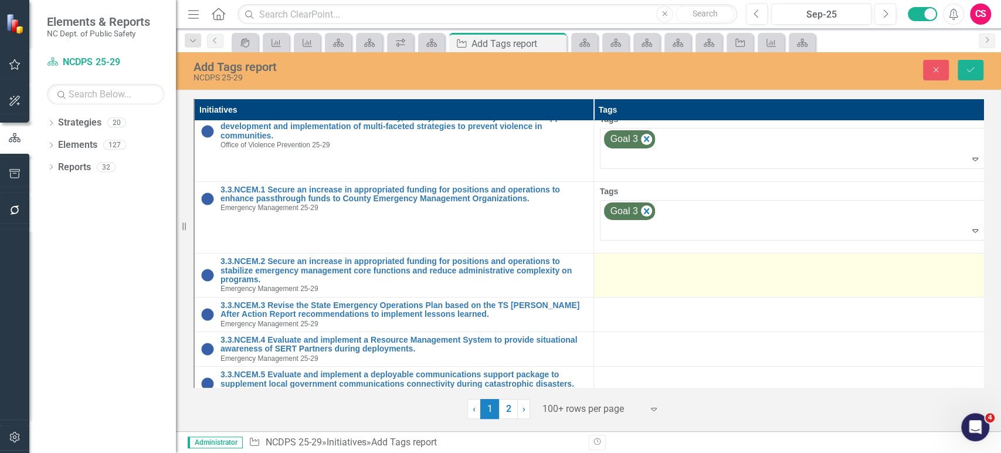
click at [656, 274] on td at bounding box center [792, 275] width 399 height 44
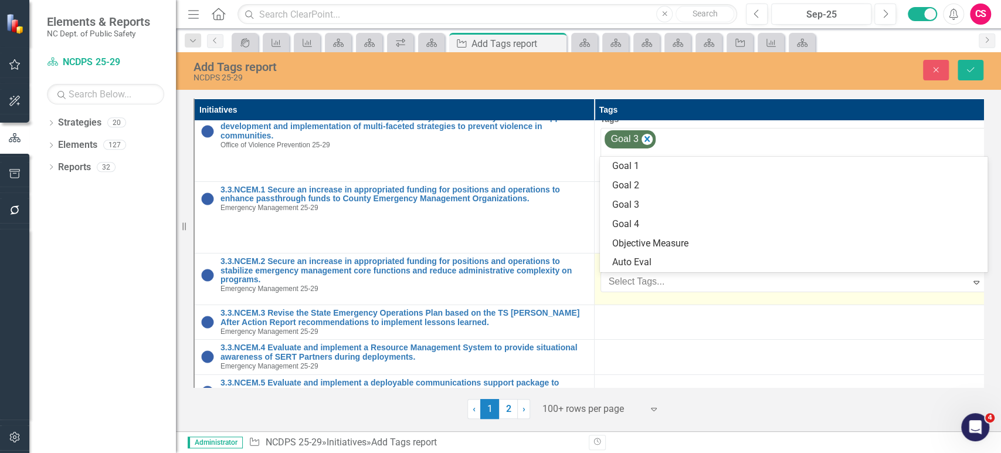
click at [656, 274] on div at bounding box center [785, 282] width 363 height 16
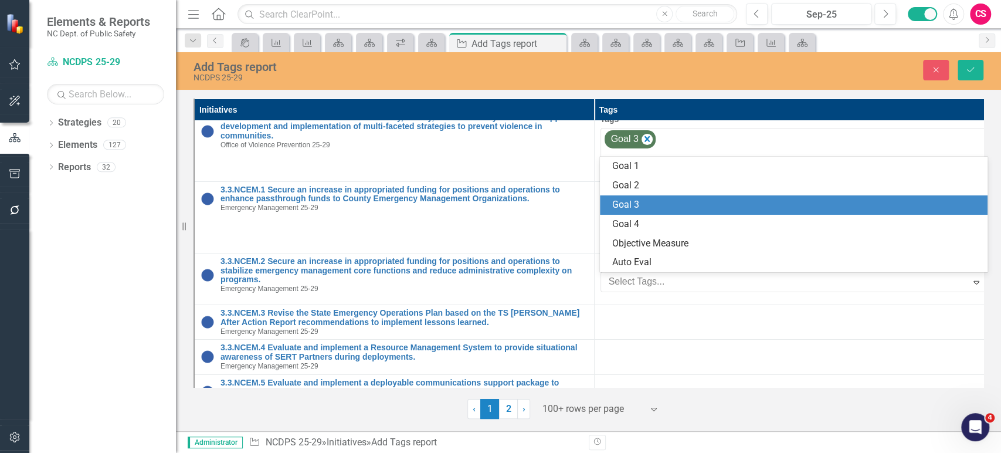
click at [642, 202] on div "Goal 3" at bounding box center [795, 204] width 369 height 13
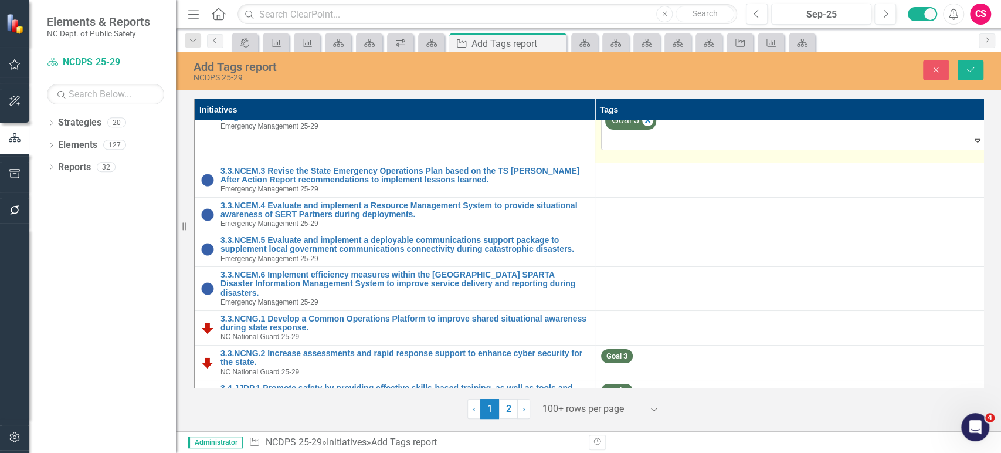
scroll to position [2938, 0]
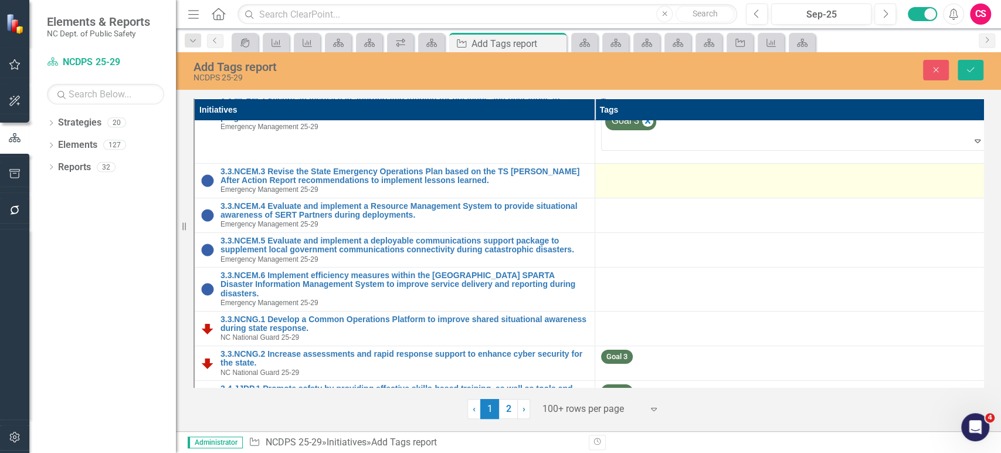
click at [657, 189] on td at bounding box center [794, 180] width 400 height 35
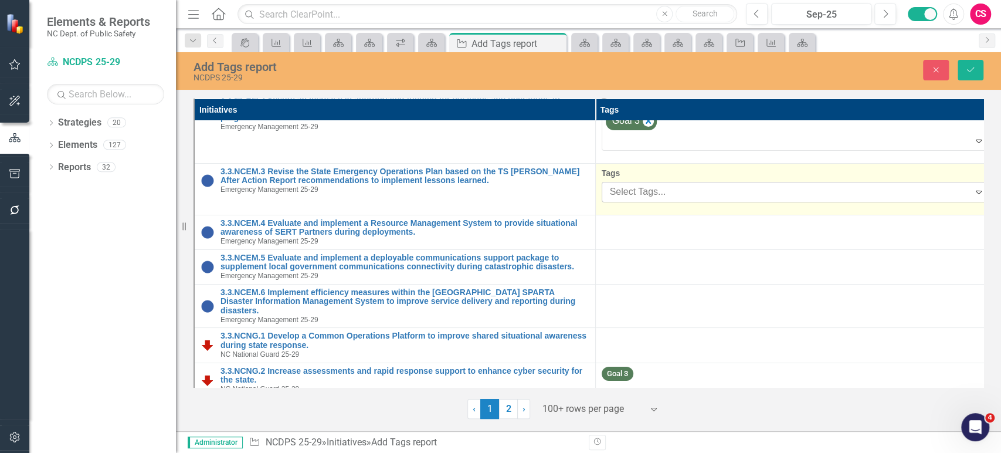
click at [655, 197] on div at bounding box center [787, 192] width 364 height 16
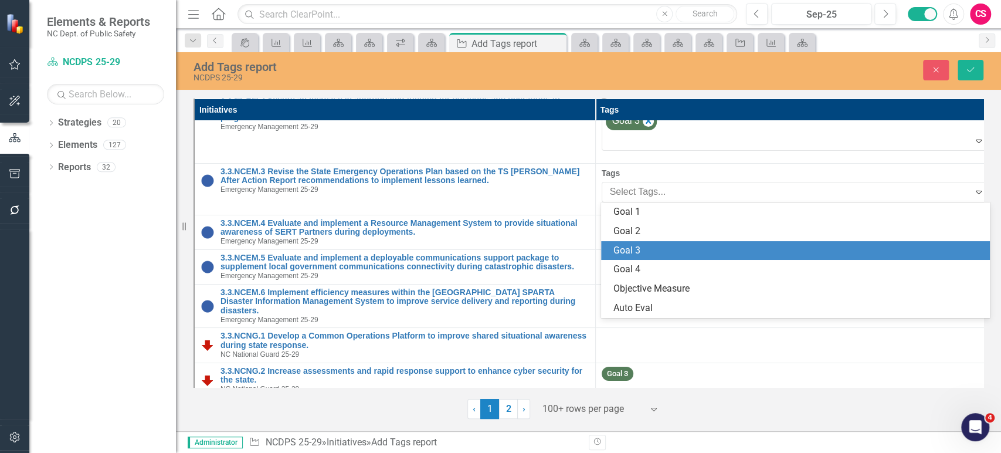
click at [648, 252] on div "Goal 3" at bounding box center [798, 250] width 370 height 13
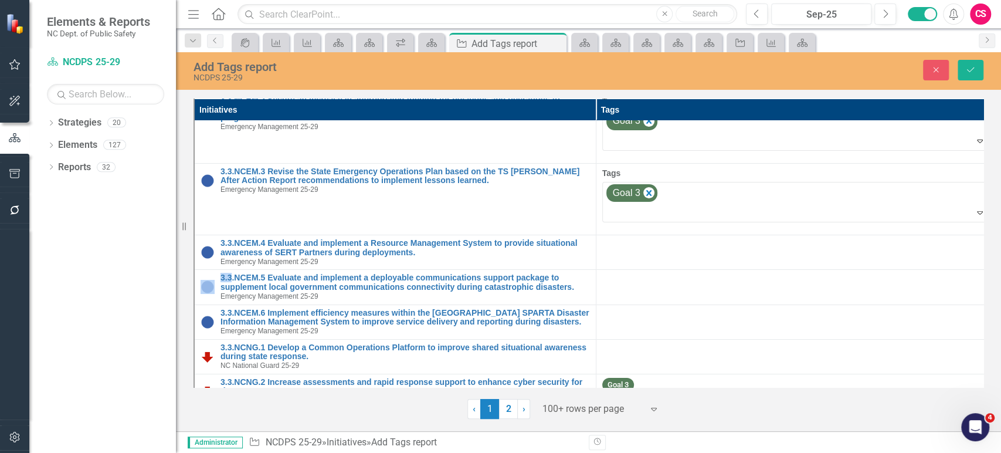
click at [648, 252] on div at bounding box center [796, 246] width 389 height 14
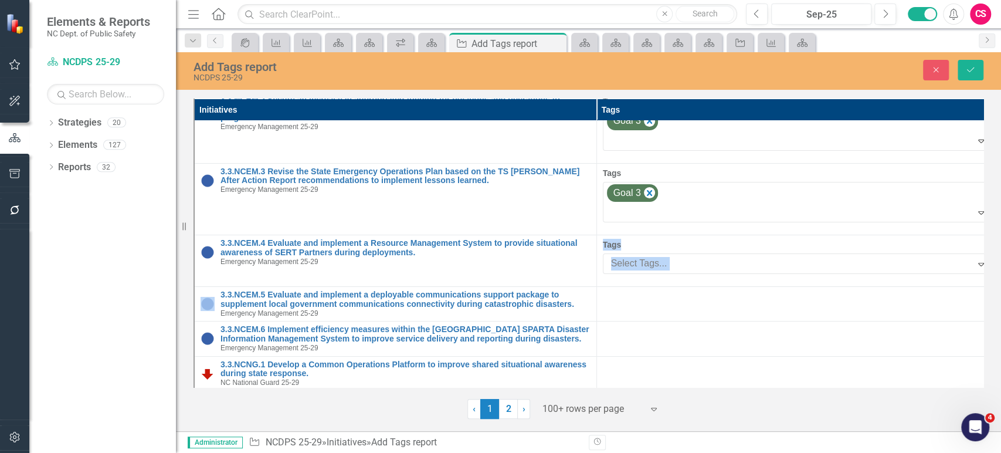
click at [648, 252] on div "Tags Select Tags... Expand" at bounding box center [798, 256] width 390 height 35
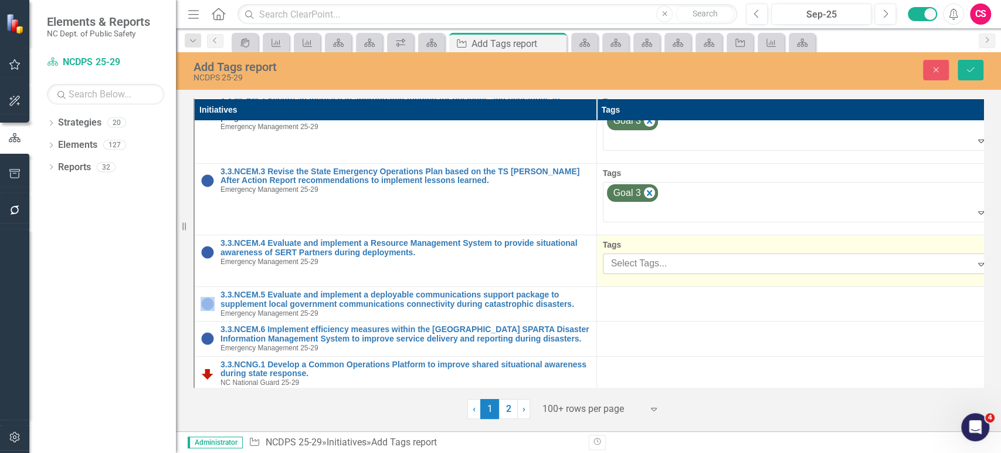
click at [648, 254] on div "Tags Select Tags... Expand" at bounding box center [798, 256] width 390 height 35
click at [648, 267] on div at bounding box center [788, 264] width 365 height 16
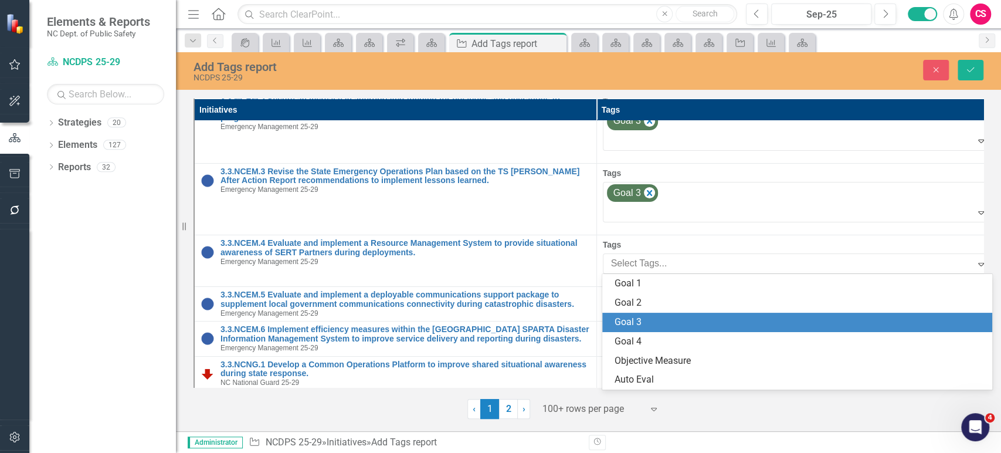
click at [638, 322] on span "Goal 3" at bounding box center [627, 321] width 27 height 11
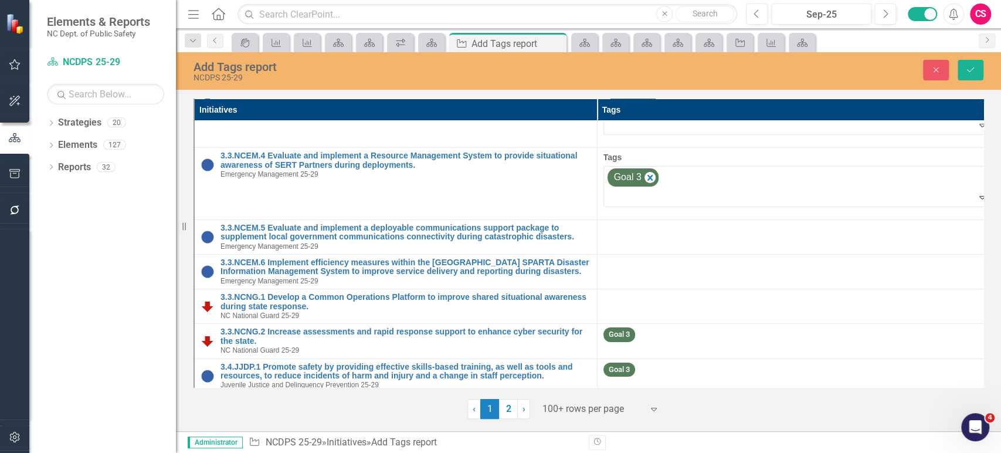
scroll to position [3025, 0]
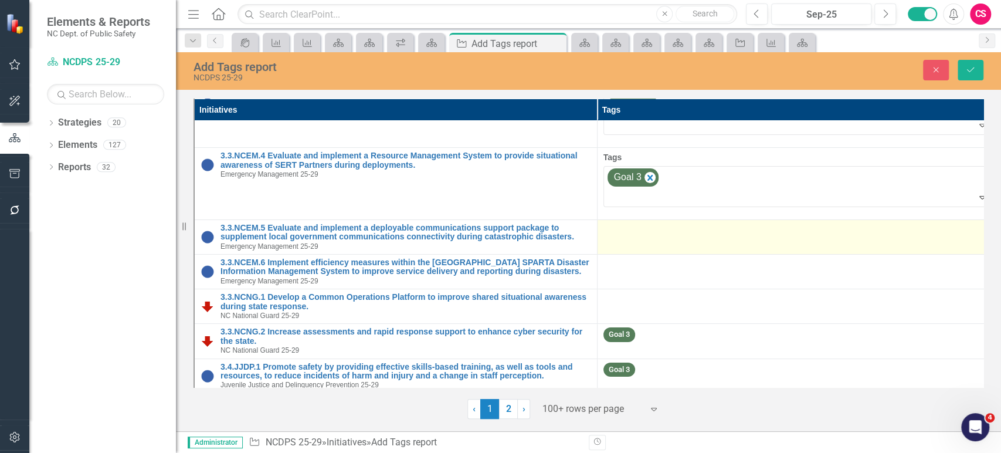
click at [648, 242] on td at bounding box center [798, 236] width 403 height 35
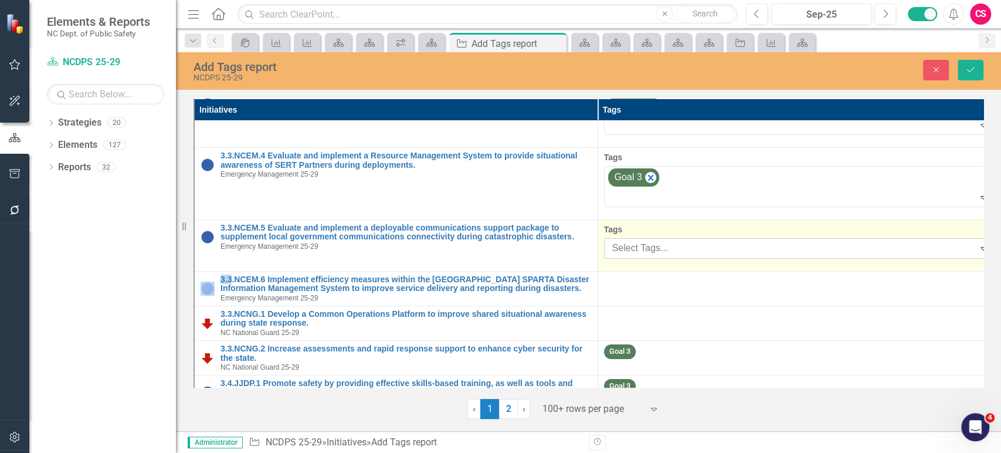
click at [651, 244] on div at bounding box center [790, 248] width 366 height 16
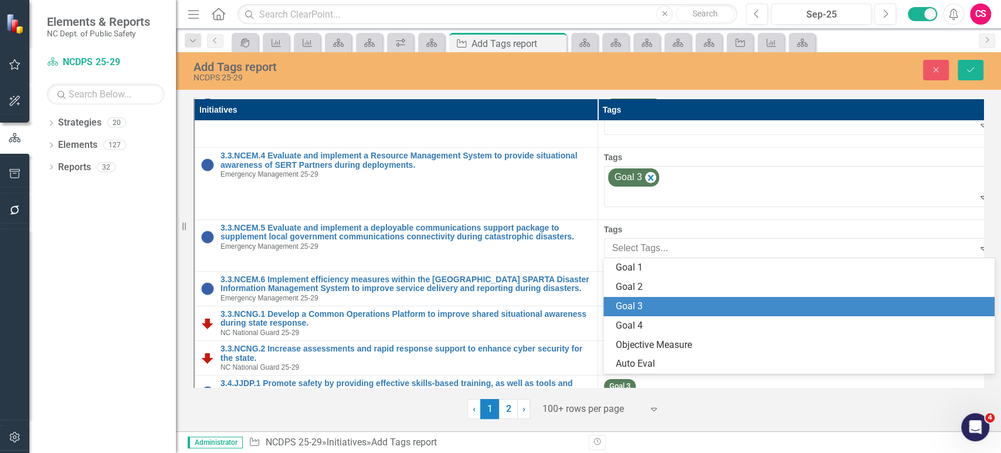
click at [651, 300] on div "Goal 3" at bounding box center [801, 306] width 372 height 13
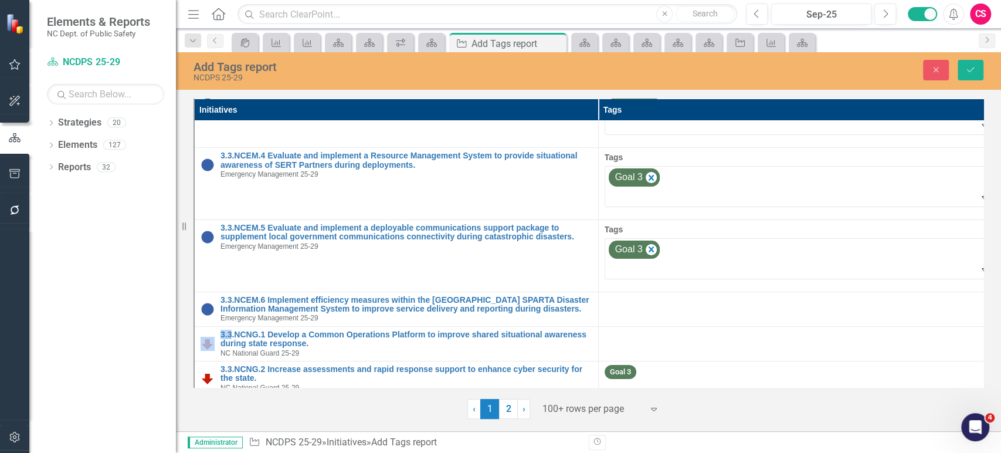
click at [651, 299] on div at bounding box center [800, 302] width 392 height 14
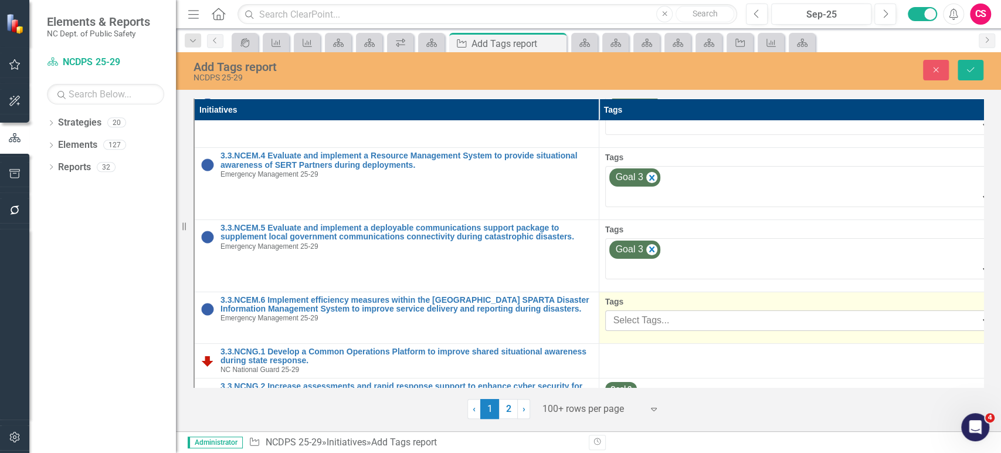
click at [650, 317] on div at bounding box center [793, 320] width 368 height 16
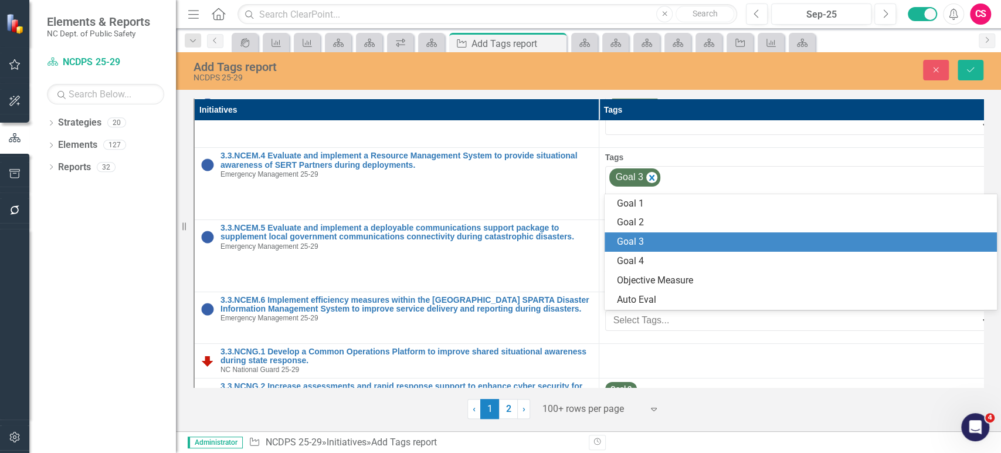
click at [656, 244] on div "Goal 3" at bounding box center [802, 241] width 373 height 13
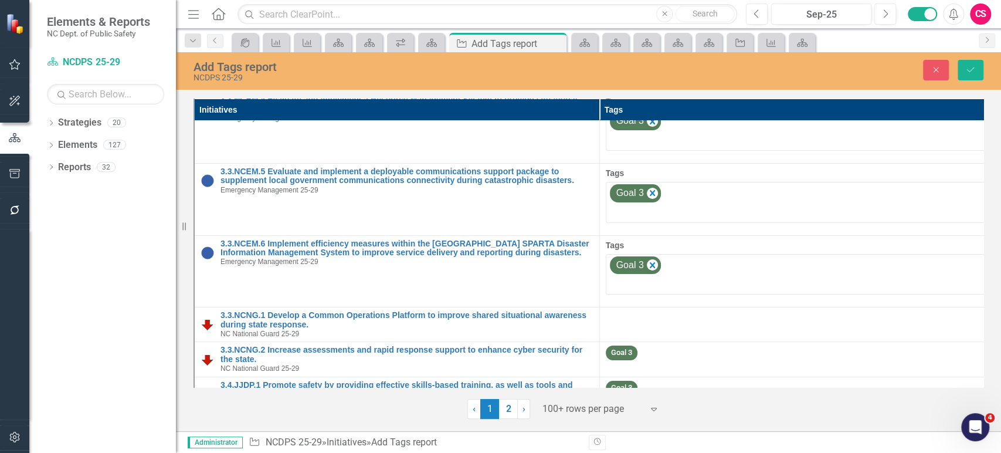
scroll to position [3119, 0]
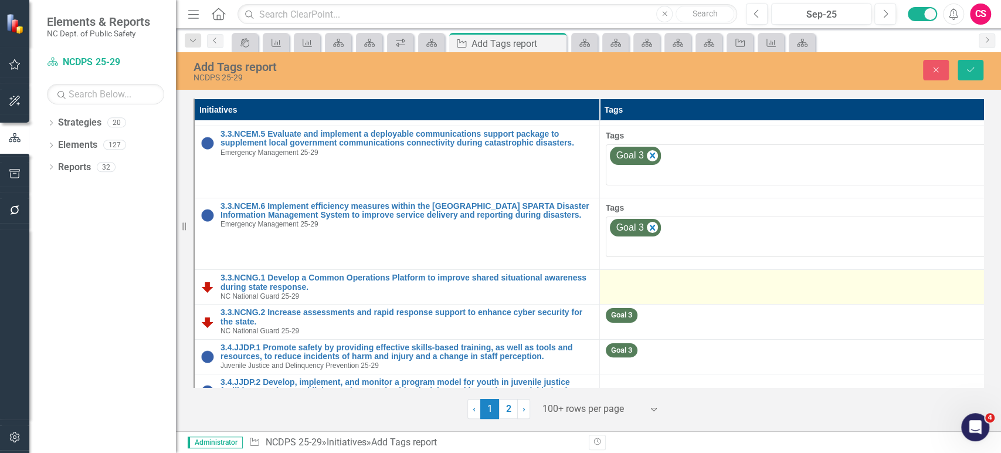
click at [652, 280] on div at bounding box center [802, 280] width 393 height 14
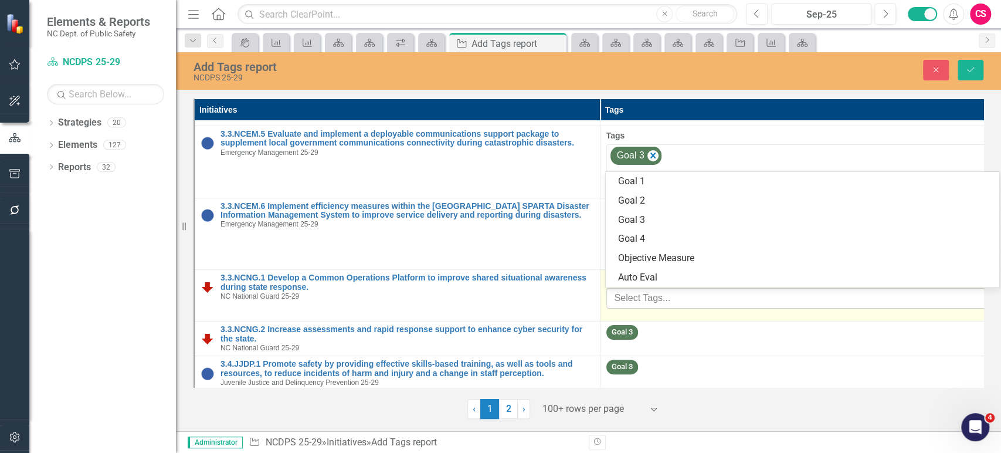
click at [657, 290] on div at bounding box center [794, 298] width 369 height 16
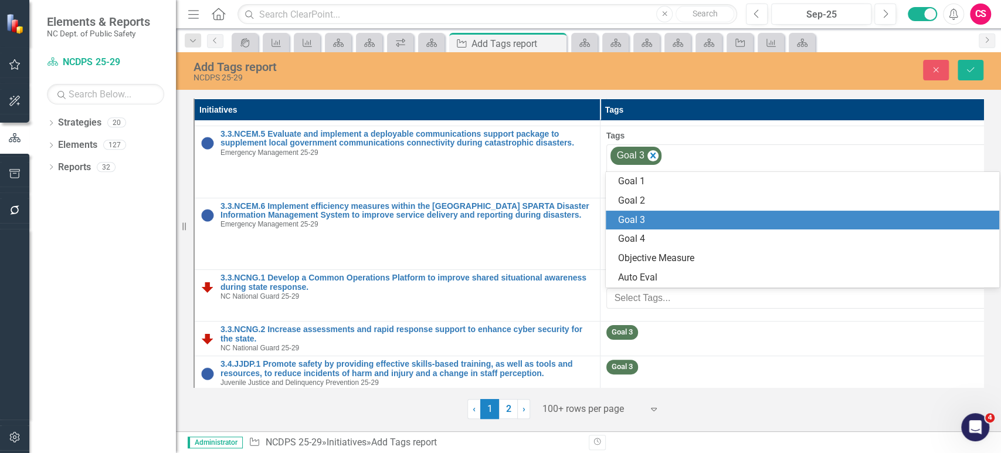
click at [660, 220] on div "Goal 3" at bounding box center [804, 219] width 375 height 13
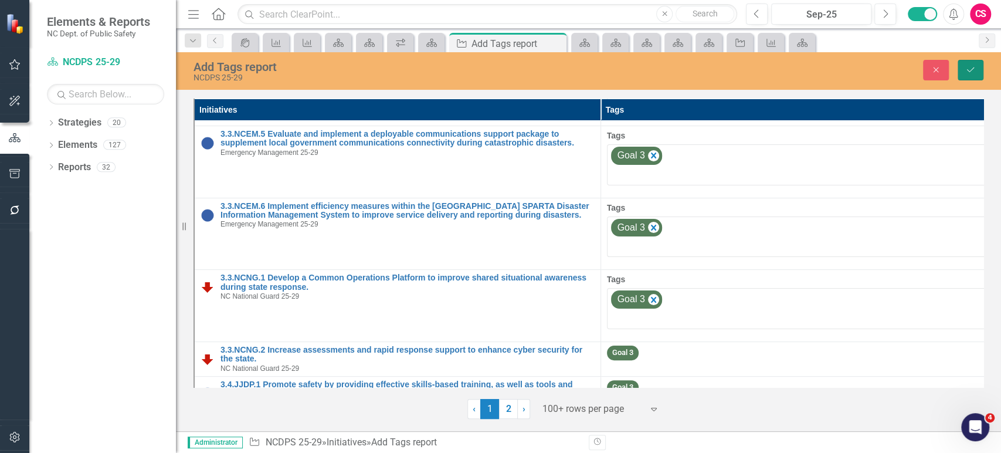
click at [974, 69] on icon "Save" at bounding box center [970, 70] width 11 height 8
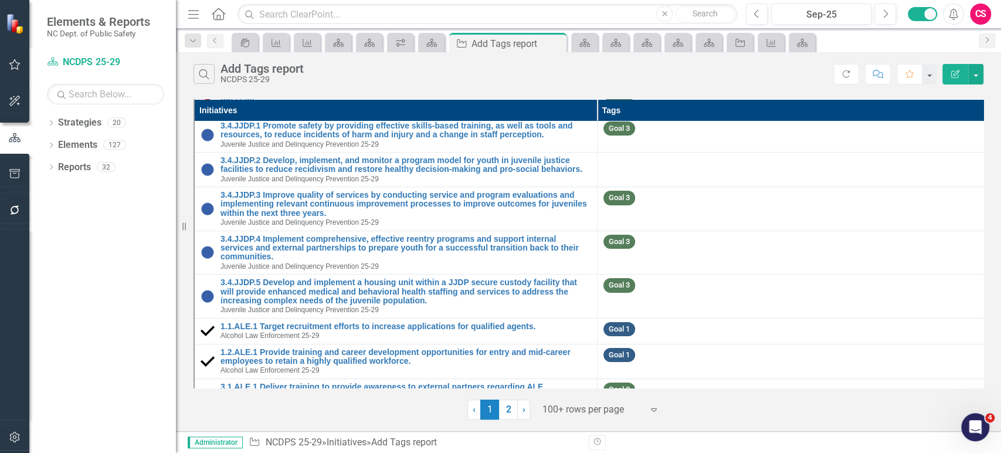
scroll to position [3289, 0]
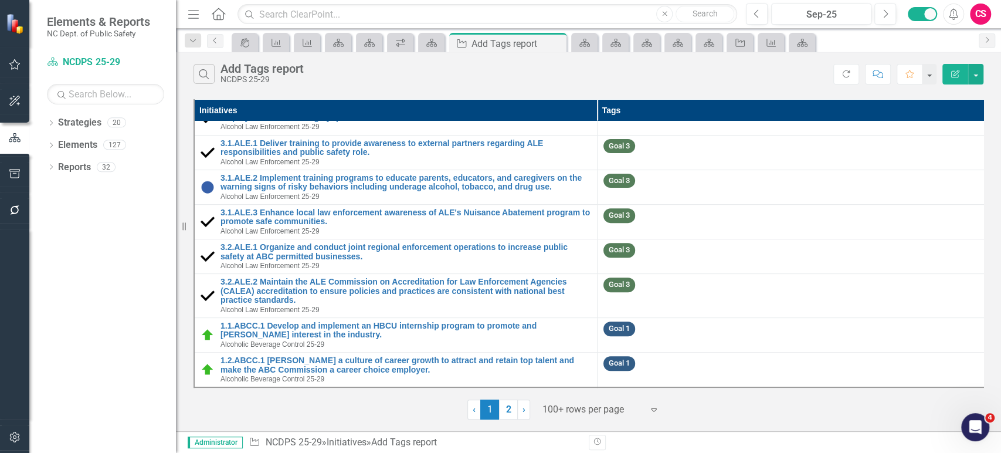
click at [506, 410] on link "2" at bounding box center [508, 409] width 19 height 20
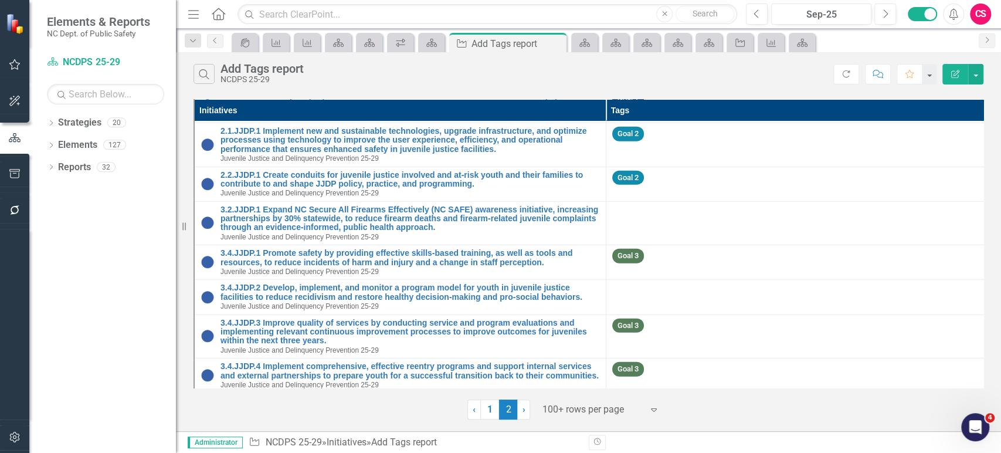
scroll to position [2010, 0]
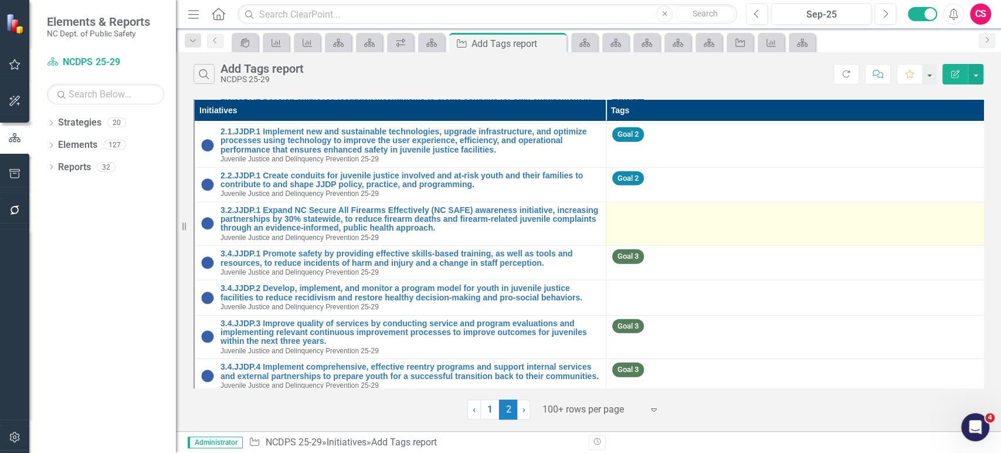
click at [675, 220] on div at bounding box center [811, 213] width 399 height 14
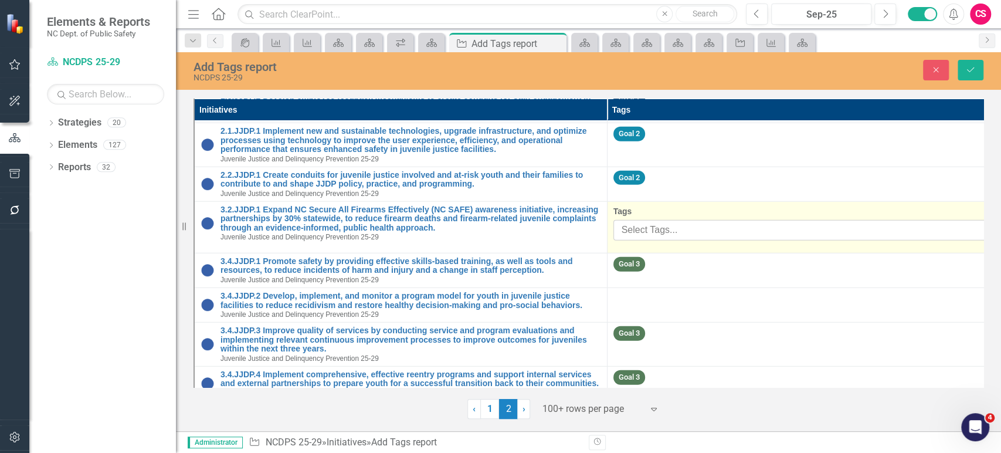
click at [667, 231] on div at bounding box center [805, 230] width 376 height 16
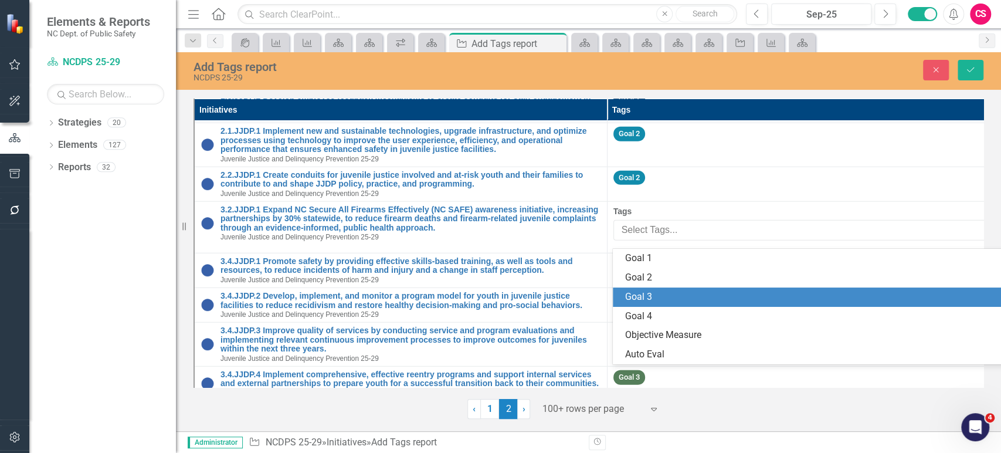
click at [658, 292] on div "Goal 3" at bounding box center [815, 296] width 382 height 13
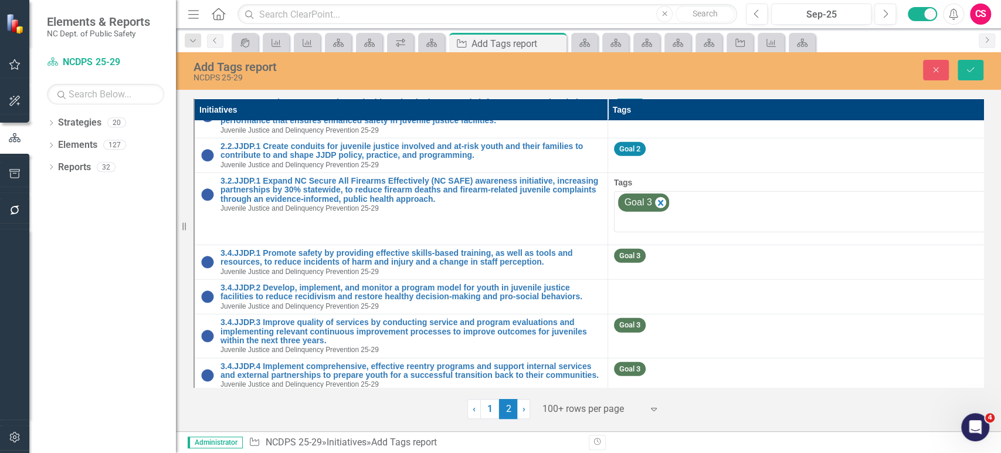
scroll to position [2072, 0]
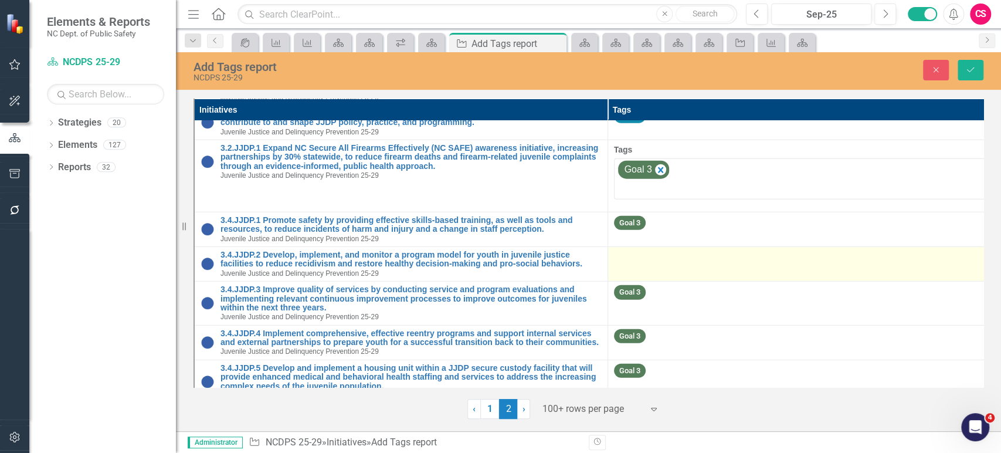
click at [660, 278] on td at bounding box center [813, 263] width 413 height 35
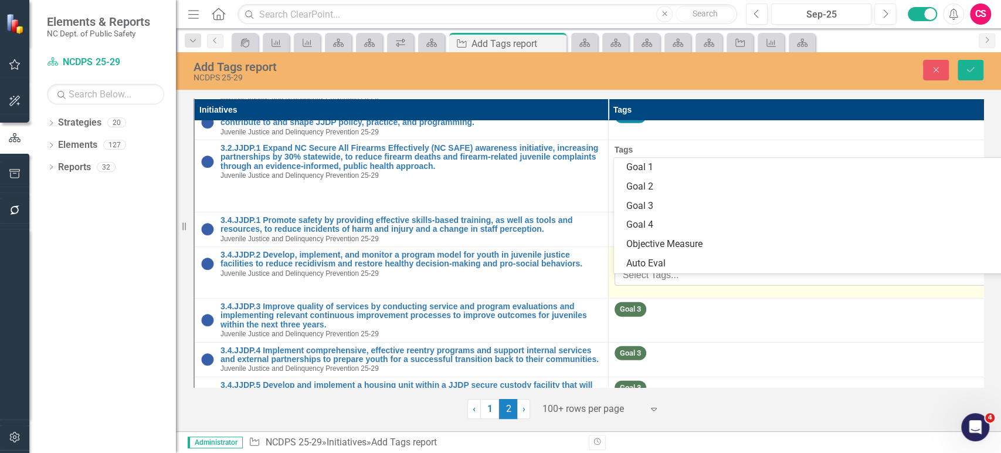
click at [662, 280] on div at bounding box center [806, 275] width 377 height 16
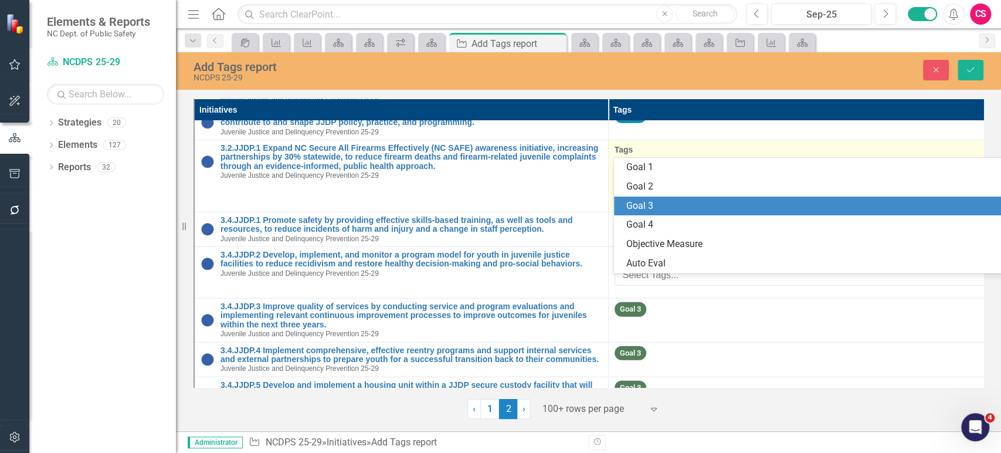
click at [667, 211] on div "Goal 3" at bounding box center [817, 205] width 383 height 13
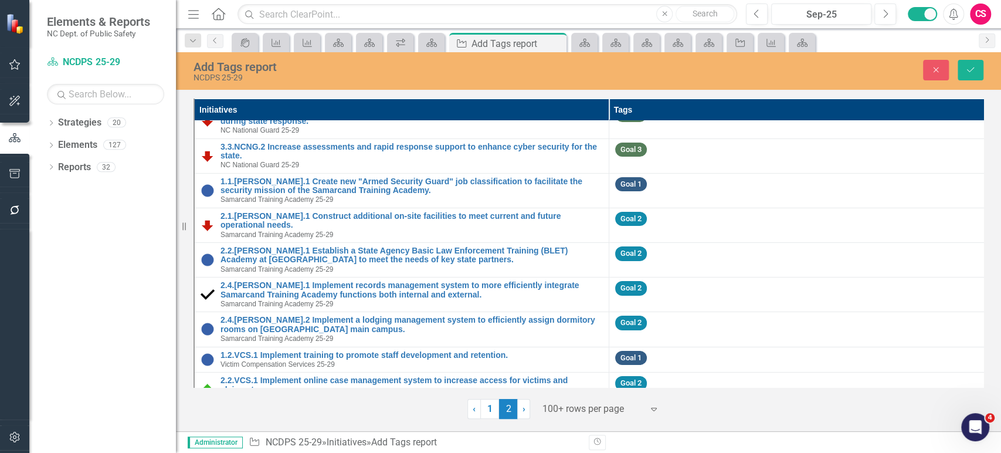
scroll to position [2691, 0]
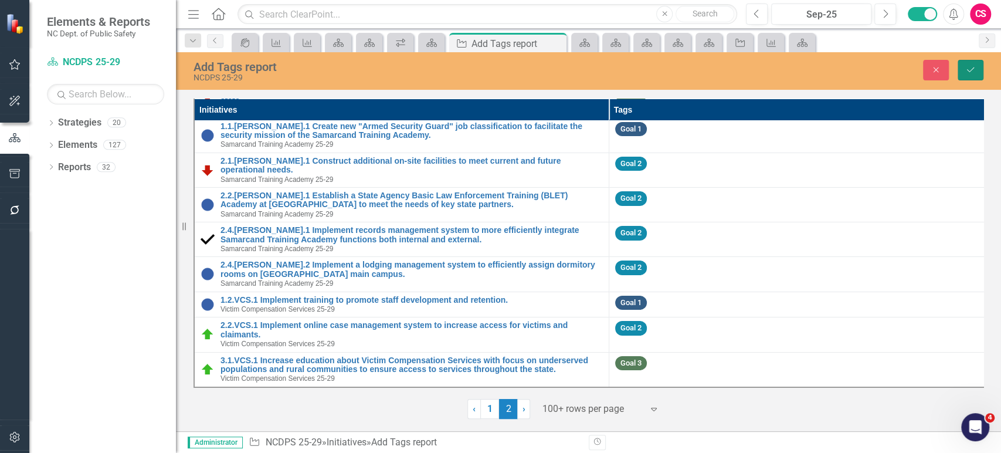
click at [970, 79] on button "Save" at bounding box center [970, 70] width 26 height 21
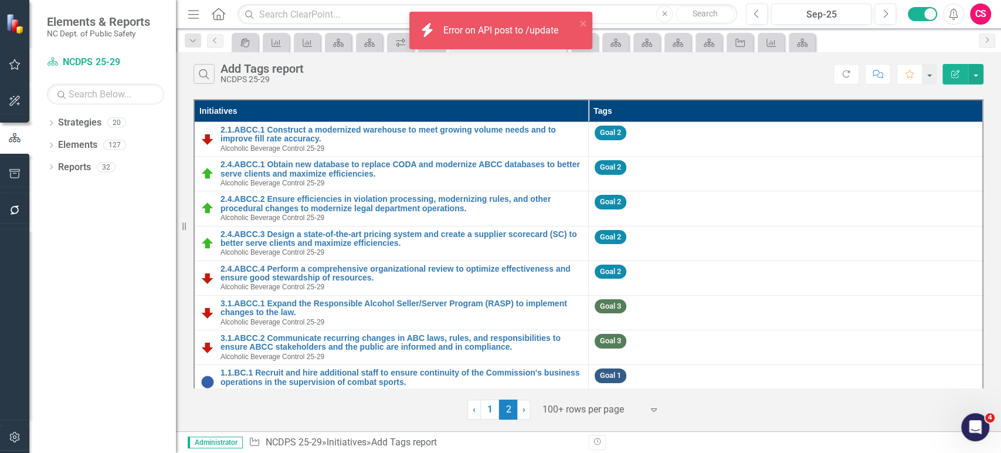
click at [952, 81] on button "Edit Report" at bounding box center [955, 74] width 26 height 21
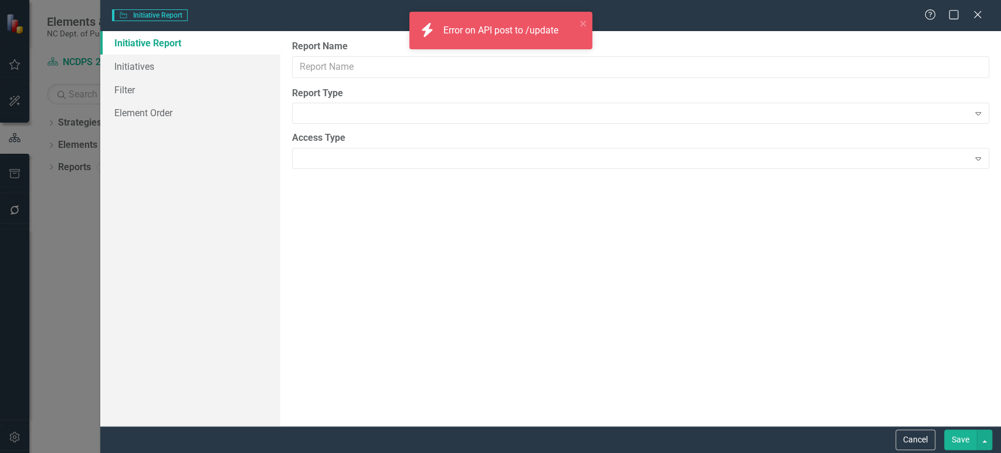
type input "Add Tags report"
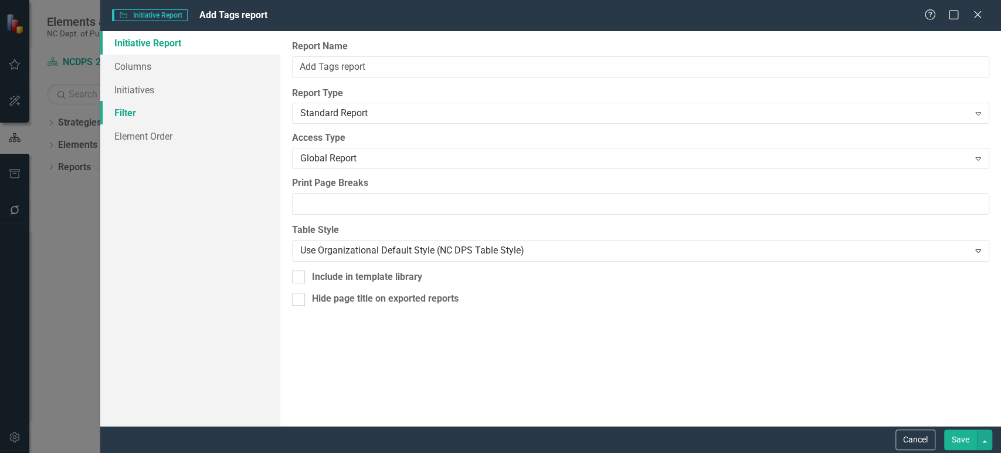
click at [203, 104] on link "Filter" at bounding box center [190, 112] width 180 height 23
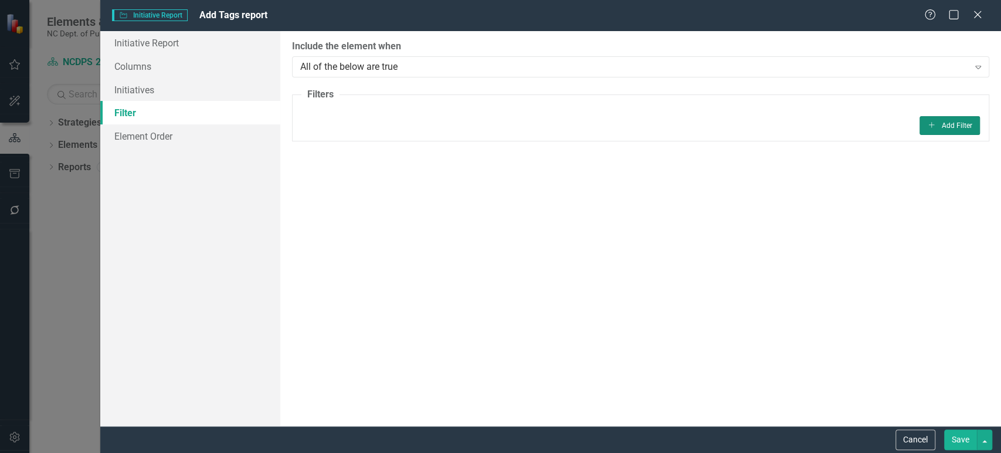
click at [954, 127] on button "Add Add Filter" at bounding box center [949, 125] width 60 height 19
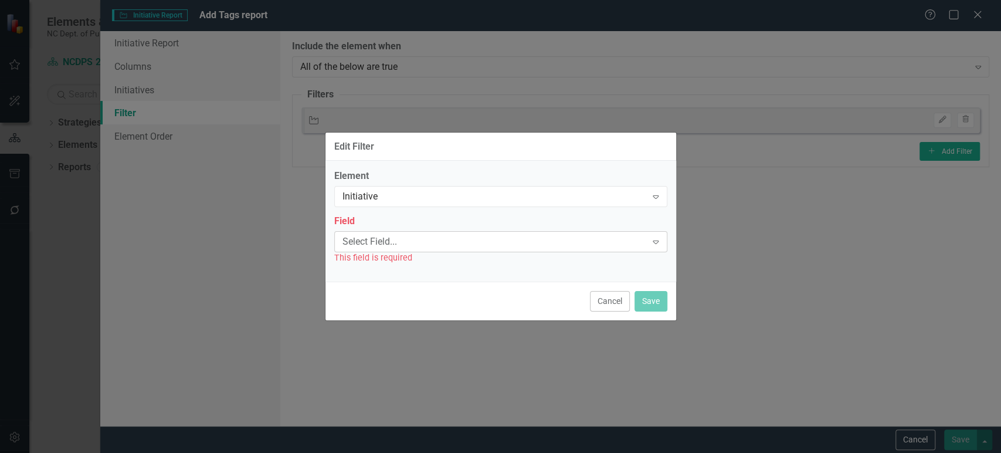
click at [422, 233] on div "Select Field... Expand" at bounding box center [500, 241] width 333 height 21
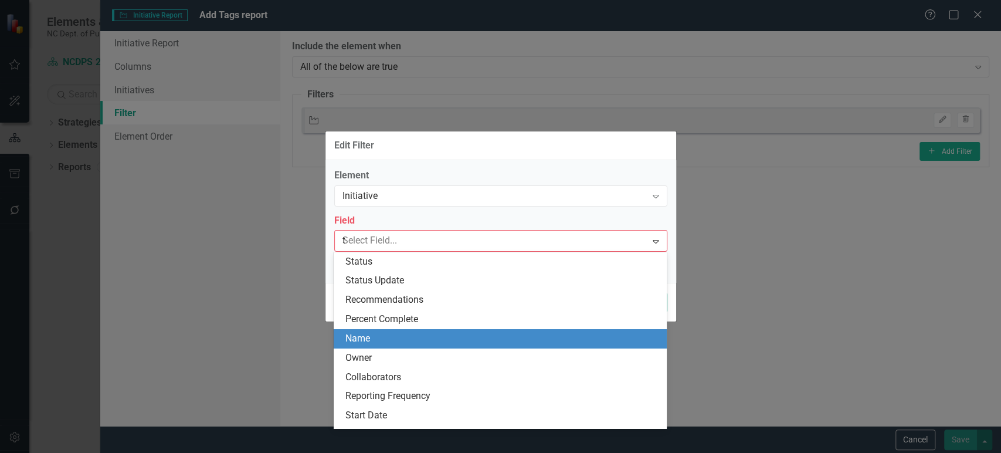
type input "ta"
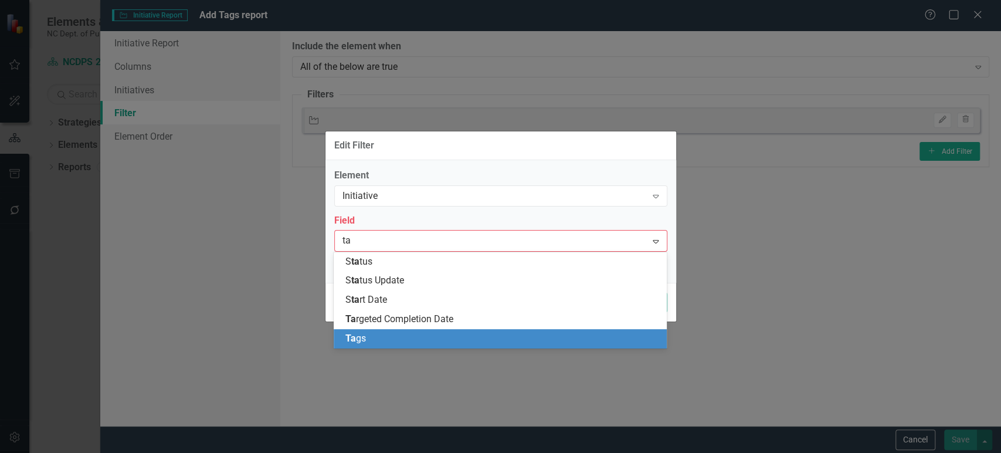
click at [383, 343] on div "Ta gs" at bounding box center [502, 338] width 314 height 13
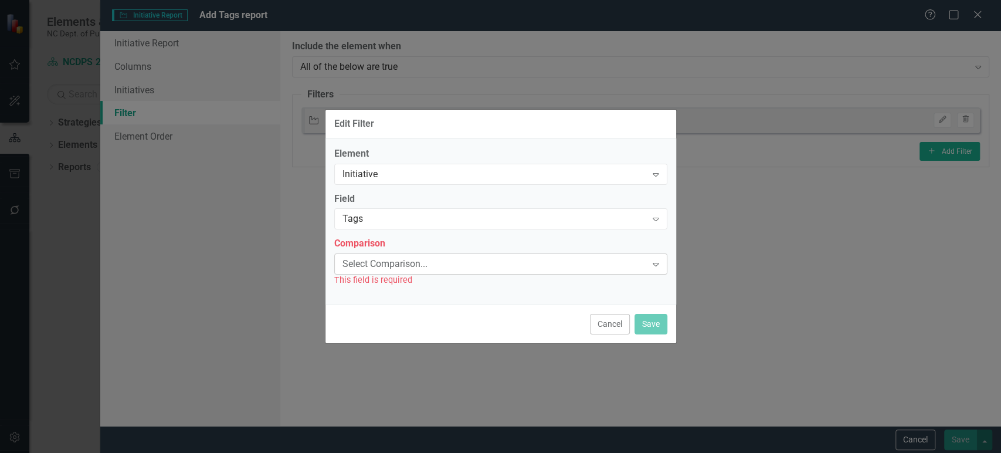
click at [399, 270] on div "Select Comparison..." at bounding box center [494, 263] width 304 height 13
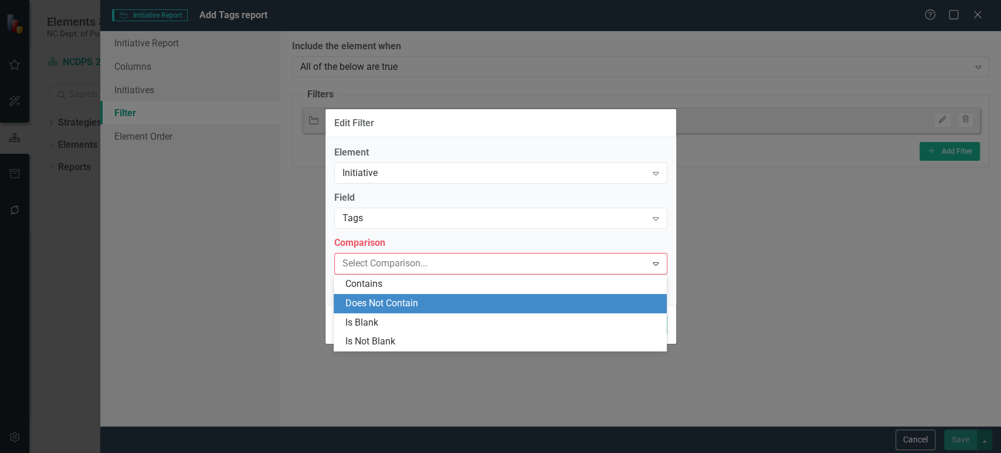
click at [380, 309] on div "Does Not Contain" at bounding box center [502, 303] width 314 height 13
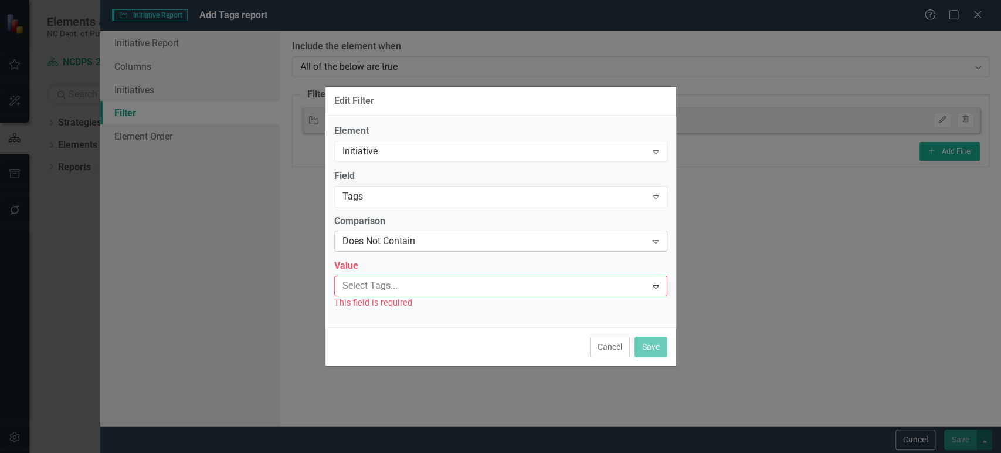
click at [429, 247] on div "Does Not Contain" at bounding box center [494, 241] width 304 height 13
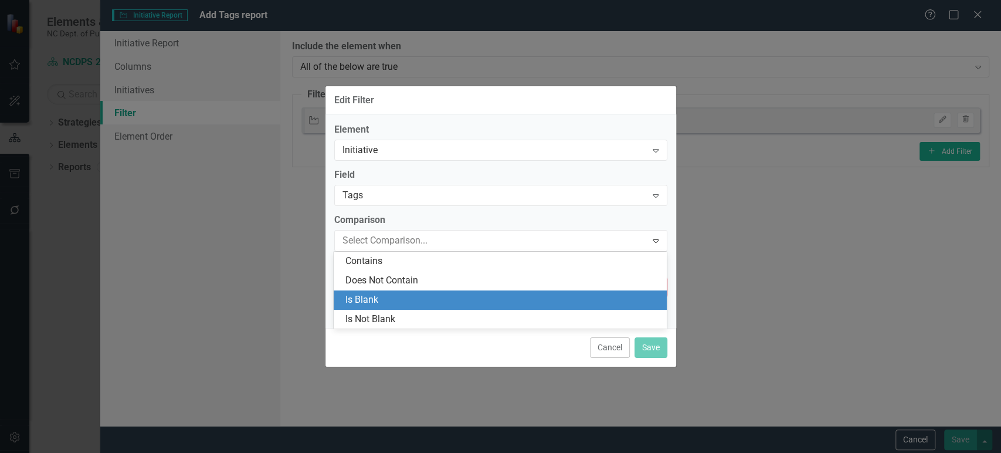
click at [407, 297] on div "Is Blank" at bounding box center [502, 299] width 314 height 13
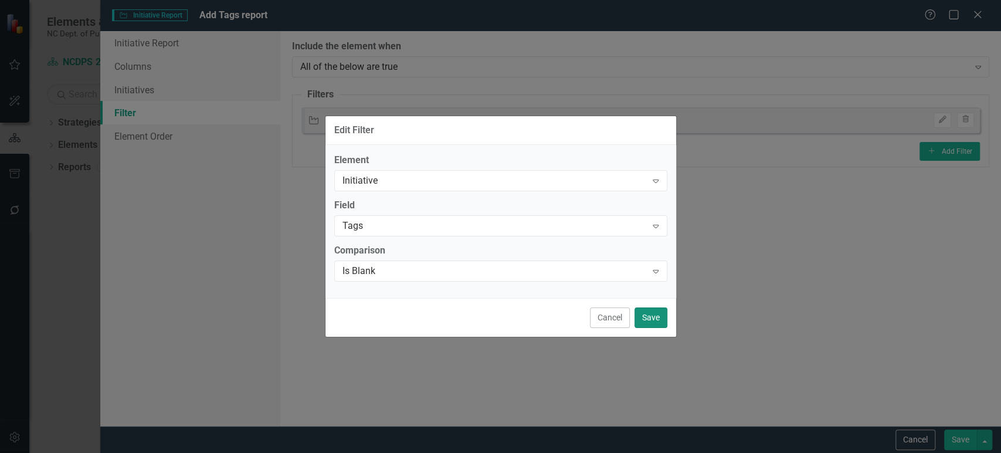
click at [651, 313] on button "Save" at bounding box center [650, 317] width 33 height 21
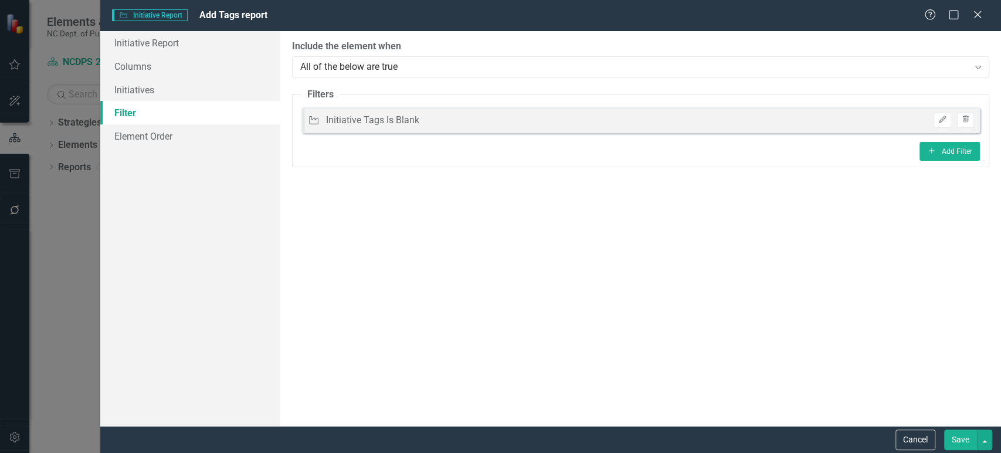
click at [960, 435] on button "Save" at bounding box center [960, 439] width 33 height 21
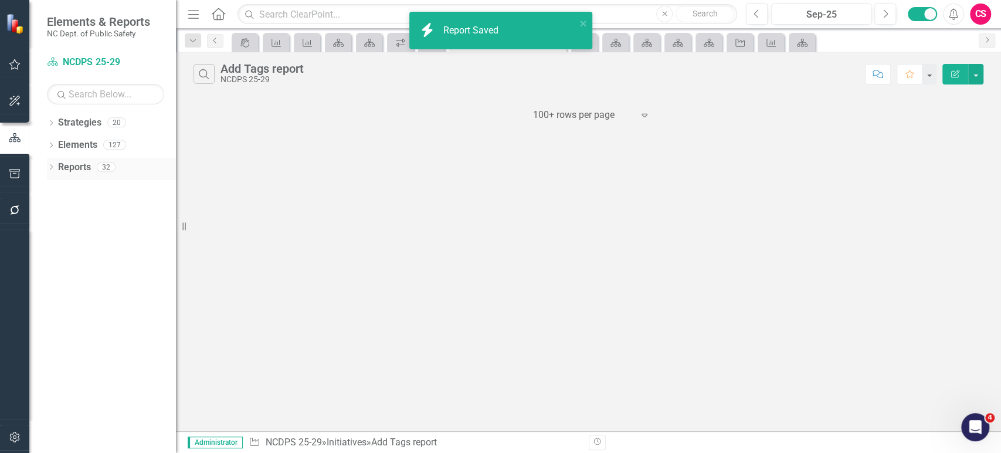
click at [80, 162] on link "Reports" at bounding box center [74, 167] width 33 height 13
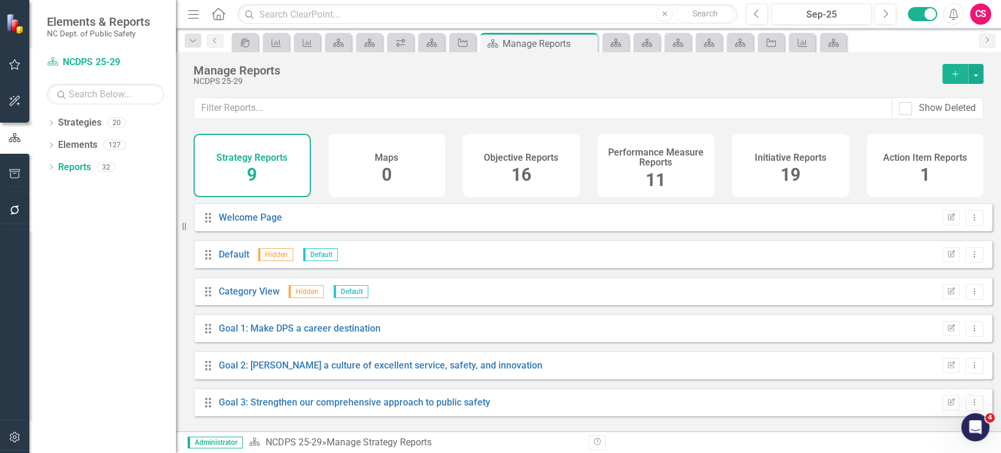
click at [815, 155] on h4 "Initiative Reports" at bounding box center [791, 157] width 72 height 11
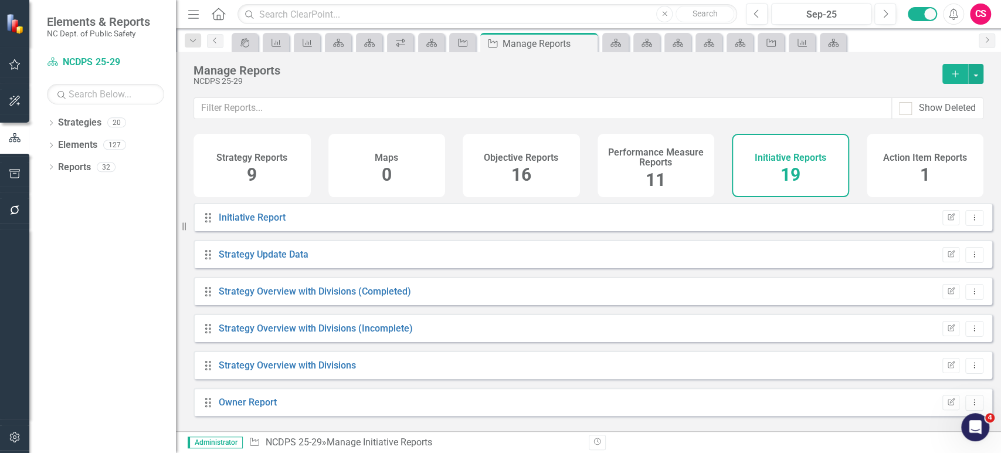
scroll to position [483, 0]
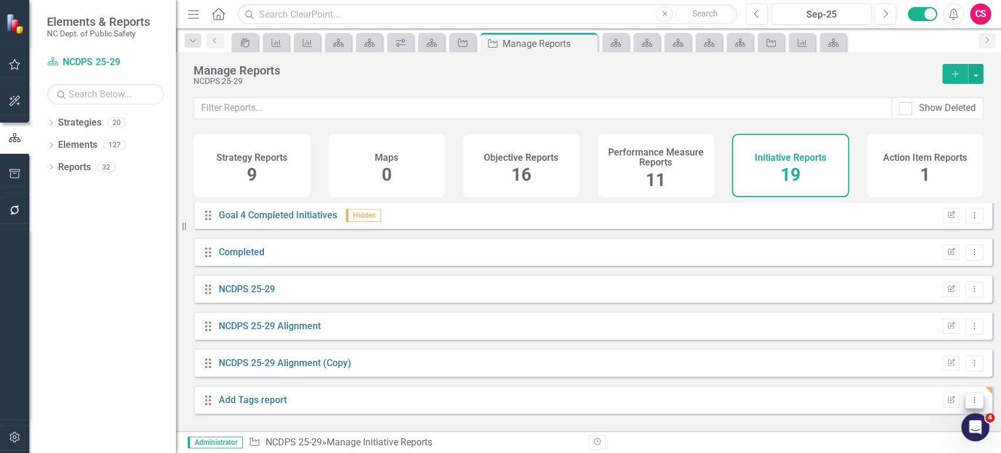
click at [969, 403] on icon "Dropdown Menu" at bounding box center [974, 400] width 10 height 8
click at [905, 385] on link "Trash Delete Report" at bounding box center [926, 389] width 97 height 22
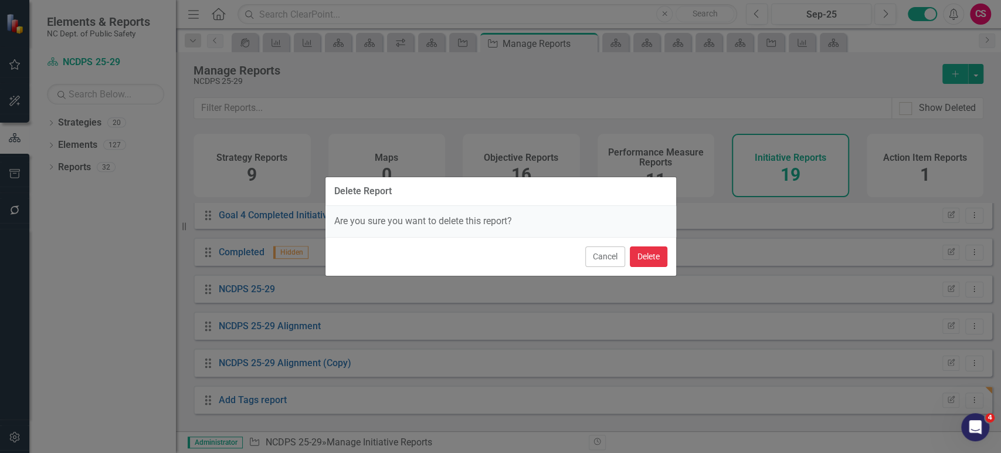
click at [655, 259] on button "Delete" at bounding box center [649, 256] width 38 height 21
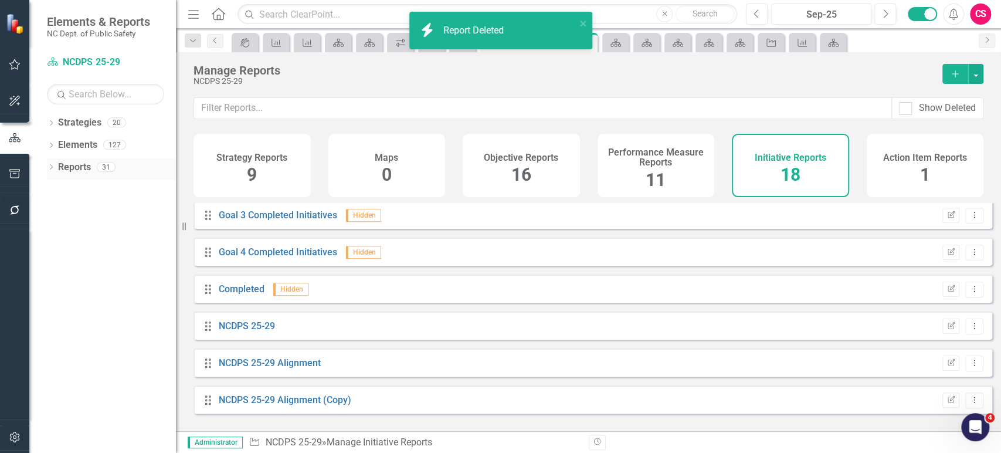
scroll to position [446, 0]
click at [50, 147] on icon at bounding box center [51, 144] width 3 height 5
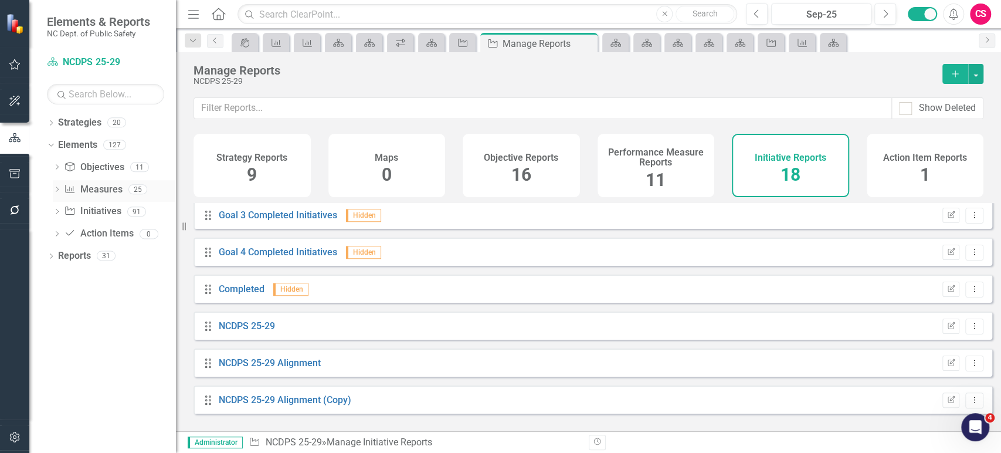
click at [87, 191] on link "Performance Measure Measures" at bounding box center [93, 189] width 58 height 13
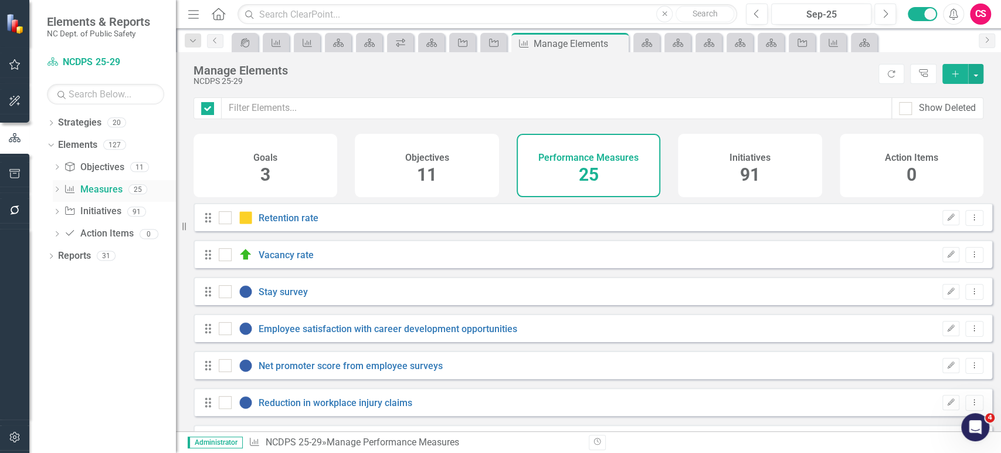
checkbox input "false"
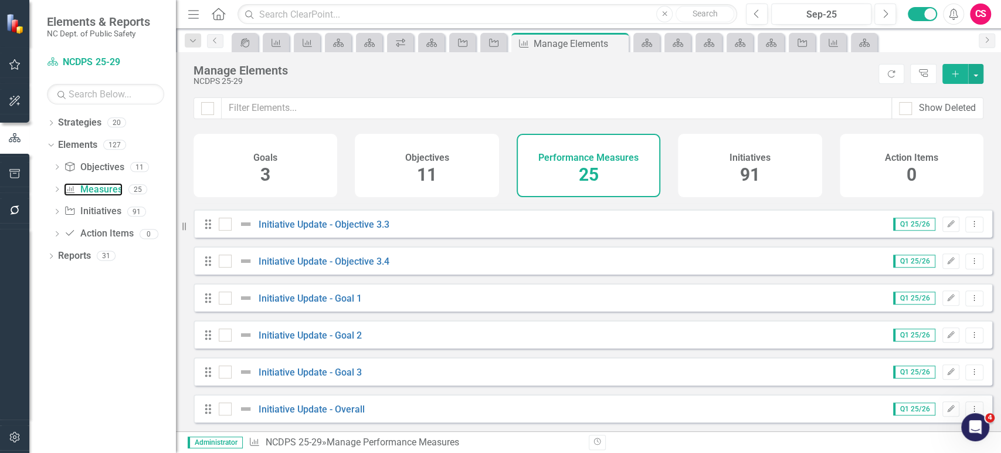
scroll to position [702, 0]
click at [345, 293] on div "Initiative Update - Goal 1" at bounding box center [292, 298] width 146 height 14
click at [345, 299] on link "Initiative Update - Goal 1" at bounding box center [310, 298] width 103 height 11
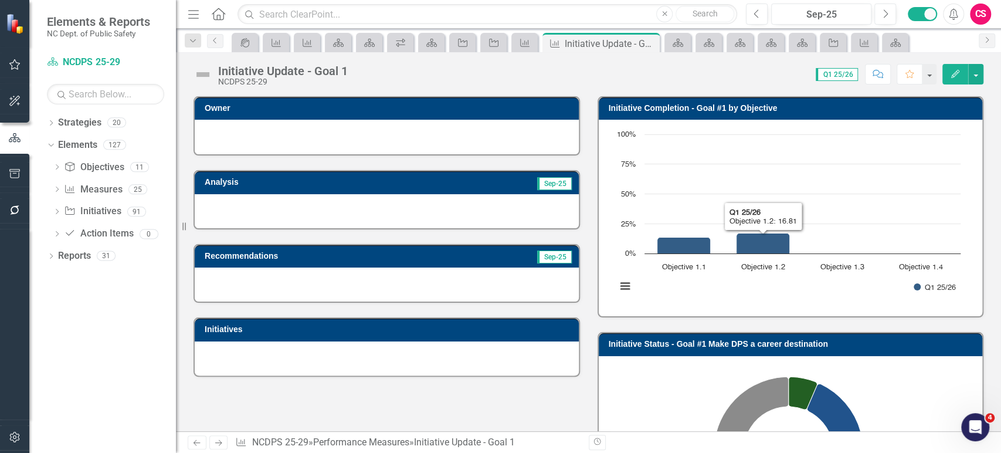
scroll to position [340, 0]
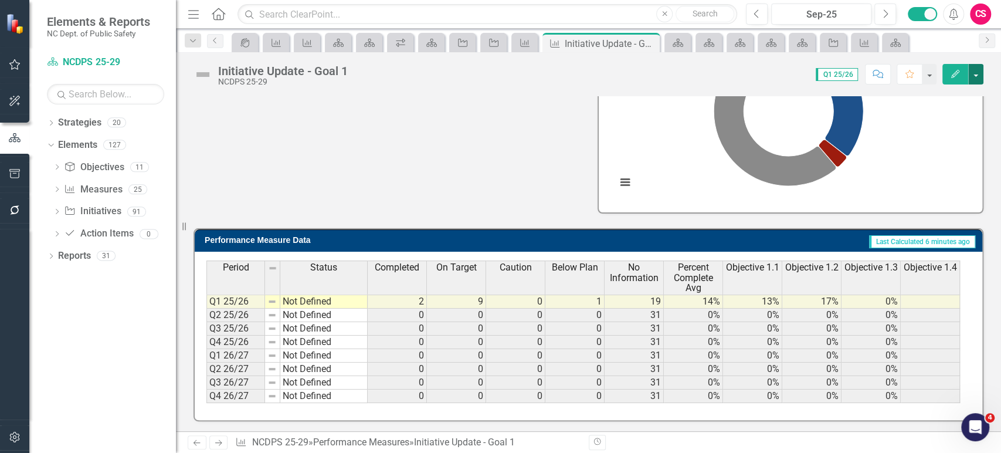
click at [980, 81] on button "button" at bounding box center [975, 74] width 15 height 21
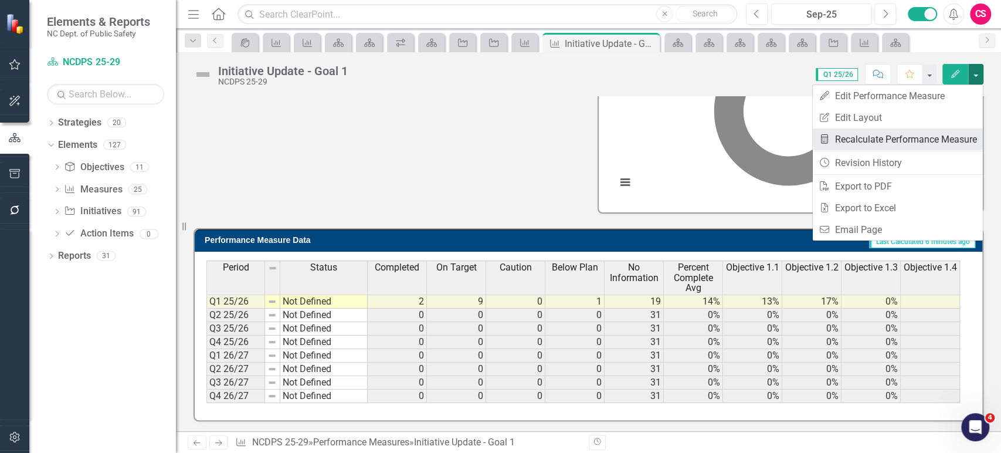
click at [924, 138] on link "Recalculate Performance Measure Recalculate Performance Measure" at bounding box center [898, 139] width 170 height 22
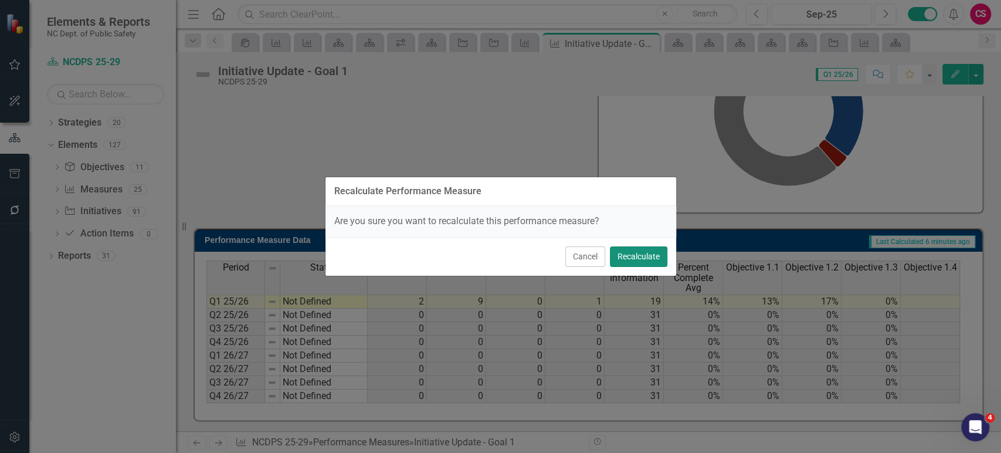
click at [634, 252] on button "Recalculate" at bounding box center [638, 256] width 57 height 21
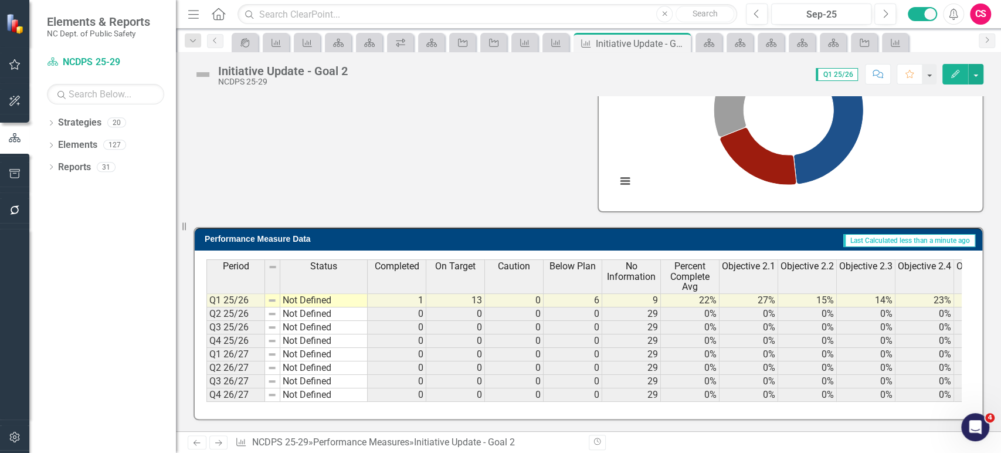
scroll to position [348, 0]
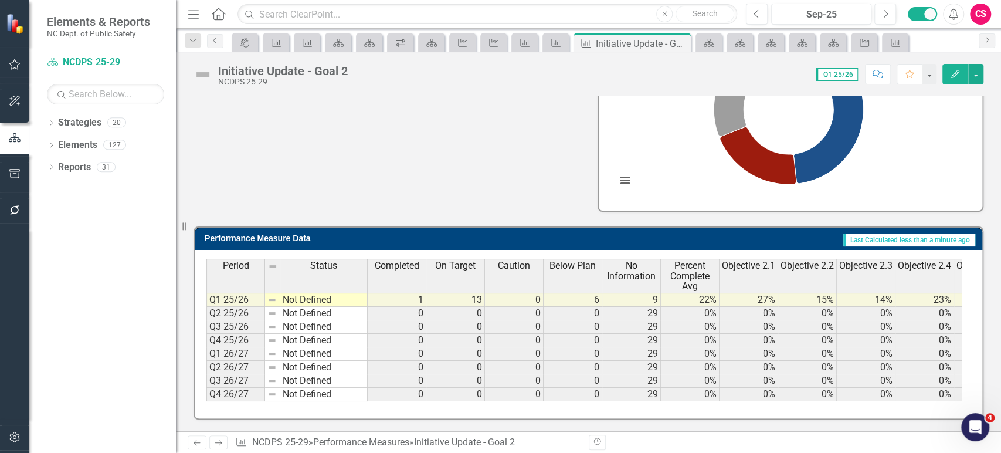
click at [213, 440] on icon "Next" at bounding box center [218, 443] width 10 height 8
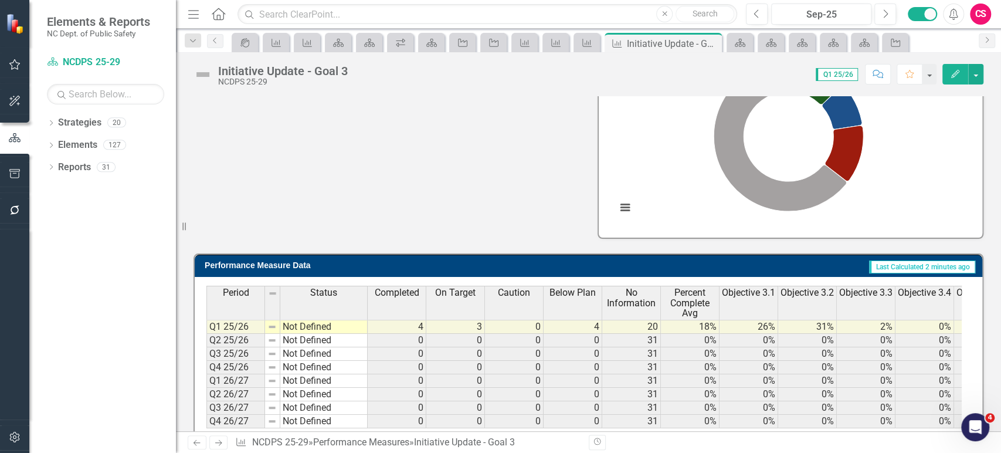
scroll to position [348, 0]
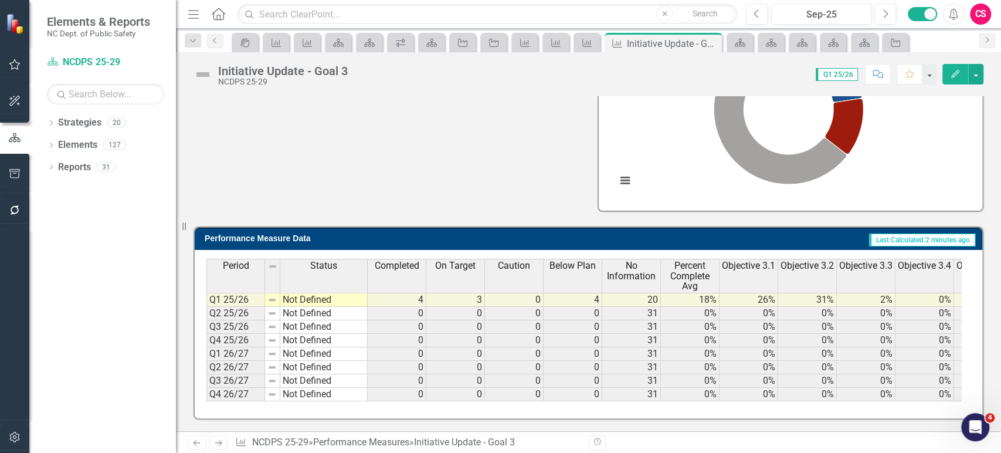
click at [222, 441] on icon "Next" at bounding box center [218, 443] width 10 height 8
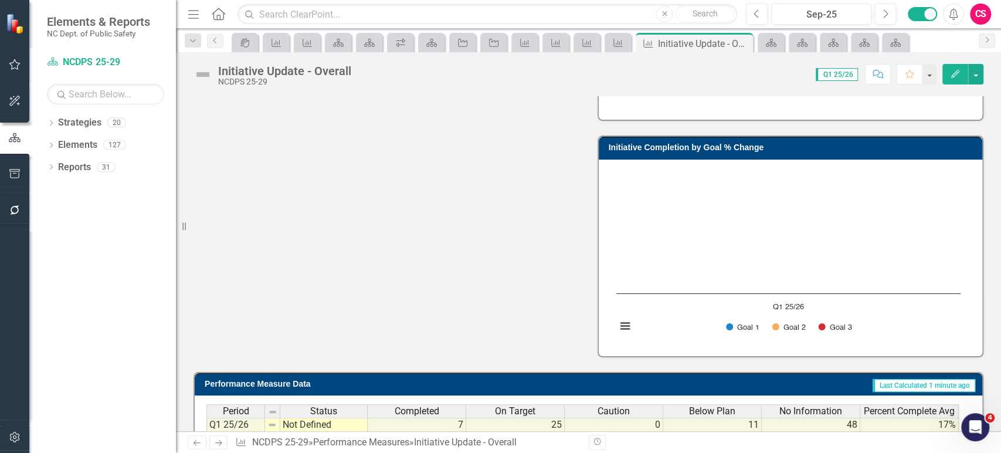
scroll to position [677, 0]
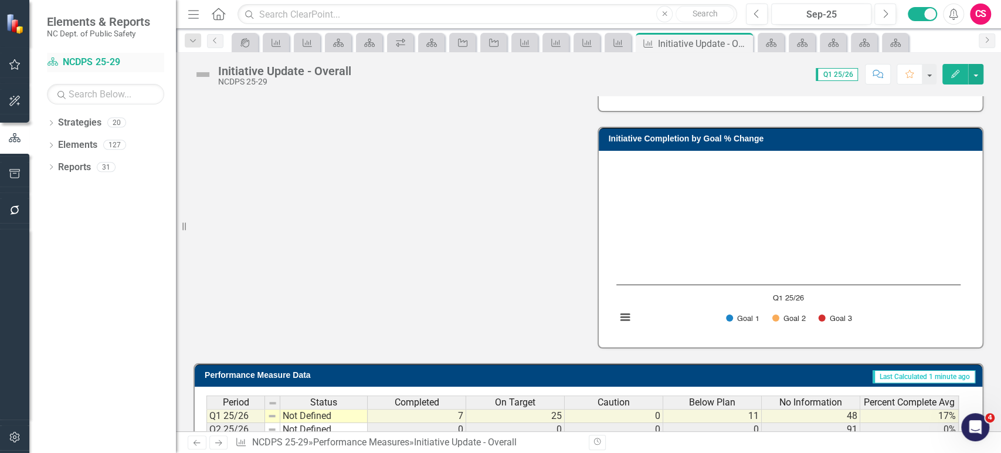
click at [81, 58] on link "Strategy NCDPS 25-29" at bounding box center [105, 62] width 117 height 13
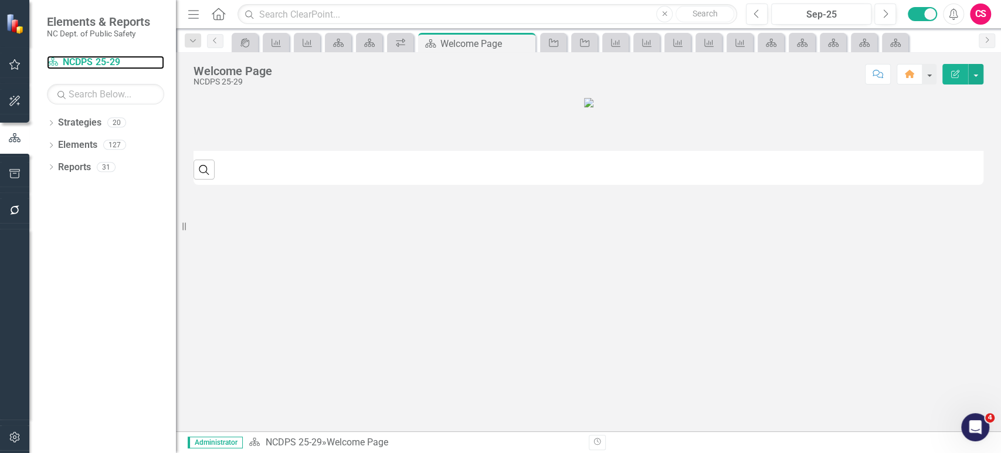
scroll to position [173, 0]
click at [50, 172] on div "Dropdown" at bounding box center [51, 169] width 8 height 10
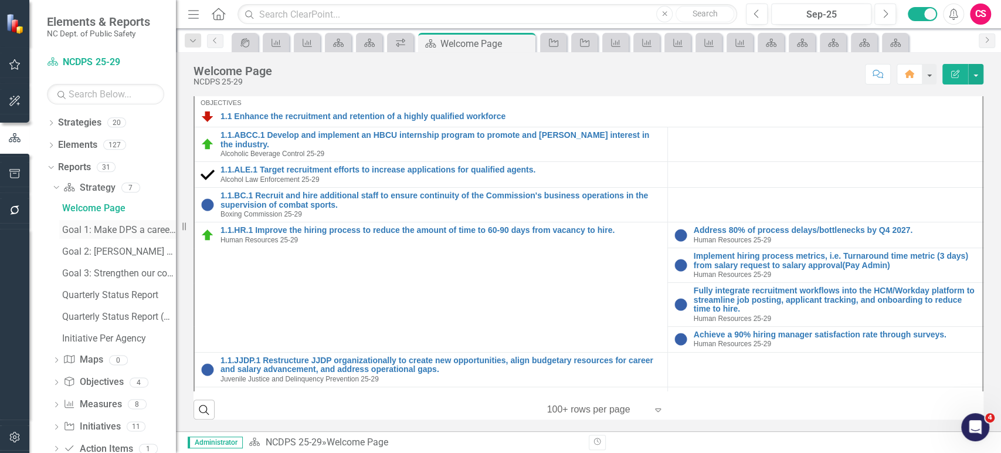
click at [84, 229] on div "Goal 1: Make DPS a career destination" at bounding box center [119, 230] width 114 height 11
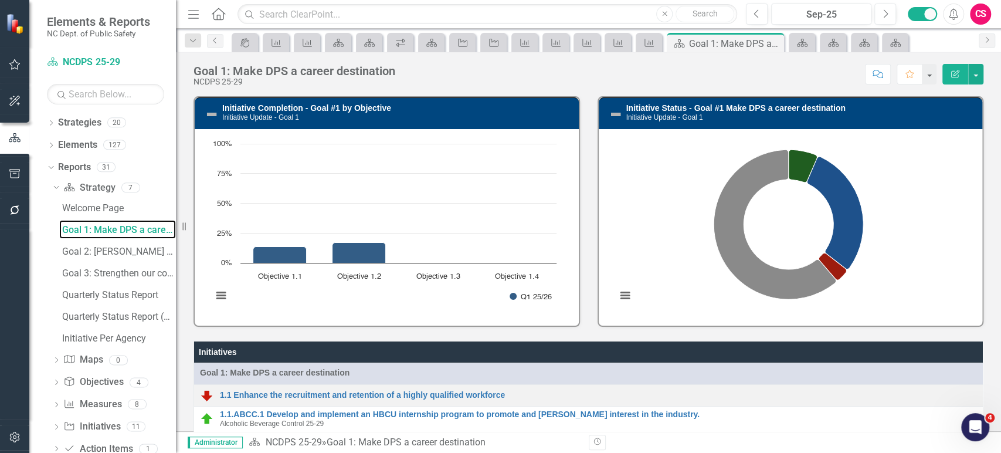
scroll to position [290, 0]
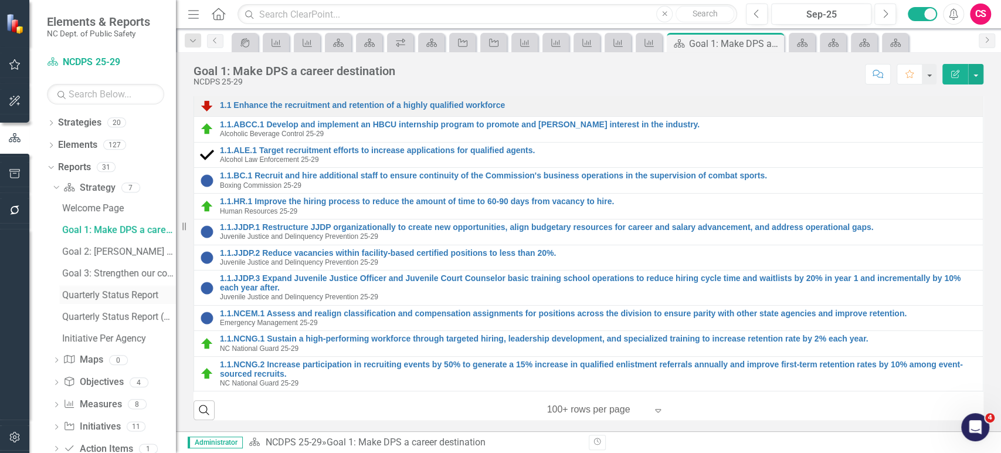
click at [96, 287] on link "Quarterly Status Report" at bounding box center [117, 294] width 117 height 19
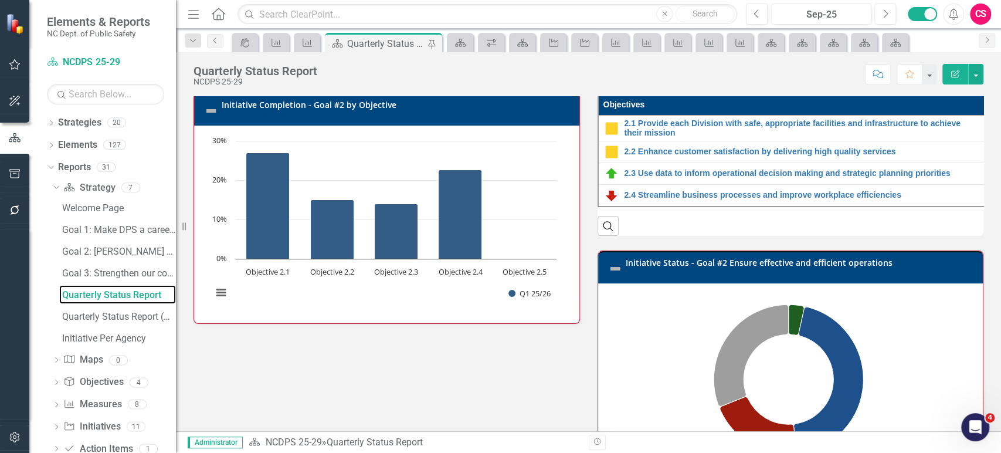
scroll to position [1031, 0]
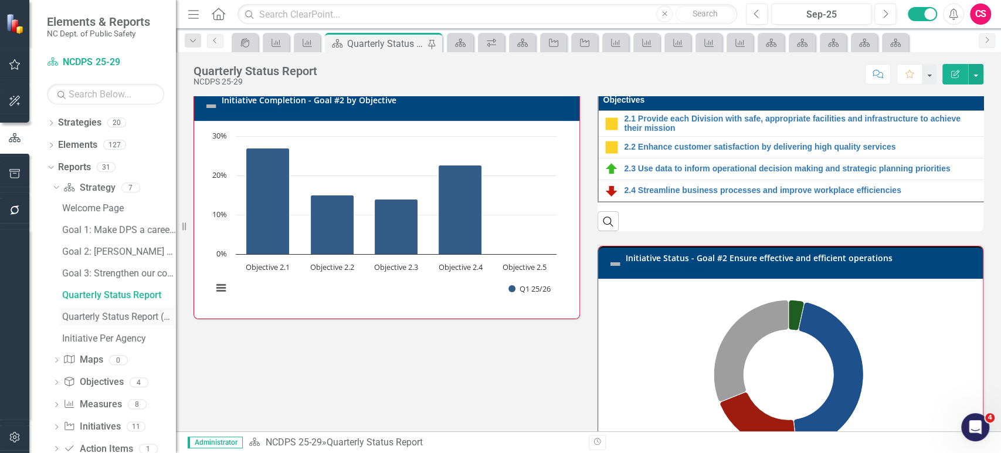
click at [132, 317] on div "Quarterly Status Report (Objective Measures)" at bounding box center [119, 316] width 114 height 11
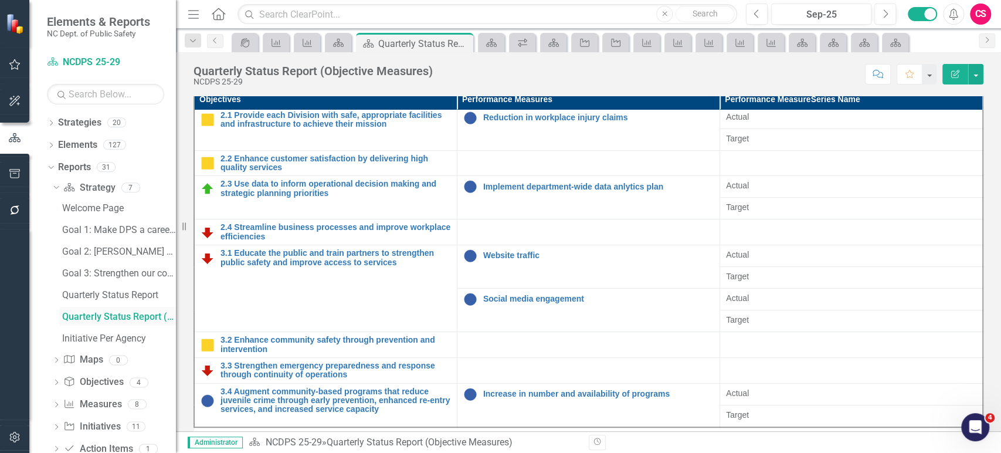
scroll to position [608, 0]
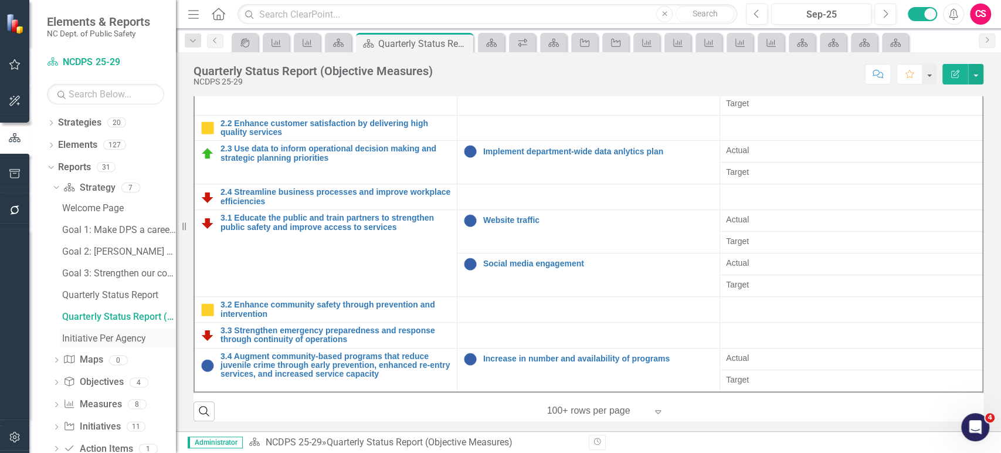
click at [104, 337] on div "Initiative Per Agency" at bounding box center [119, 338] width 114 height 11
